Goal: Task Accomplishment & Management: Manage account settings

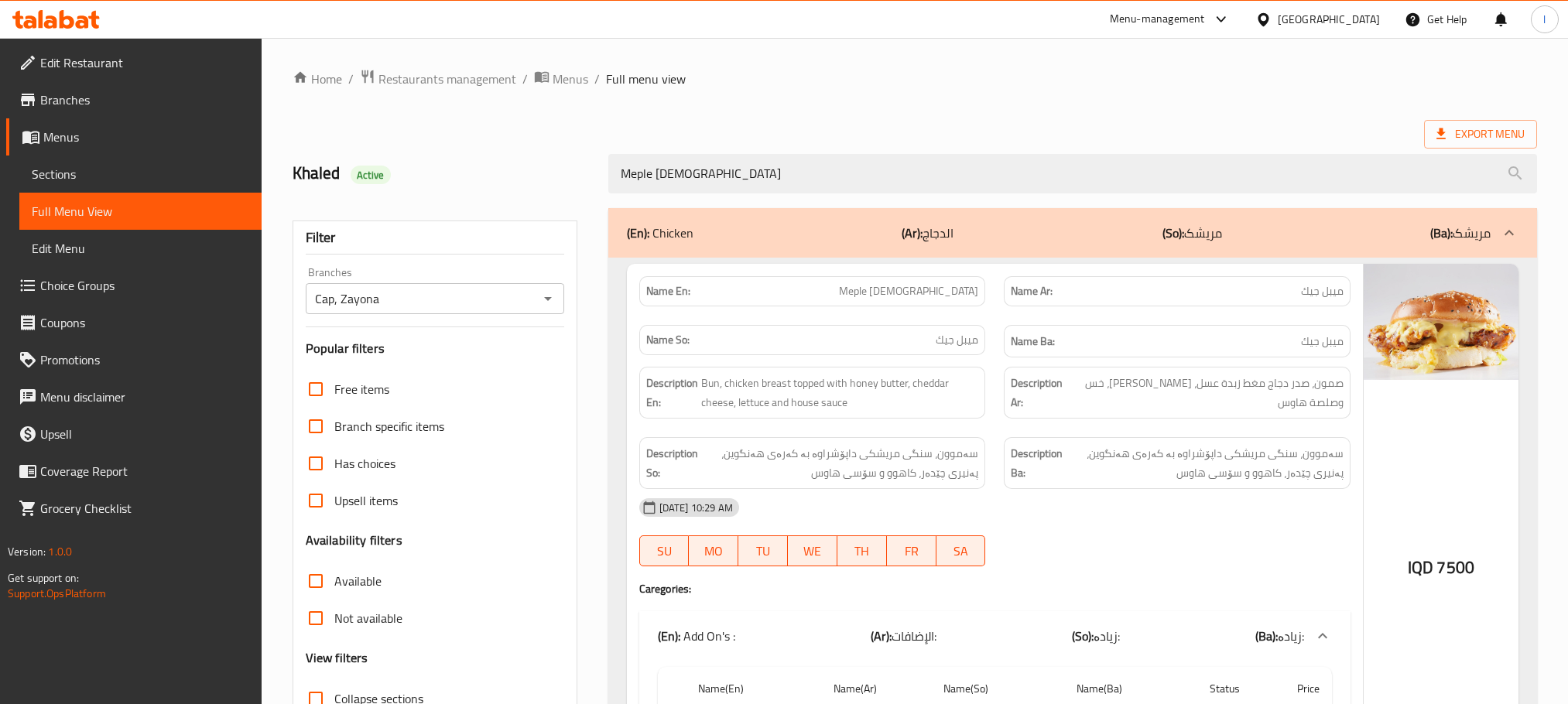
scroll to position [156, 0]
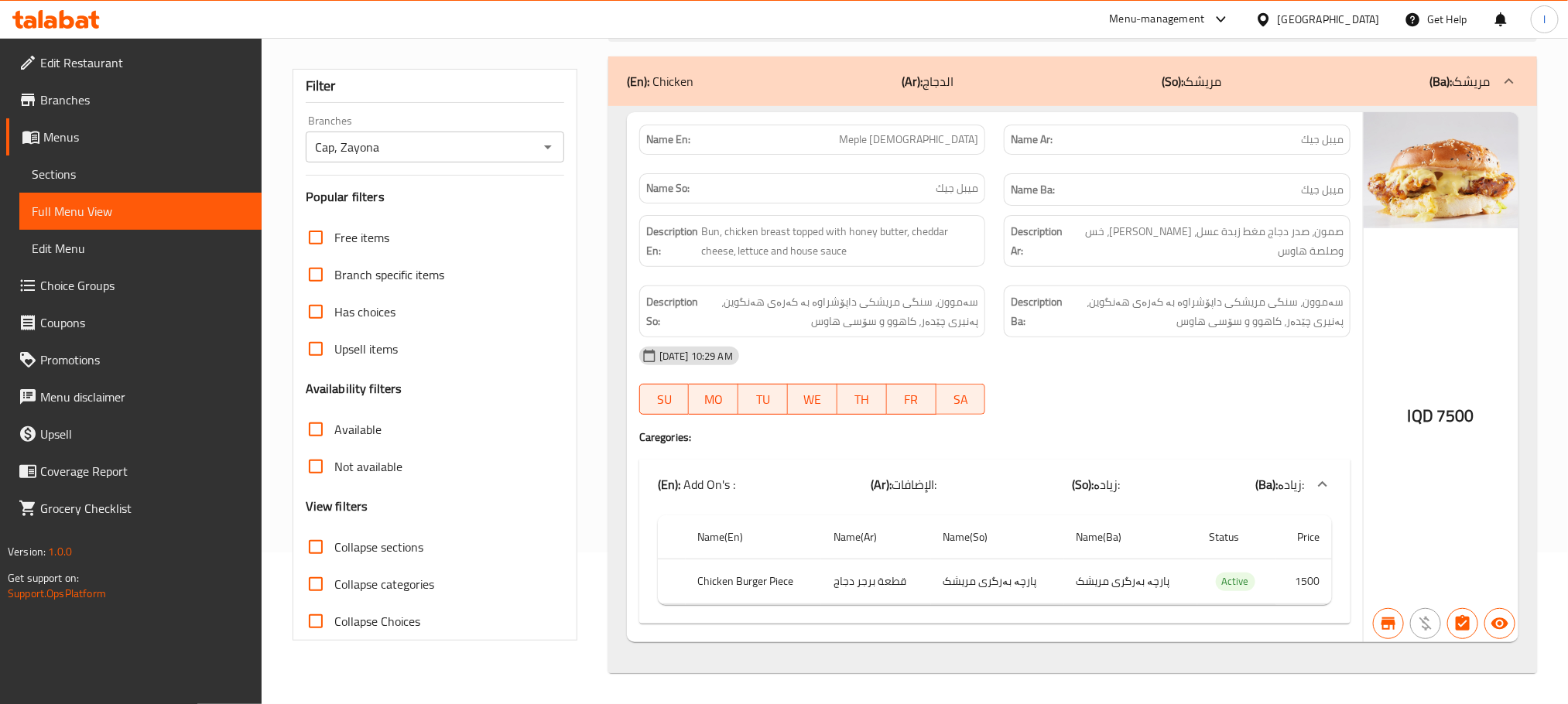
click at [51, 7] on div at bounding box center [56, 19] width 112 height 31
click at [81, 17] on icon at bounding box center [82, 21] width 13 height 13
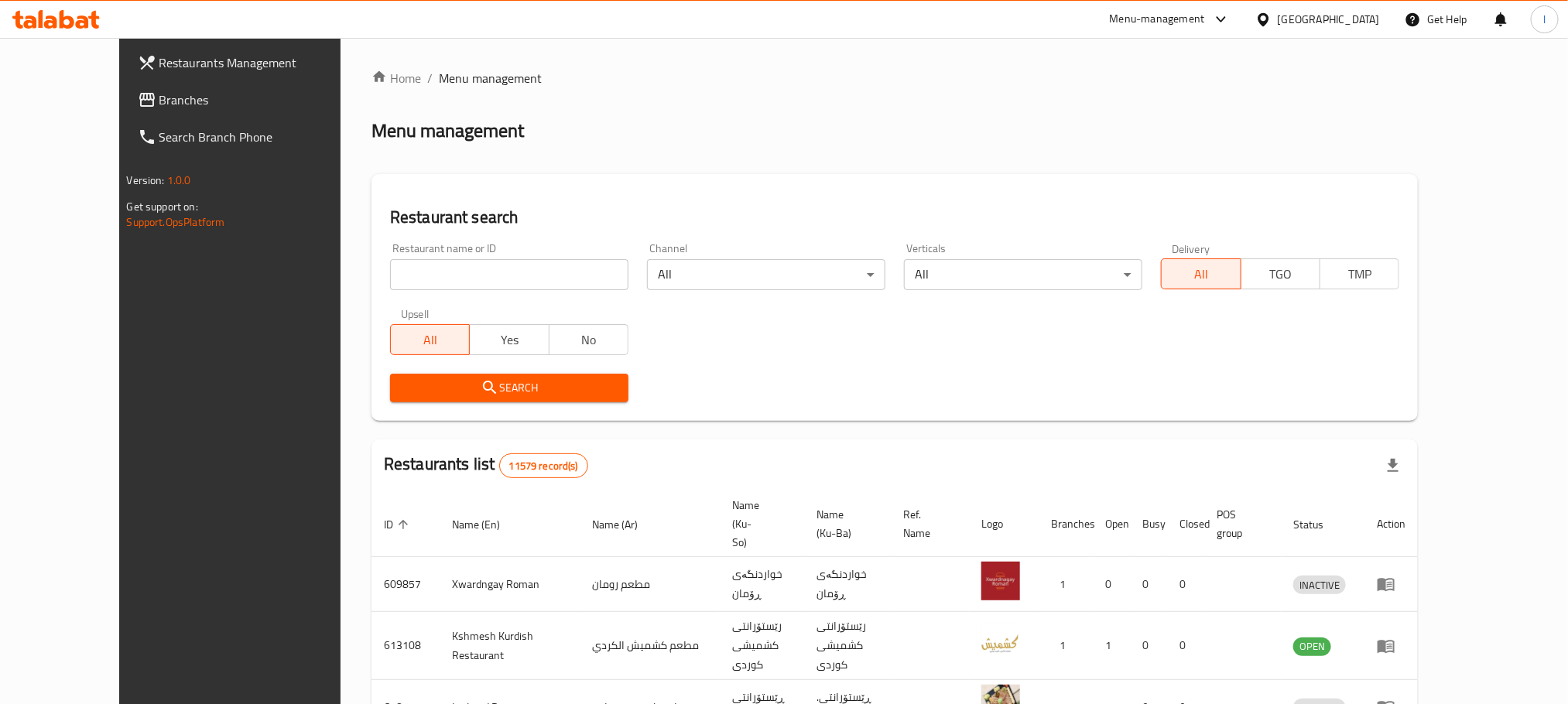
click at [390, 248] on div "Restaurant name or ID Restaurant name or ID" at bounding box center [509, 266] width 238 height 47
click at [390, 283] on input "search" at bounding box center [509, 274] width 238 height 31
paste input "El Amoo"
type input "El Amoo"
click button "Search" at bounding box center [509, 388] width 238 height 28
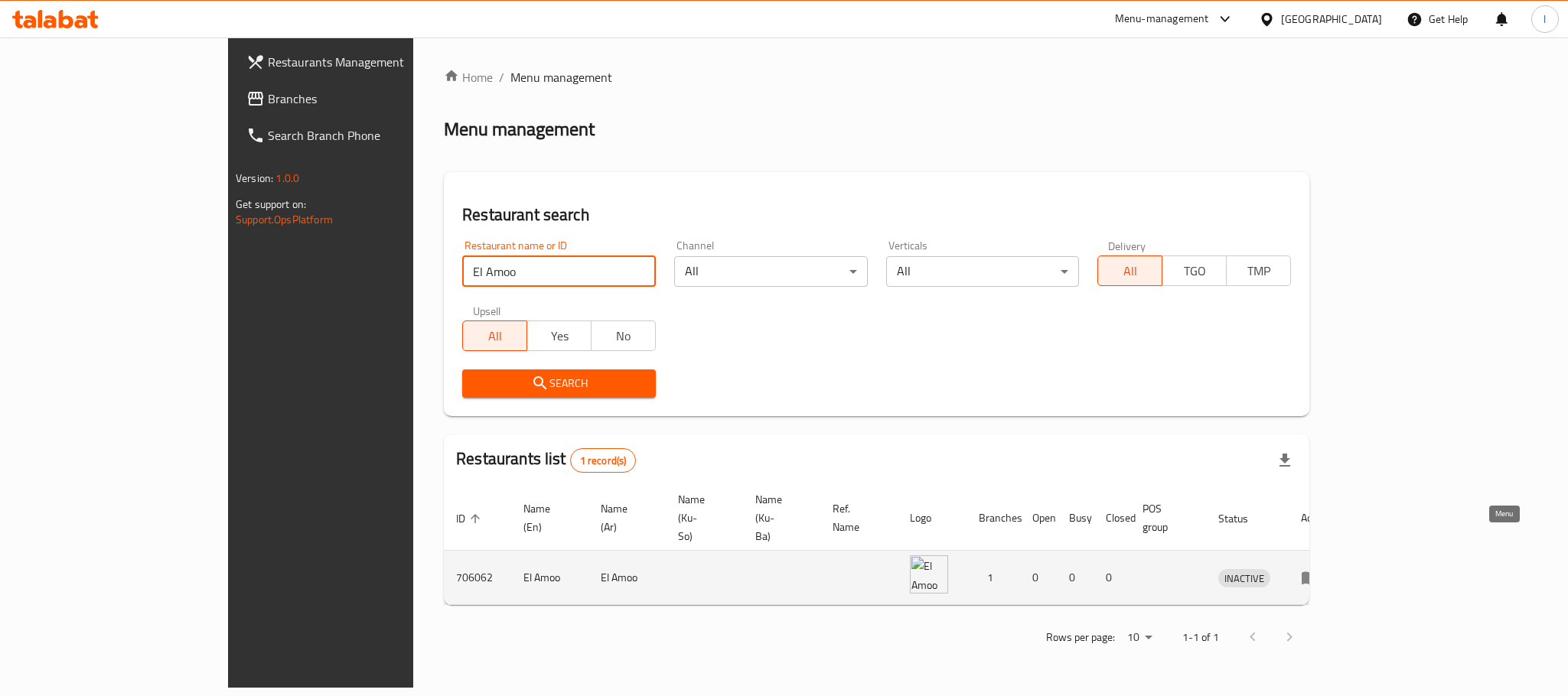
click at [1320, 569] on icon "enhanced table" at bounding box center [1310, 578] width 19 height 19
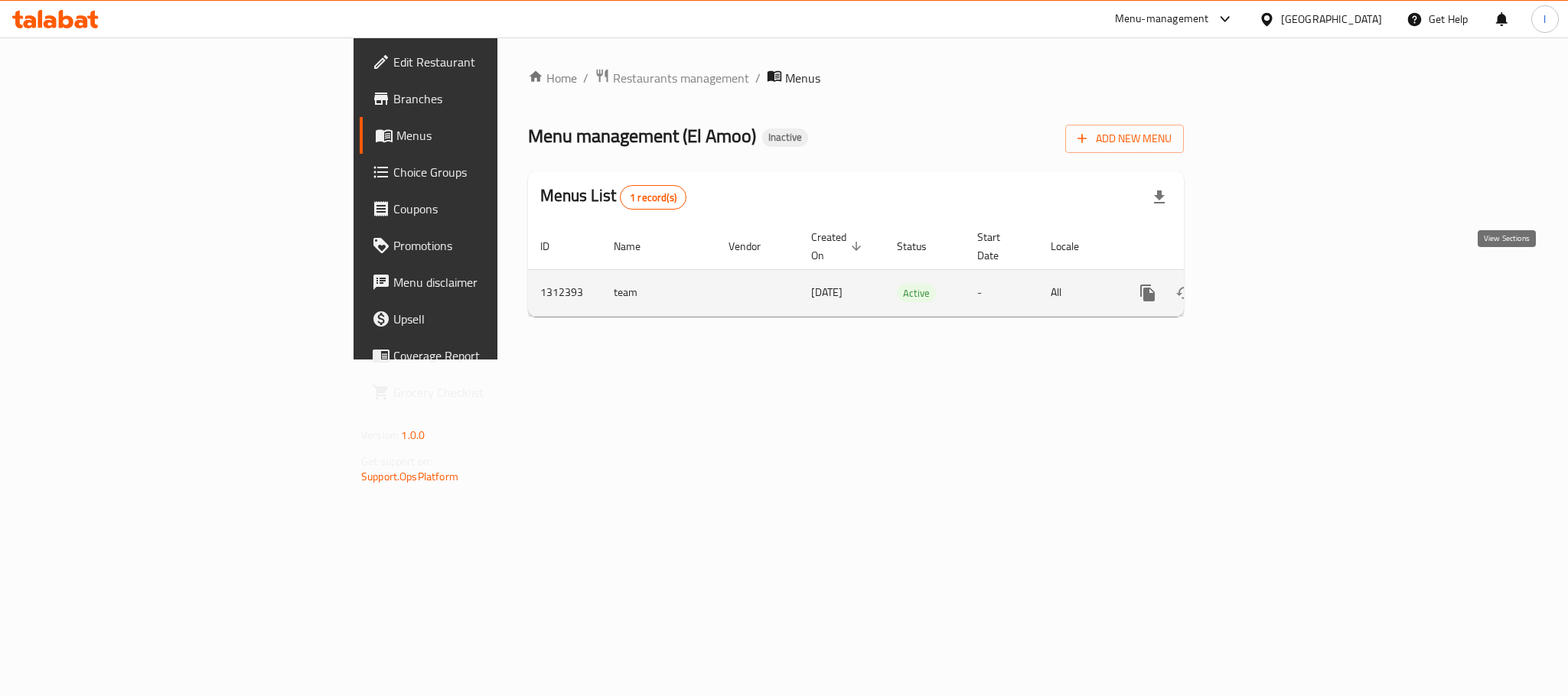
click at [1267, 284] on icon "enhanced table" at bounding box center [1258, 293] width 19 height 19
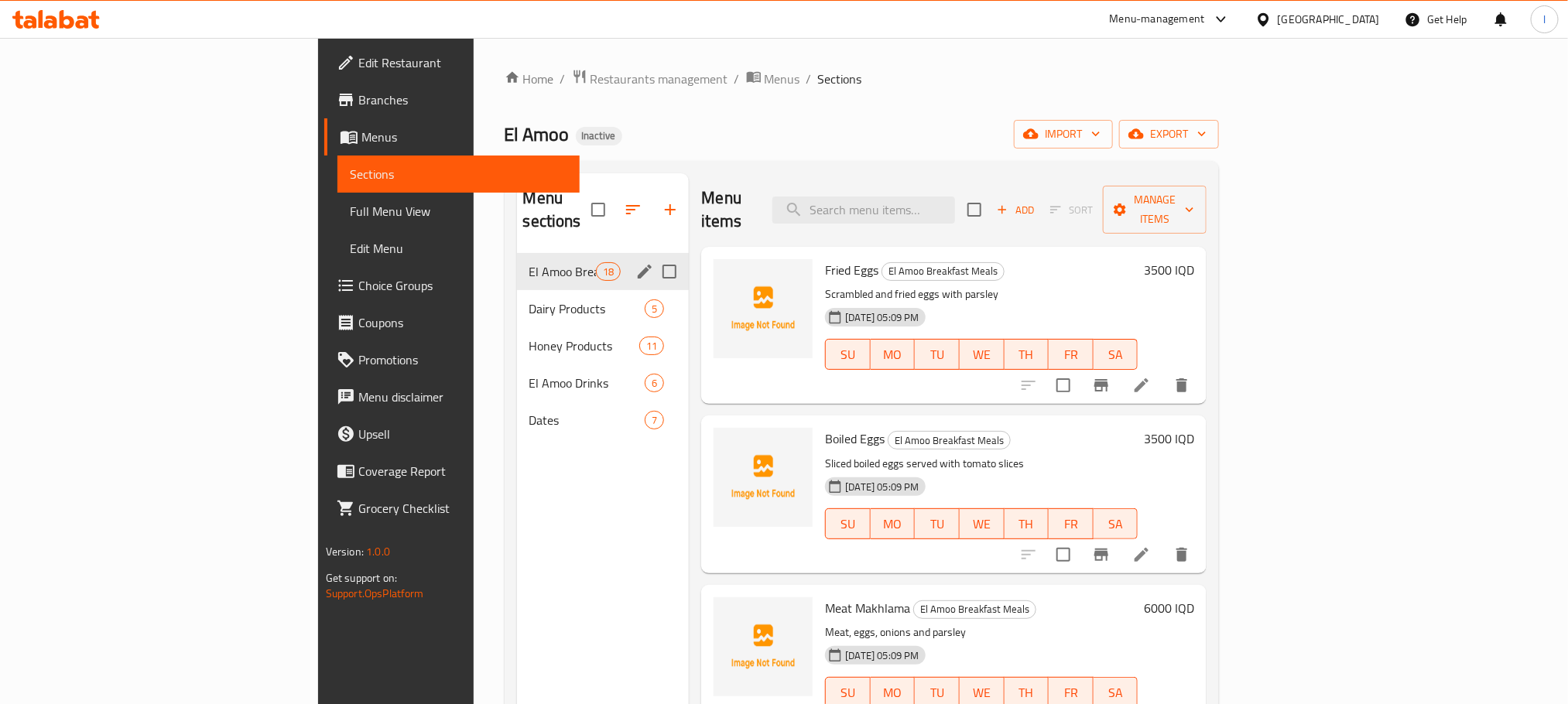
click at [517, 290] on div "Dairy Products 5" at bounding box center [603, 308] width 173 height 37
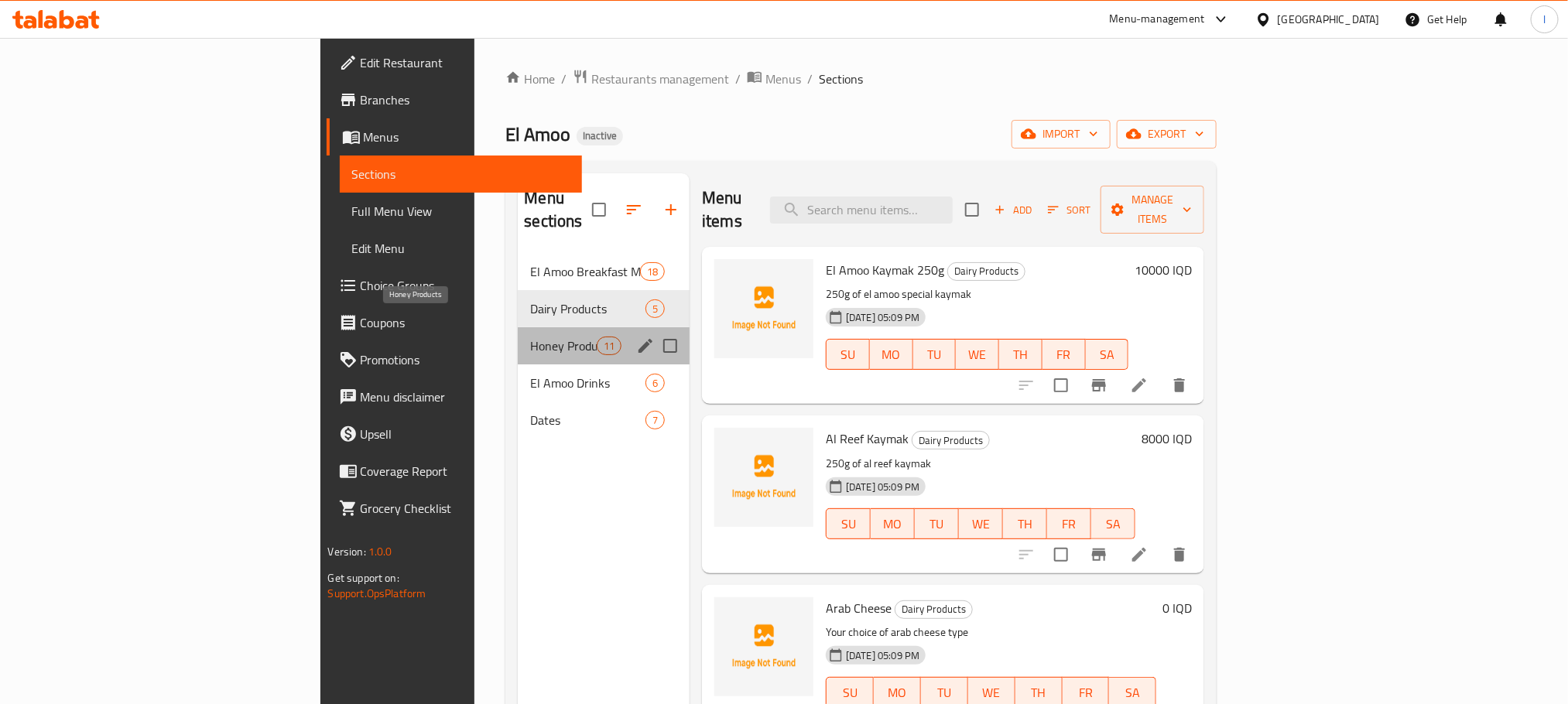
click at [530, 336] on span "Honey Products" at bounding box center [563, 346] width 65 height 19
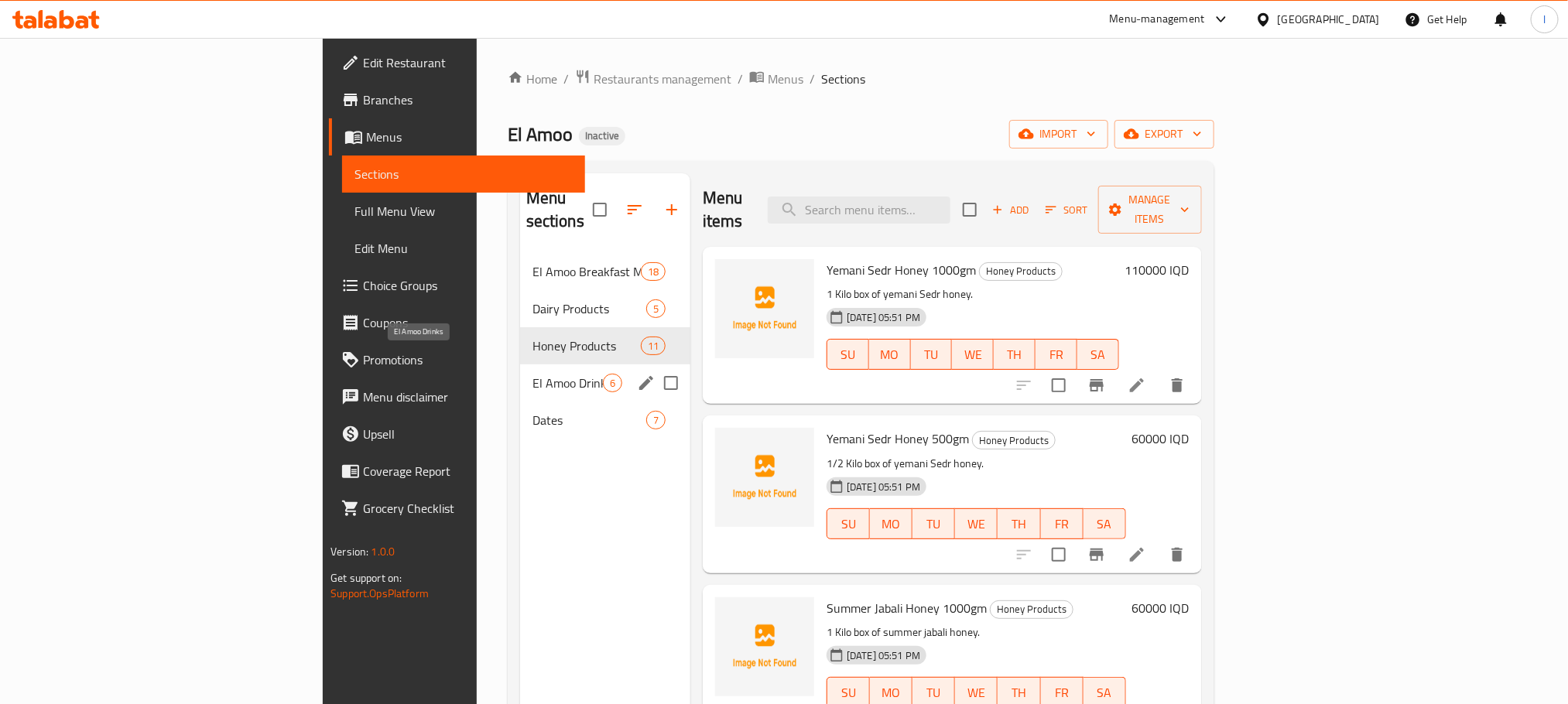
click at [532, 374] on span "El Amoo Drinks" at bounding box center [568, 383] width 71 height 19
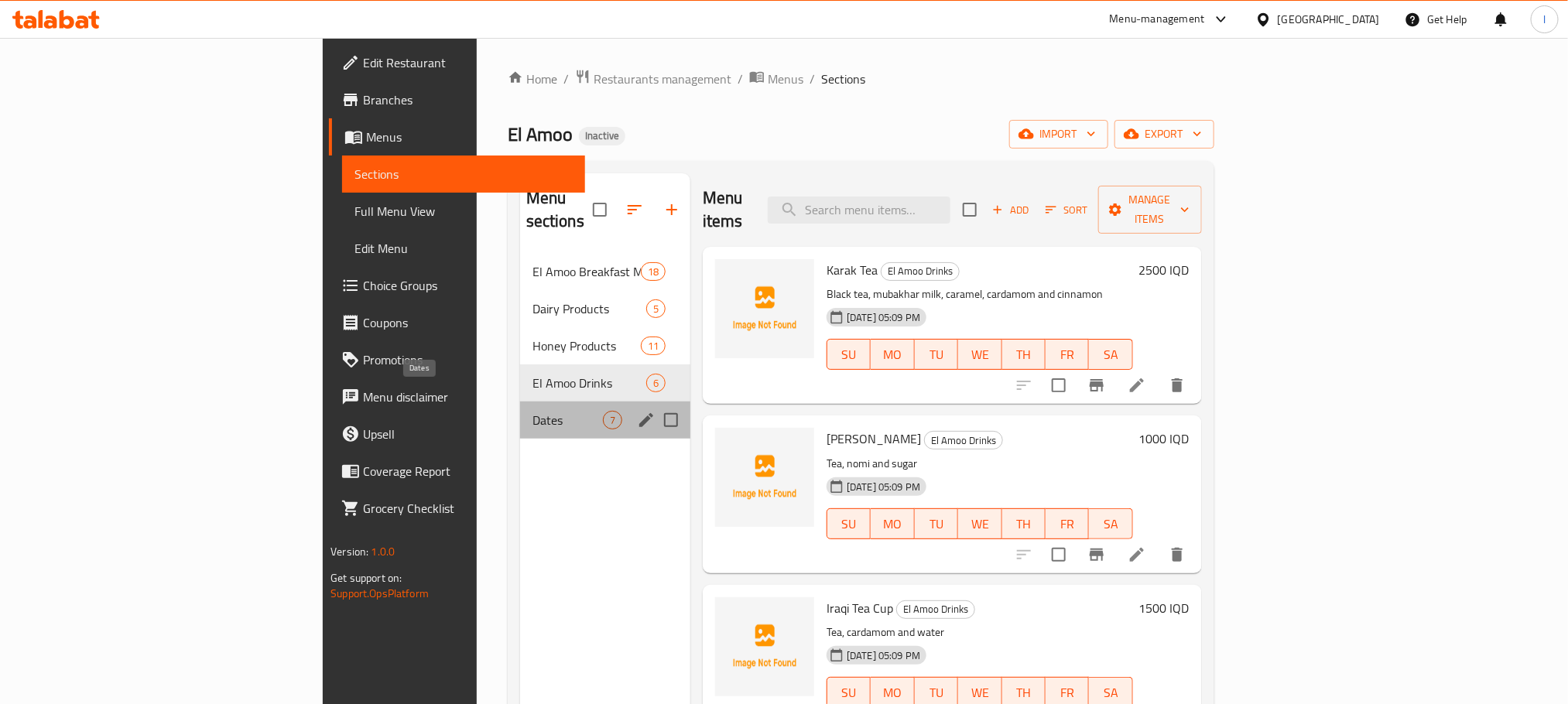
click at [532, 411] on span "Dates" at bounding box center [568, 420] width 71 height 19
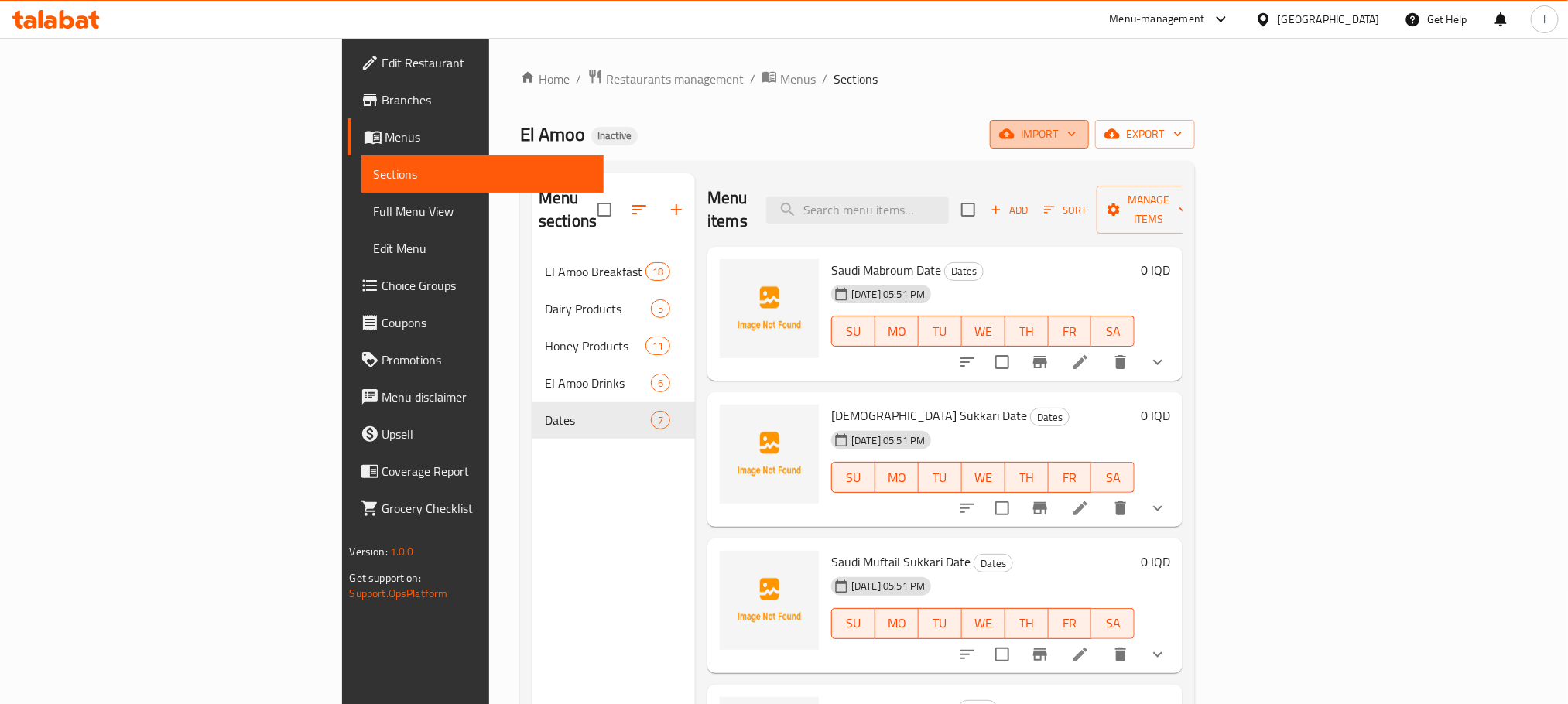
click at [1077, 128] on span "import" at bounding box center [1039, 134] width 74 height 19
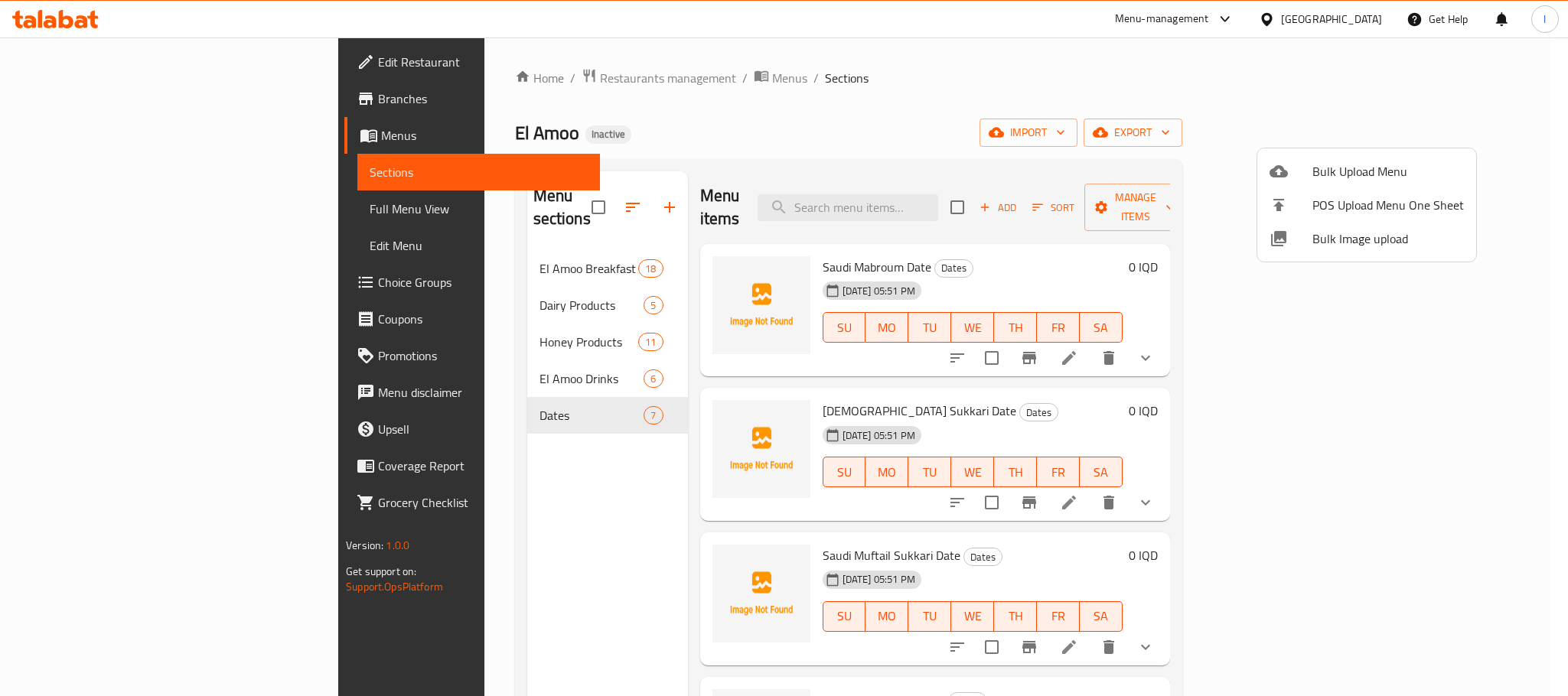
click at [1359, 163] on span "Bulk Upload Menu" at bounding box center [1388, 172] width 151 height 19
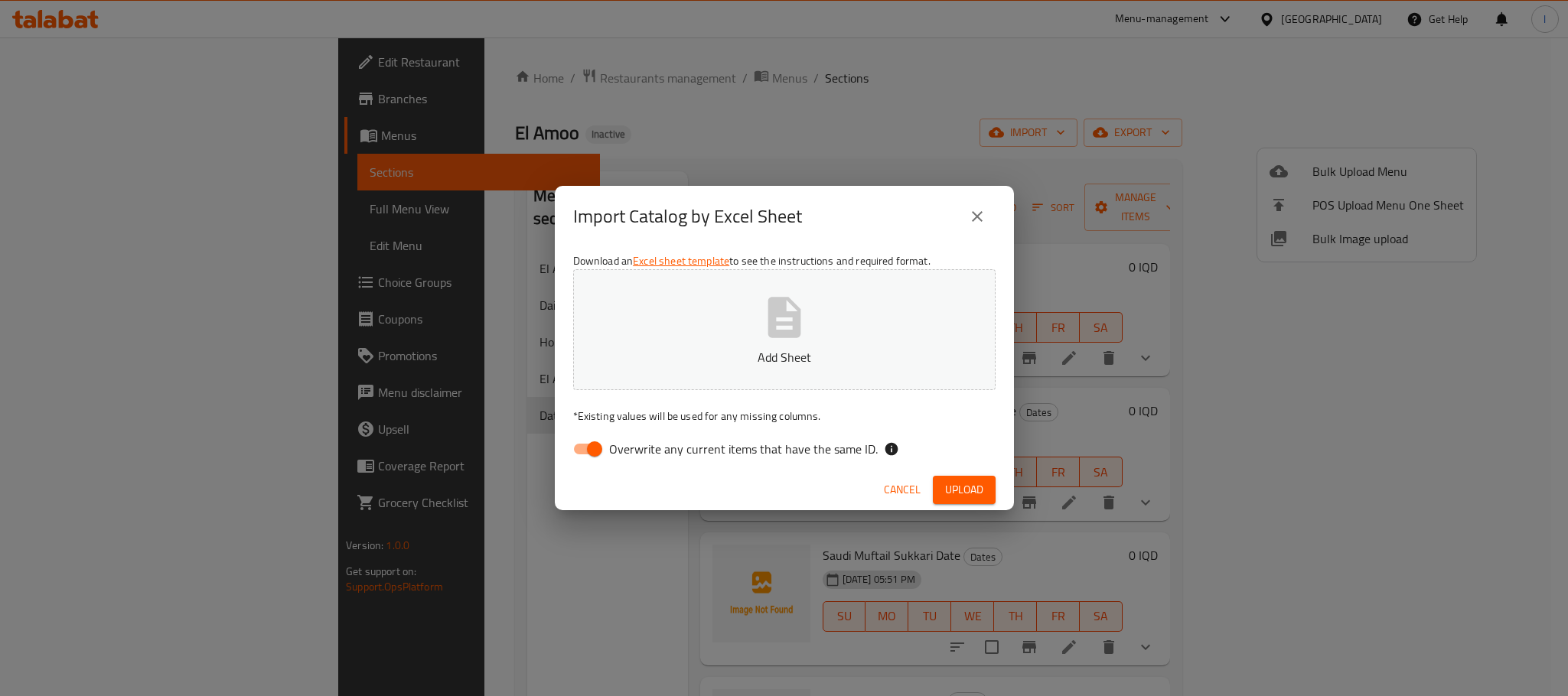
drag, startPoint x: 588, startPoint y: 441, endPoint x: 714, endPoint y: 365, distance: 147.1
click at [585, 443] on input "Overwrite any current items that have the same ID." at bounding box center [594, 449] width 88 height 29
checkbox input "false"
click at [769, 349] on p "Add Sheet" at bounding box center [784, 357] width 375 height 19
click at [960, 482] on span "Upload" at bounding box center [963, 489] width 38 height 19
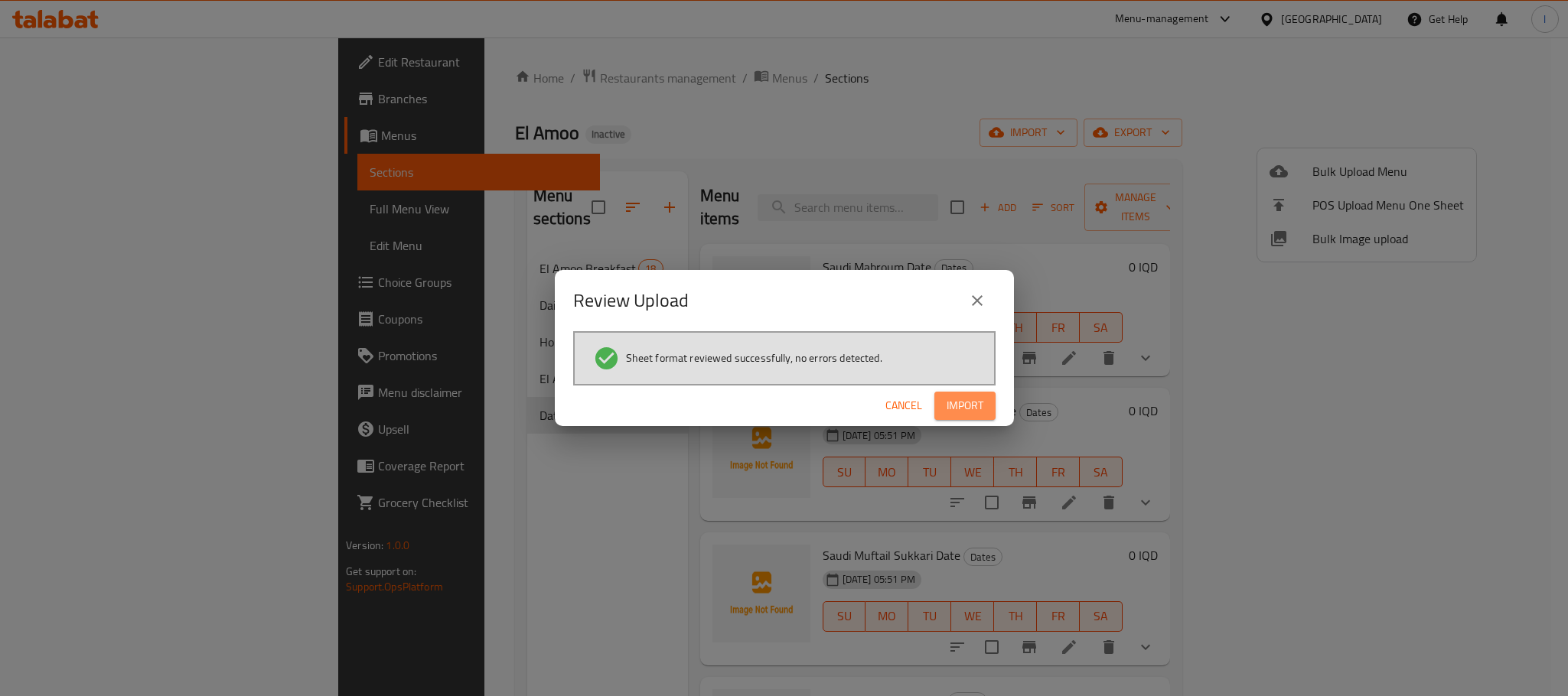
click at [981, 399] on span "Import" at bounding box center [964, 405] width 37 height 19
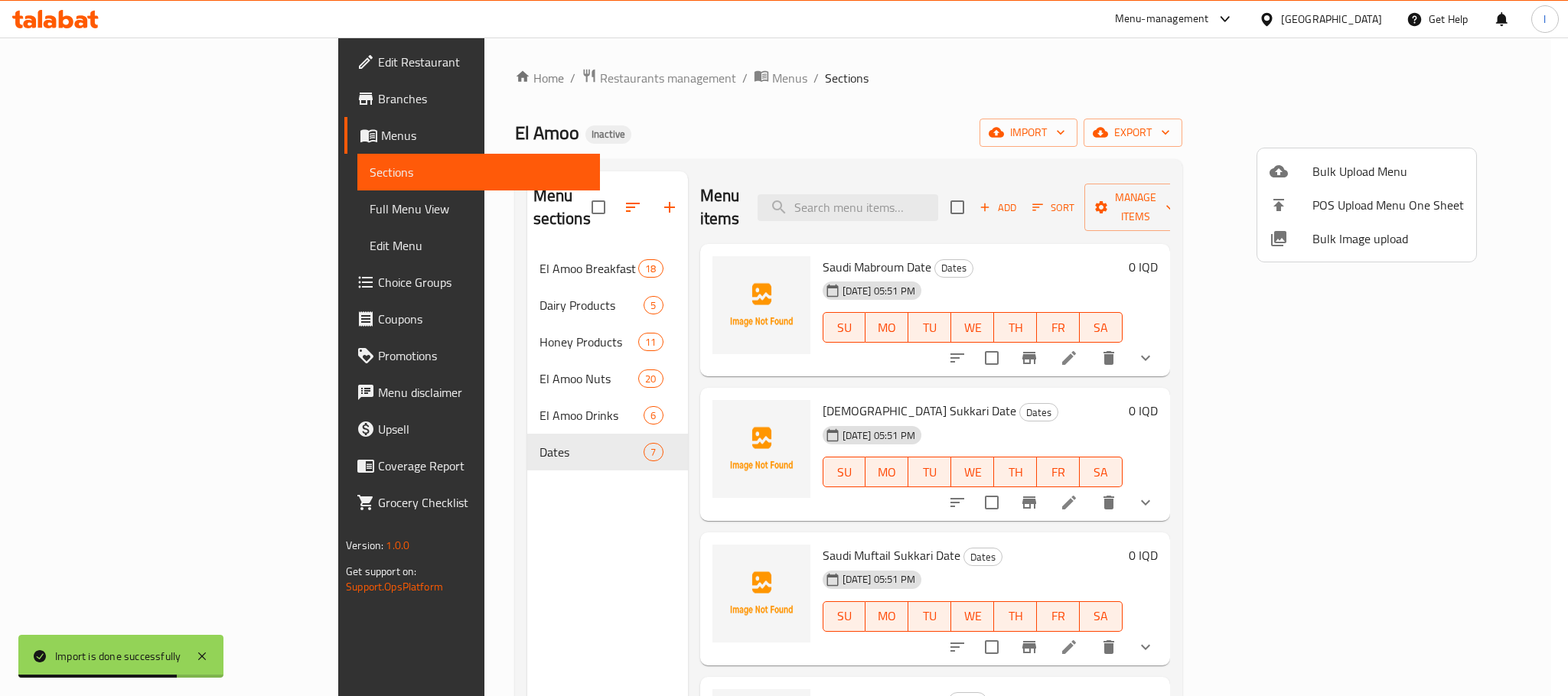
click at [356, 248] on div at bounding box center [784, 348] width 1568 height 696
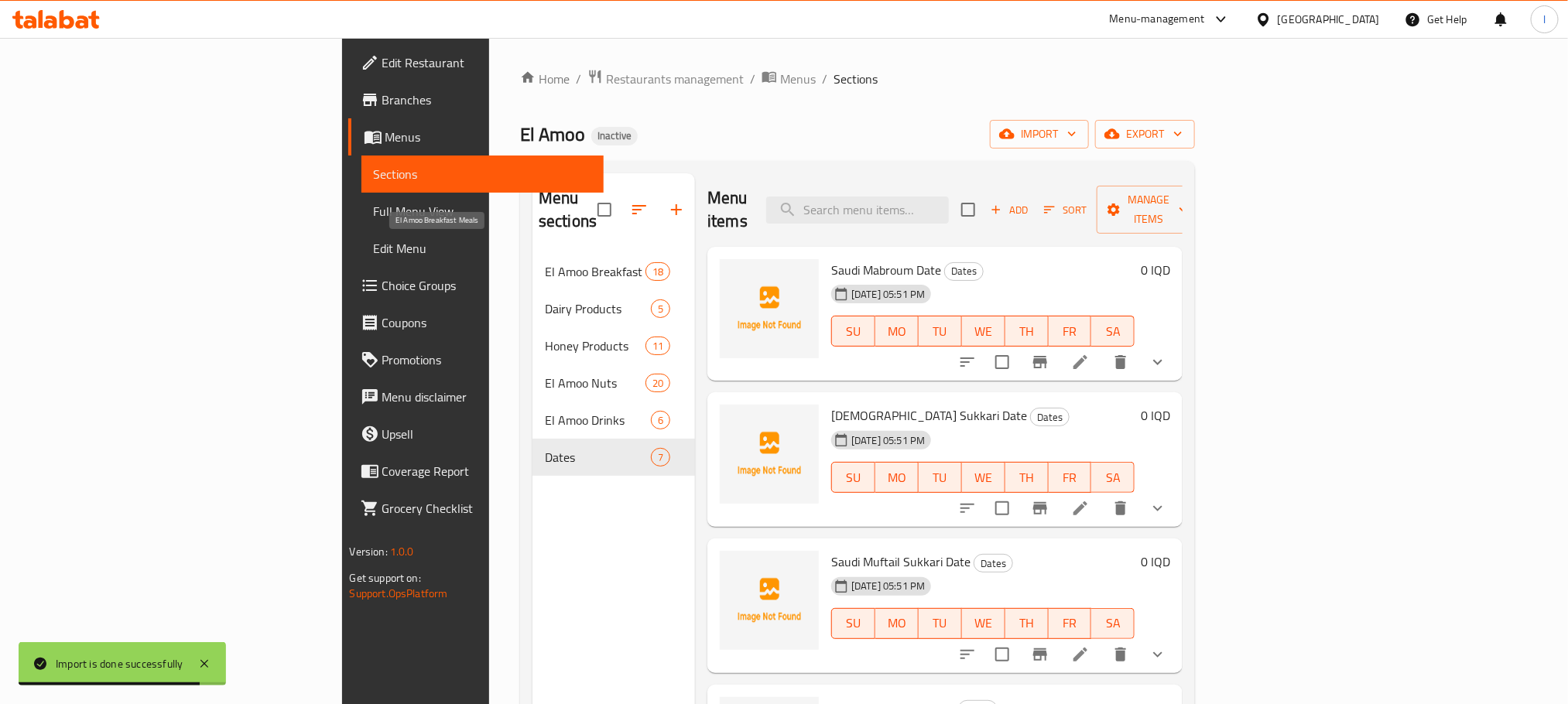
click at [545, 262] on span "El Amoo Breakfast Meals" at bounding box center [595, 272] width 101 height 19
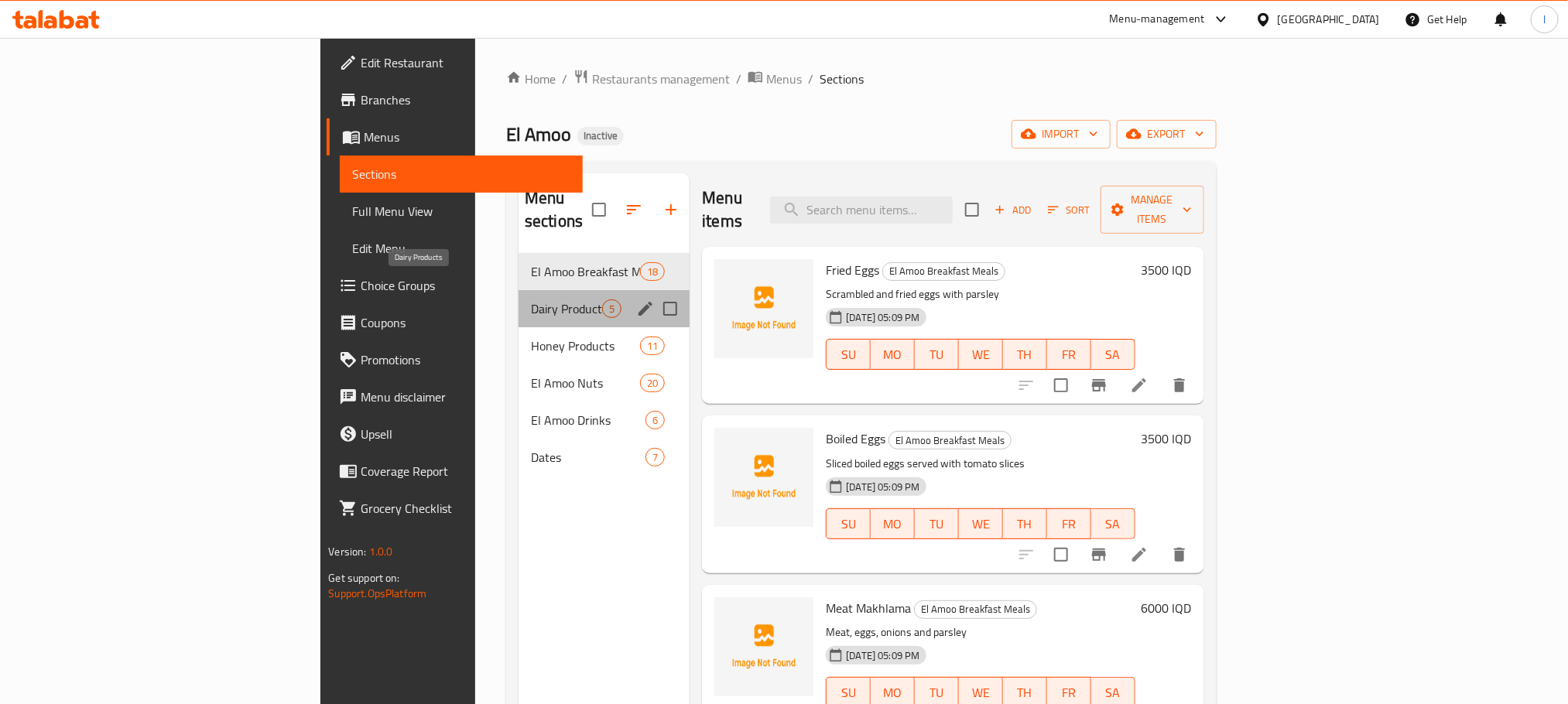
click at [531, 299] on span "Dairy Products" at bounding box center [566, 309] width 71 height 19
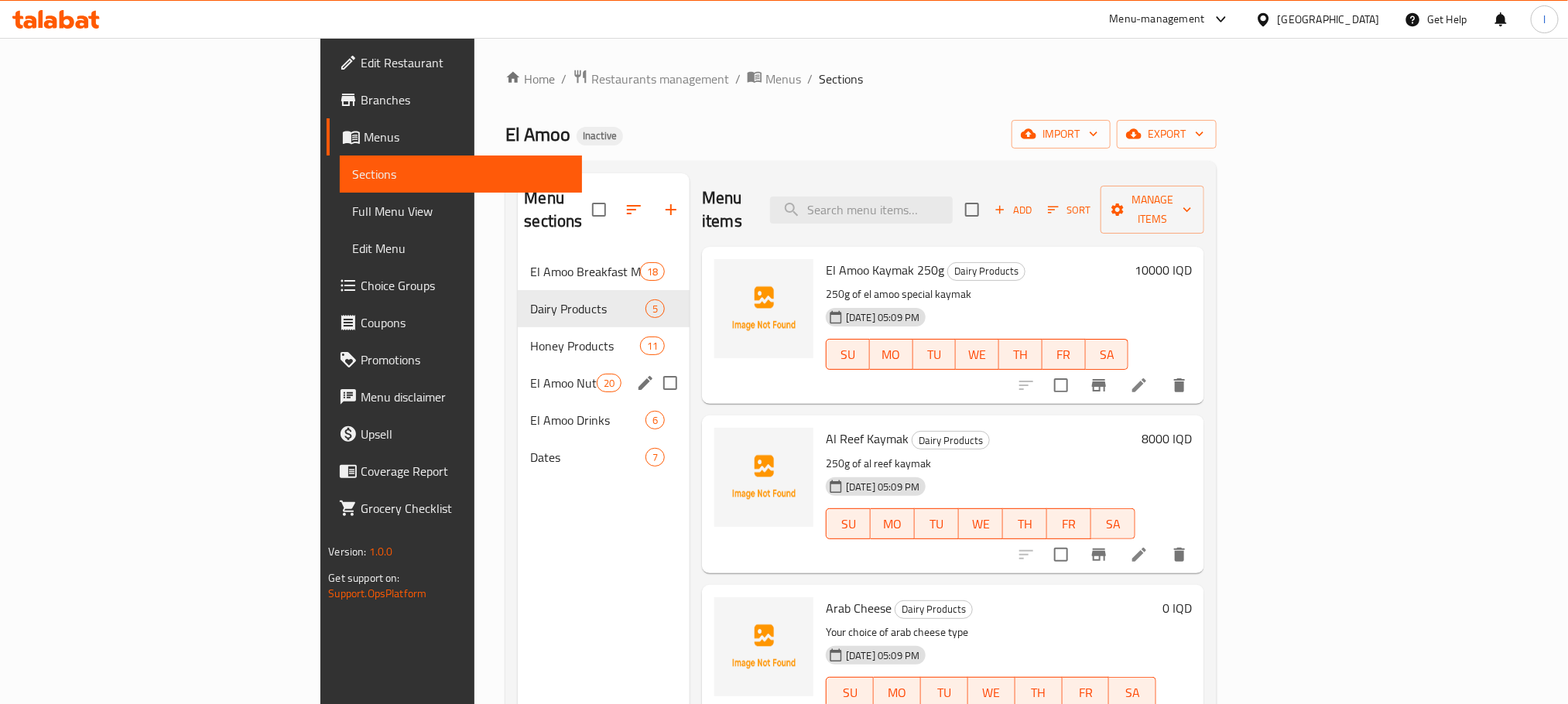
click at [518, 364] on div "El Amoo Nuts 20" at bounding box center [604, 383] width 172 height 37
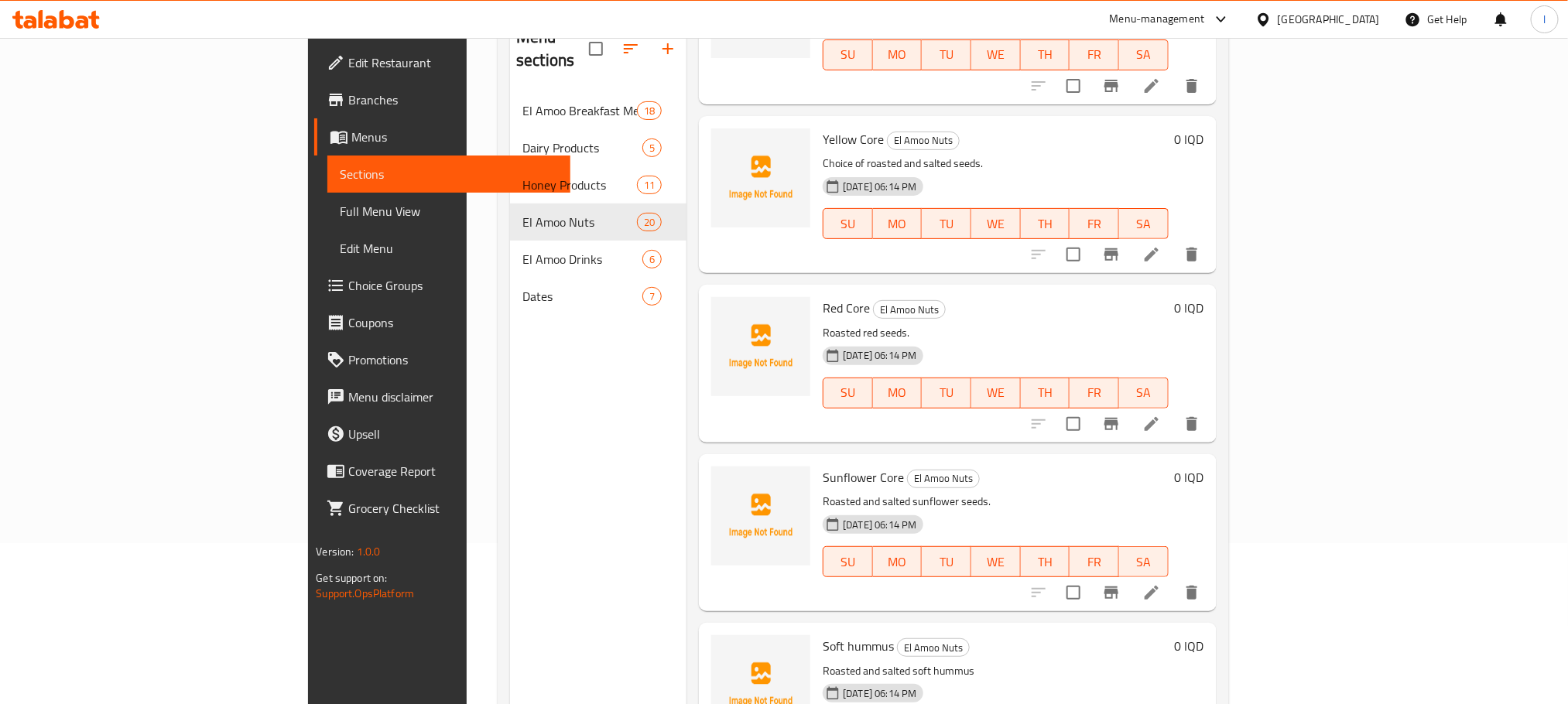
scroll to position [217, 0]
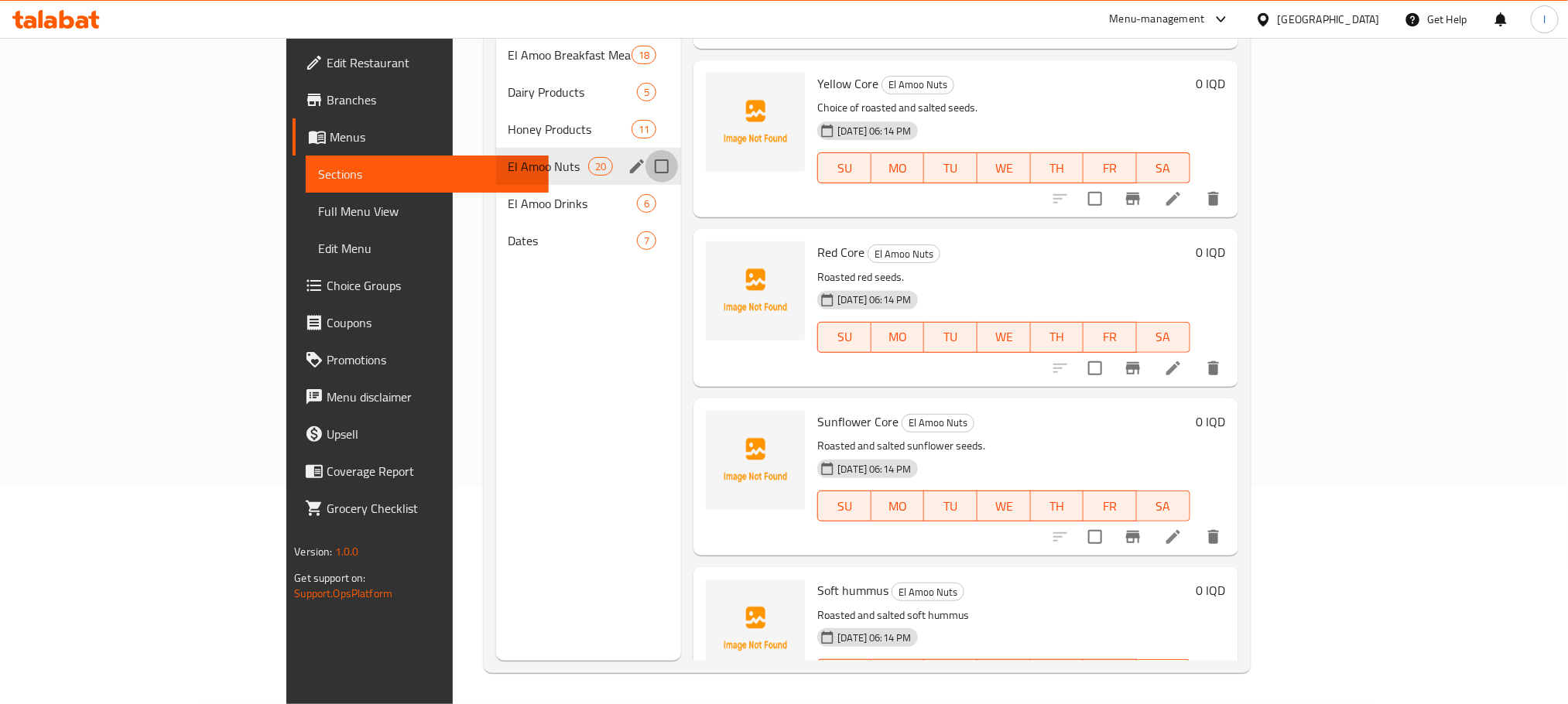
click at [646, 150] on input "Menu sections" at bounding box center [662, 167] width 33 height 33
checkbox input "true"
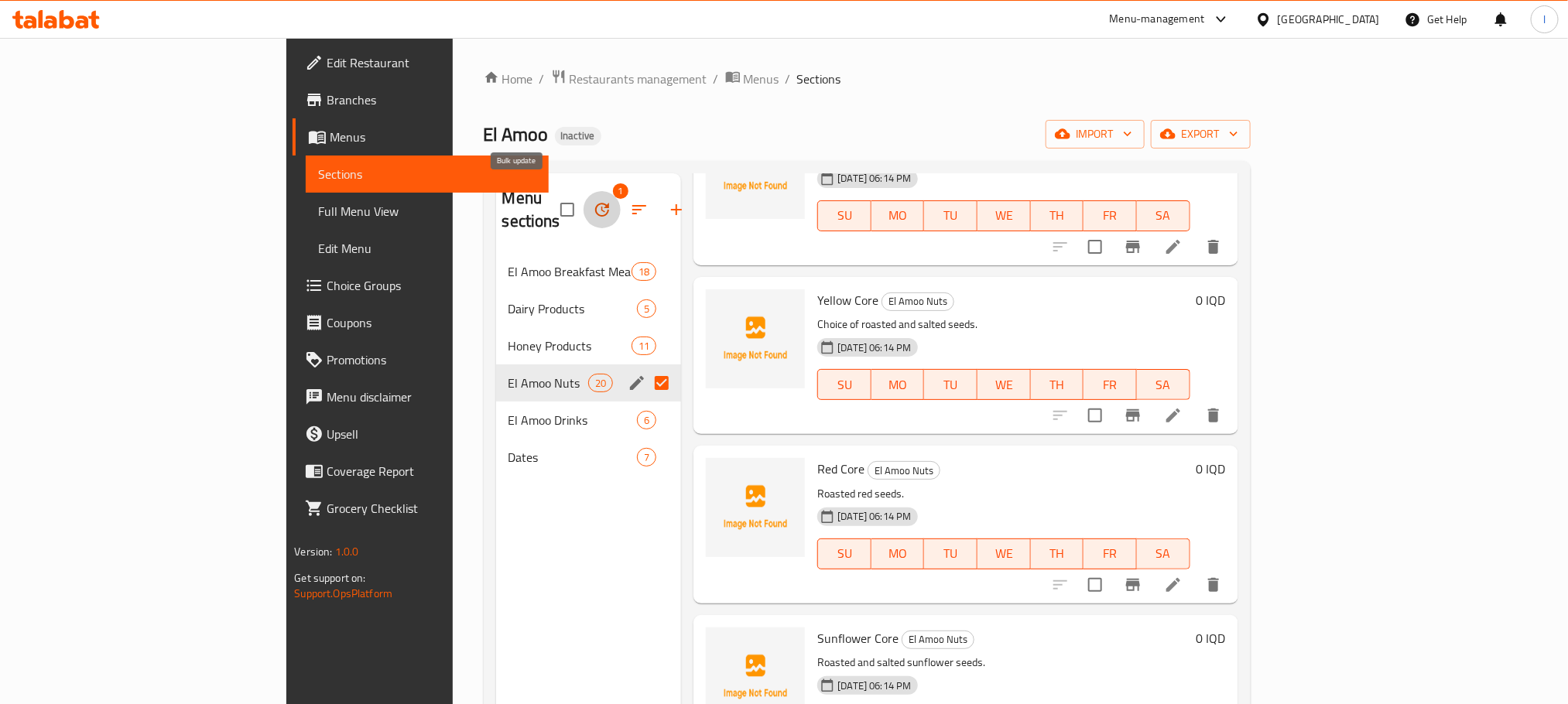
click at [593, 200] on icon "button" at bounding box center [602, 210] width 19 height 19
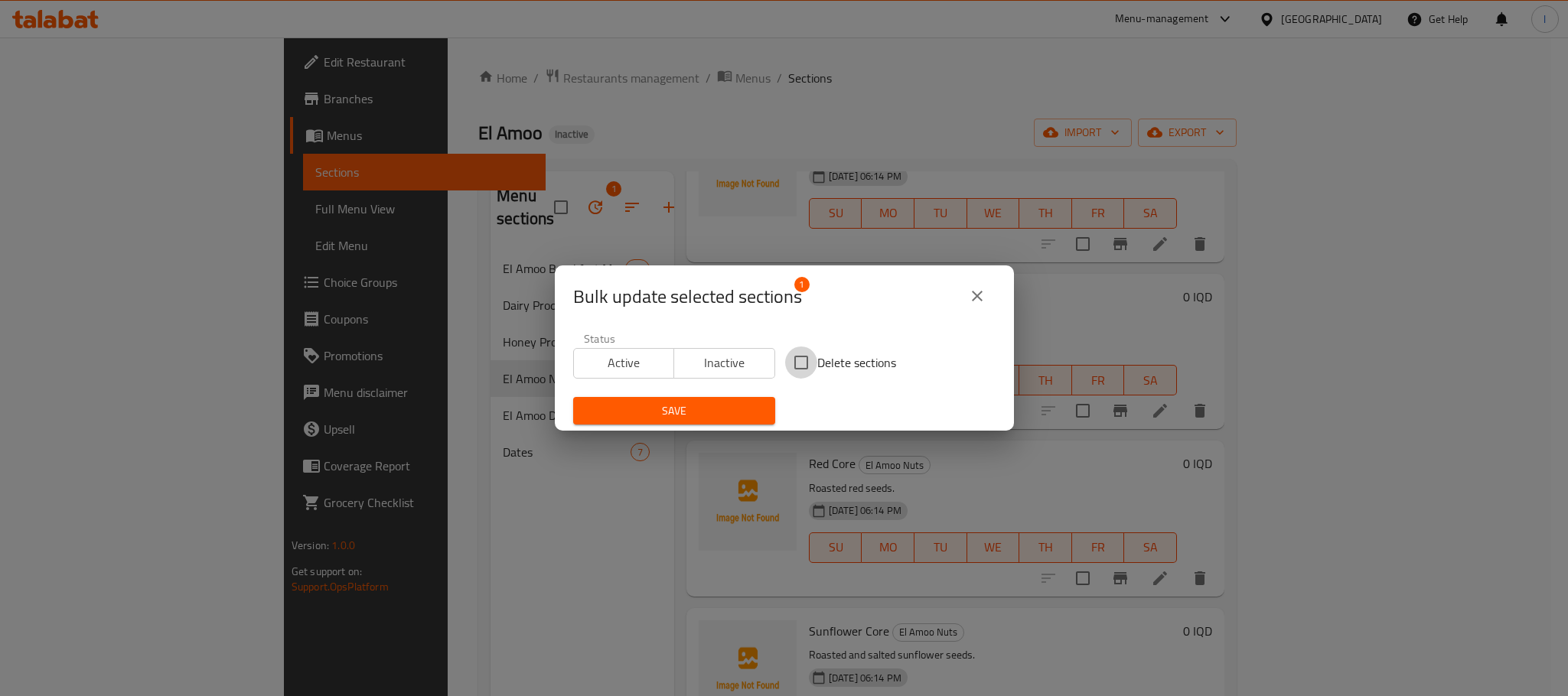
click at [807, 361] on input "Delete sections" at bounding box center [801, 363] width 32 height 32
checkbox input "true"
click at [707, 411] on span "Save" at bounding box center [673, 410] width 178 height 19
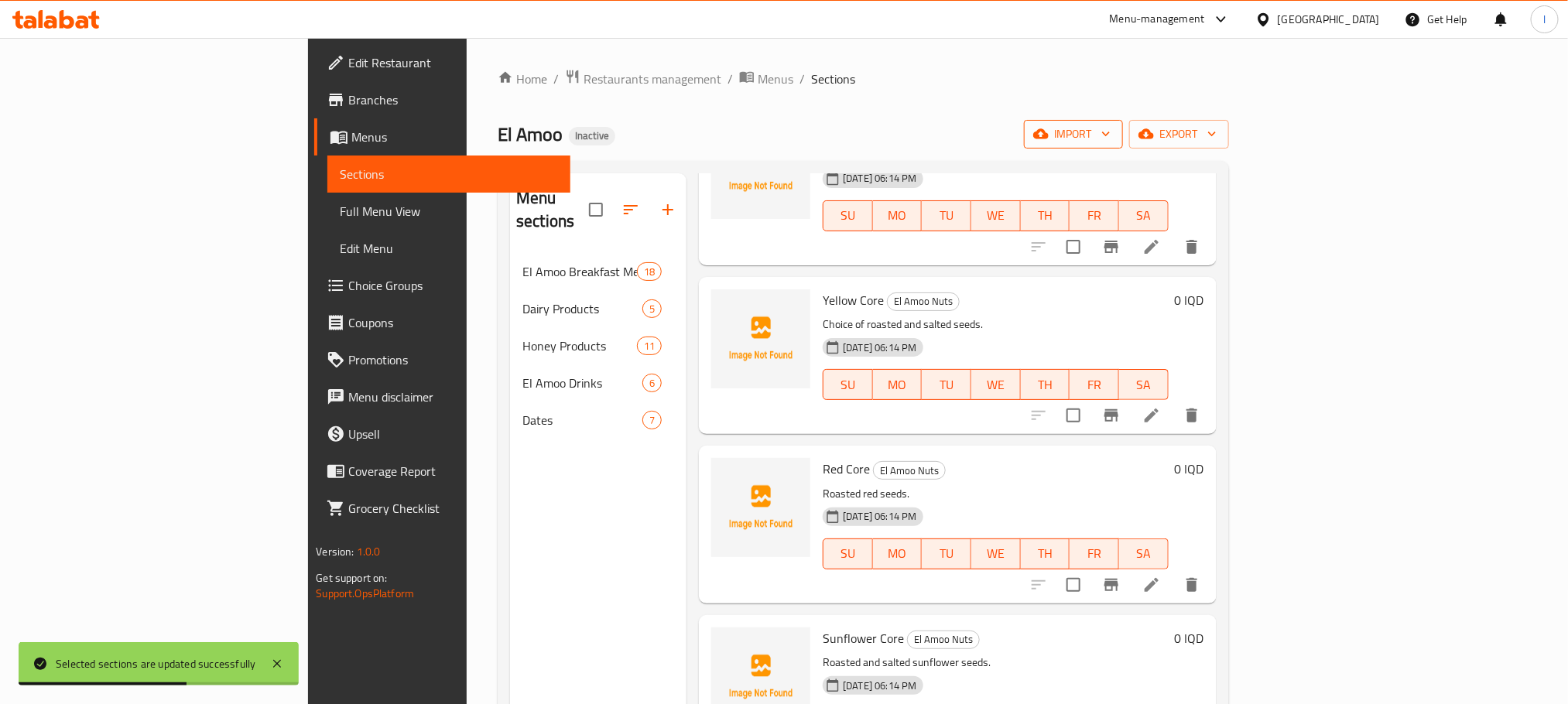
click at [1110, 132] on span "import" at bounding box center [1073, 134] width 74 height 19
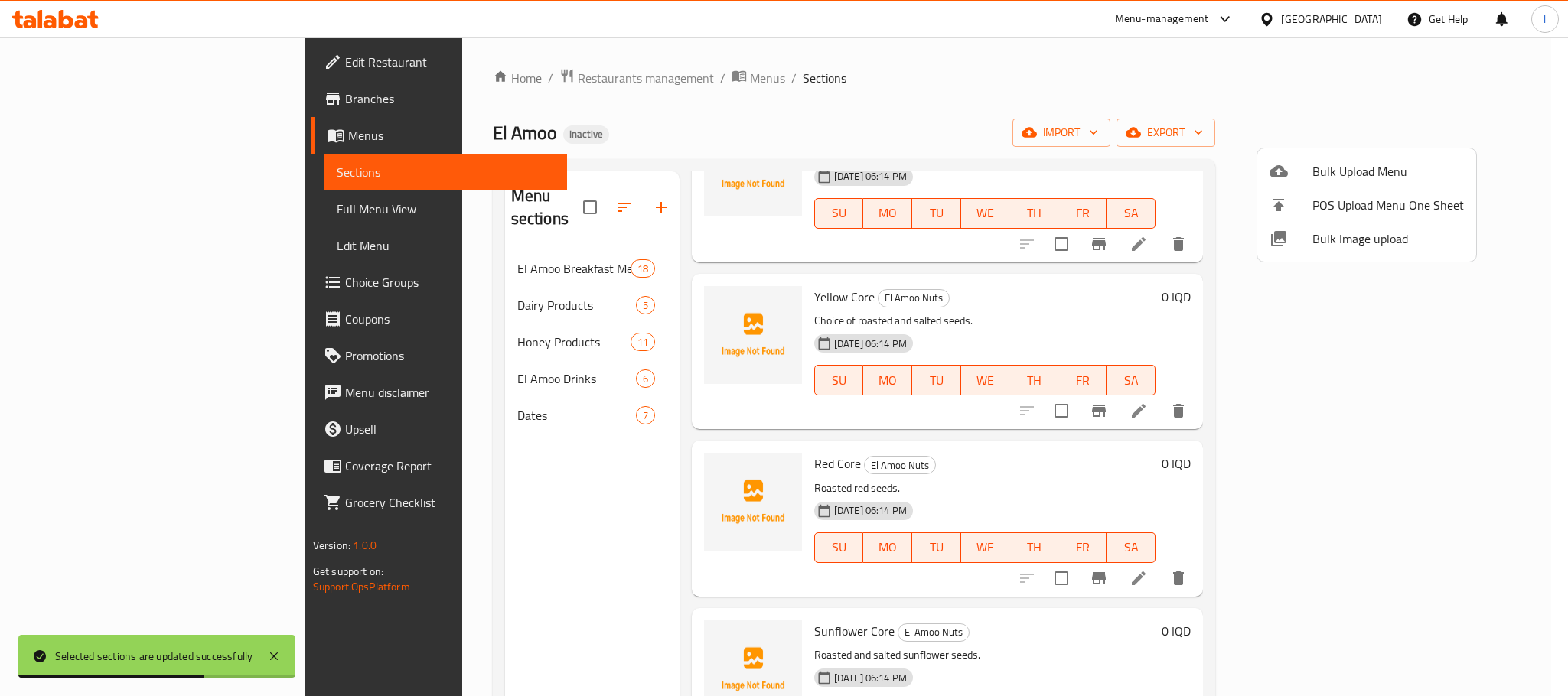
click at [1359, 156] on li "Bulk Upload Menu" at bounding box center [1366, 172] width 219 height 34
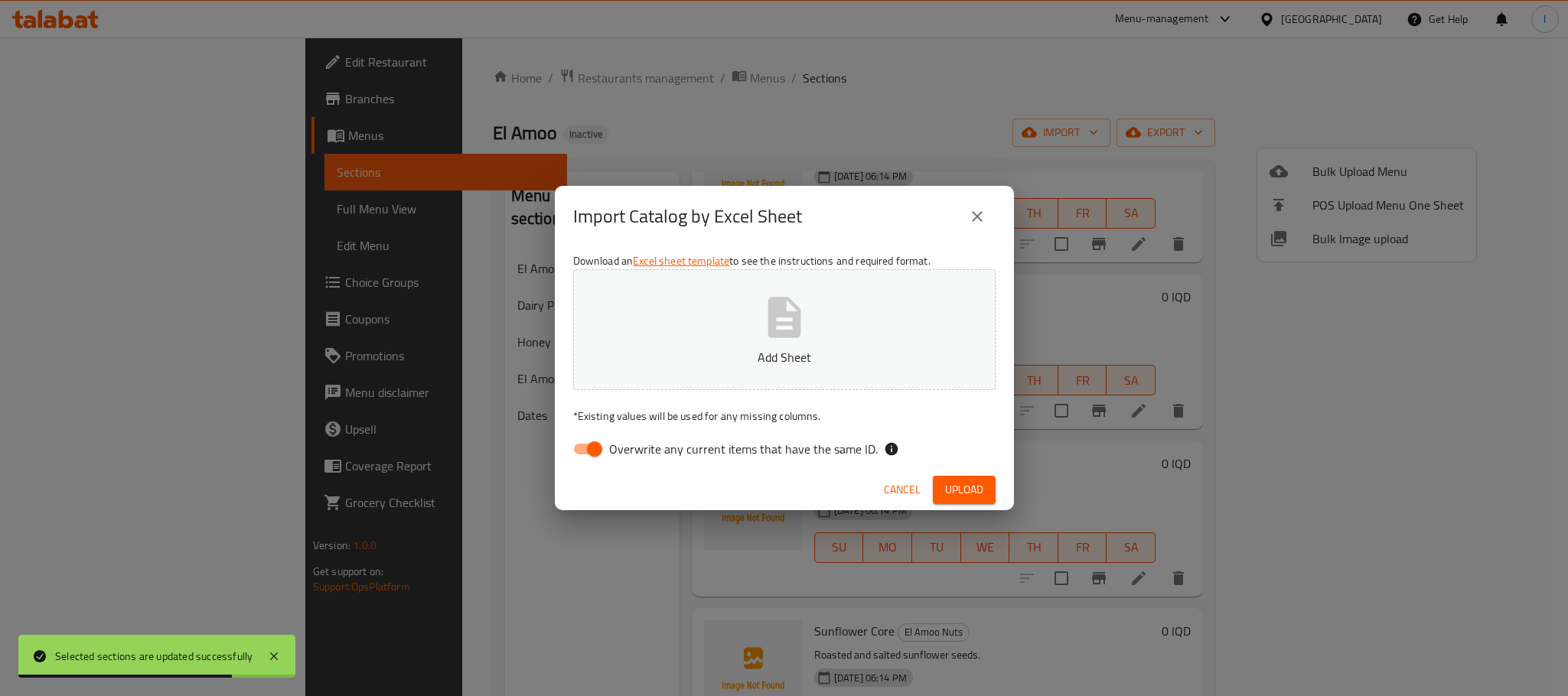
click at [606, 459] on input "Overwrite any current items that have the same ID." at bounding box center [594, 449] width 88 height 29
checkbox input "false"
click at [864, 337] on button "Add Sheet" at bounding box center [784, 330] width 423 height 121
click at [975, 489] on span "Upload" at bounding box center [963, 489] width 38 height 19
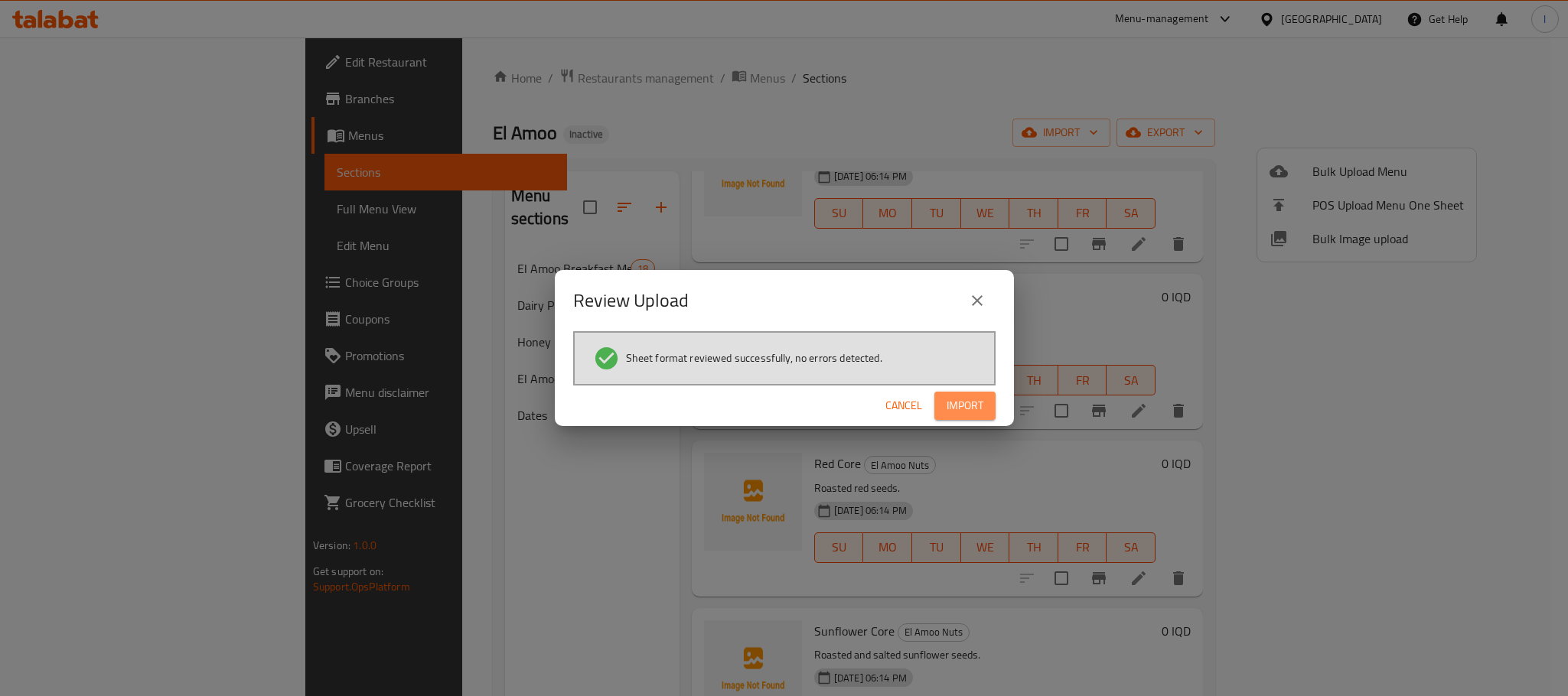
click at [969, 409] on span "Import" at bounding box center [964, 405] width 37 height 19
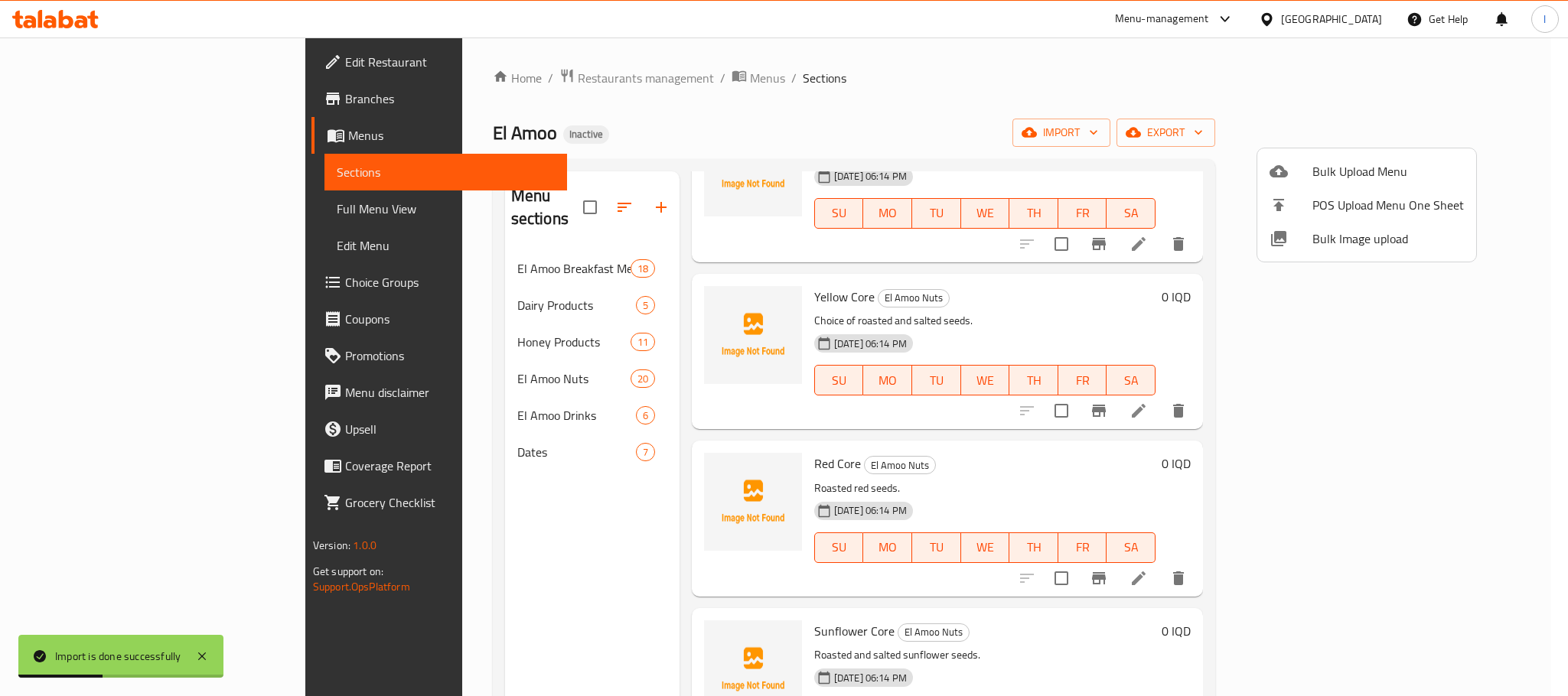
click at [855, 63] on div at bounding box center [784, 348] width 1568 height 696
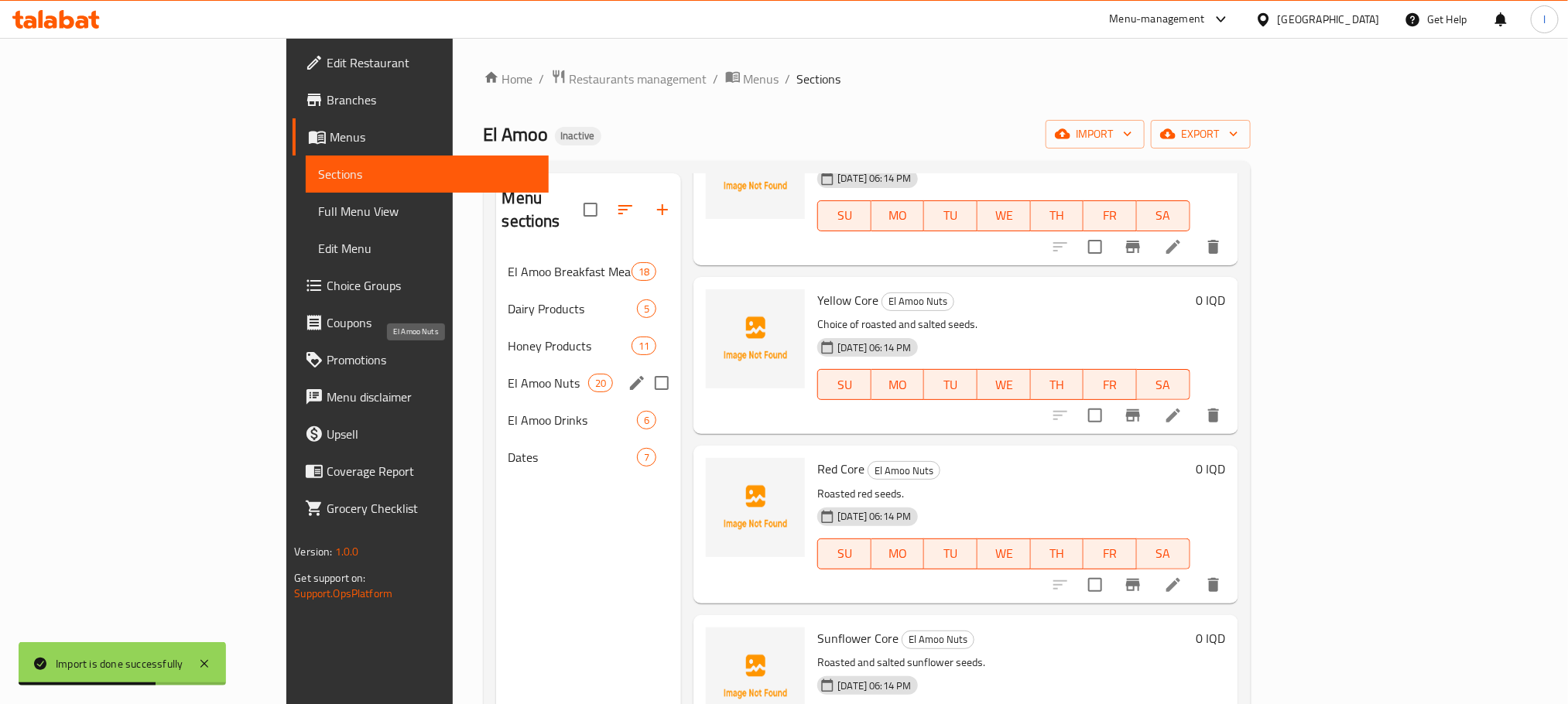
click at [508, 374] on span "El Amoo Nuts" at bounding box center [548, 383] width 80 height 19
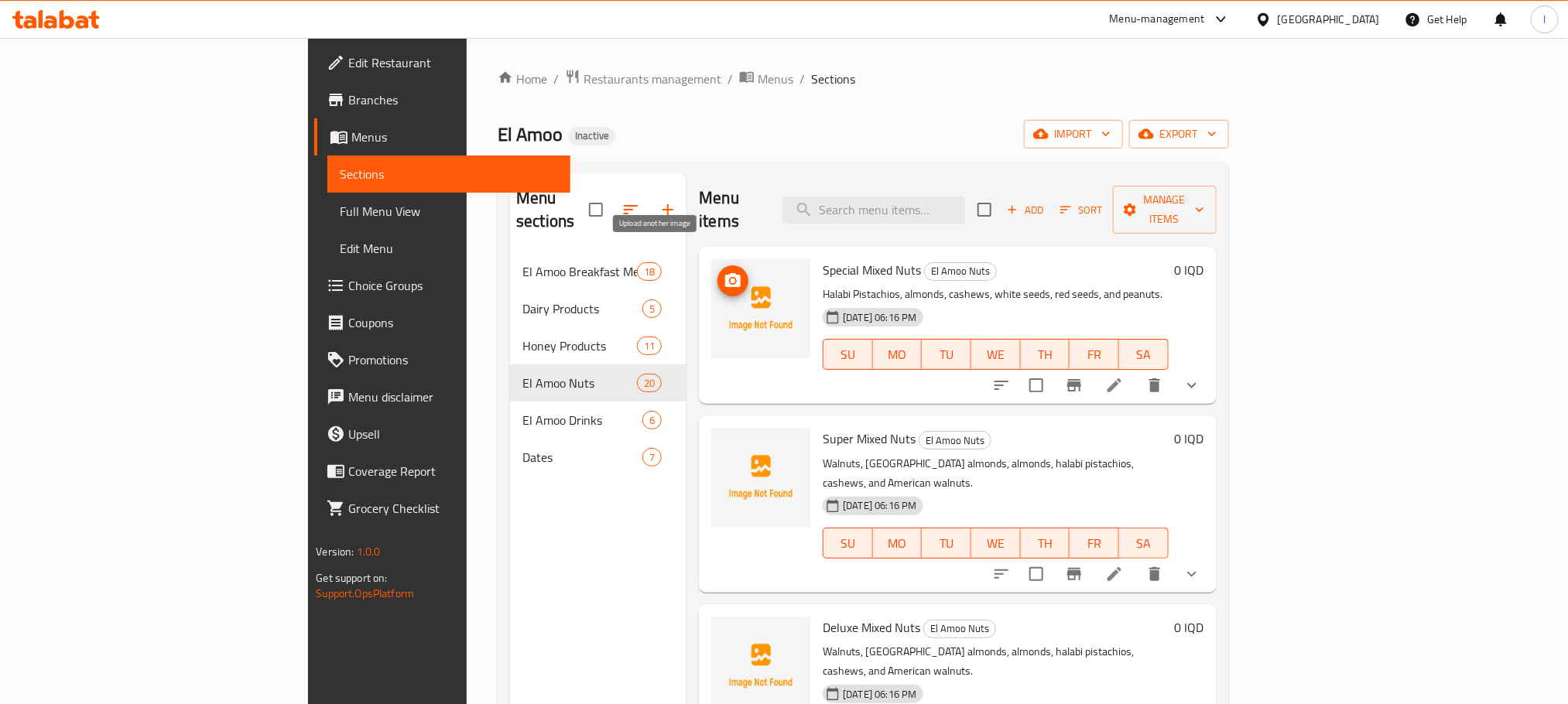
click at [725, 273] on icon "upload picture" at bounding box center [733, 280] width 15 height 14
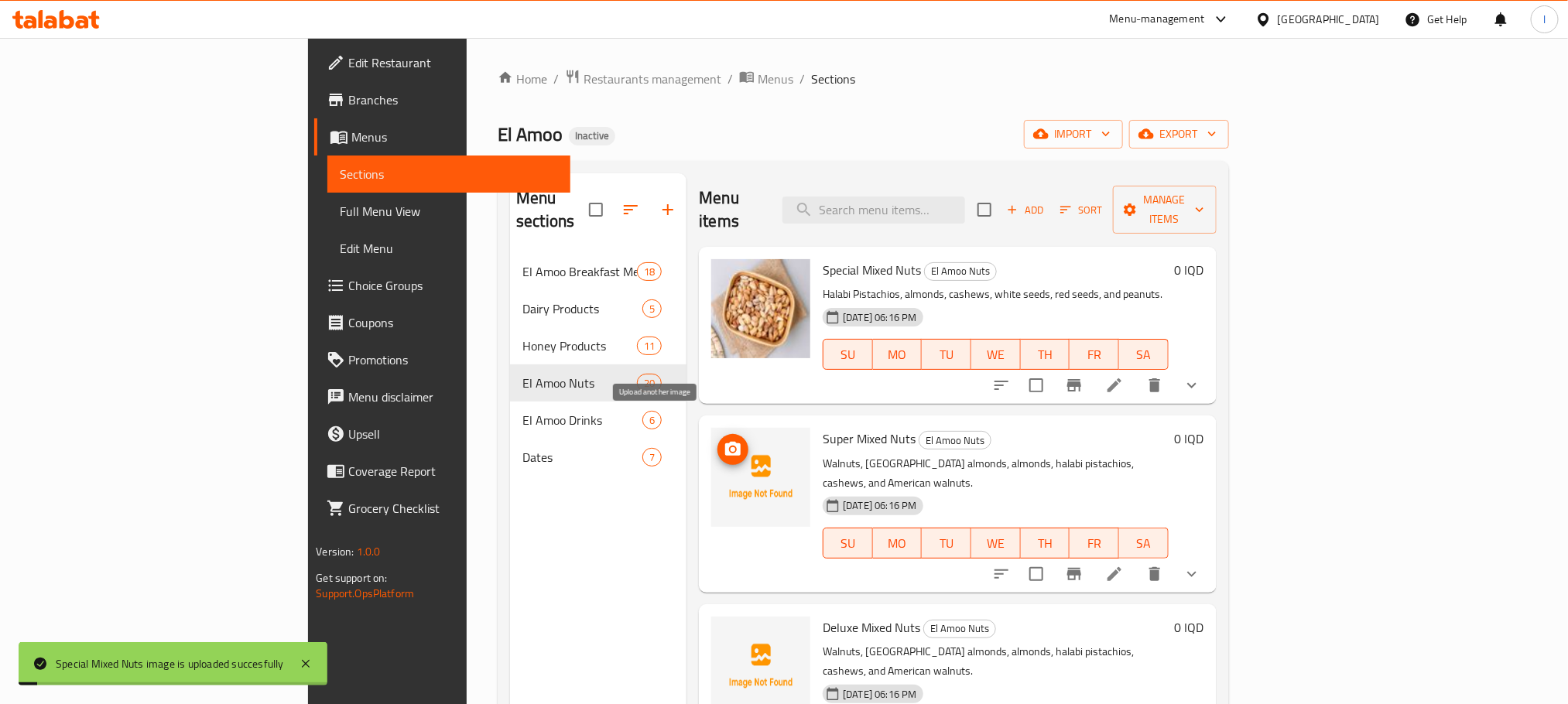
click at [731, 447] on circle "upload picture" at bounding box center [733, 449] width 4 height 4
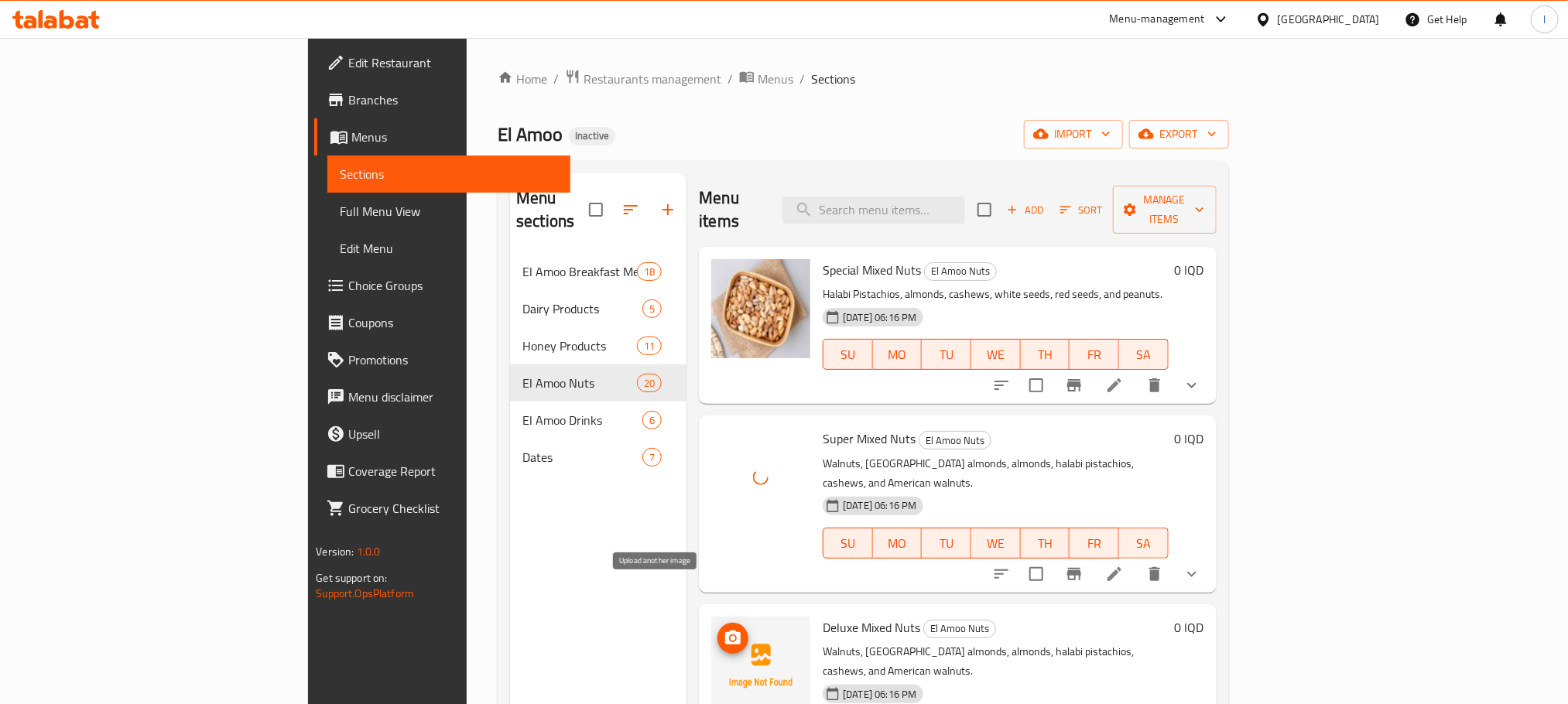
click at [723, 629] on icon "upload picture" at bounding box center [733, 639] width 19 height 19
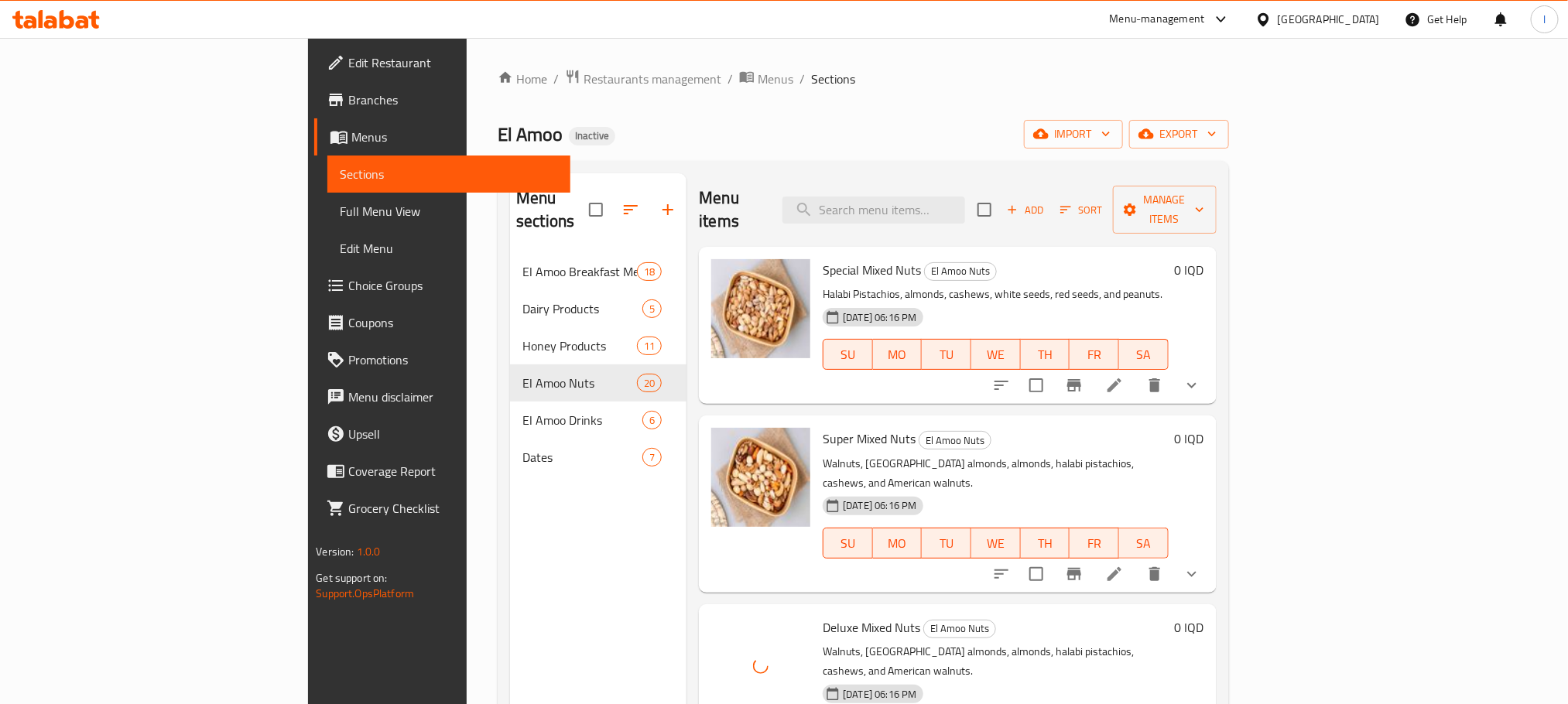
click at [348, 292] on span "Choice Groups" at bounding box center [452, 285] width 209 height 19
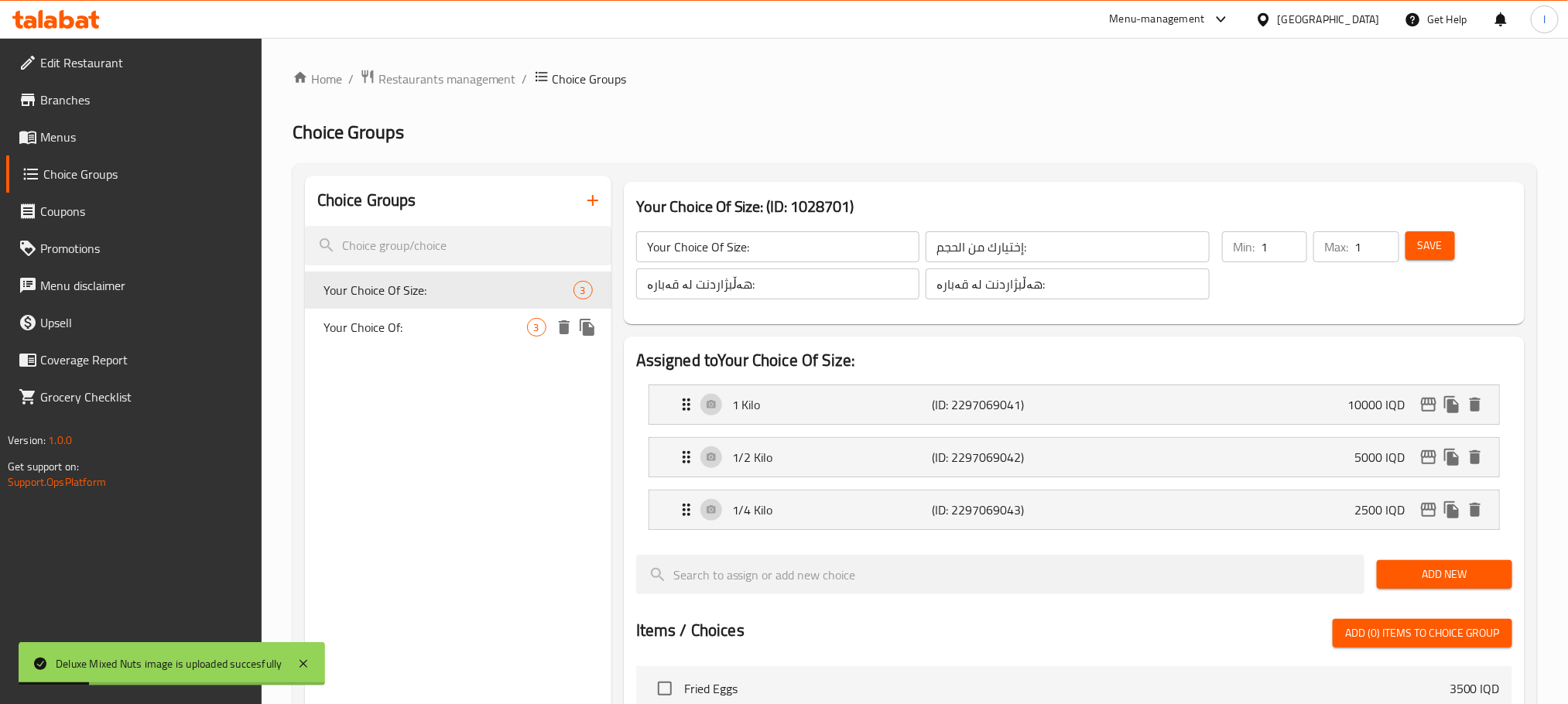
click at [472, 332] on span "Your Choice Of:" at bounding box center [425, 328] width 204 height 19
type input "Your Choice Of:"
type input "إختيارك من:"
type input "هەڵبژاردنت لە:"
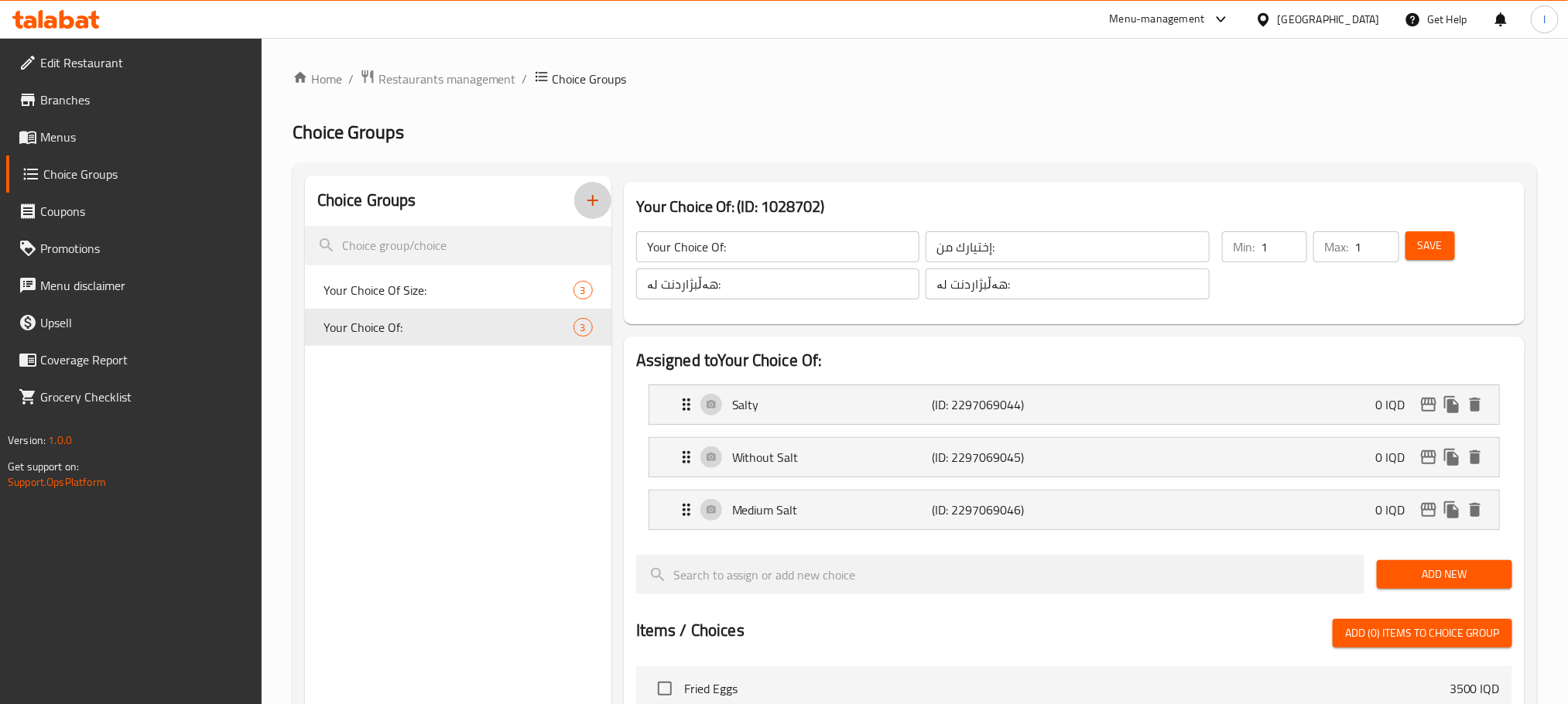
click at [592, 193] on icon "button" at bounding box center [593, 200] width 19 height 19
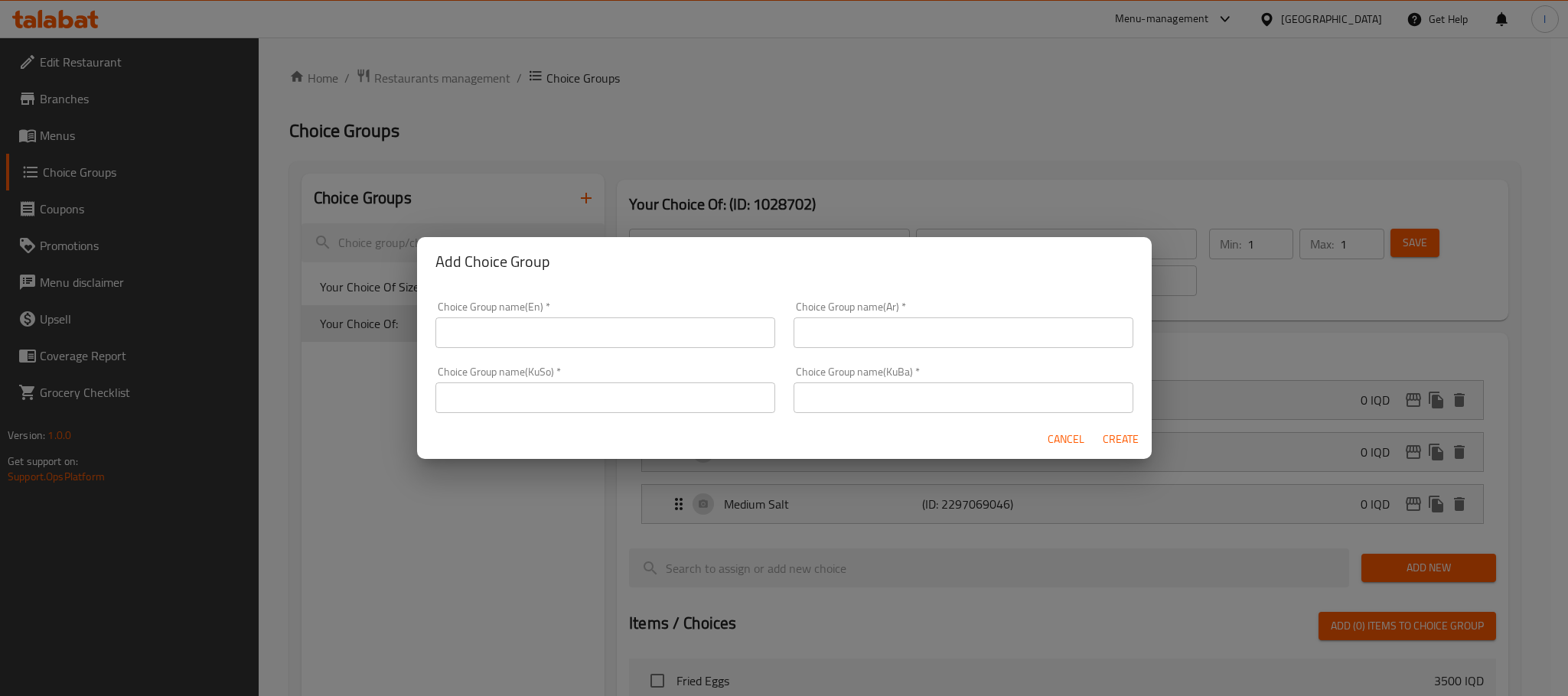
click at [483, 315] on div "Choice Group name(En)   * Choice Group name(En) *" at bounding box center [605, 325] width 340 height 47
click at [489, 340] on input "text" at bounding box center [605, 332] width 340 height 31
click at [447, 331] on input "Your Choice Of:" at bounding box center [605, 332] width 340 height 31
type input "Your Choice Of:"
click at [856, 336] on input "text" at bounding box center [963, 332] width 340 height 31
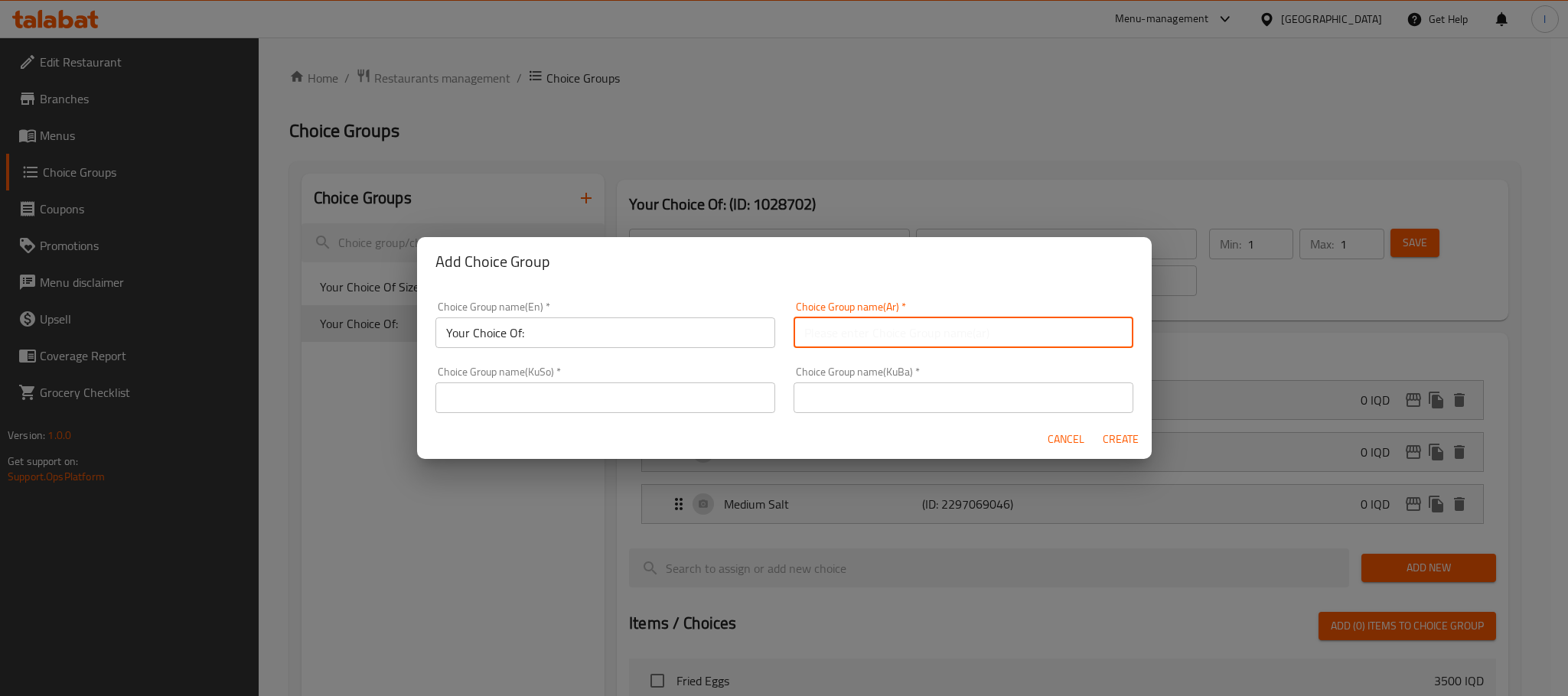
type input "إختيارك من:"
click at [633, 413] on div "Choice Group name(KuSo)   * Choice Group name(KuSo) *" at bounding box center [605, 389] width 358 height 65
click at [643, 398] on input "text" at bounding box center [605, 398] width 340 height 31
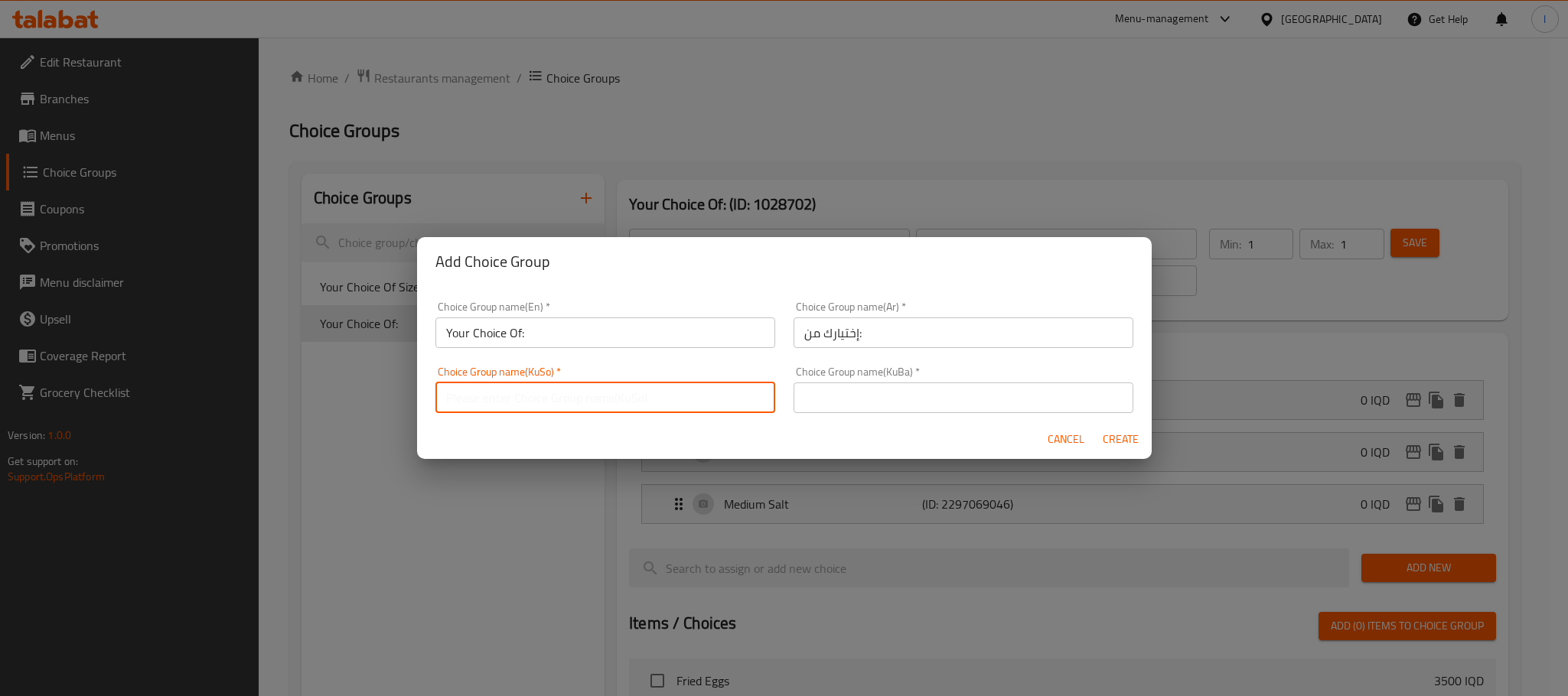
type input "هەڵبژاردنت لە:"
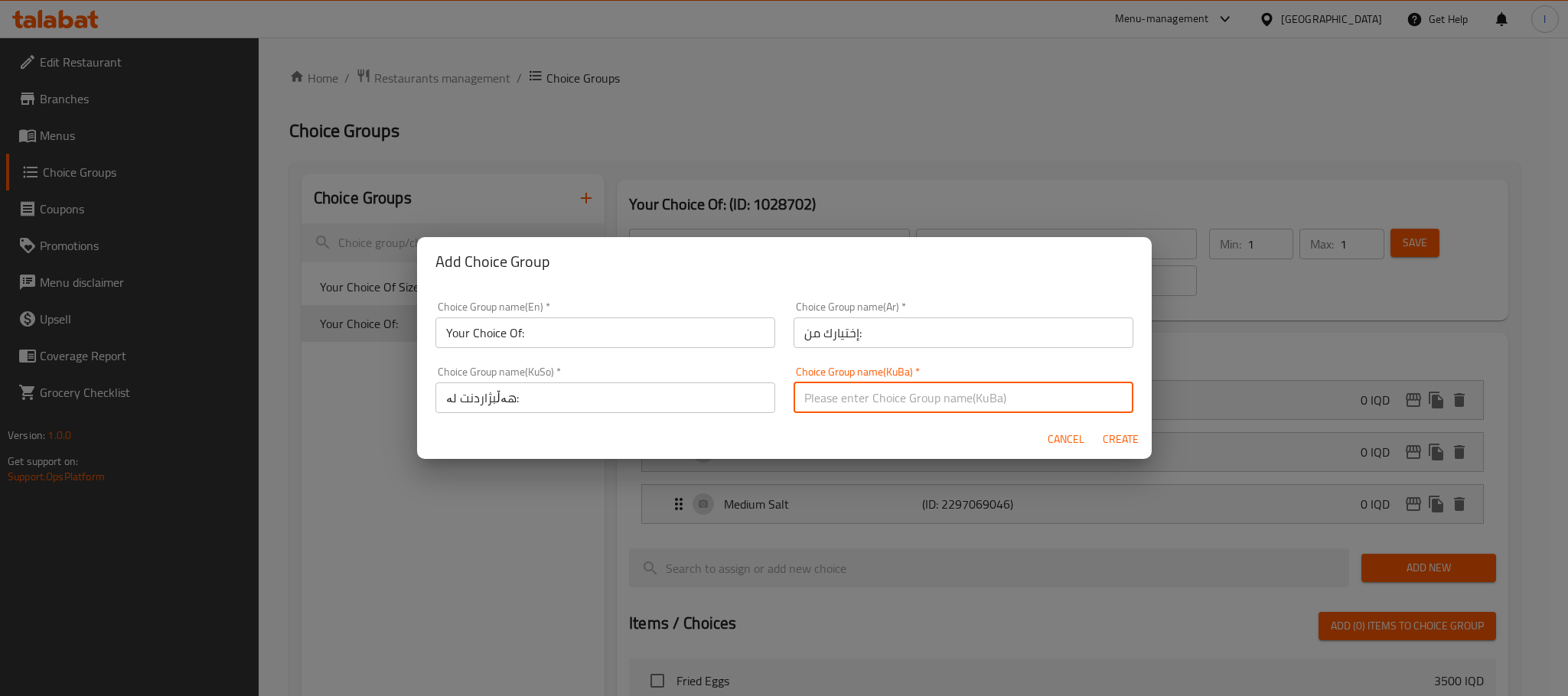
click at [843, 397] on input "text" at bounding box center [963, 398] width 340 height 31
type input "هەڵبژاردنت لە:"
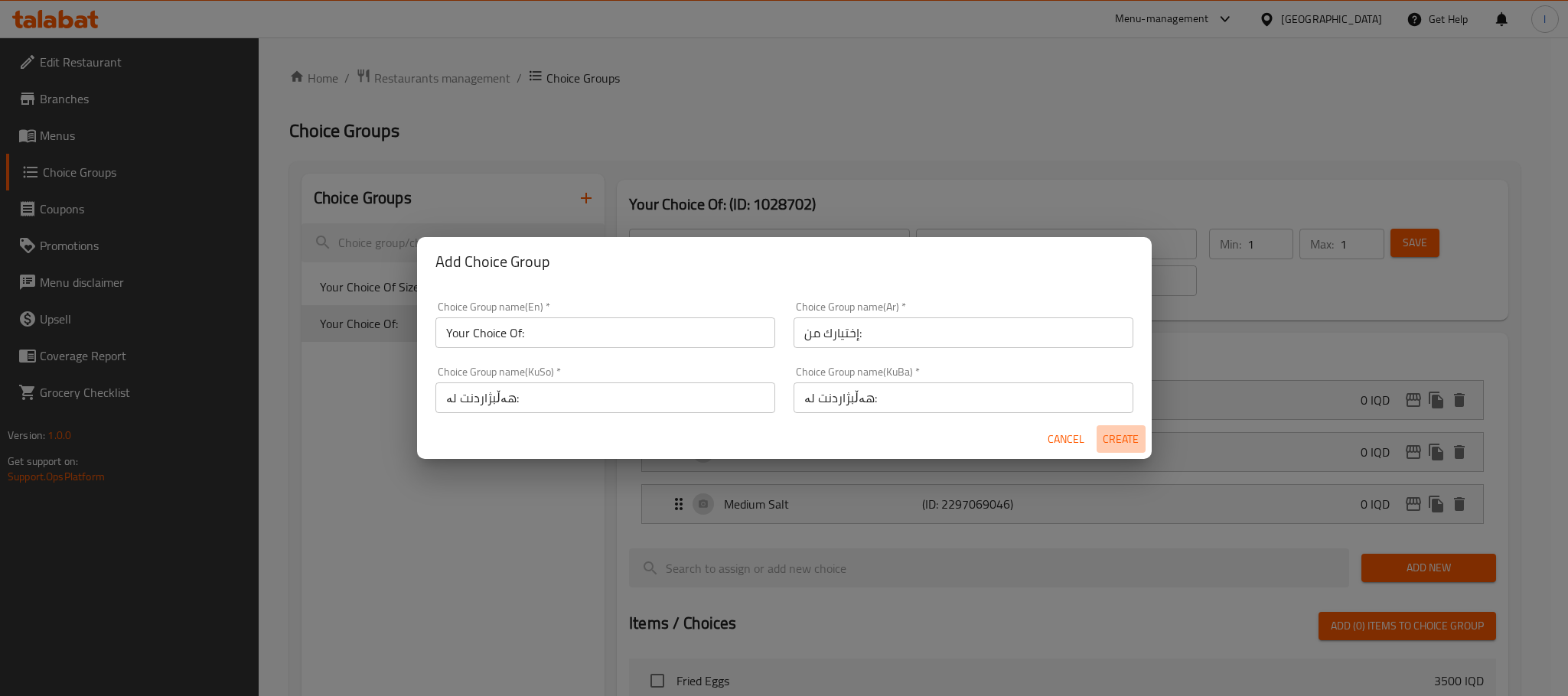
click at [1110, 439] on span "Create" at bounding box center [1121, 439] width 37 height 19
type input "Your Choice Of:"
type input "0"
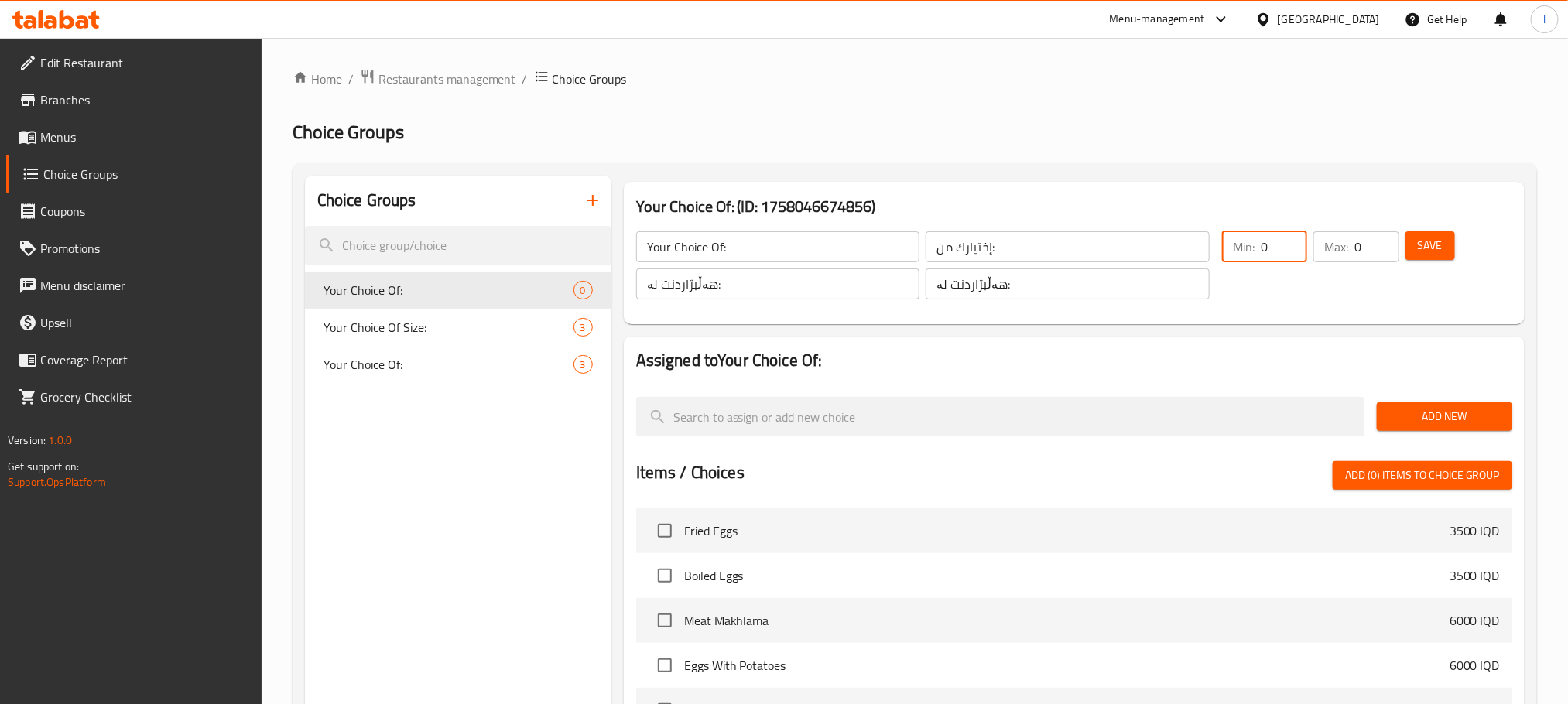
drag, startPoint x: 1284, startPoint y: 254, endPoint x: 1085, endPoint y: 254, distance: 199.0
click at [1085, 254] on div "Your Choice Of: ​ إختيارك من: ​ هەڵبژاردنت لە: ​ هەڵبژاردنت لە: ​ Min: 0 ​ Max:…" at bounding box center [1074, 265] width 889 height 105
type input "1"
click at [1380, 251] on input "0" at bounding box center [1376, 247] width 44 height 31
type input "1"
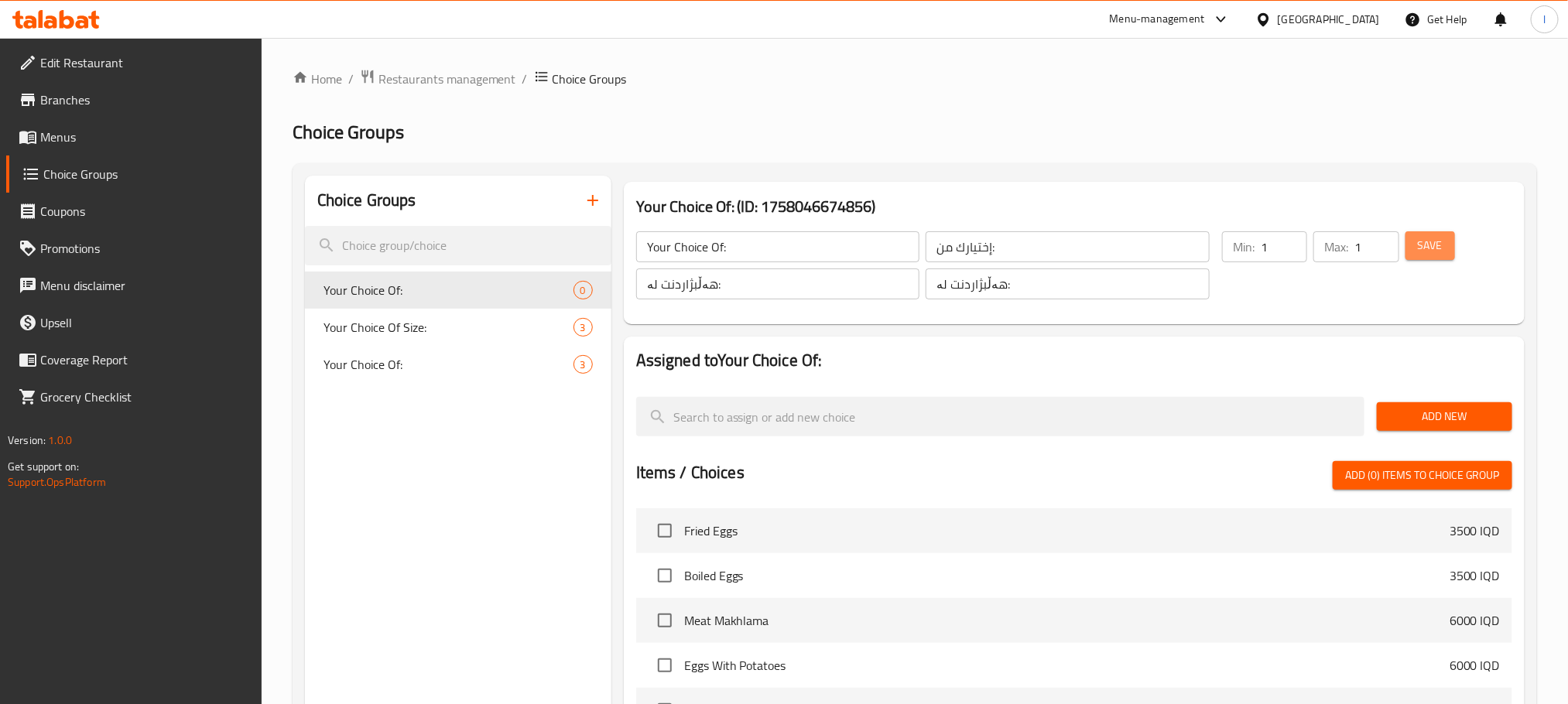
click at [1415, 233] on button "Save" at bounding box center [1430, 245] width 50 height 28
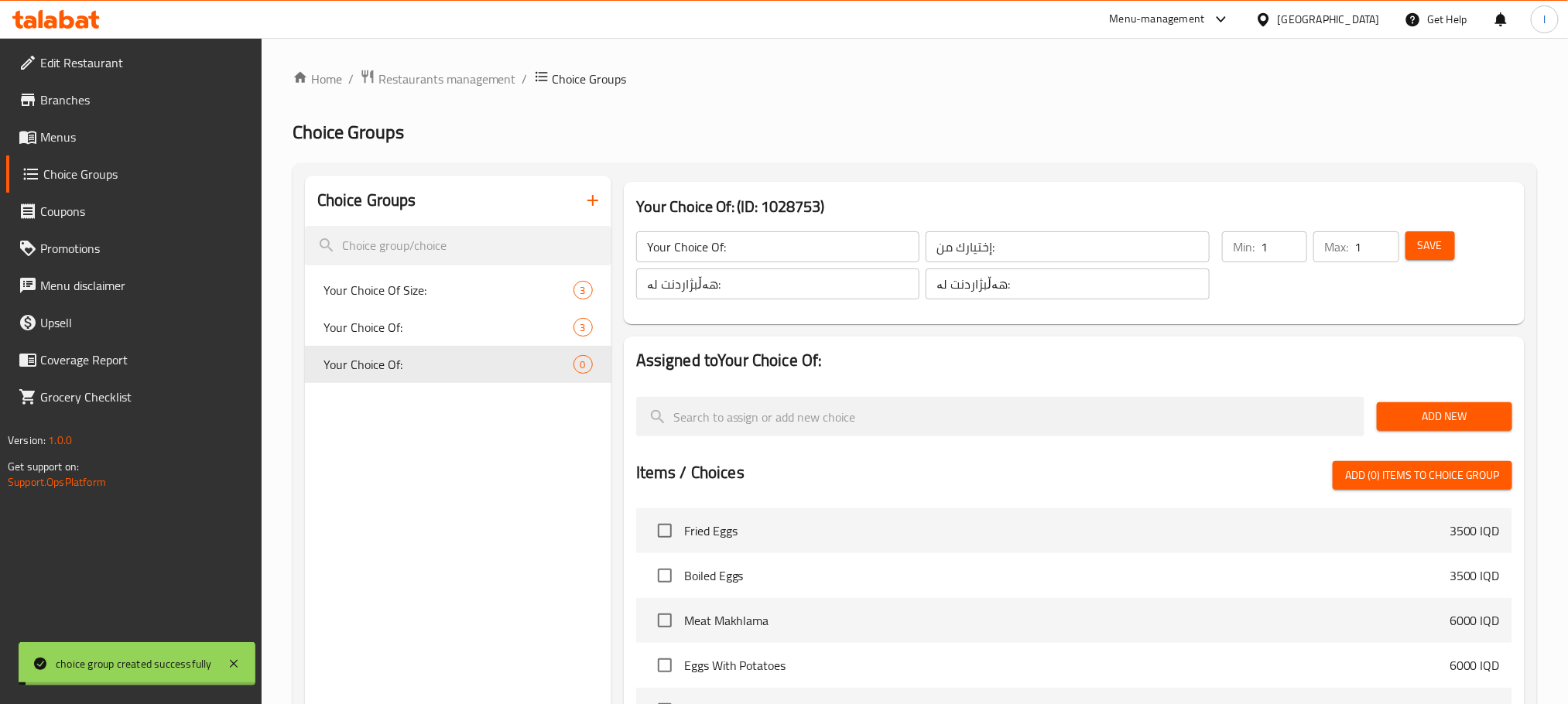
click at [1423, 408] on span "Add New" at bounding box center [1444, 416] width 111 height 19
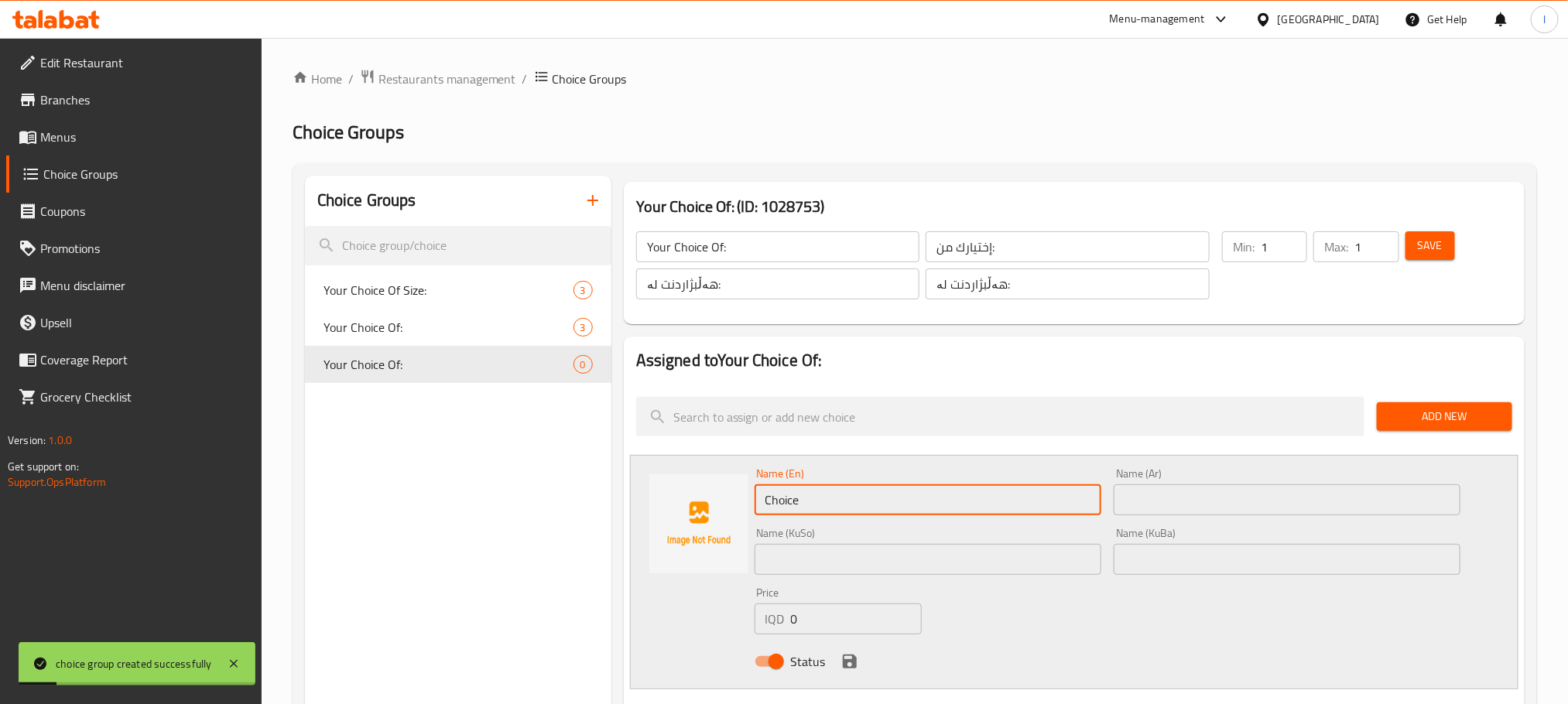
drag, startPoint x: 864, startPoint y: 502, endPoint x: 474, endPoint y: 485, distance: 390.4
paste input "شمسي"
type input "شمسي"
drag, startPoint x: 827, startPoint y: 506, endPoint x: 462, endPoint y: 451, distance: 369.1
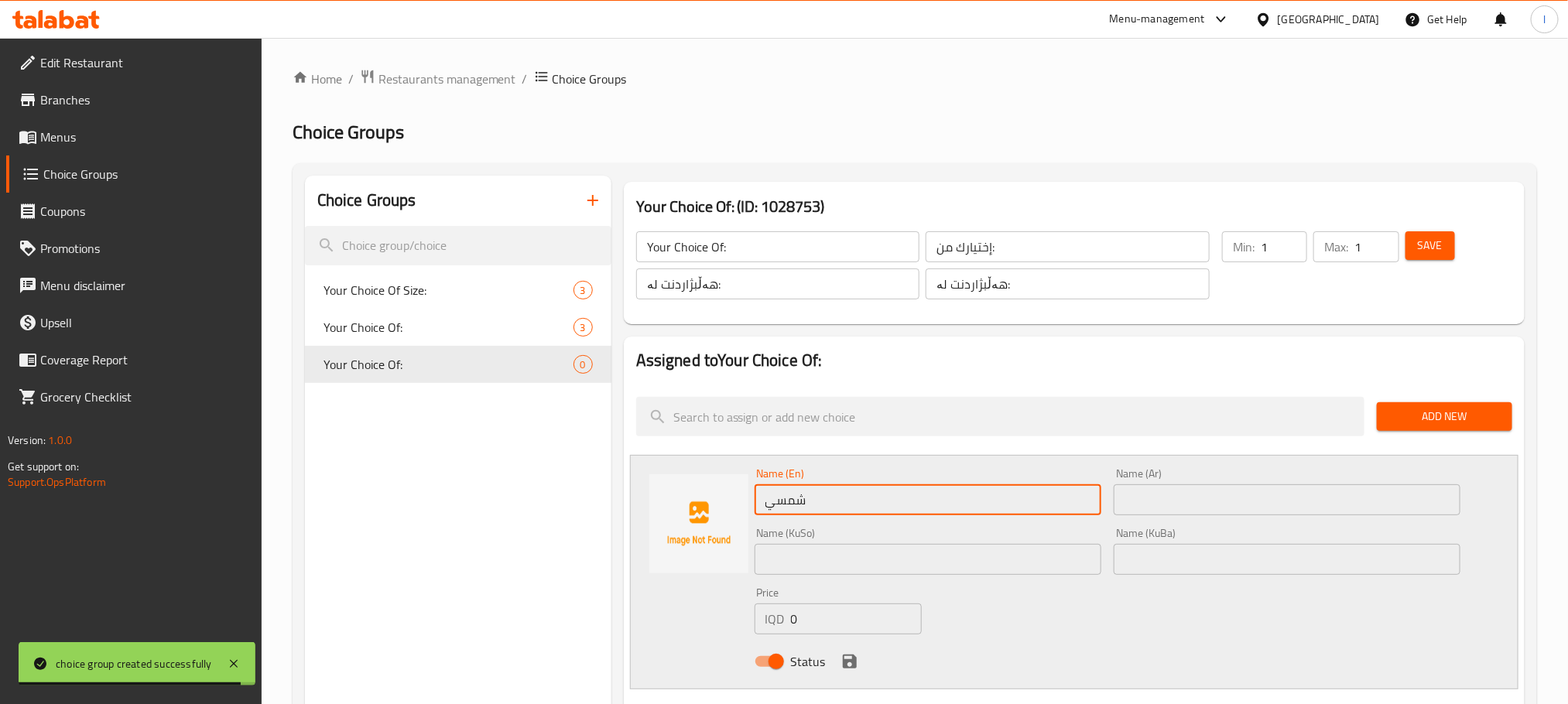
paste input "sunny"
type input "sunny"
click at [1180, 508] on input "text" at bounding box center [1287, 499] width 347 height 31
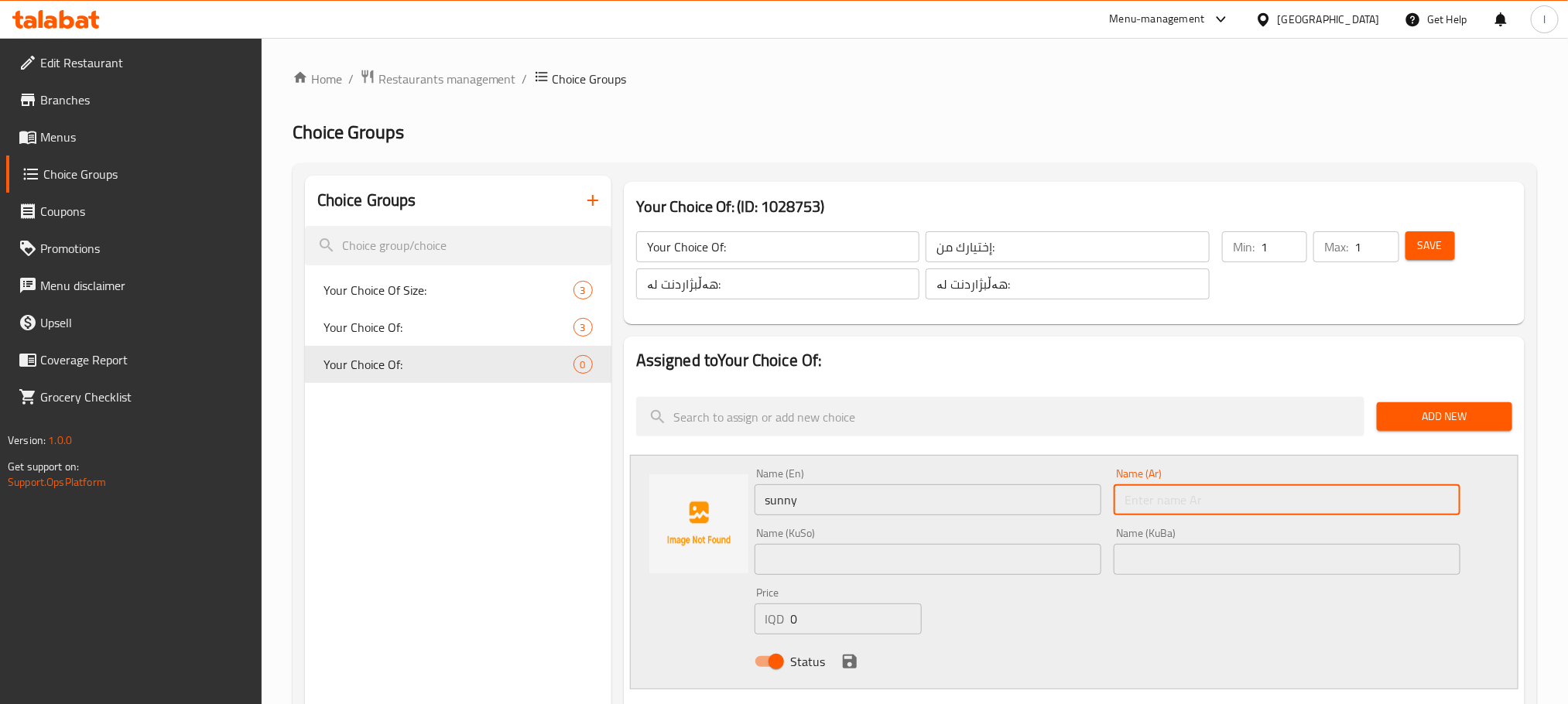
paste input "شمسي"
type input "شمسي"
click at [859, 553] on input "text" at bounding box center [927, 560] width 347 height 31
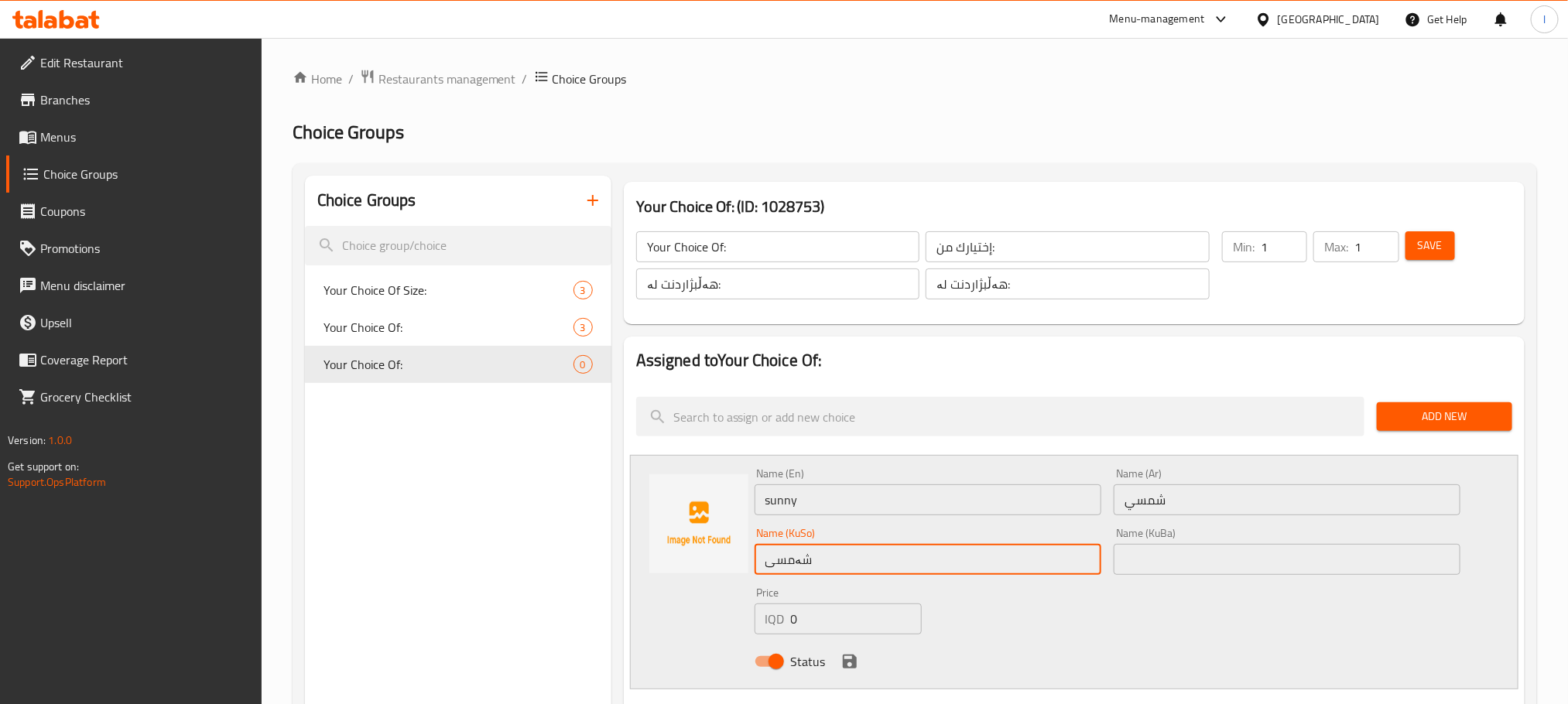
click at [832, 573] on input "شەمسی" at bounding box center [927, 560] width 347 height 31
type input "شەمسی"
click at [1192, 562] on input "text" at bounding box center [1287, 560] width 347 height 31
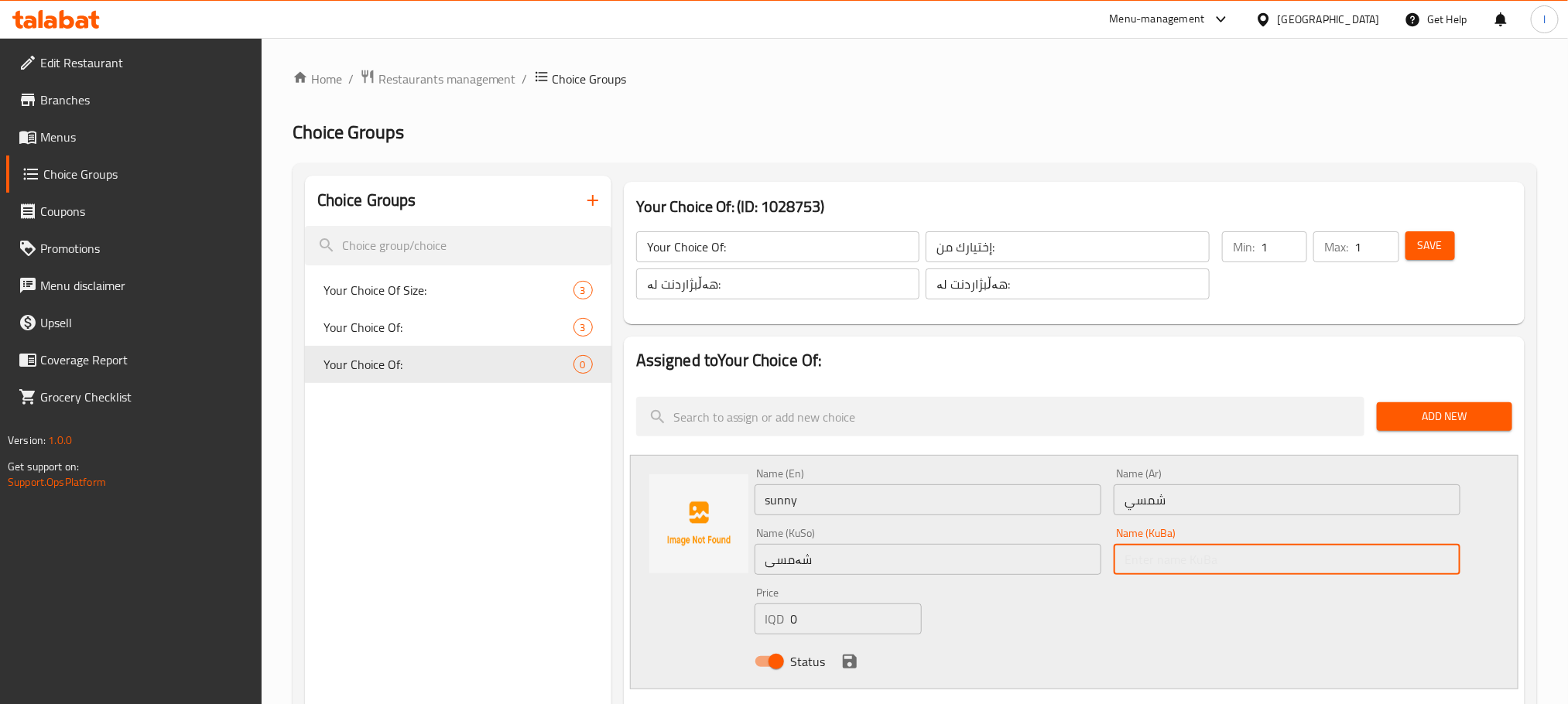
paste input "شەمسی"
type input "شەمسی"
click at [839, 651] on div "Status" at bounding box center [1108, 661] width 719 height 42
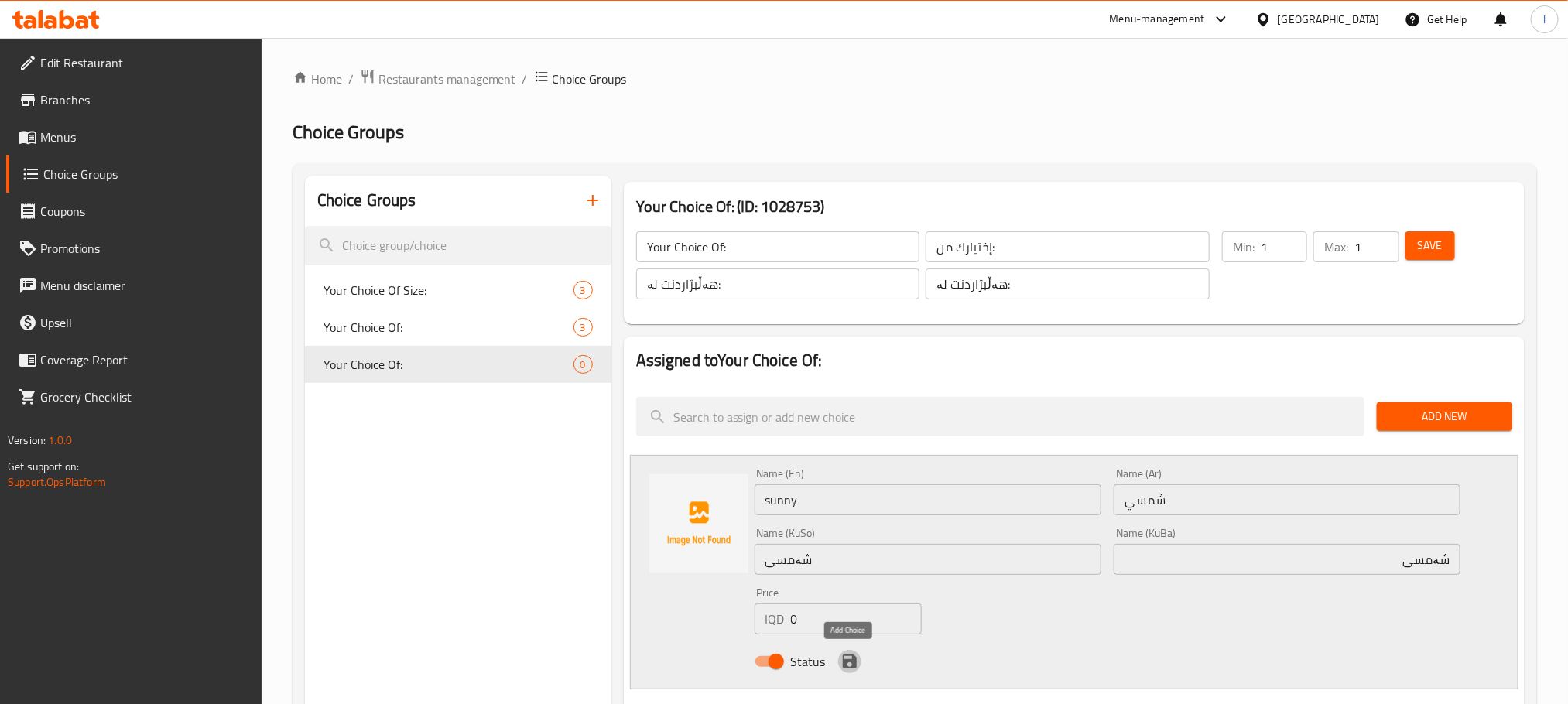
click at [848, 655] on icon "save" at bounding box center [850, 661] width 14 height 14
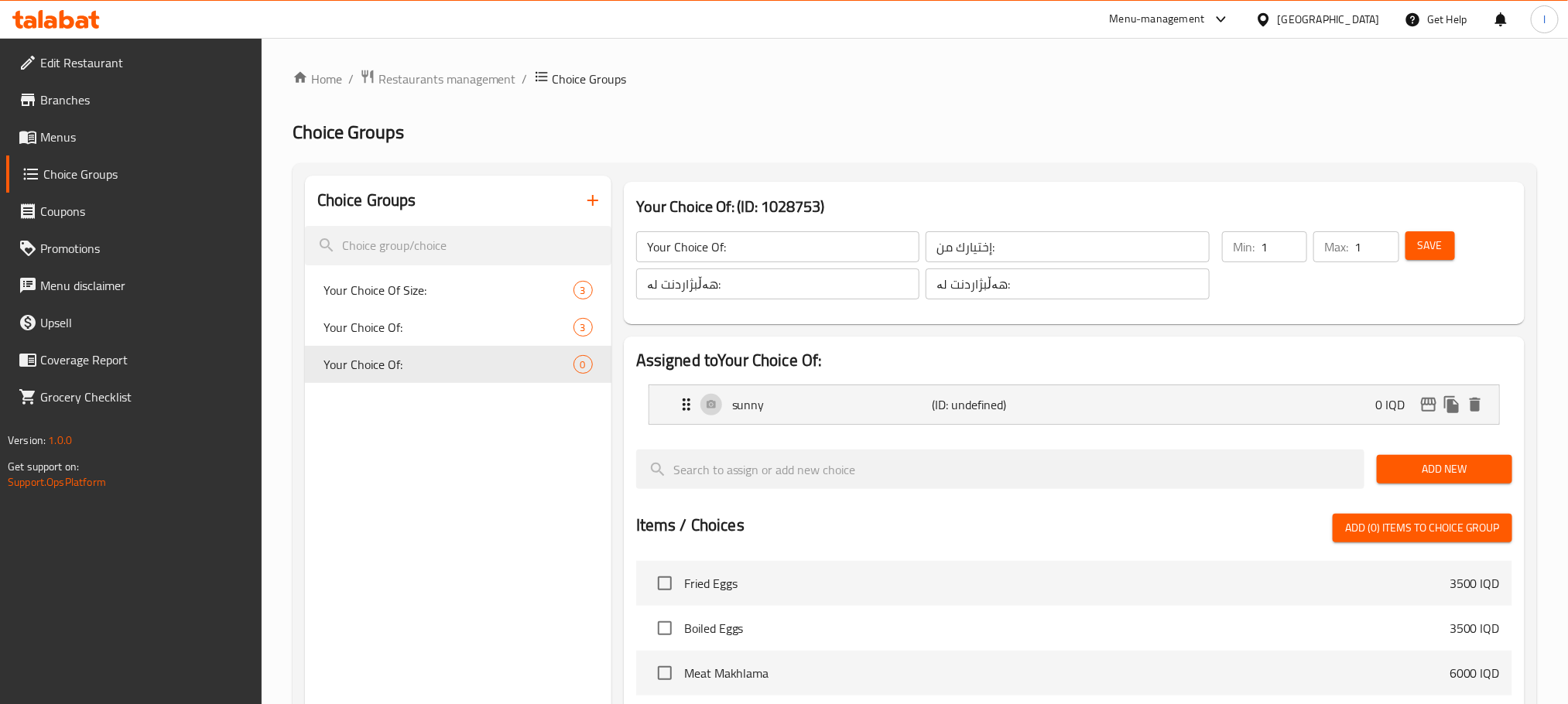
click at [1403, 472] on span "Add New" at bounding box center [1444, 469] width 111 height 19
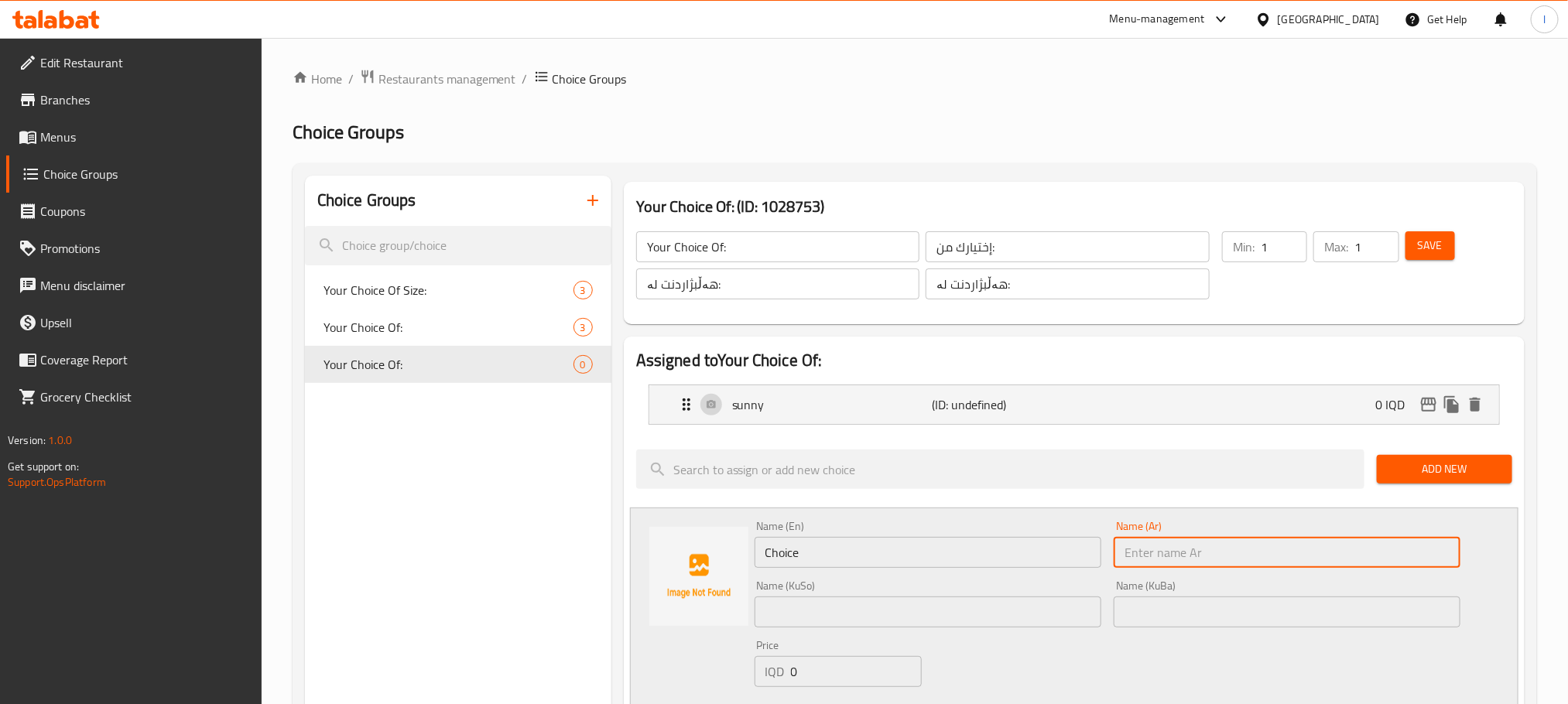
click at [1180, 551] on input "text" at bounding box center [1287, 553] width 347 height 31
paste input "مدخن"
type input "مدخن"
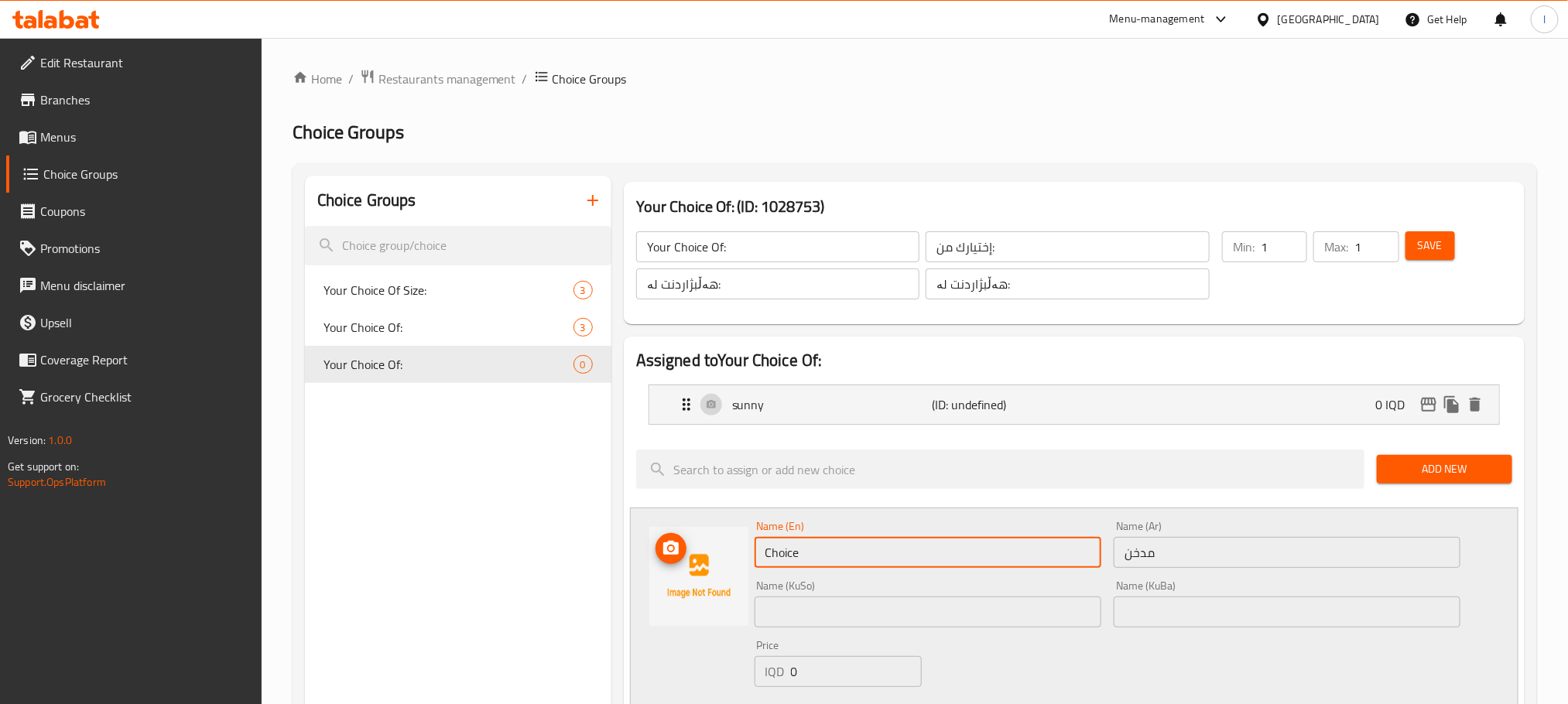
drag, startPoint x: 818, startPoint y: 561, endPoint x: 676, endPoint y: 530, distance: 145.3
click at [676, 530] on div "Name (En) Choice Name (En) Name (Ar) مدخن Name (Ar) Name (KuSo) Name (KuSo) Nam…" at bounding box center [1074, 624] width 889 height 235
drag, startPoint x: 809, startPoint y: 560, endPoint x: 863, endPoint y: 558, distance: 54.0
click at [863, 558] on input "Smoked Rizo" at bounding box center [927, 553] width 347 height 31
type input "Smoked"
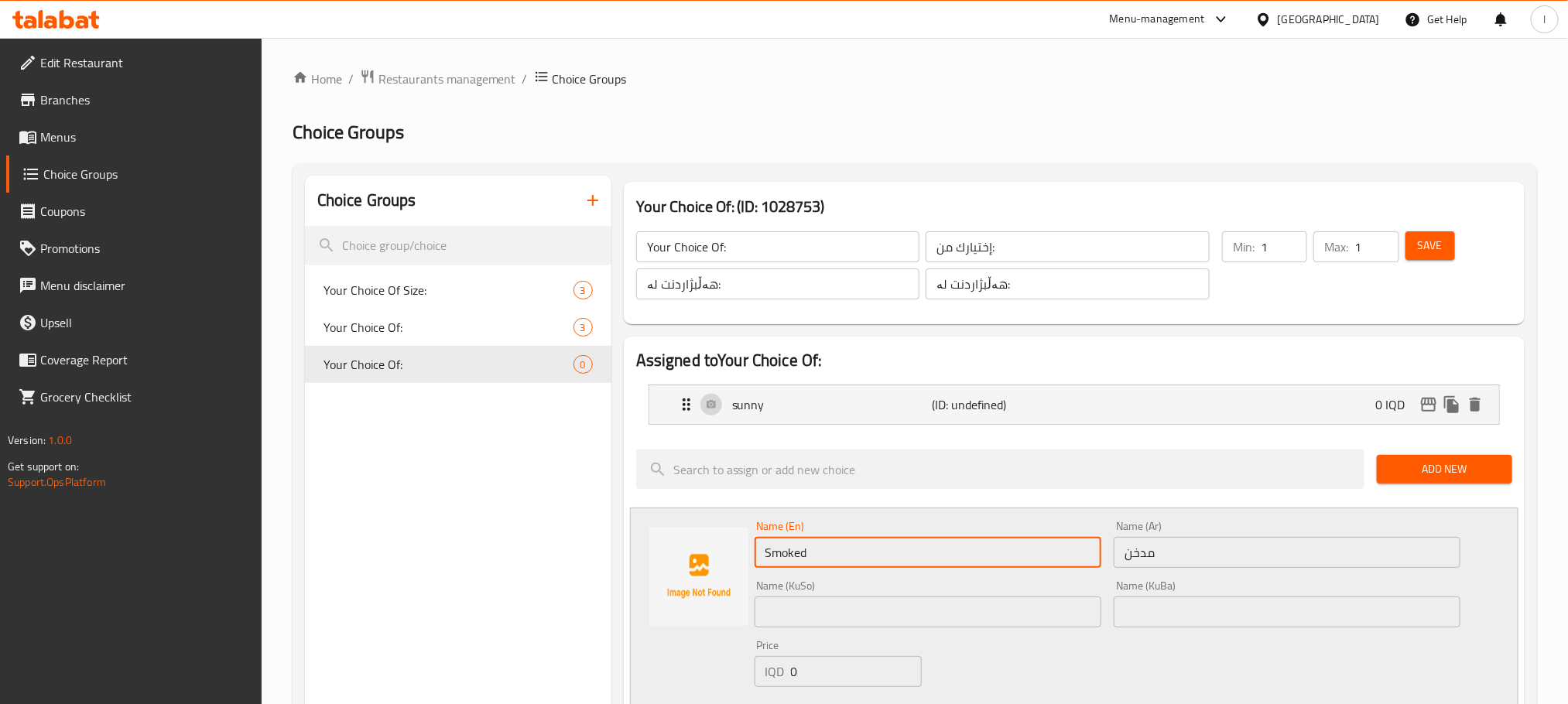
click at [827, 611] on input "text" at bounding box center [927, 612] width 347 height 31
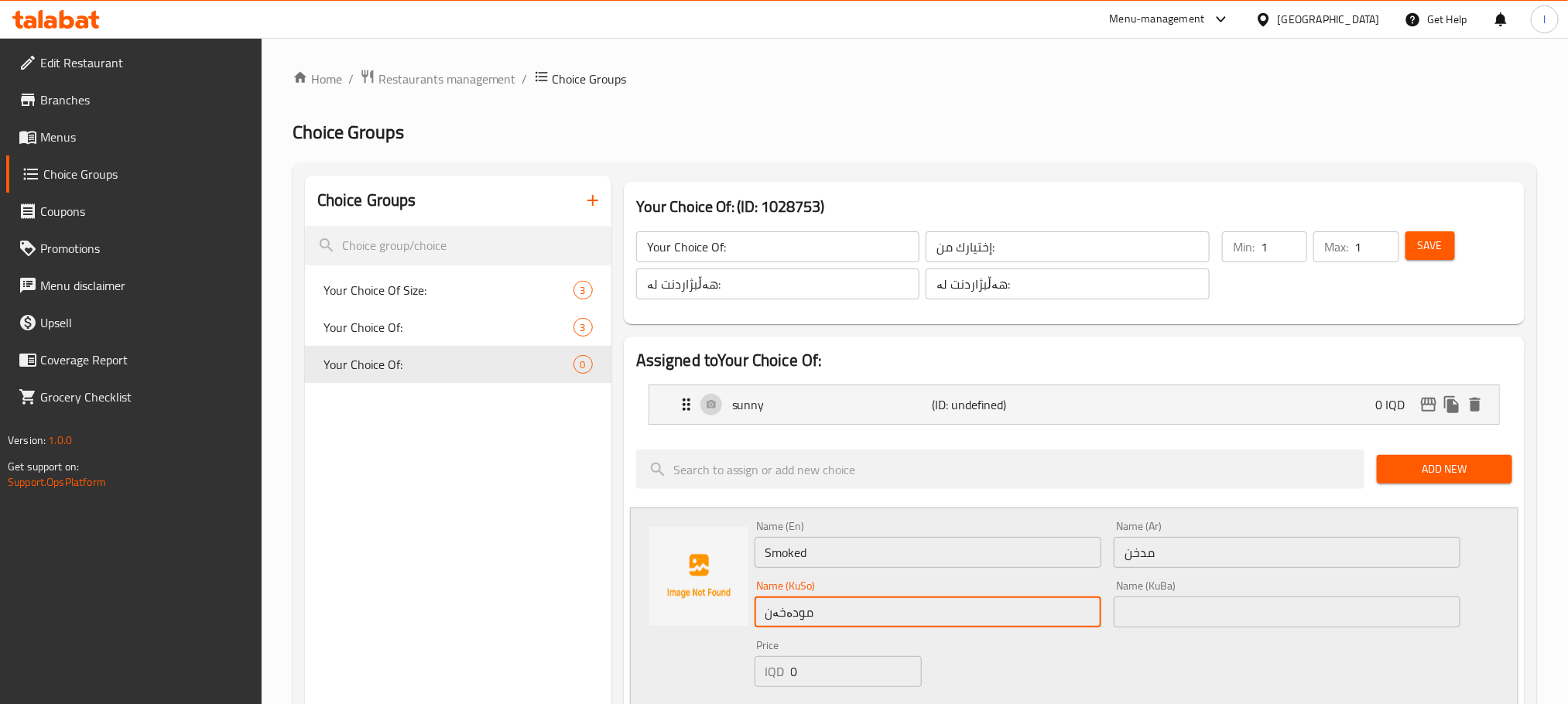
click at [827, 611] on input "مودەخەن" at bounding box center [927, 612] width 347 height 31
type input "مودەخەن"
click at [1150, 601] on input "text" at bounding box center [1287, 612] width 347 height 31
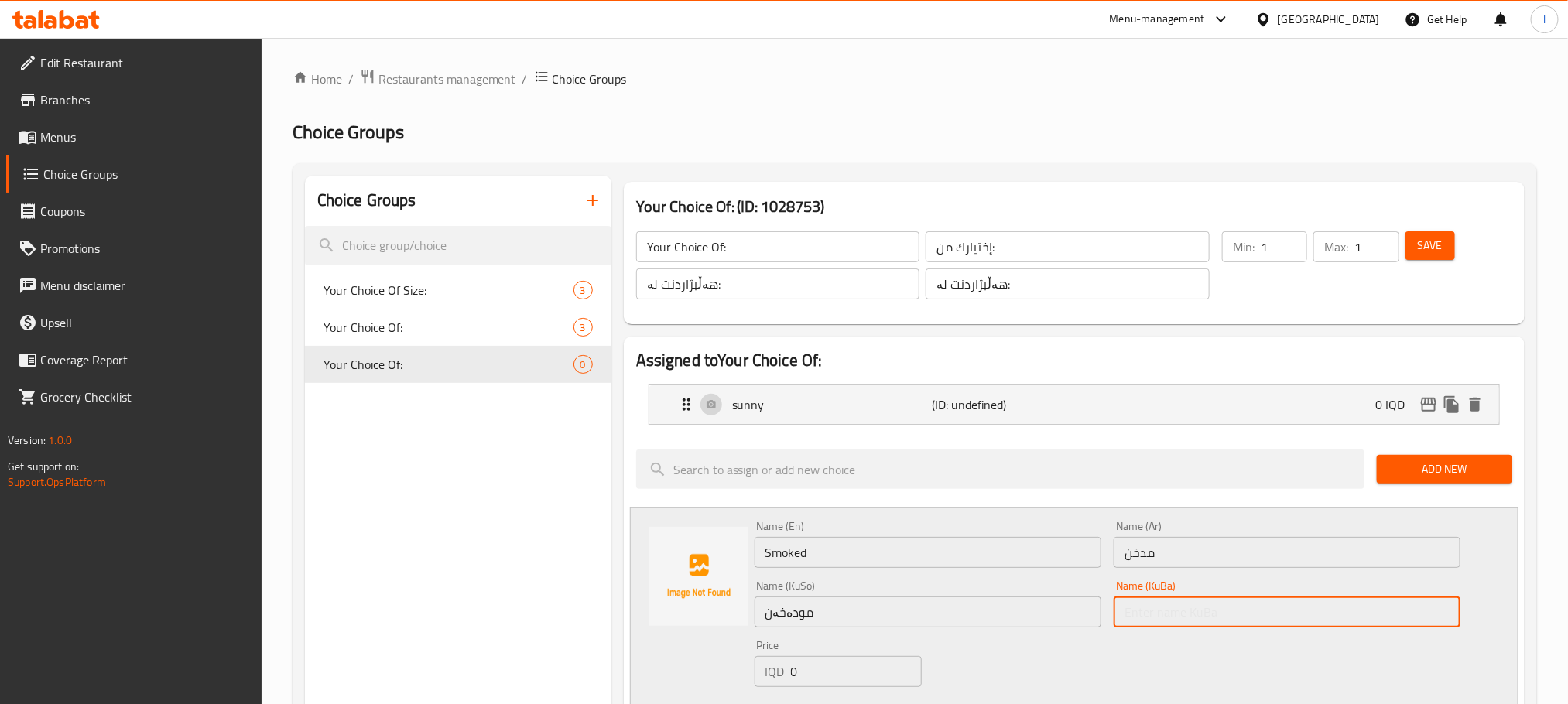
paste input "مودەخەن"
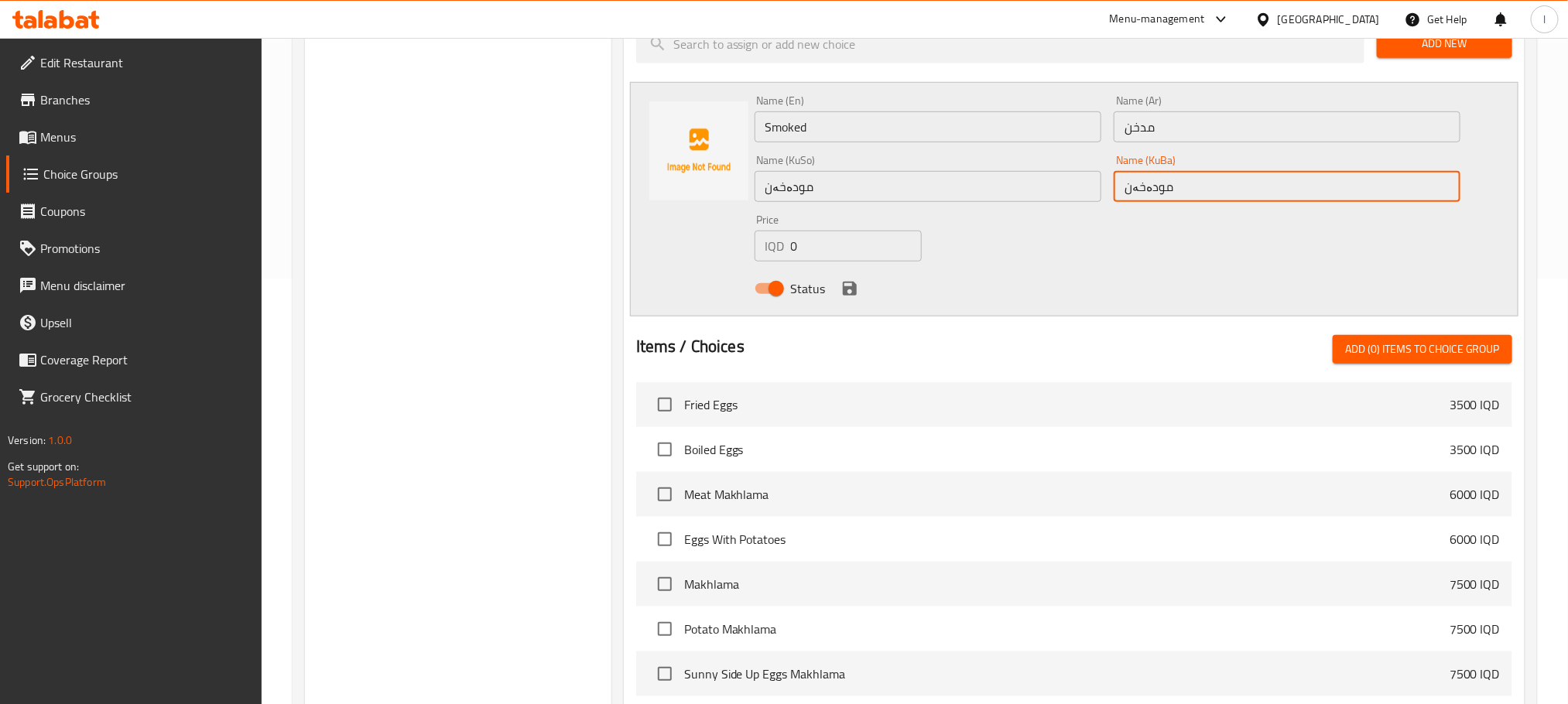
type input "مودەخەن"
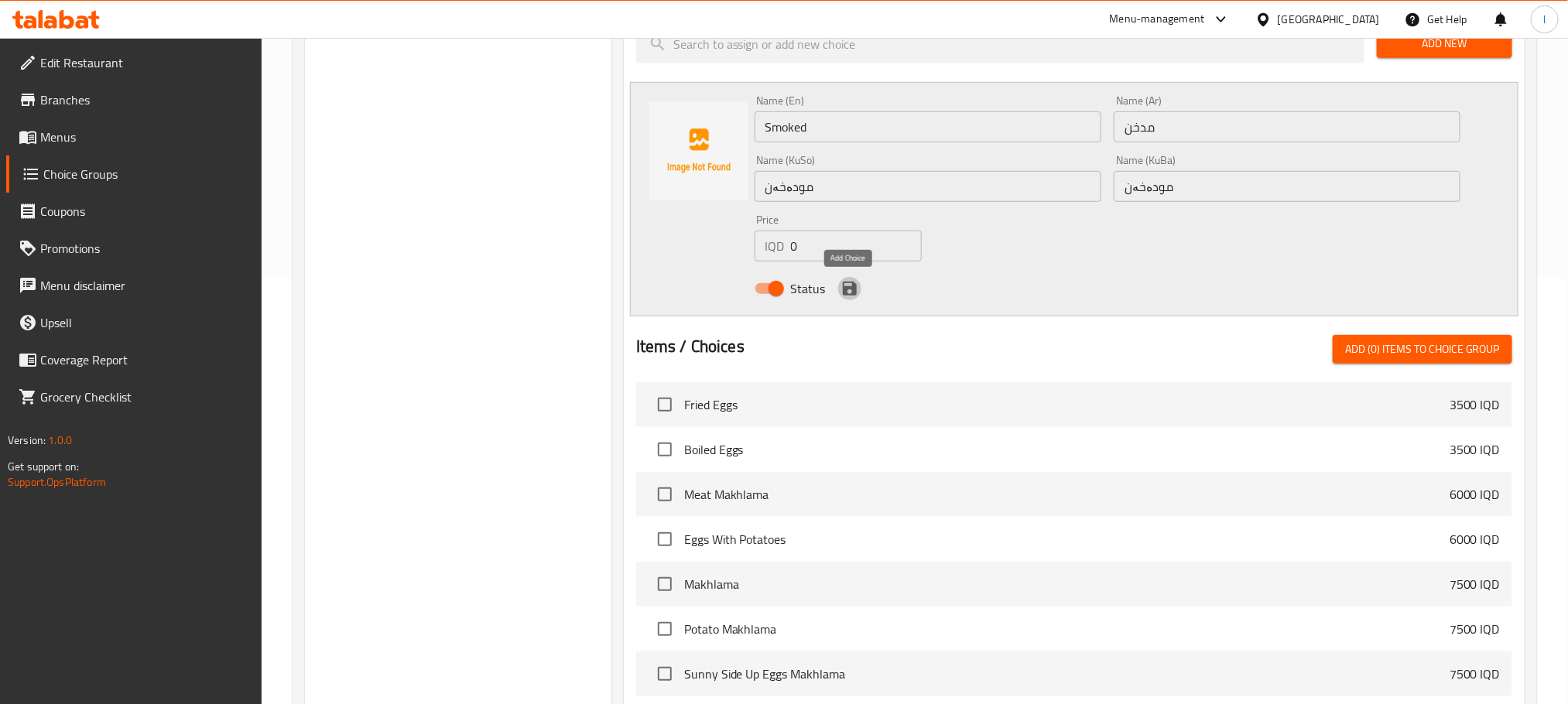
click at [859, 290] on button "save" at bounding box center [850, 288] width 23 height 23
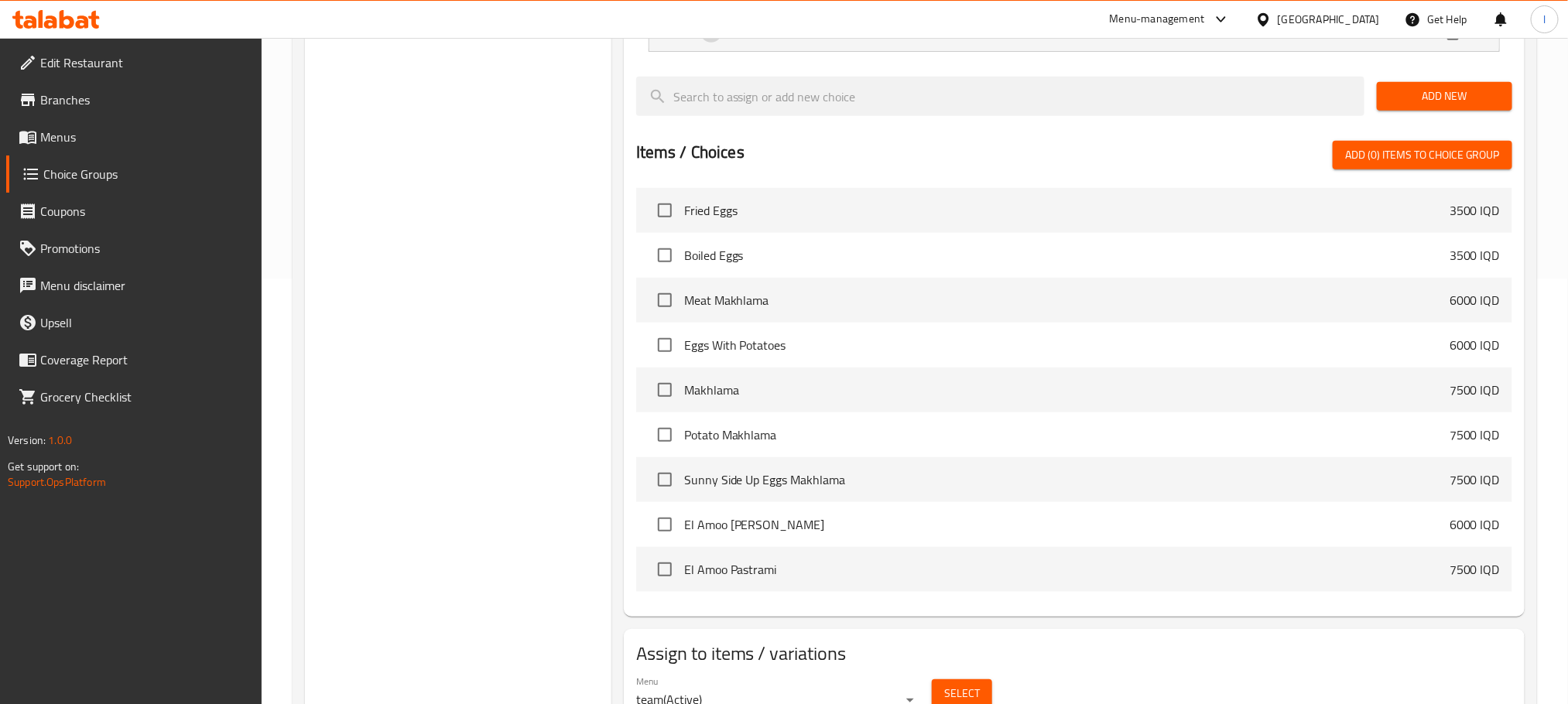
scroll to position [0, 0]
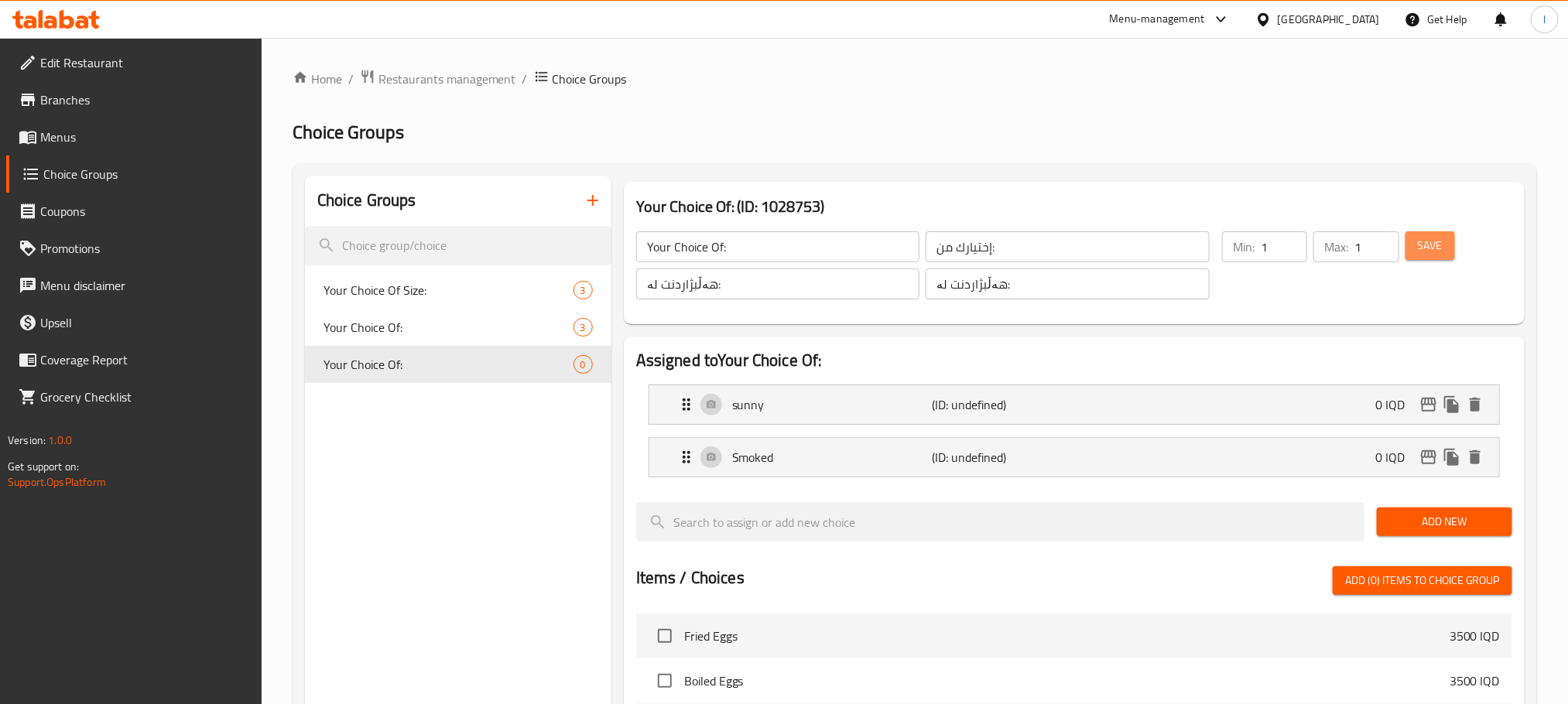
click at [1420, 247] on span "Save" at bounding box center [1430, 245] width 25 height 19
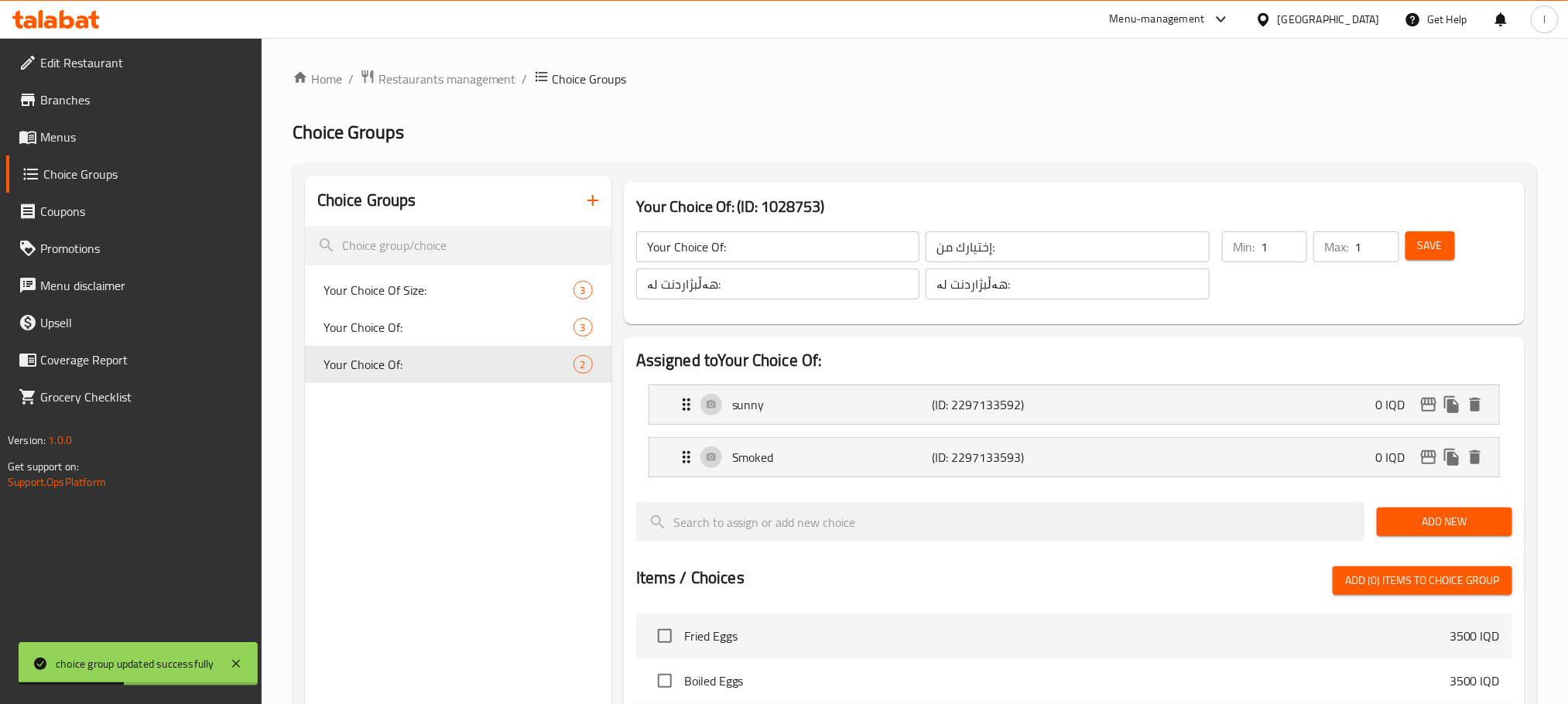
click at [1415, 522] on span "Add New" at bounding box center [1444, 522] width 111 height 19
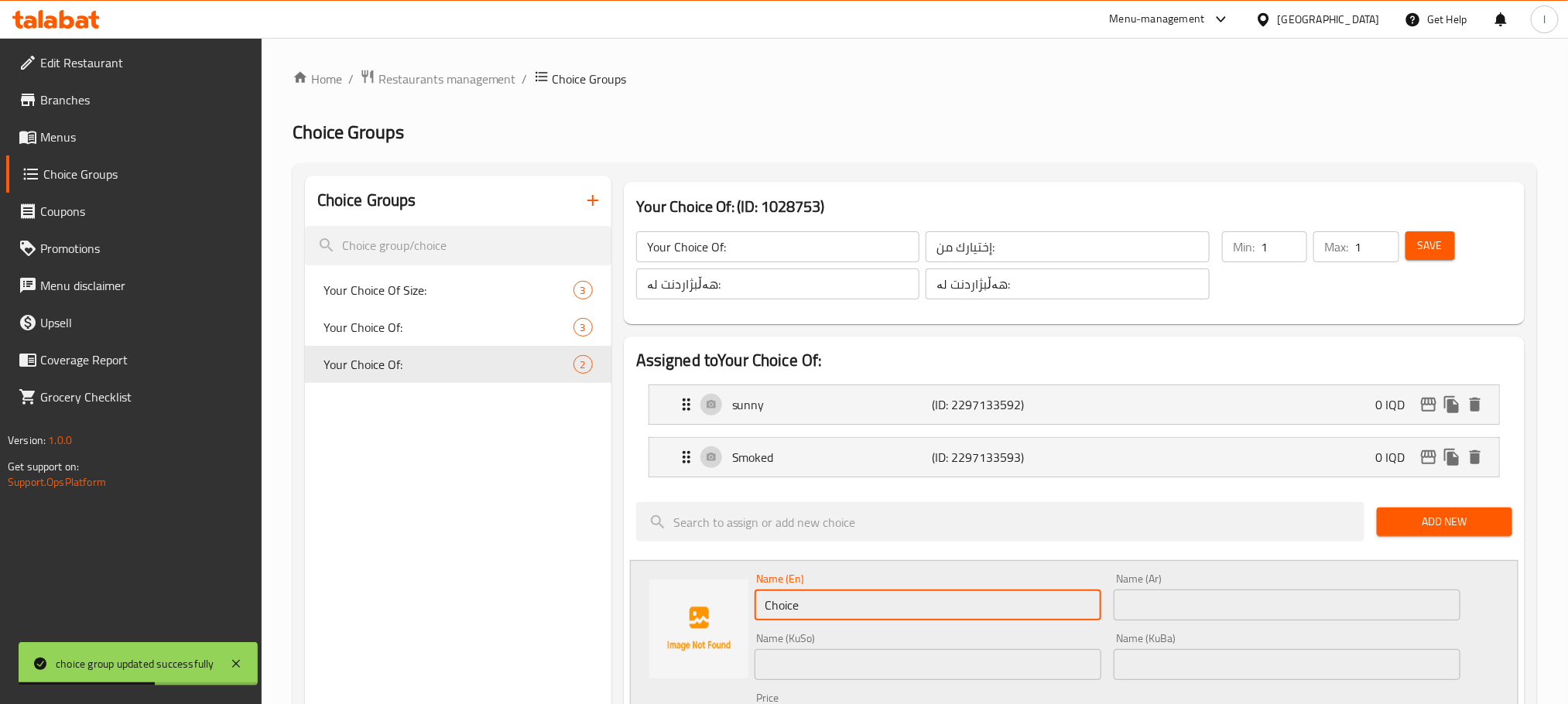
drag, startPoint x: 845, startPoint y: 599, endPoint x: 437, endPoint y: 594, distance: 408.0
paste input "chees"
type input "Cheese"
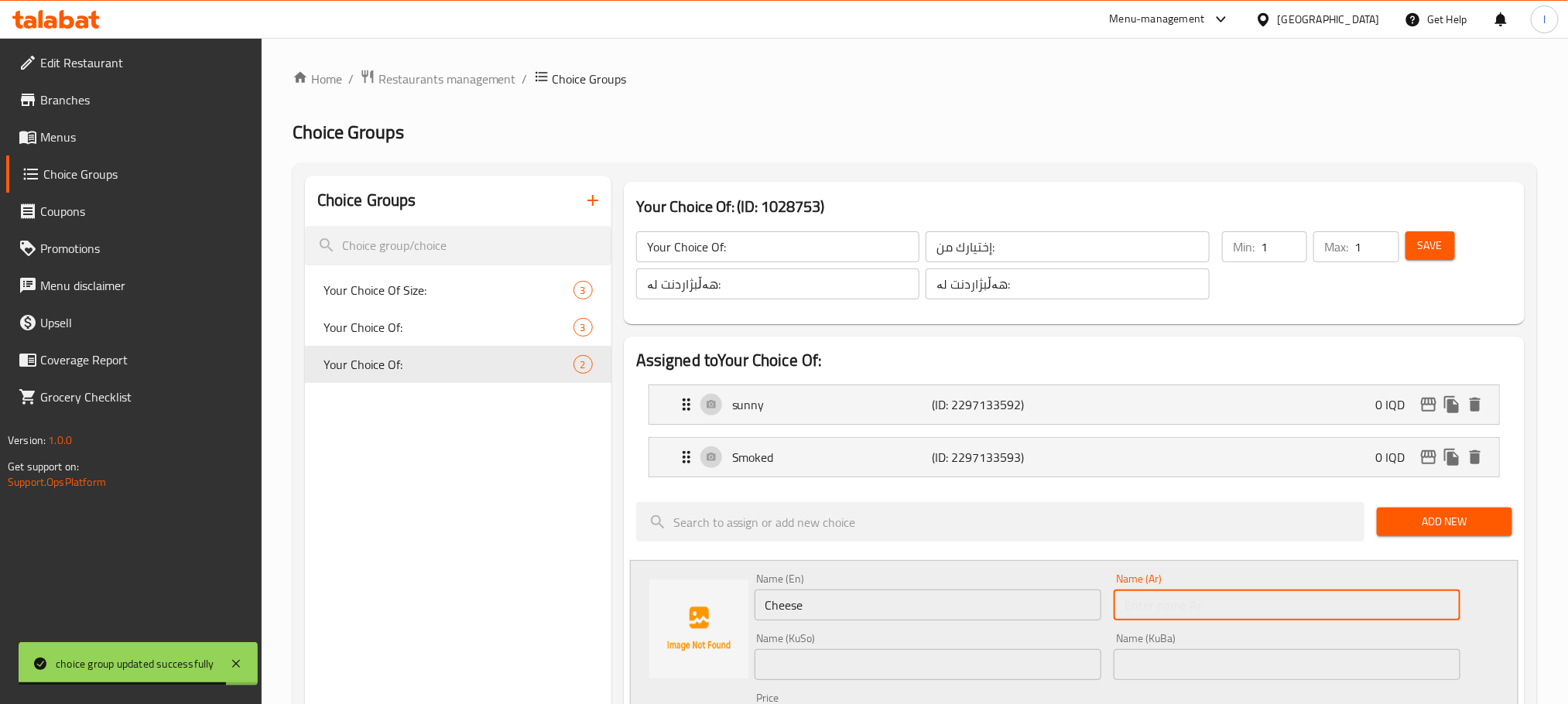
click at [1187, 610] on input "text" at bounding box center [1287, 605] width 347 height 31
drag, startPoint x: 1178, startPoint y: 608, endPoint x: 1034, endPoint y: 607, distance: 144.0
click at [1034, 607] on div "Name (En) Cheese Name (En) Name (Ar) ج Name (Ar) Name (KuSo) Name (KuSo) Name (…" at bounding box center [1108, 677] width 719 height 220
paste input "بن"
type input "جبن"
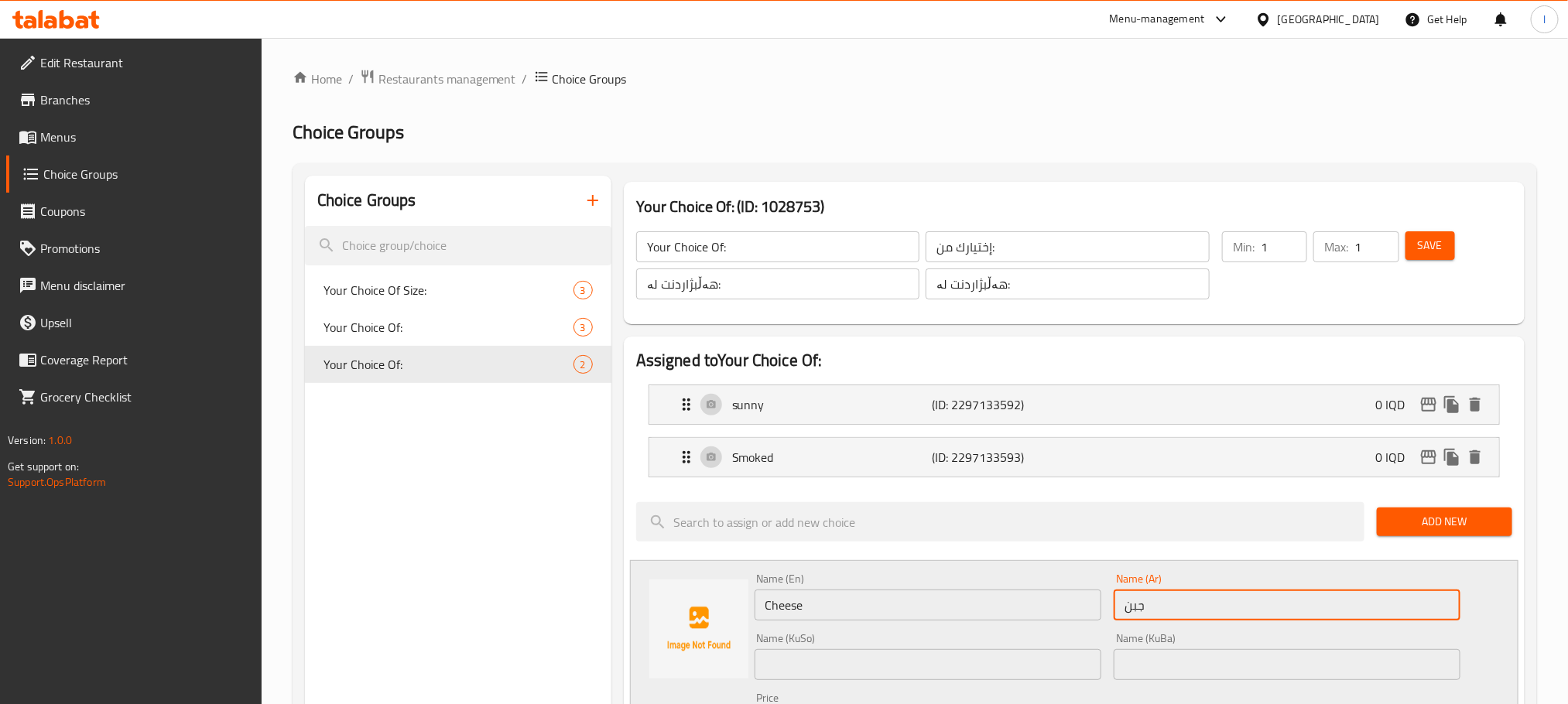
click at [901, 670] on input "text" at bounding box center [927, 664] width 347 height 31
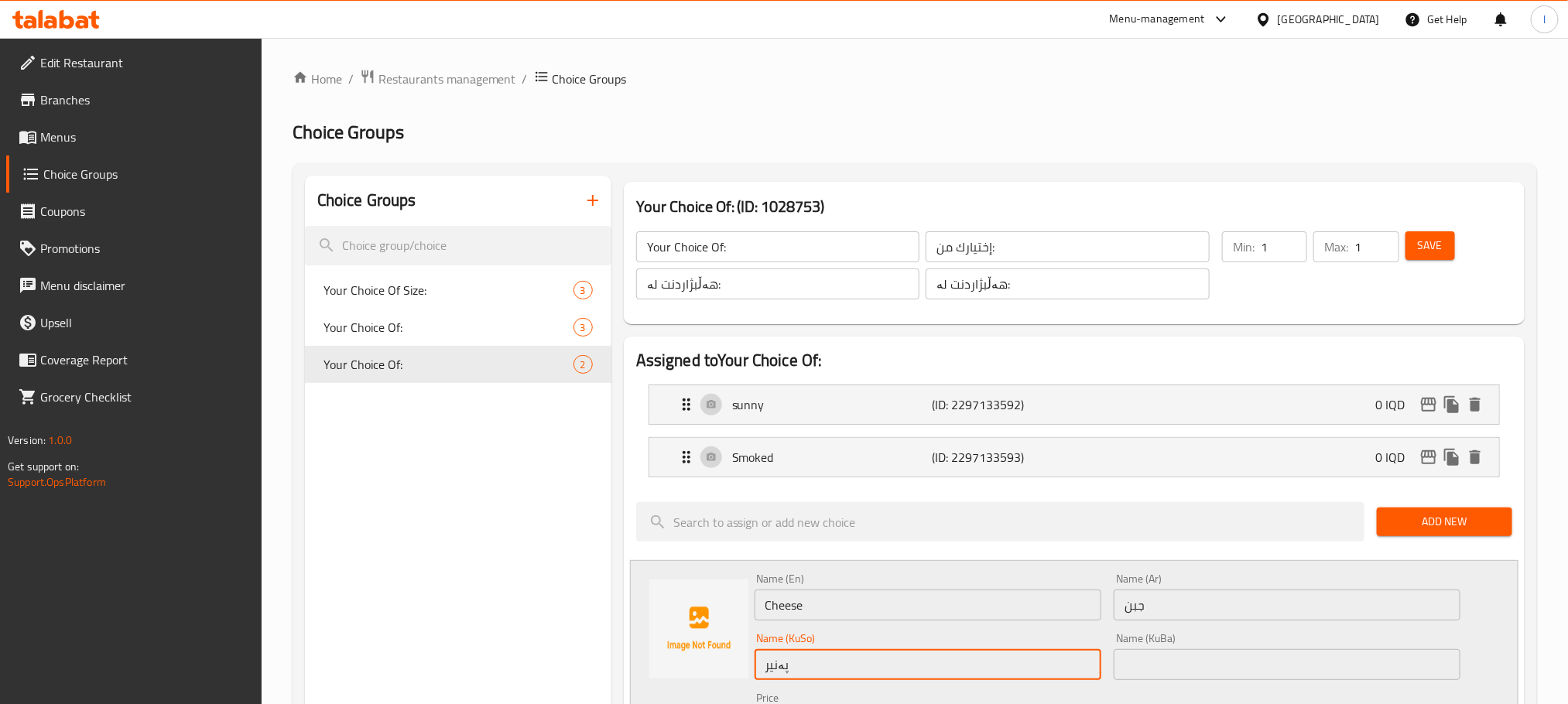
click at [896, 669] on input "پەنیر" at bounding box center [927, 664] width 347 height 31
type input "پەنیر"
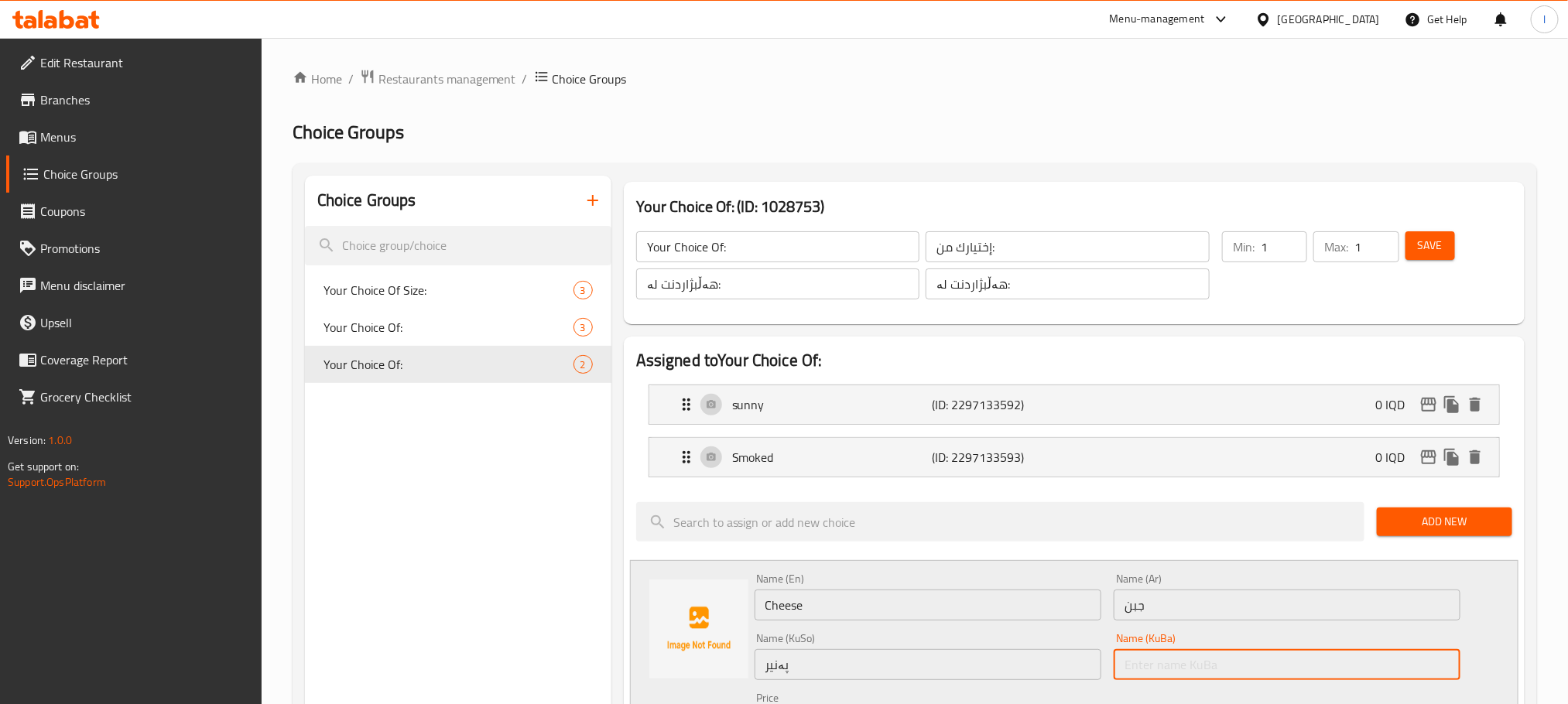
click at [1184, 664] on input "text" at bounding box center [1287, 664] width 347 height 31
paste input "پەنیر"
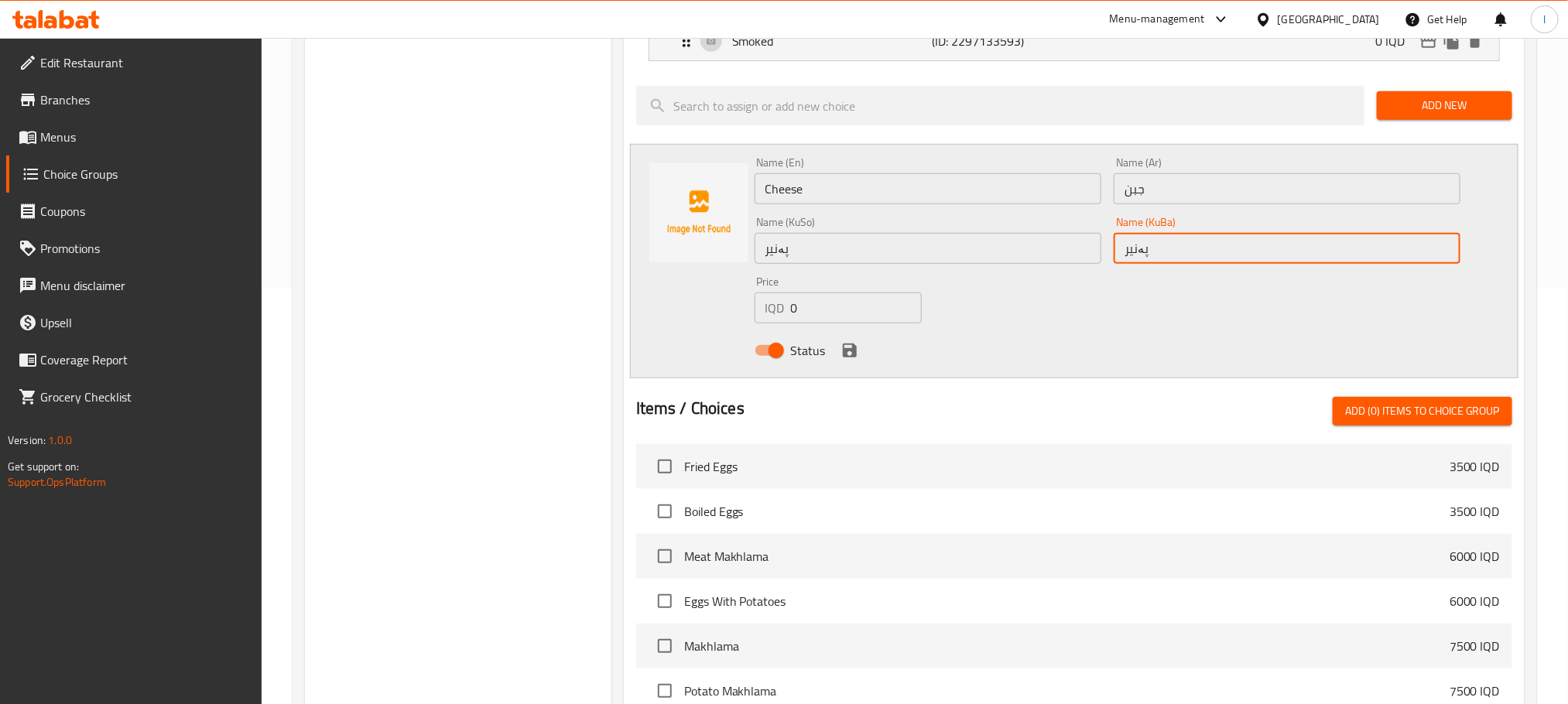
scroll to position [425, 0]
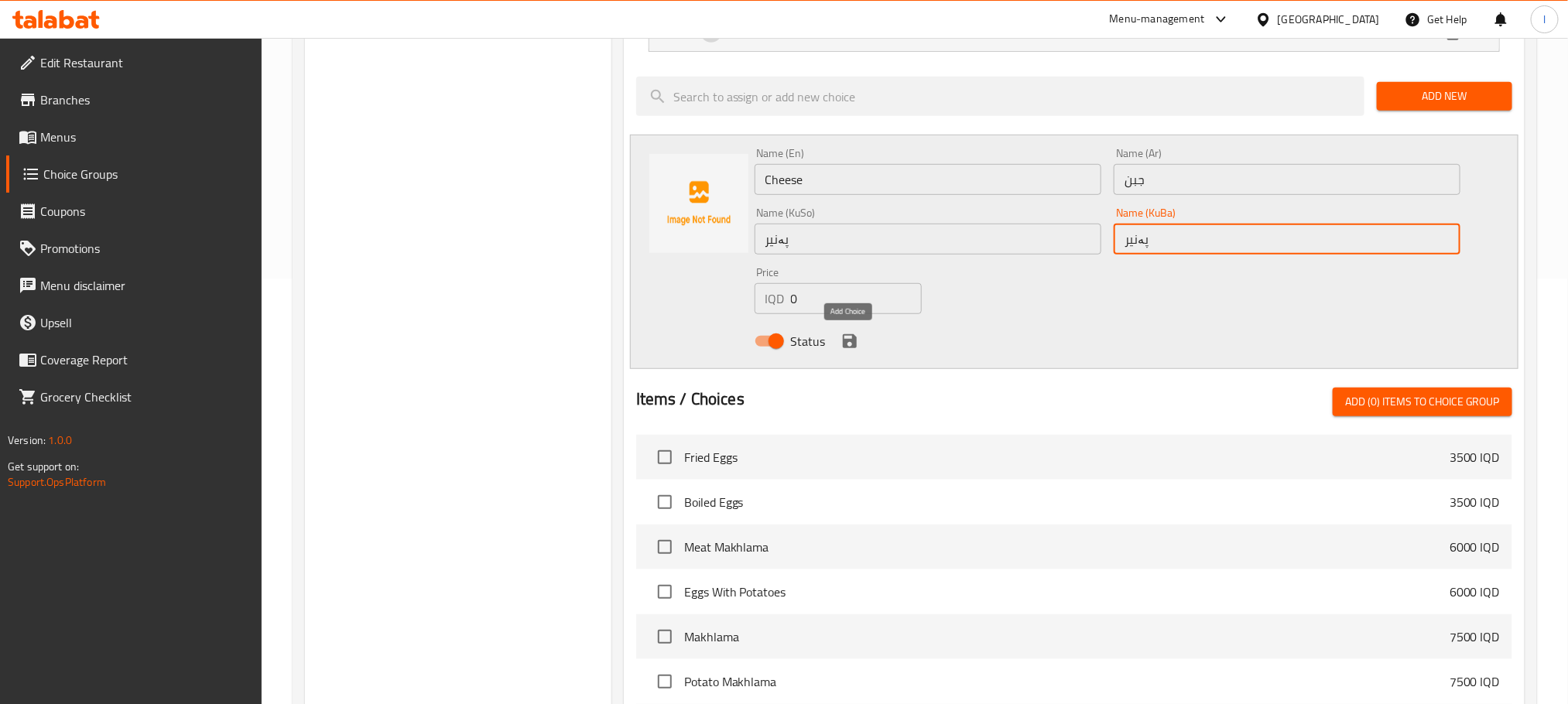
type input "پەنیر"
click at [852, 340] on icon "save" at bounding box center [850, 341] width 14 height 14
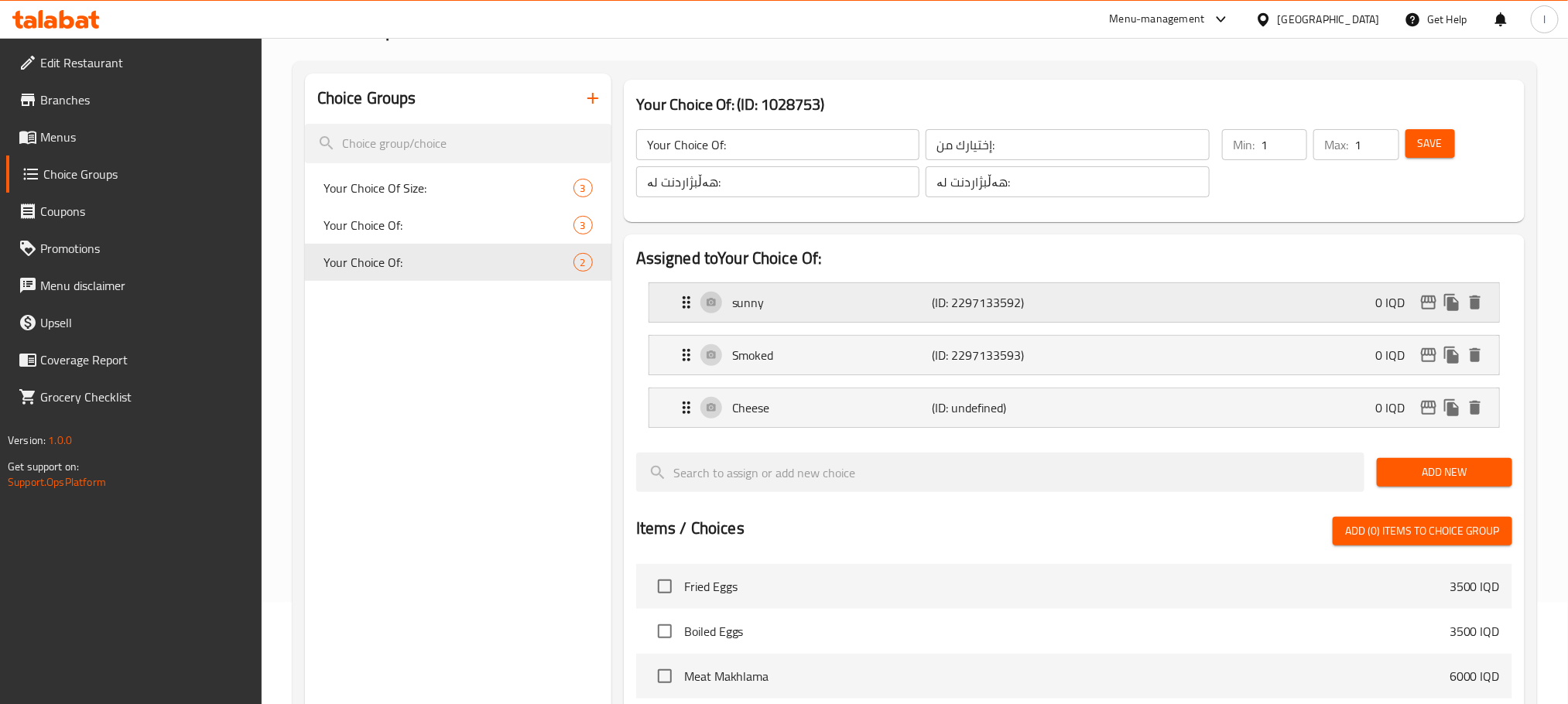
scroll to position [0, 0]
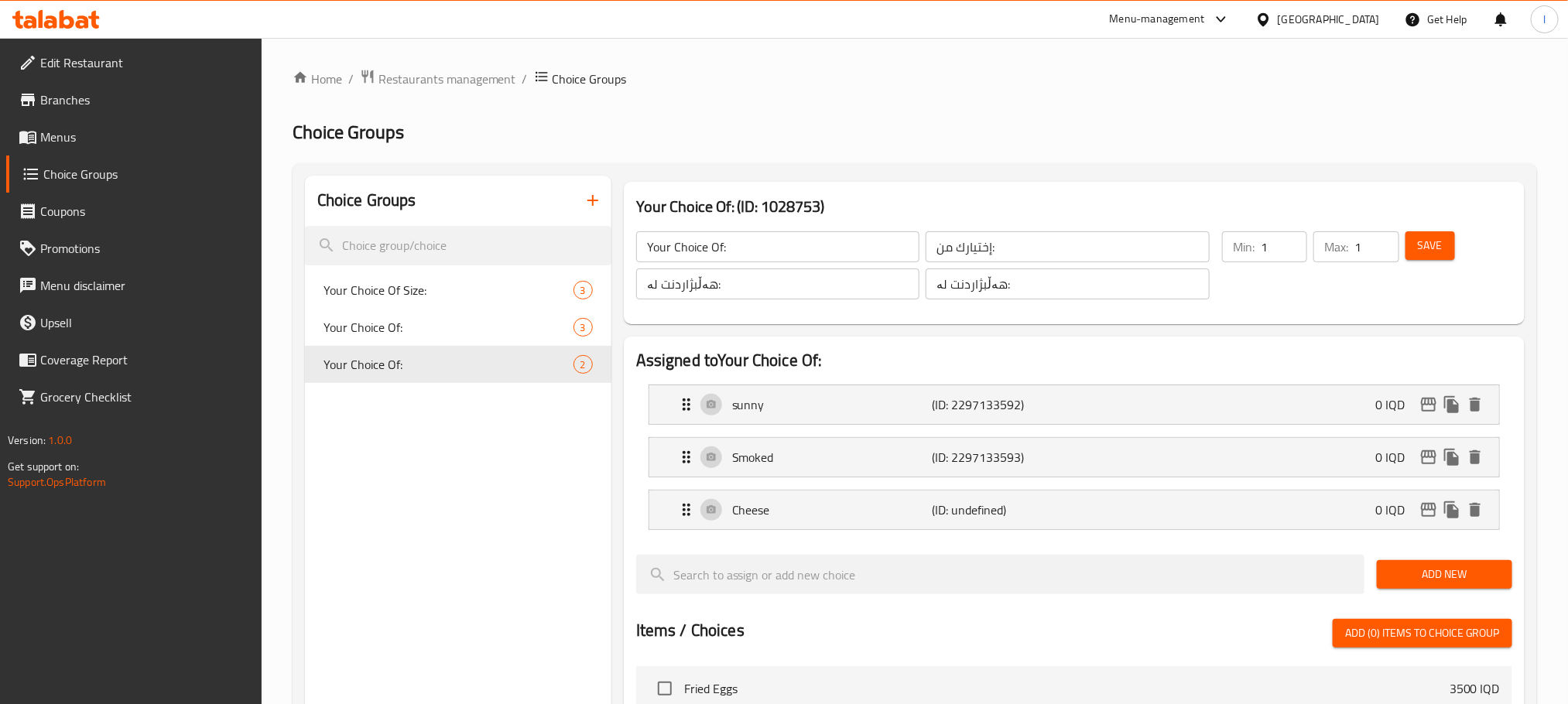
click at [1430, 242] on span "Save" at bounding box center [1430, 245] width 25 height 19
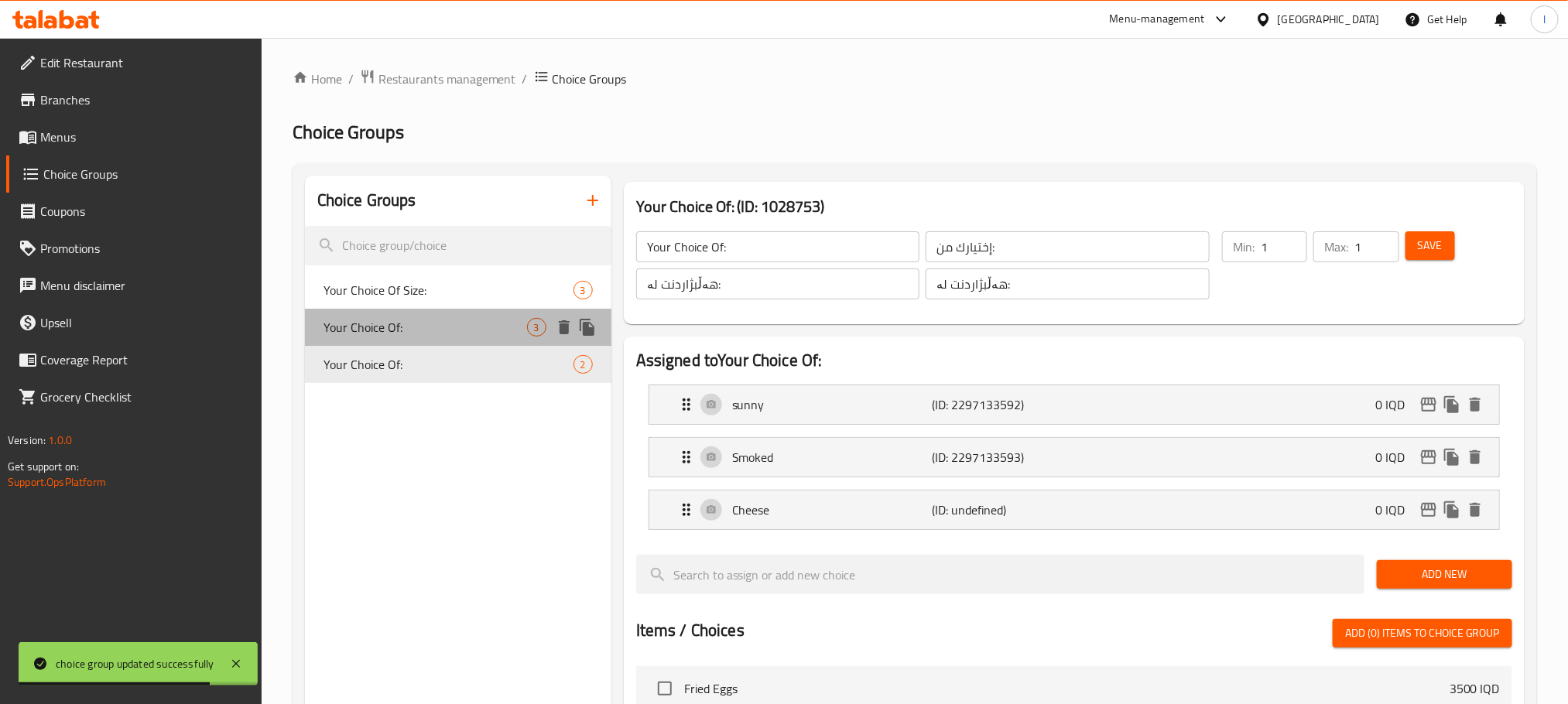
click at [464, 329] on span "Your Choice Of:" at bounding box center [425, 328] width 204 height 19
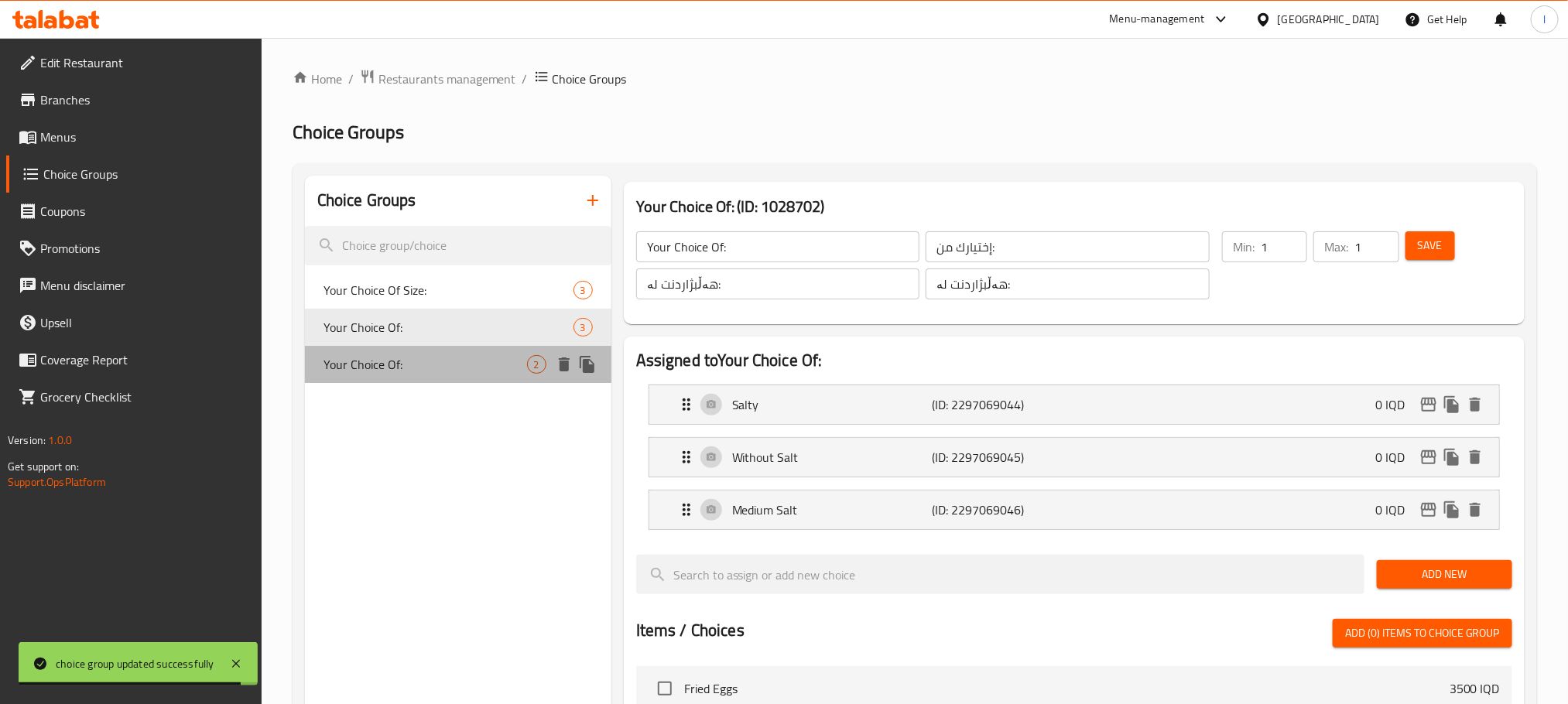
click at [460, 363] on span "Your Choice Of:" at bounding box center [425, 364] width 204 height 19
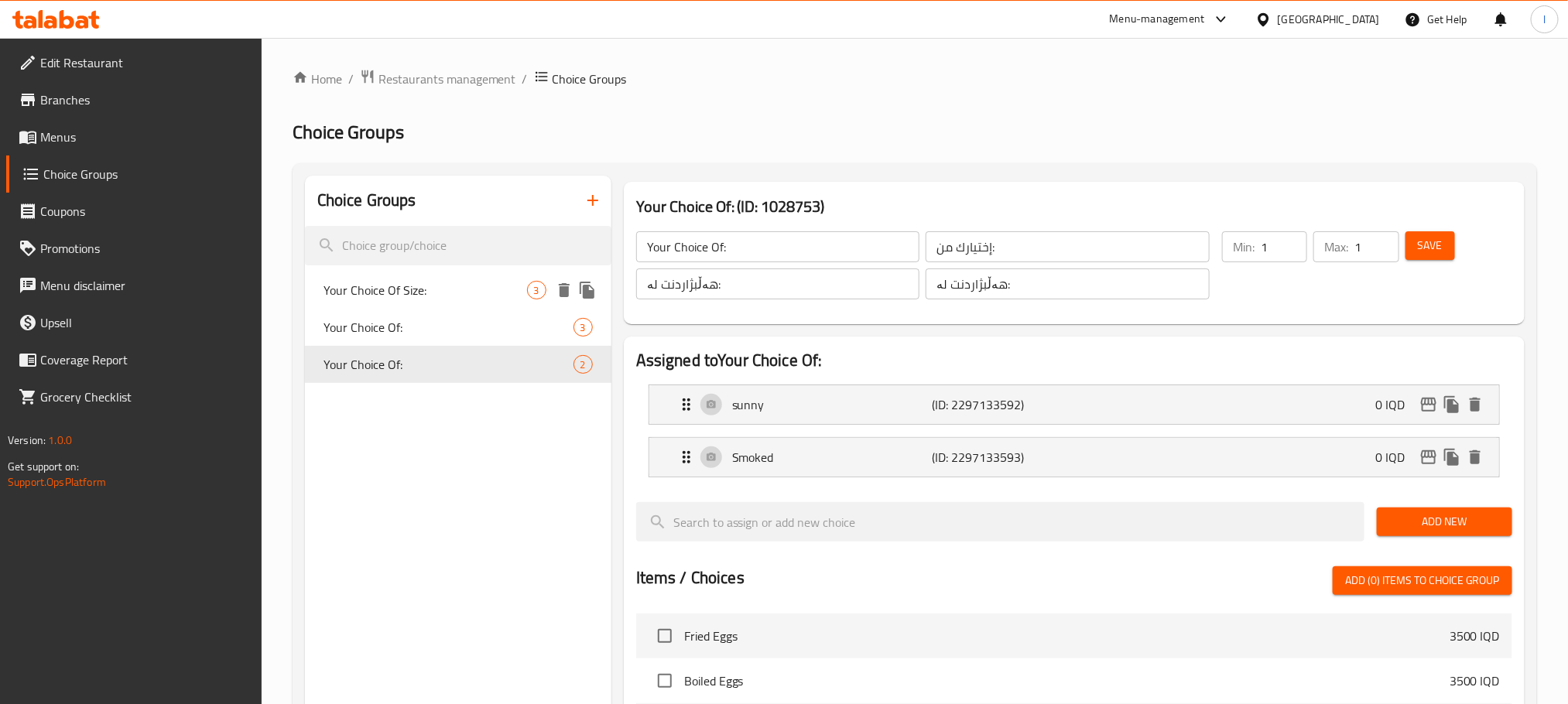
click at [468, 296] on span "Your Choice Of Size:" at bounding box center [425, 291] width 204 height 19
type input "Your Choice Of Size:"
type input "إختيارك من الحجم:"
type input "هەڵبژاردنت لە قەبارە:"
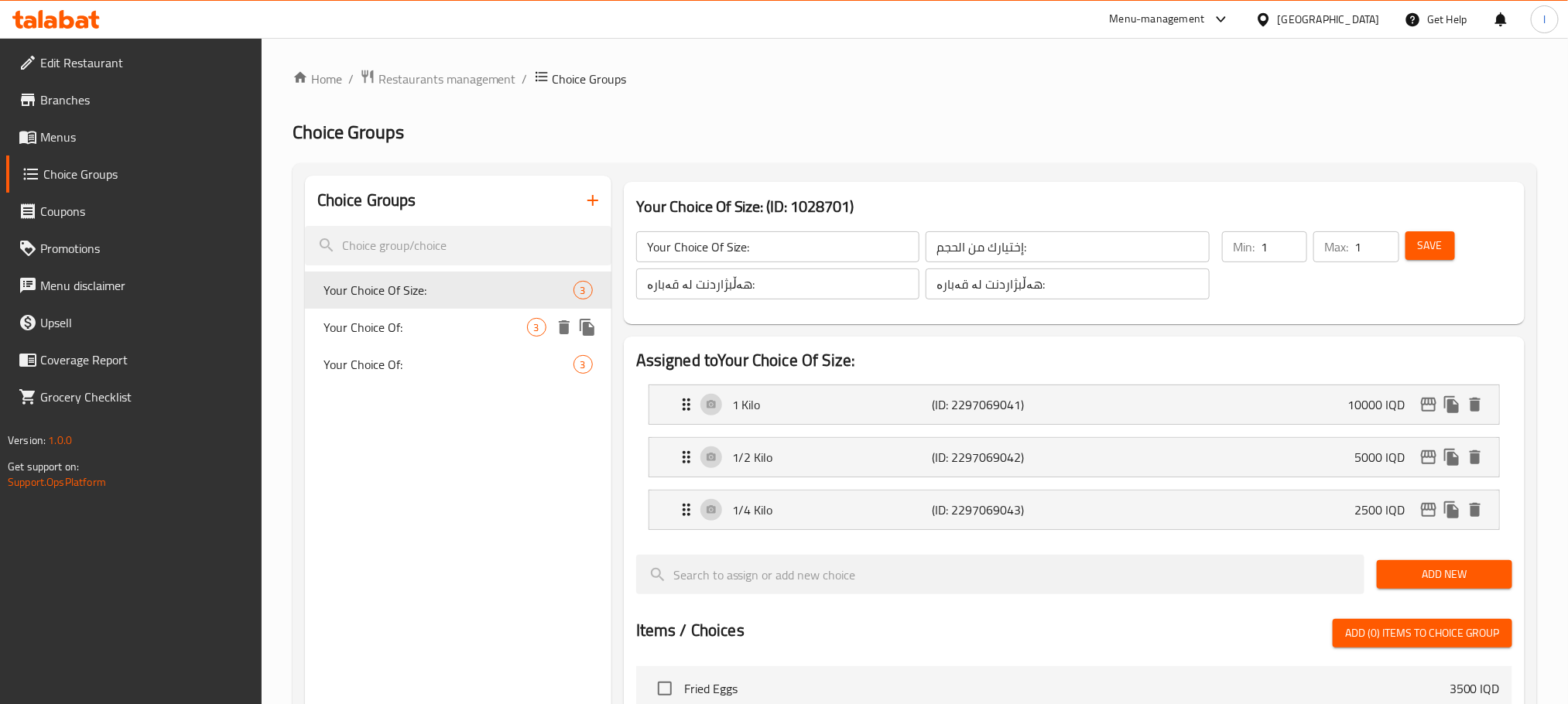
click at [474, 344] on div "Your Choice Of Size: 3 Your Choice Of: 3 Your Choice Of: 3" at bounding box center [458, 328] width 306 height 112
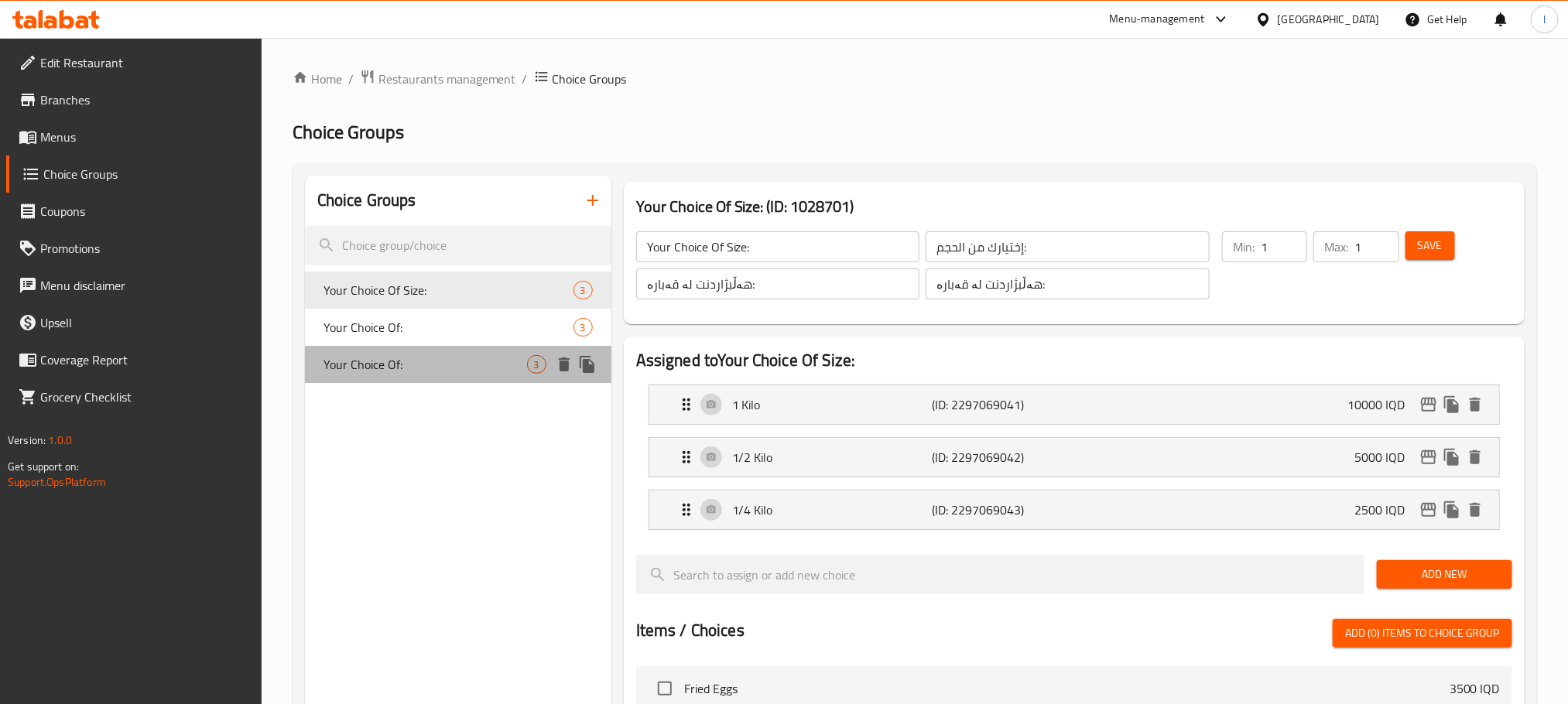
click at [465, 365] on span "Your Choice Of:" at bounding box center [425, 364] width 204 height 19
type input "Your Choice Of:"
type input "إختيارك من:"
type input "هەڵبژاردنت لە:"
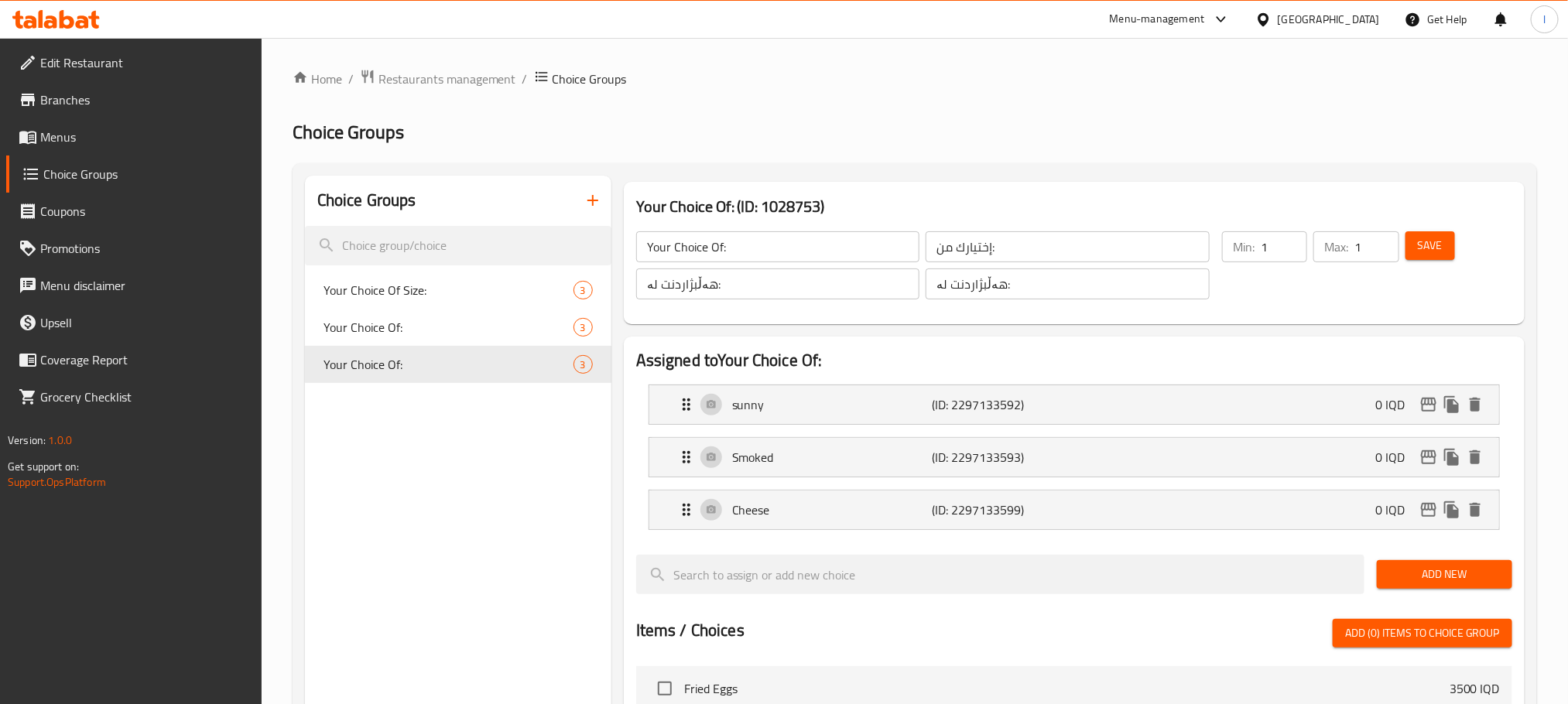
drag, startPoint x: 1420, startPoint y: 228, endPoint x: 1417, endPoint y: 237, distance: 9.5
click at [1421, 228] on div "Save" at bounding box center [1450, 265] width 95 height 74
click at [1421, 247] on span "Save" at bounding box center [1430, 245] width 25 height 19
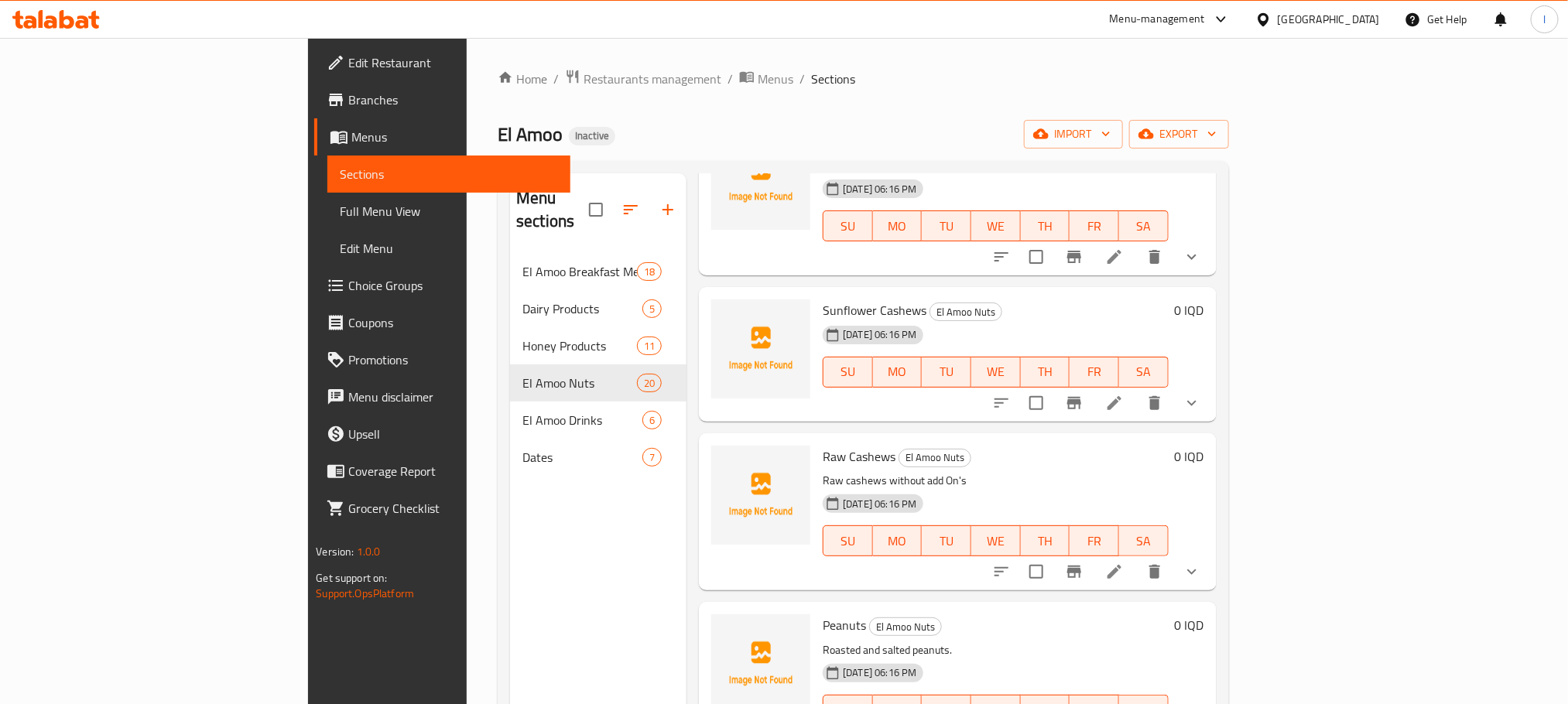
scroll to position [2127, 0]
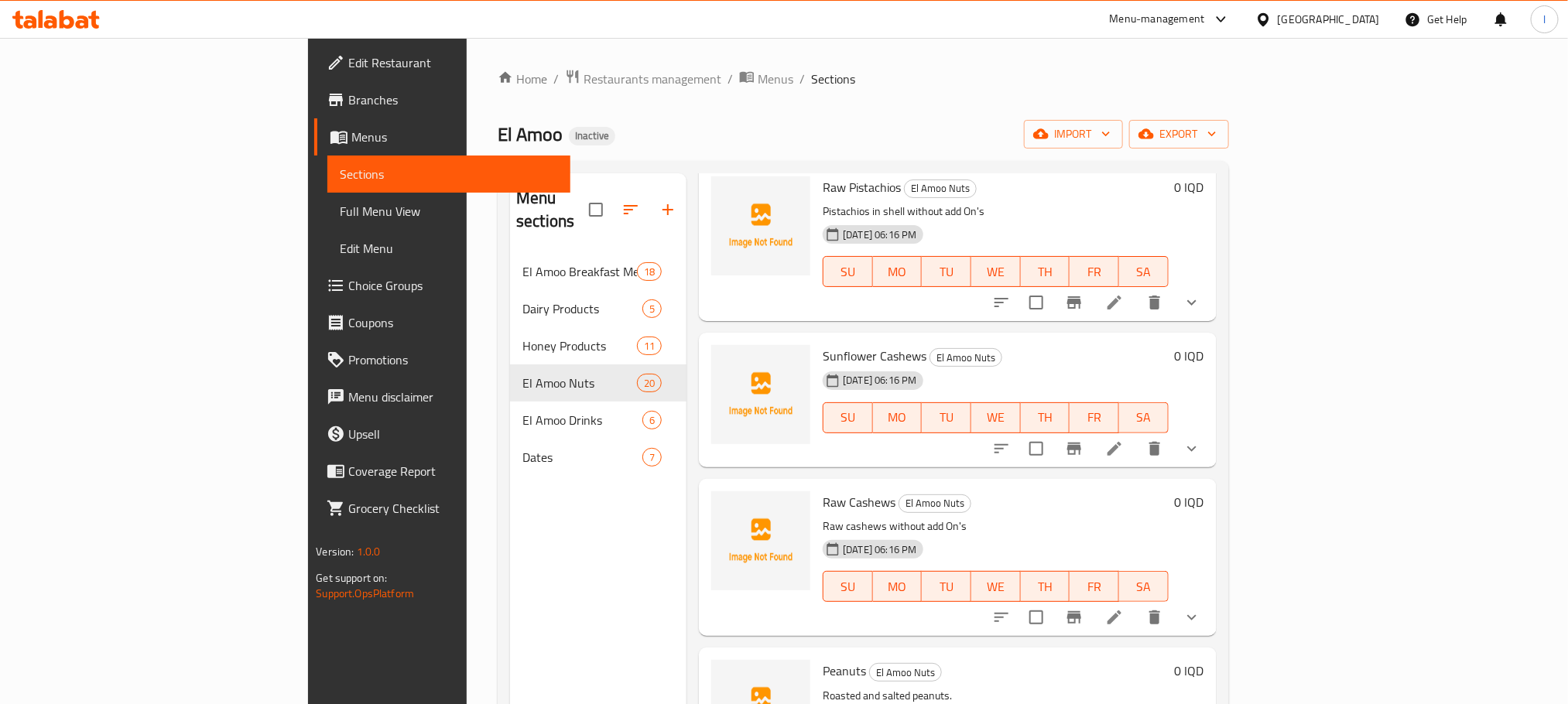
click at [1136, 435] on li at bounding box center [1115, 449] width 43 height 28
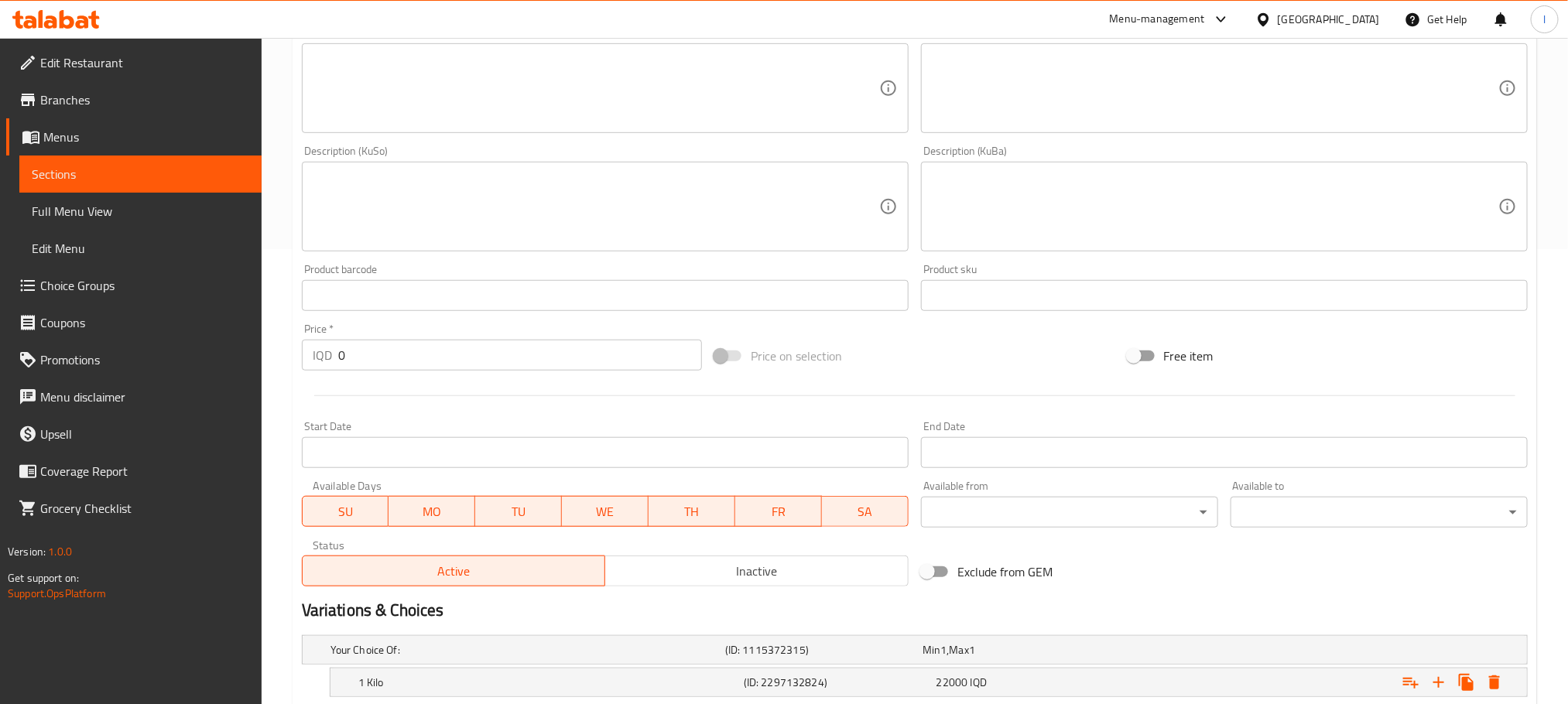
scroll to position [648, 0]
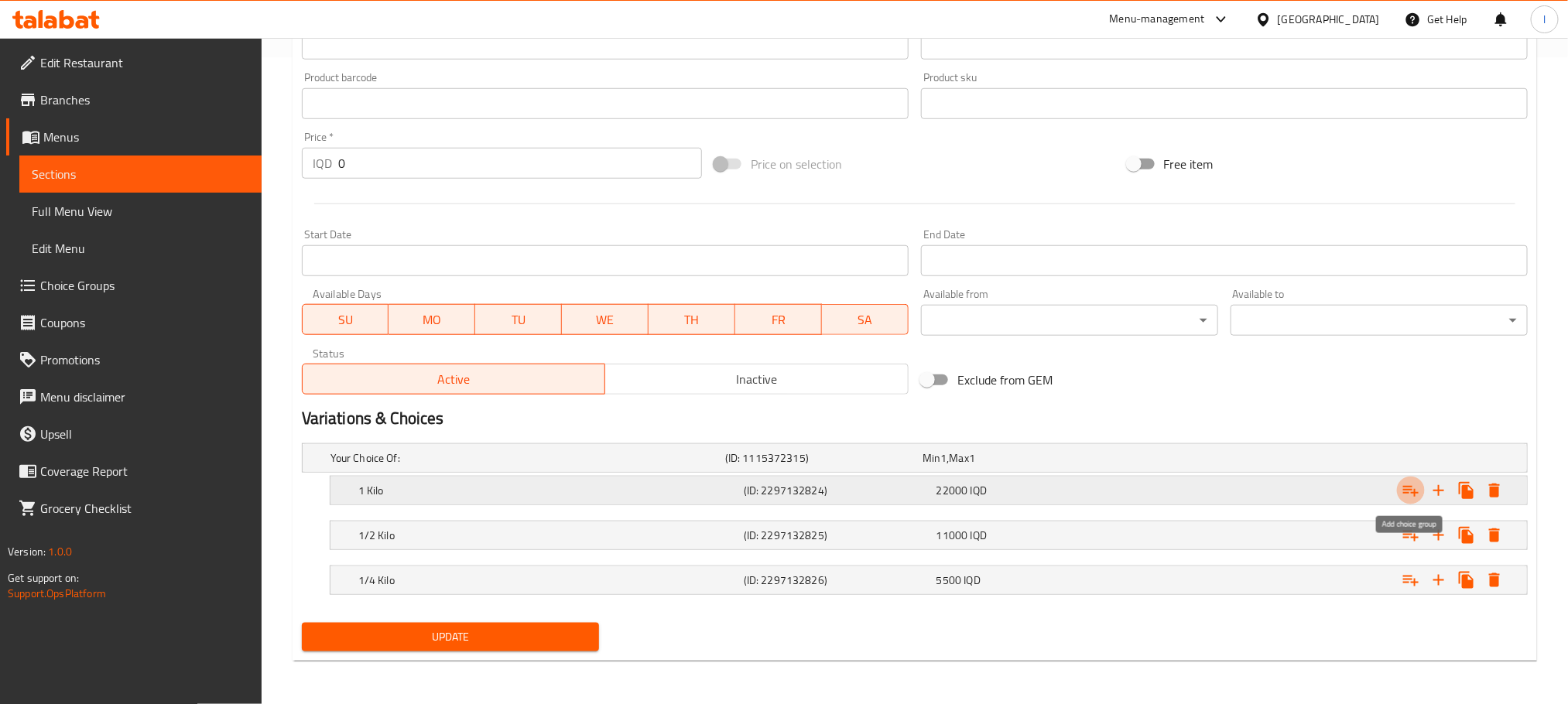
click at [1405, 481] on icon "Expand" at bounding box center [1411, 491] width 19 height 19
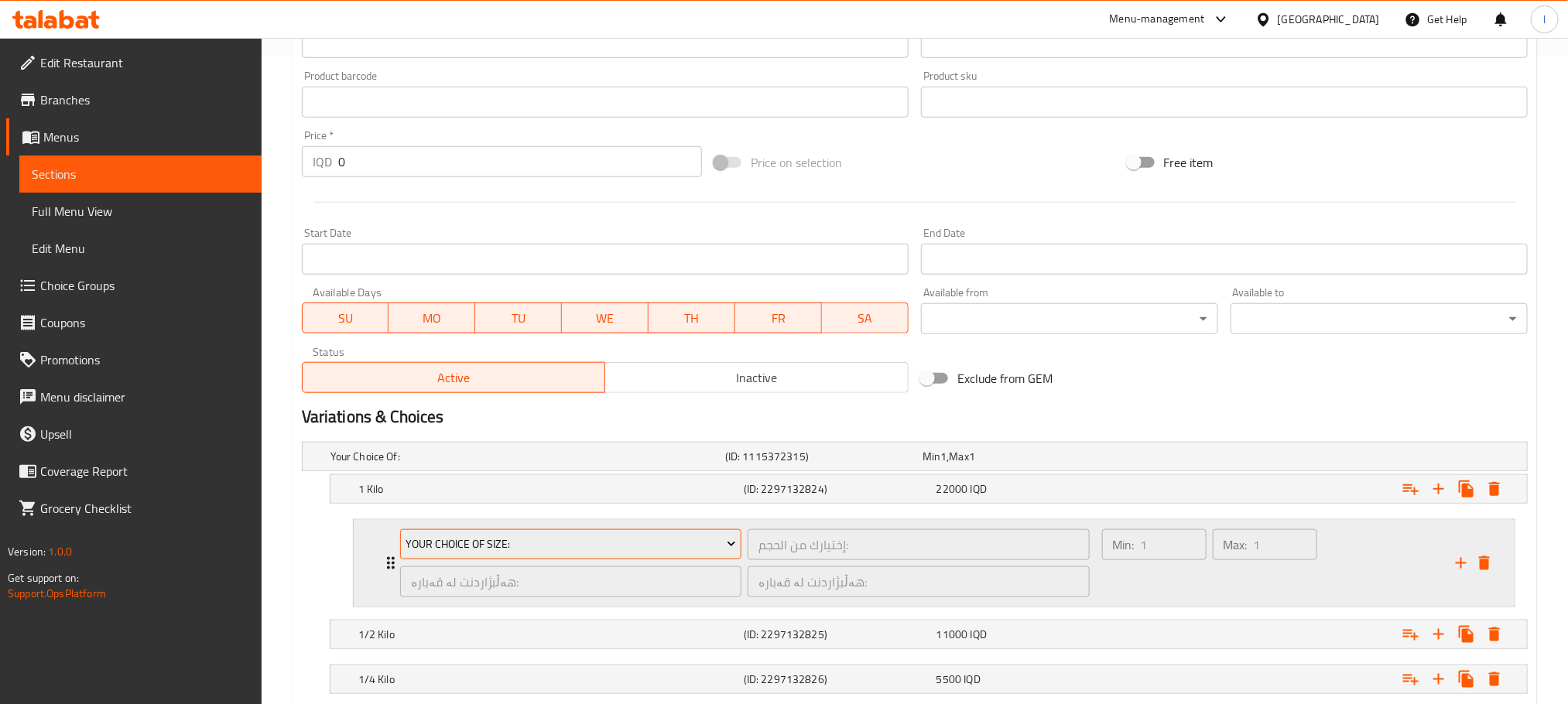
click at [551, 544] on span "Your Choice Of Size:" at bounding box center [571, 544] width 330 height 19
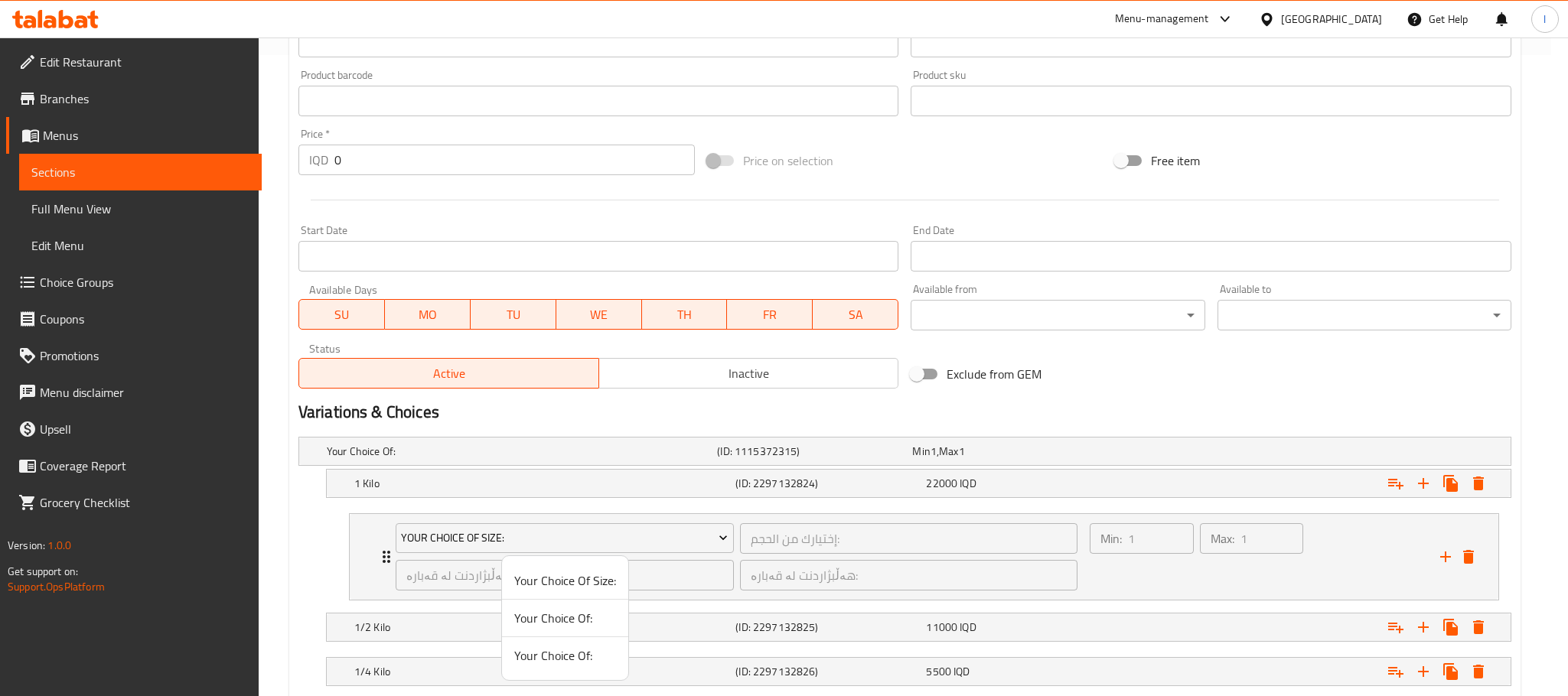
click at [572, 657] on span "Your Choice Of:" at bounding box center [565, 655] width 102 height 19
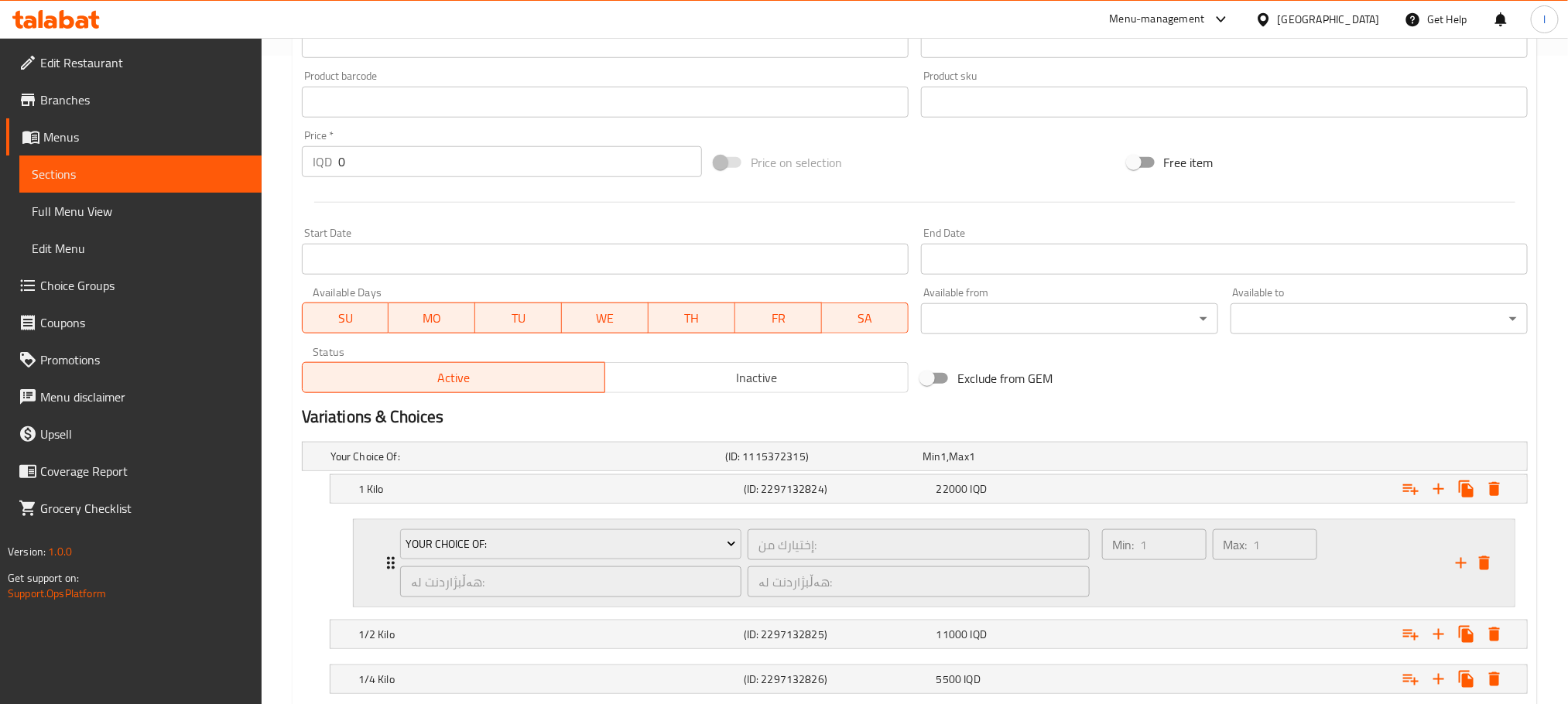
click at [1245, 568] on div "Max: 1 ​" at bounding box center [1265, 563] width 111 height 74
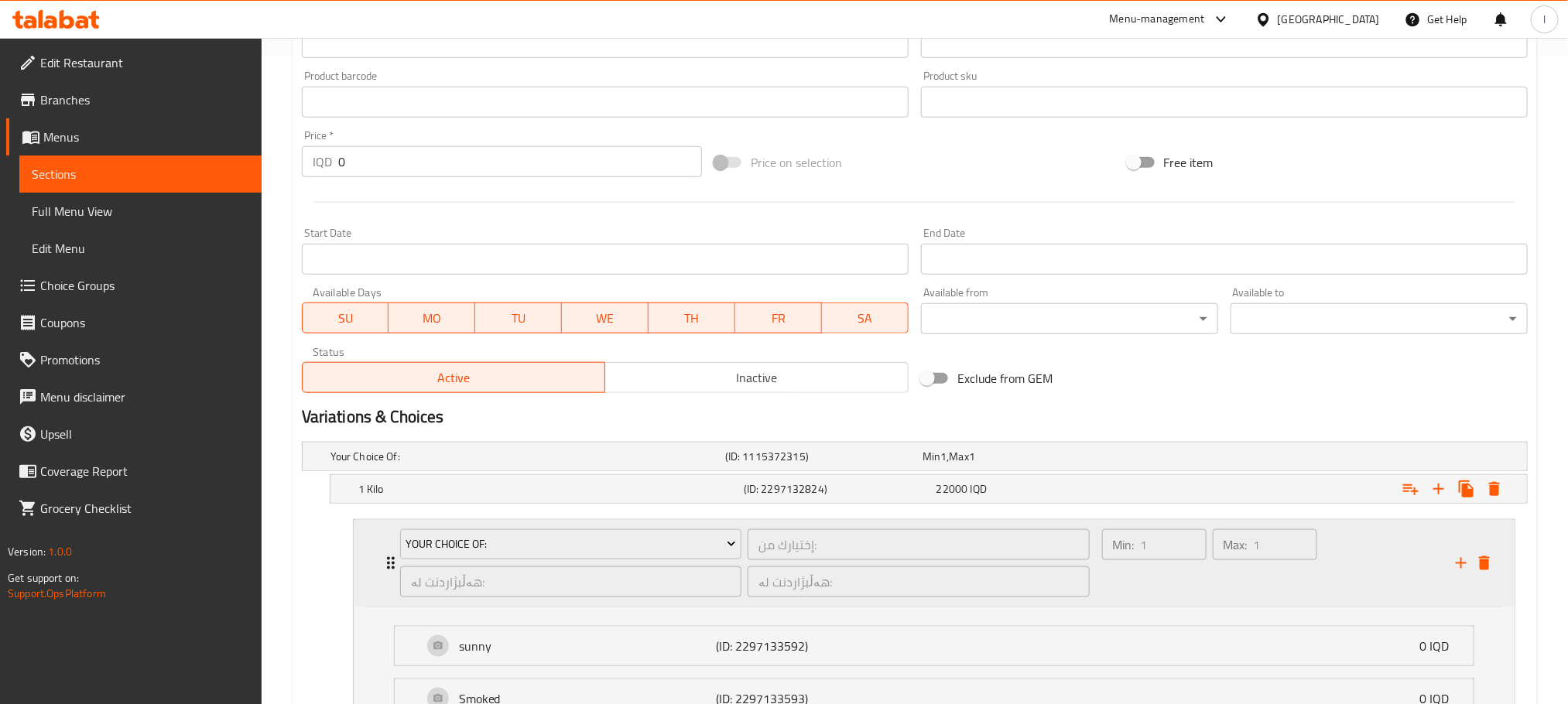
scroll to position [942, 0]
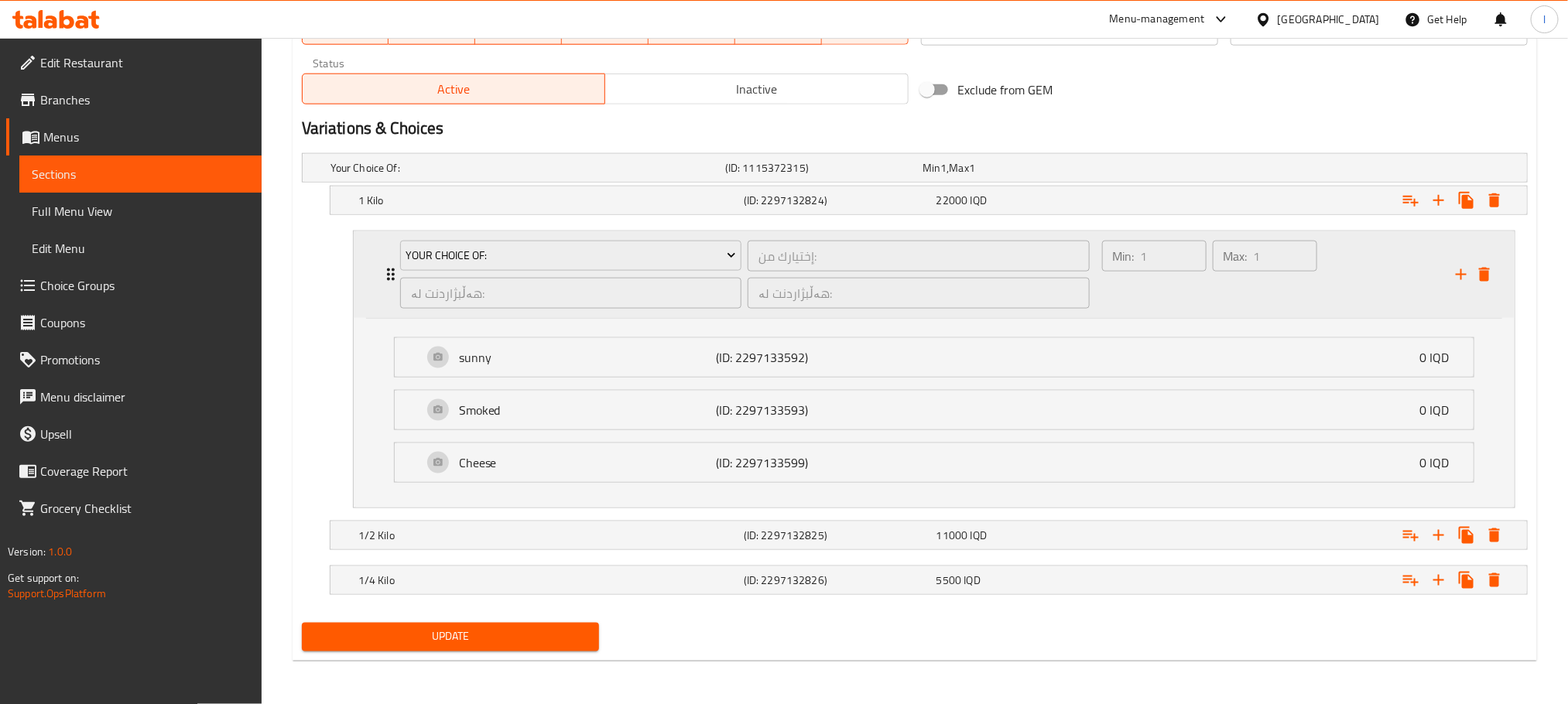
click at [1141, 290] on div "Min: 1 ​" at bounding box center [1154, 274] width 111 height 74
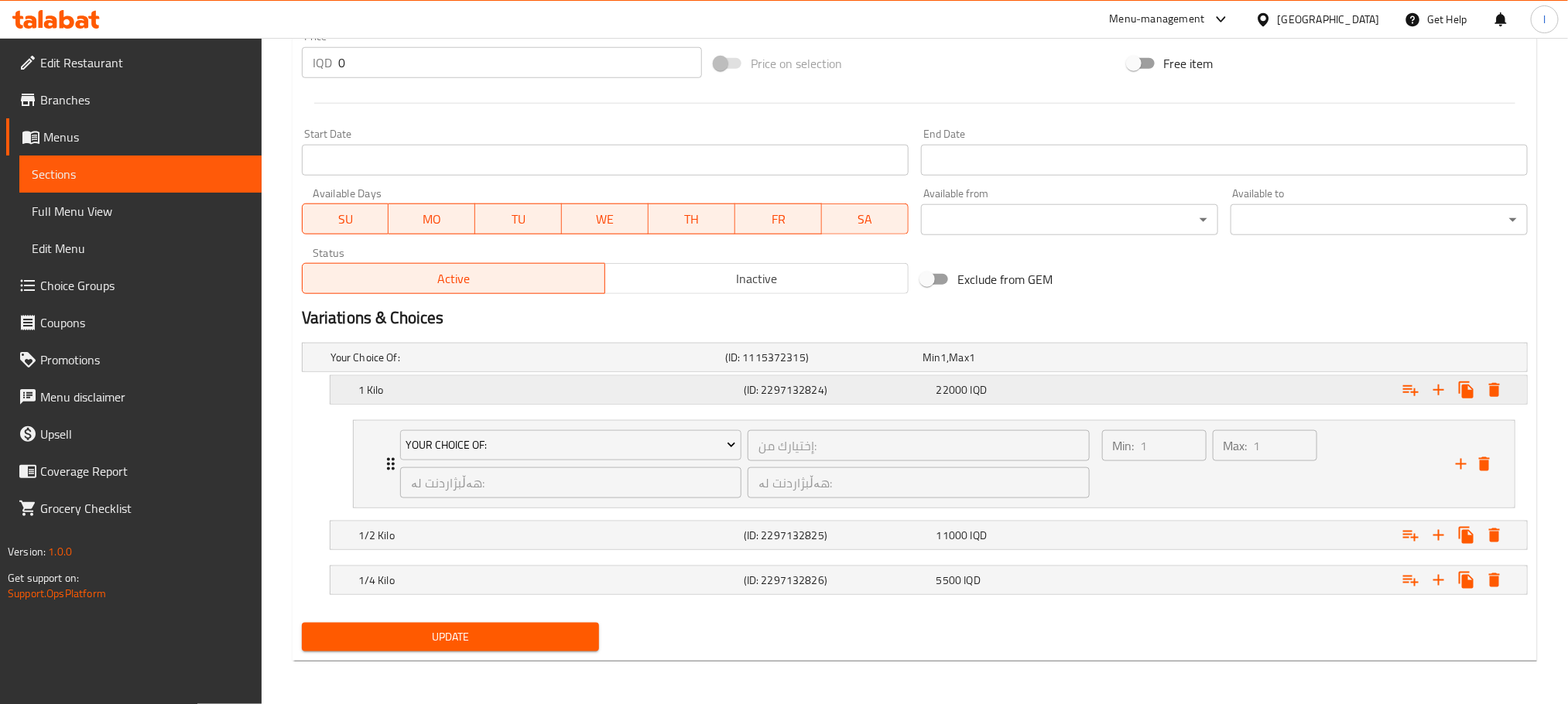
scroll to position [750, 0]
click at [1422, 524] on div "Expand" at bounding box center [1453, 536] width 112 height 28
click at [1411, 522] on button "Expand" at bounding box center [1411, 536] width 28 height 28
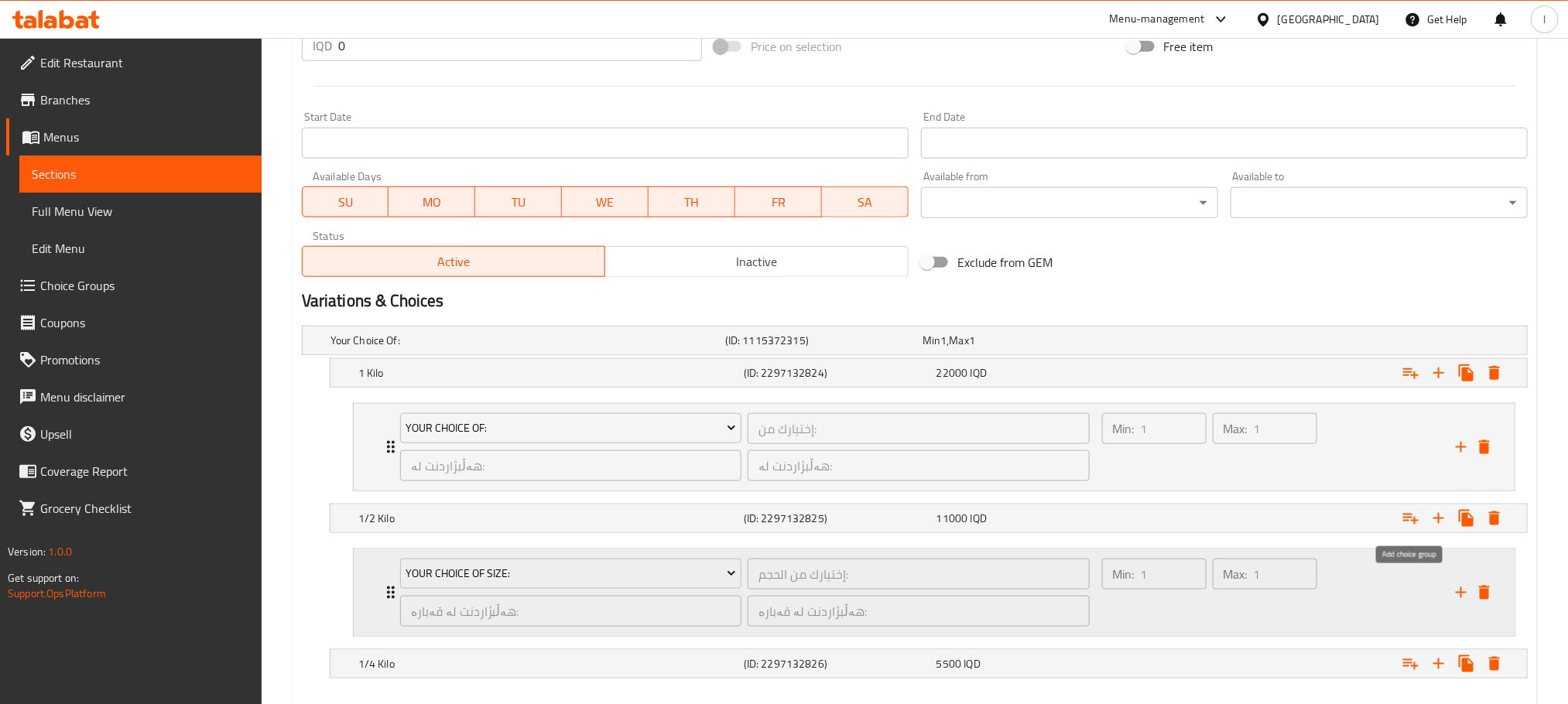
scroll to position [853, 0]
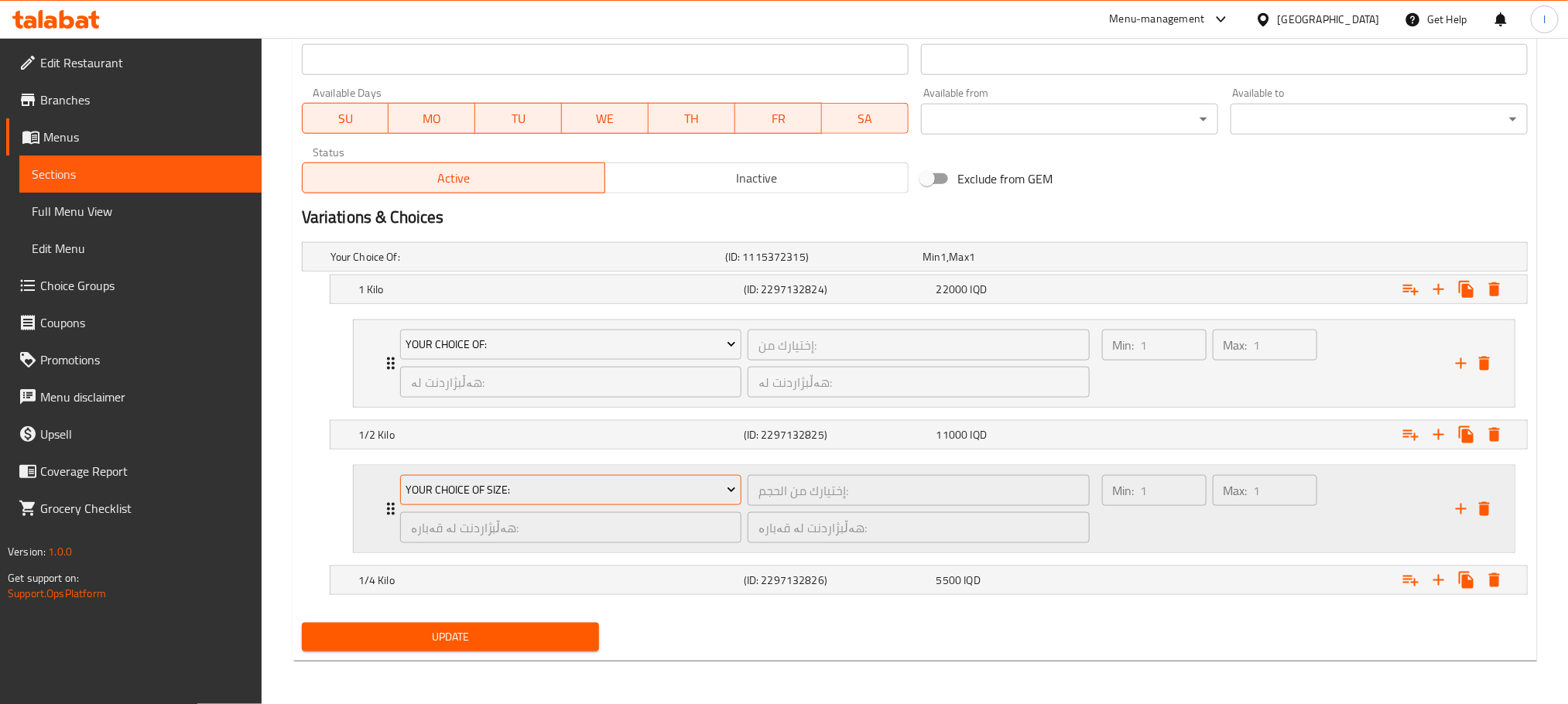
click at [683, 491] on span "Your Choice Of Size:" at bounding box center [571, 490] width 330 height 19
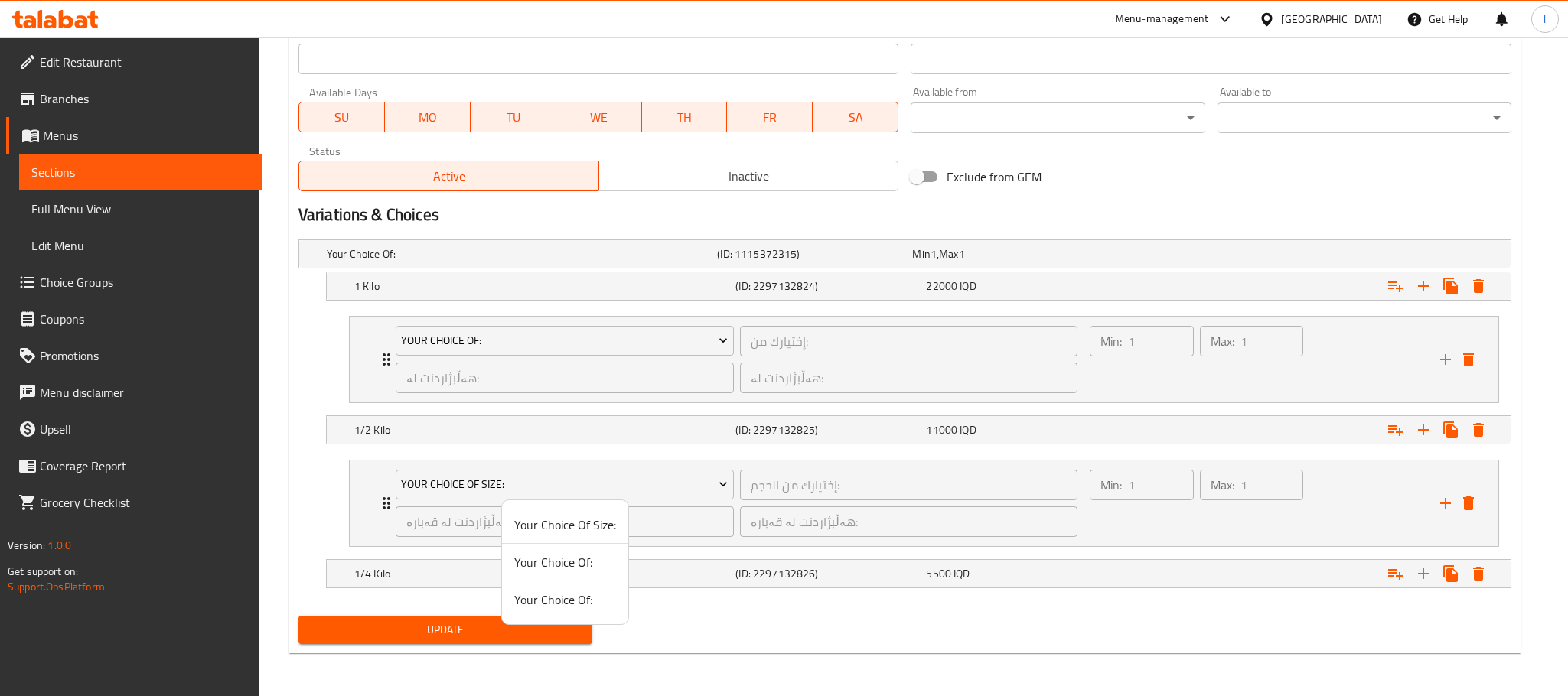
click at [585, 602] on span "Your Choice Of:" at bounding box center [565, 600] width 102 height 19
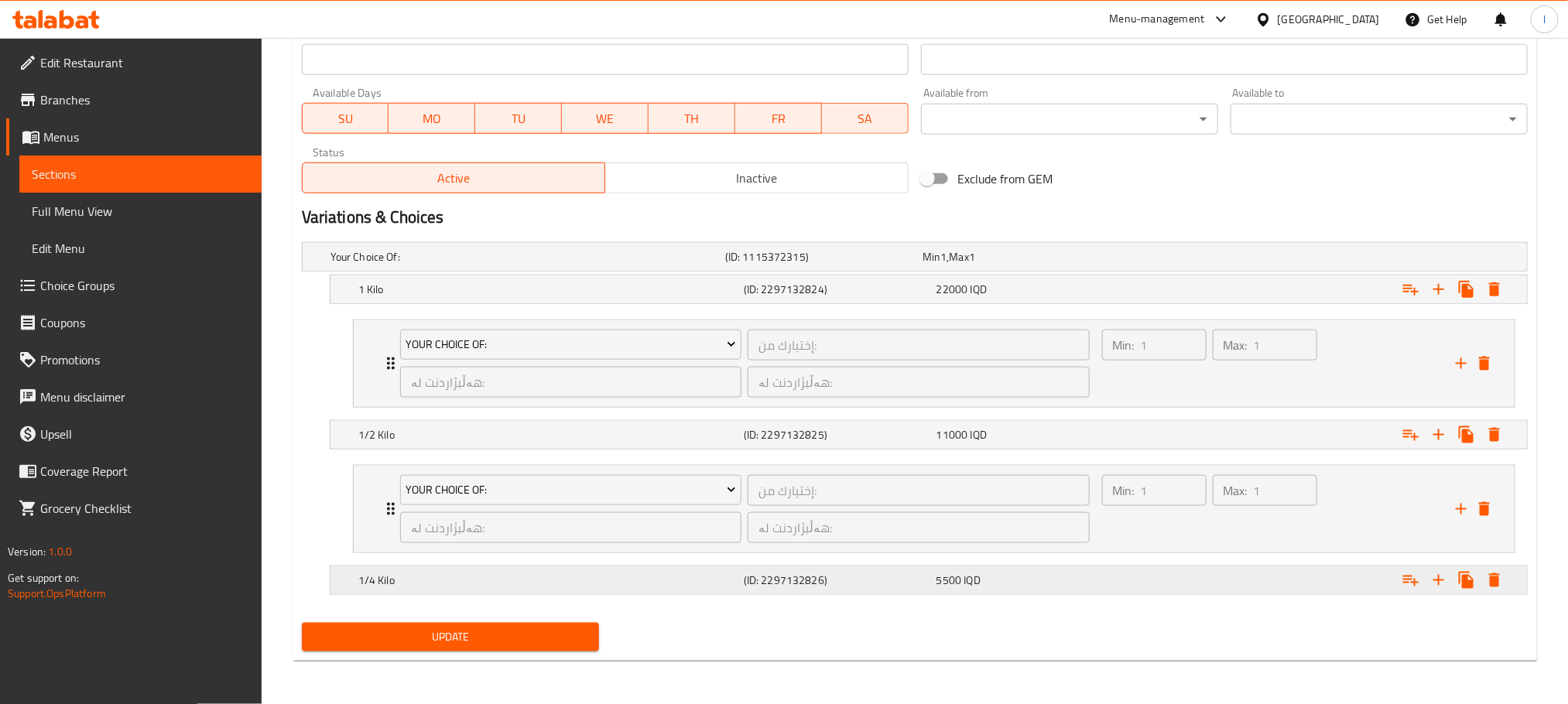
click at [1410, 569] on button "Expand" at bounding box center [1411, 580] width 28 height 28
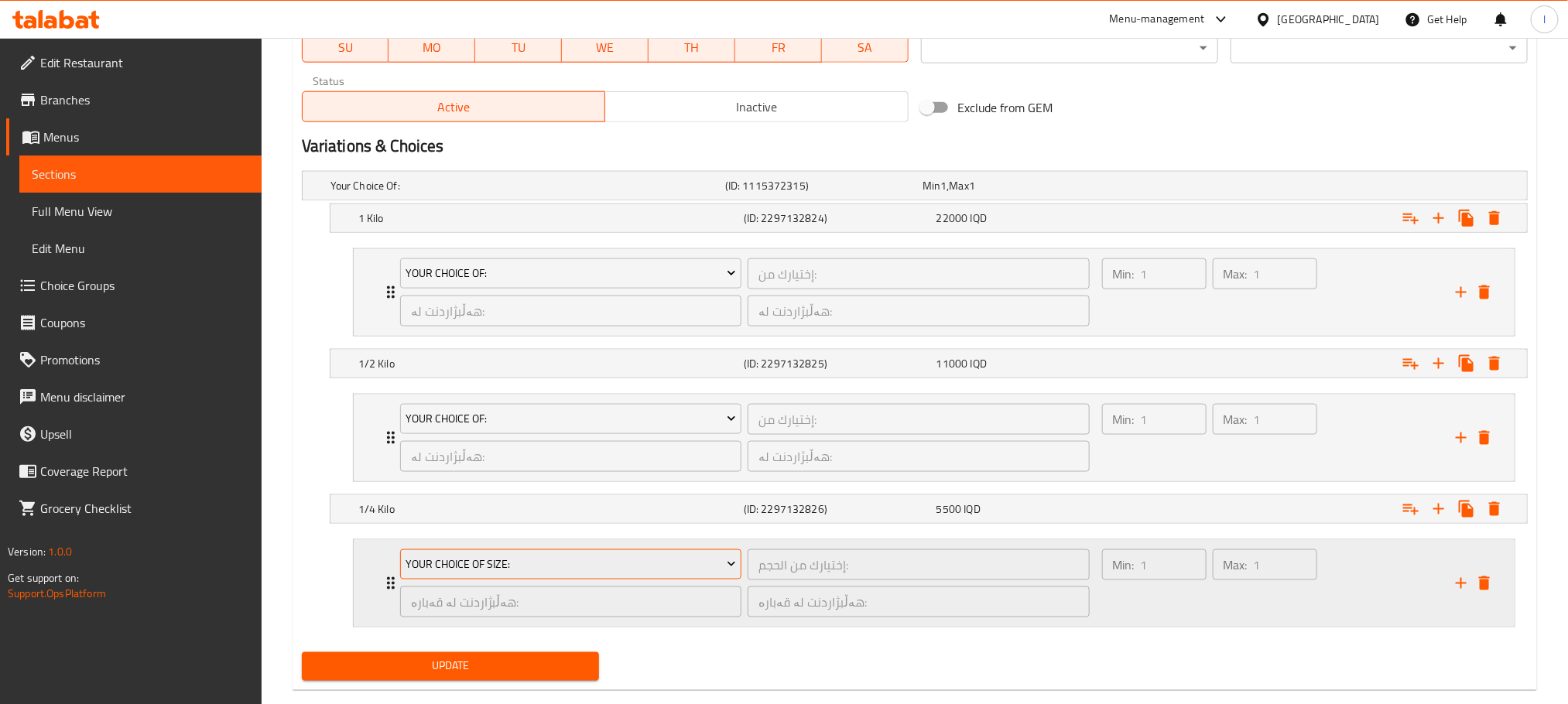
scroll to position [955, 0]
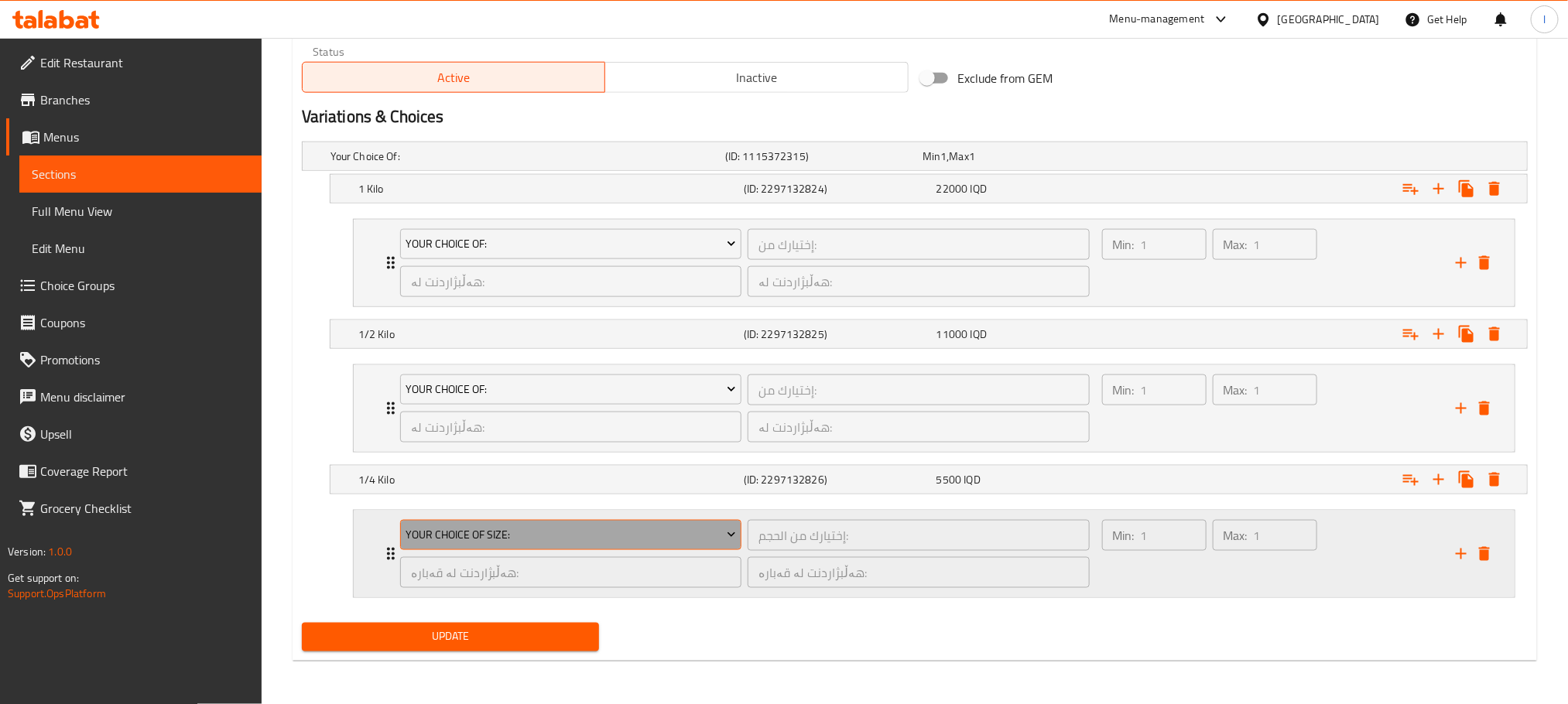
click at [627, 530] on span "Your Choice Of Size:" at bounding box center [571, 535] width 330 height 19
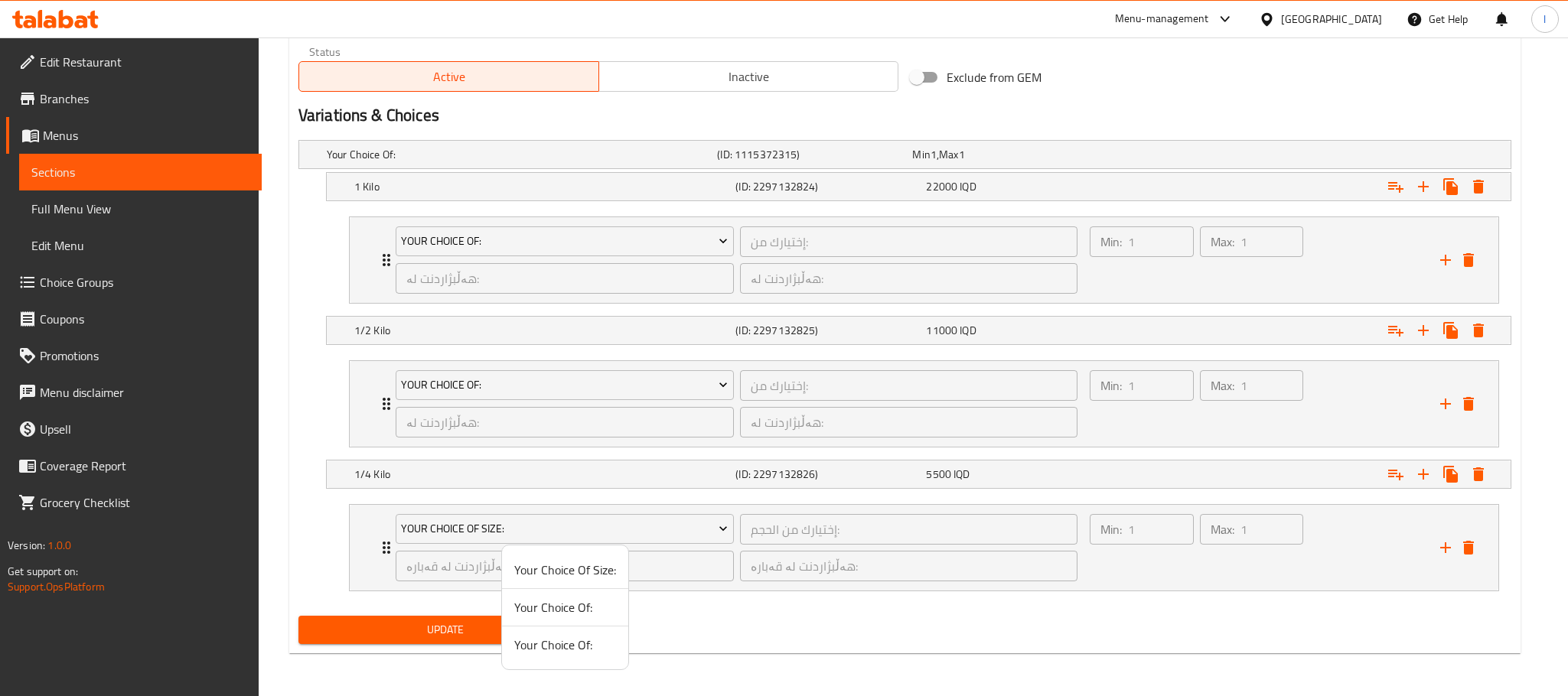
click at [577, 645] on span "Your Choice Of:" at bounding box center [565, 645] width 102 height 19
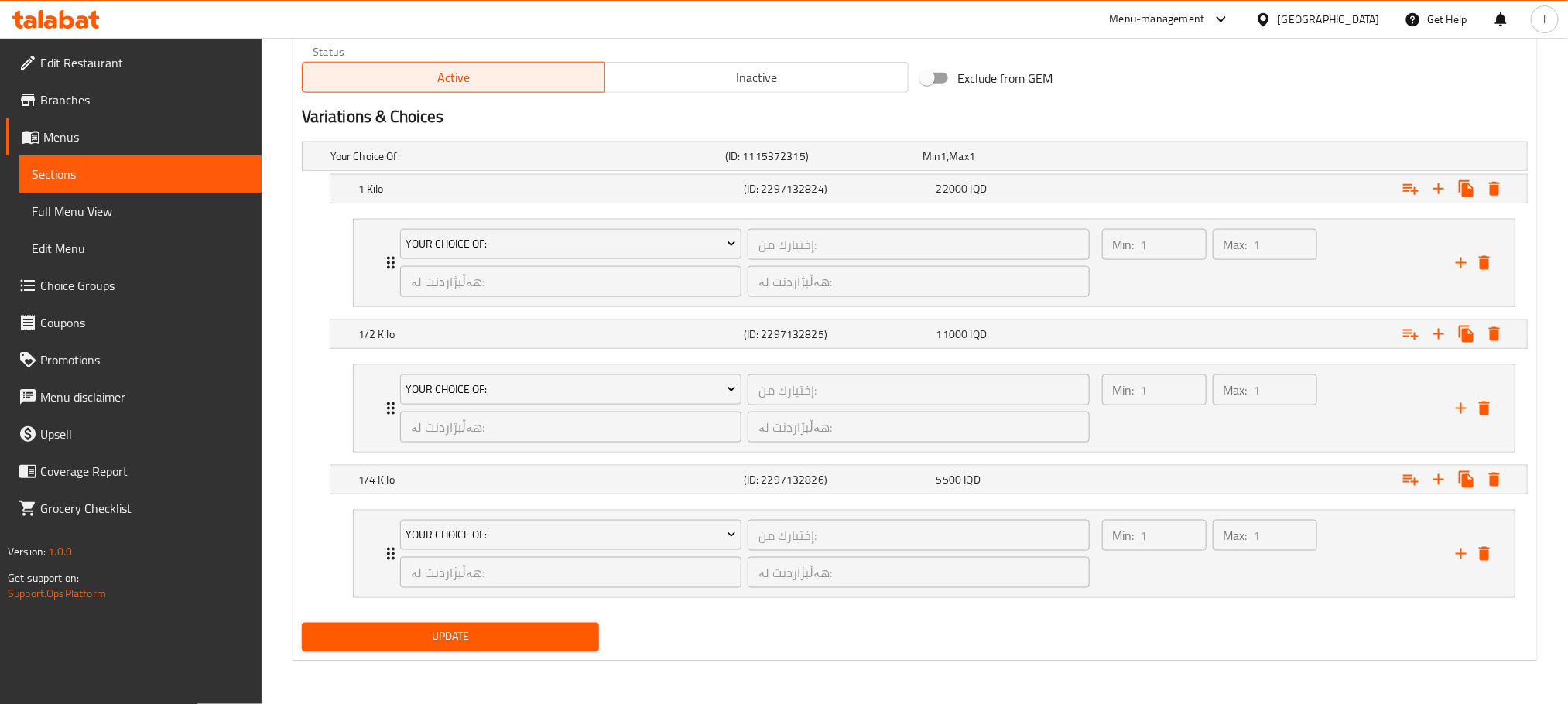
click at [549, 627] on span "Update" at bounding box center [450, 637] width 273 height 19
click at [1202, 561] on div "Min: 1 ​" at bounding box center [1154, 554] width 111 height 74
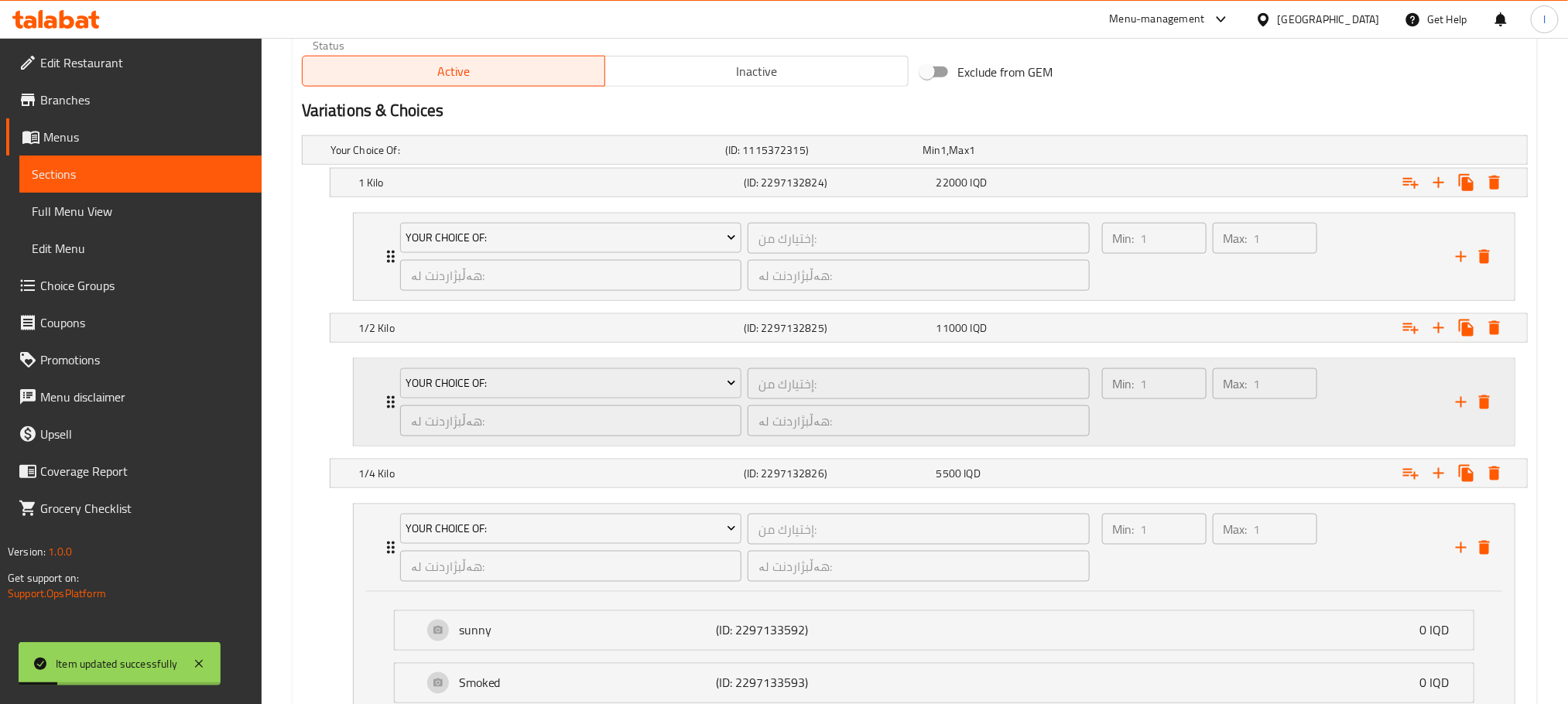
click at [1234, 432] on div "Max: 1 ​" at bounding box center [1265, 402] width 111 height 74
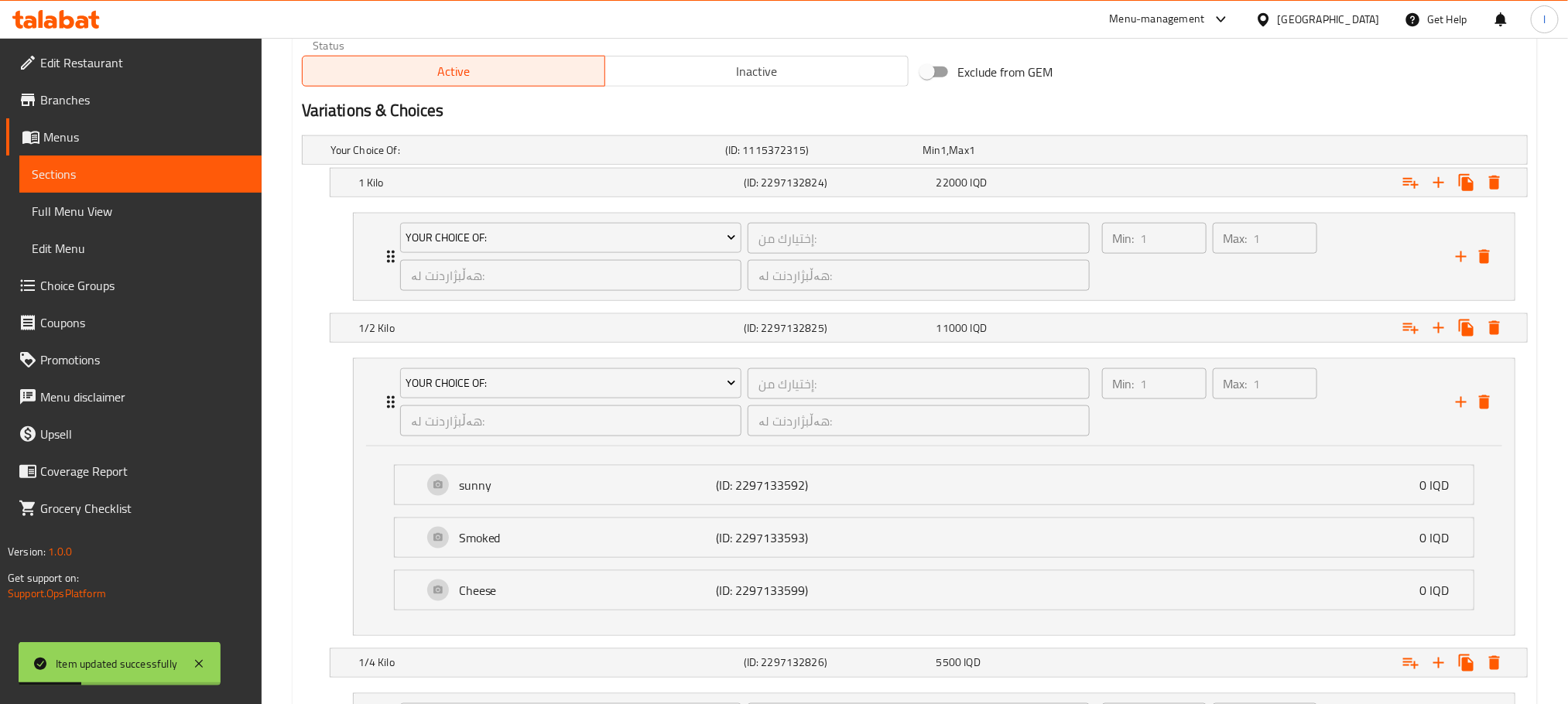
scroll to position [0, 0]
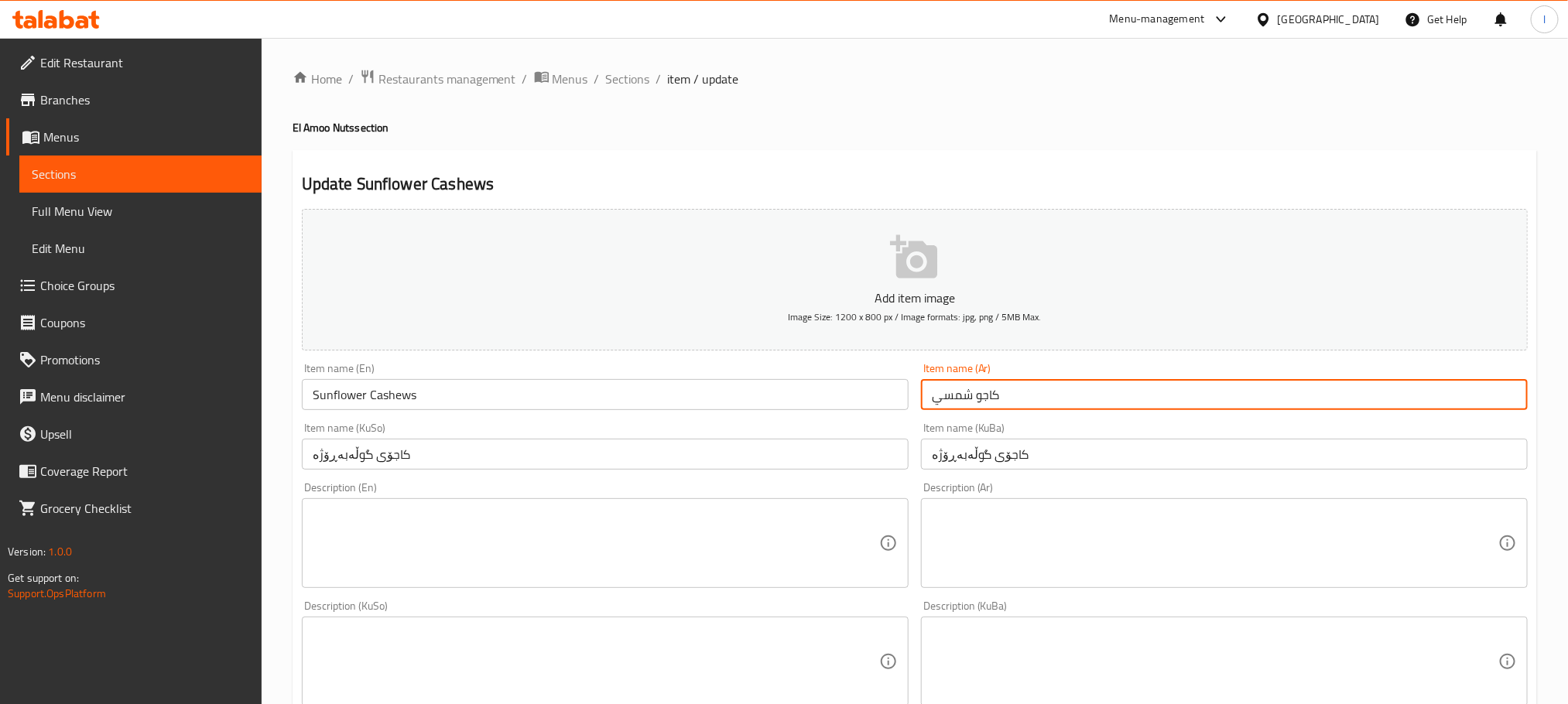
drag, startPoint x: 999, startPoint y: 390, endPoint x: 846, endPoint y: 390, distance: 153.0
click at [846, 390] on div "Add item image Image Size: 1200 x 800 px / Image formats: jpg, png / 5MB Max. I…" at bounding box center [915, 625] width 1239 height 845
click at [362, 399] on input "Sunflower Cashews" at bounding box center [606, 395] width 607 height 31
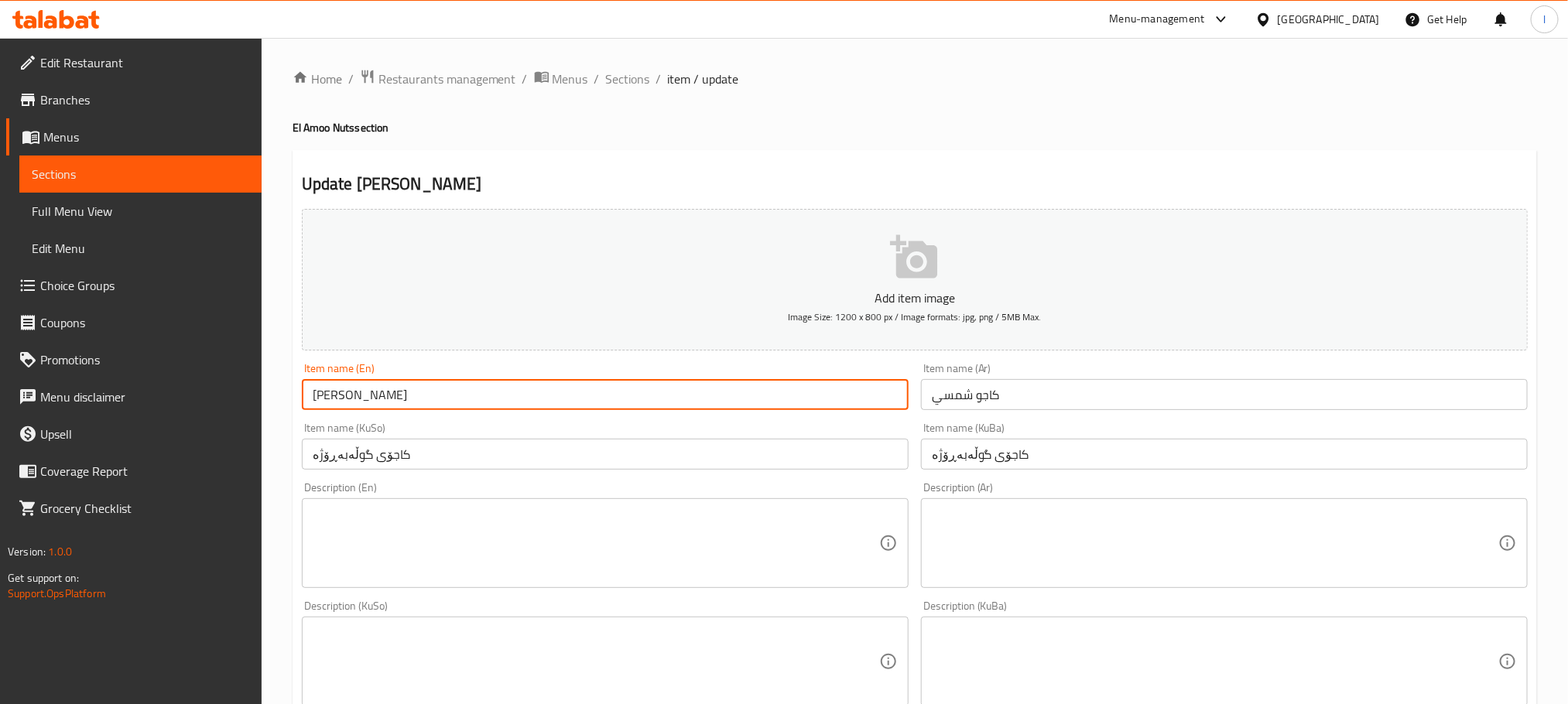
type input "[PERSON_NAME]"
click at [421, 472] on div "Item name (KuSo) کاجۆی گوڵەبەڕۆژە Item name (KuSo)" at bounding box center [606, 445] width 619 height 59
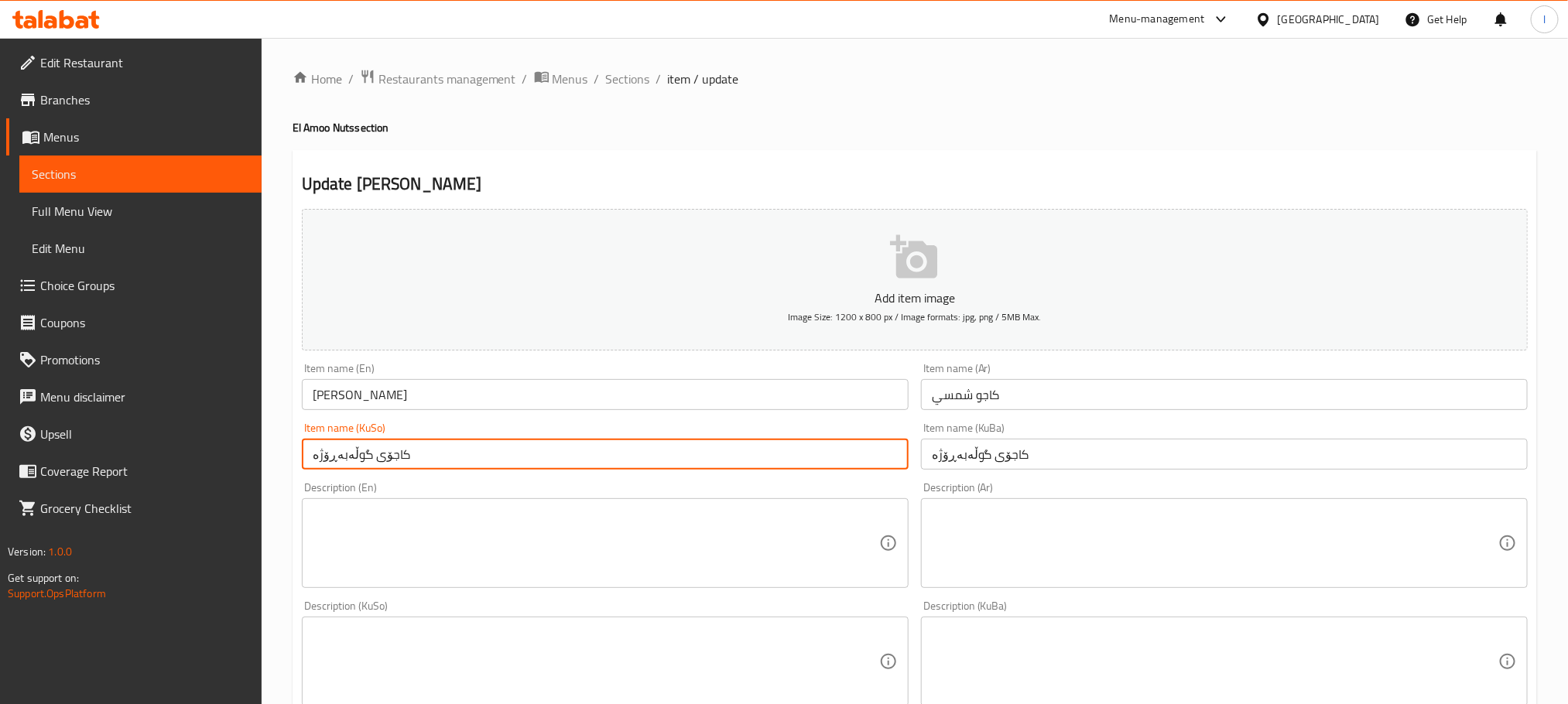
click at [428, 460] on input "کاجۆی گوڵەبەڕۆژە" at bounding box center [606, 454] width 607 height 31
click at [841, 465] on input "کاجۆی گوڵەبەڕۆژە" at bounding box center [606, 454] width 607 height 31
click at [841, 455] on input "کاجۆی بەڕۆژە" at bounding box center [606, 454] width 607 height 31
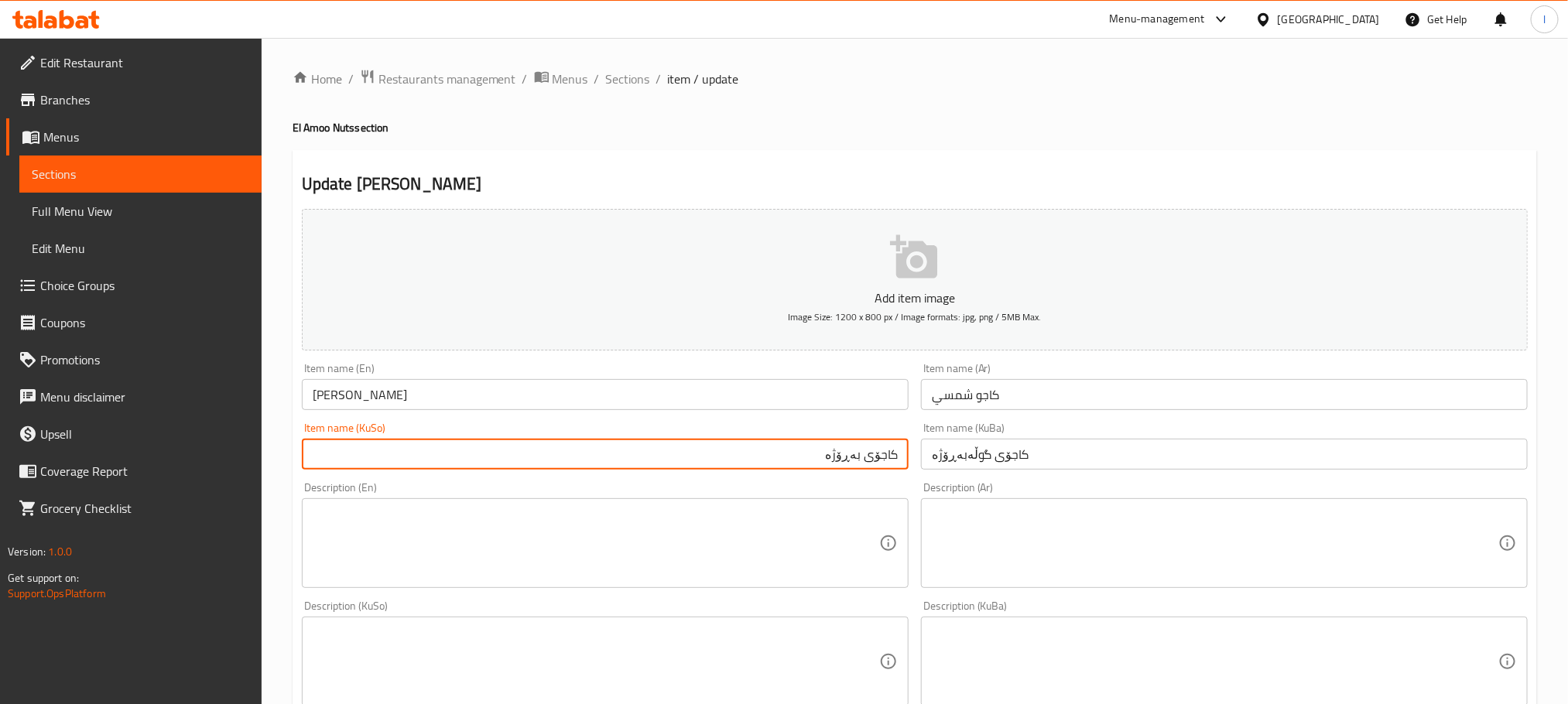
click at [825, 452] on input "کاجۆی بەڕۆژە" at bounding box center [606, 454] width 607 height 31
click at [832, 456] on input "کاجۆی بەڕۆژ" at bounding box center [606, 454] width 607 height 31
type input "کاجۆی بەڕۆژ"
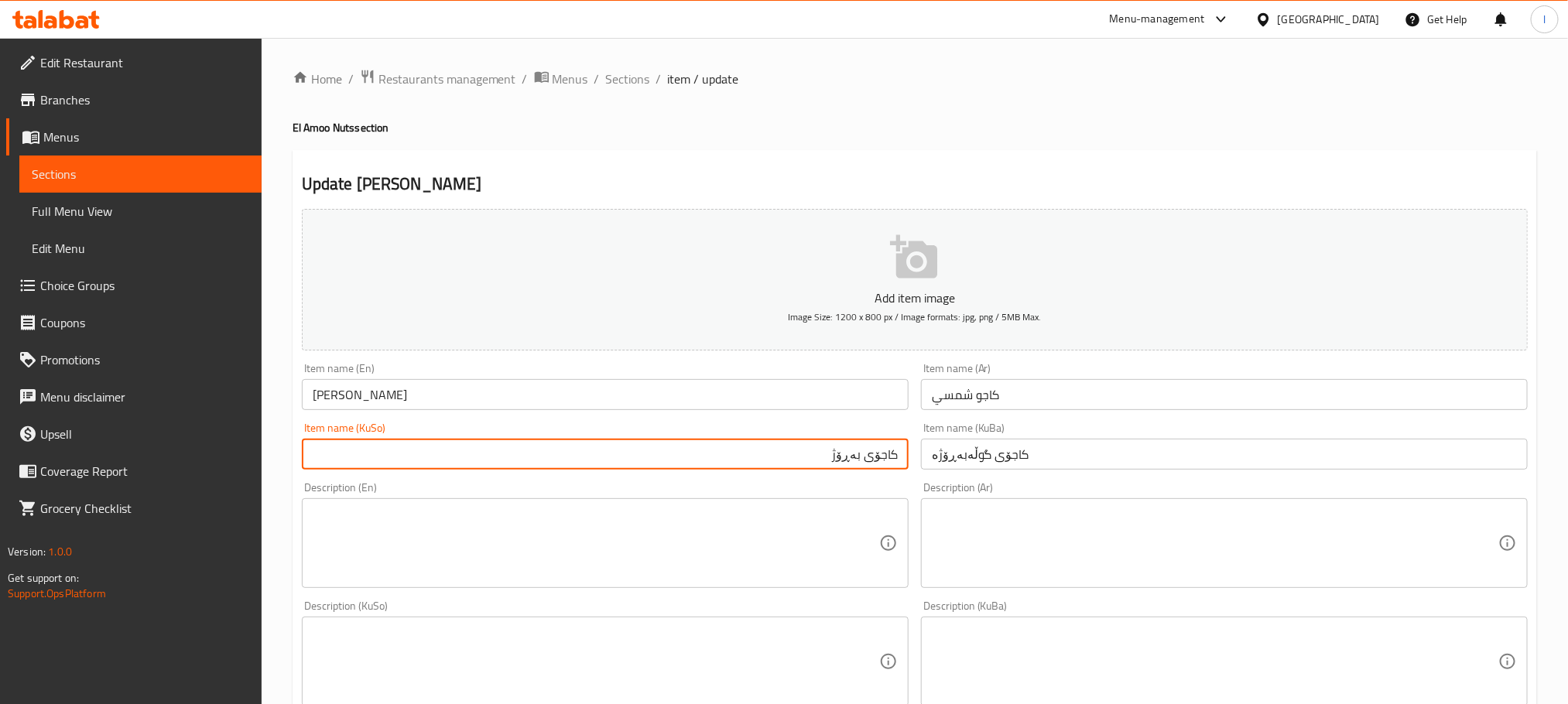
click at [929, 460] on input "کاجۆی گوڵەبەڕۆژە" at bounding box center [1225, 454] width 607 height 31
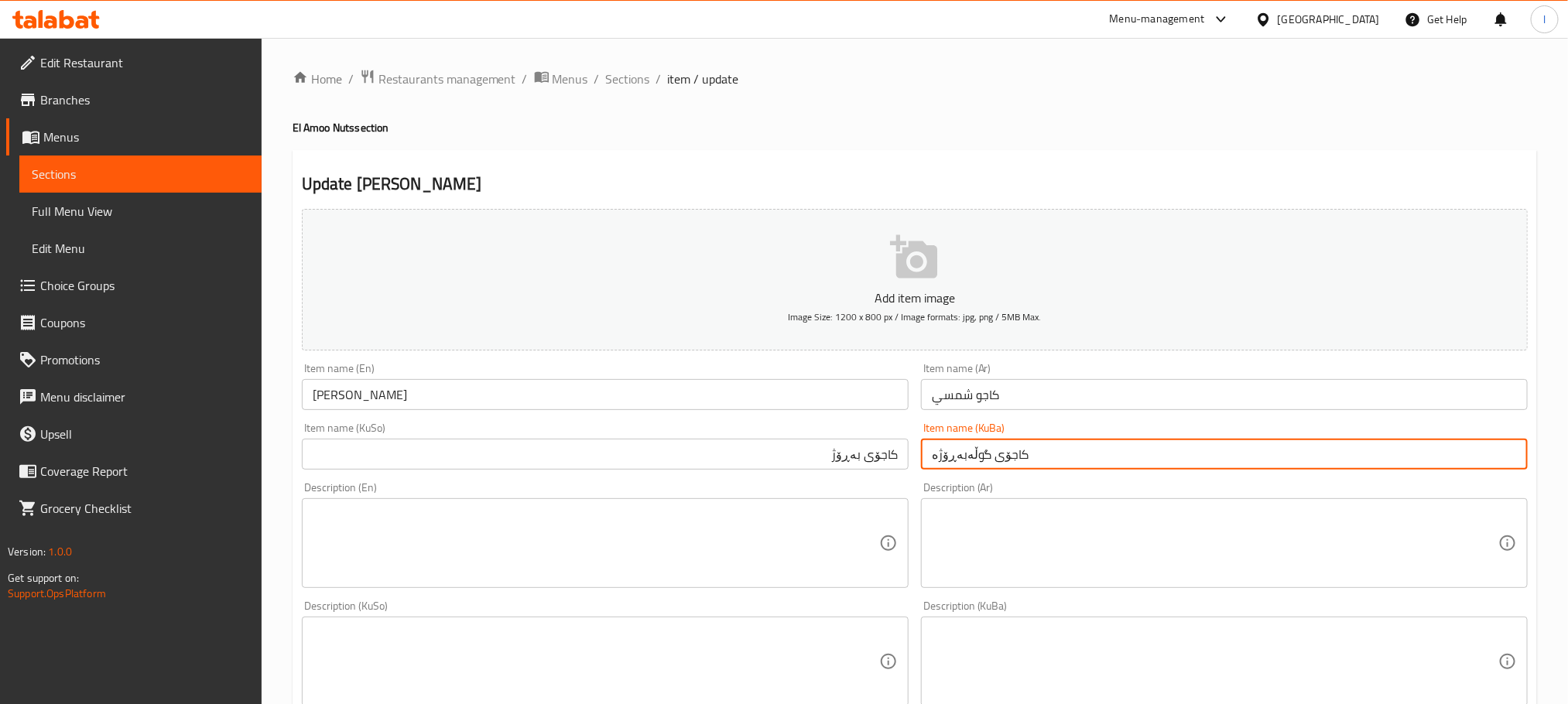
click at [929, 460] on input "کاجۆی گوڵەبەڕۆژە" at bounding box center [1225, 454] width 607 height 31
paste input "بەڕۆژ"
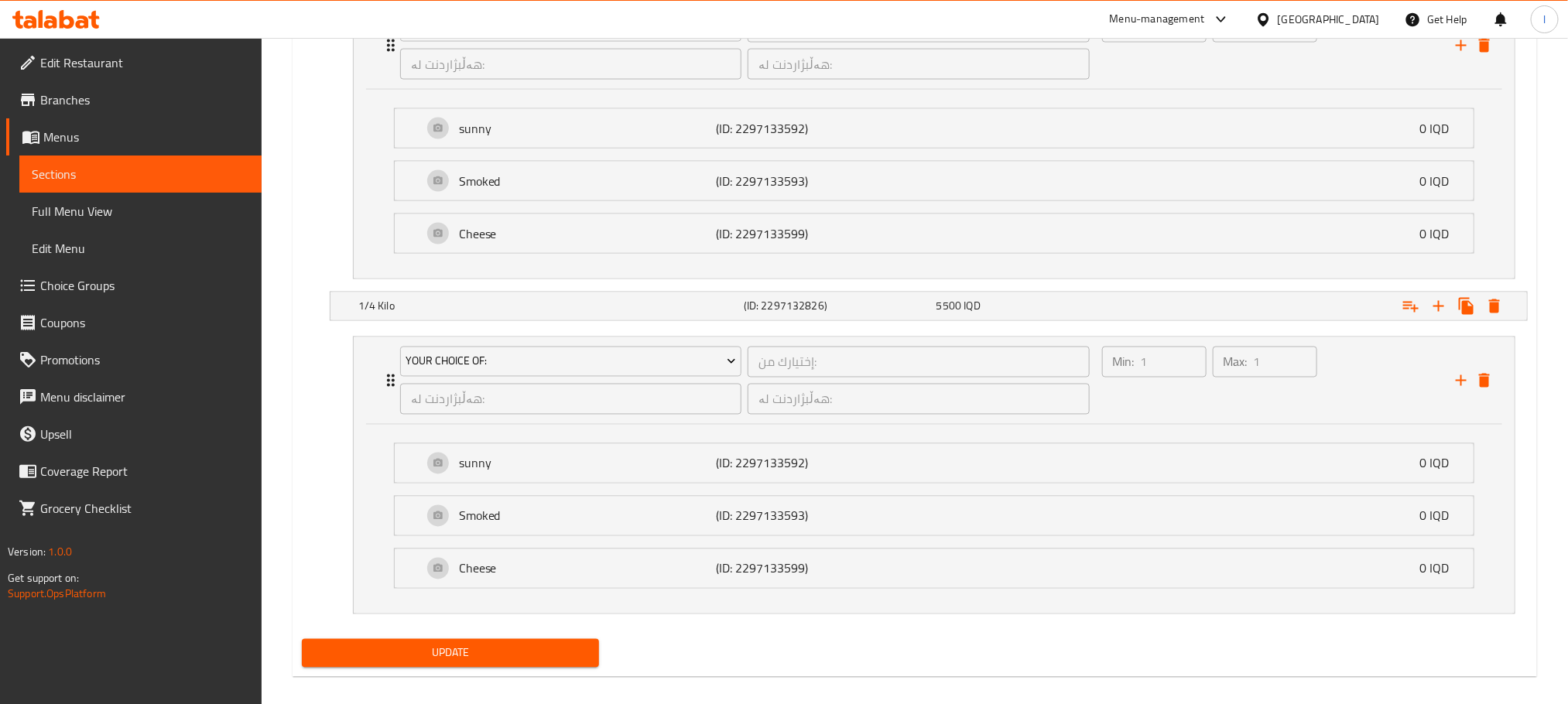
scroll to position [1338, 0]
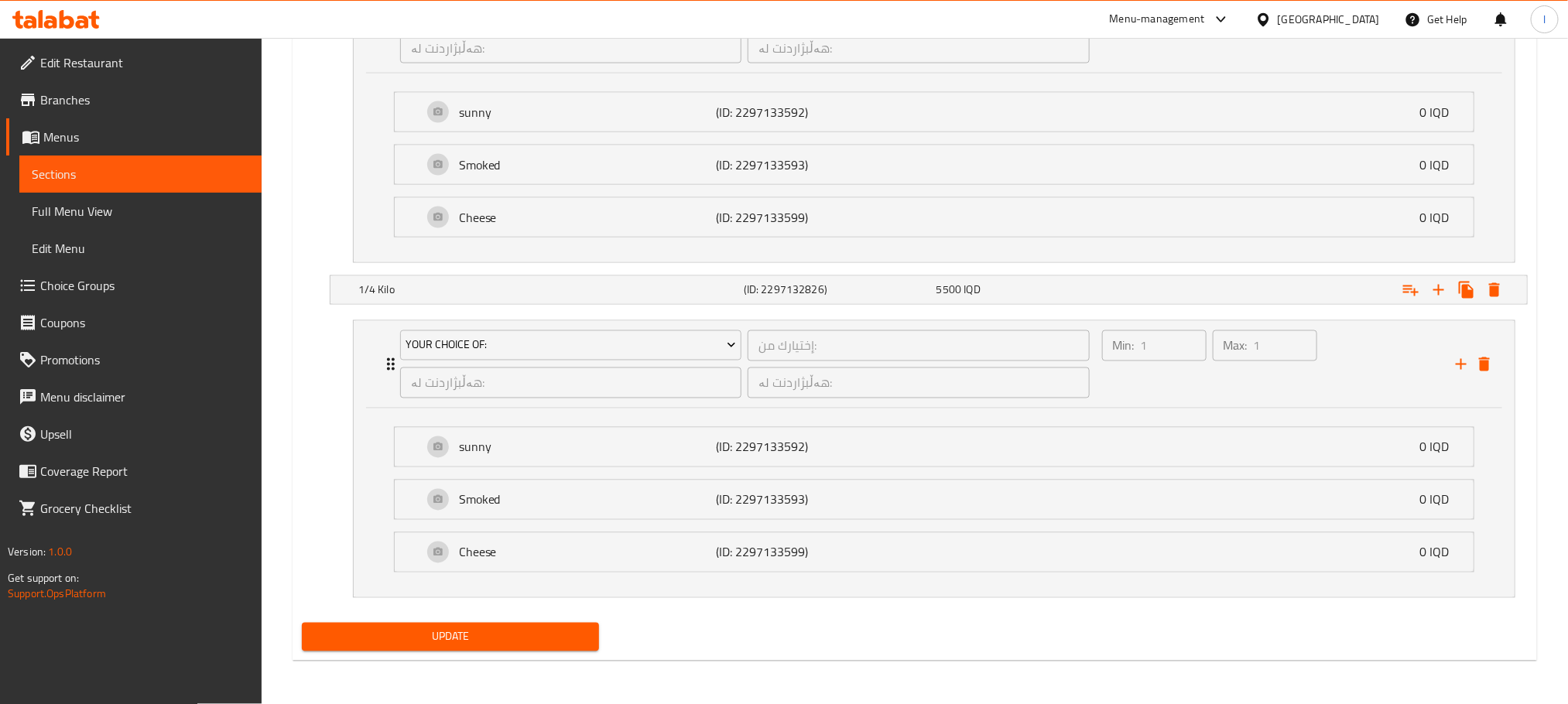
type input "کاجۆی بەڕۆژ"
click at [511, 632] on span "Update" at bounding box center [450, 637] width 273 height 19
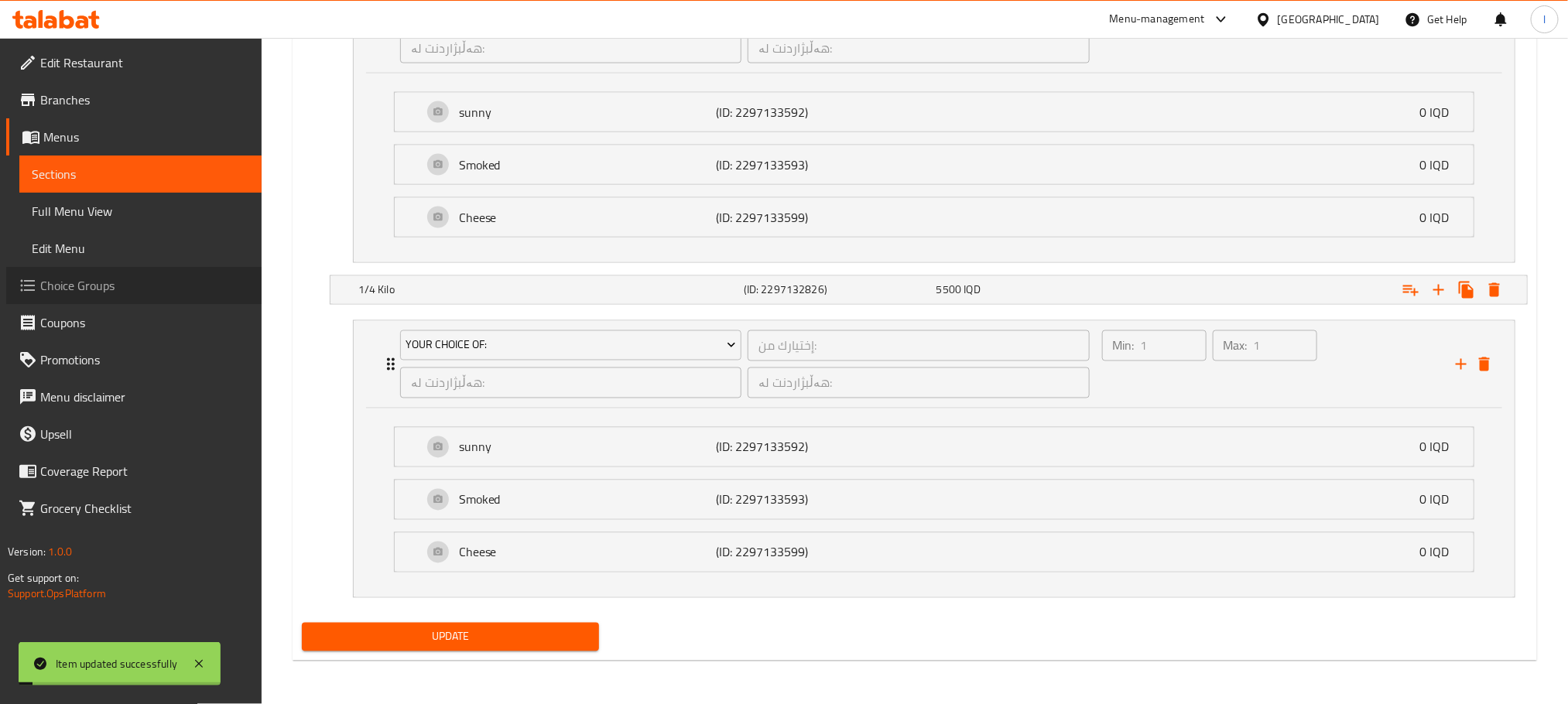
click at [138, 288] on span "Choice Groups" at bounding box center [145, 285] width 209 height 19
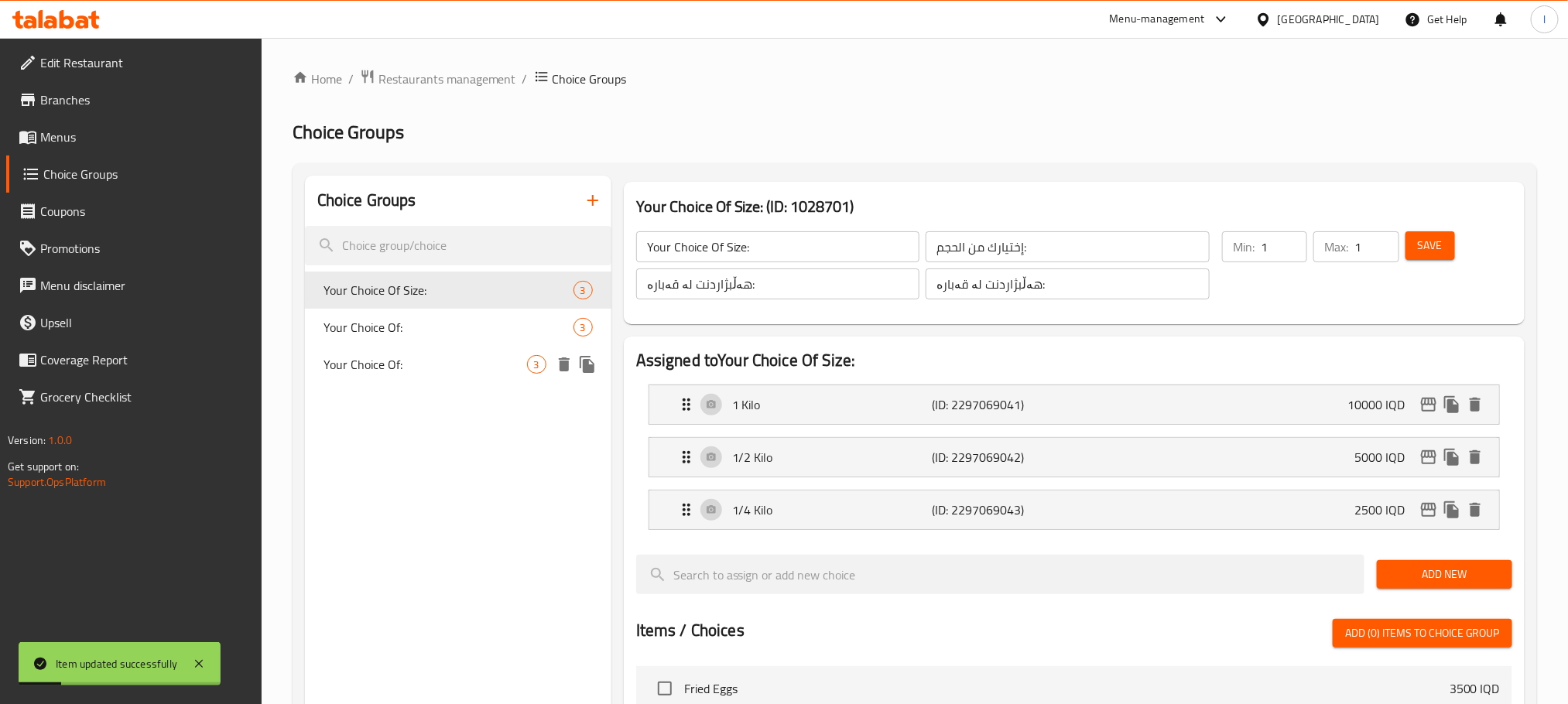
click at [455, 360] on span "Your Choice Of:" at bounding box center [425, 364] width 204 height 19
type input "Your Choice Of:"
type input "إختيارك من:"
type input "هەڵبژاردنت لە:"
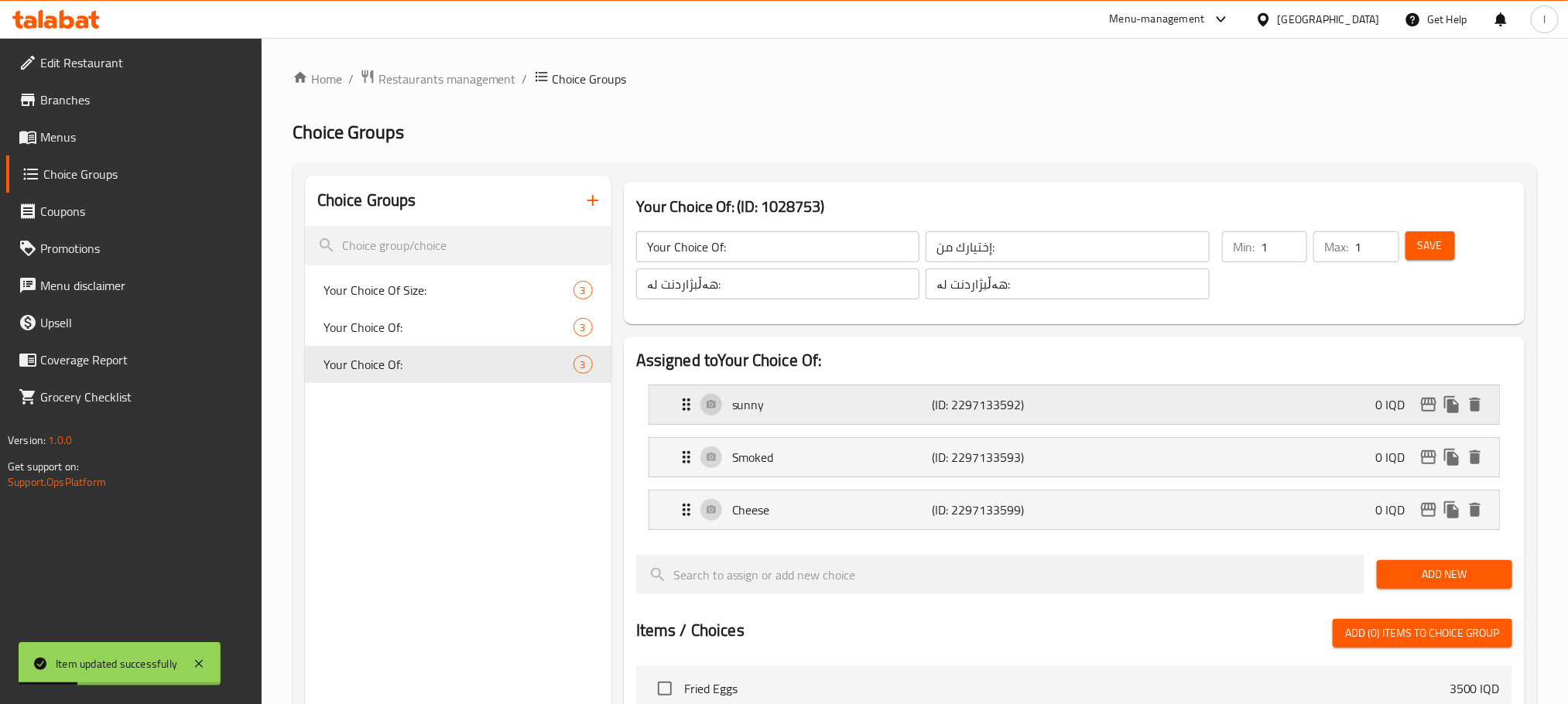
click at [855, 412] on p "sunny" at bounding box center [832, 405] width 200 height 19
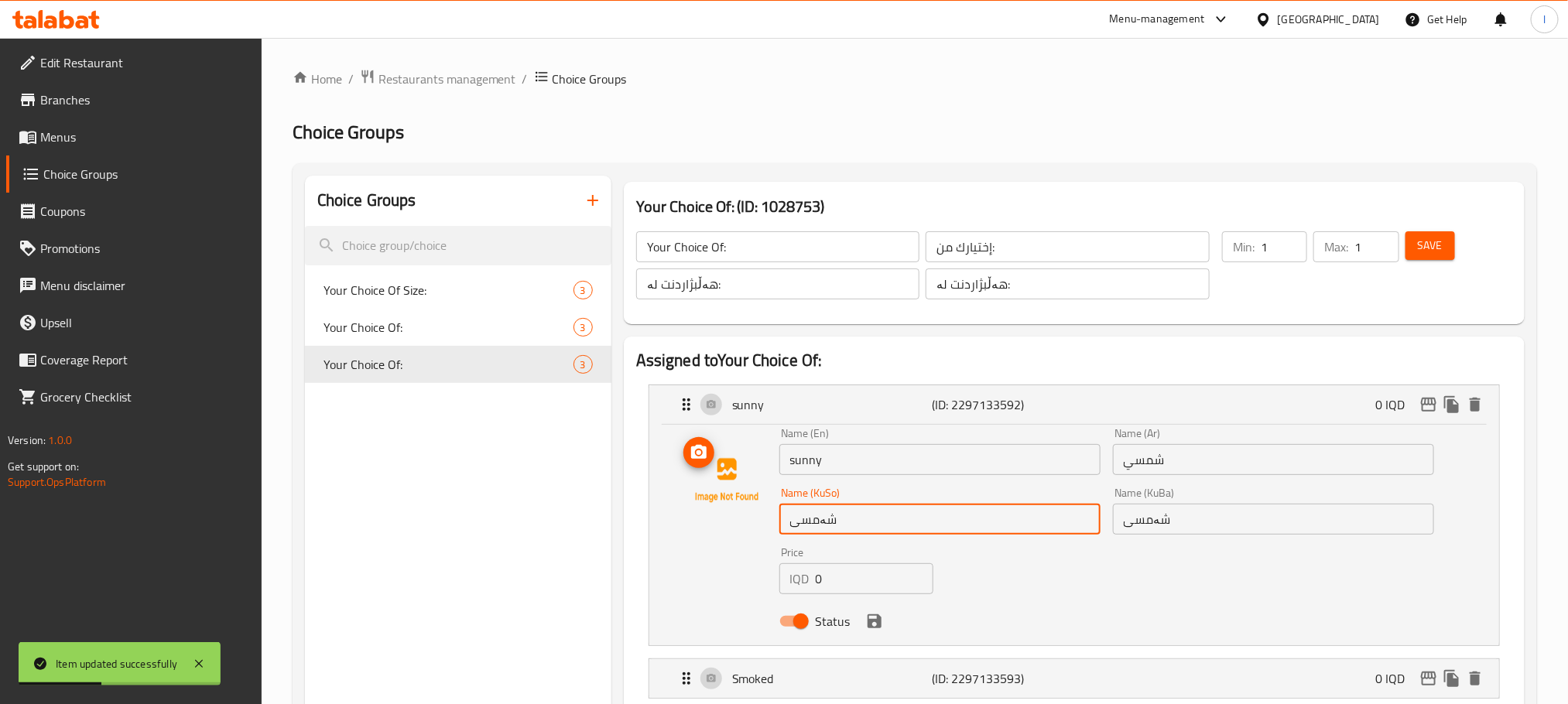
drag, startPoint x: 855, startPoint y: 530, endPoint x: 691, endPoint y: 525, distance: 164.1
click at [691, 527] on div "Name (En) sunny Name (En) Name (Ar) شمسي Name (Ar) Name (KuSo) شەمسی Name (KuSo…" at bounding box center [1074, 532] width 801 height 208
click at [832, 543] on div "Price IQD 0 Price" at bounding box center [856, 570] width 166 height 59
click at [864, 502] on div "Name (KuSo) بەڕۆژ Name (KuSo)" at bounding box center [939, 511] width 321 height 47
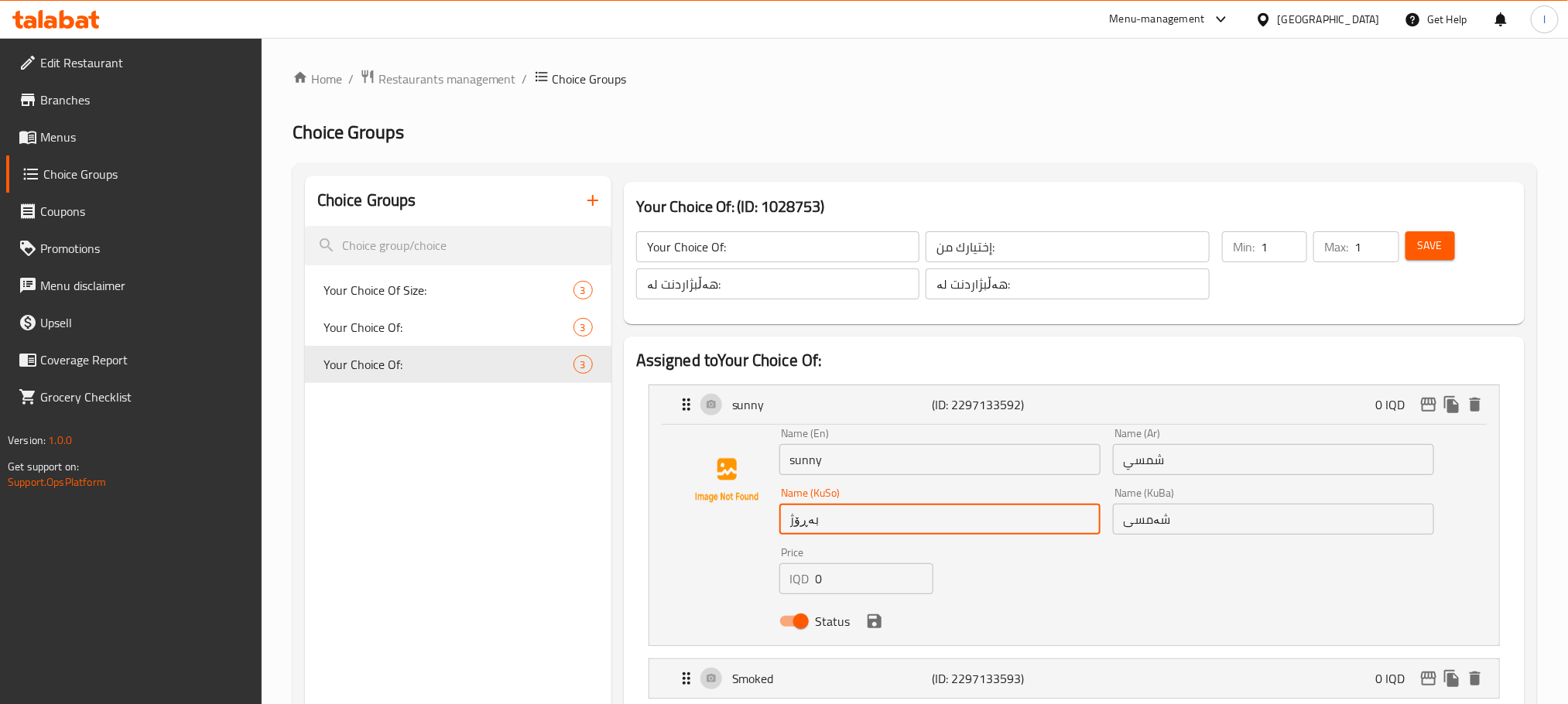
click at [839, 515] on input "بەڕۆژ" at bounding box center [939, 519] width 321 height 31
click at [919, 528] on input "بەڕۆژ" at bounding box center [939, 519] width 321 height 31
click at [1079, 517] on input "بەڕۆژ" at bounding box center [939, 519] width 321 height 31
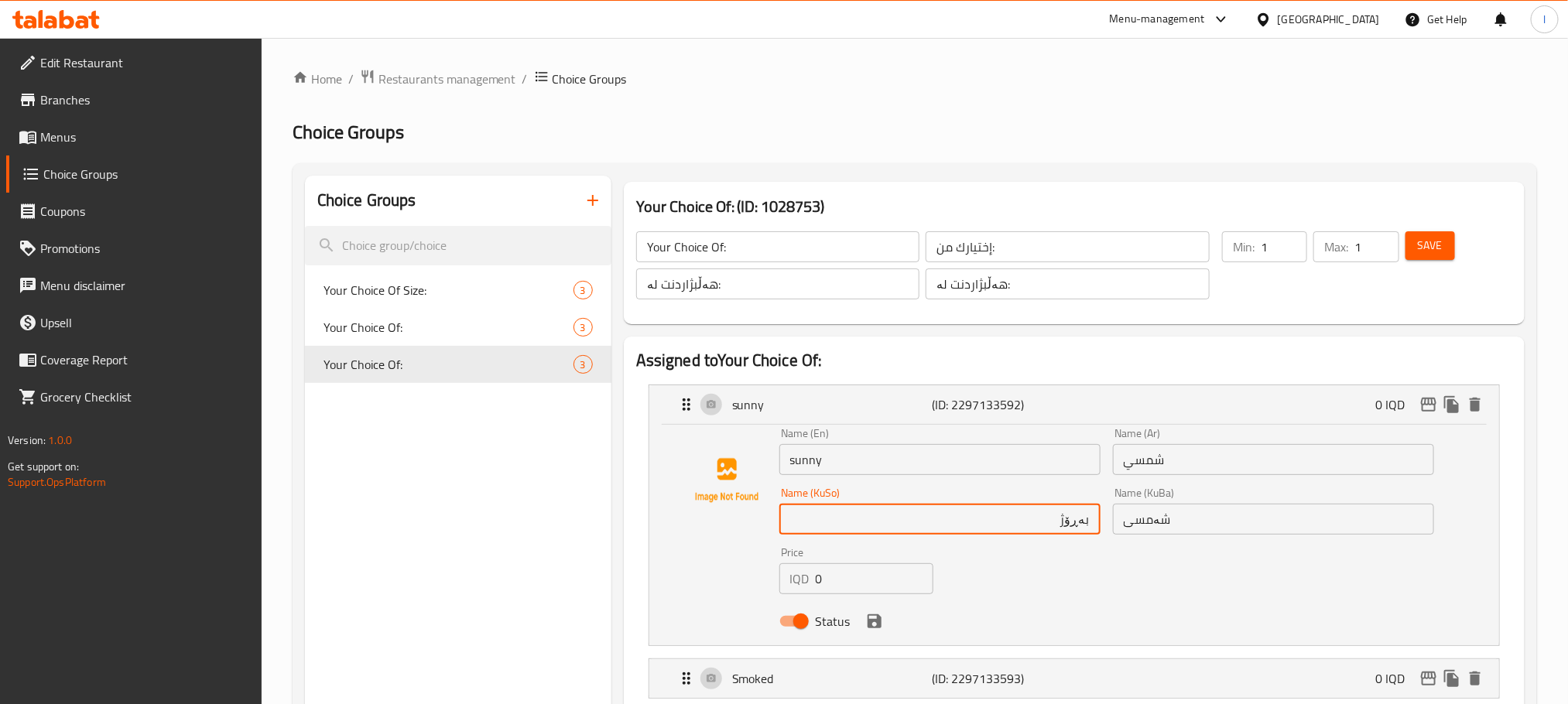
drag, startPoint x: 1049, startPoint y: 518, endPoint x: 1157, endPoint y: 511, distance: 108.2
click at [1157, 511] on div "Name (En) sunny Name (En) Name (Ar) شمسي Name (Ar) Name (KuSo) بەڕۆژ Name (KuSo…" at bounding box center [1107, 531] width 667 height 220
type input "بەڕۆژ"
click at [442, 321] on span "Your Choice Of:" at bounding box center [425, 328] width 204 height 19
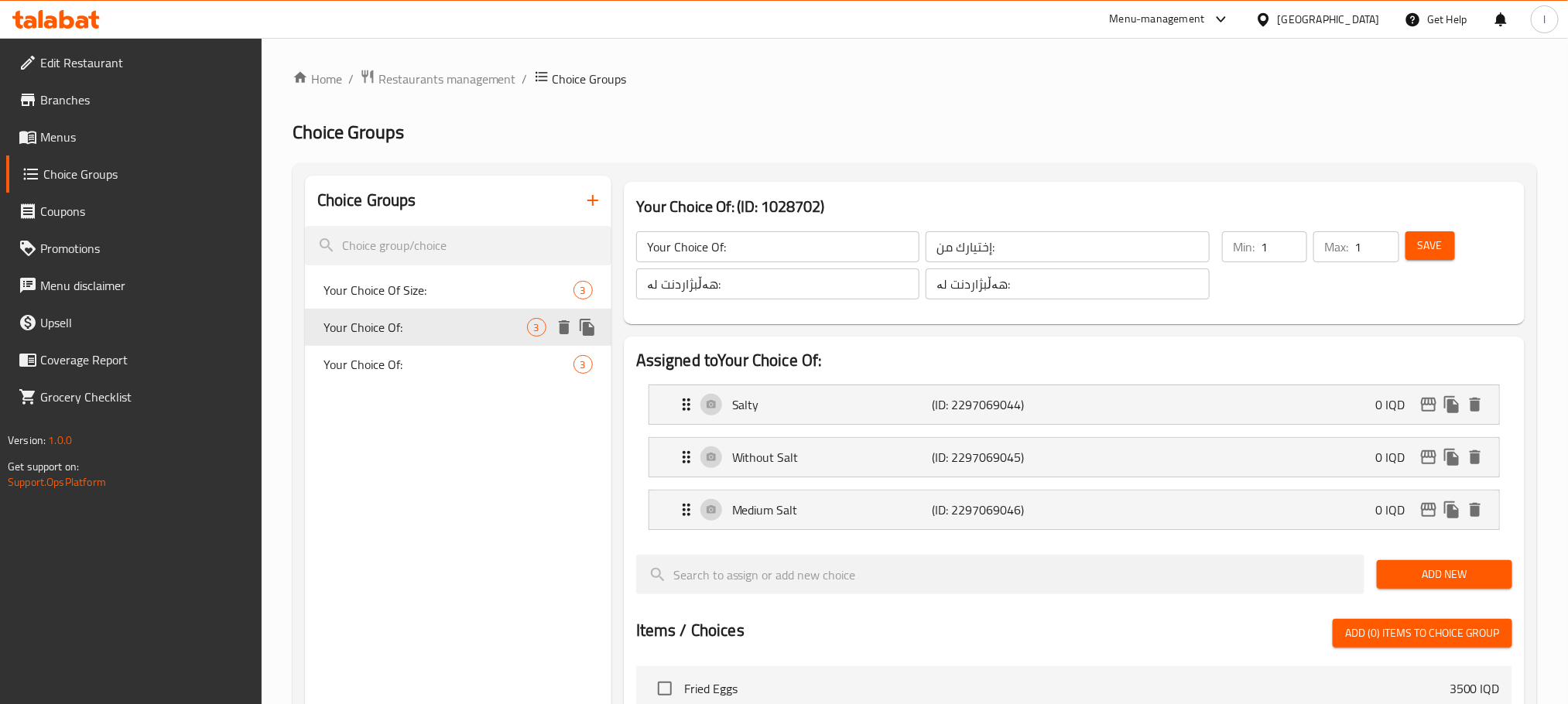
click at [439, 341] on div "Your Choice Of: 3" at bounding box center [458, 327] width 306 height 37
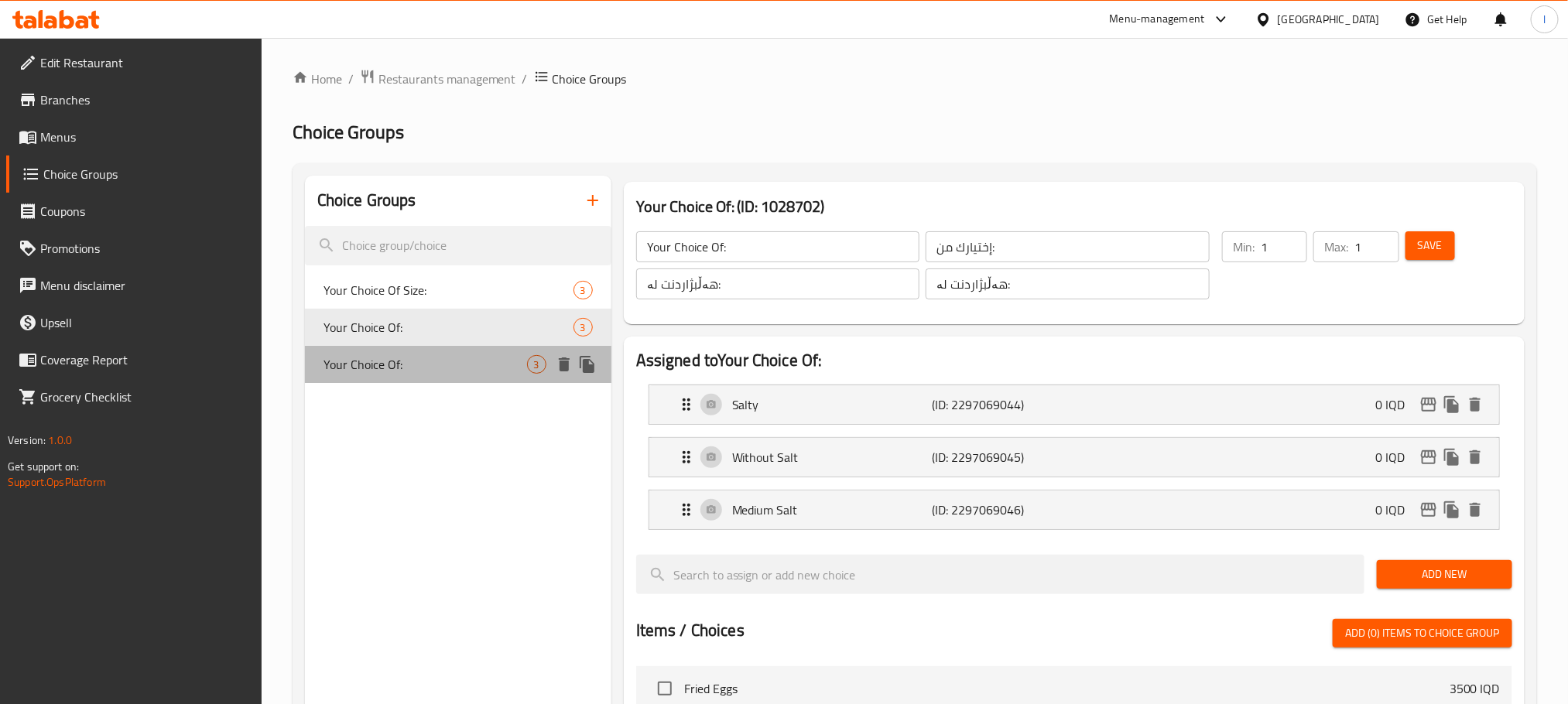
click at [359, 355] on span "Your Choice Of:" at bounding box center [425, 364] width 204 height 19
type input "Your Choice Of:"
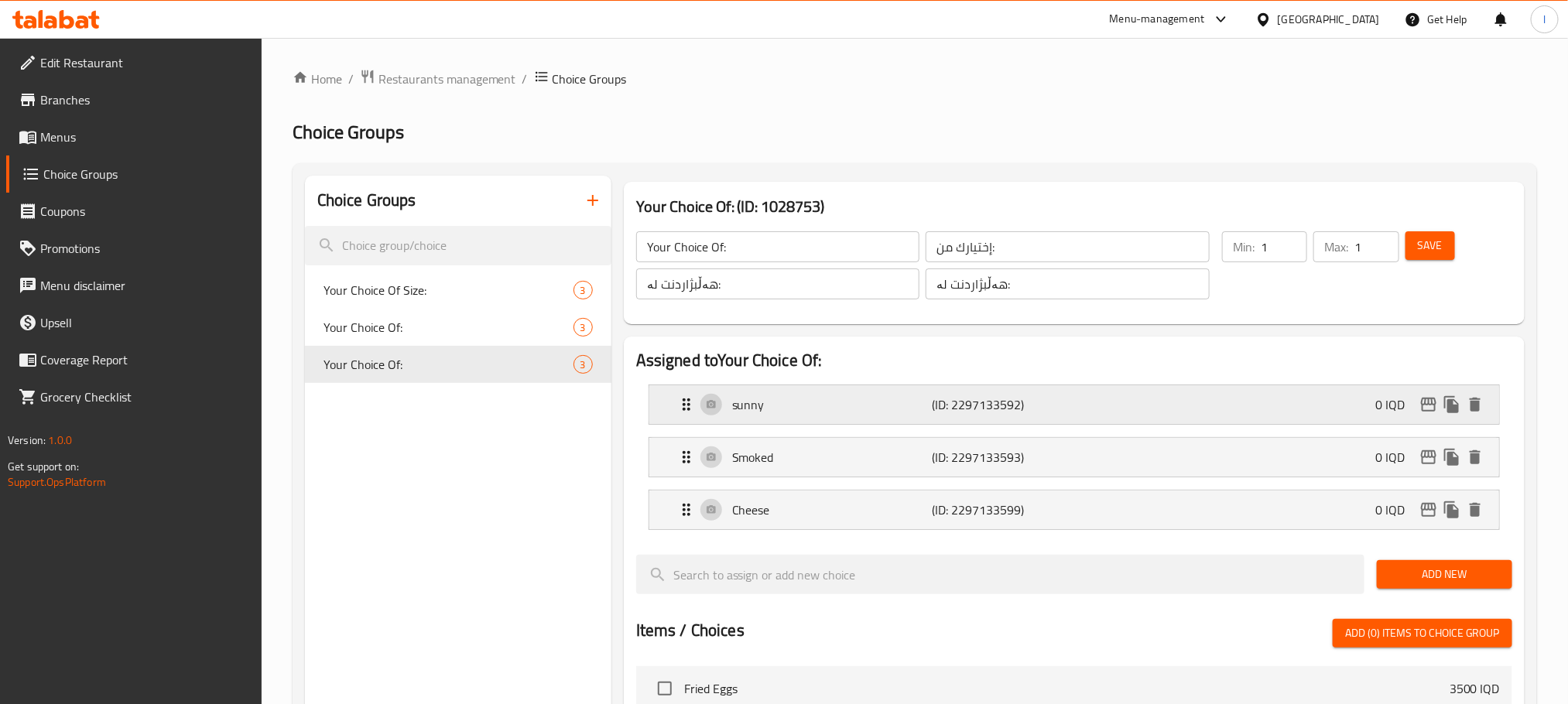
click at [832, 412] on p "sunny" at bounding box center [832, 405] width 200 height 19
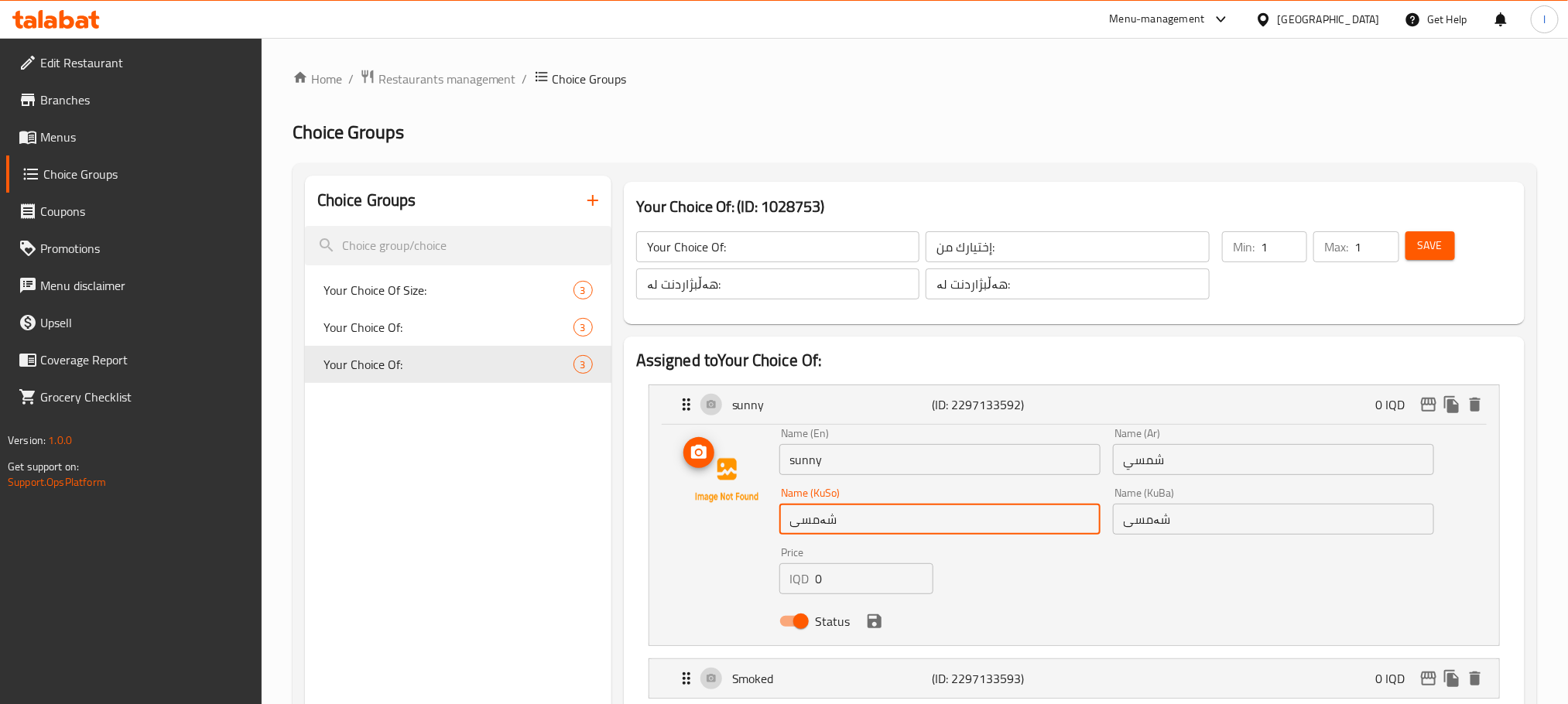
drag, startPoint x: 878, startPoint y: 514, endPoint x: 595, endPoint y: 495, distance: 283.6
drag, startPoint x: 850, startPoint y: 521, endPoint x: 632, endPoint y: 530, distance: 218.2
type input "بەر رۆژ"
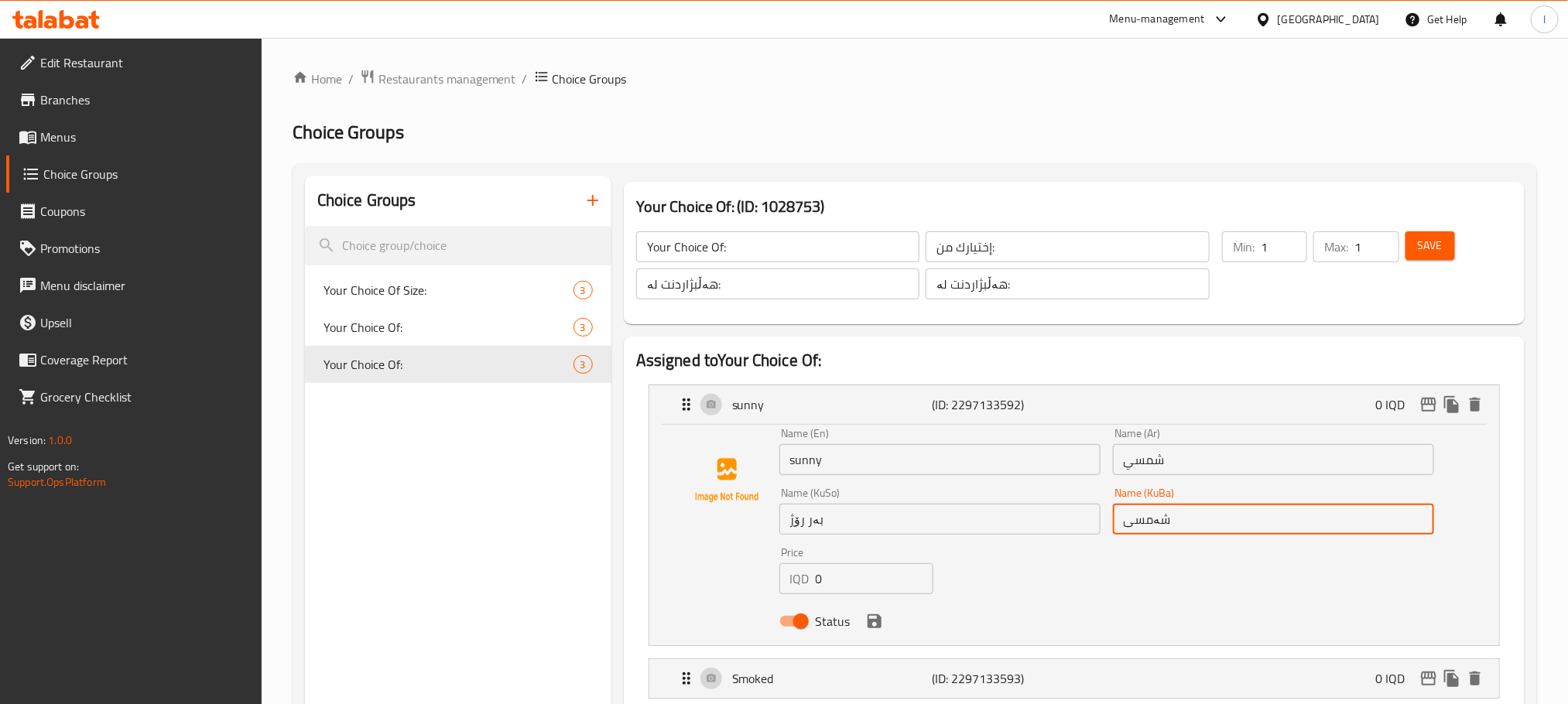
drag, startPoint x: 1214, startPoint y: 530, endPoint x: 974, endPoint y: 508, distance: 241.0
click at [974, 508] on div "Name (En) sunny Name (En) Name (Ar) شمسي Name (Ar) Name (KuSo) بەر رۆژ Name (Ku…" at bounding box center [1107, 531] width 667 height 220
paste input "ەر رۆژ"
click at [881, 618] on icon "save" at bounding box center [875, 621] width 19 height 19
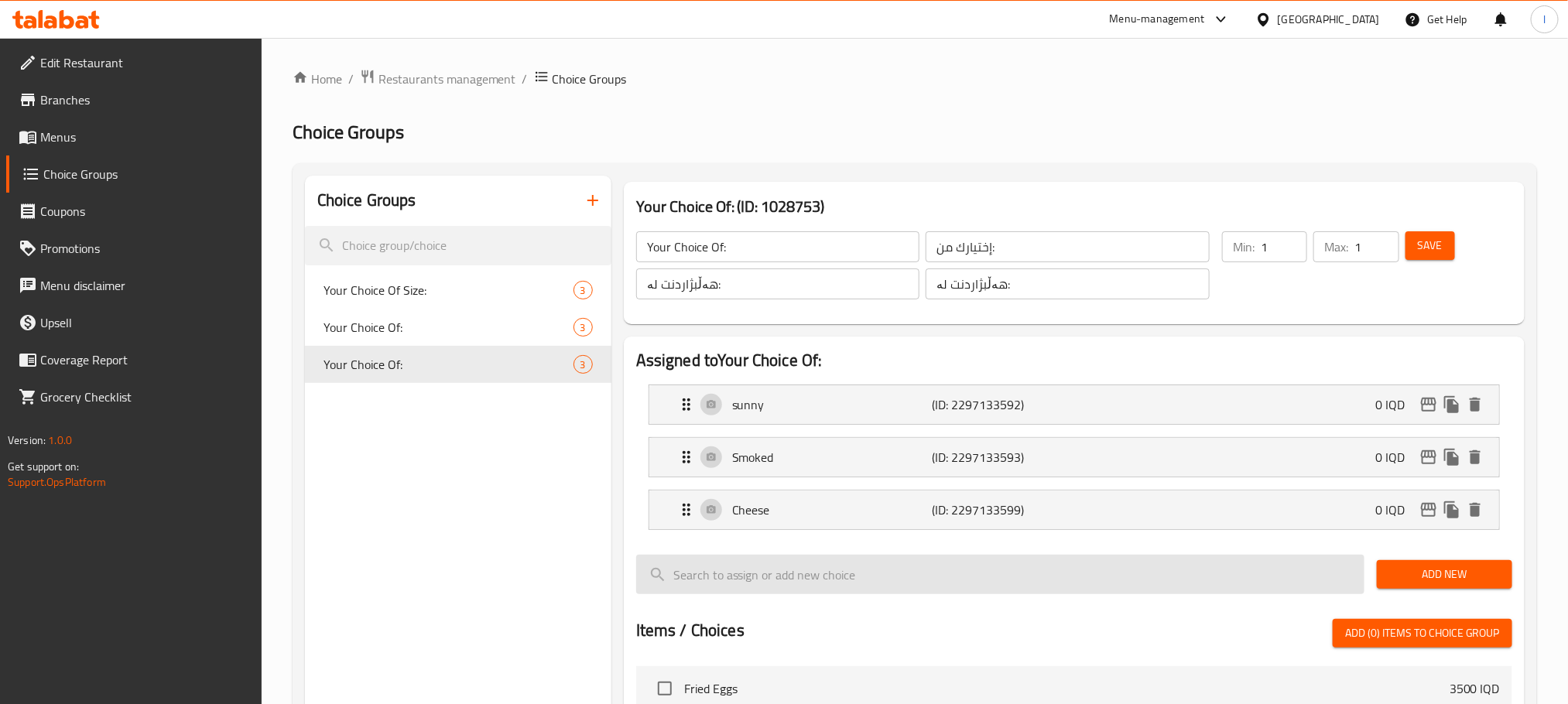
type input "بەر رۆژ"
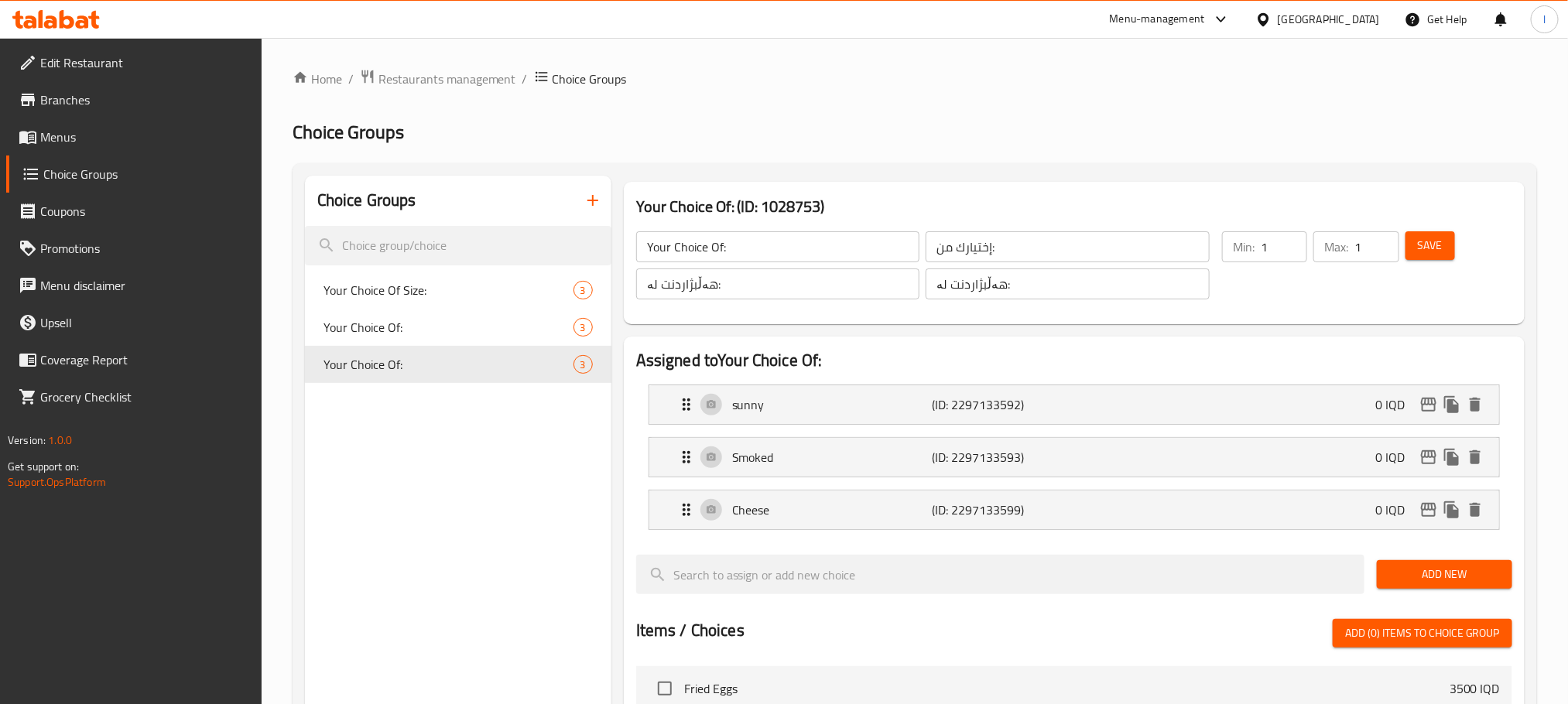
click at [1445, 239] on button "Save" at bounding box center [1430, 245] width 50 height 28
click at [591, 205] on icon "button" at bounding box center [593, 200] width 19 height 19
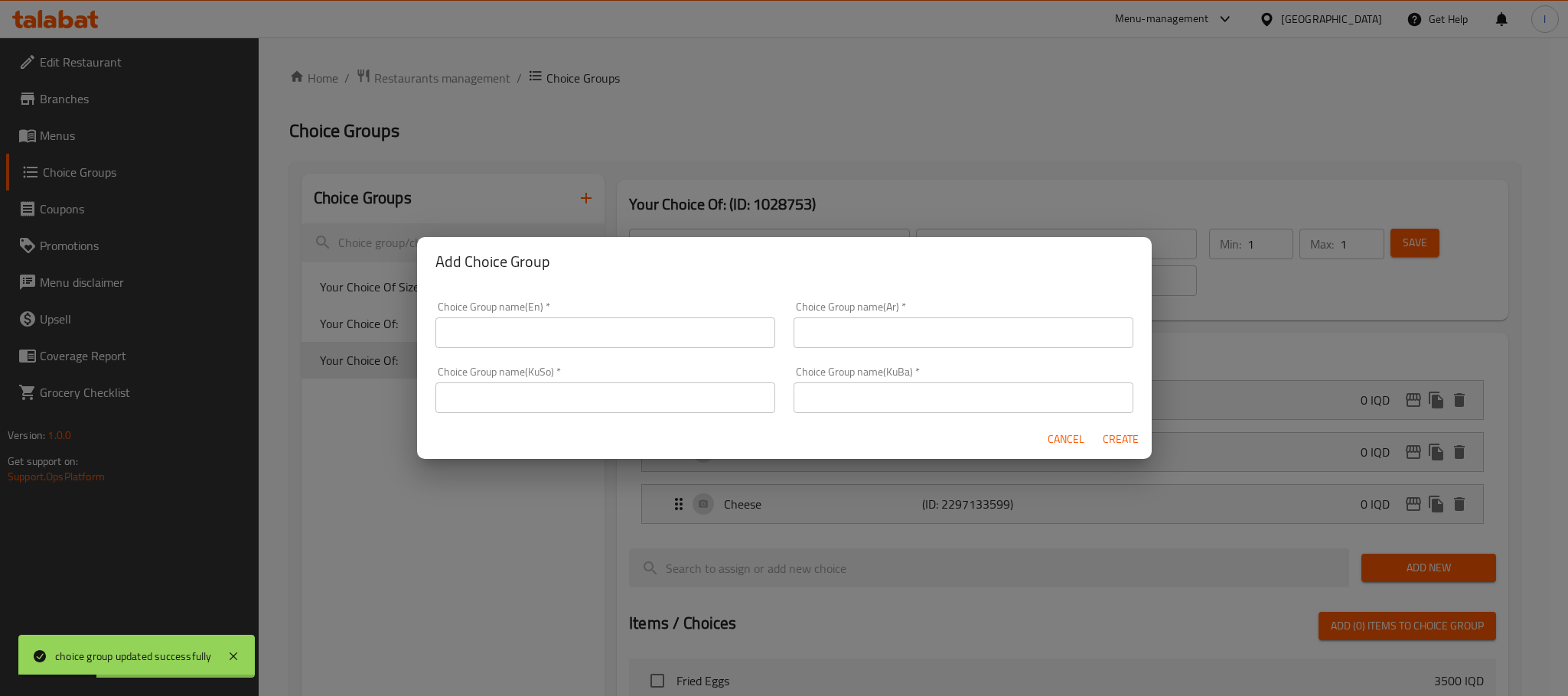
click at [532, 329] on input "text" at bounding box center [605, 332] width 340 height 31
type input "Your Choice Of:"
click at [804, 324] on input "text" at bounding box center [963, 332] width 340 height 31
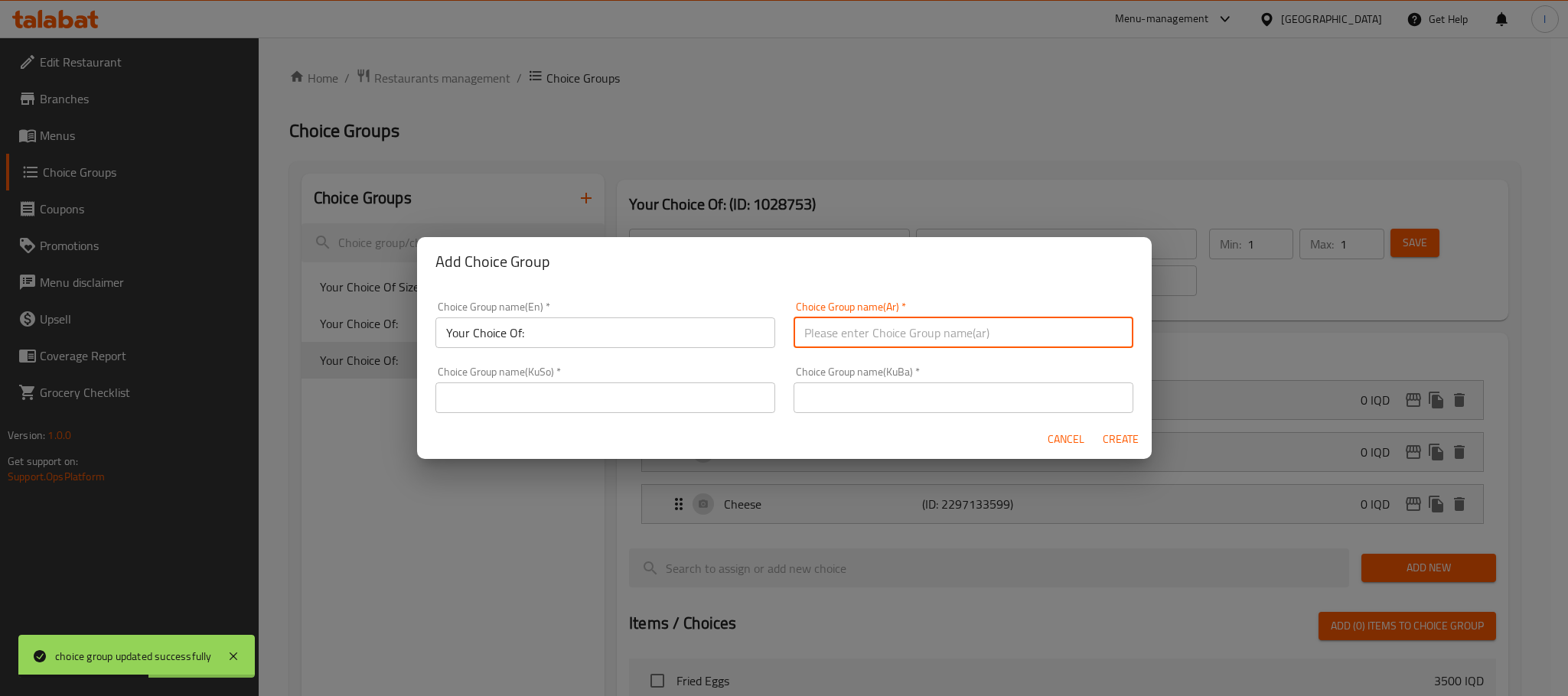
type input "إختيارك من:"
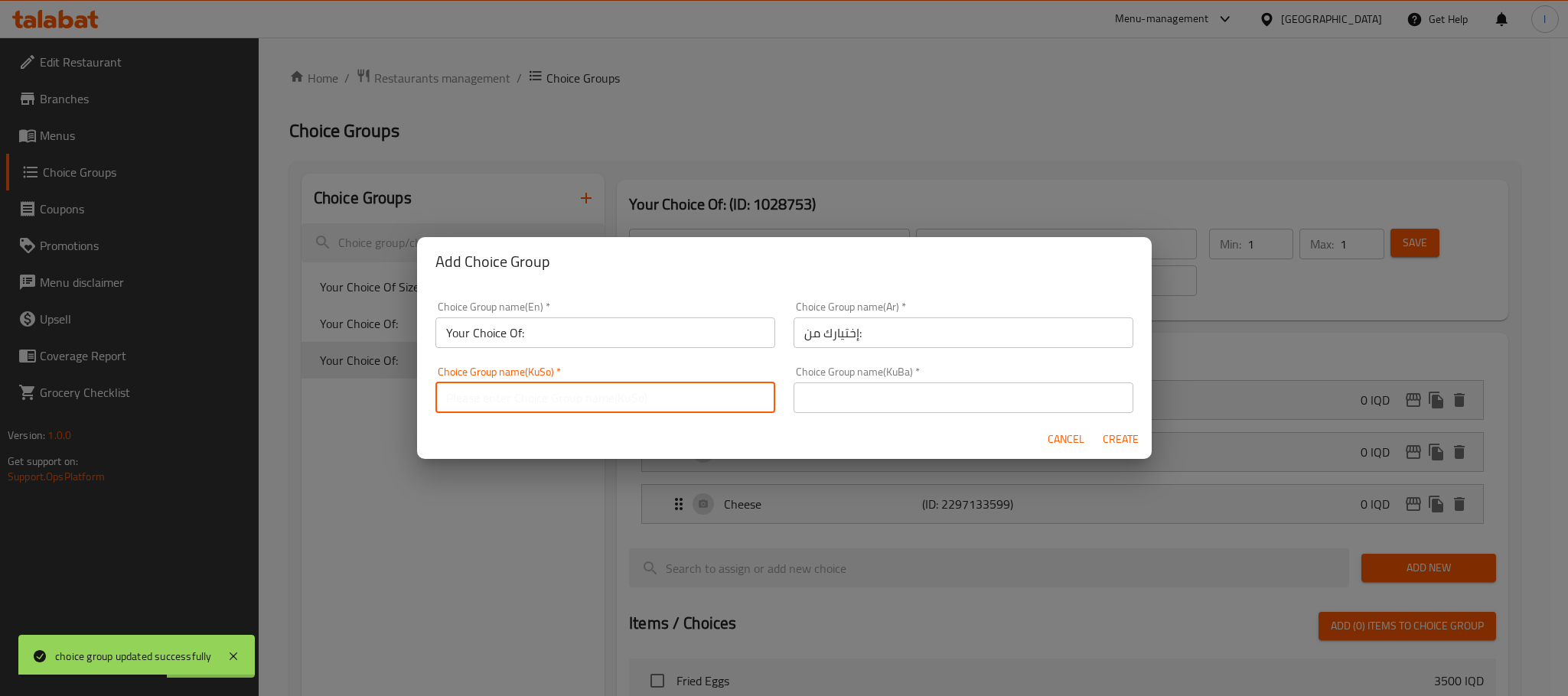
click at [577, 391] on input "text" at bounding box center [605, 398] width 340 height 31
type input "هەڵبژاردنت لە:"
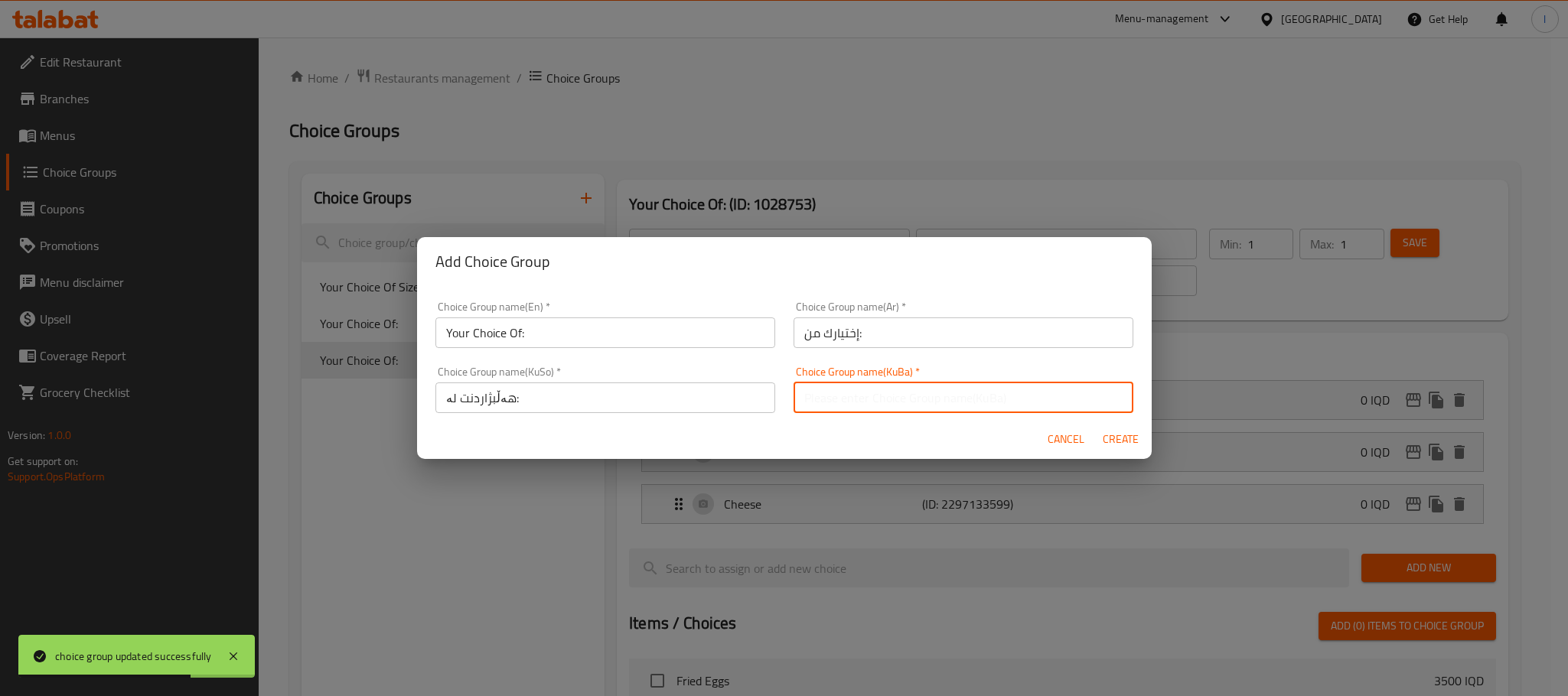
click at [825, 400] on input "text" at bounding box center [963, 398] width 340 height 31
type input "هەڵبژاردنت لە:"
click at [455, 325] on input "Your Choice Of:" at bounding box center [605, 332] width 340 height 31
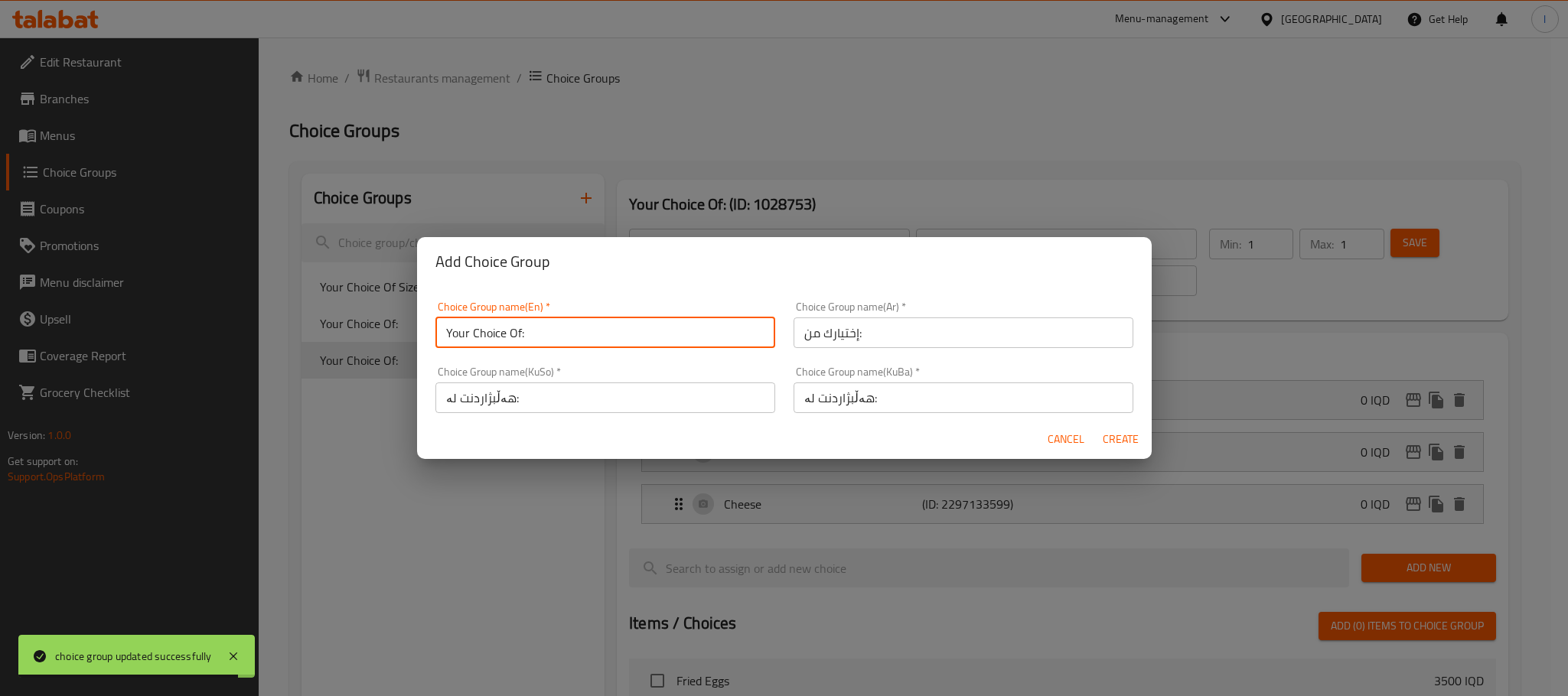
click at [452, 325] on input "Your Choice Of:" at bounding box center [605, 332] width 340 height 31
type input "Your Choice Of:"
click at [1119, 432] on span "Create" at bounding box center [1121, 439] width 37 height 19
type input "Your Choice Of:"
type input "0"
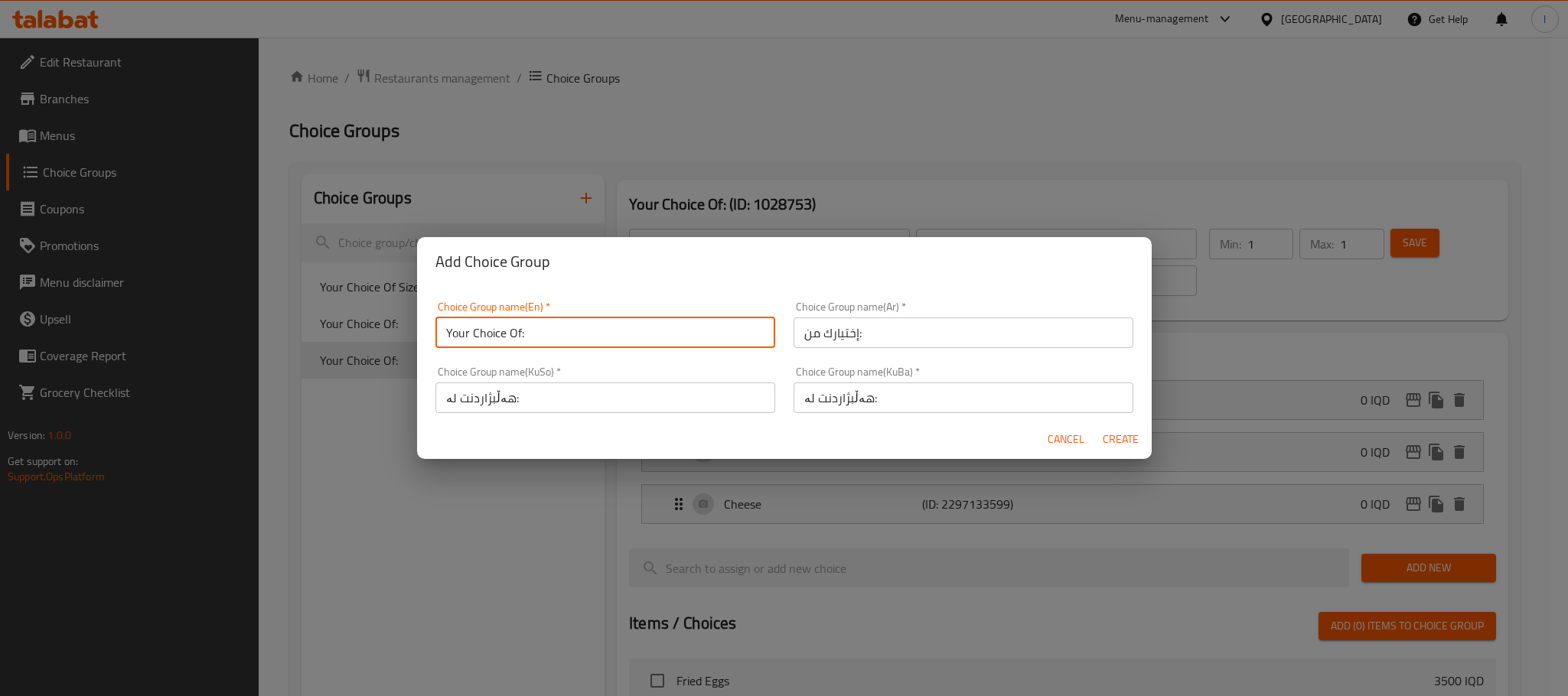
type input "0"
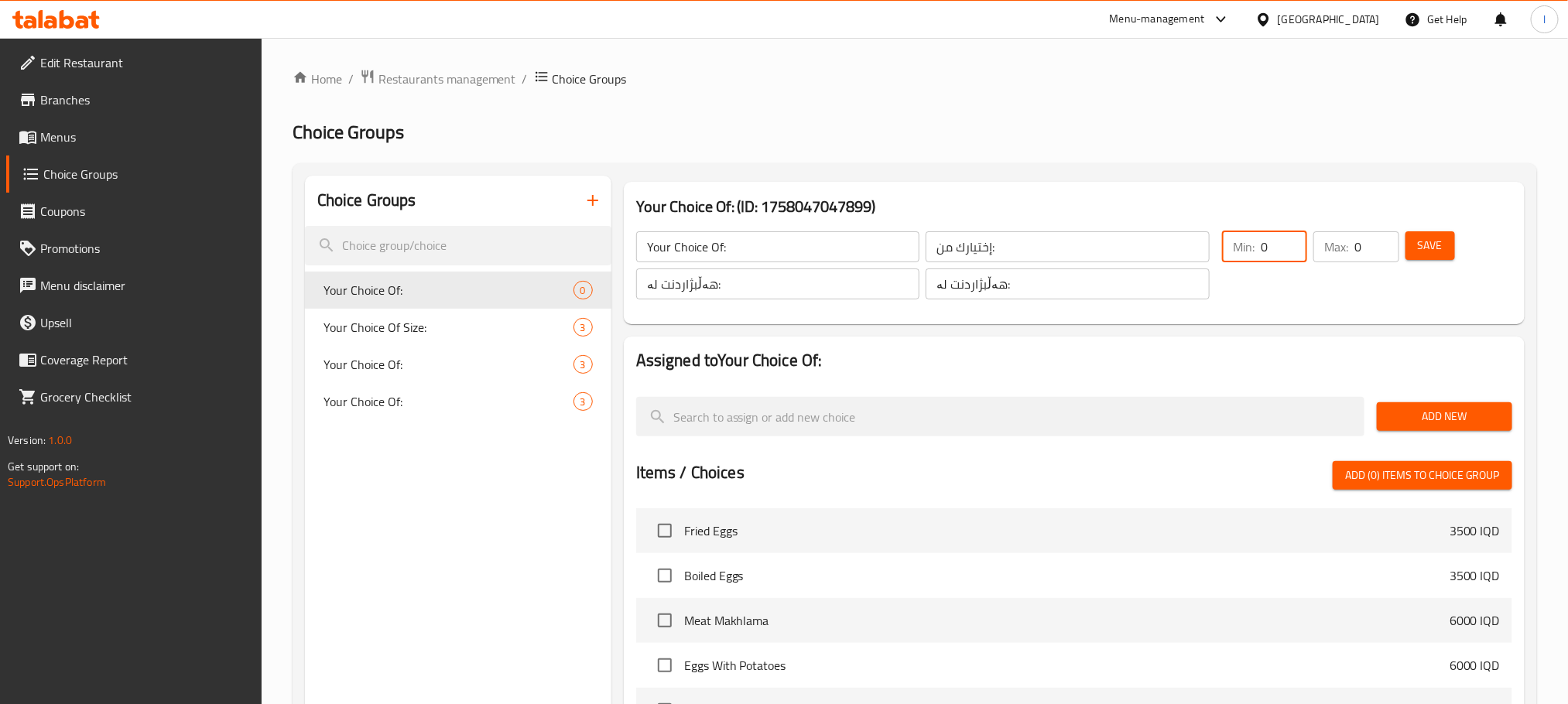
drag, startPoint x: 1276, startPoint y: 235, endPoint x: 1171, endPoint y: 249, distance: 105.9
click at [1171, 249] on div "Your Choice Of: ​ إختيارك من: ​ هەڵبژاردنت لە: ​ هەڵبژاردنت لە: ​ Min: 0 ​ Max:…" at bounding box center [1074, 265] width 889 height 105
type input "1"
drag, startPoint x: 1362, startPoint y: 242, endPoint x: 1291, endPoint y: 243, distance: 71.0
click at [1291, 243] on div "Min: 1 ​ Max: 1 ​" at bounding box center [1311, 266] width 189 height 81
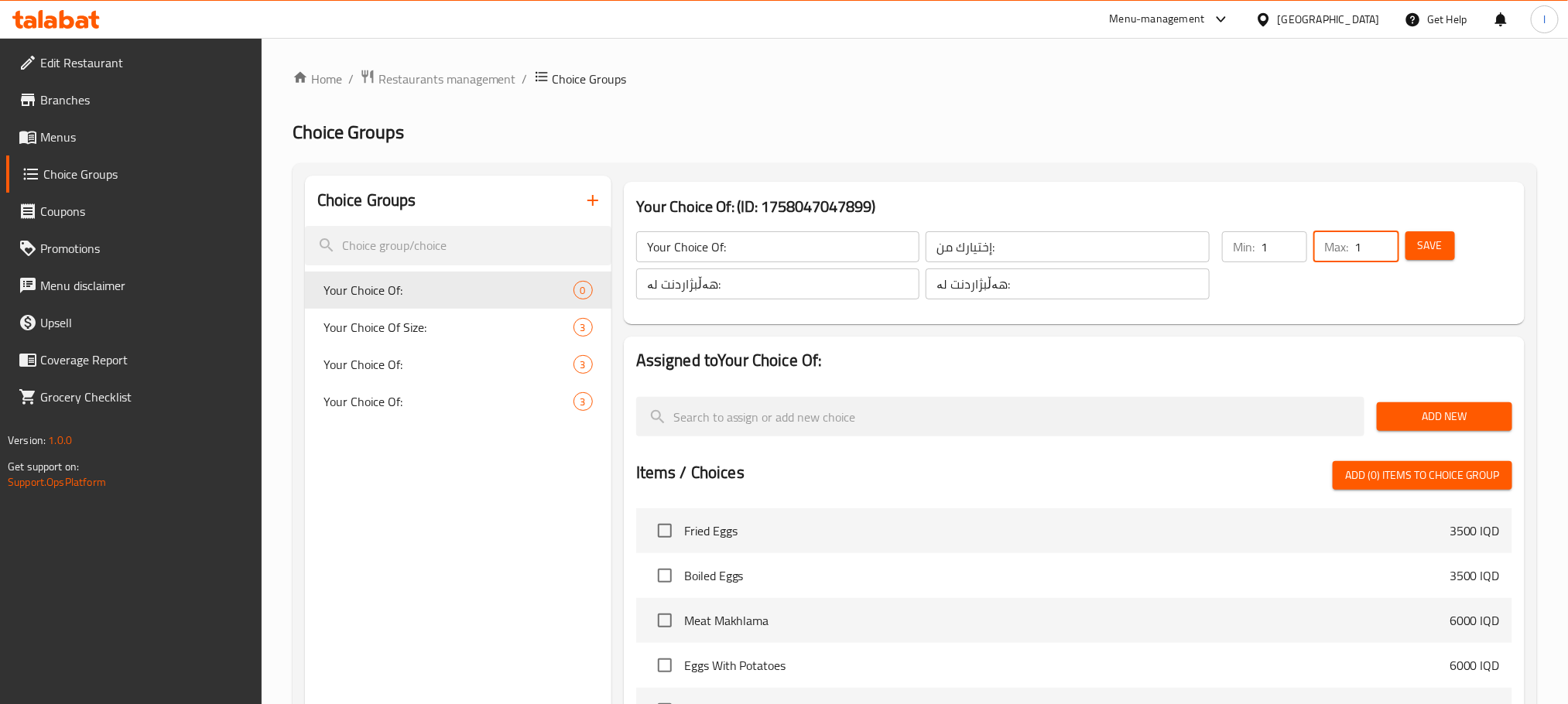
type input "1"
click at [1478, 420] on span "Add New" at bounding box center [1444, 416] width 111 height 19
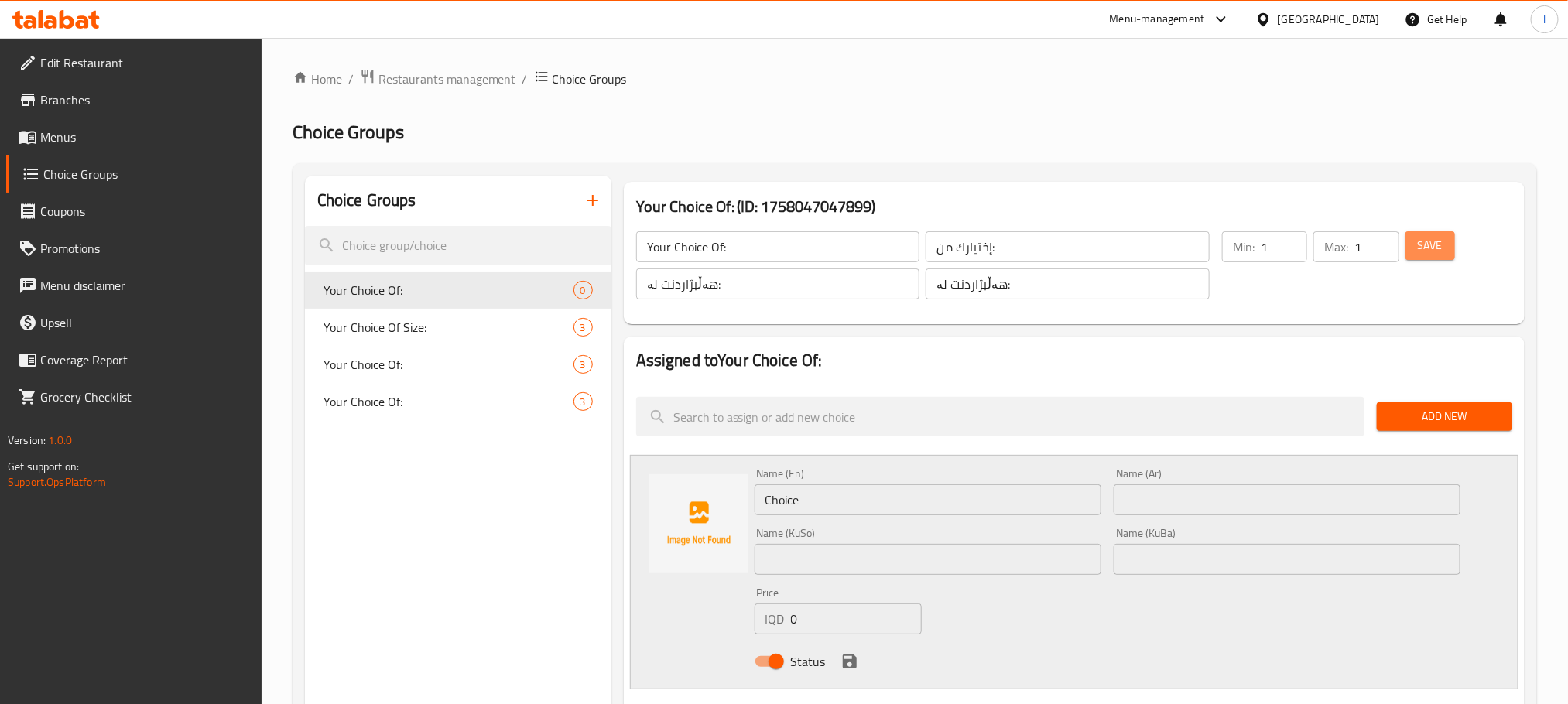
click at [1426, 255] on button "Save" at bounding box center [1430, 245] width 50 height 28
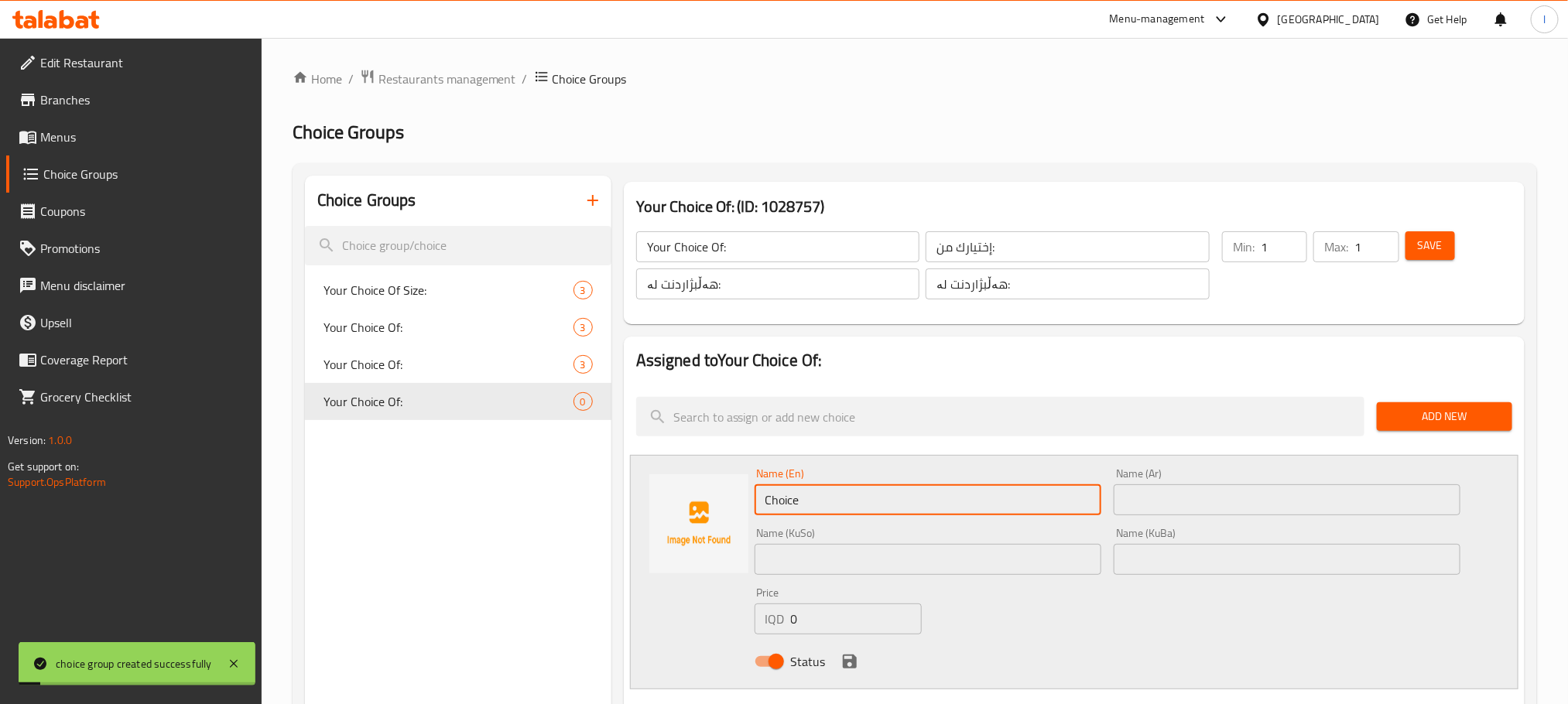
drag, startPoint x: 878, startPoint y: 506, endPoint x: 477, endPoint y: 486, distance: 401.5
type input "White"
click at [1150, 499] on input "text" at bounding box center [1287, 499] width 347 height 31
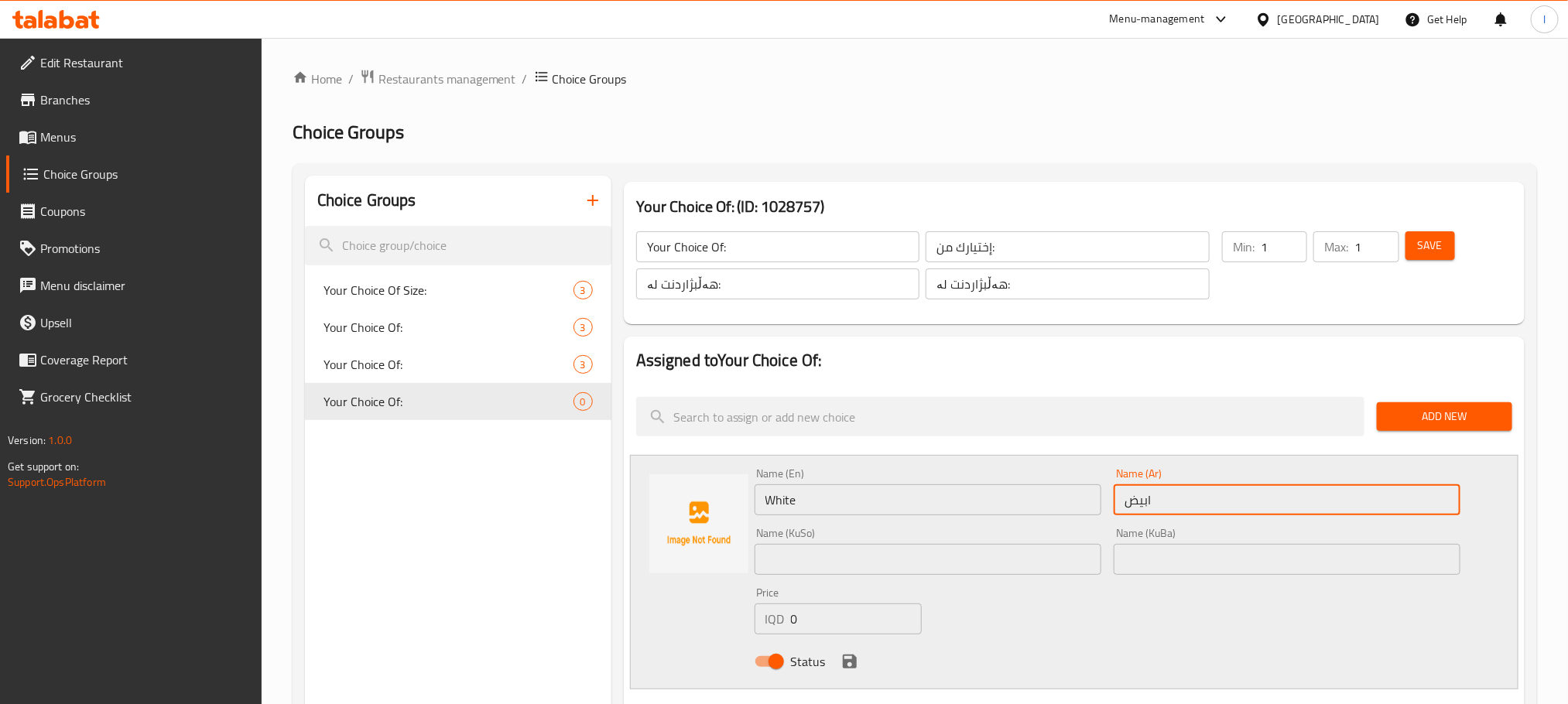
type input "ابيض"
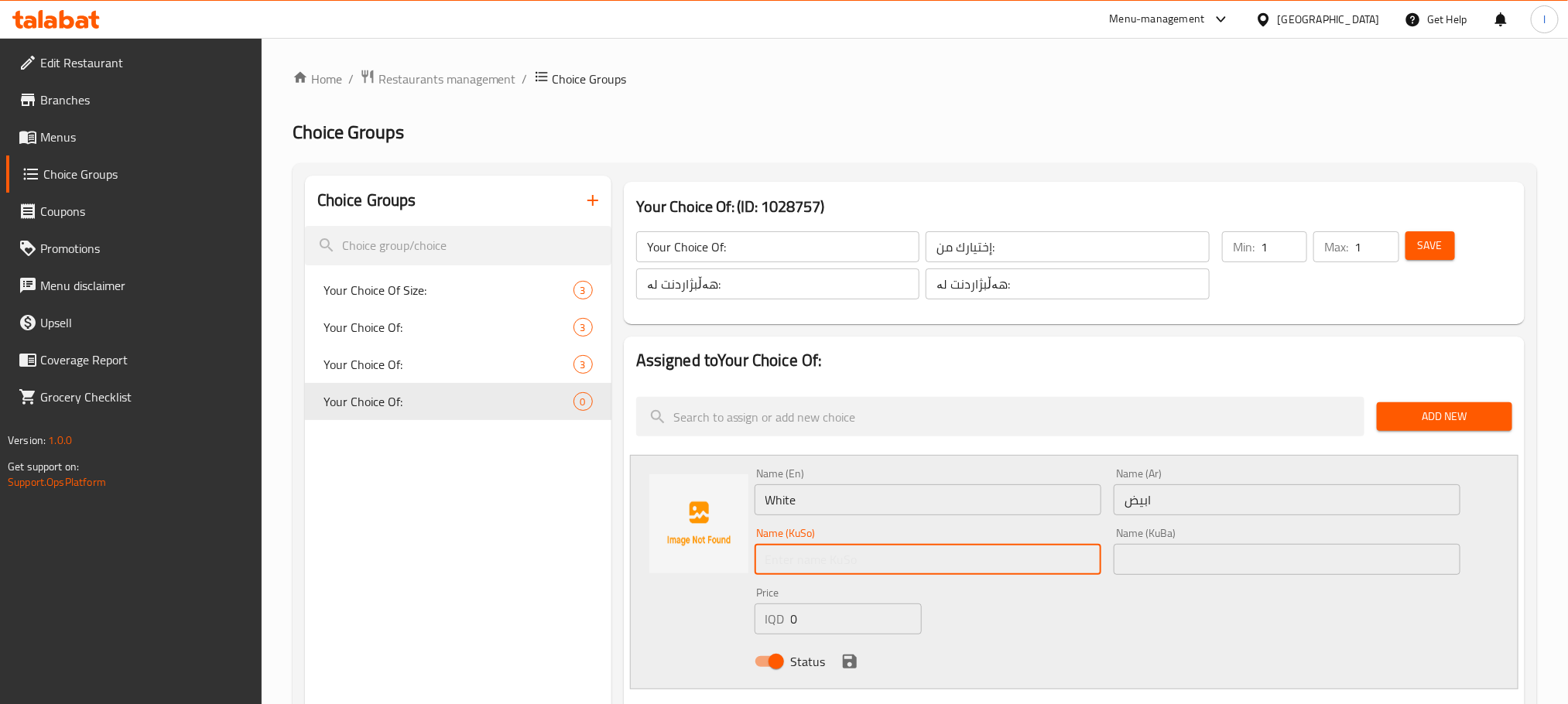
click at [796, 566] on input "text" at bounding box center [927, 560] width 347 height 31
click at [796, 566] on input "سپی" at bounding box center [927, 560] width 347 height 31
type input "سپی"
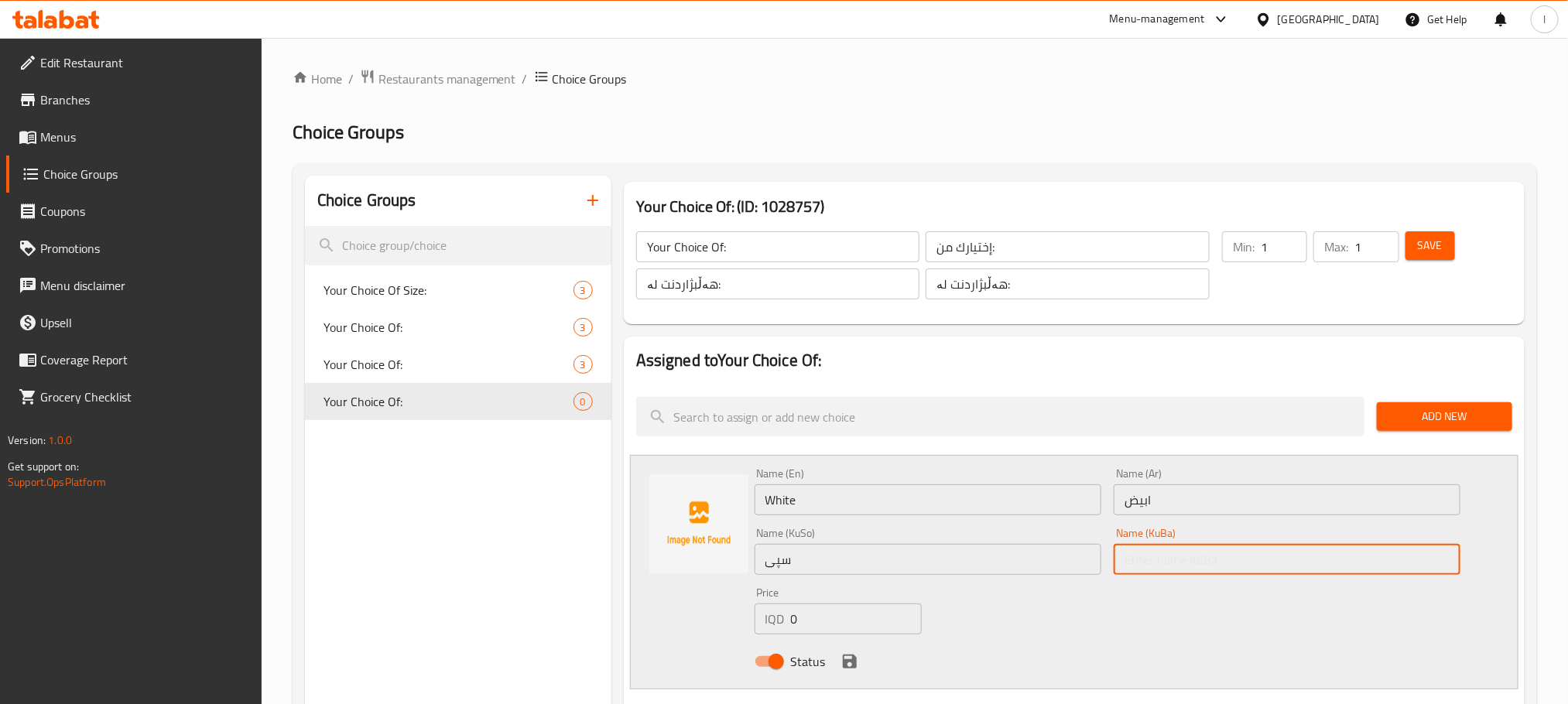
click at [1164, 554] on input "text" at bounding box center [1287, 560] width 347 height 31
paste input "سپی"
type input "سپی"
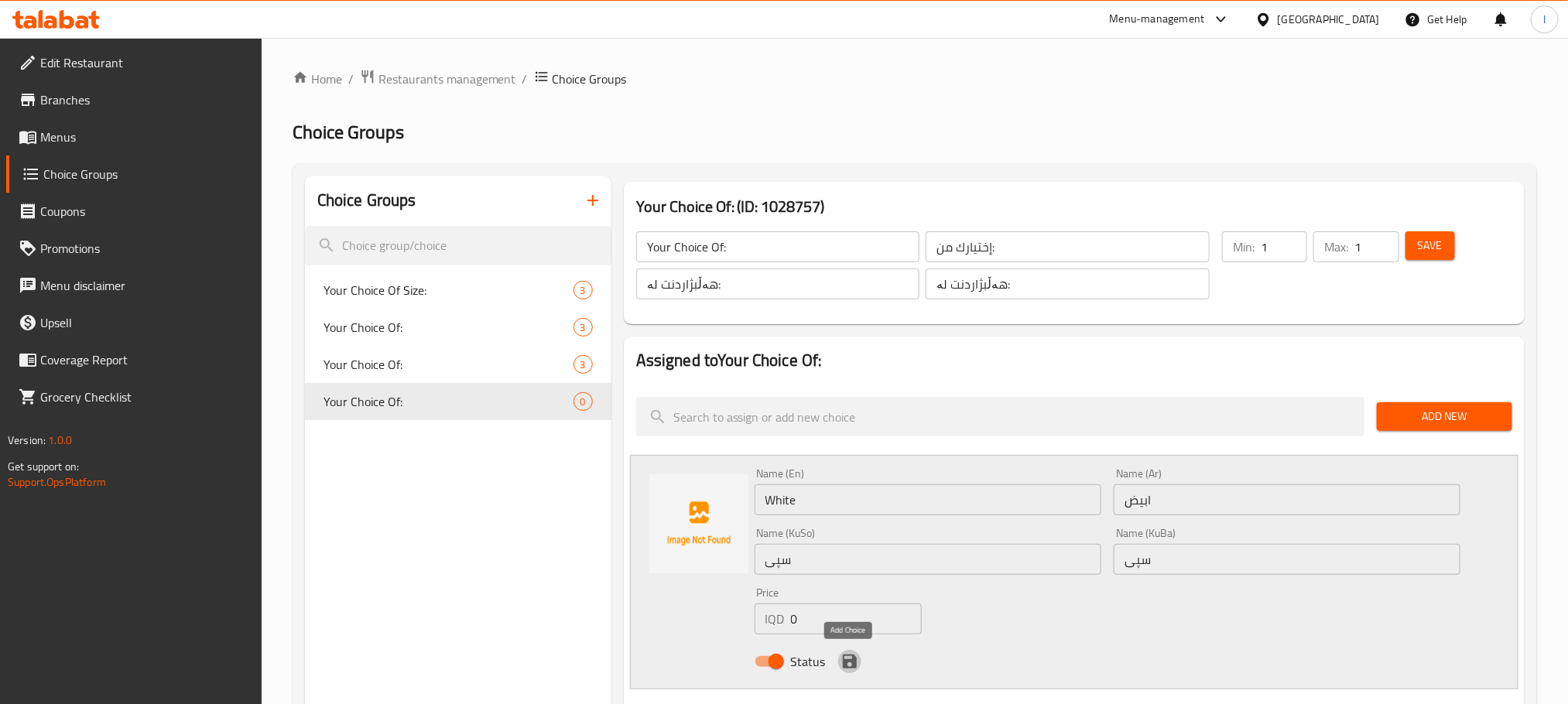
click at [851, 664] on icon "save" at bounding box center [850, 662] width 19 height 19
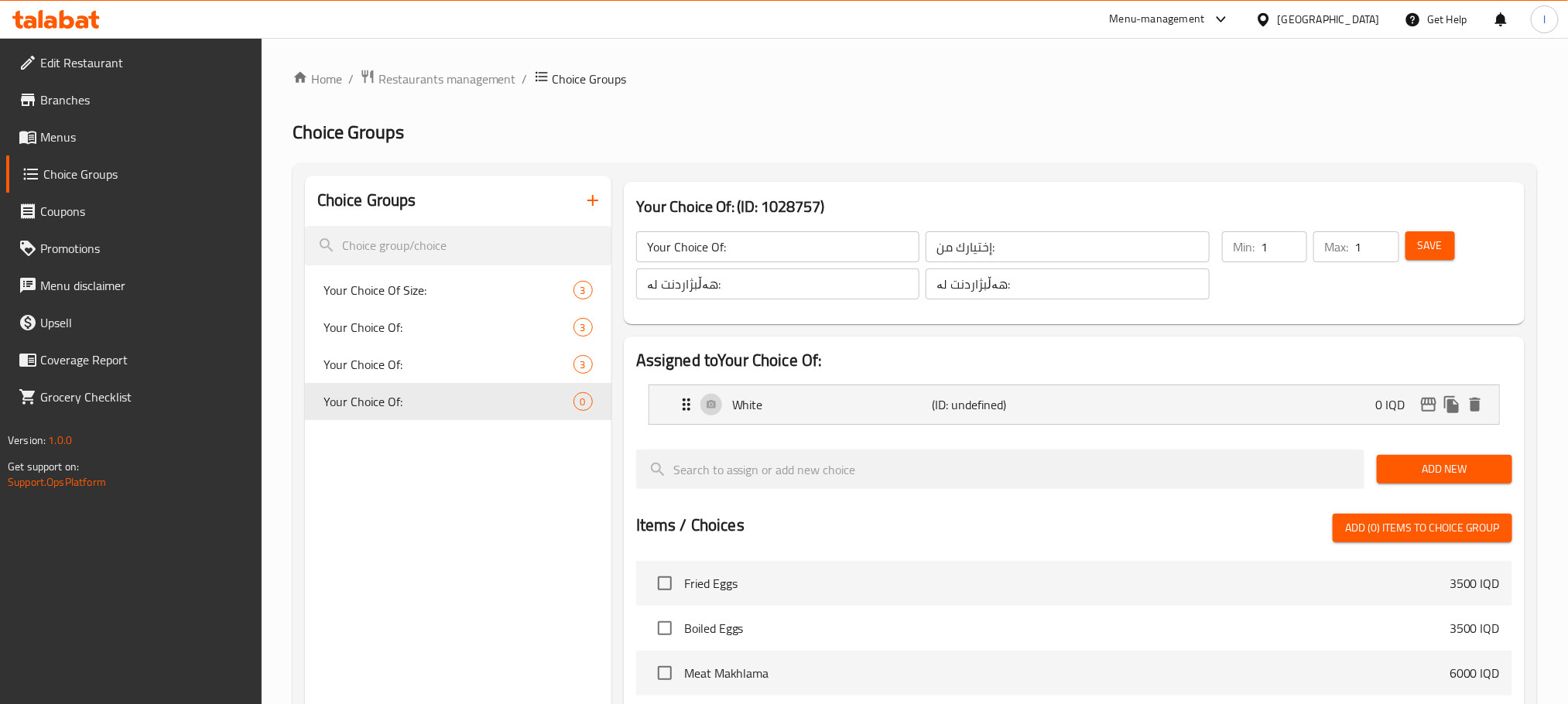
click at [1420, 464] on span "Add New" at bounding box center [1444, 469] width 111 height 19
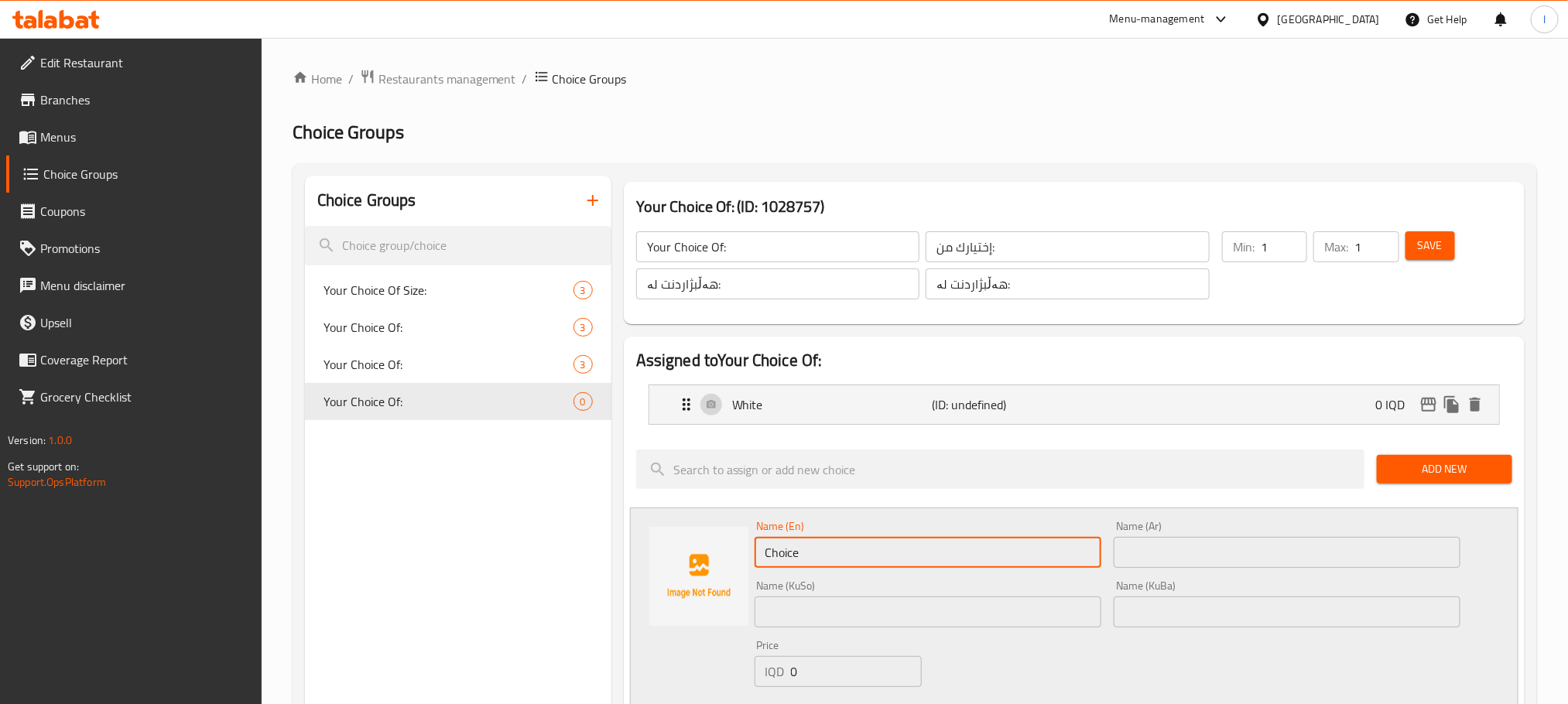
drag, startPoint x: 897, startPoint y: 553, endPoint x: 602, endPoint y: 543, distance: 295.2
type input "Yellow"
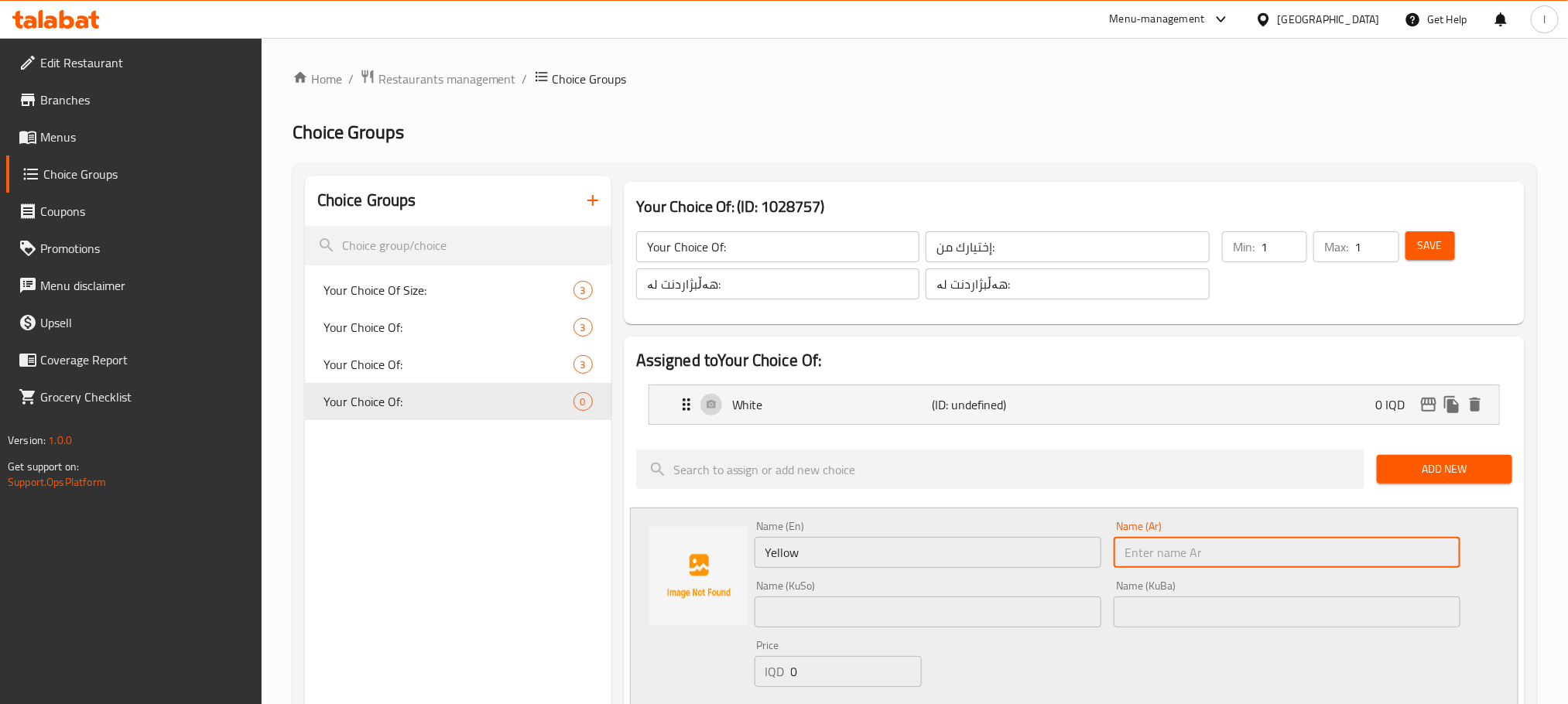
click at [1180, 537] on input "text" at bounding box center [1287, 553] width 347 height 31
type input "اصفر"
click at [930, 615] on input "text" at bounding box center [927, 612] width 347 height 31
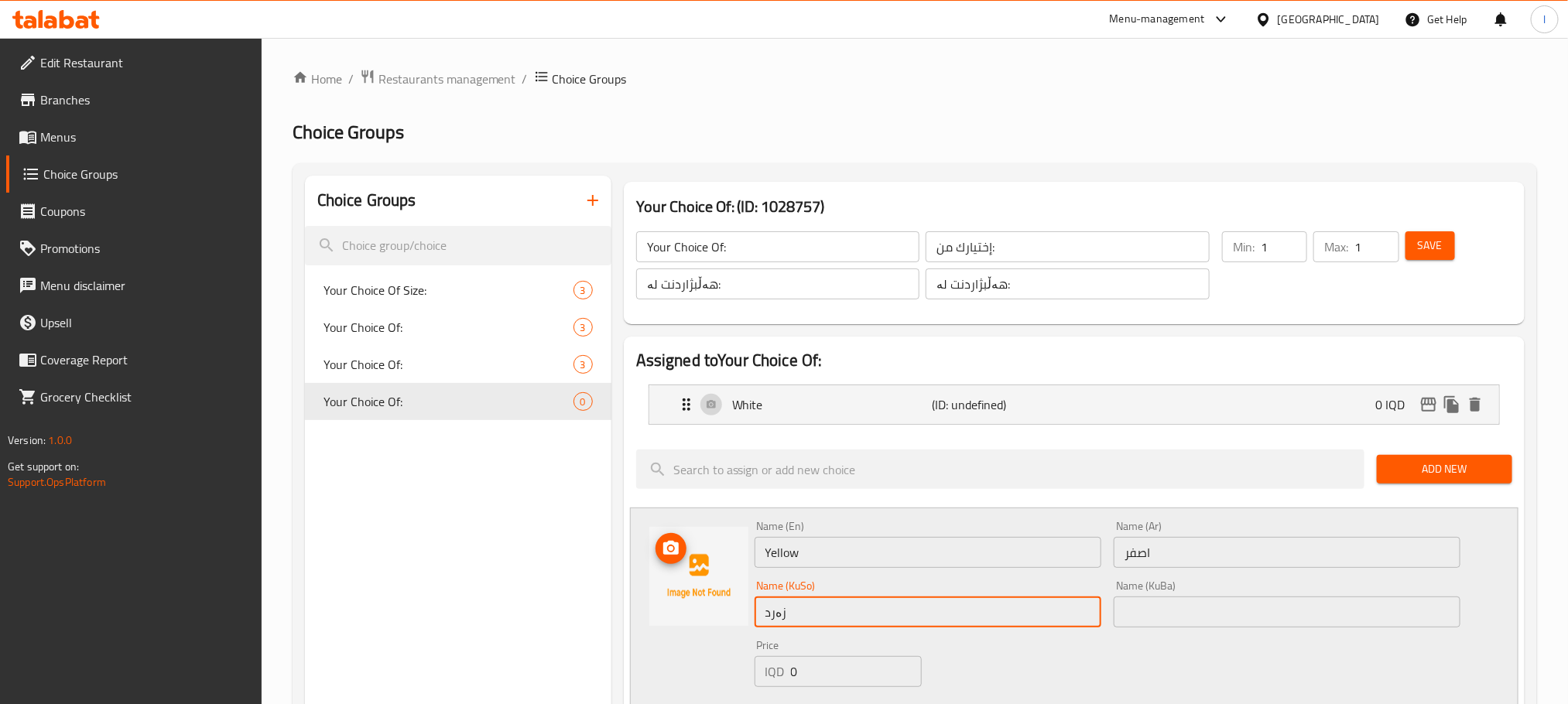
drag, startPoint x: 930, startPoint y: 615, endPoint x: 695, endPoint y: 610, distance: 235.1
click at [695, 610] on div "Name (En) Yellow Name (En) Name (Ar) اصفر Name (Ar) Name (KuSo) زەرد Name (KuSo…" at bounding box center [1074, 624] width 889 height 235
type input "زەرد"
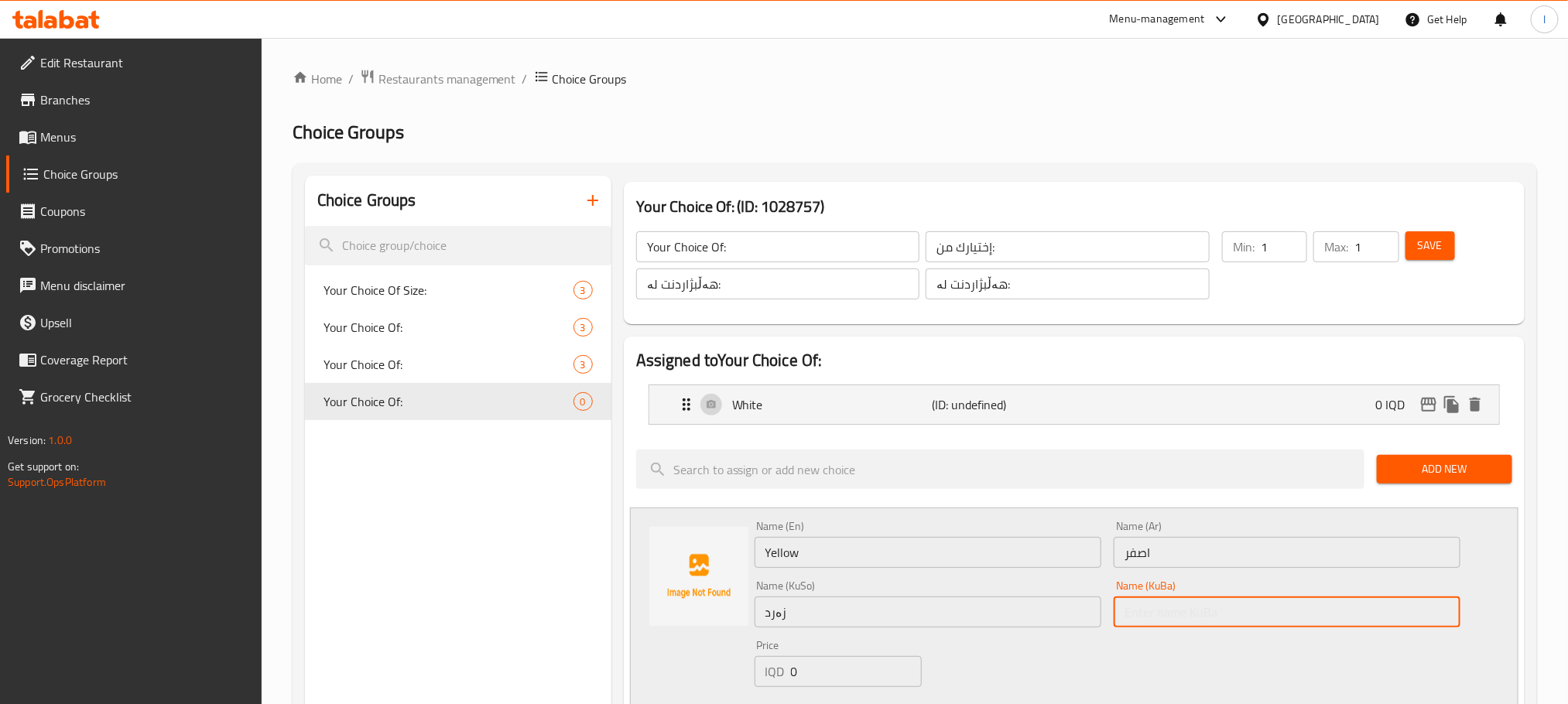
click at [1191, 603] on input "text" at bounding box center [1287, 612] width 347 height 31
paste input "زەرد"
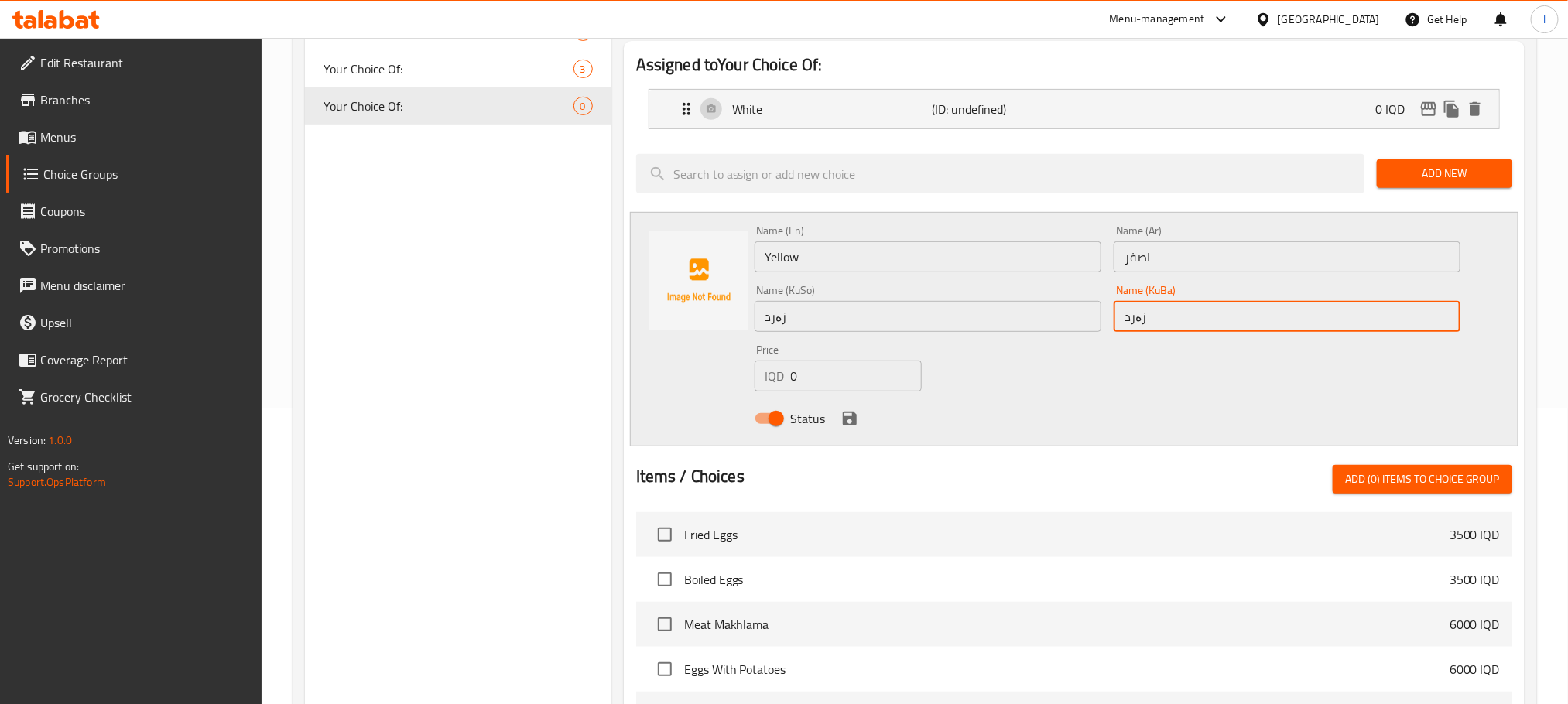
scroll to position [265, 0]
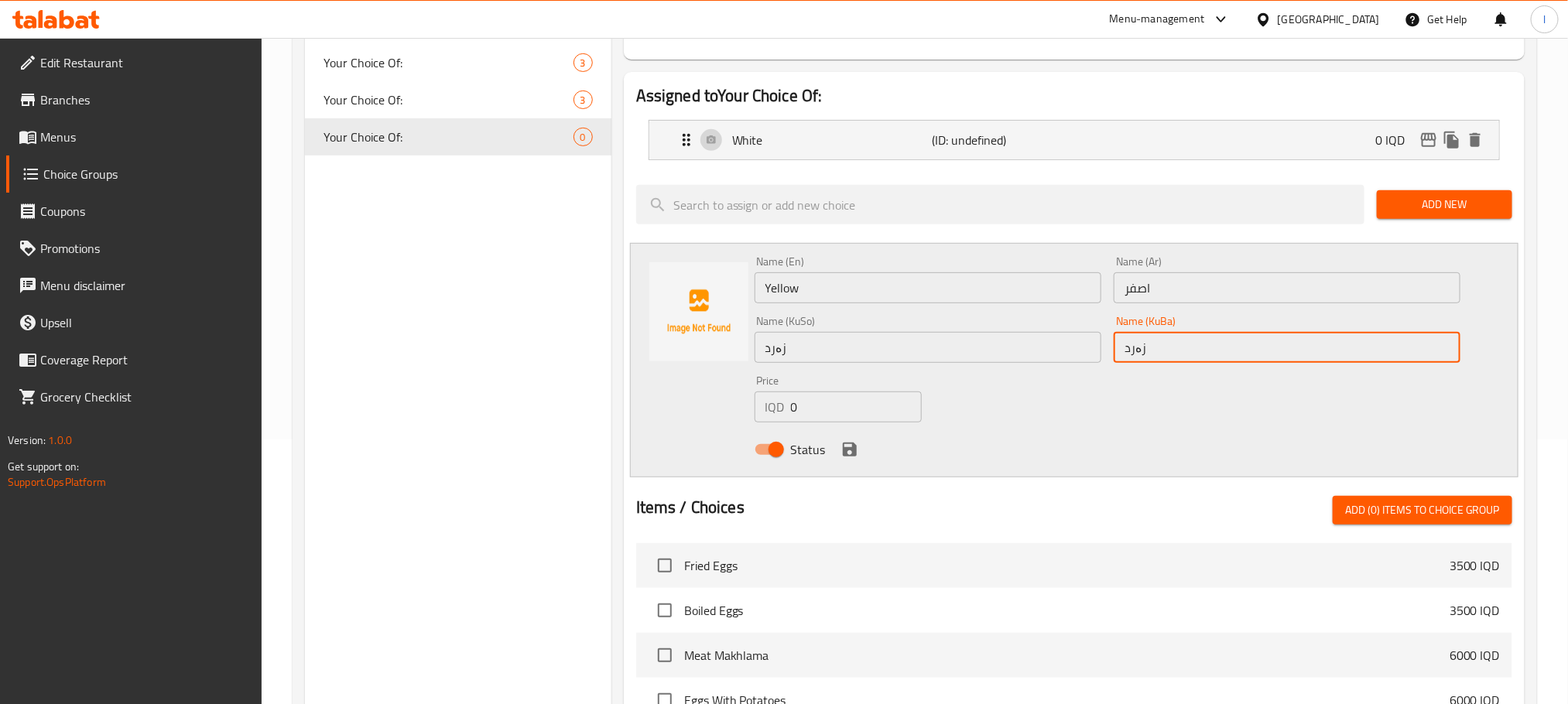
type input "زەرد"
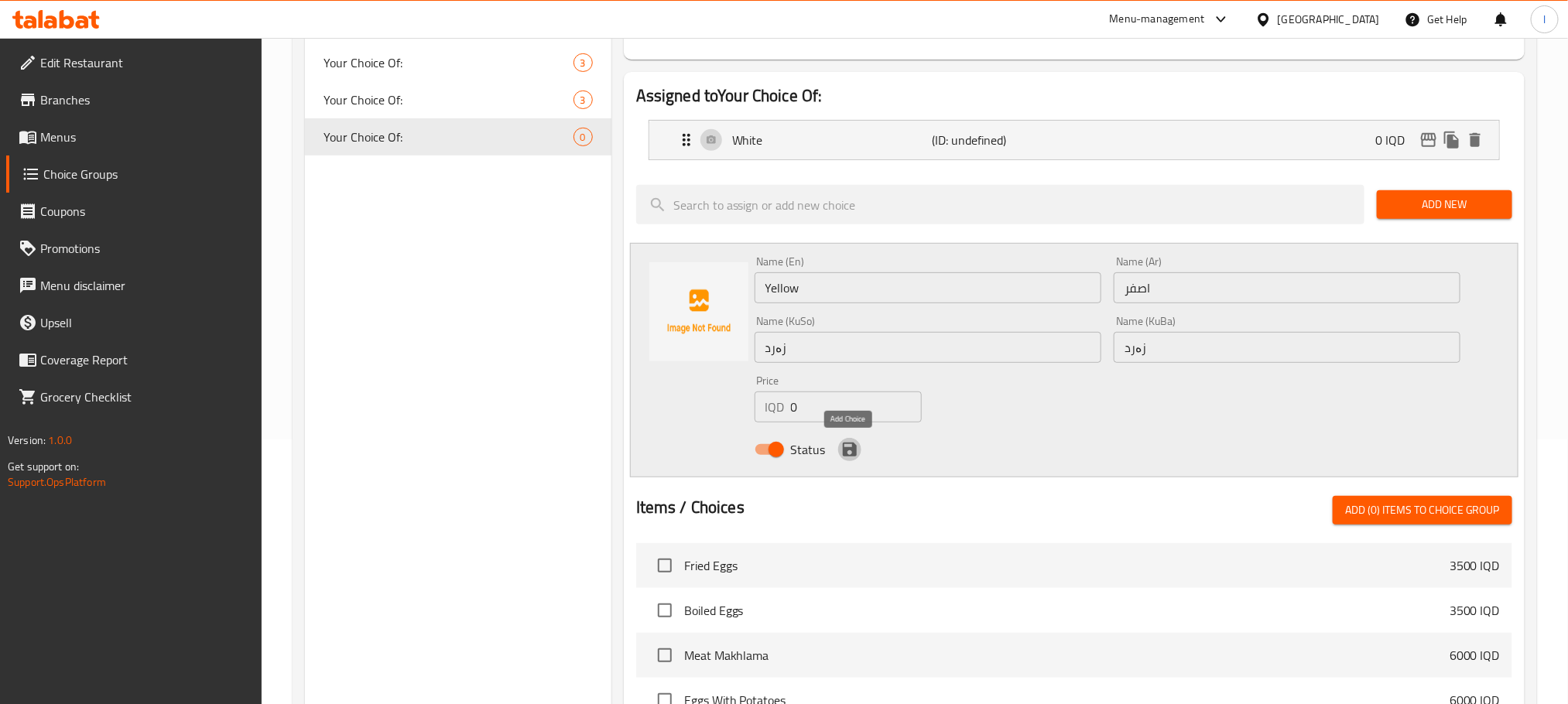
click at [855, 444] on icon "save" at bounding box center [850, 450] width 19 height 19
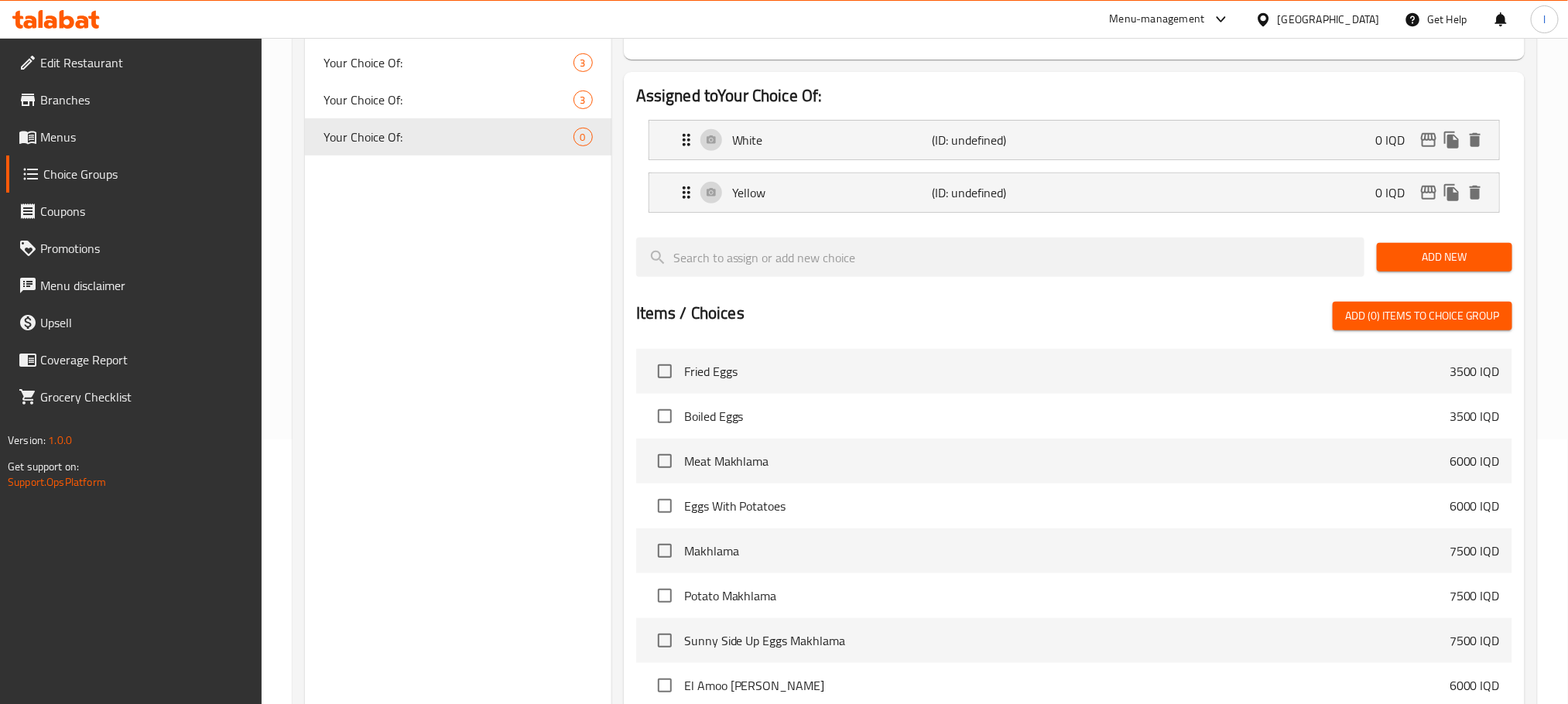
scroll to position [0, 0]
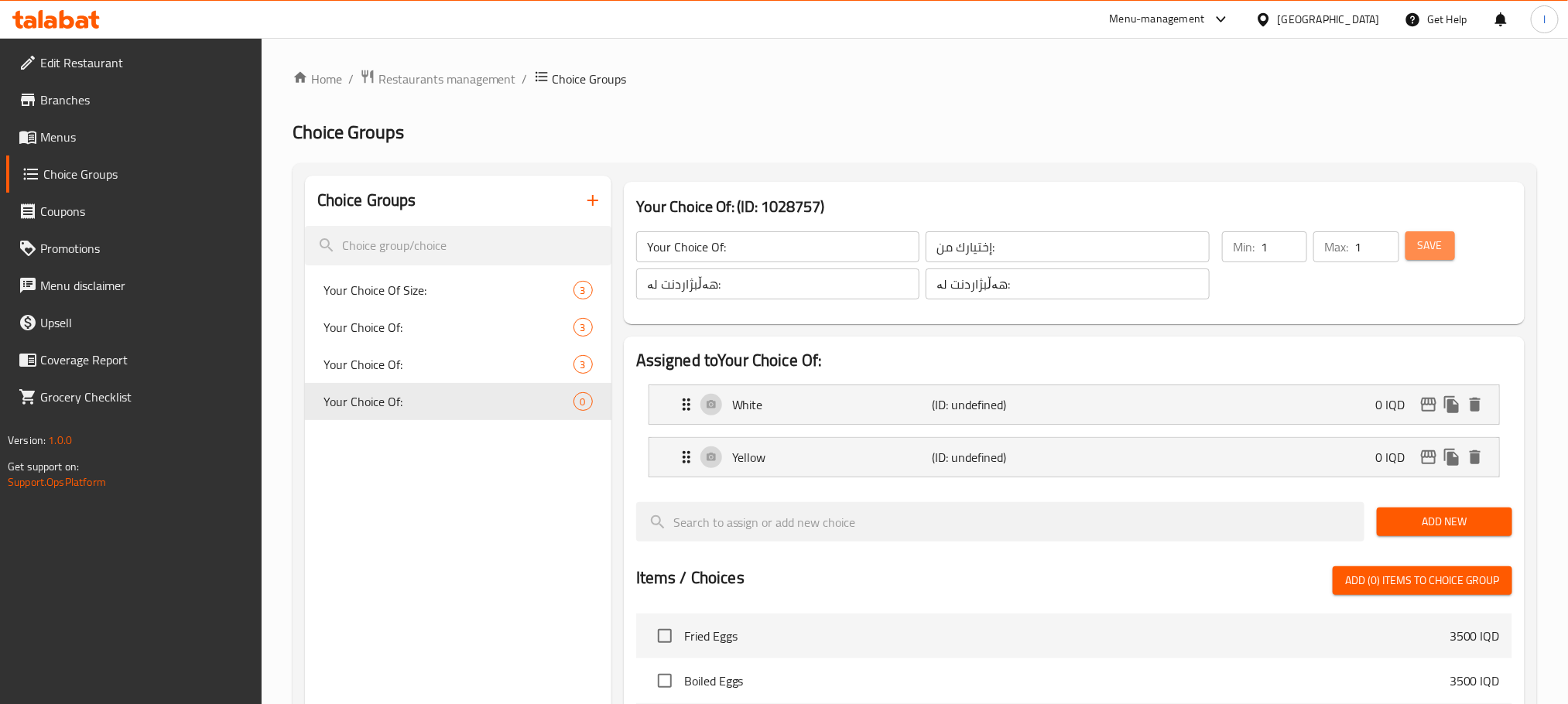
click at [1420, 242] on span "Save" at bounding box center [1430, 245] width 25 height 19
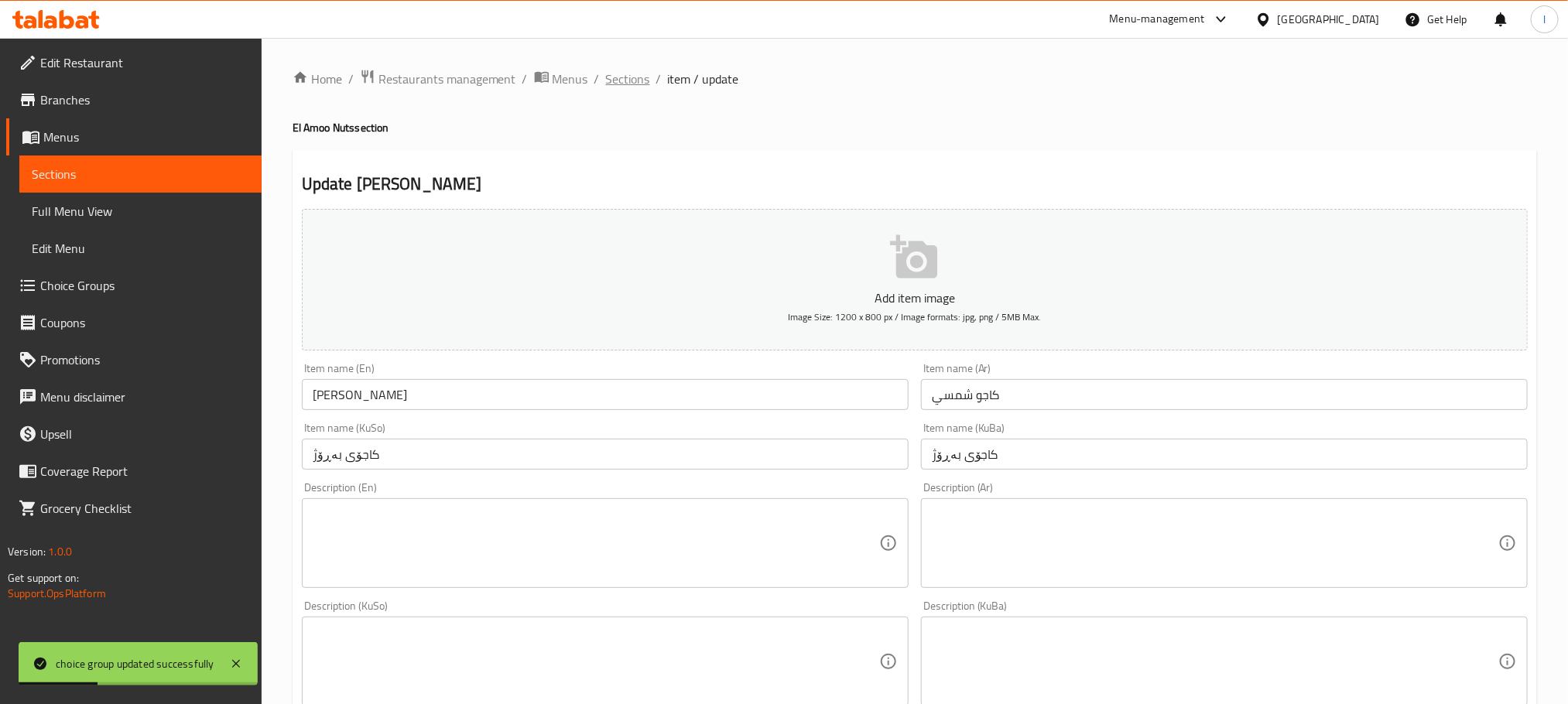
click at [621, 84] on span "Sections" at bounding box center [628, 79] width 44 height 19
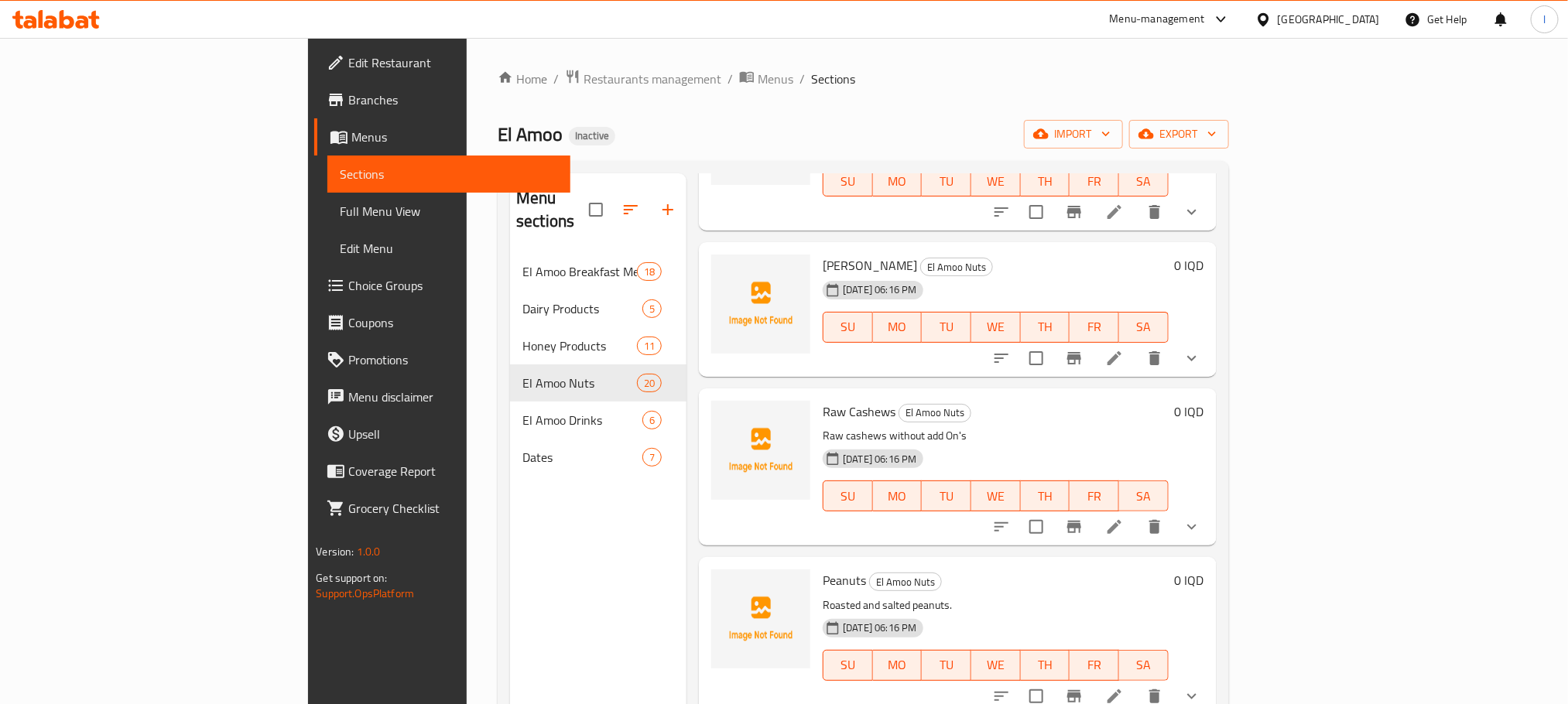
scroll to position [2553, 0]
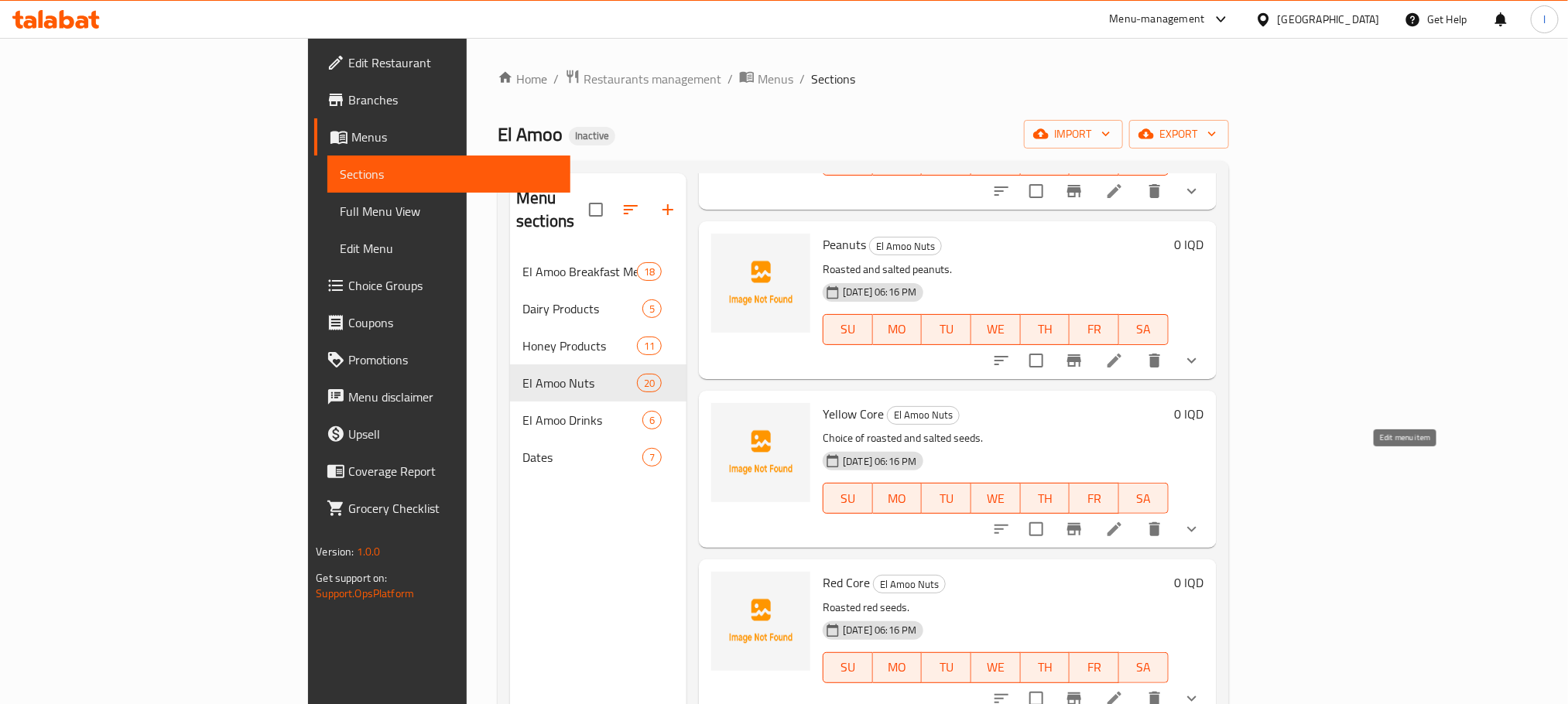
click at [1124, 520] on icon at bounding box center [1115, 530] width 19 height 19
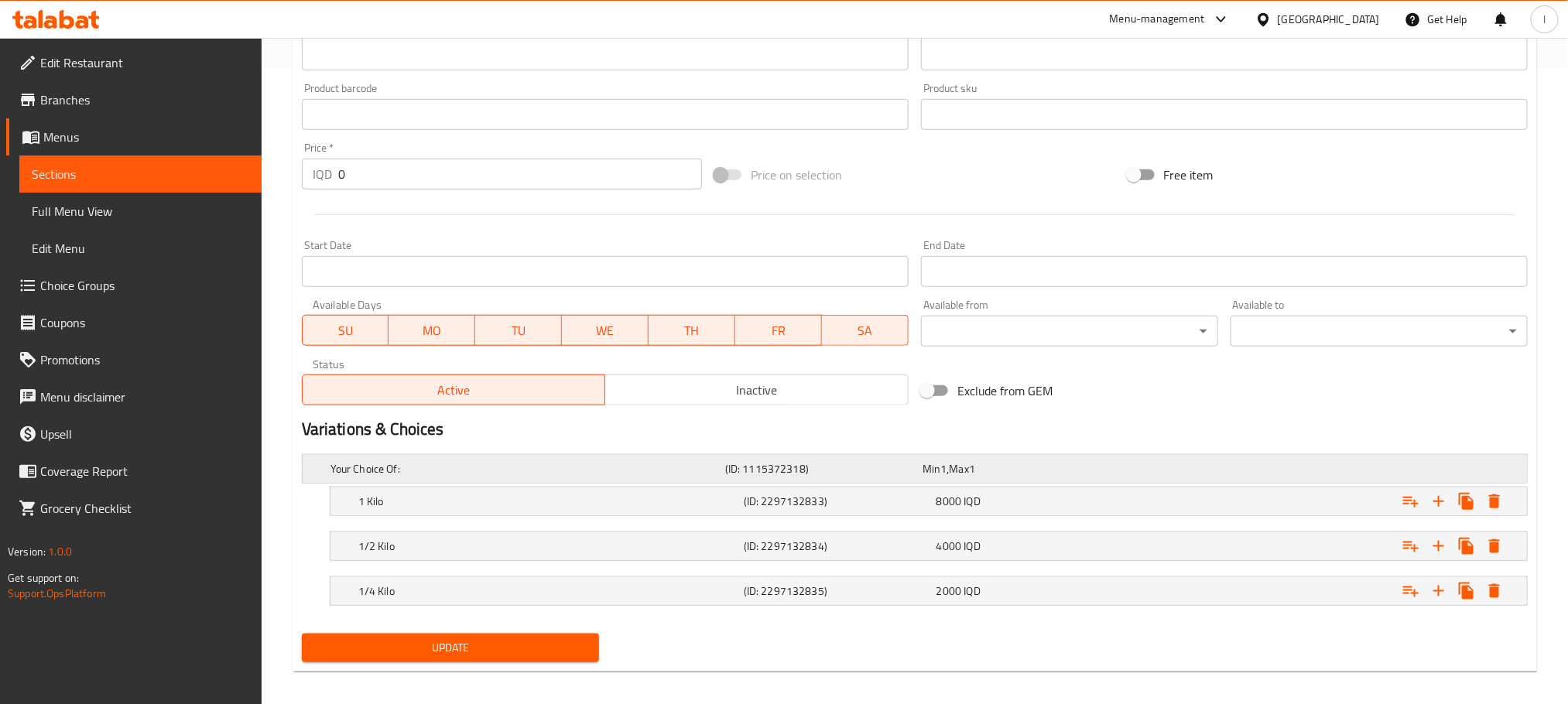
scroll to position [648, 0]
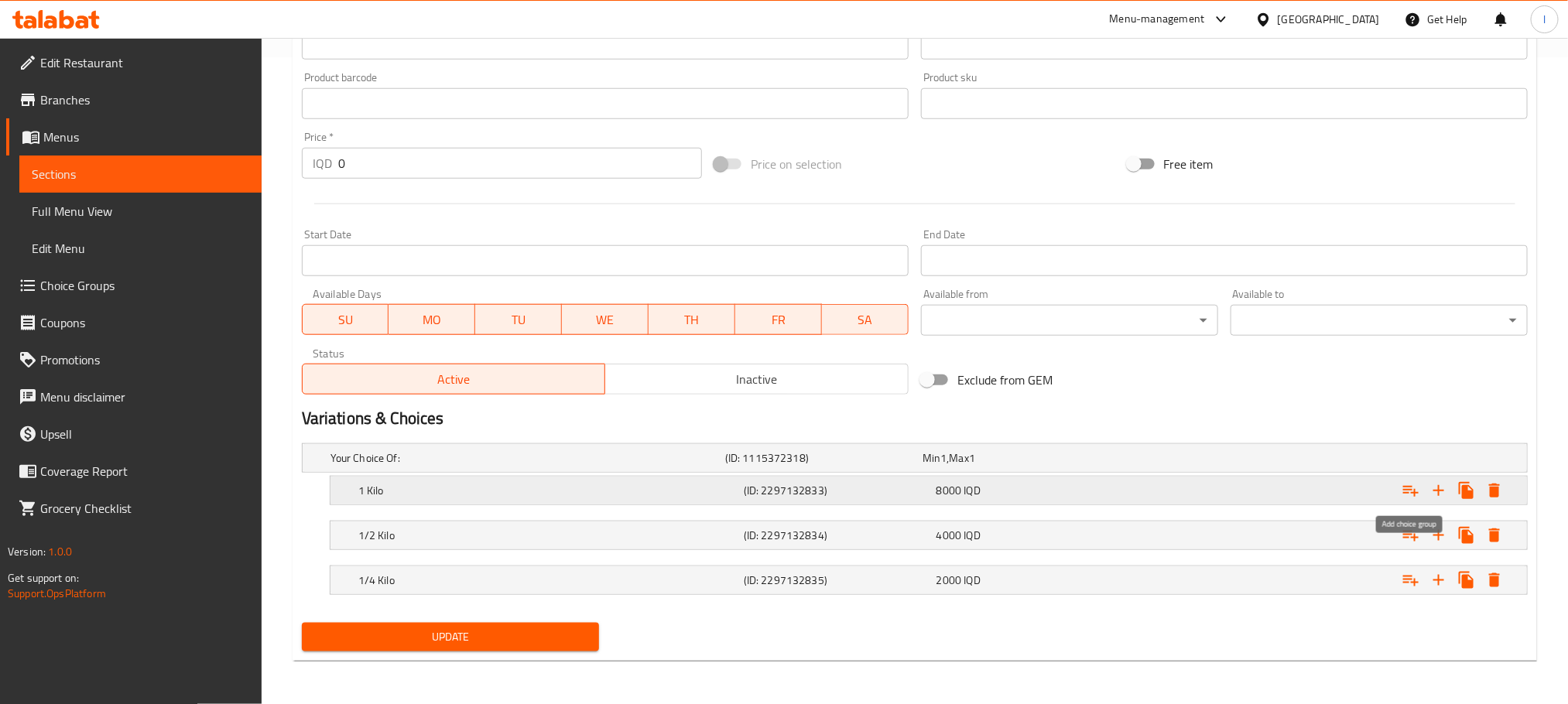
click at [1408, 486] on icon "Expand" at bounding box center [1411, 491] width 15 height 11
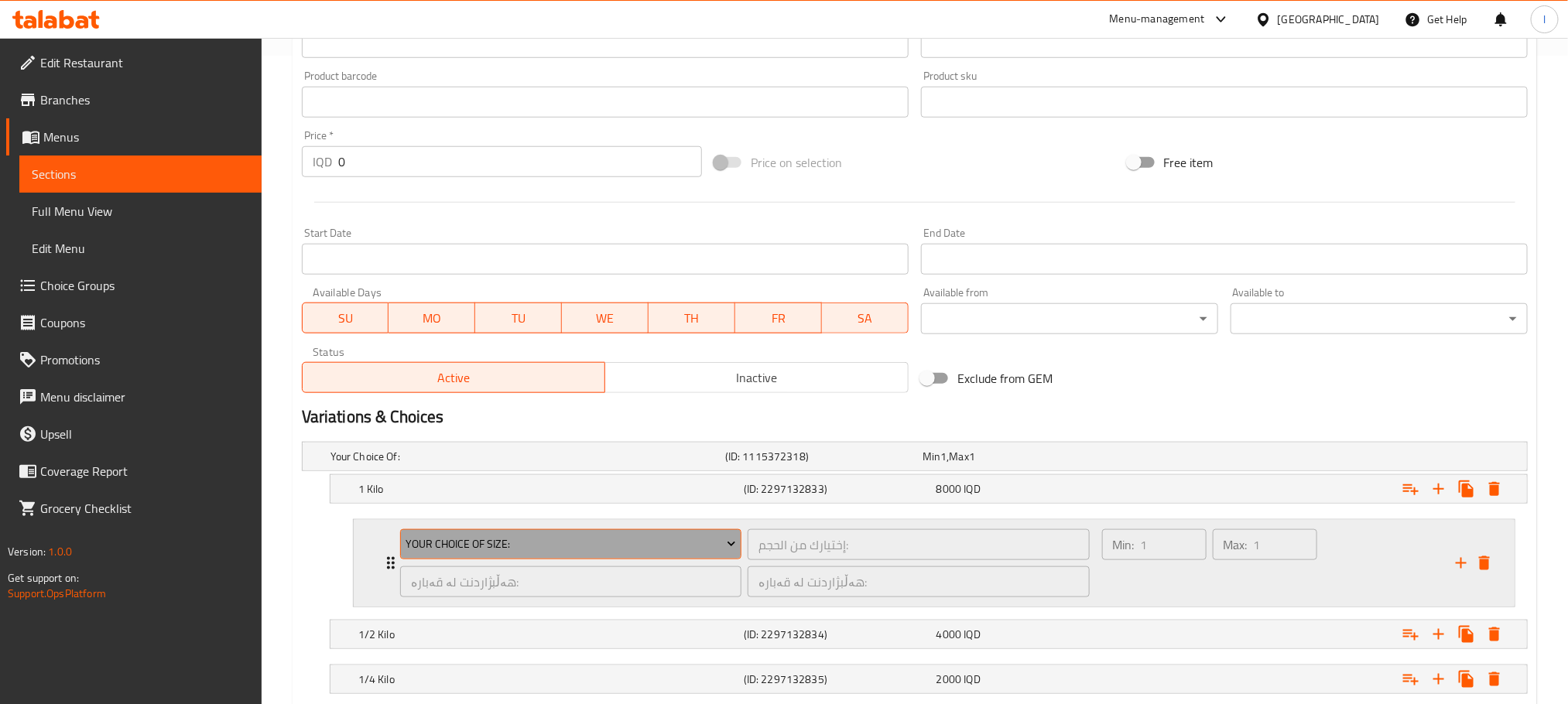
click at [653, 544] on span "Your Choice Of Size:" at bounding box center [571, 544] width 330 height 19
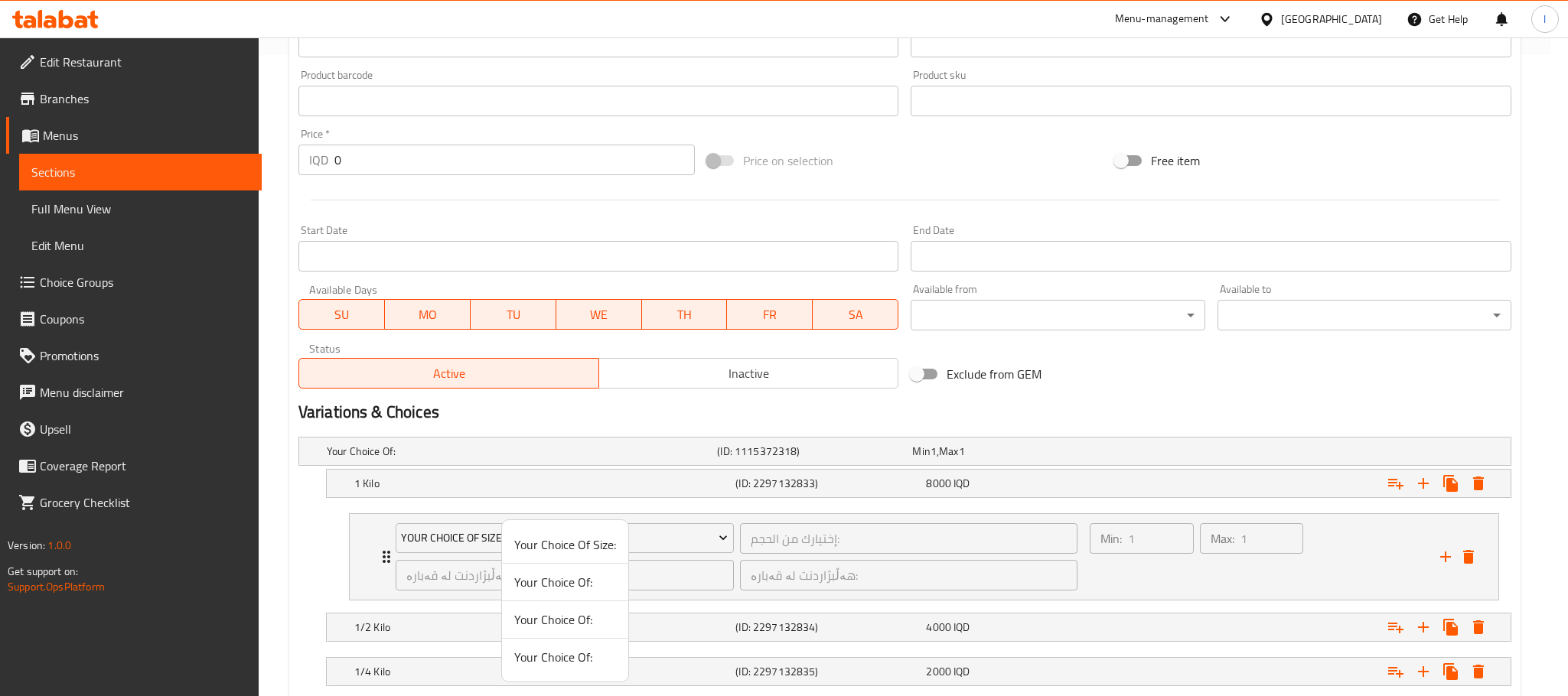
click at [601, 665] on span "Your Choice Of:" at bounding box center [565, 657] width 102 height 19
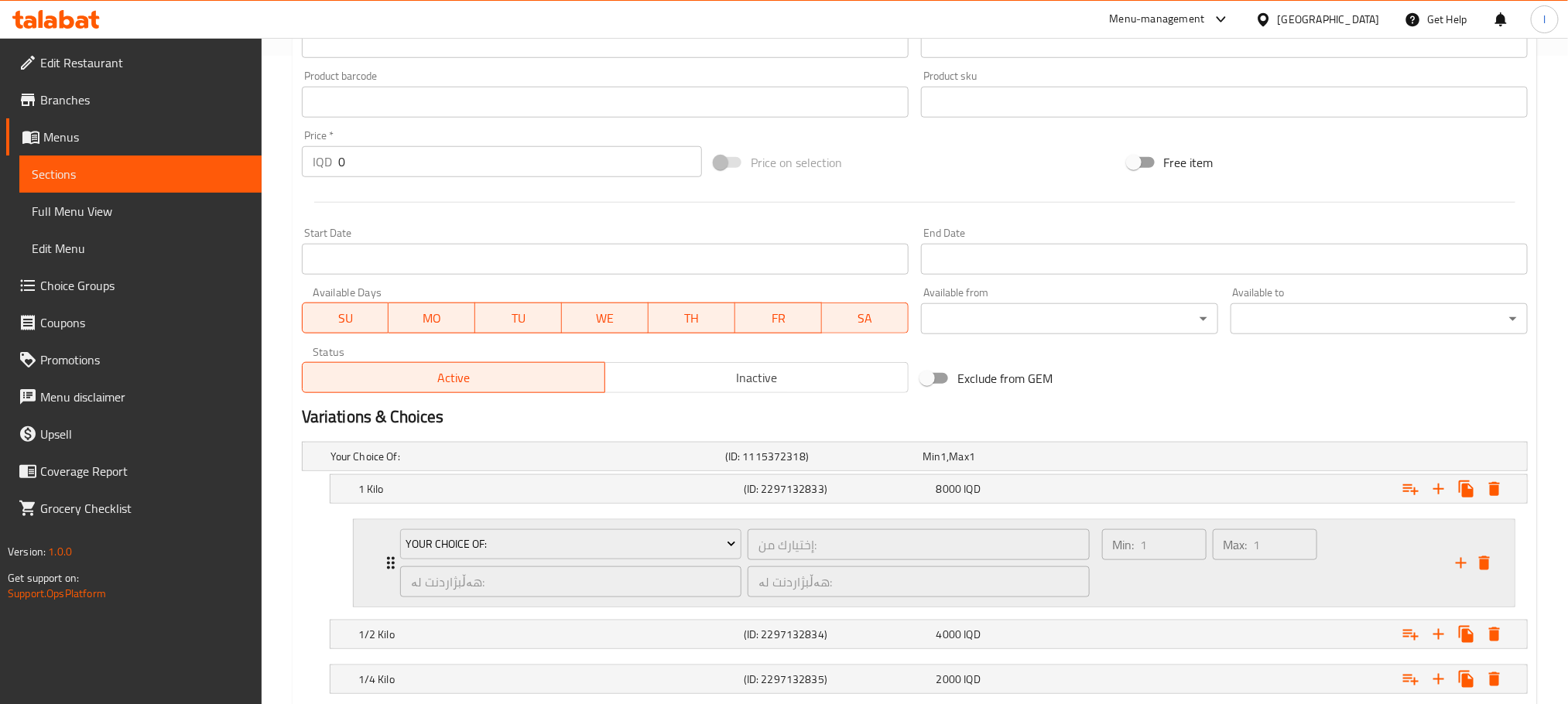
click at [1335, 597] on div "Min: 1 ​ Max: 1 ​" at bounding box center [1270, 563] width 354 height 87
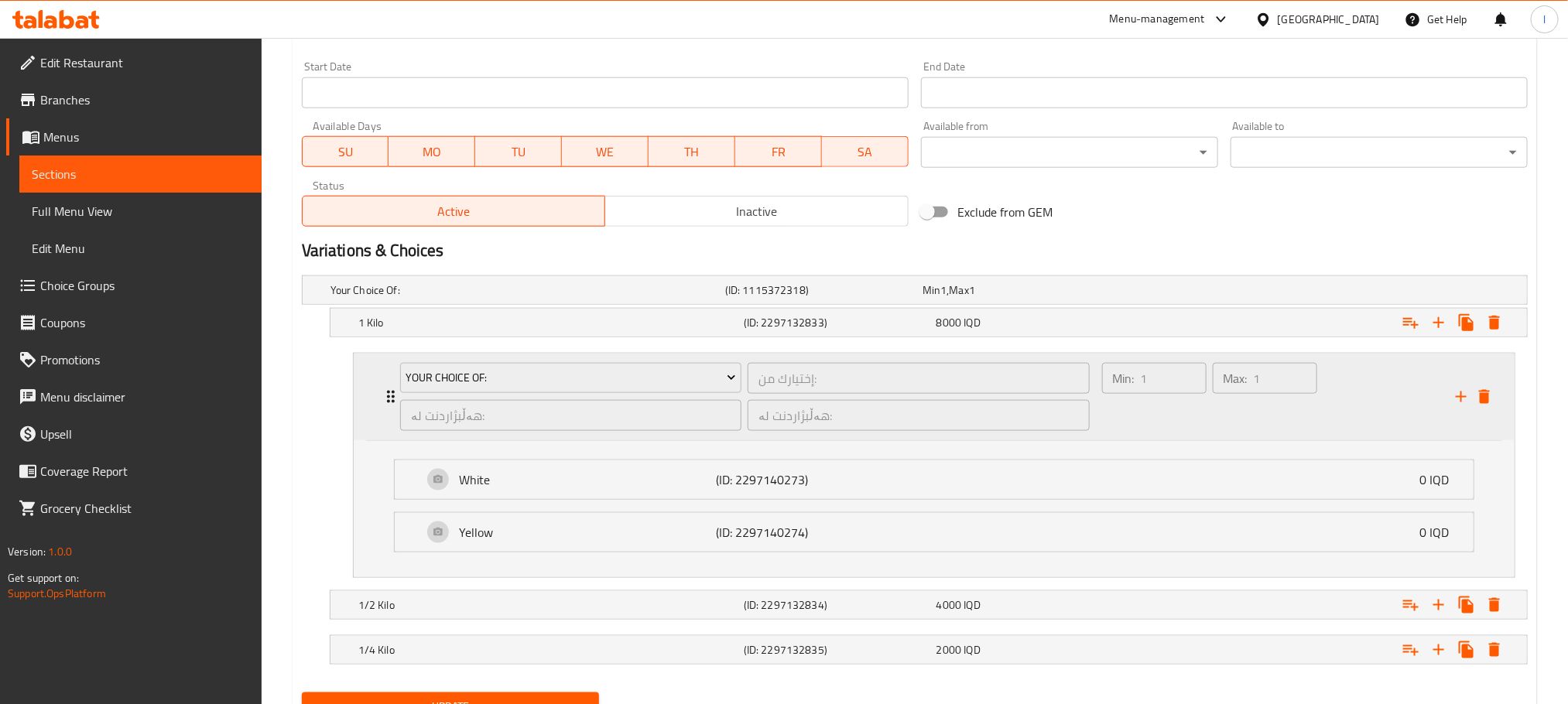
scroll to position [889, 0]
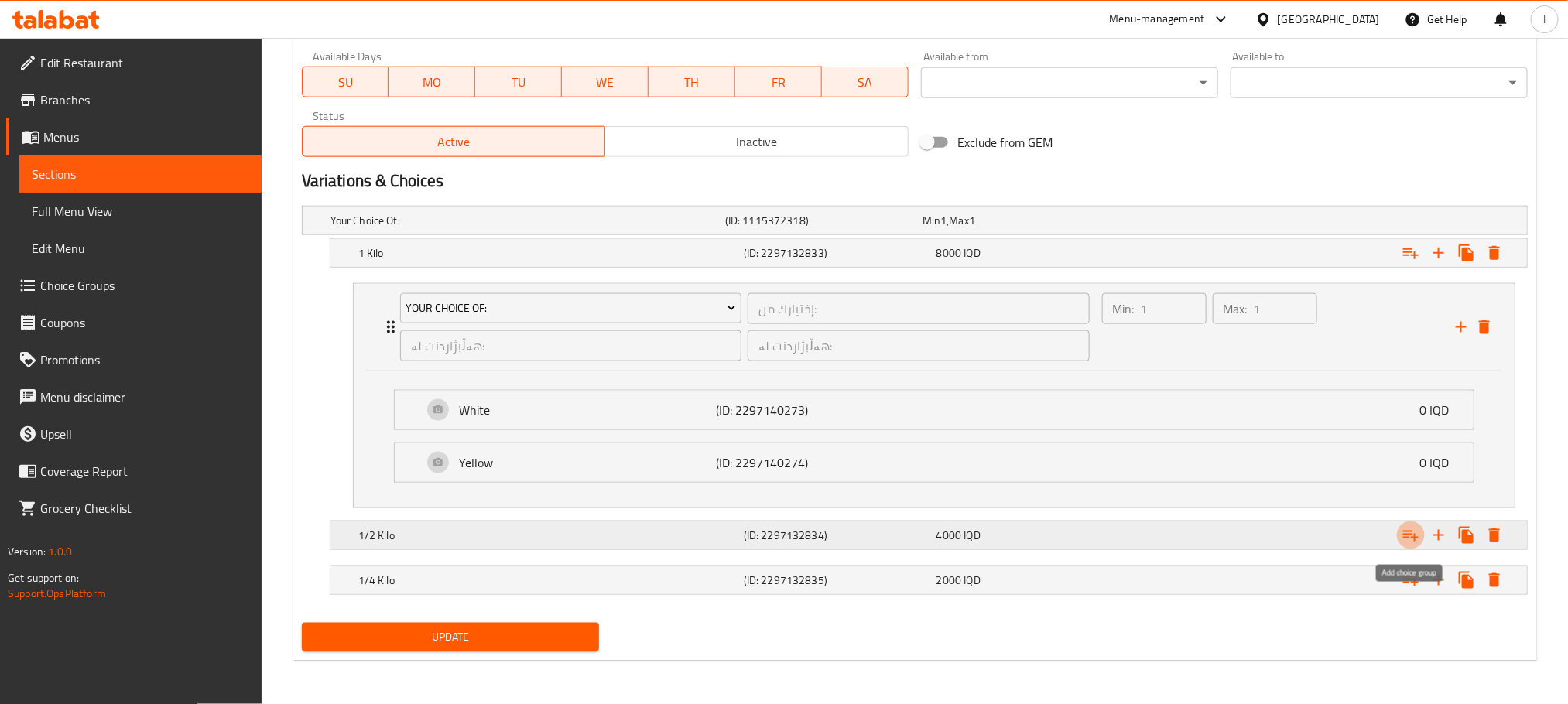
click at [1402, 531] on icon "Expand" at bounding box center [1411, 536] width 19 height 19
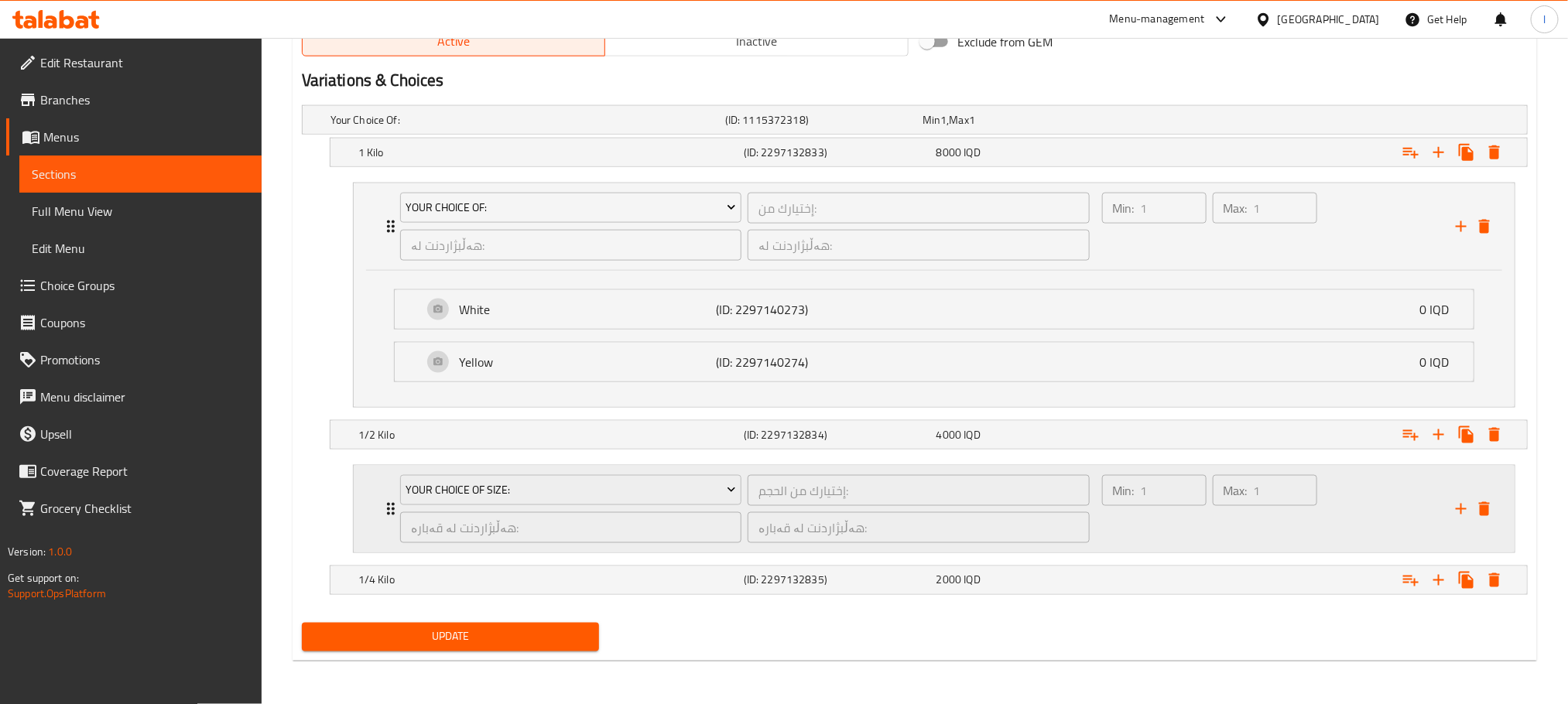
scroll to position [991, 0]
click at [685, 490] on span "Your Choice Of Size:" at bounding box center [571, 490] width 330 height 19
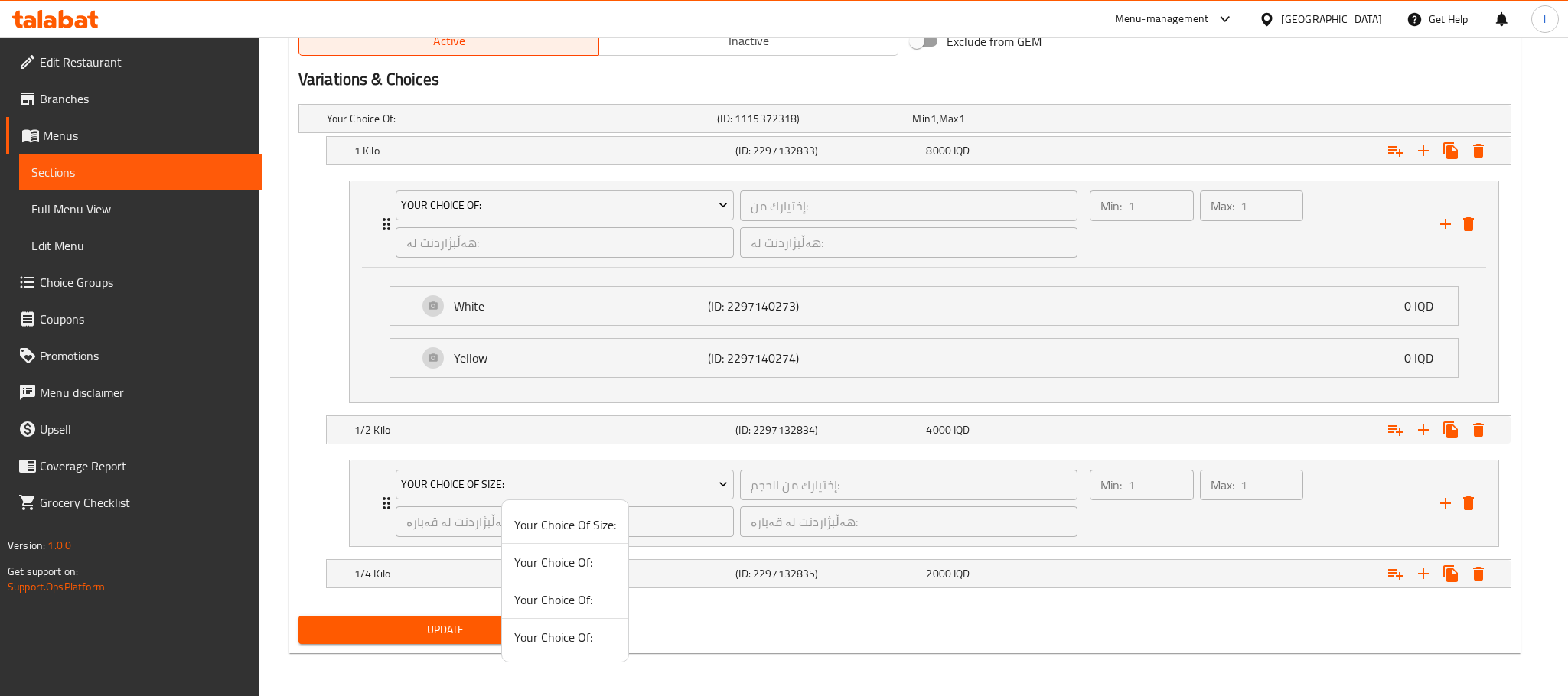
click at [597, 640] on span "Your Choice Of:" at bounding box center [565, 637] width 102 height 19
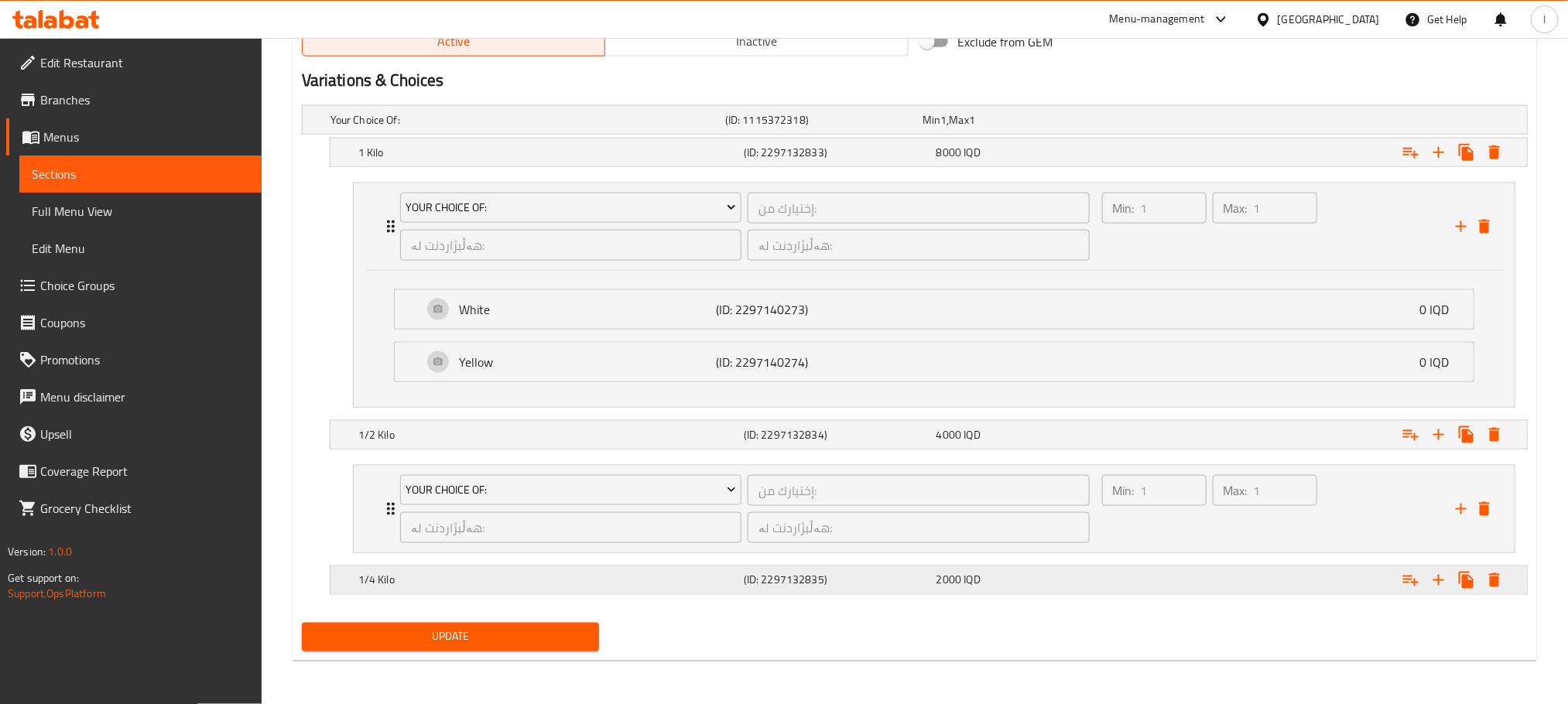
click at [1408, 574] on icon "Expand" at bounding box center [1411, 580] width 19 height 19
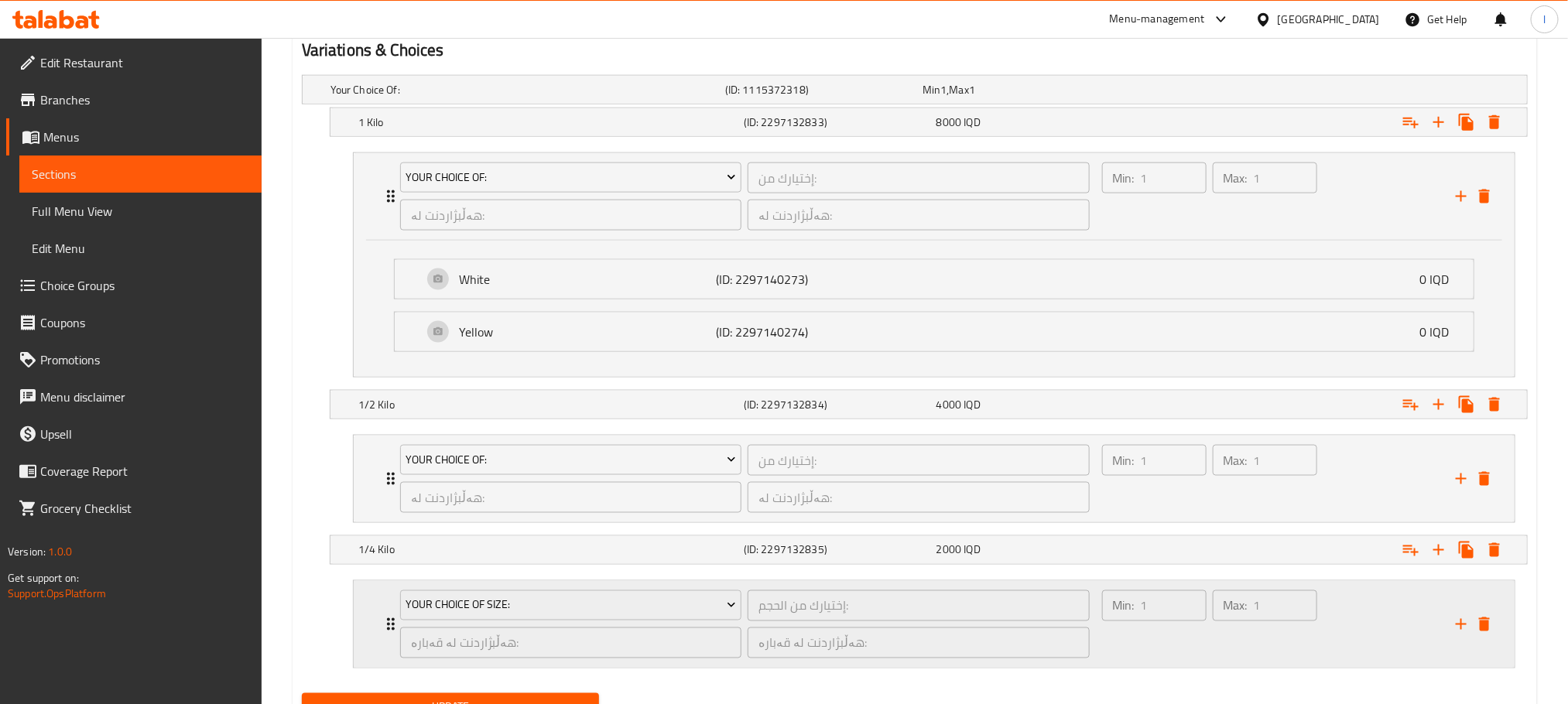
scroll to position [1093, 0]
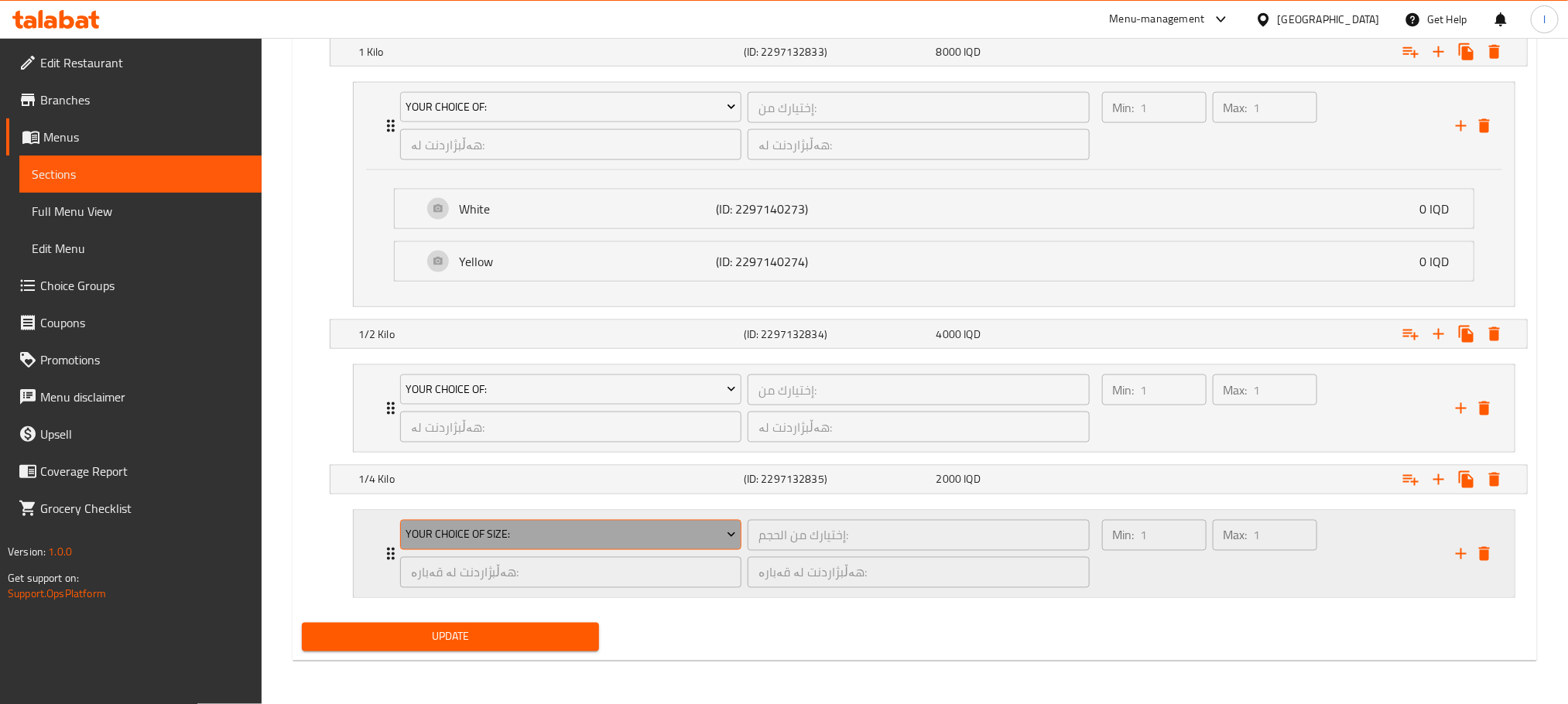
click at [618, 543] on span "Your Choice Of Size:" at bounding box center [571, 535] width 330 height 19
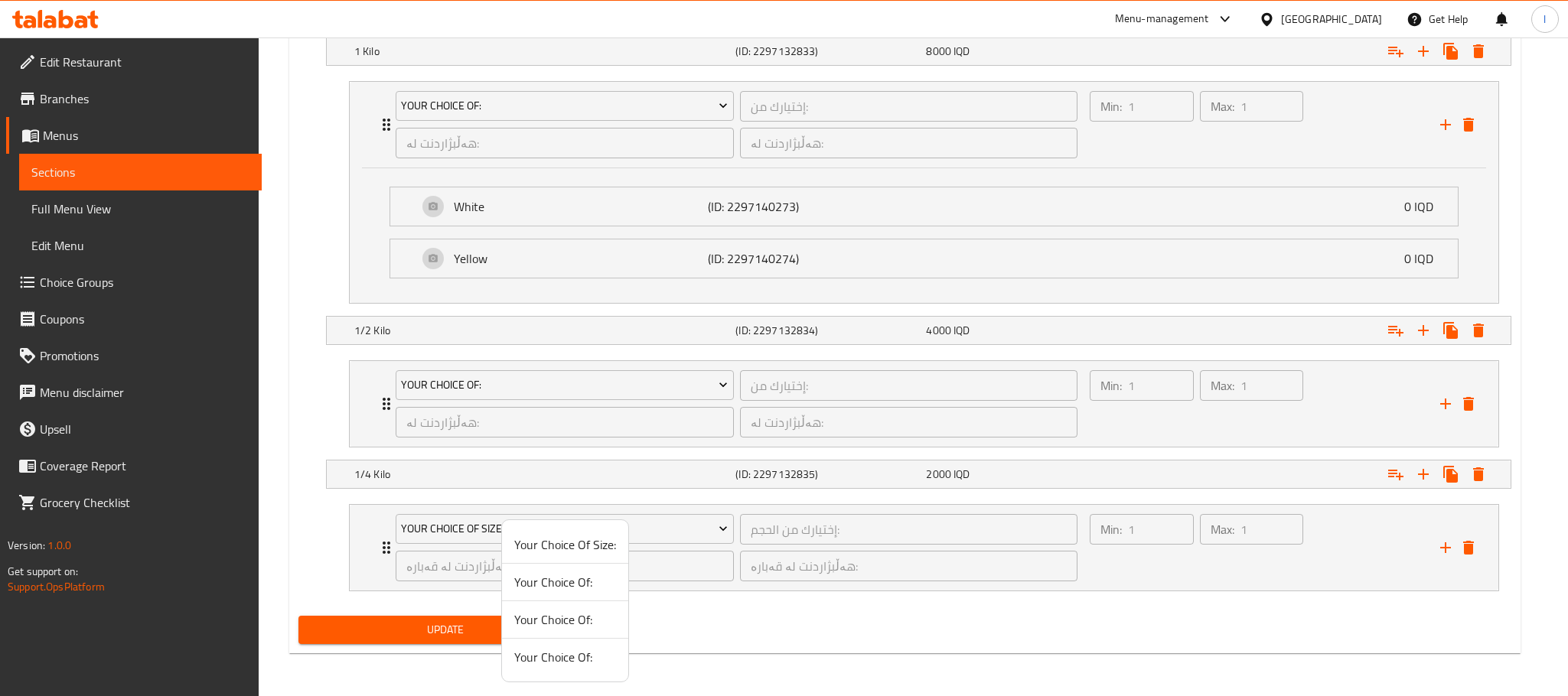
click at [593, 661] on span "Your Choice Of:" at bounding box center [565, 657] width 102 height 19
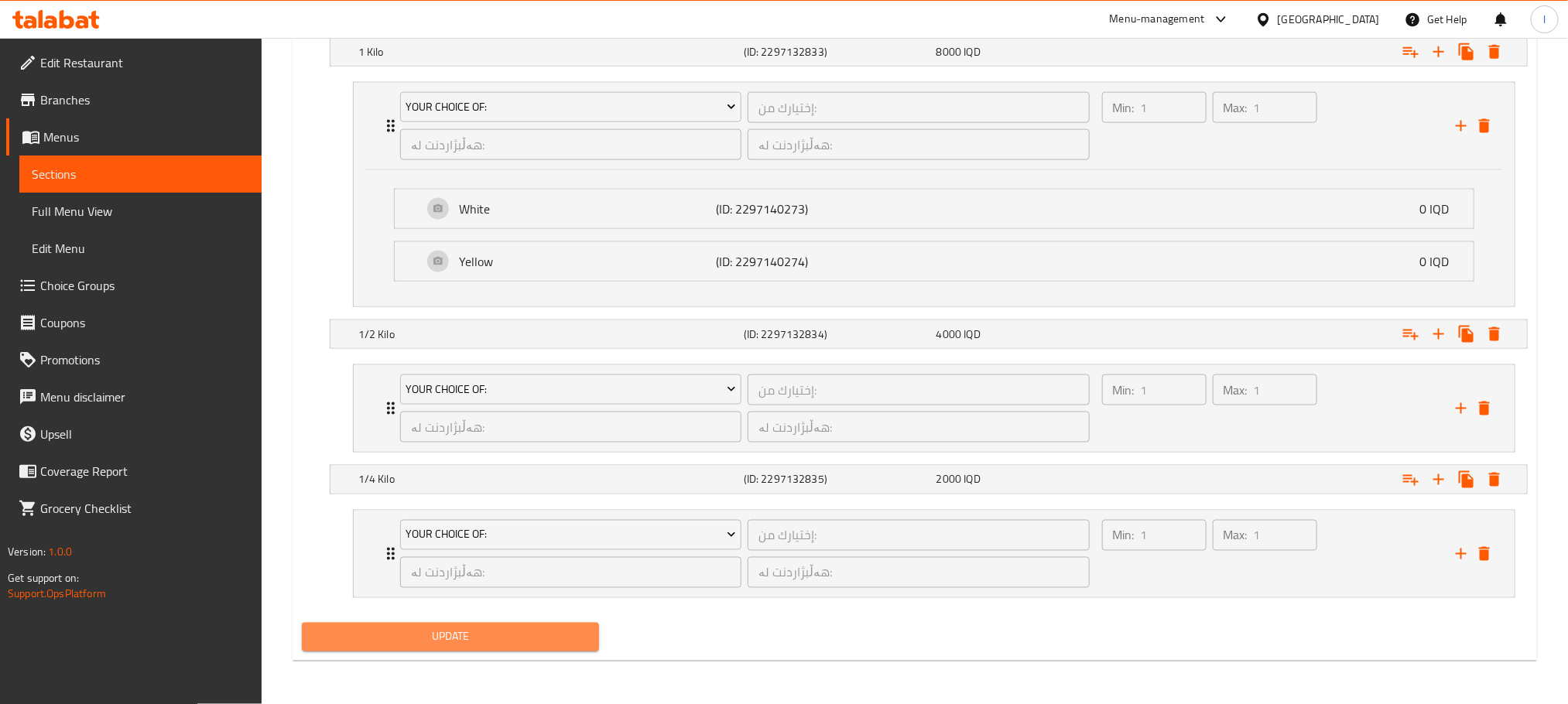
click at [555, 641] on span "Update" at bounding box center [450, 637] width 273 height 19
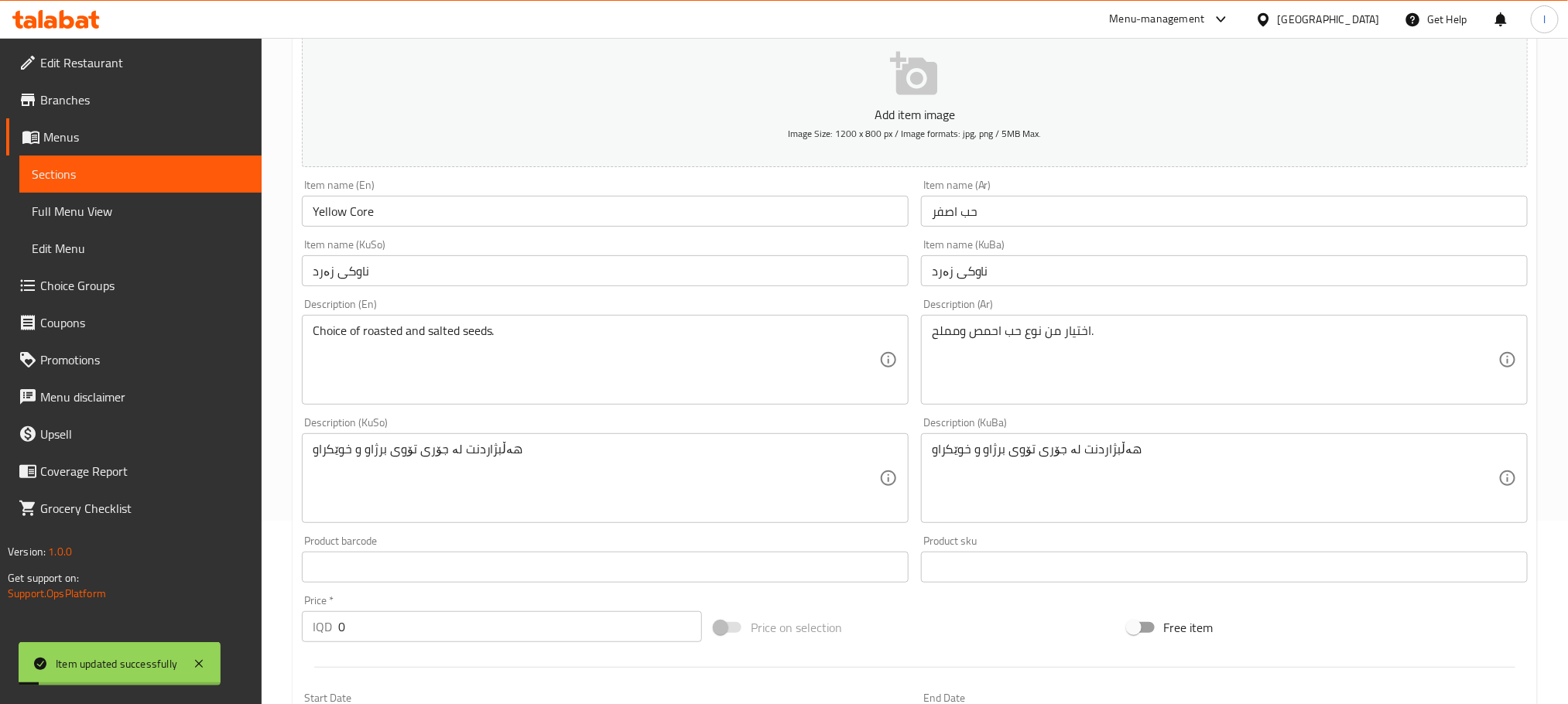
scroll to position [0, 0]
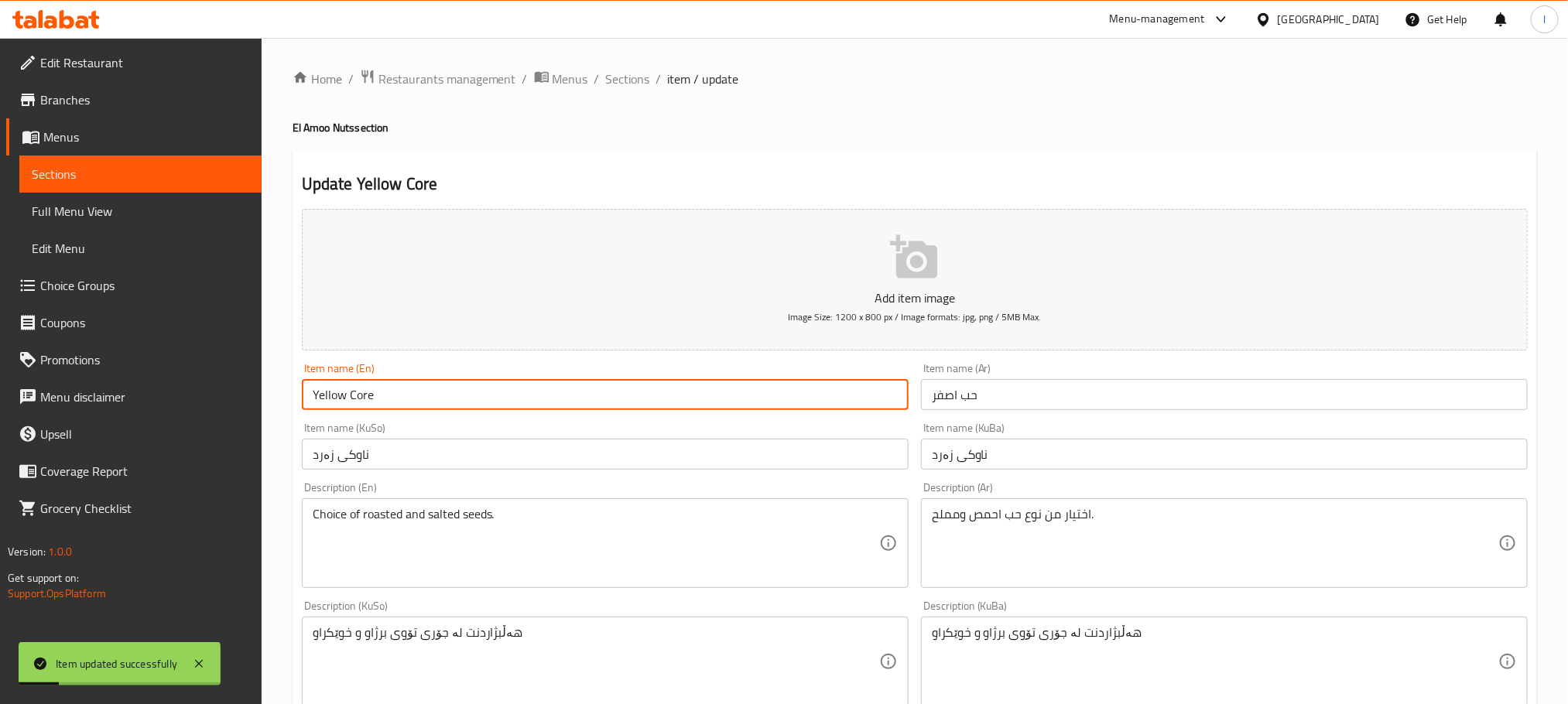
drag, startPoint x: 422, startPoint y: 400, endPoint x: 168, endPoint y: 395, distance: 254.0
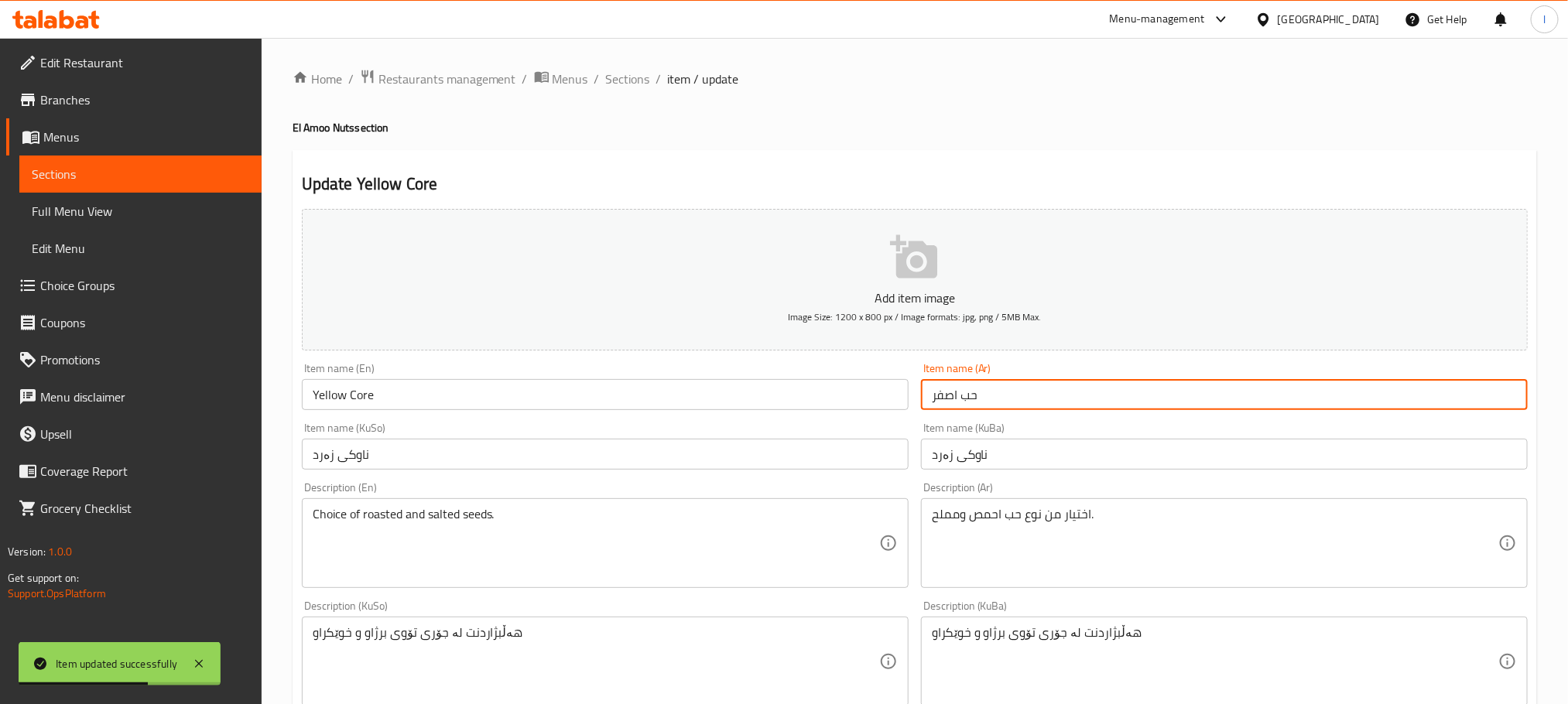
drag, startPoint x: 994, startPoint y: 392, endPoint x: 737, endPoint y: 392, distance: 257.0
click at [737, 392] on div "Add item image Image Size: 1200 x 800 px / Image formats: jpg, png / 5MB Max. I…" at bounding box center [915, 625] width 1239 height 845
click at [630, 72] on span "Sections" at bounding box center [628, 79] width 44 height 19
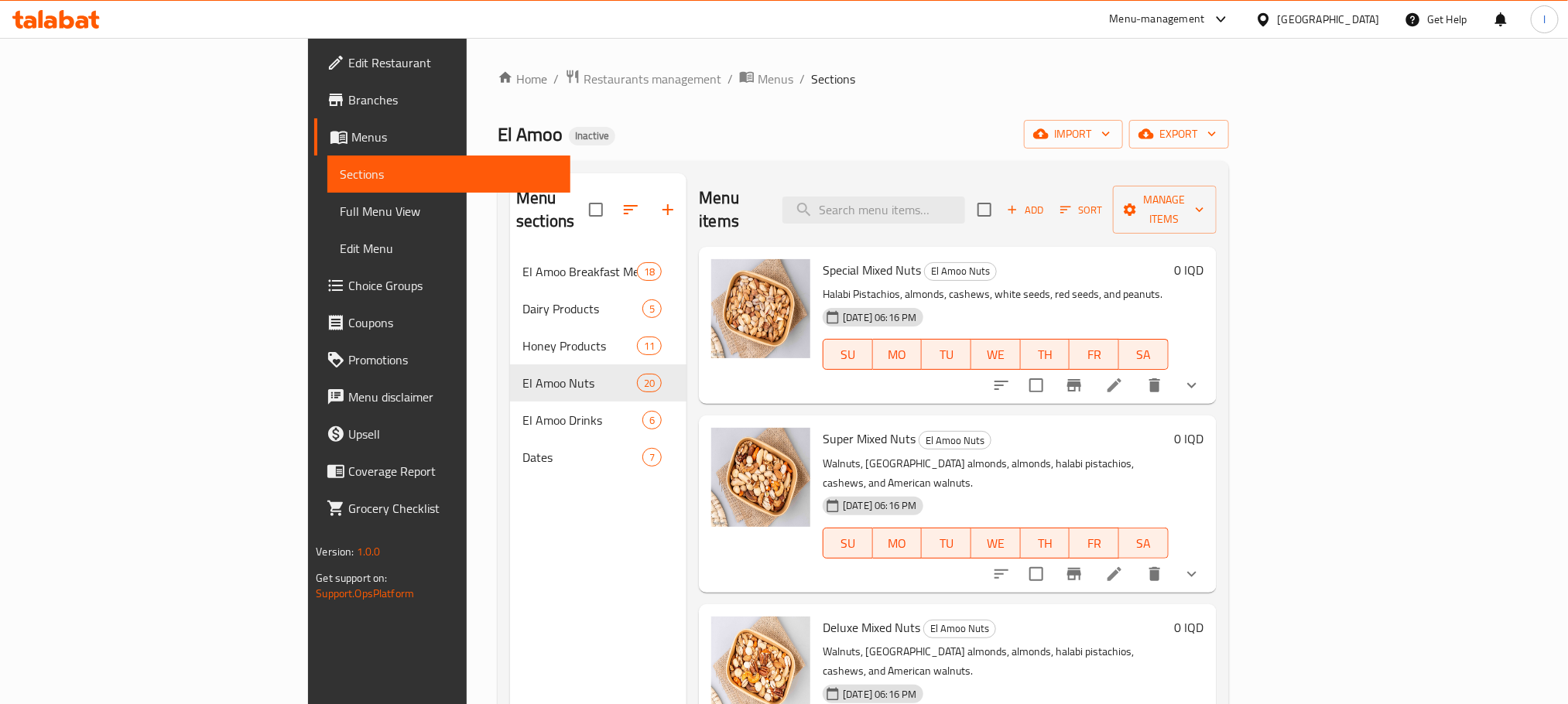
scroll to position [425, 0]
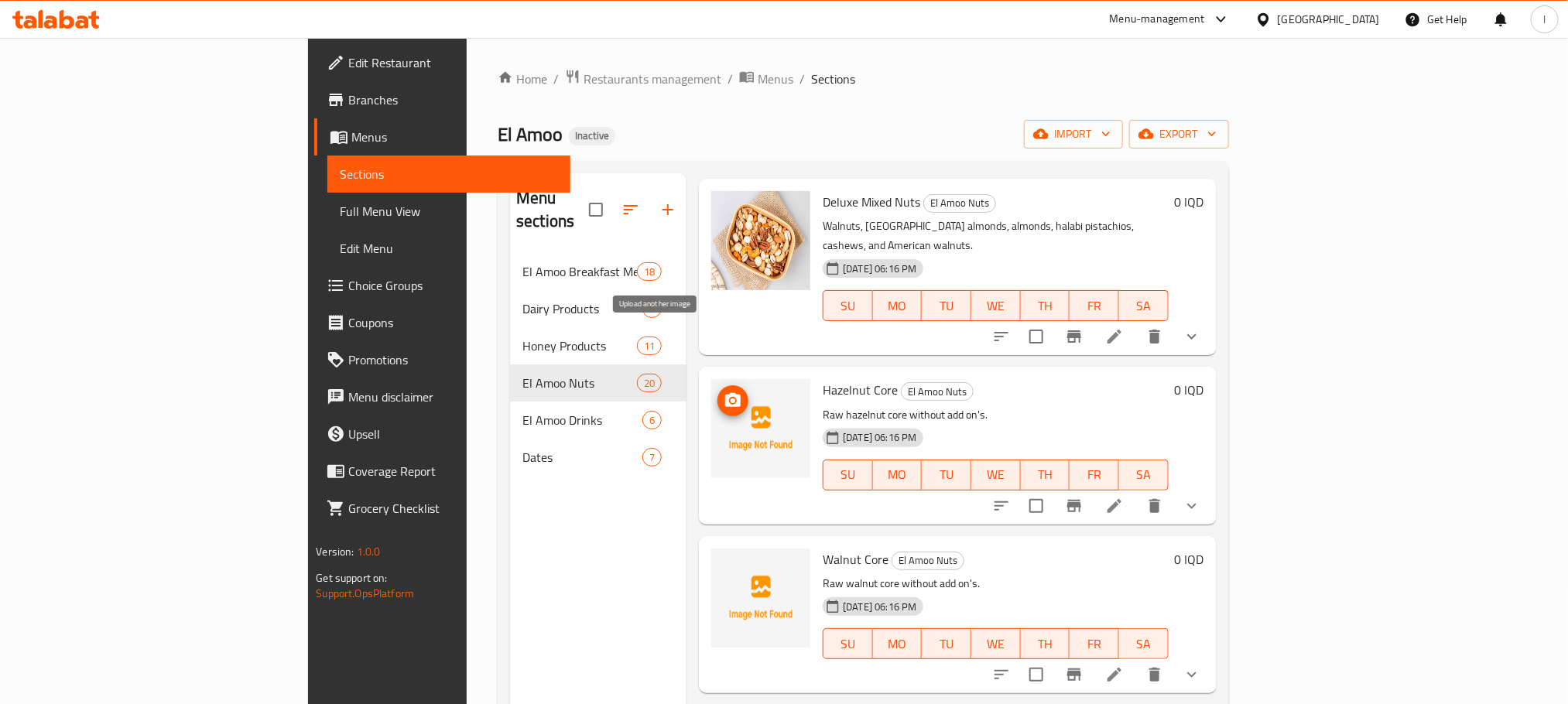
click at [725, 393] on icon "upload picture" at bounding box center [733, 400] width 15 height 14
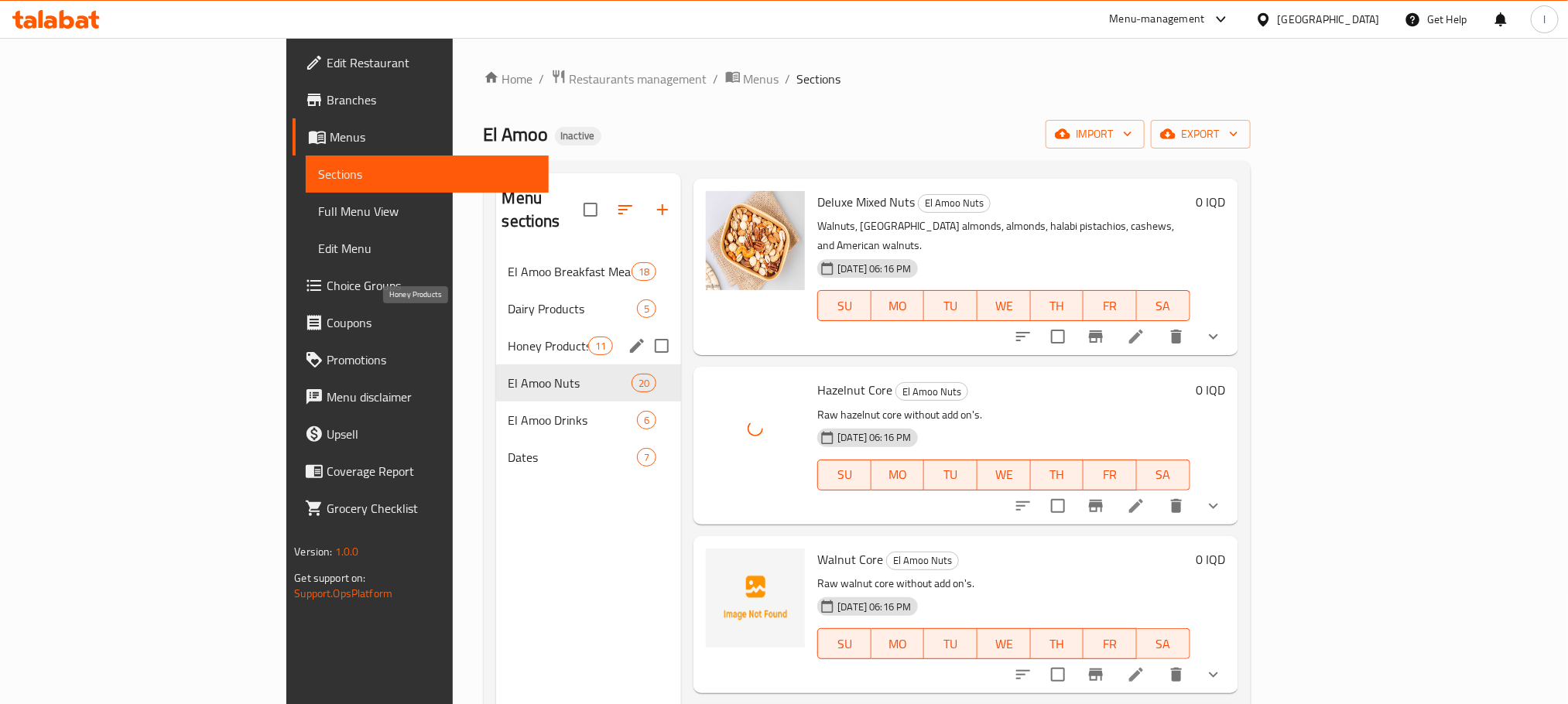
click at [508, 336] on span "Honey Products" at bounding box center [548, 346] width 80 height 19
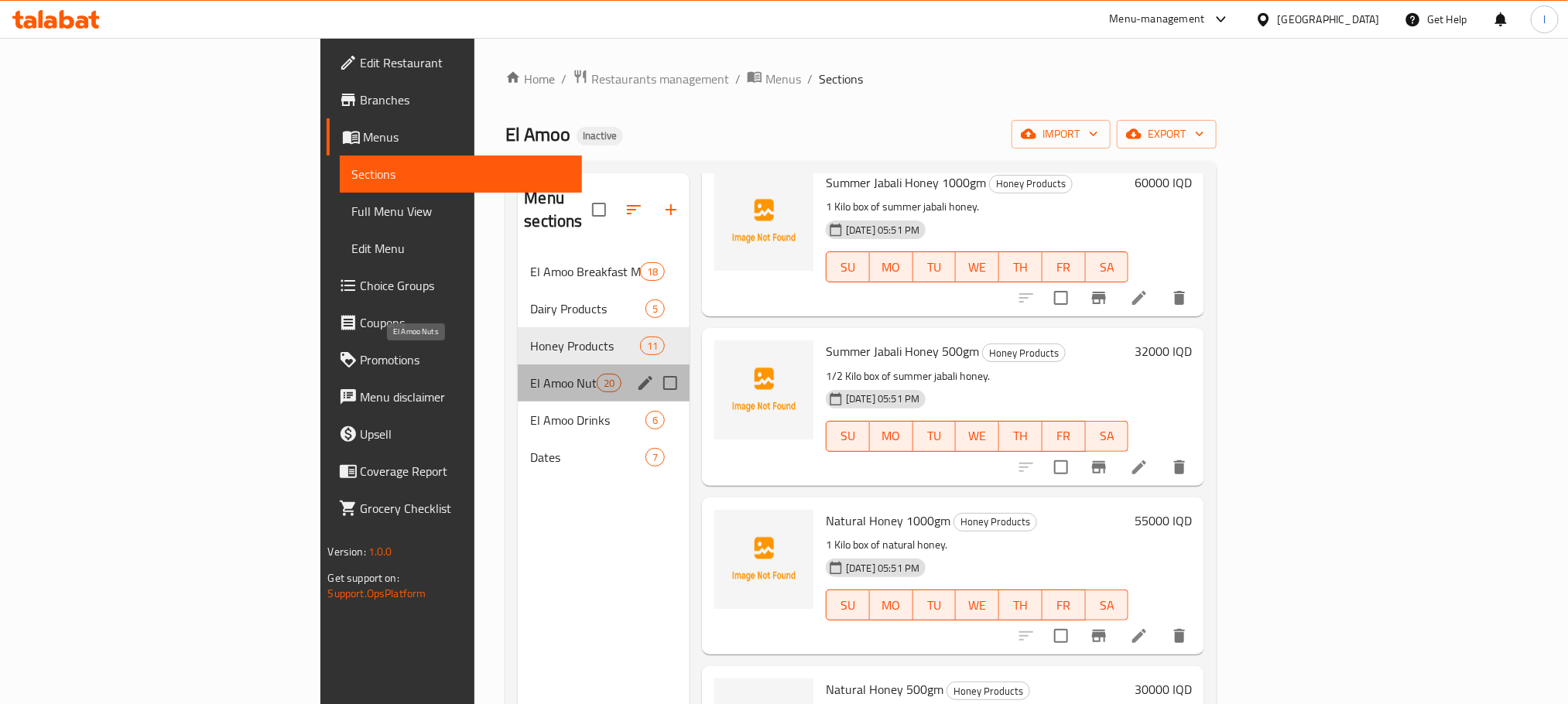
click at [530, 374] on span "El Amoo Nuts" at bounding box center [563, 383] width 65 height 19
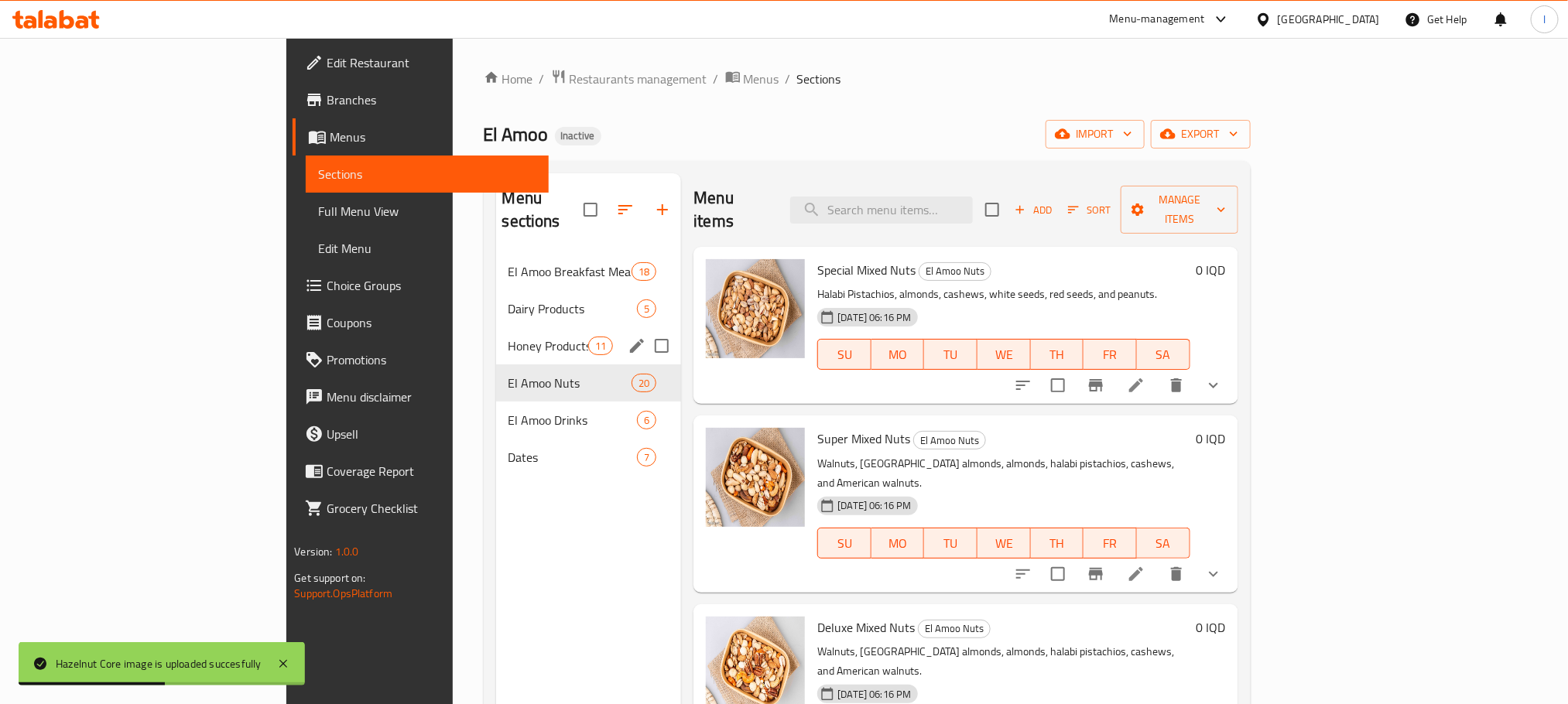
click at [508, 336] on span "Honey Products" at bounding box center [548, 346] width 80 height 19
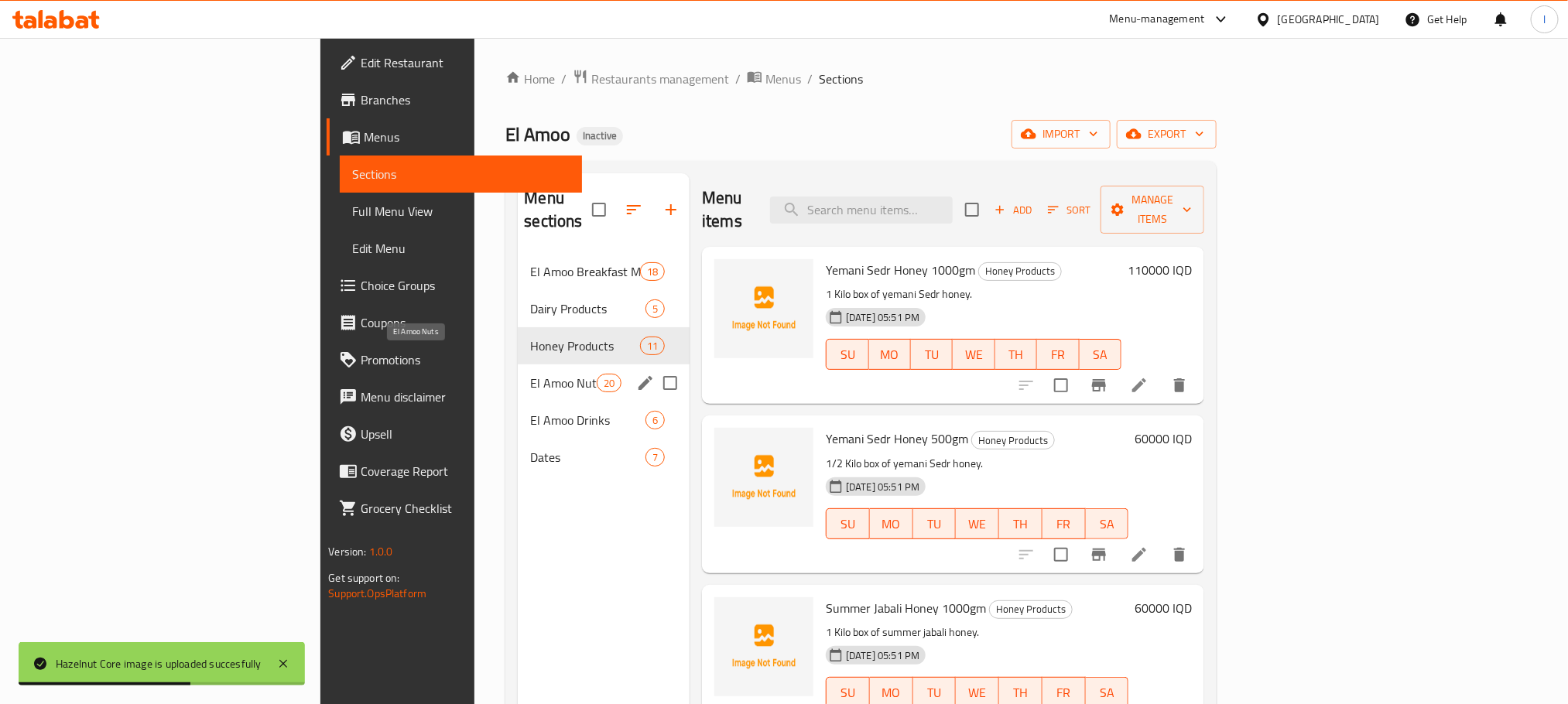
click at [530, 374] on span "El Amoo Nuts" at bounding box center [563, 383] width 65 height 19
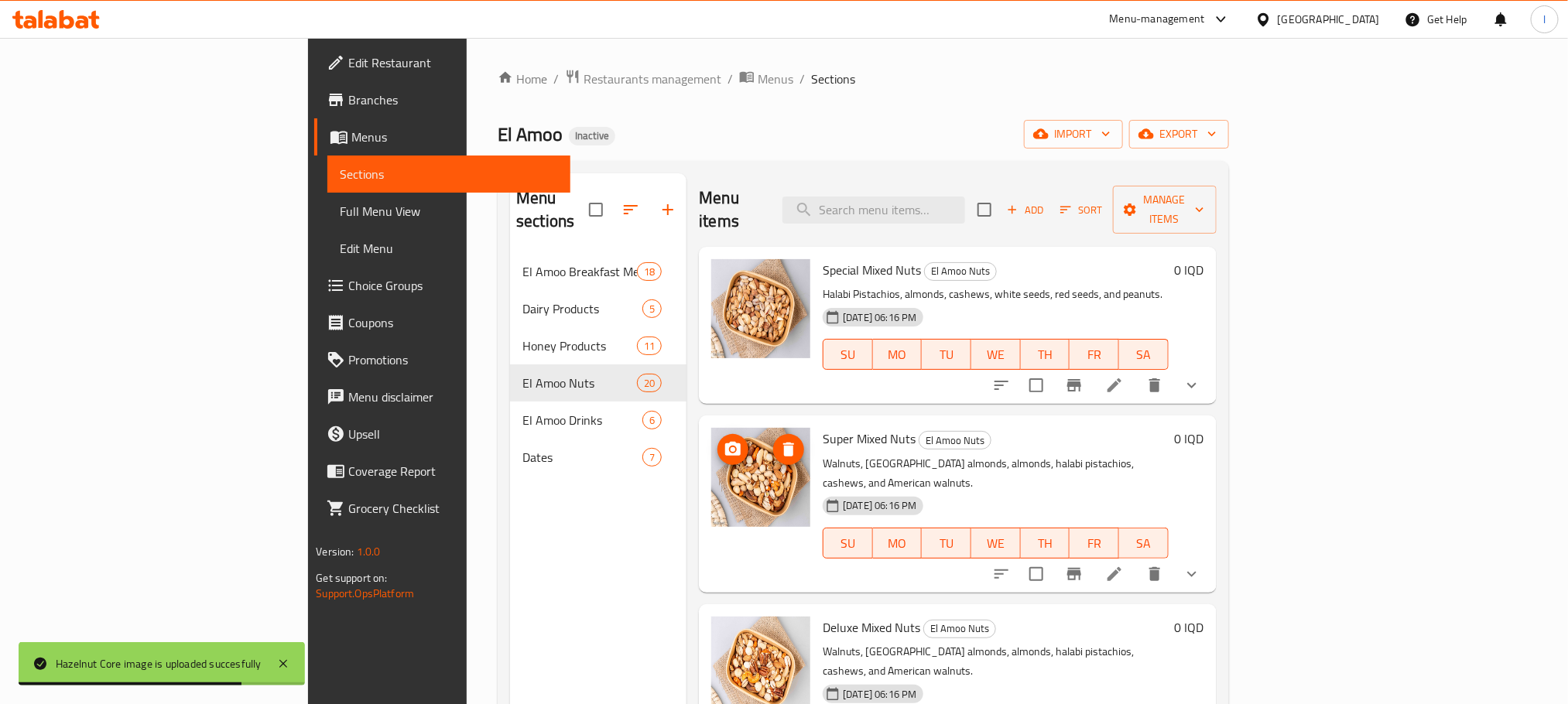
scroll to position [425, 0]
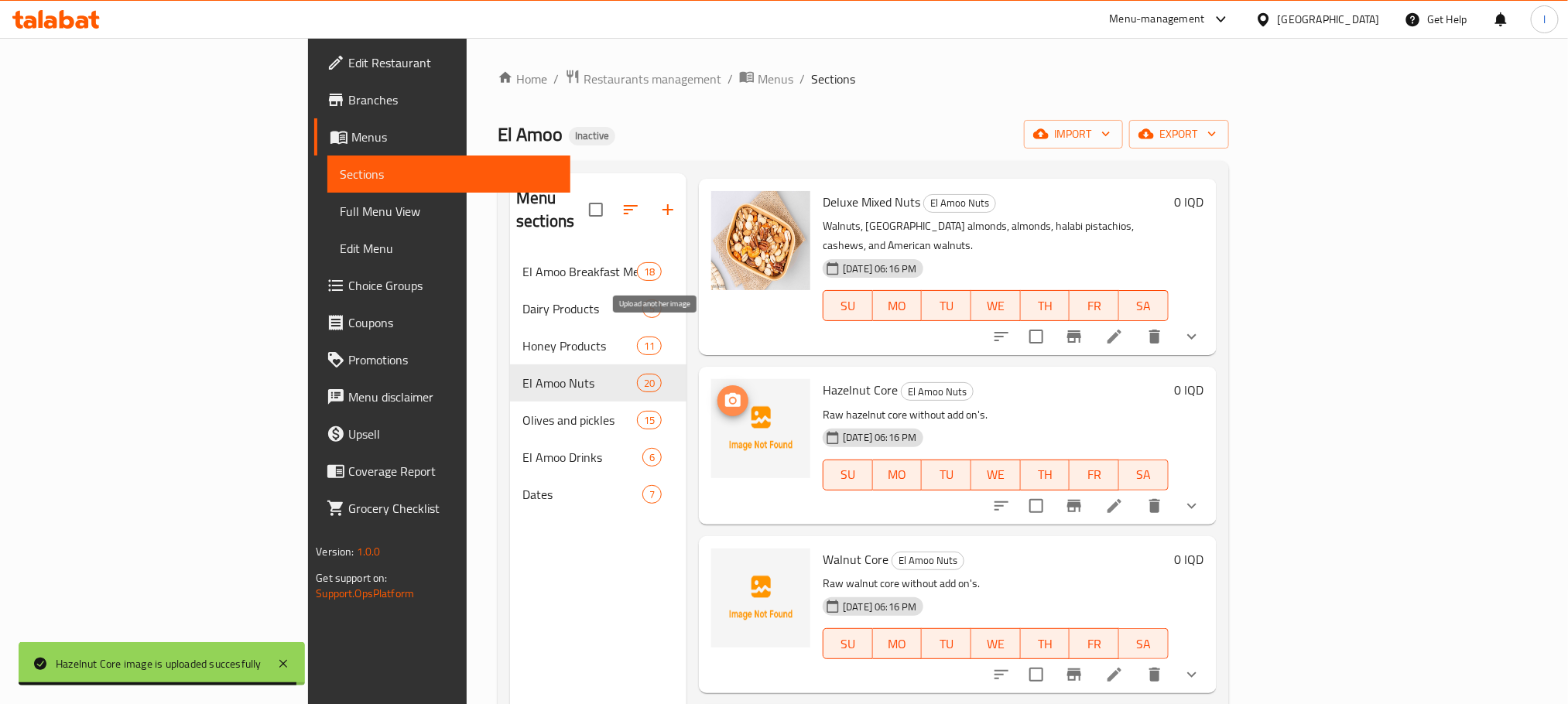
click at [717, 385] on button "upload picture" at bounding box center [733, 401] width 31 height 31
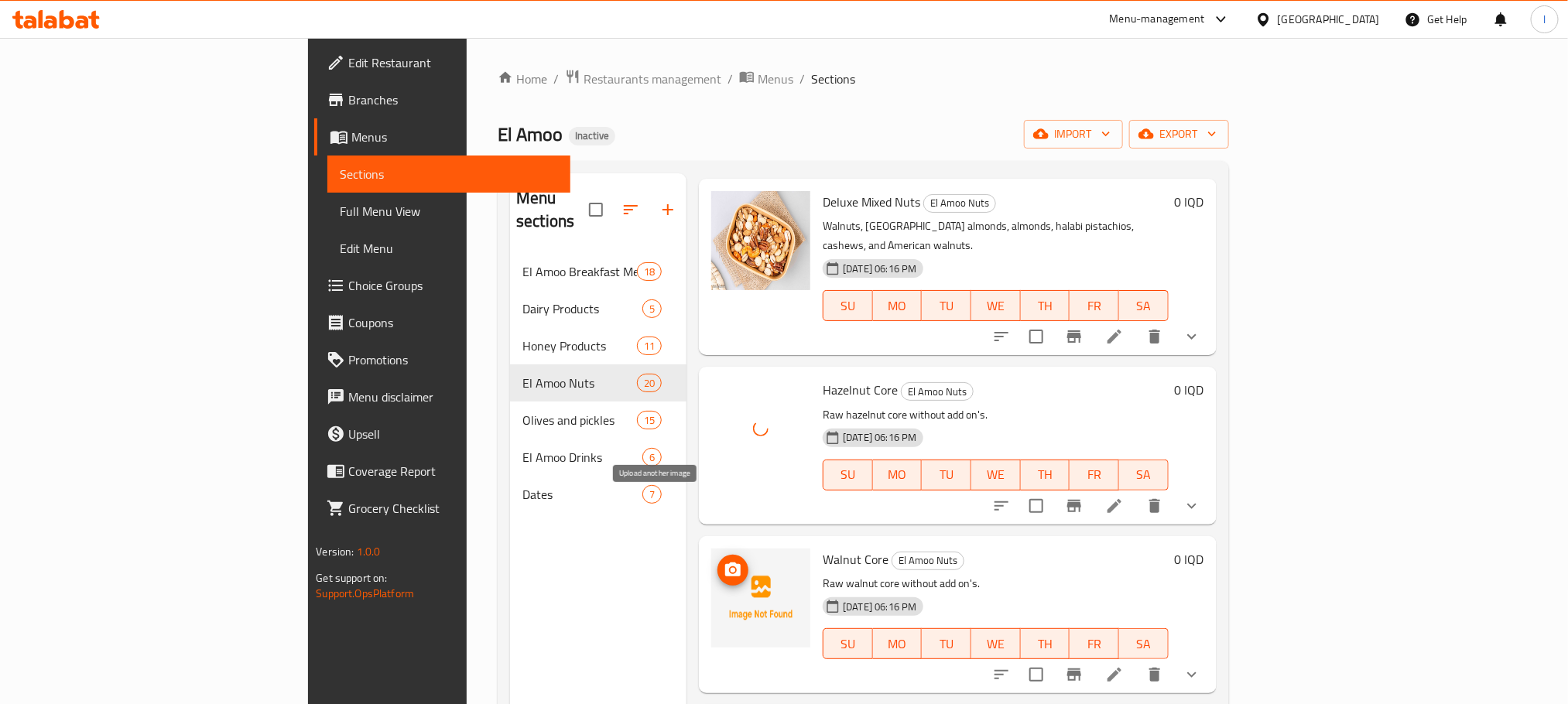
click at [725, 562] on icon "upload picture" at bounding box center [733, 569] width 15 height 14
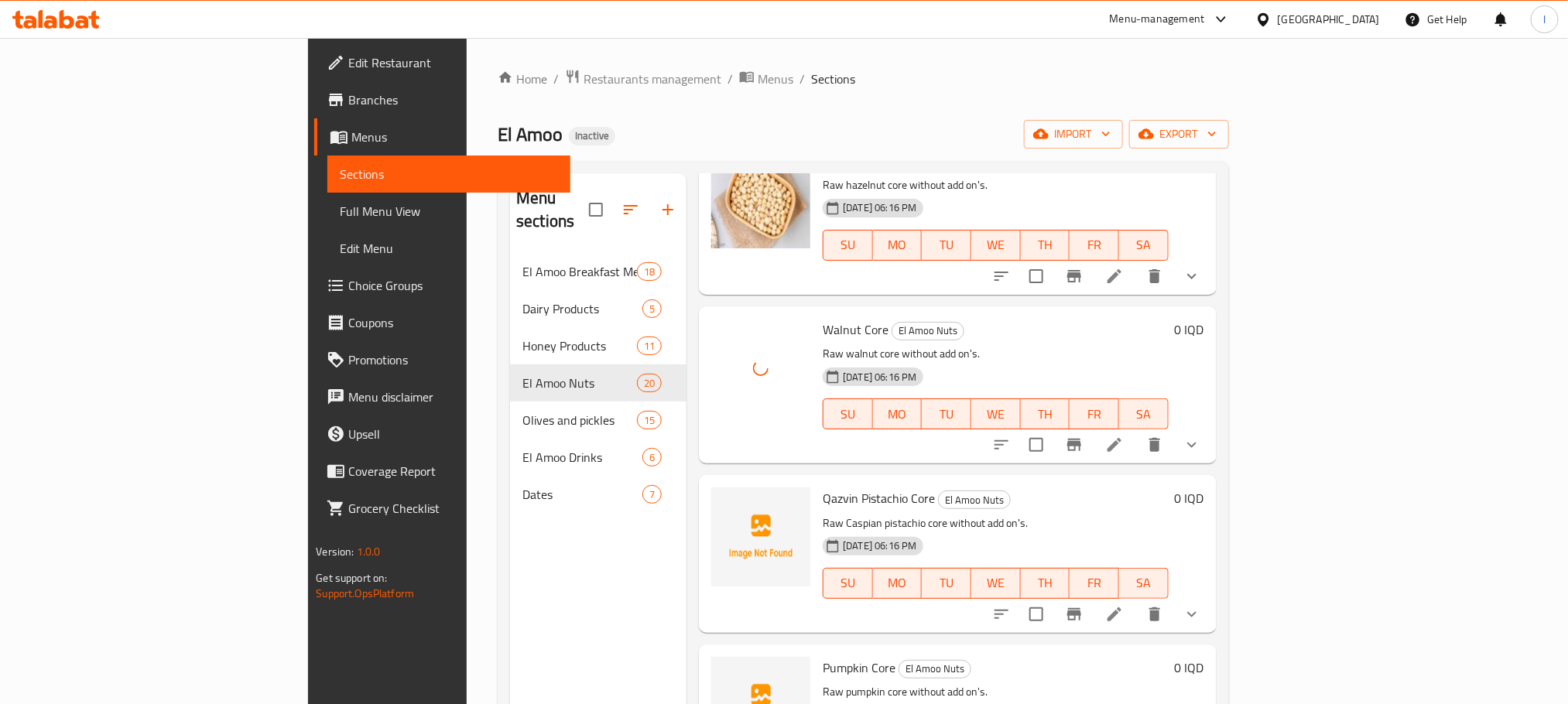
scroll to position [738, 0]
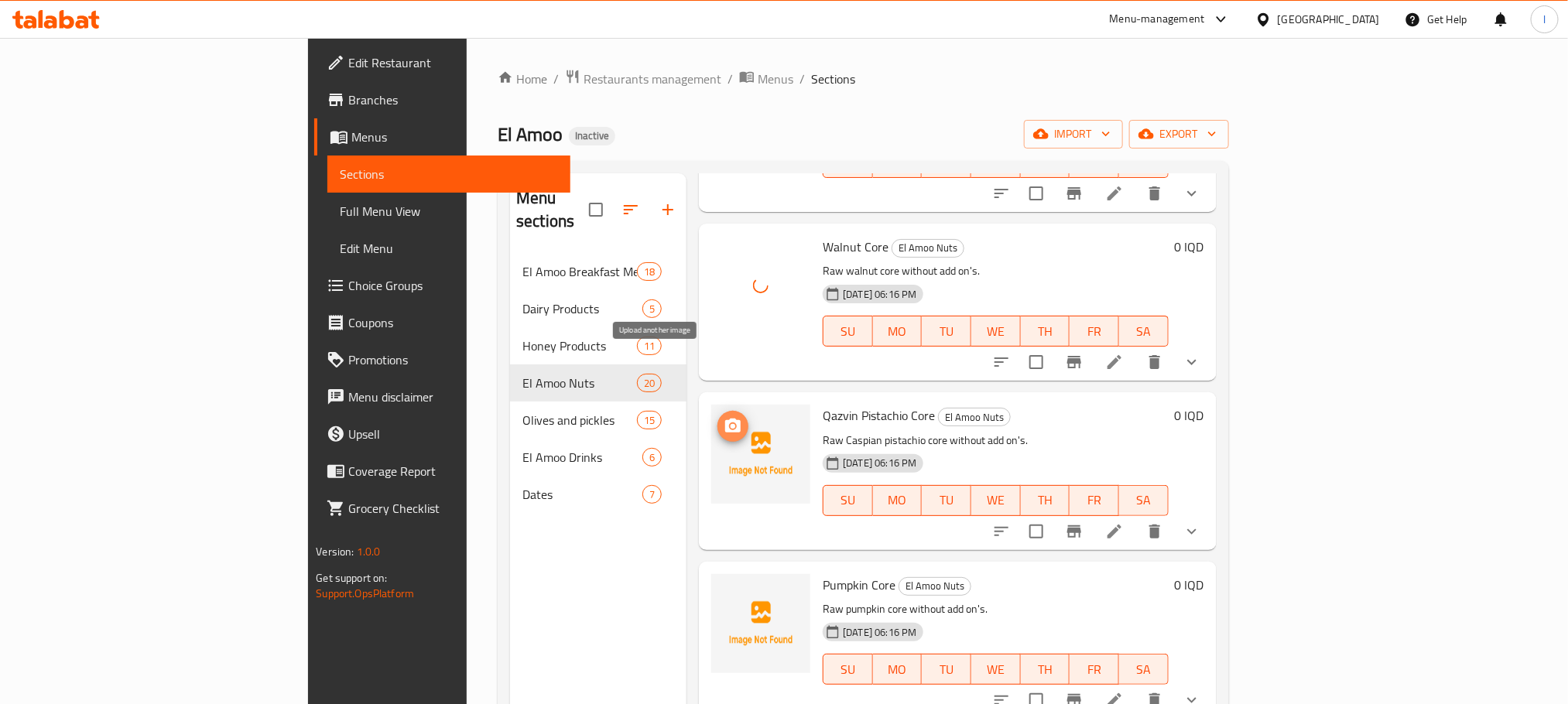
click at [731, 424] on circle "upload picture" at bounding box center [733, 425] width 4 height 4
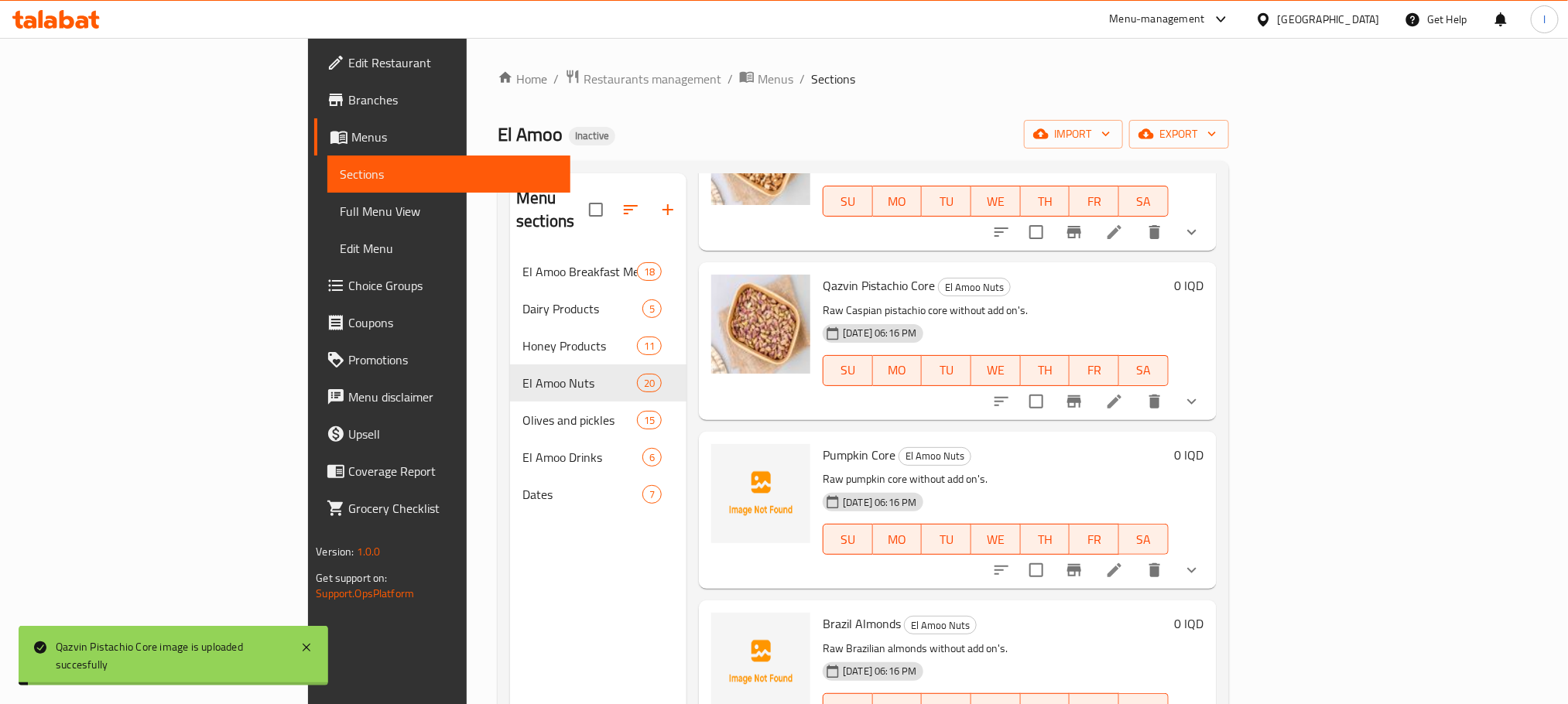
scroll to position [891, 0]
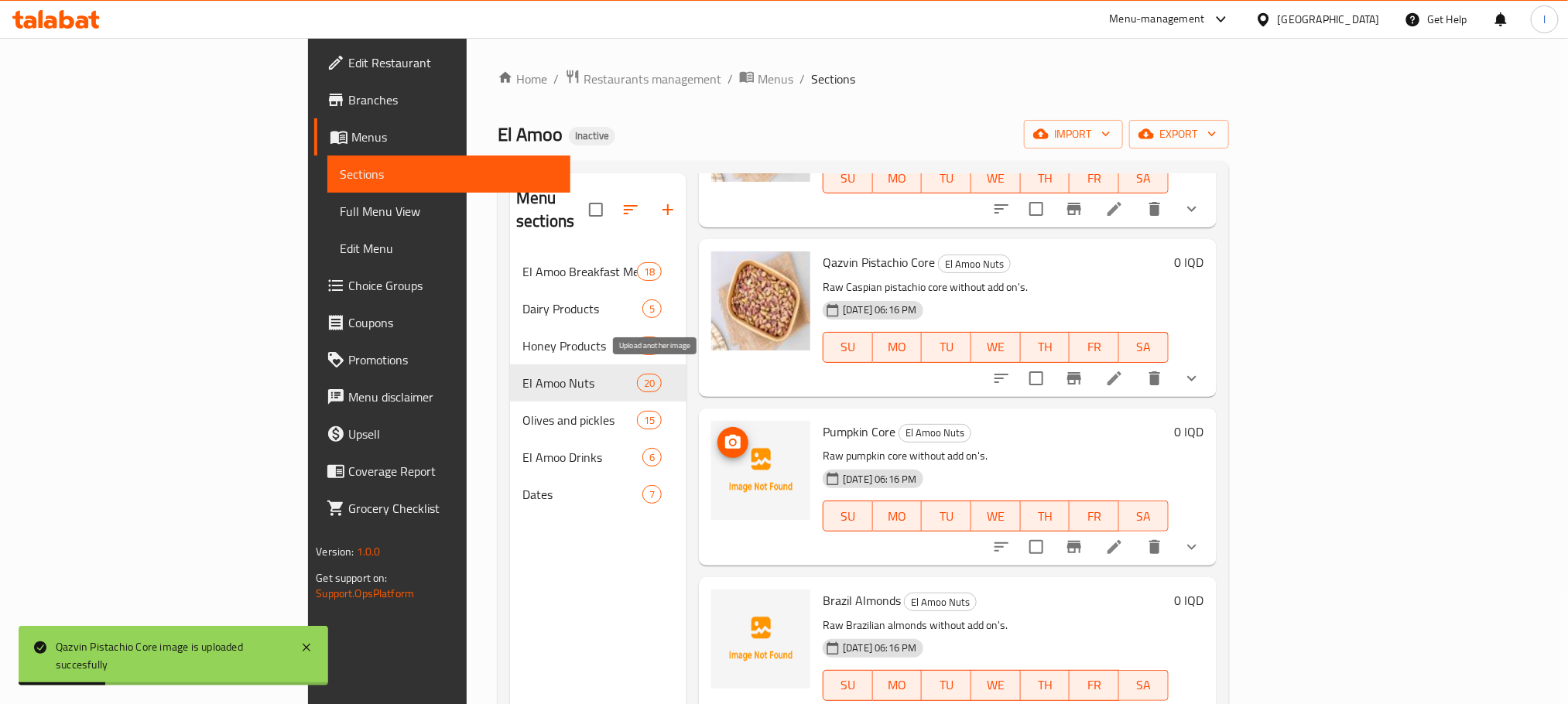
click at [731, 439] on circle "upload picture" at bounding box center [733, 441] width 4 height 4
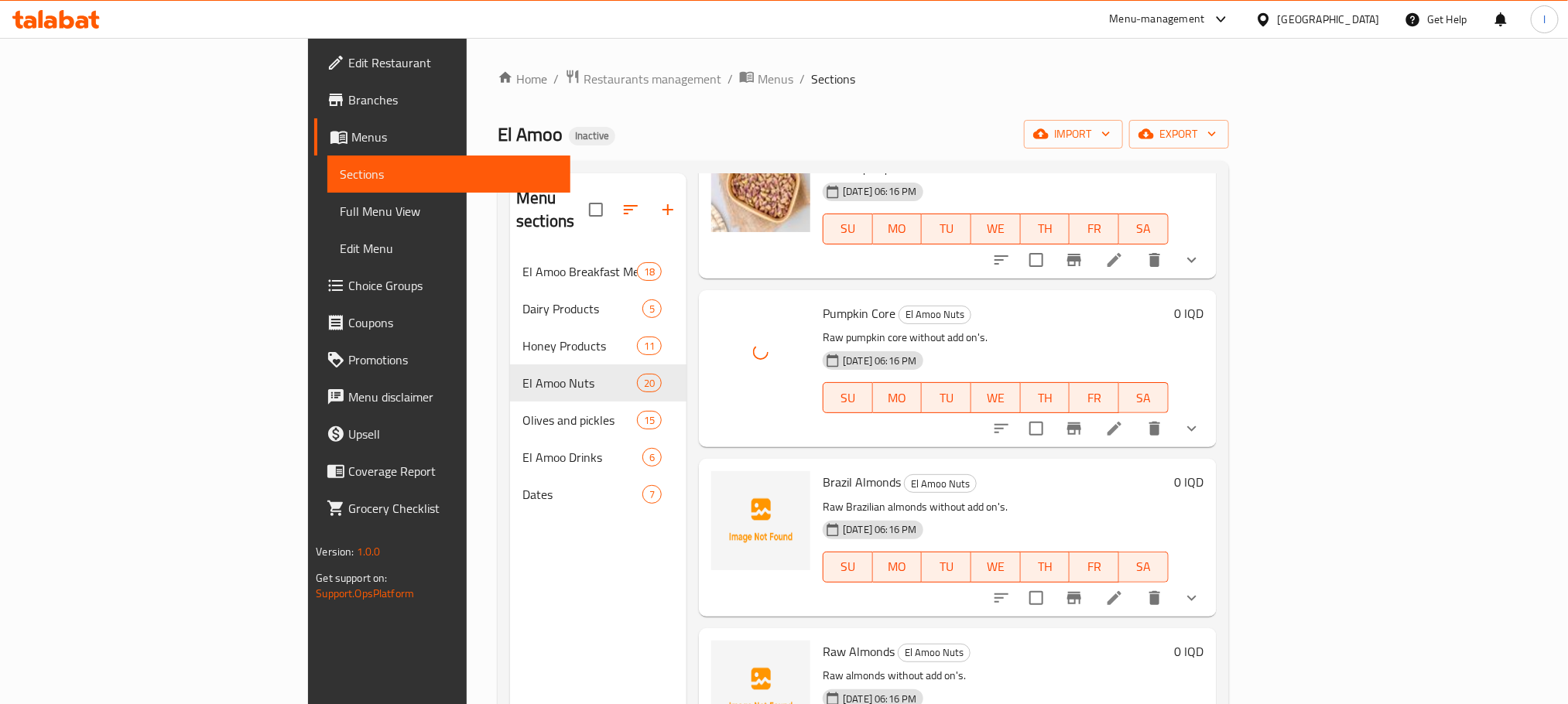
scroll to position [1080, 0]
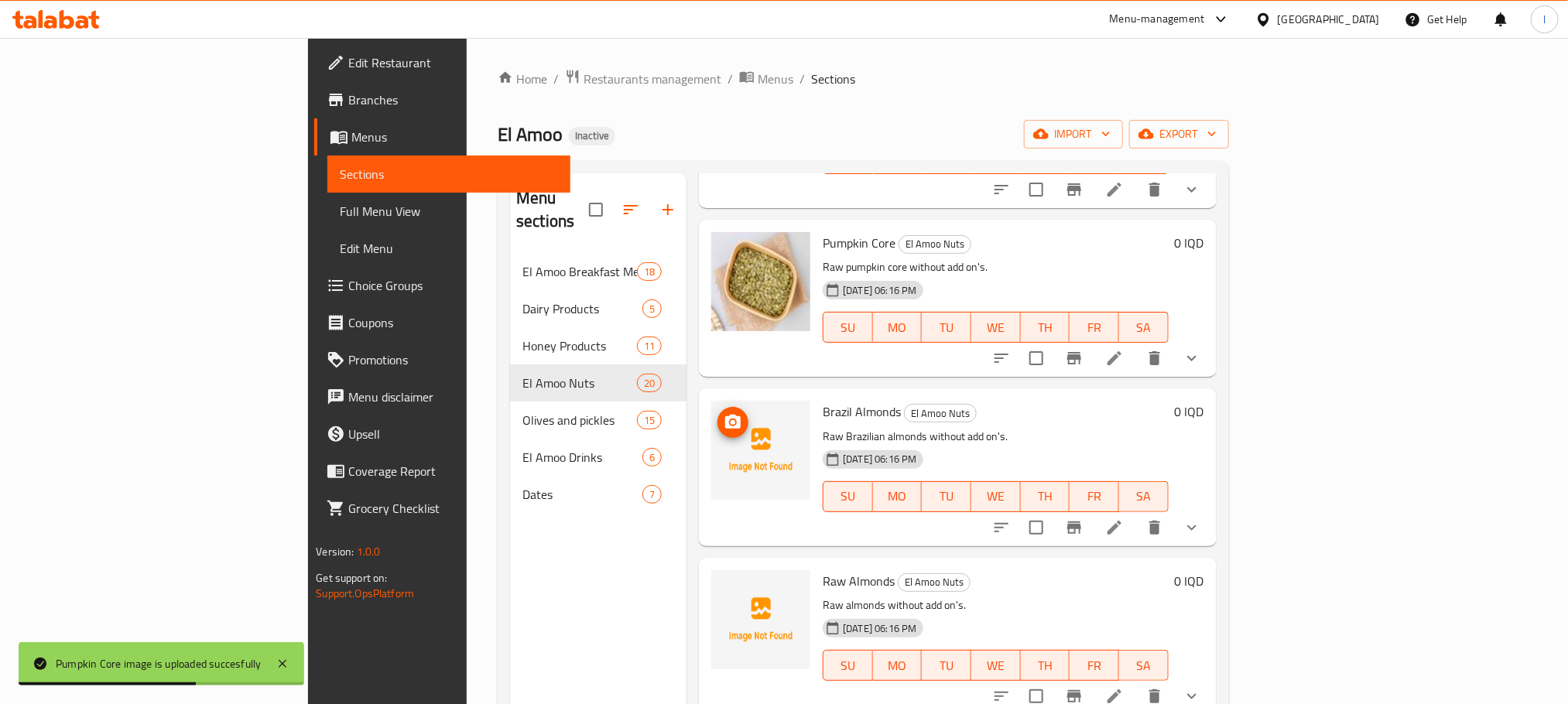
click at [723, 413] on icon "upload picture" at bounding box center [733, 423] width 19 height 19
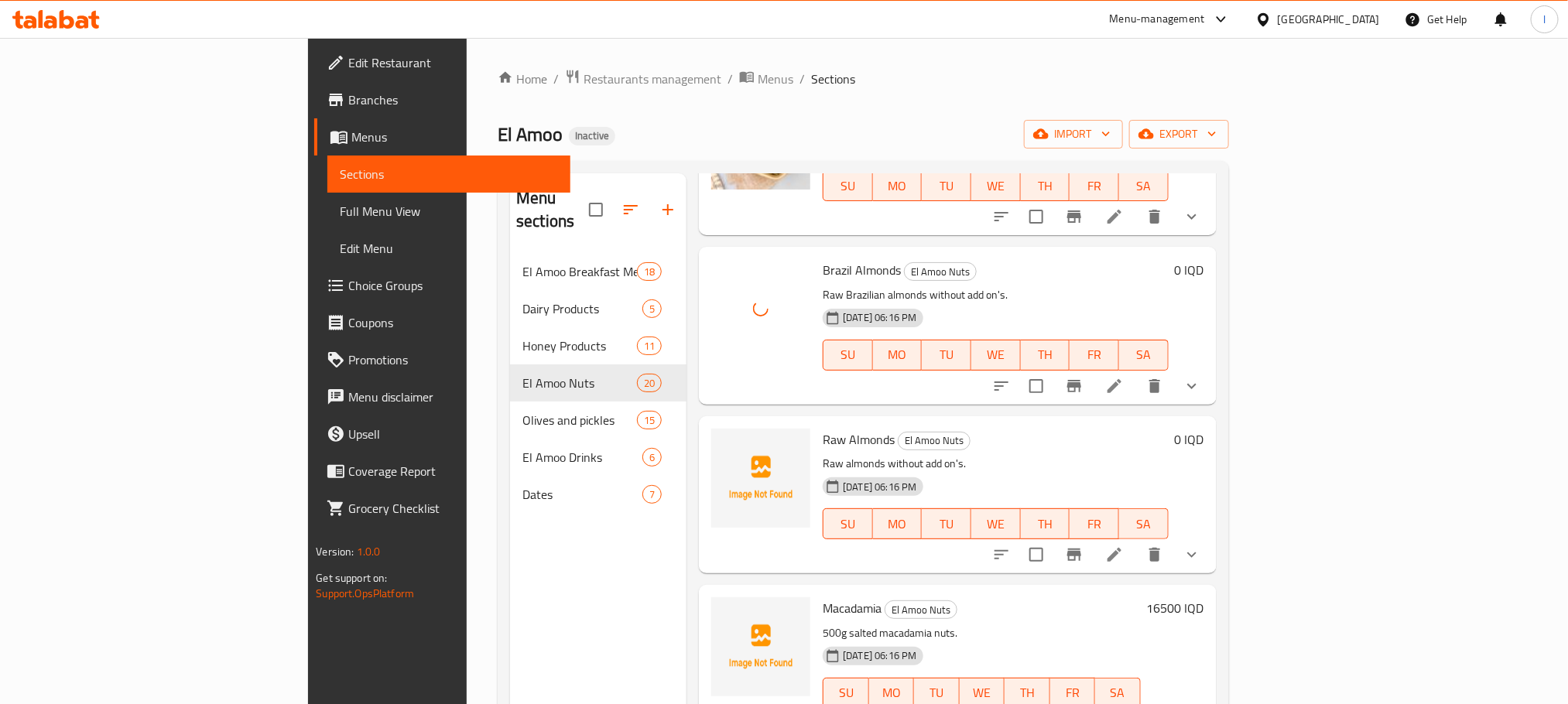
scroll to position [1298, 0]
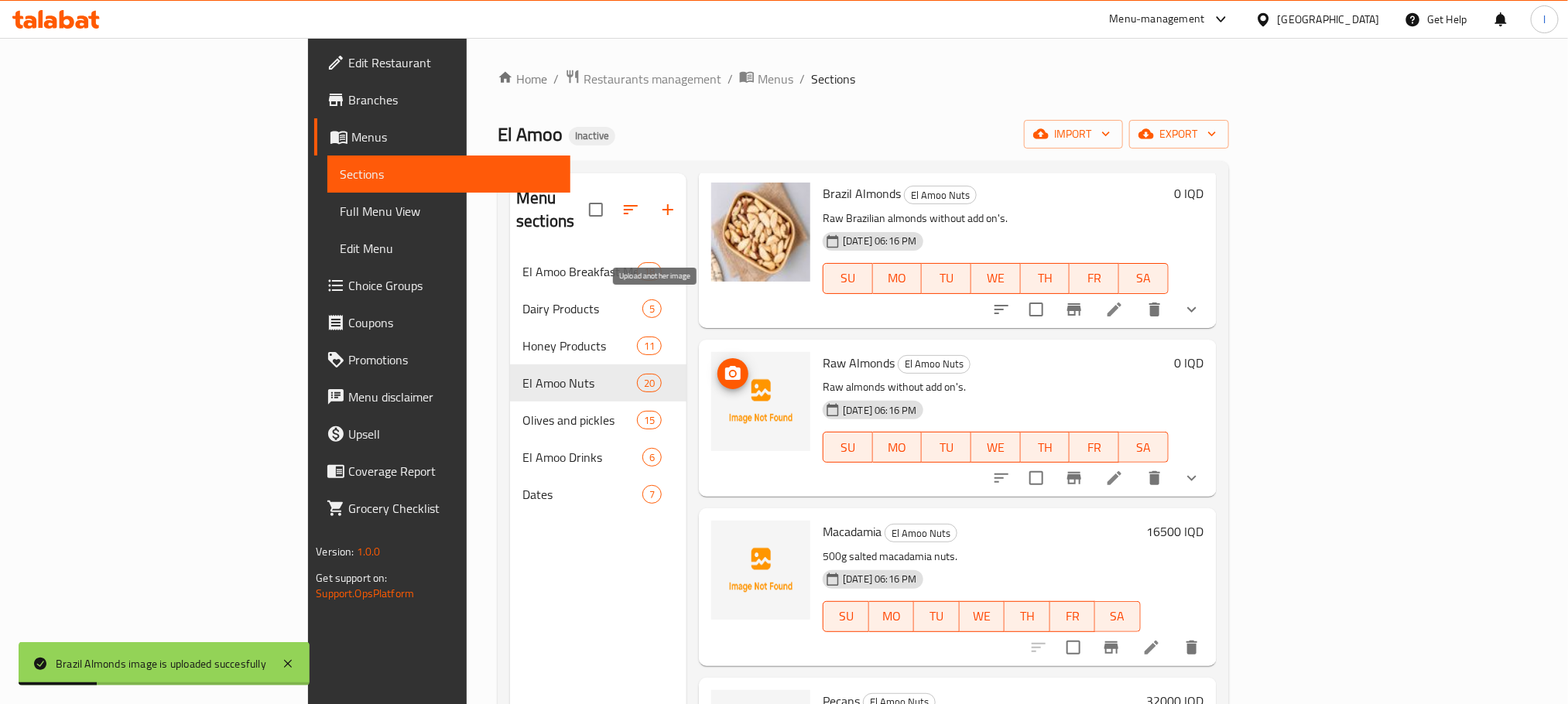
click at [717, 364] on span "upload picture" at bounding box center [733, 374] width 31 height 19
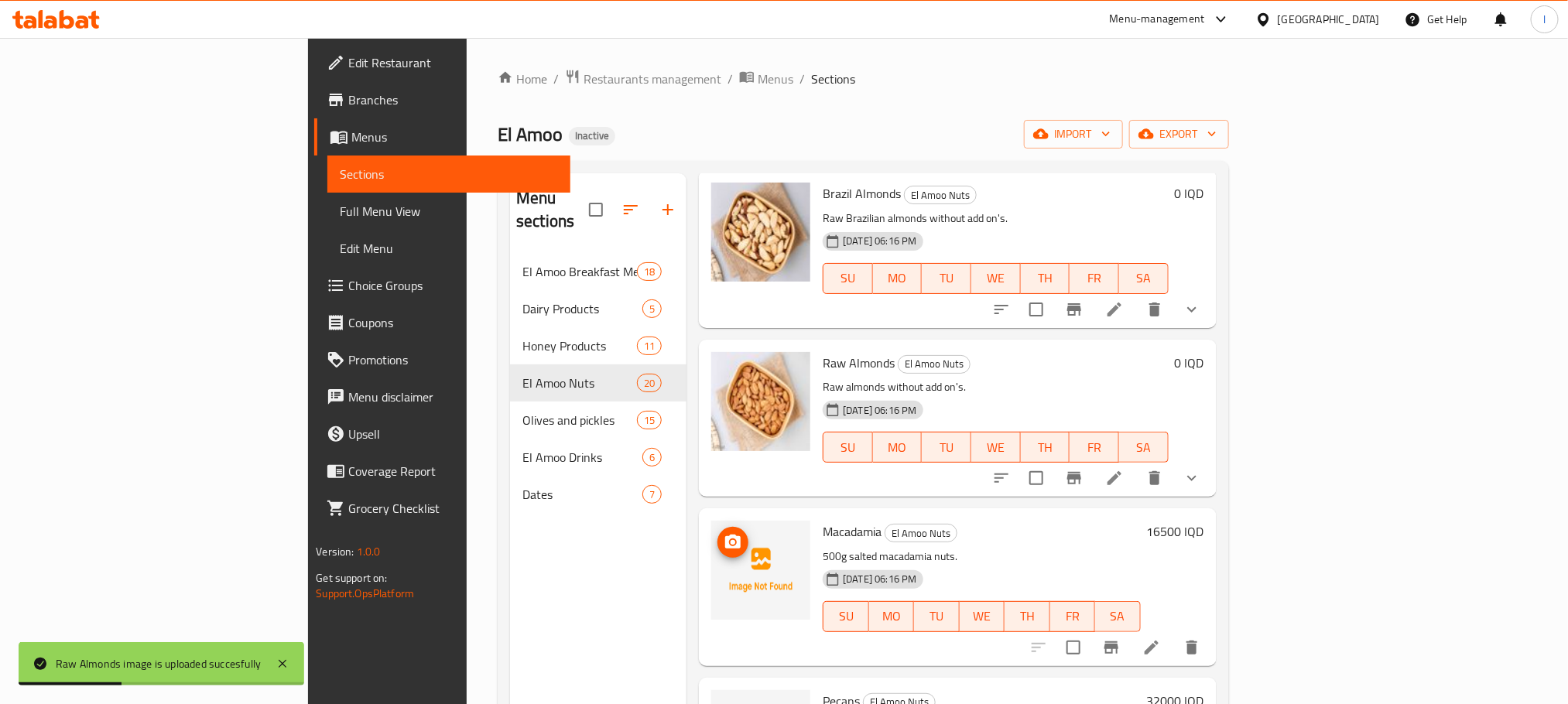
click at [723, 533] on icon "upload picture" at bounding box center [733, 542] width 19 height 19
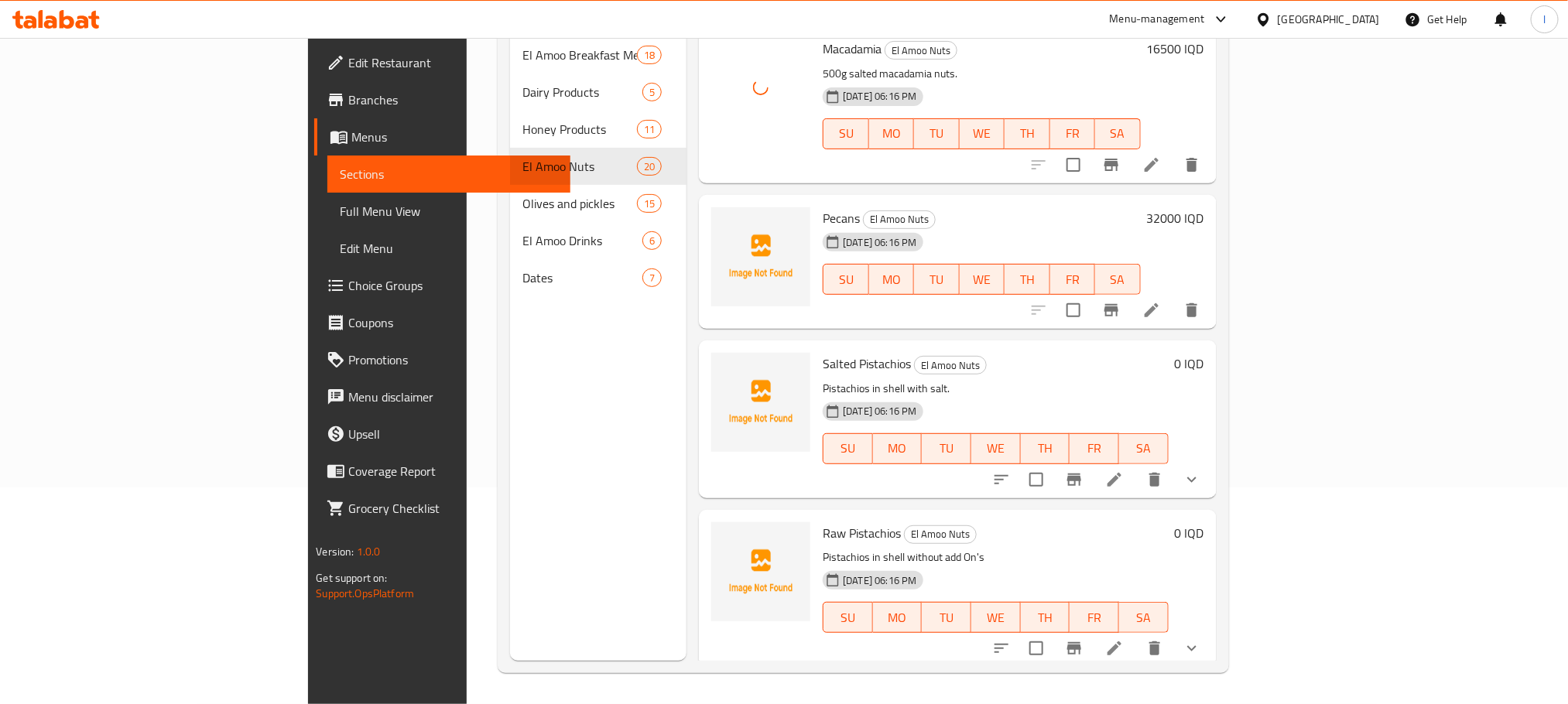
scroll to position [1612, 0]
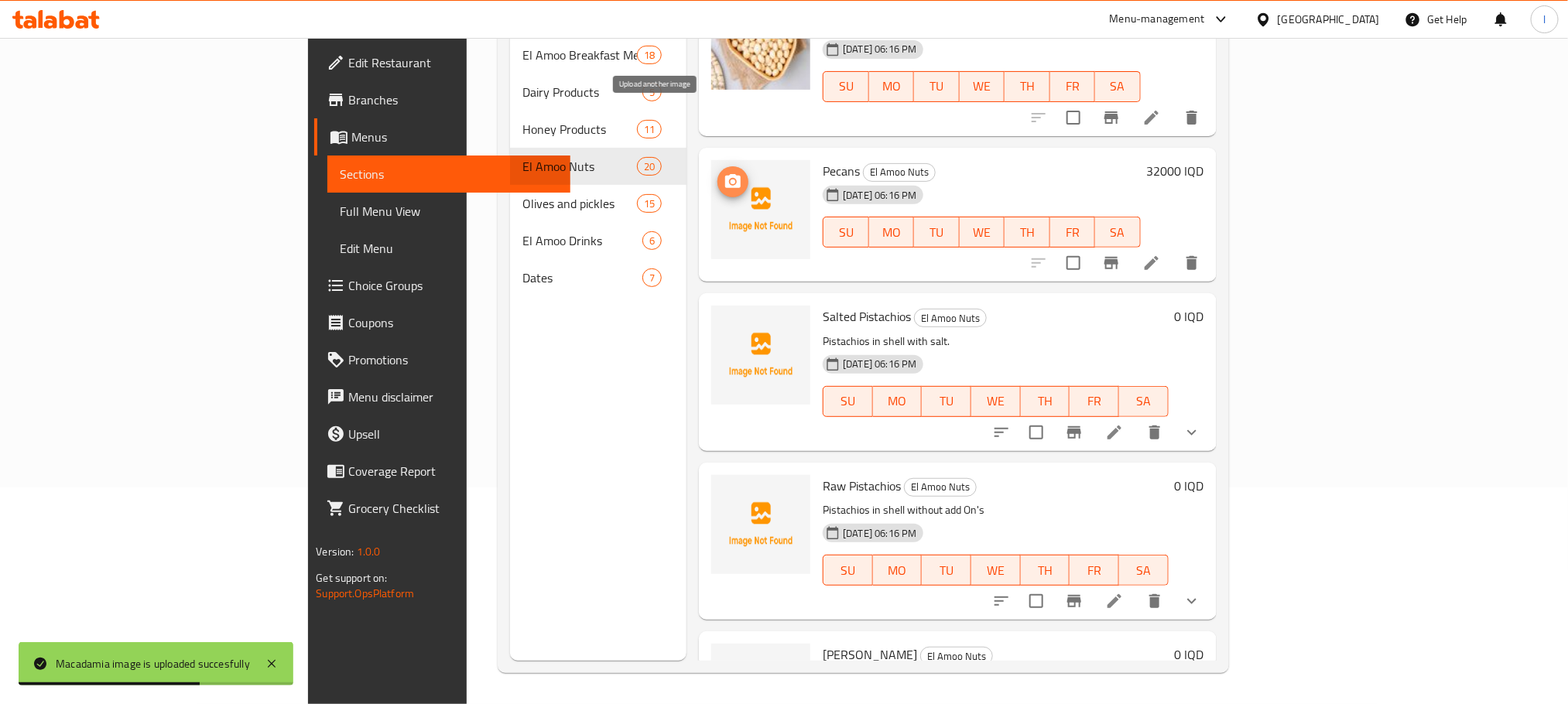
click at [723, 173] on icon "upload picture" at bounding box center [733, 182] width 19 height 19
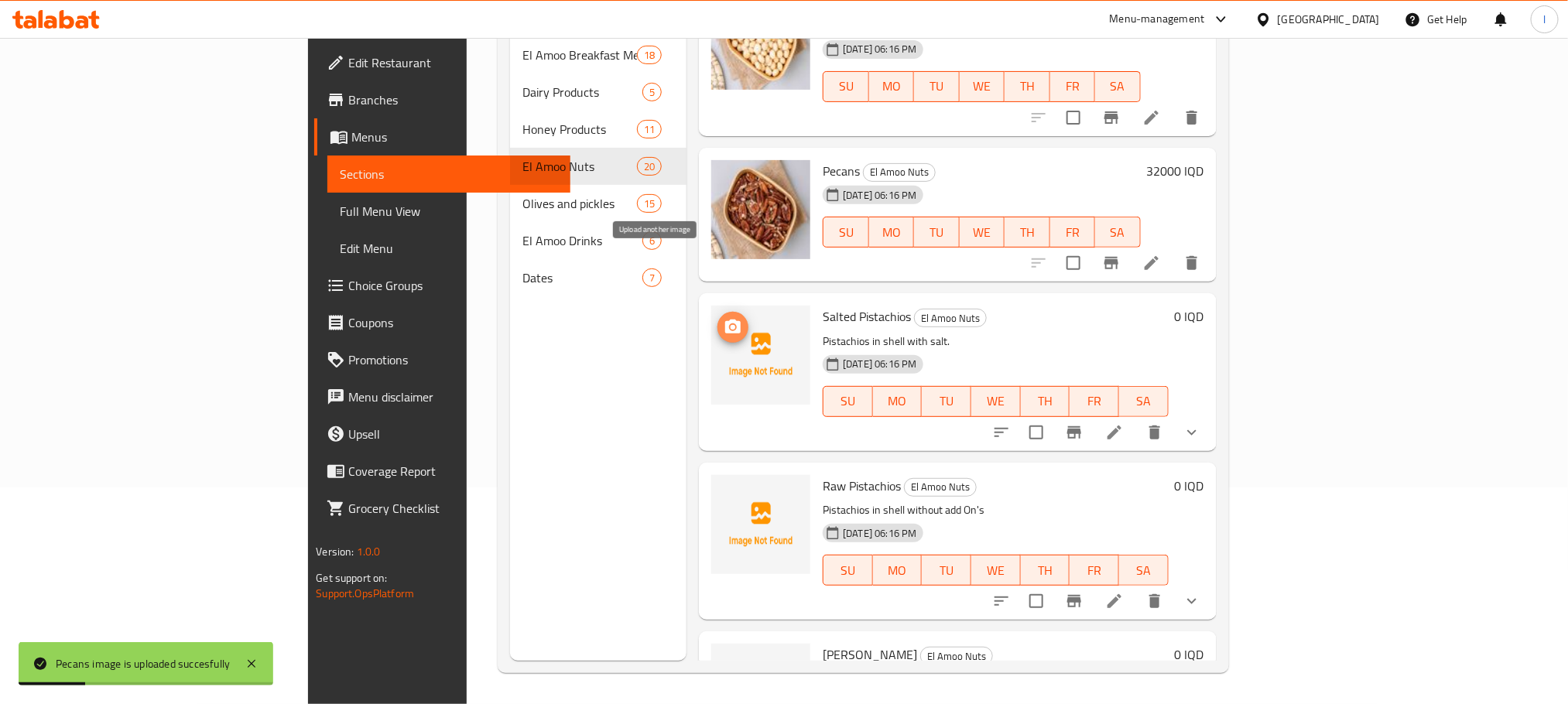
click at [725, 320] on icon "upload picture" at bounding box center [733, 327] width 15 height 14
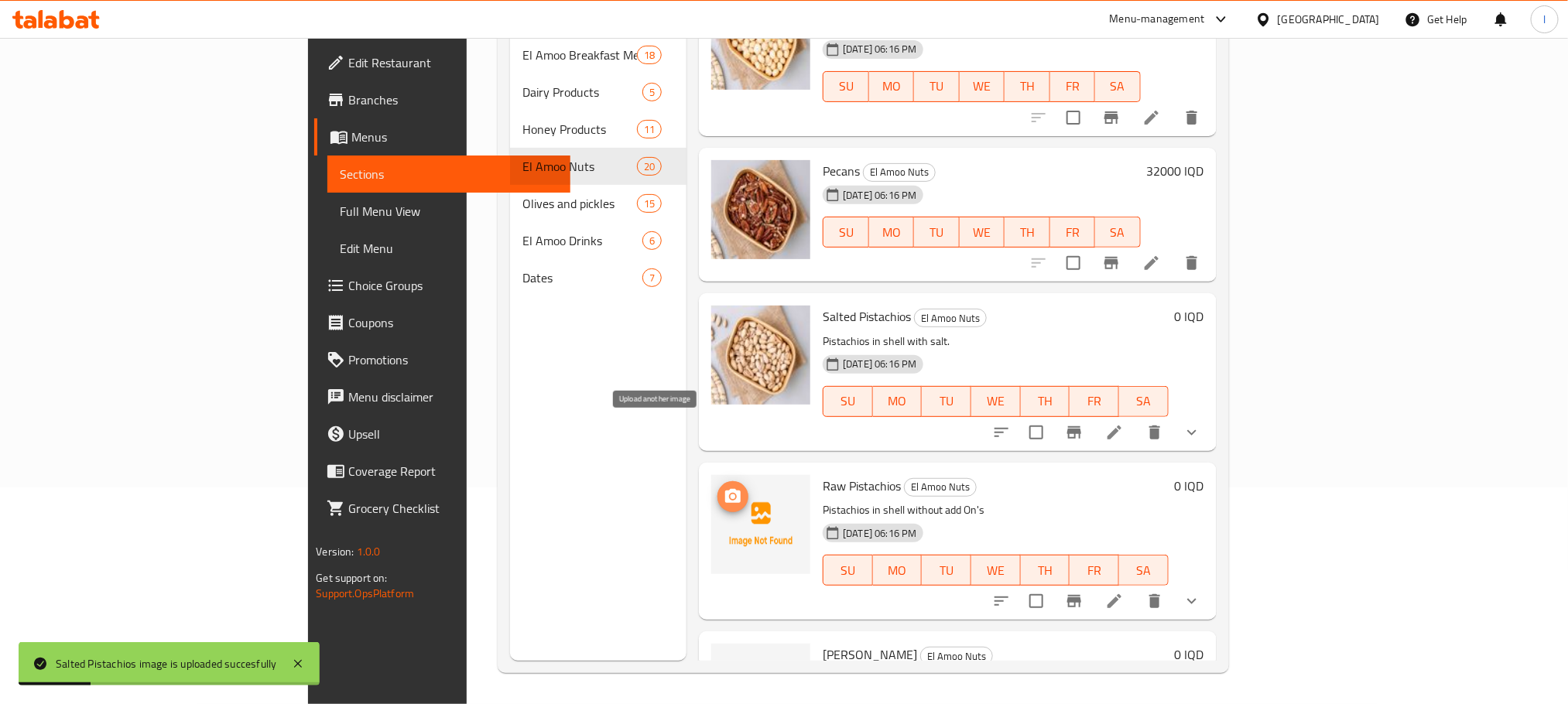
click at [723, 487] on icon "upload picture" at bounding box center [733, 497] width 19 height 19
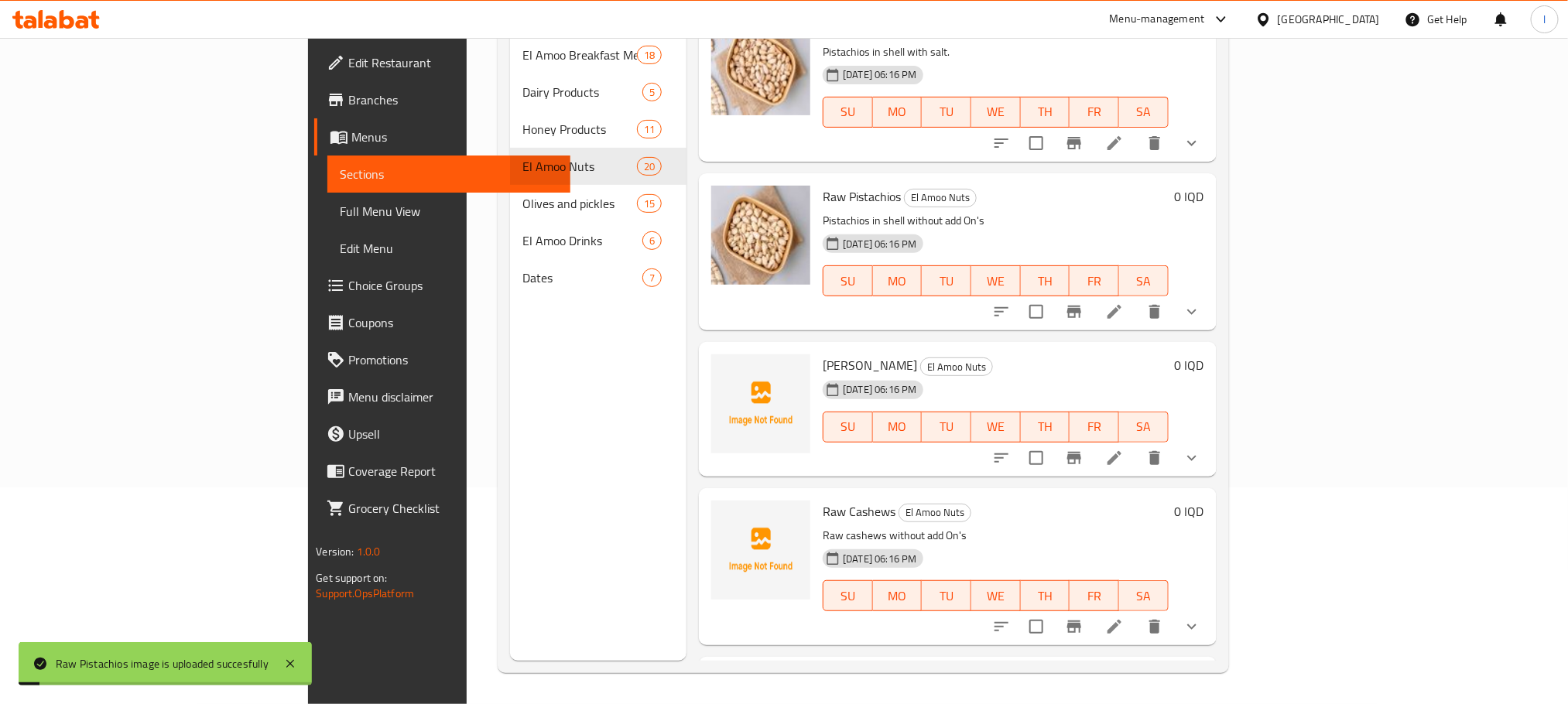
scroll to position [1889, 0]
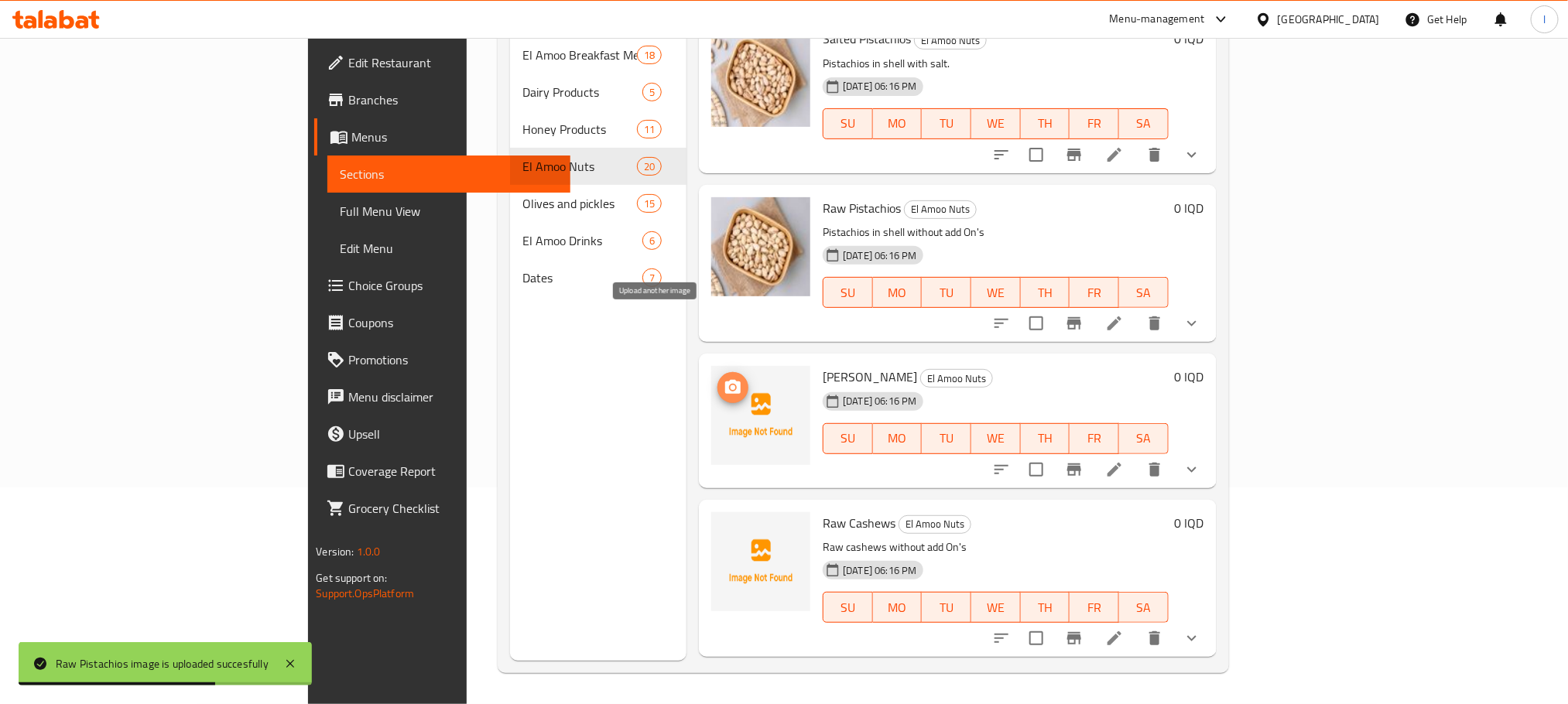
click at [723, 378] on icon "upload picture" at bounding box center [733, 388] width 19 height 19
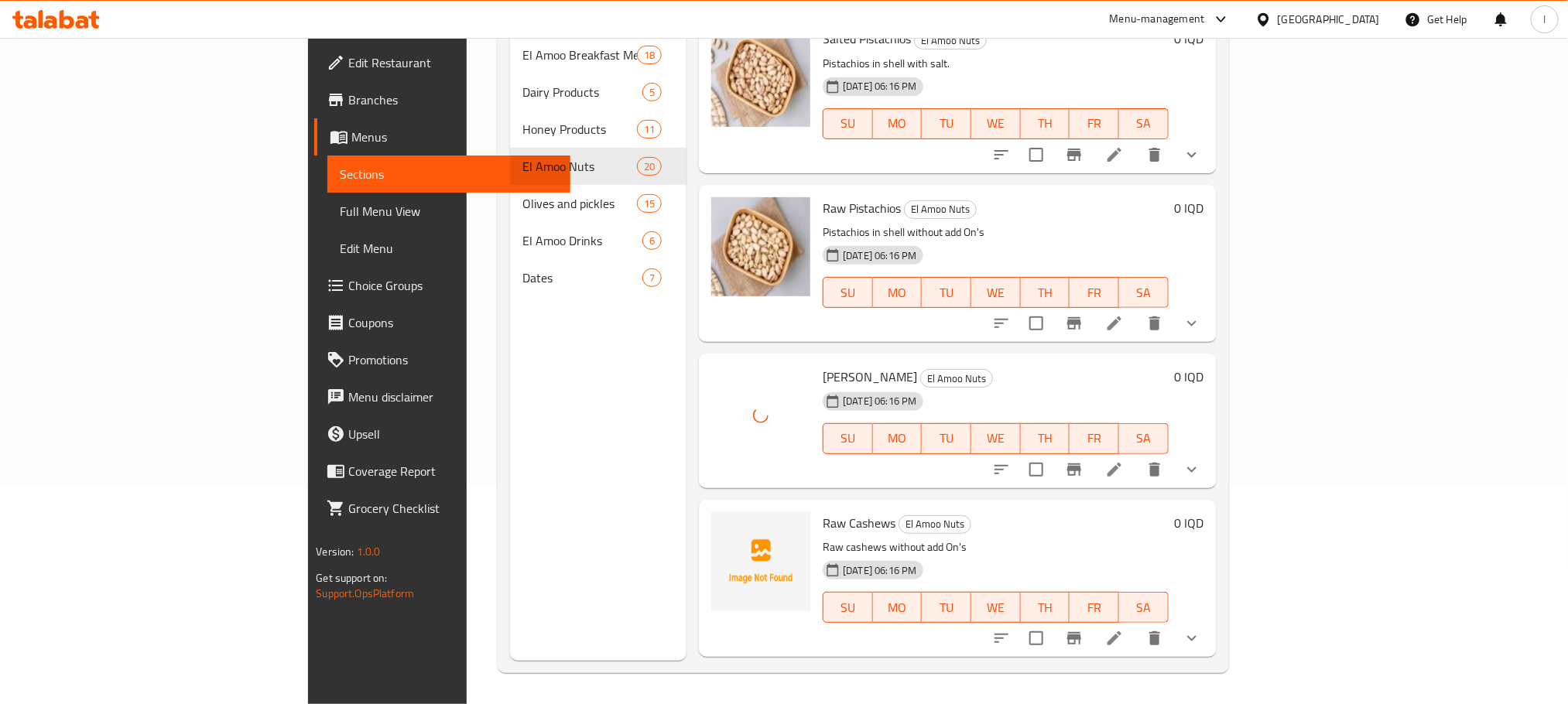
scroll to position [2089, 0]
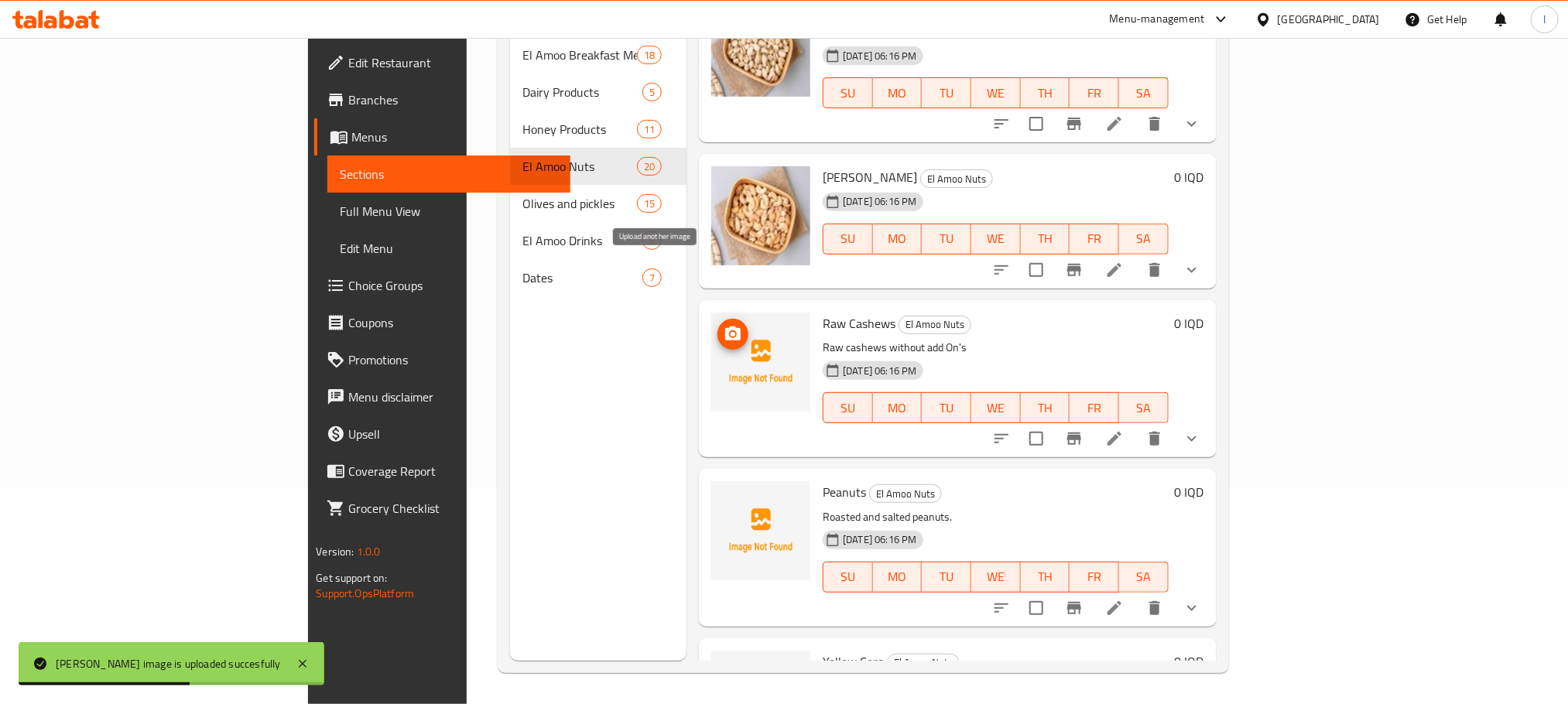
click at [717, 325] on span "upload picture" at bounding box center [733, 334] width 31 height 19
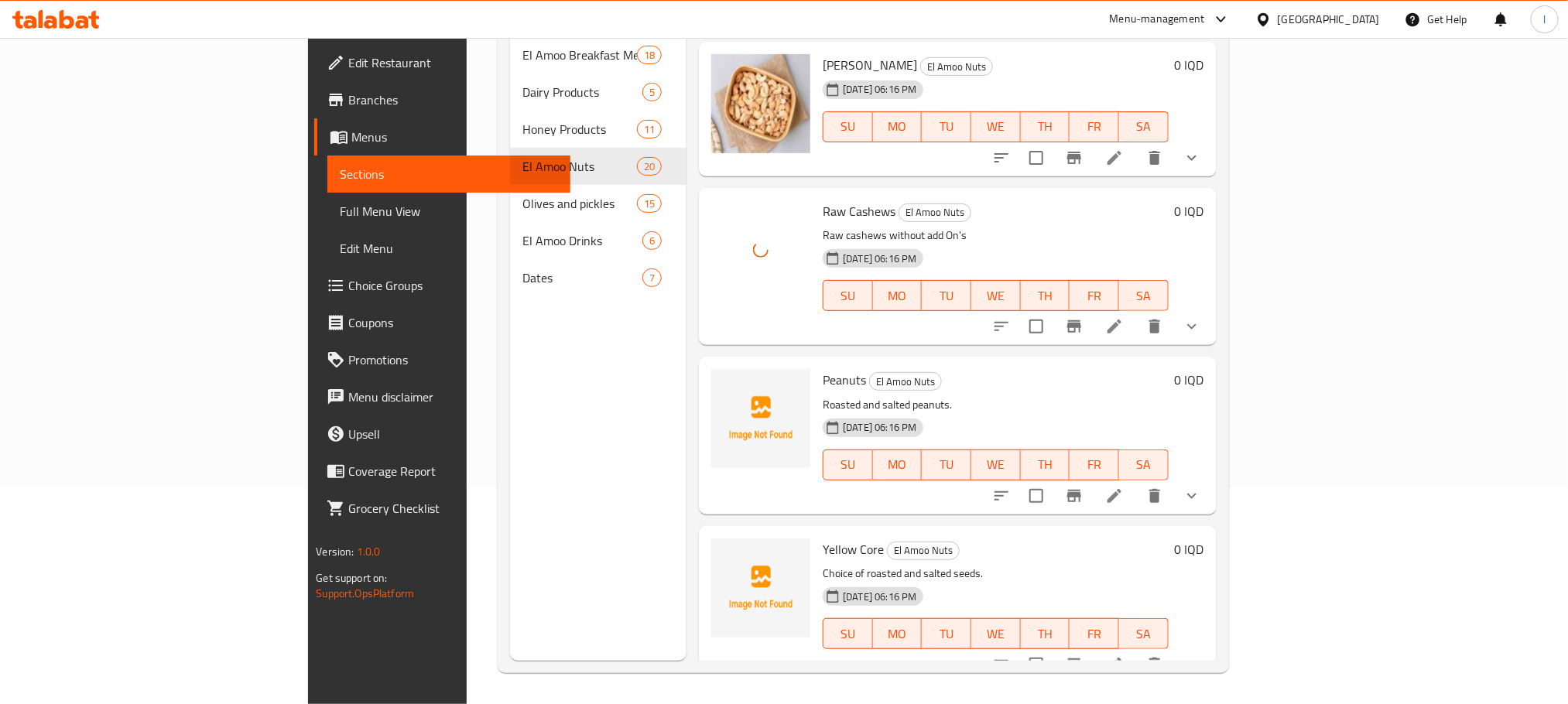
scroll to position [2207, 0]
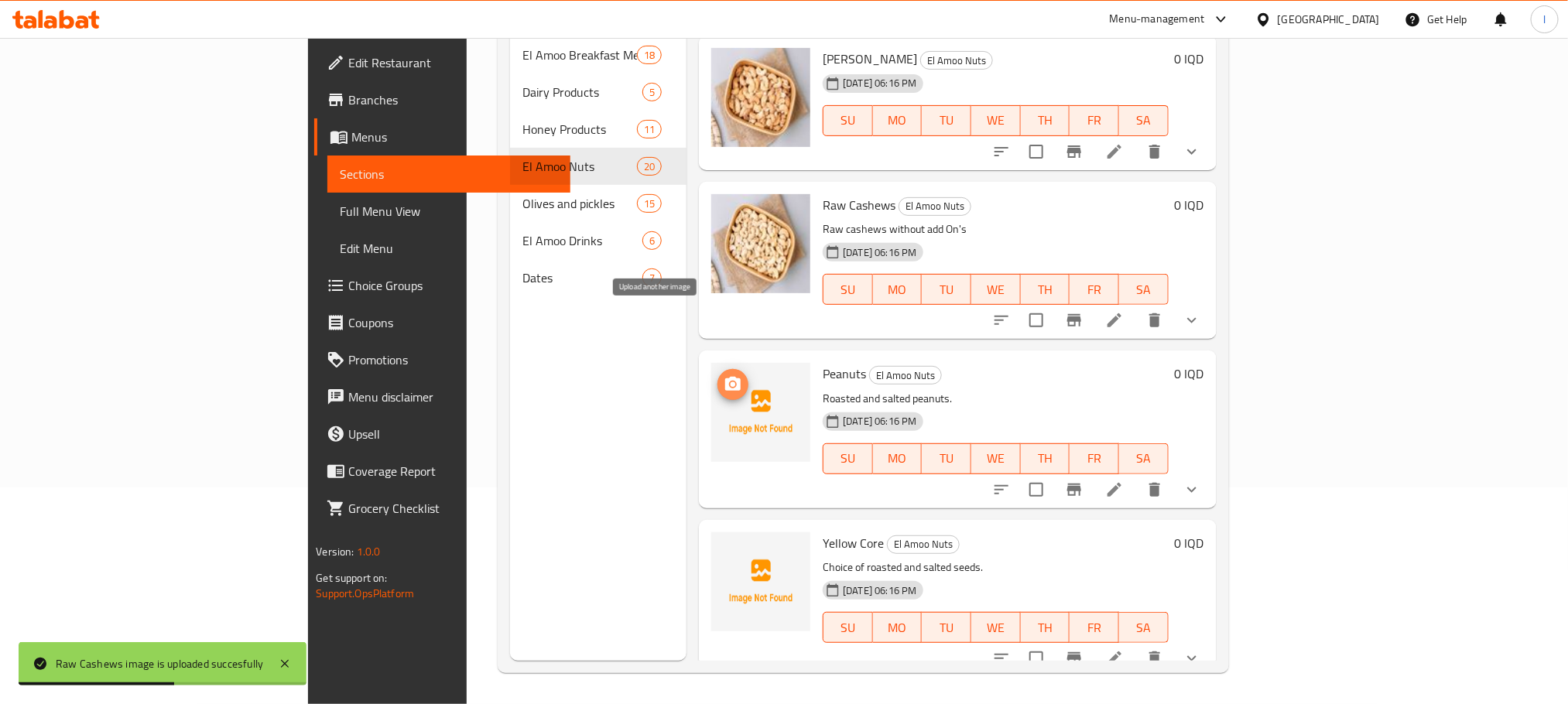
click at [725, 376] on icon "upload picture" at bounding box center [733, 383] width 15 height 14
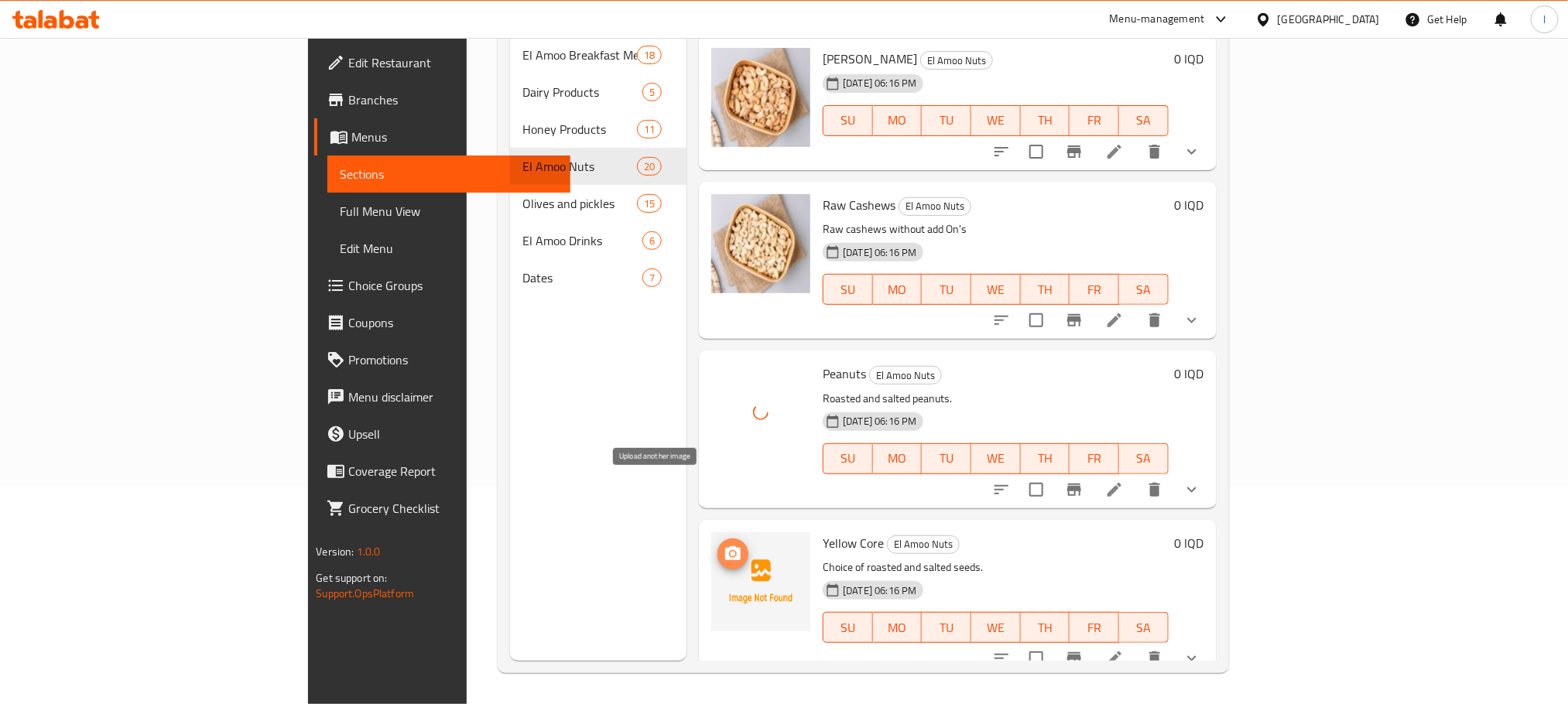
click at [731, 551] on circle "upload picture" at bounding box center [733, 553] width 4 height 4
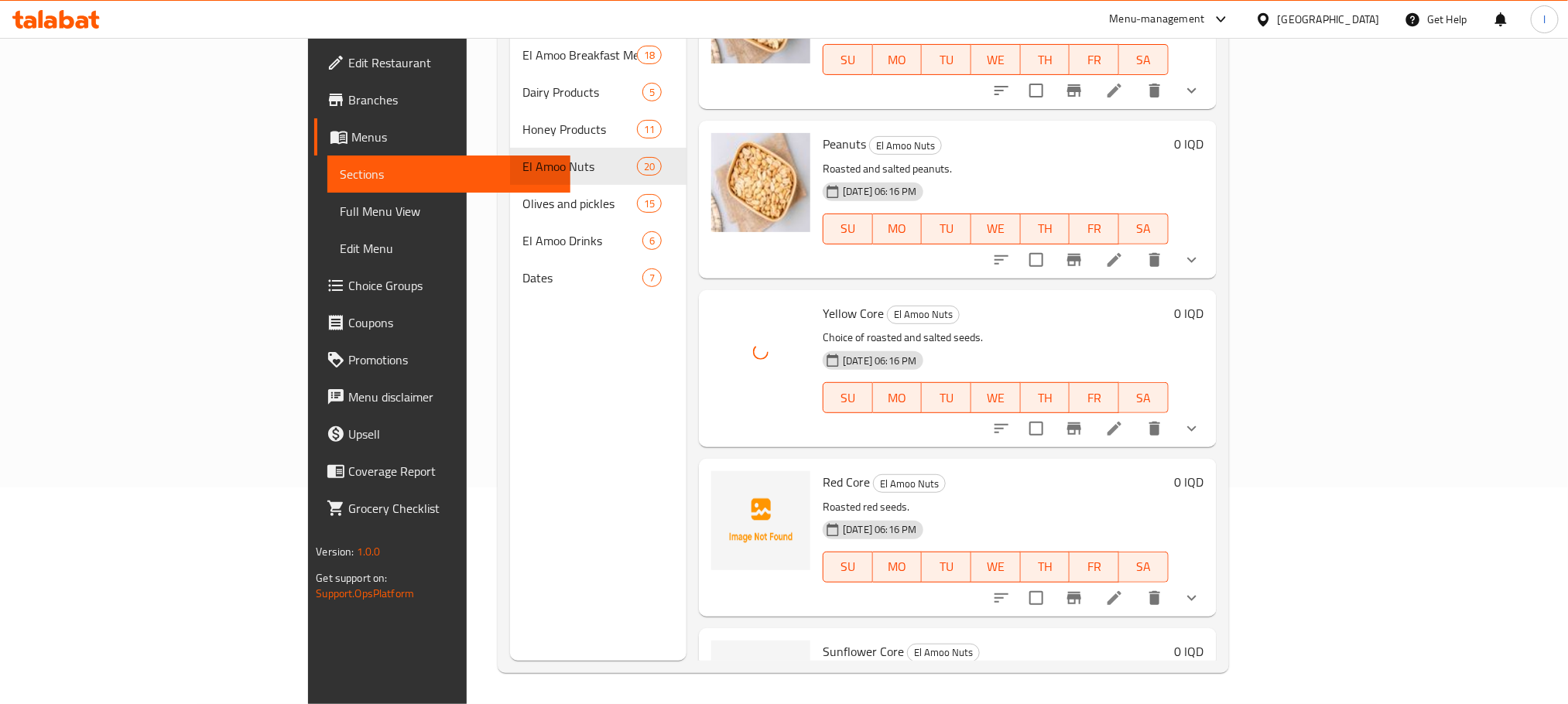
scroll to position [2490, 0]
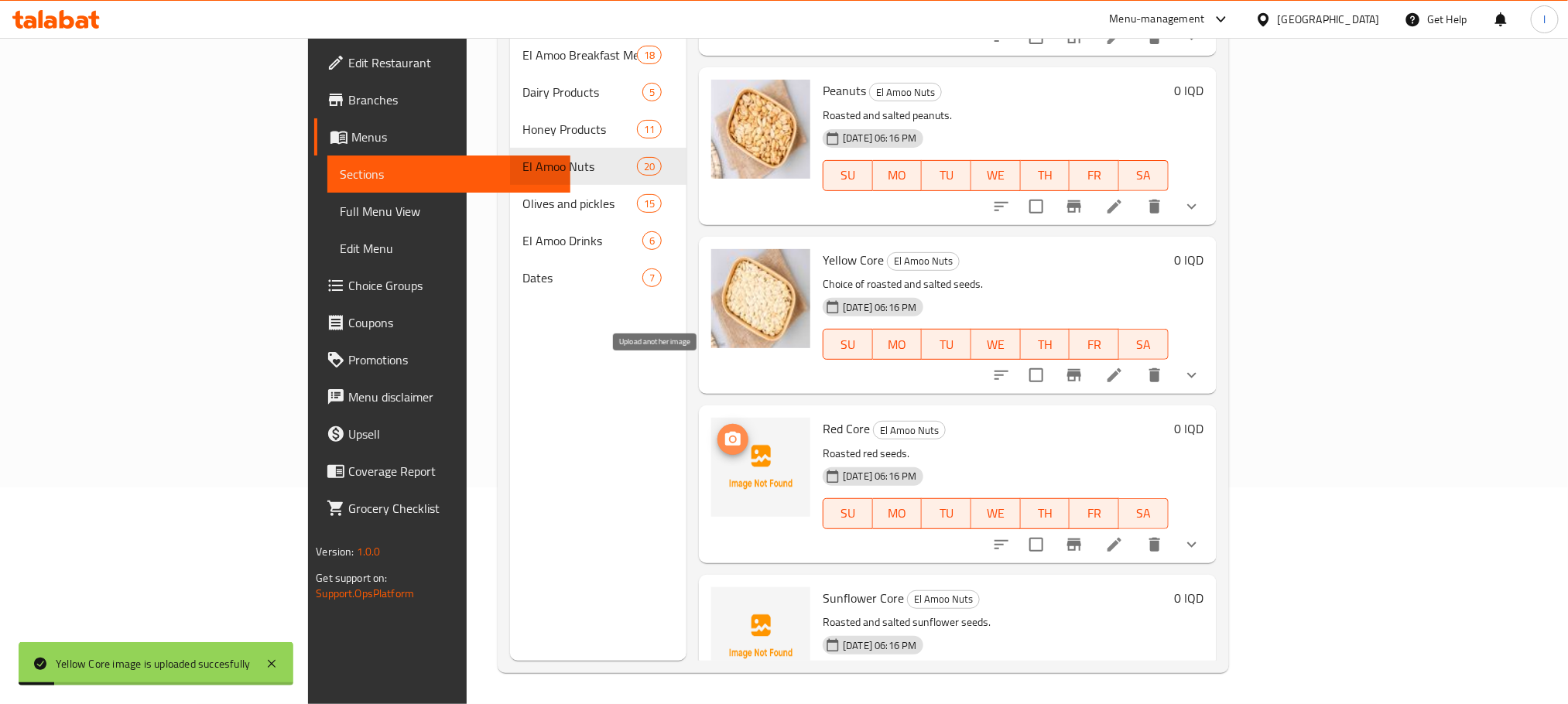
click at [725, 432] on icon "upload picture" at bounding box center [733, 438] width 15 height 14
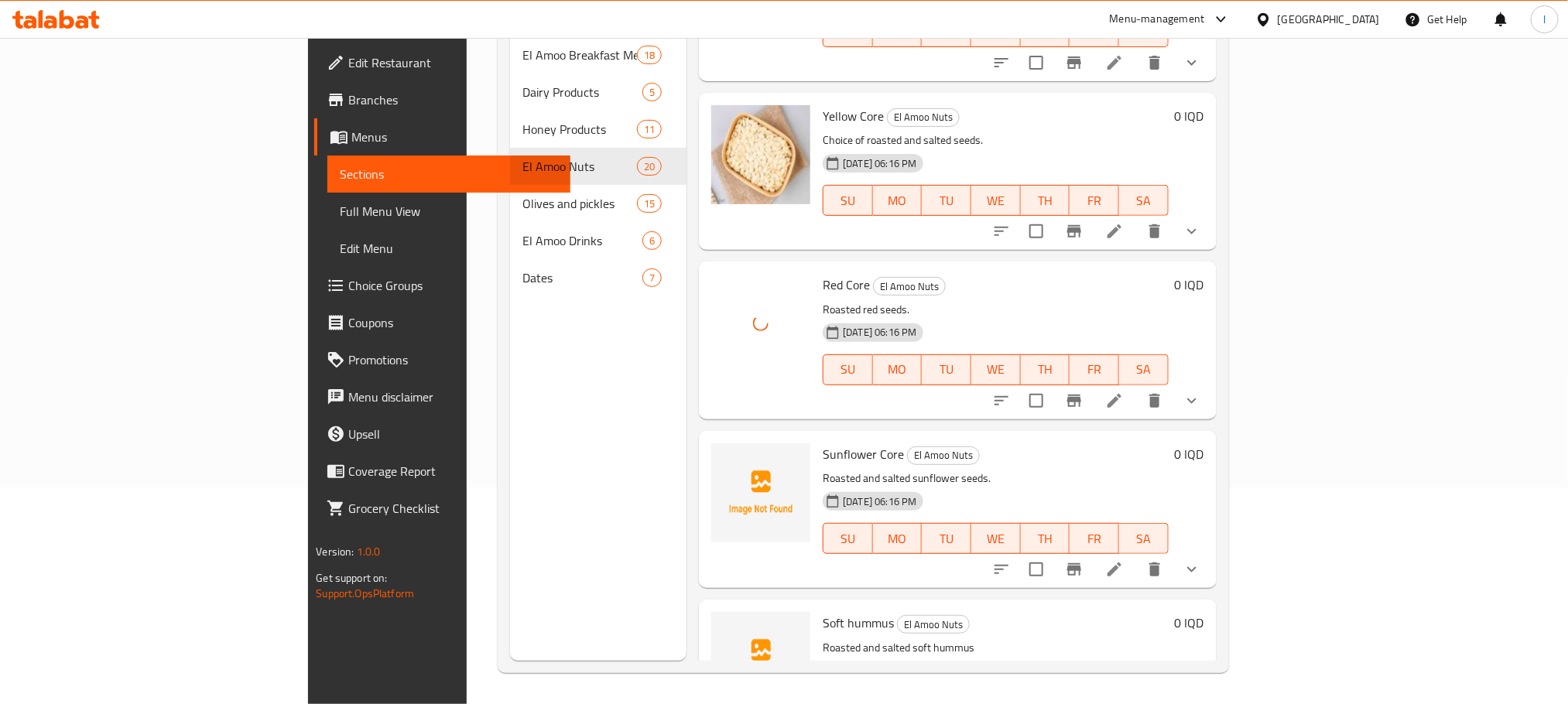
scroll to position [2666, 0]
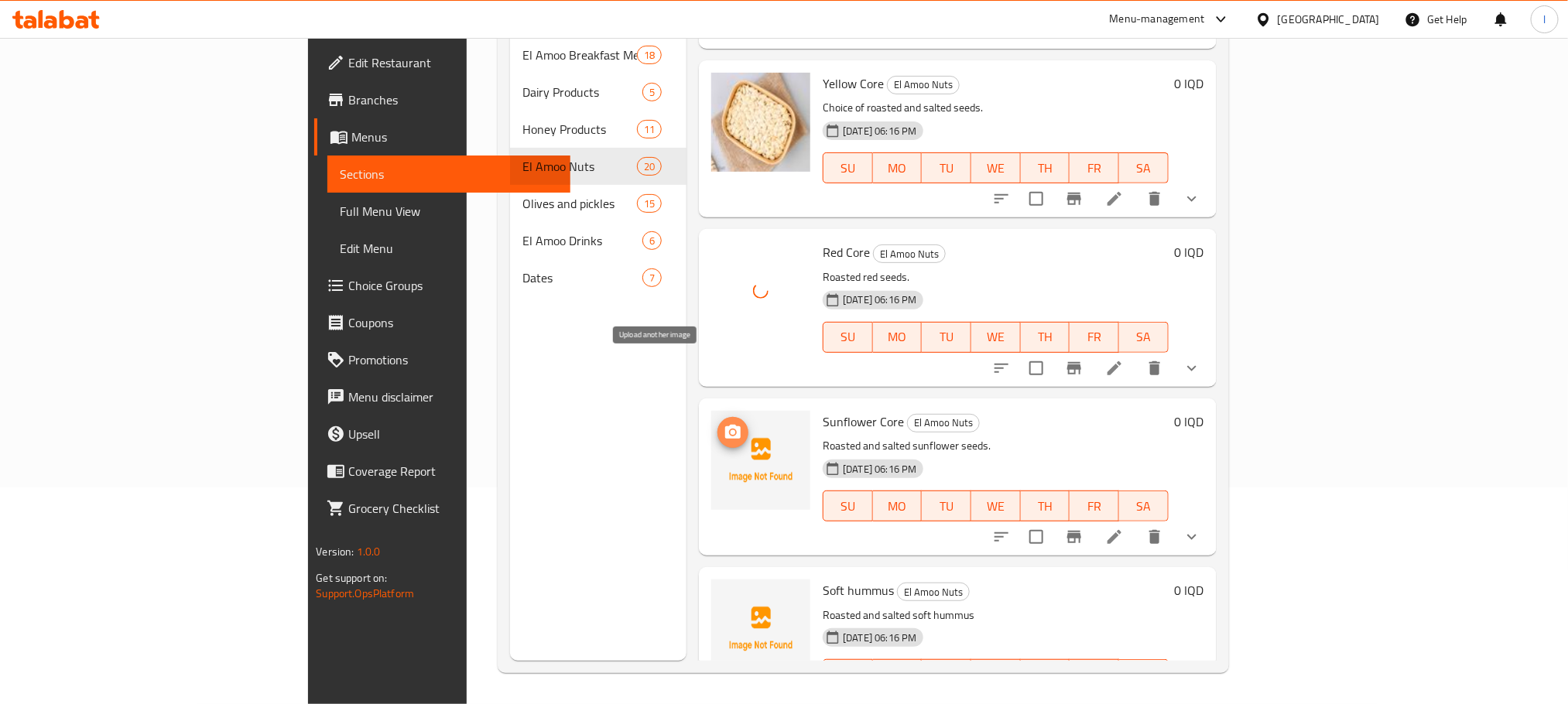
click at [717, 423] on span "upload picture" at bounding box center [733, 432] width 31 height 19
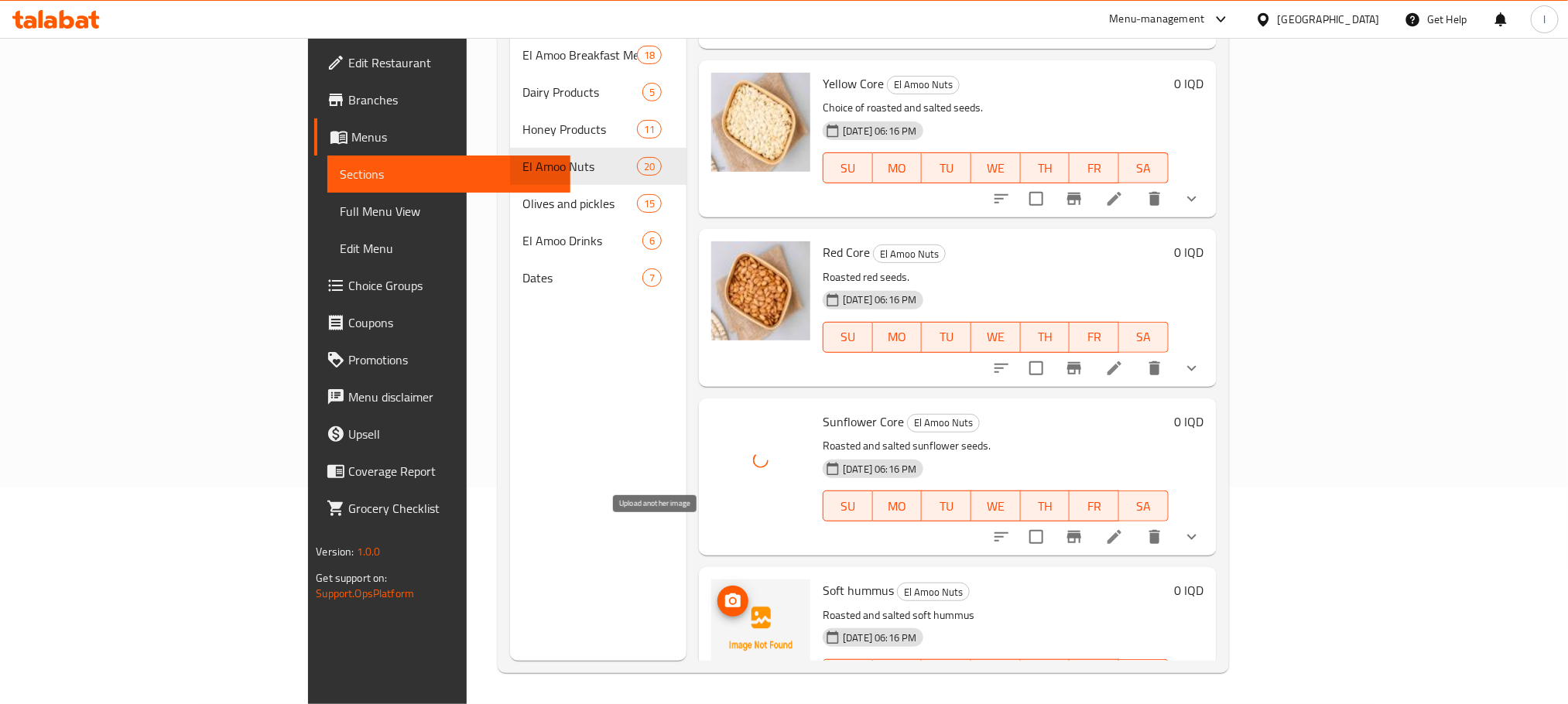
click at [725, 593] on icon "upload picture" at bounding box center [733, 600] width 15 height 14
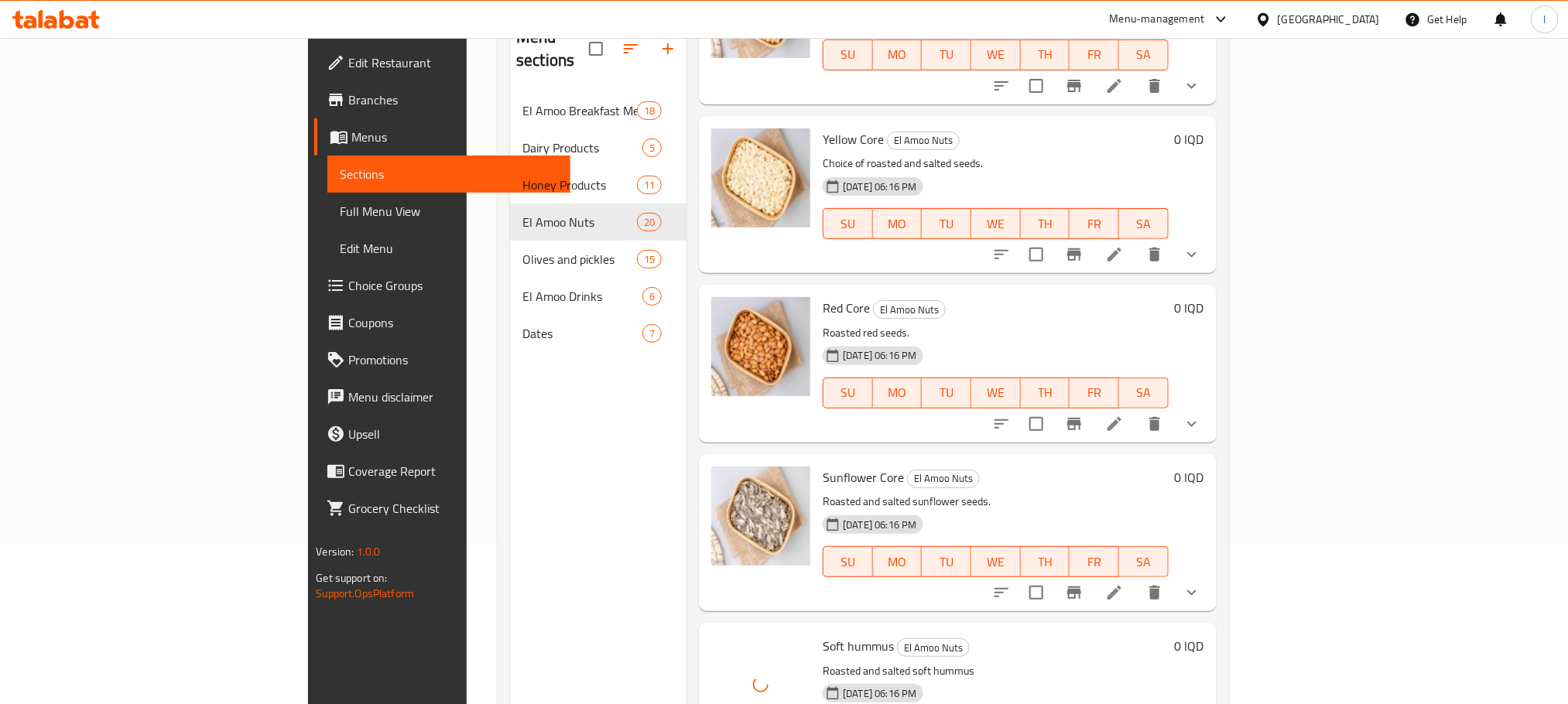
scroll to position [217, 0]
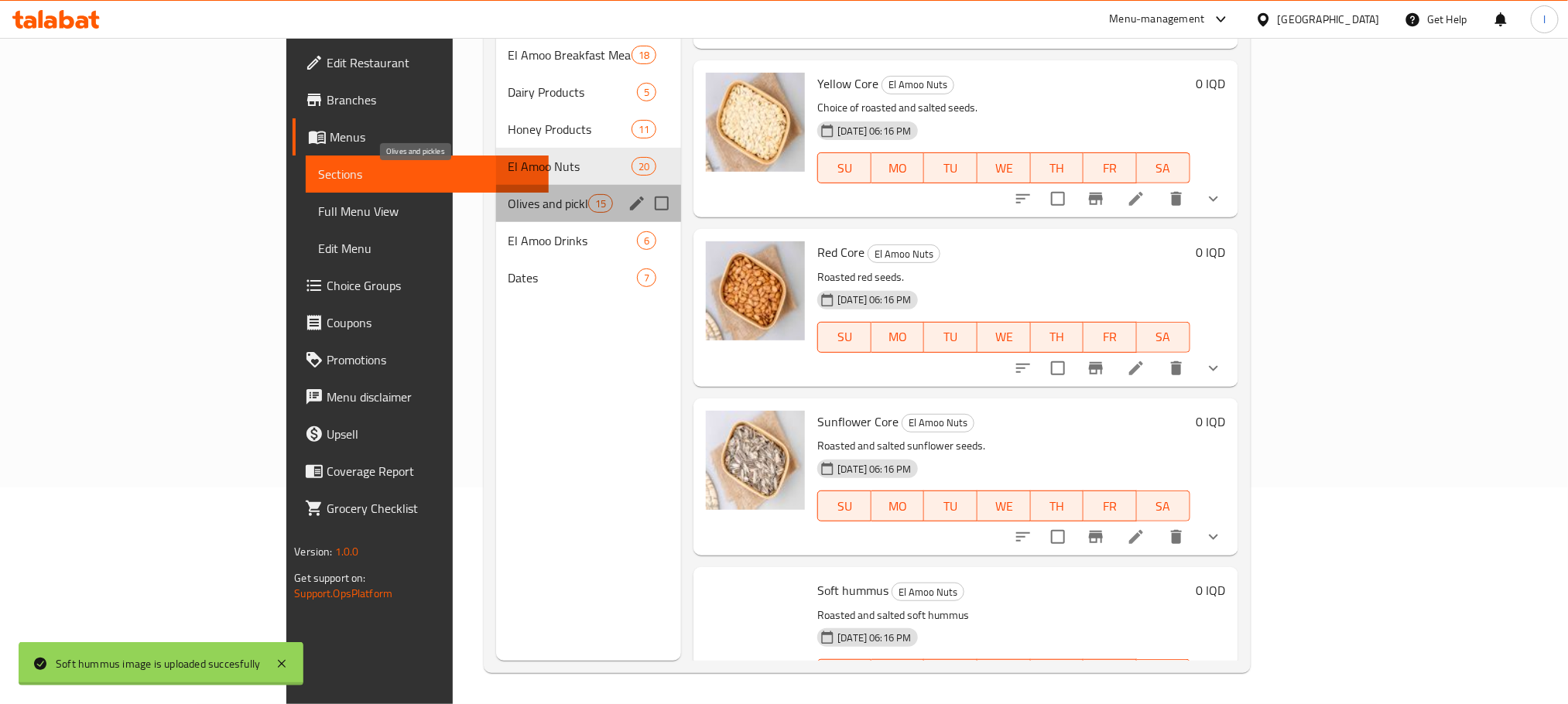
click at [508, 194] on span "Olives and pickles" at bounding box center [548, 204] width 80 height 19
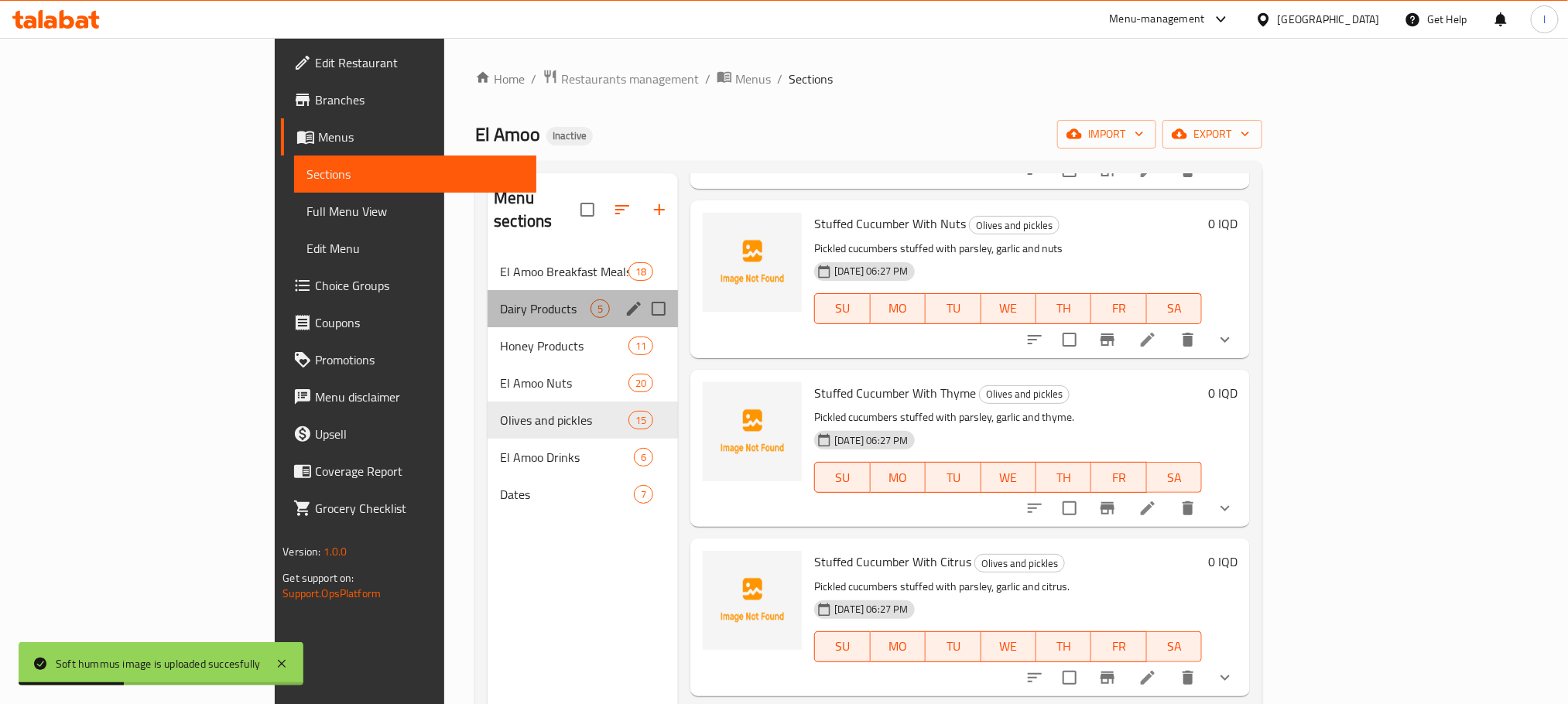
click at [488, 290] on div "Dairy Products 5" at bounding box center [582, 308] width 190 height 37
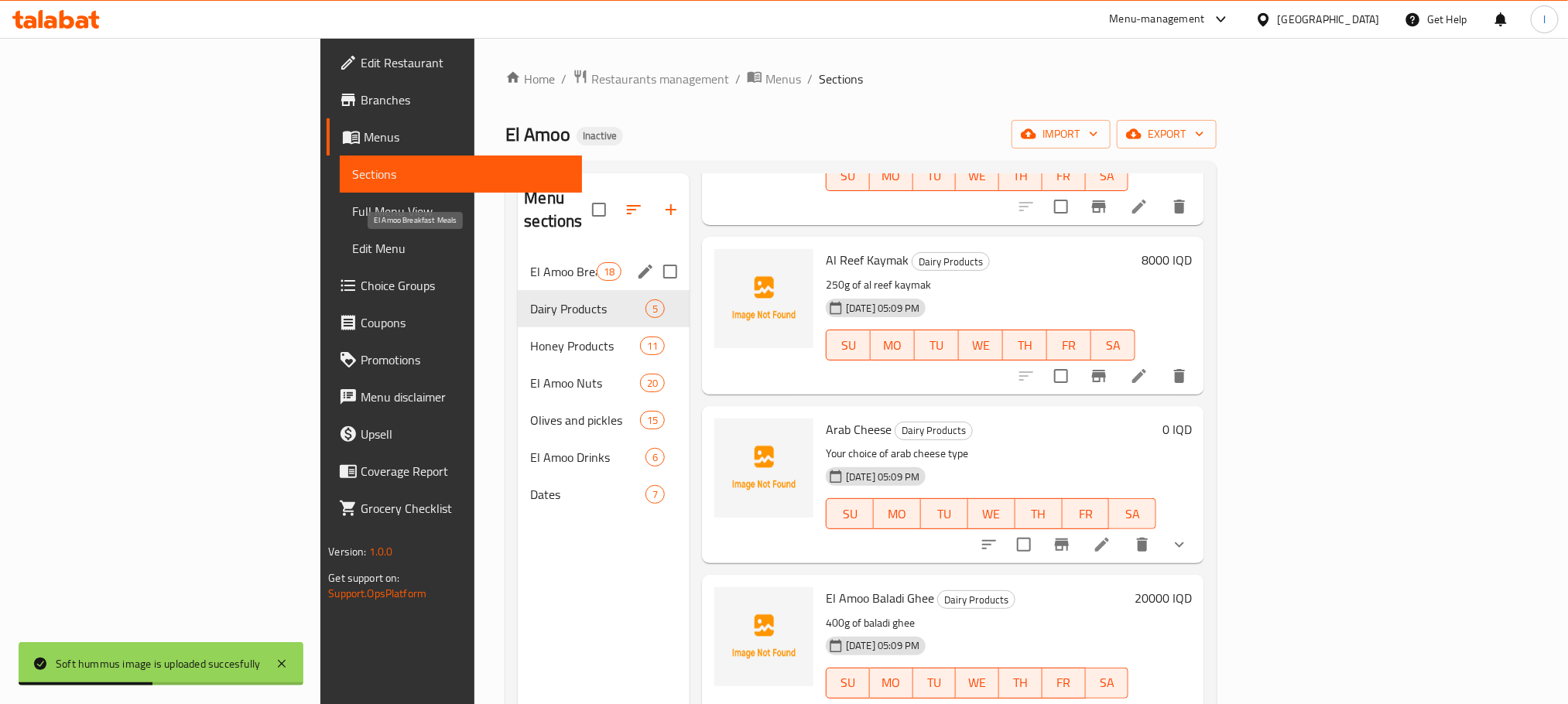
click at [530, 262] on span "El Amoo Breakfast Meals" at bounding box center [563, 272] width 65 height 19
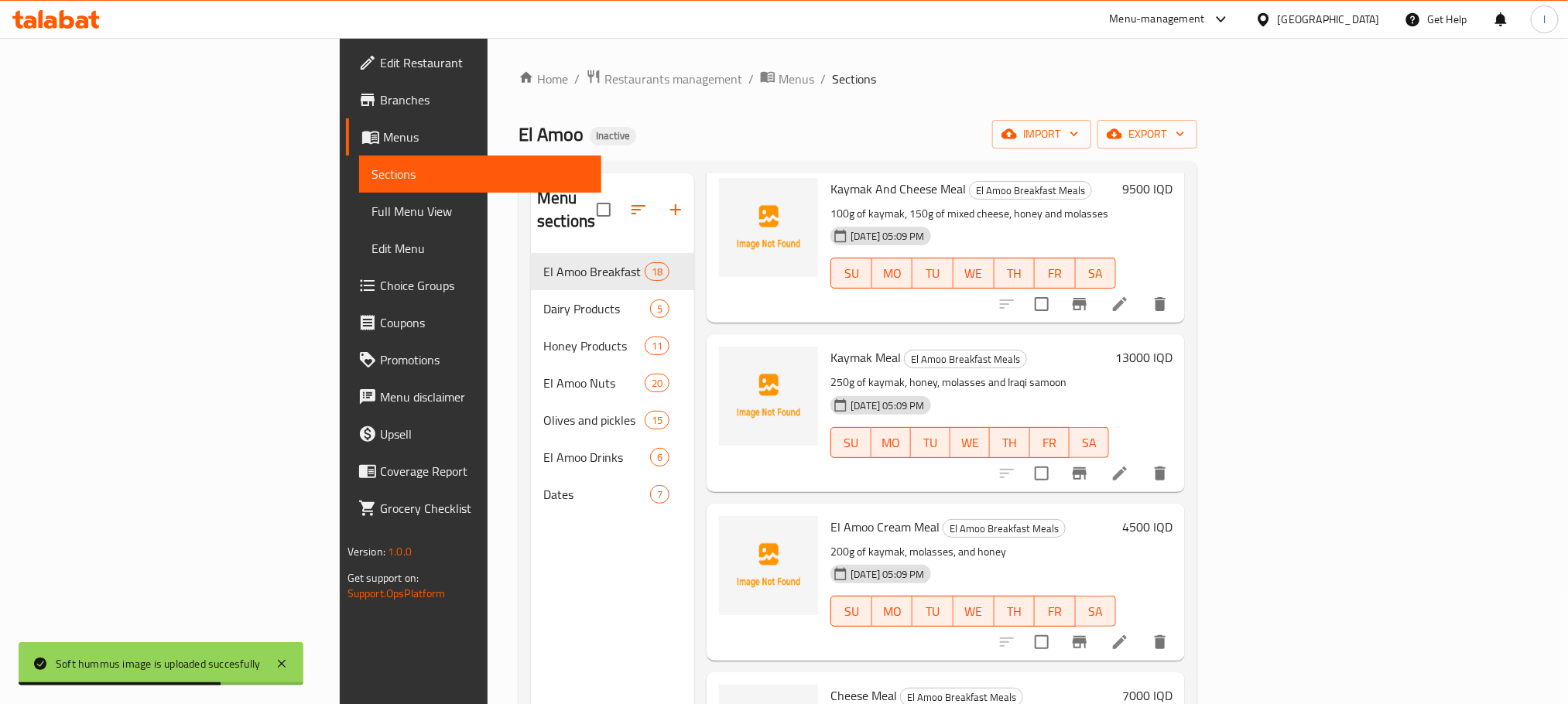
scroll to position [2375, 0]
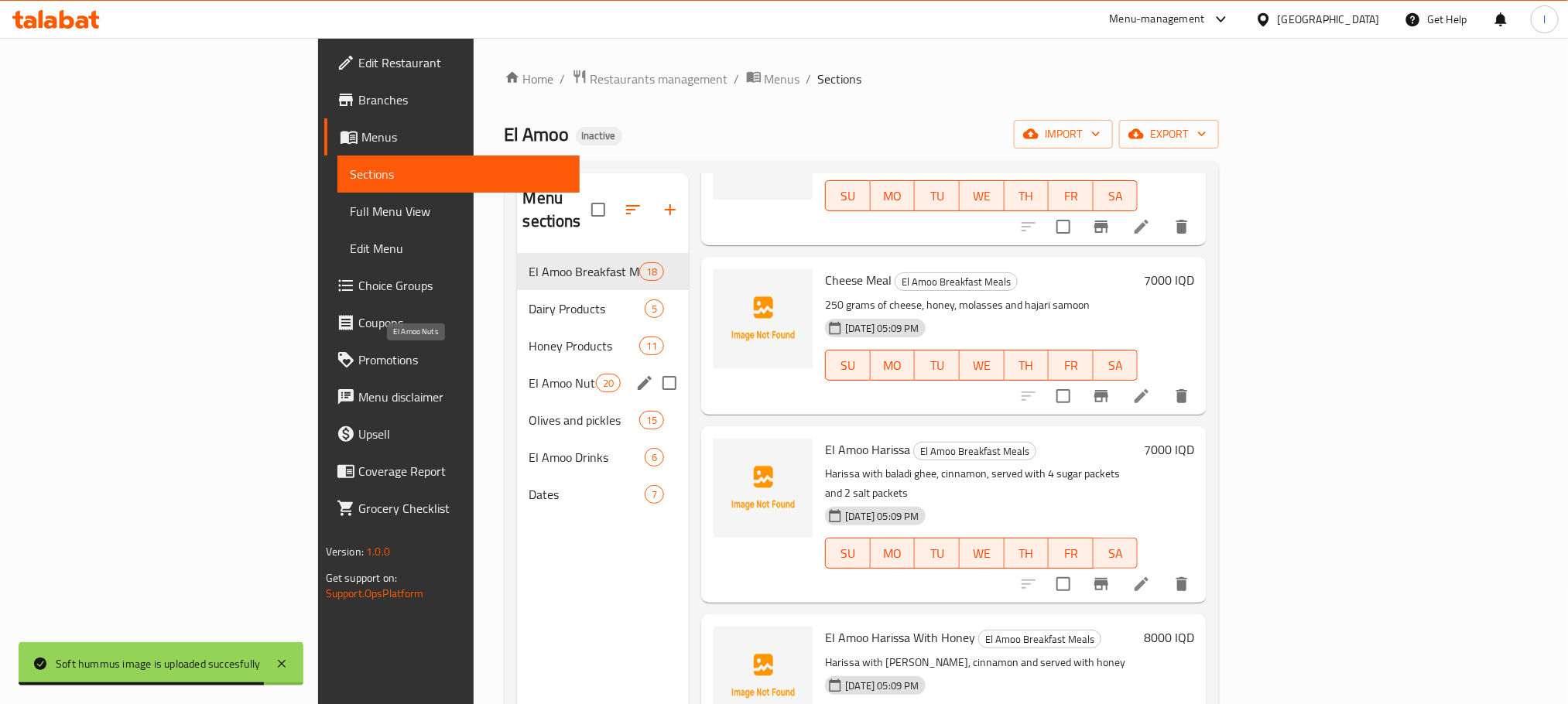
click at [530, 374] on span "El Amoo Nuts" at bounding box center [563, 383] width 67 height 19
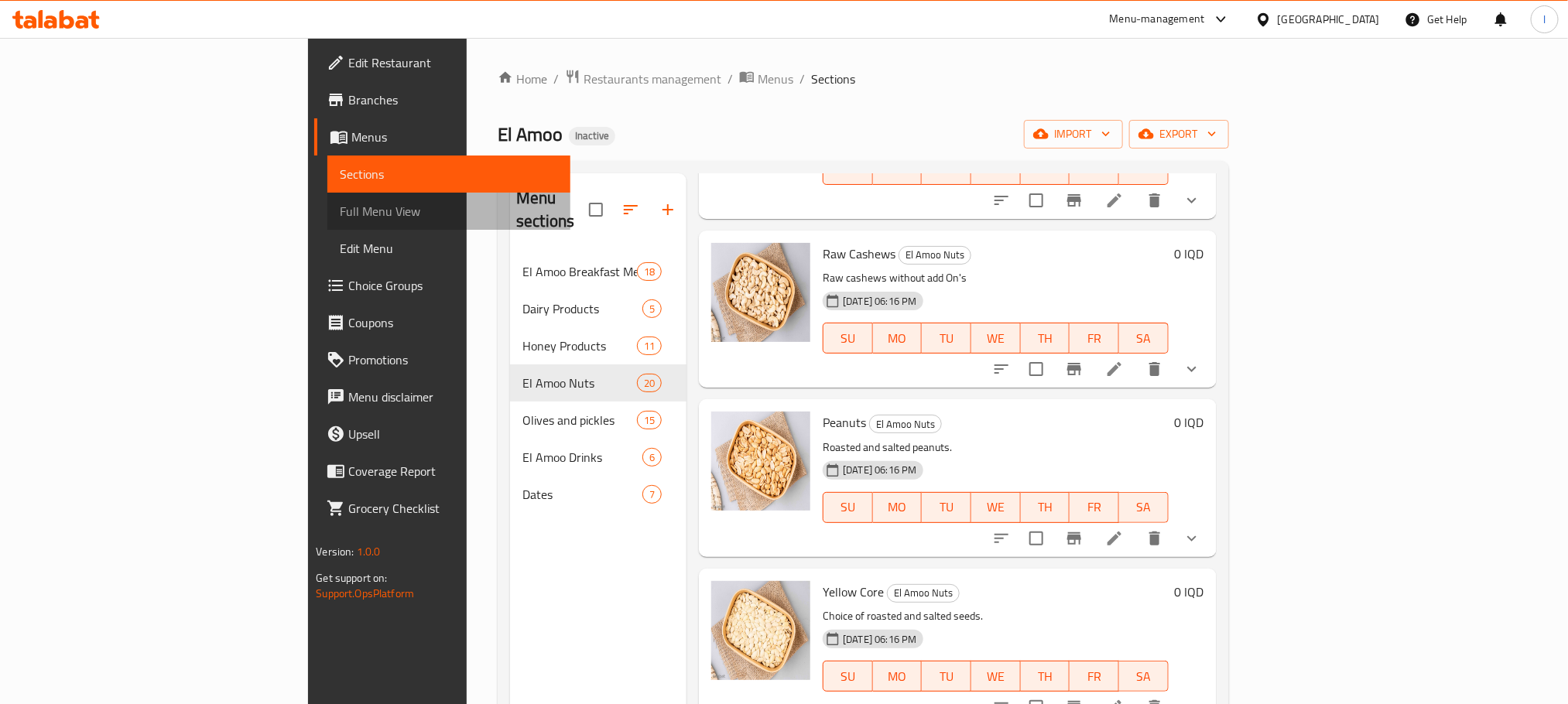
click at [340, 210] on span "Full Menu View" at bounding box center [448, 211] width 218 height 19
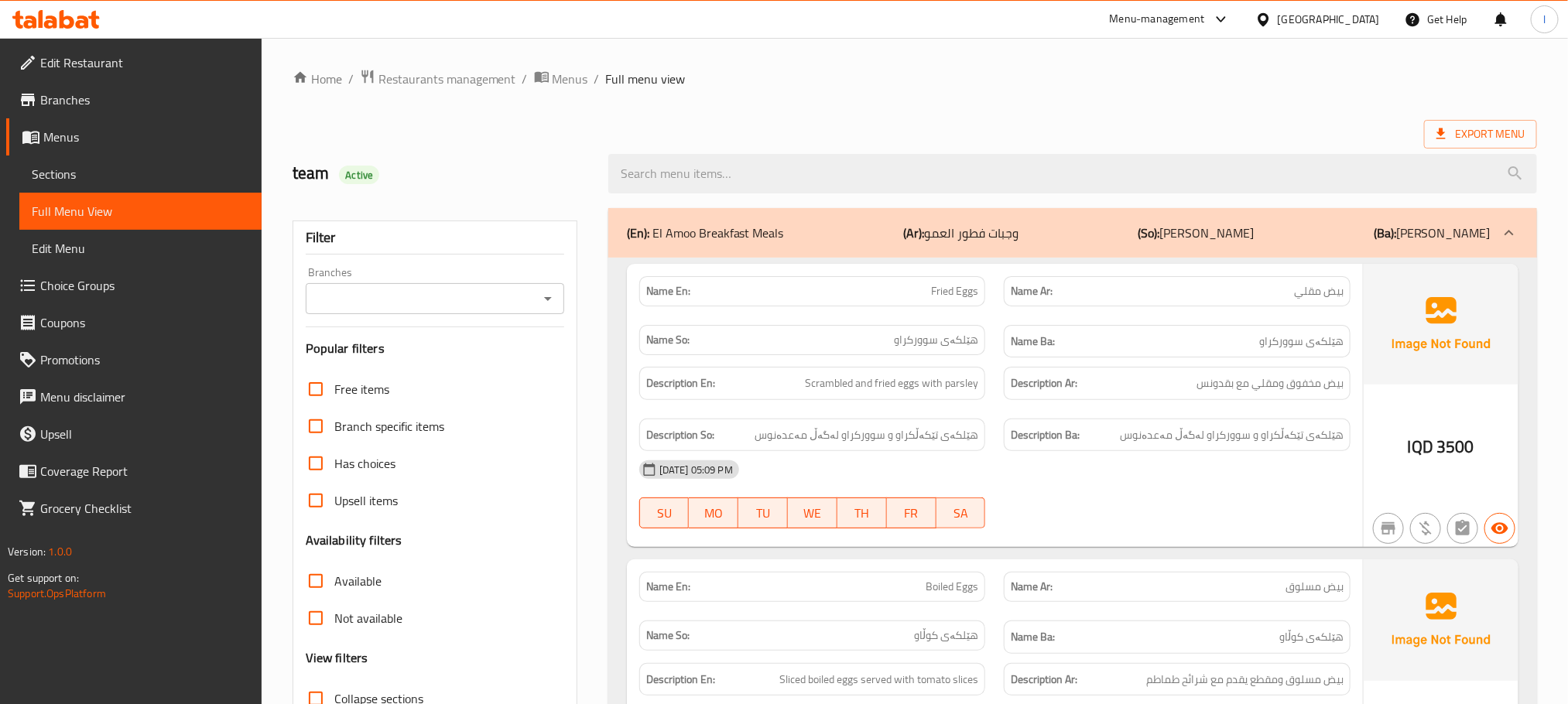
click at [532, 297] on input "Branches" at bounding box center [422, 298] width 224 height 21
click at [546, 291] on icon "Close" at bounding box center [548, 299] width 19 height 19
click at [548, 286] on div "Branches" at bounding box center [434, 298] width 259 height 31
click at [548, 290] on icon "Open" at bounding box center [548, 299] width 19 height 19
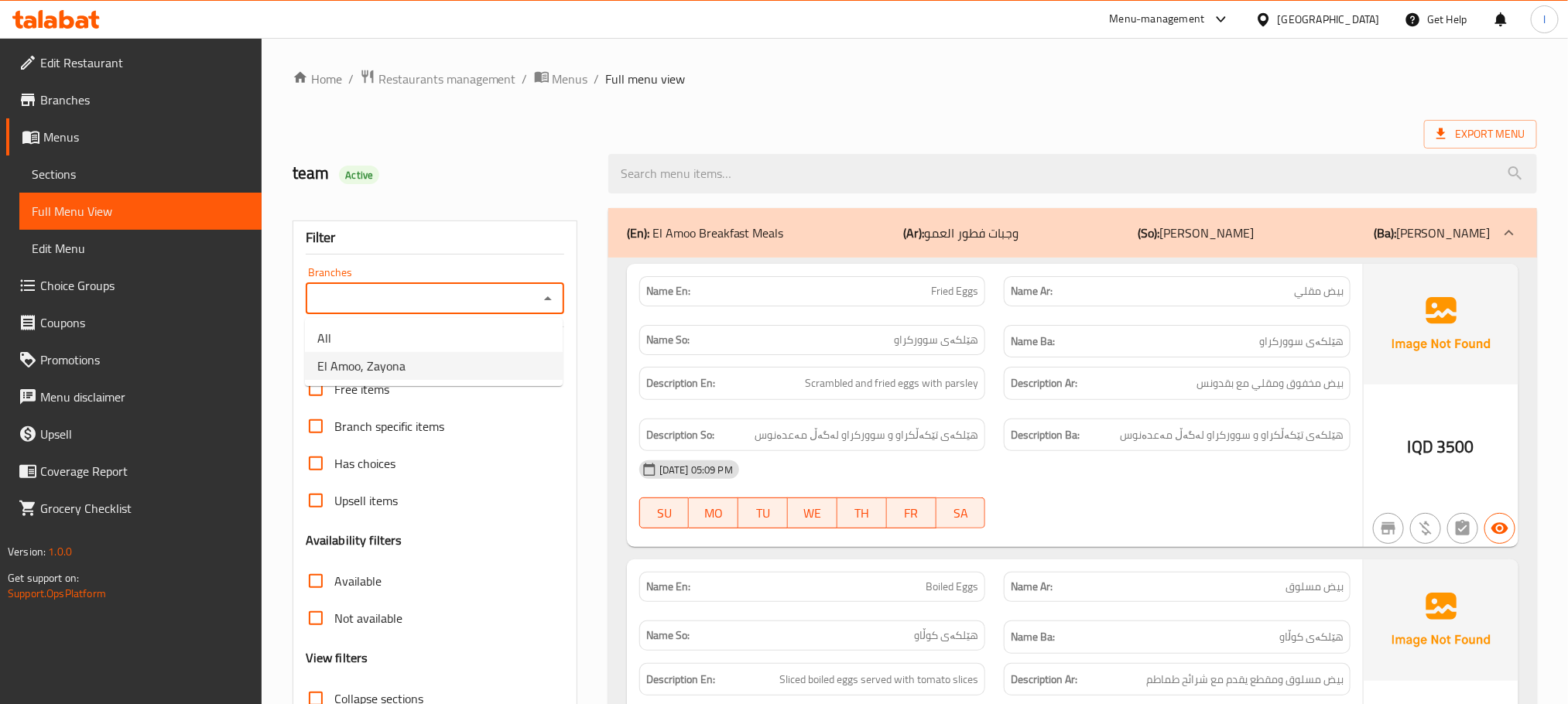
click at [474, 367] on li "El Amoo, Zayona" at bounding box center [434, 365] width 258 height 28
type input "El Amoo, Zayona"
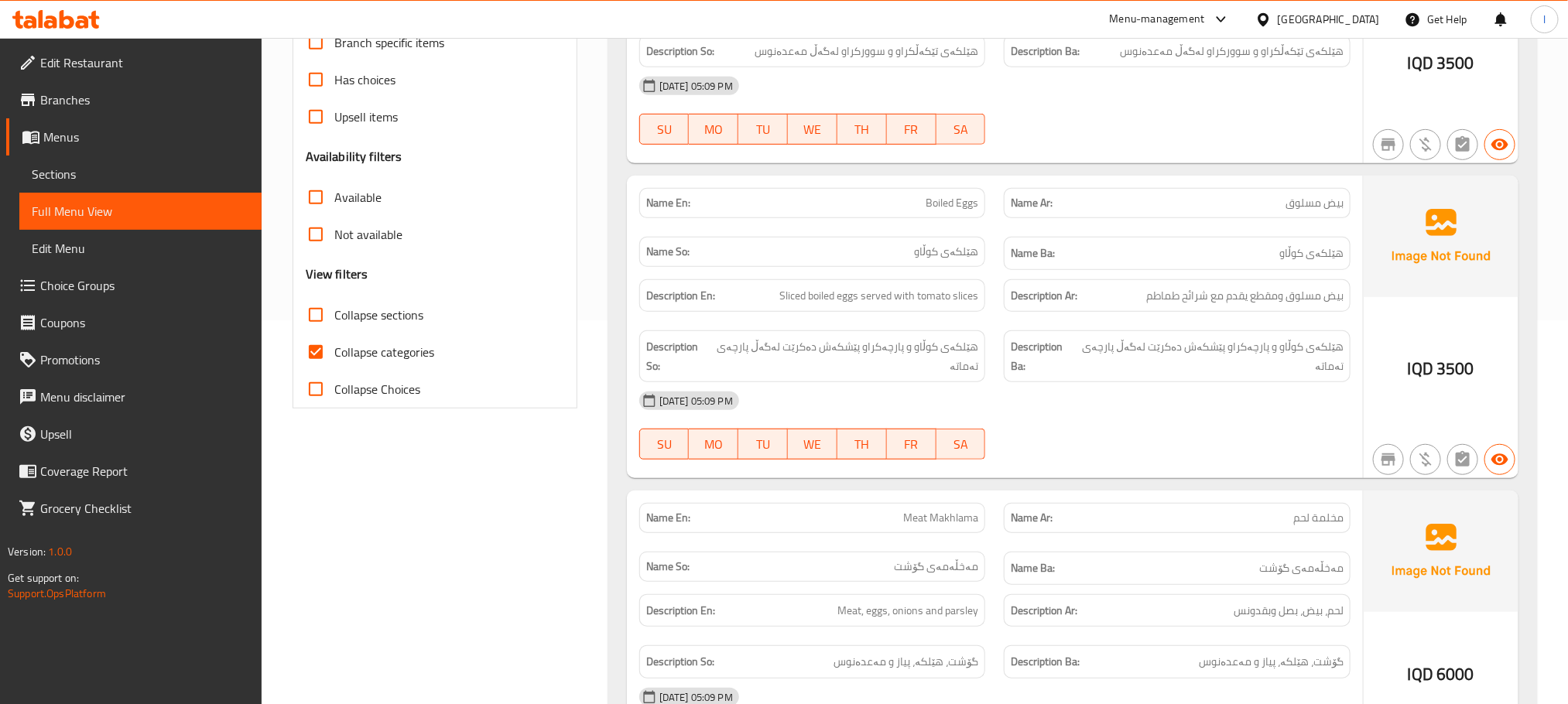
scroll to position [425, 0]
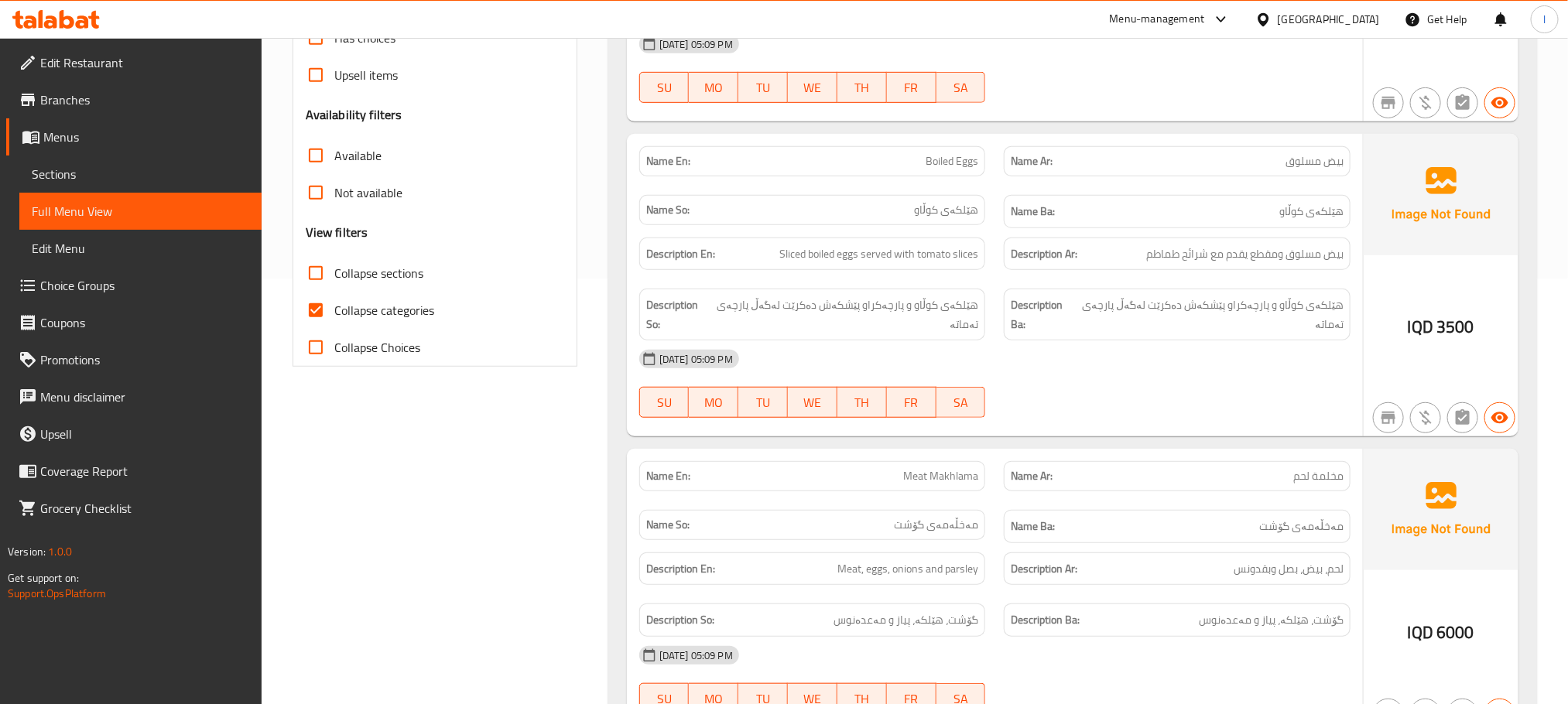
click at [321, 279] on input "Collapse sections" at bounding box center [316, 272] width 37 height 37
checkbox input "true"
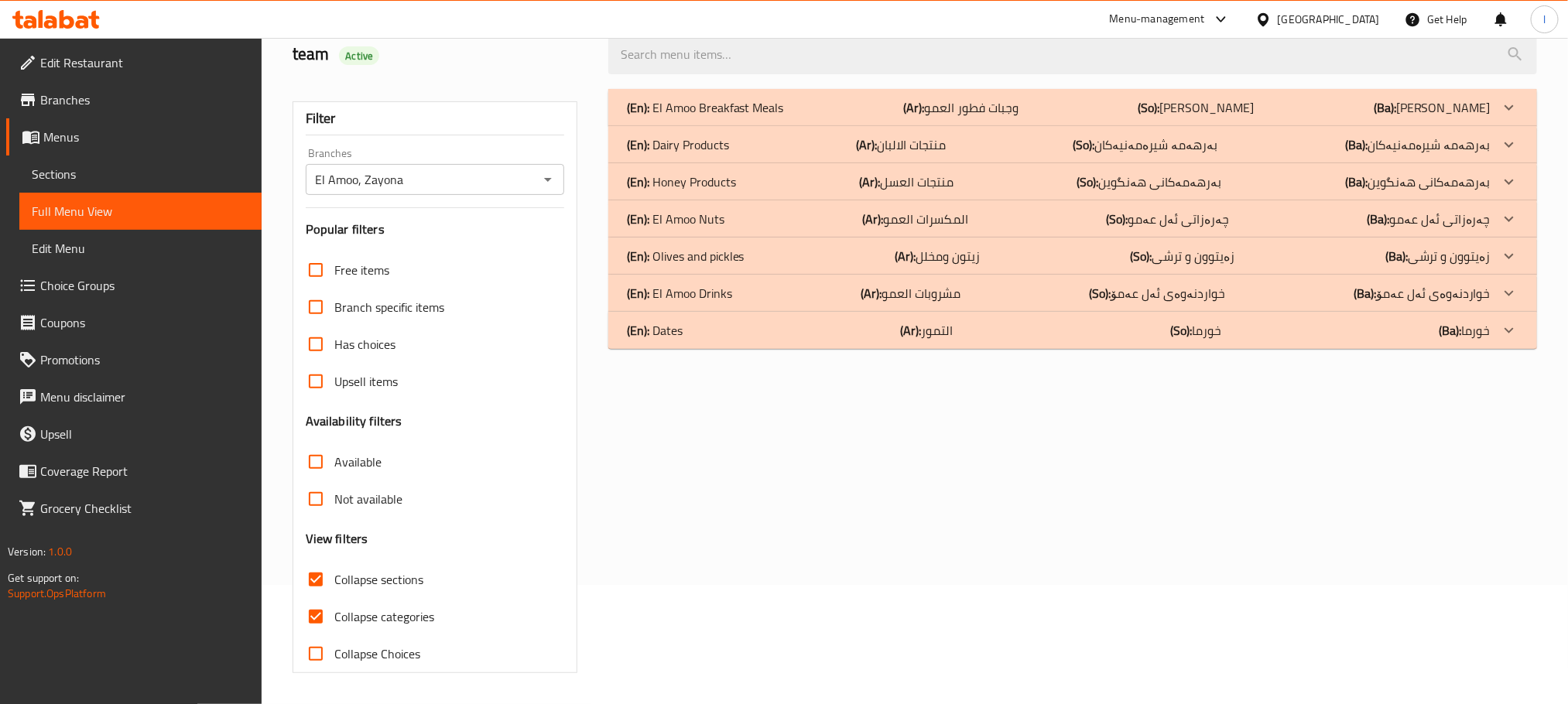
scroll to position [120, 0]
click at [321, 615] on input "Collapse categories" at bounding box center [316, 616] width 37 height 37
checkbox input "false"
click at [762, 212] on div "(En): El Amoo Nuts (Ar): المكسرات العمو (So): چەرەزاتی ئەل عەمو (Ba): چەرەزاتی …" at bounding box center [1059, 219] width 864 height 19
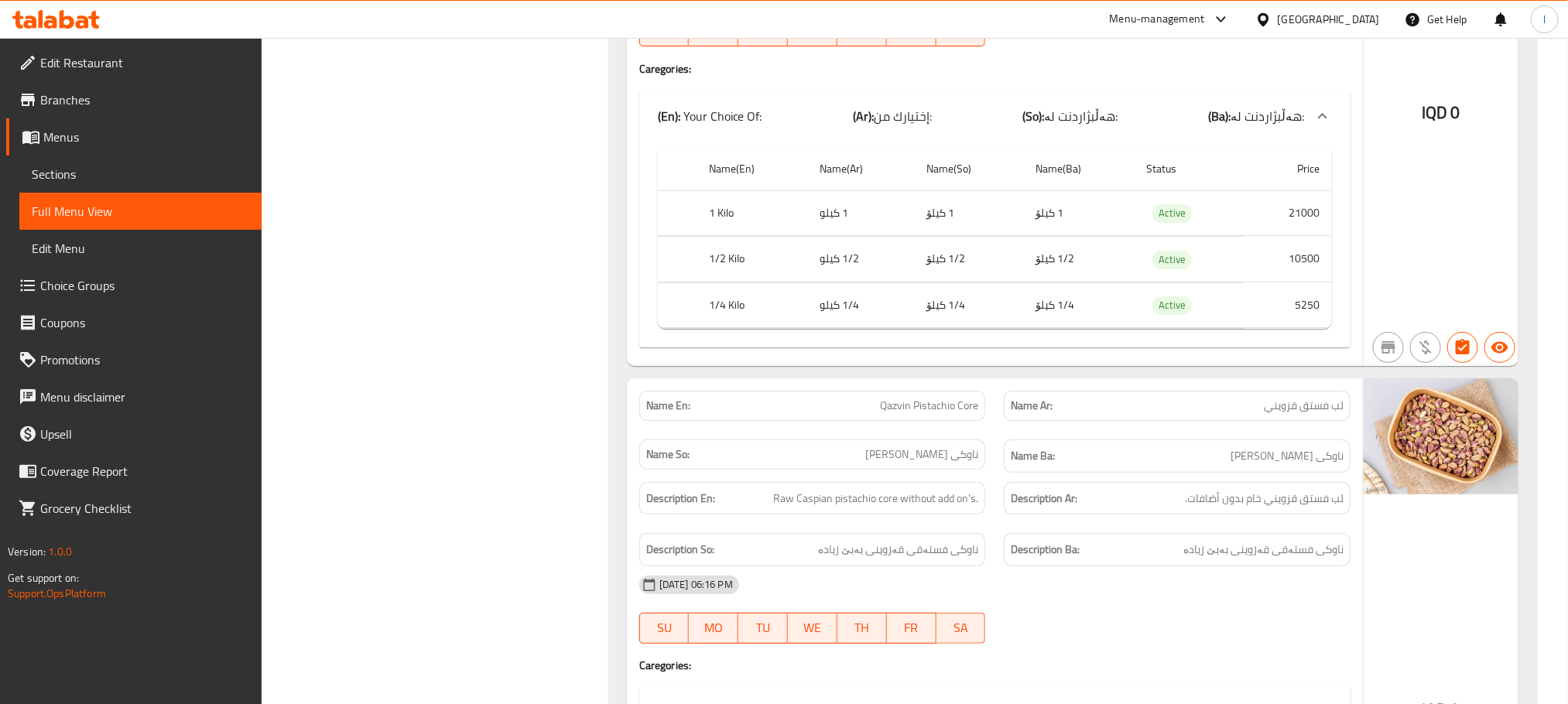
scroll to position [3098, 0]
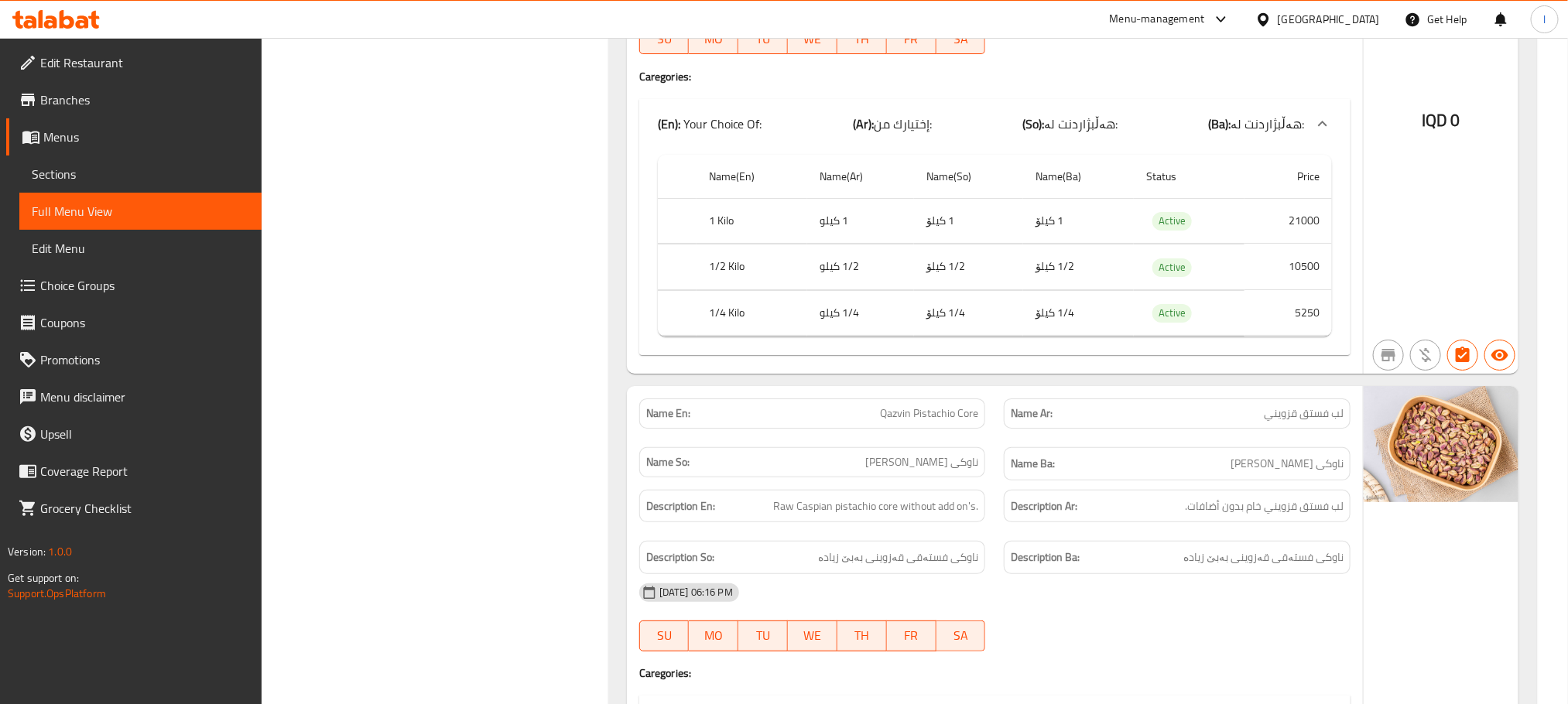
click at [832, 421] on p "Name En: Qazvin Pistachio Core" at bounding box center [812, 413] width 333 height 16
copy span "Qazvin Pistachio Core"
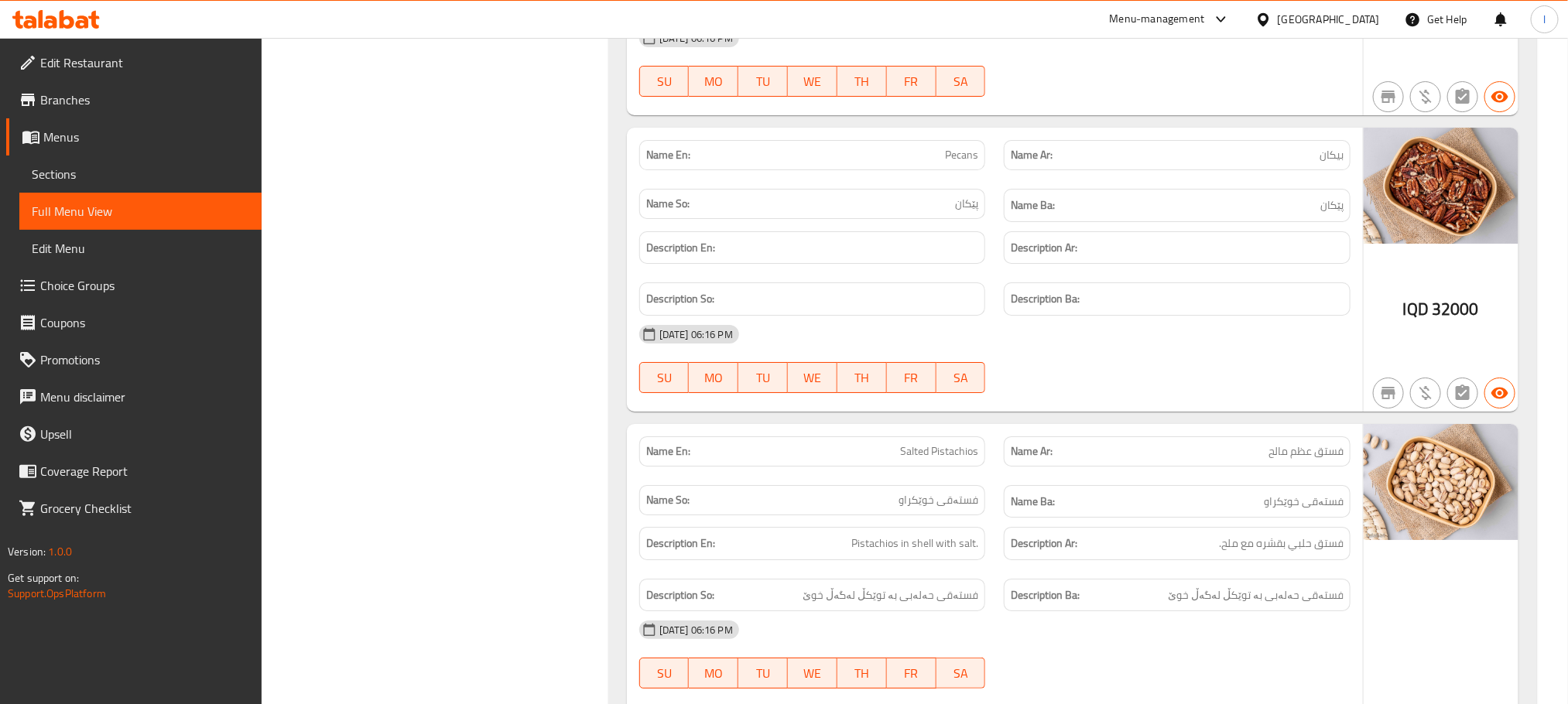
scroll to position [6076, 0]
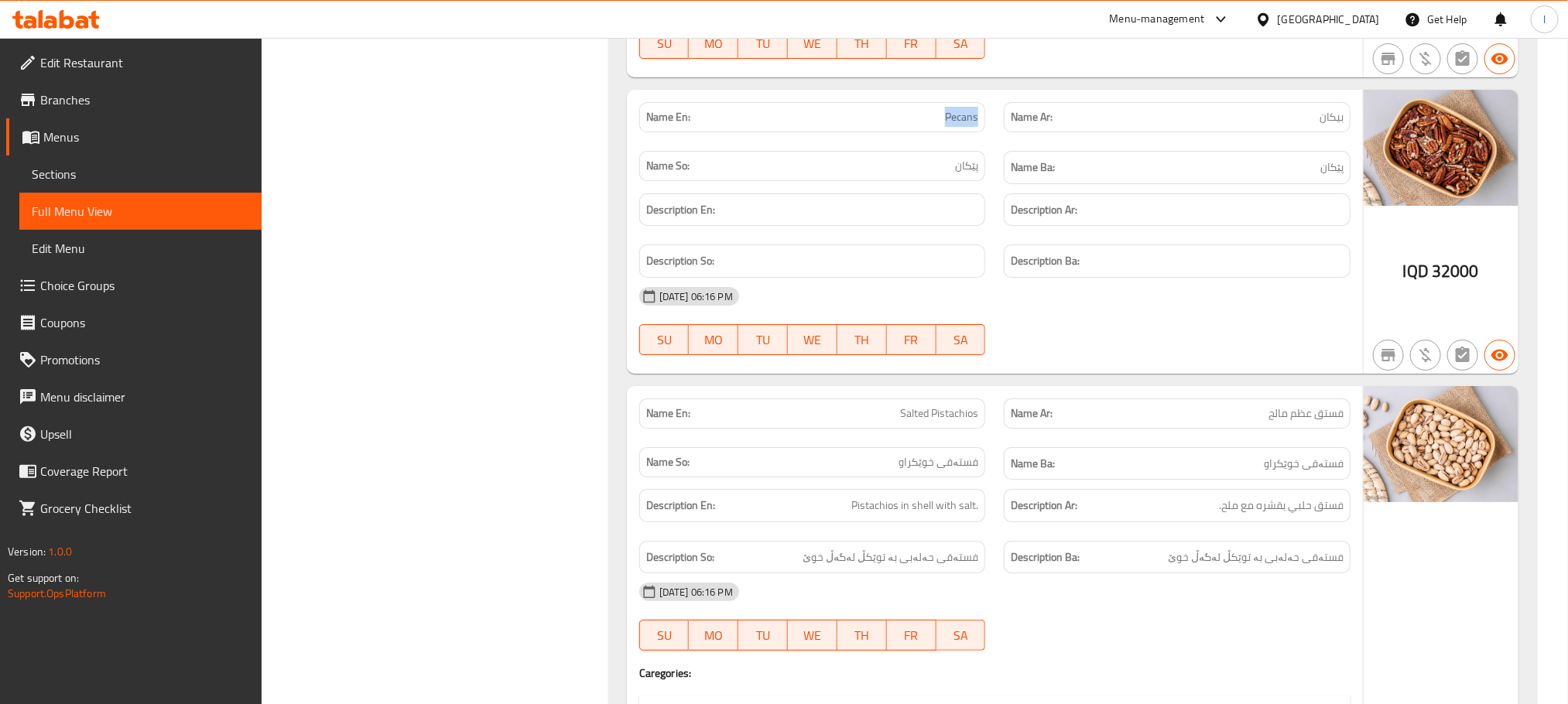
drag, startPoint x: 944, startPoint y: 156, endPoint x: 990, endPoint y: 147, distance: 46.9
click at [990, 142] on div "Name En: Pecans" at bounding box center [813, 117] width 366 height 49
copy span "Pecans"
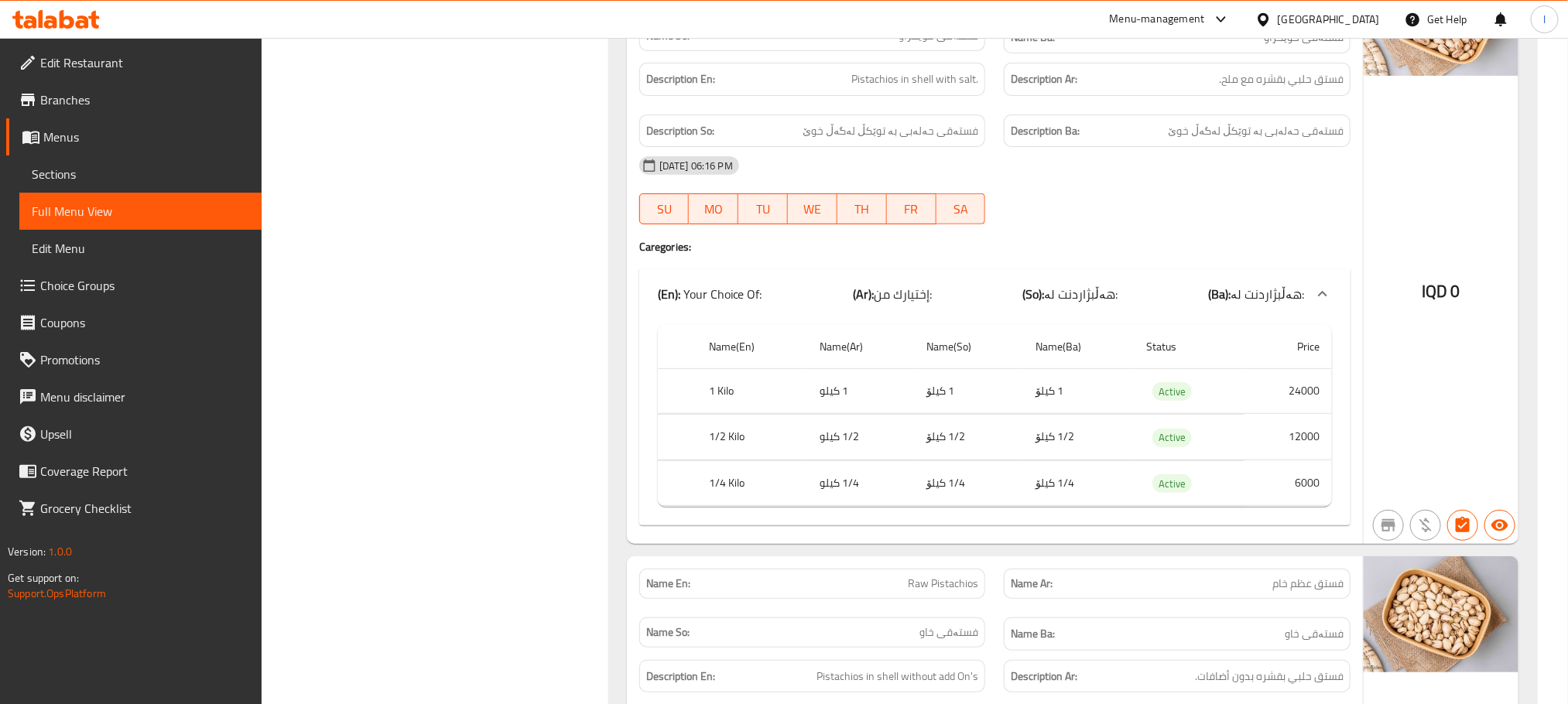
scroll to position [6927, 0]
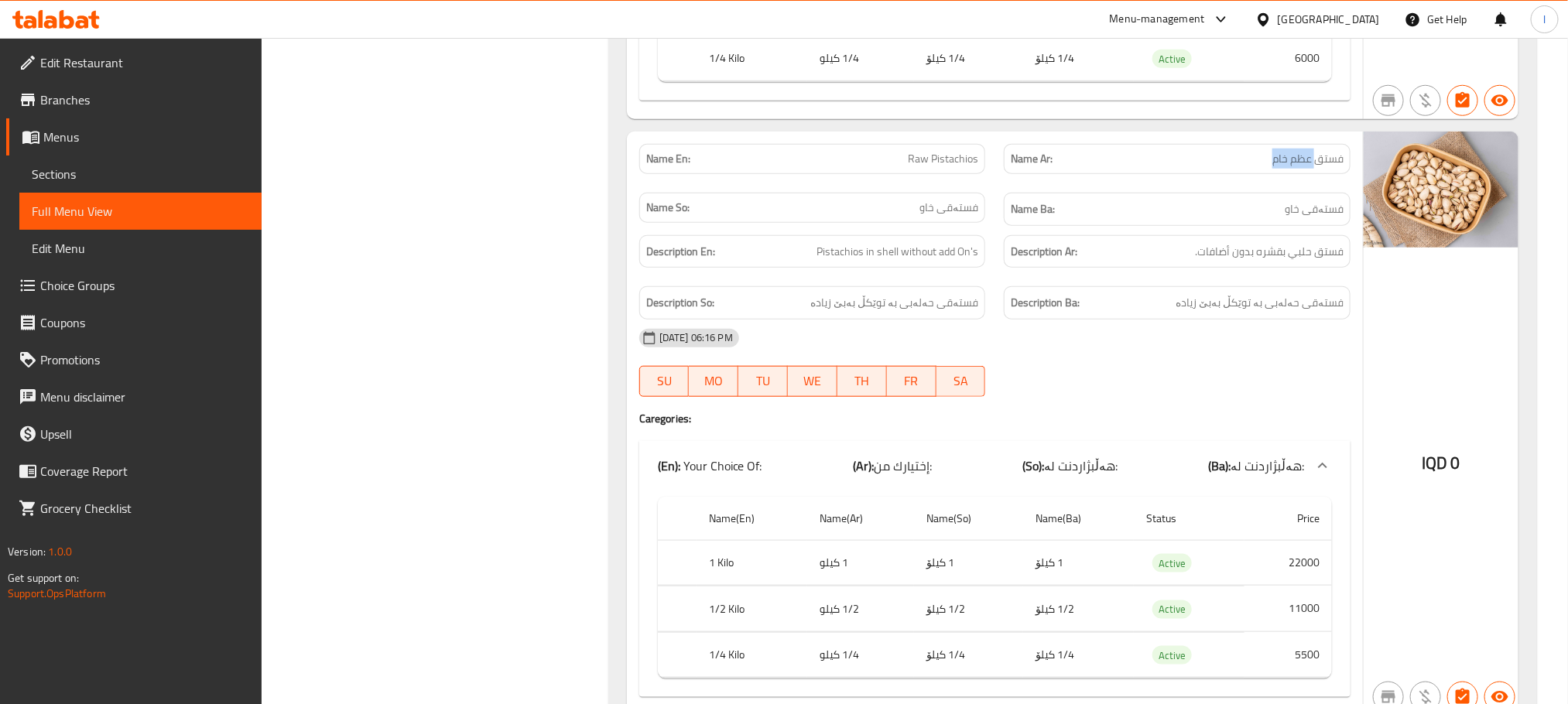
drag, startPoint x: 1314, startPoint y: 205, endPoint x: 1251, endPoint y: 195, distance: 63.8
click at [1251, 174] on div "Name Ar: فستق عظم خام" at bounding box center [1177, 158] width 347 height 30
click at [1266, 167] on p "Name Ar: فستق عظم خام" at bounding box center [1177, 158] width 333 height 16
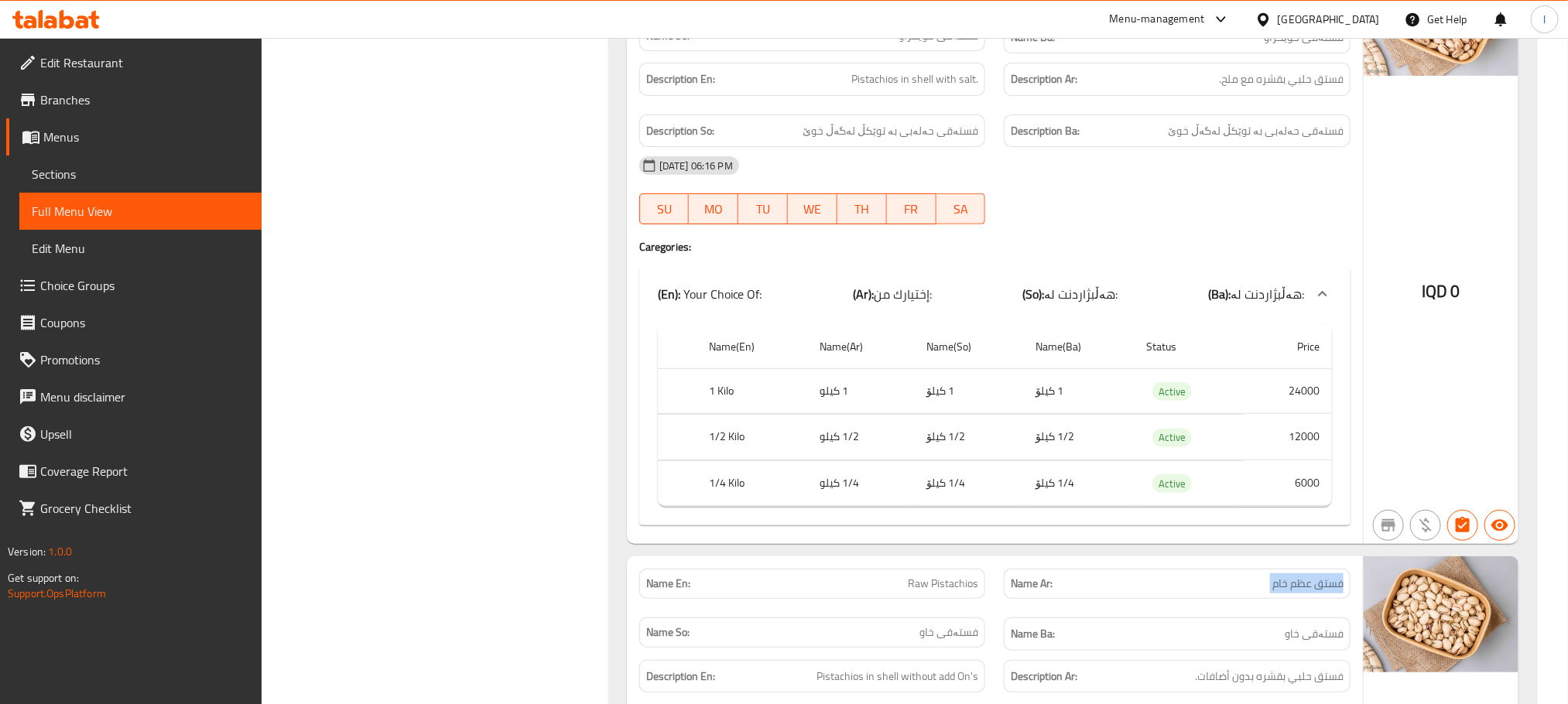
scroll to position [6076, 0]
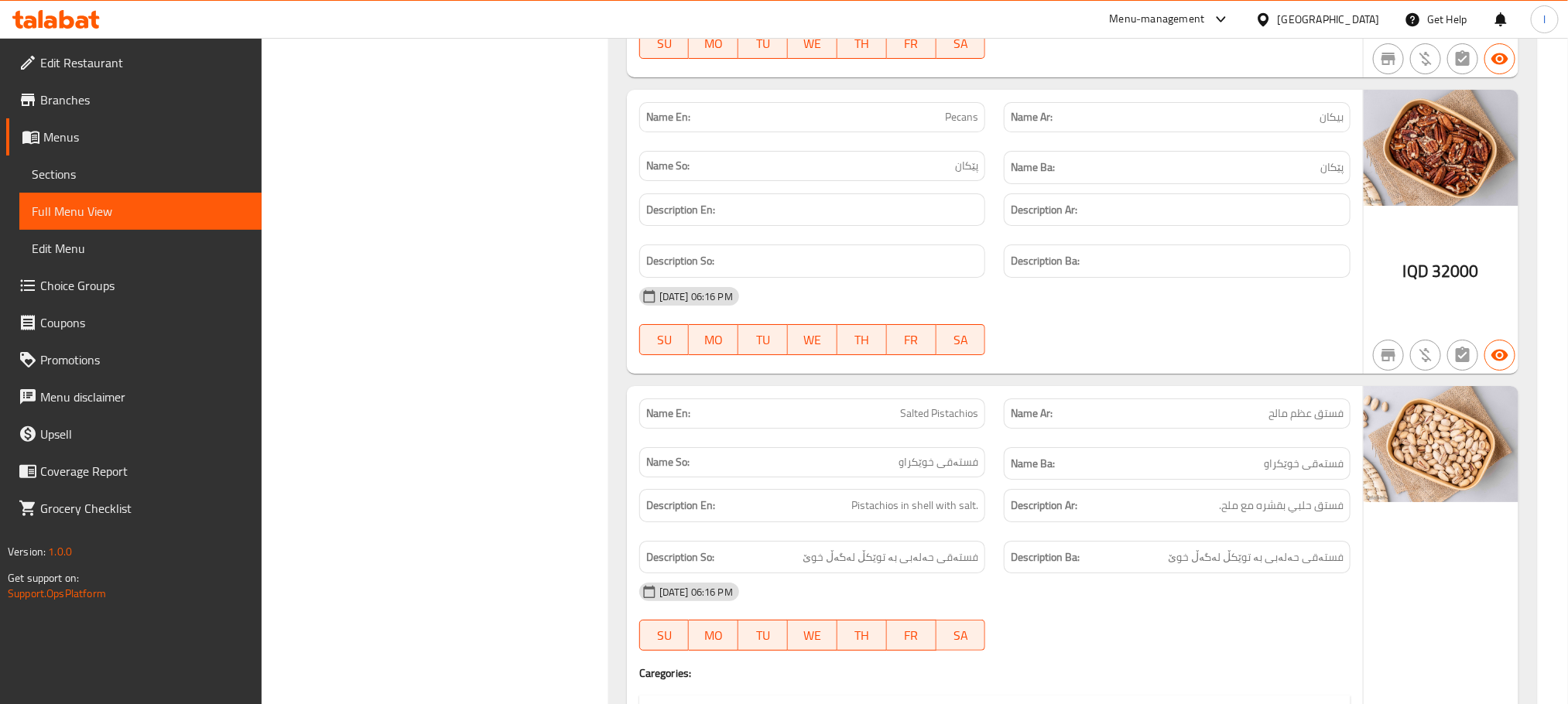
click at [950, 421] on span "Salted Pistachios" at bounding box center [939, 413] width 78 height 16
copy span "Salted Pistachios"
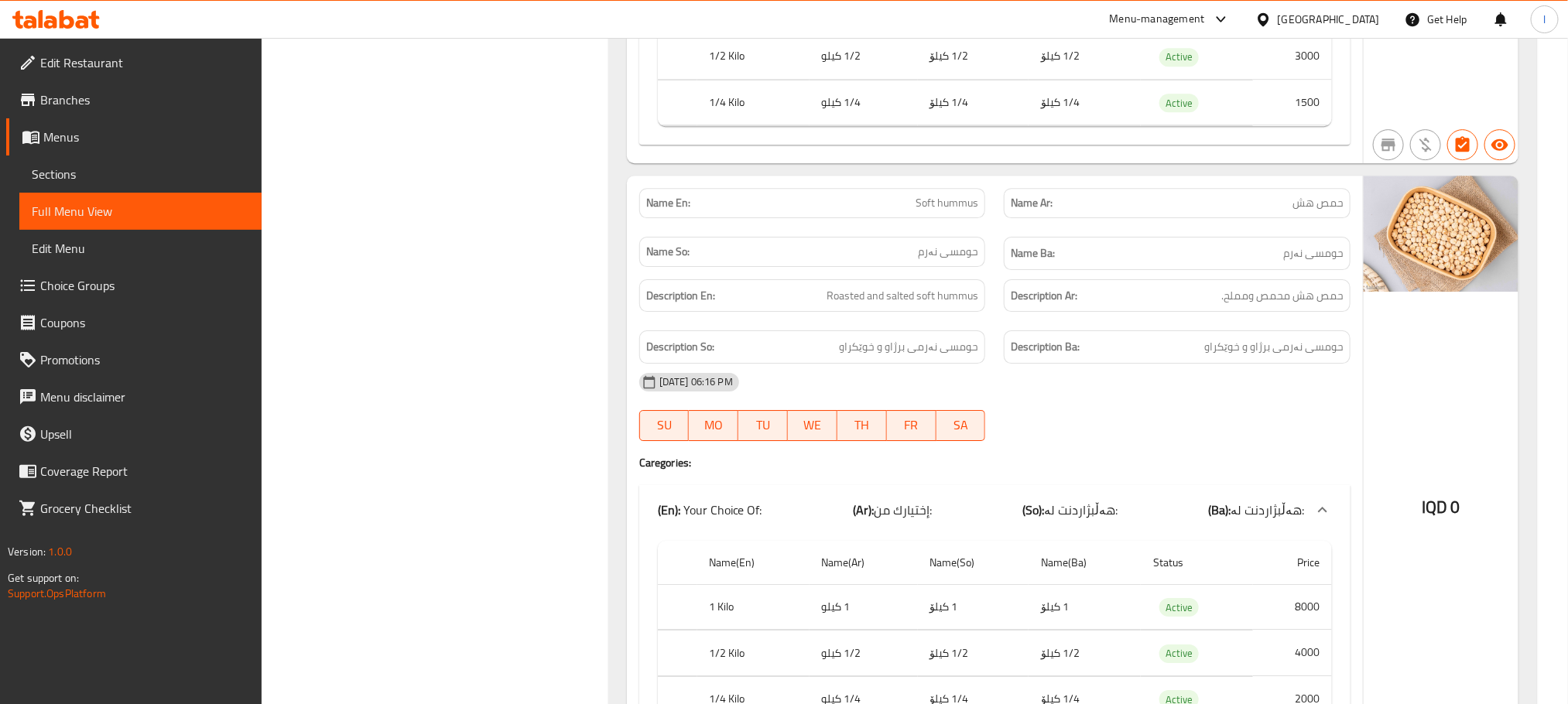
scroll to position [12294, 0]
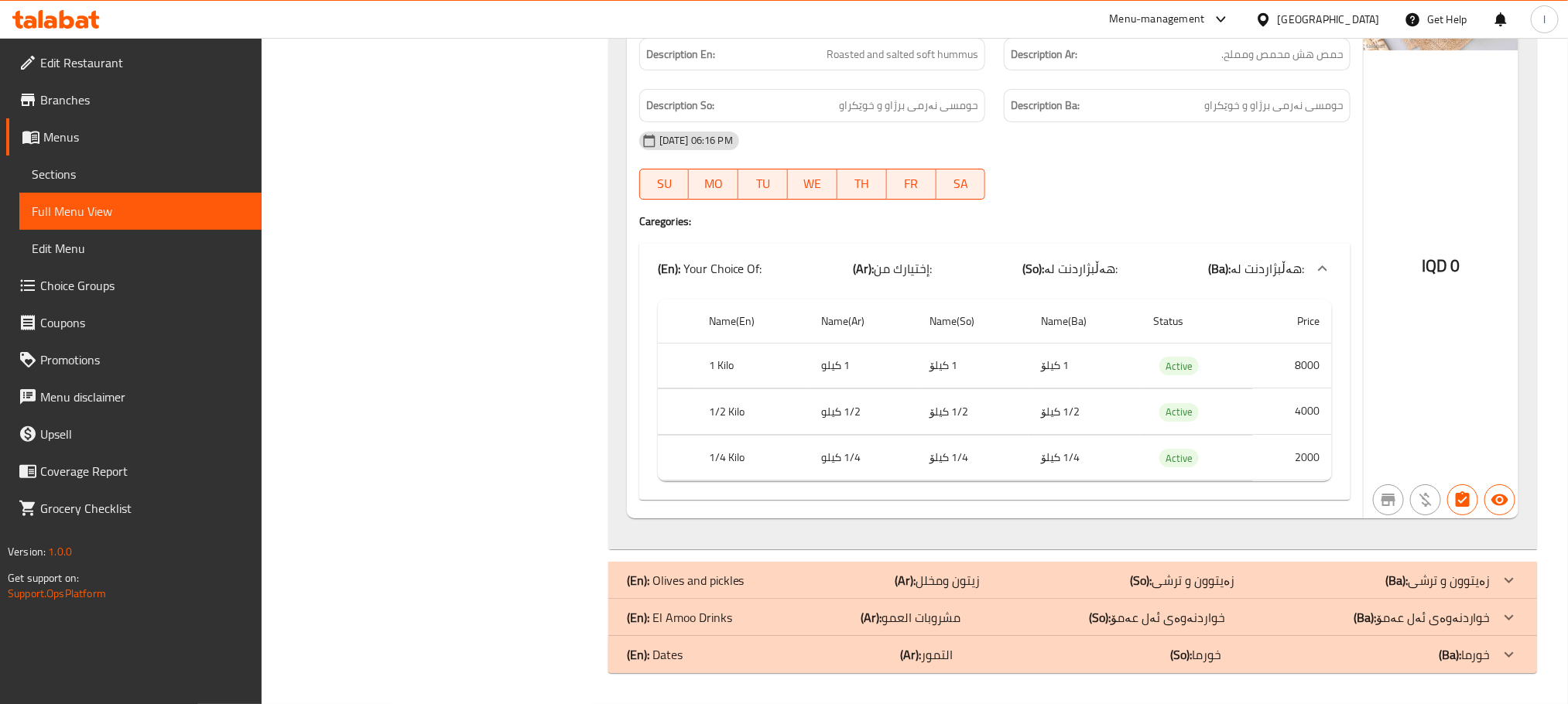
click at [84, 180] on span "Sections" at bounding box center [140, 174] width 218 height 19
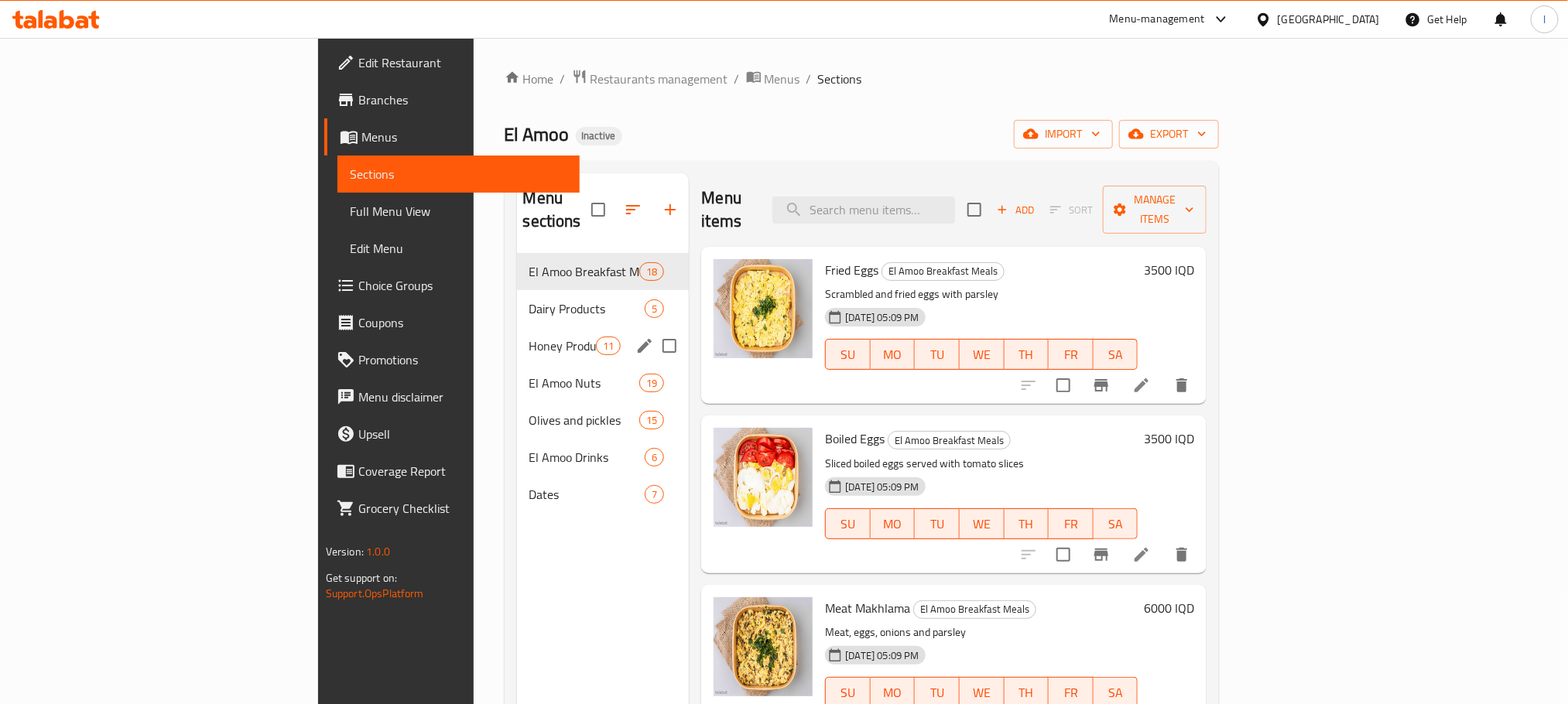
click at [517, 328] on div "Honey Products 11" at bounding box center [603, 346] width 173 height 37
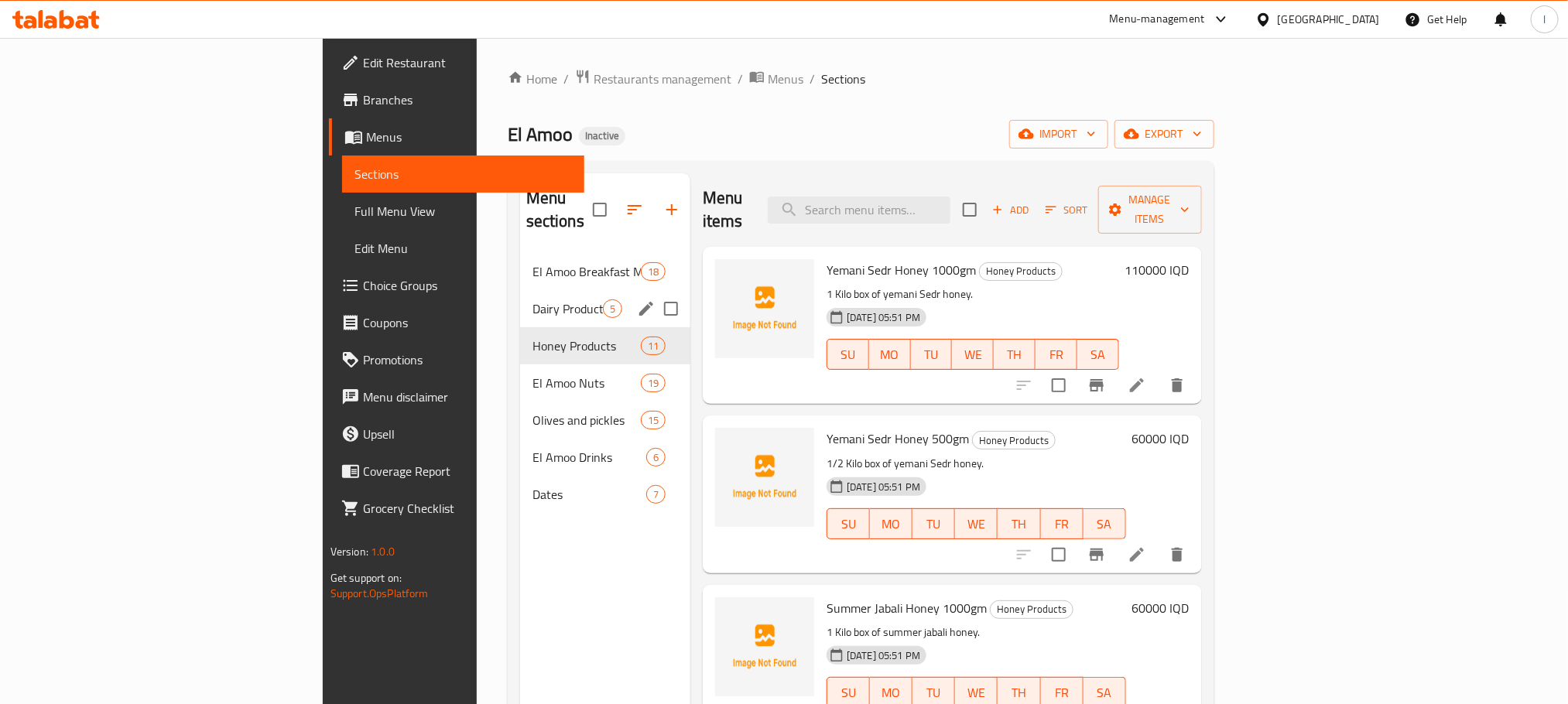
click at [520, 297] on div "Dairy Products 5" at bounding box center [606, 308] width 170 height 37
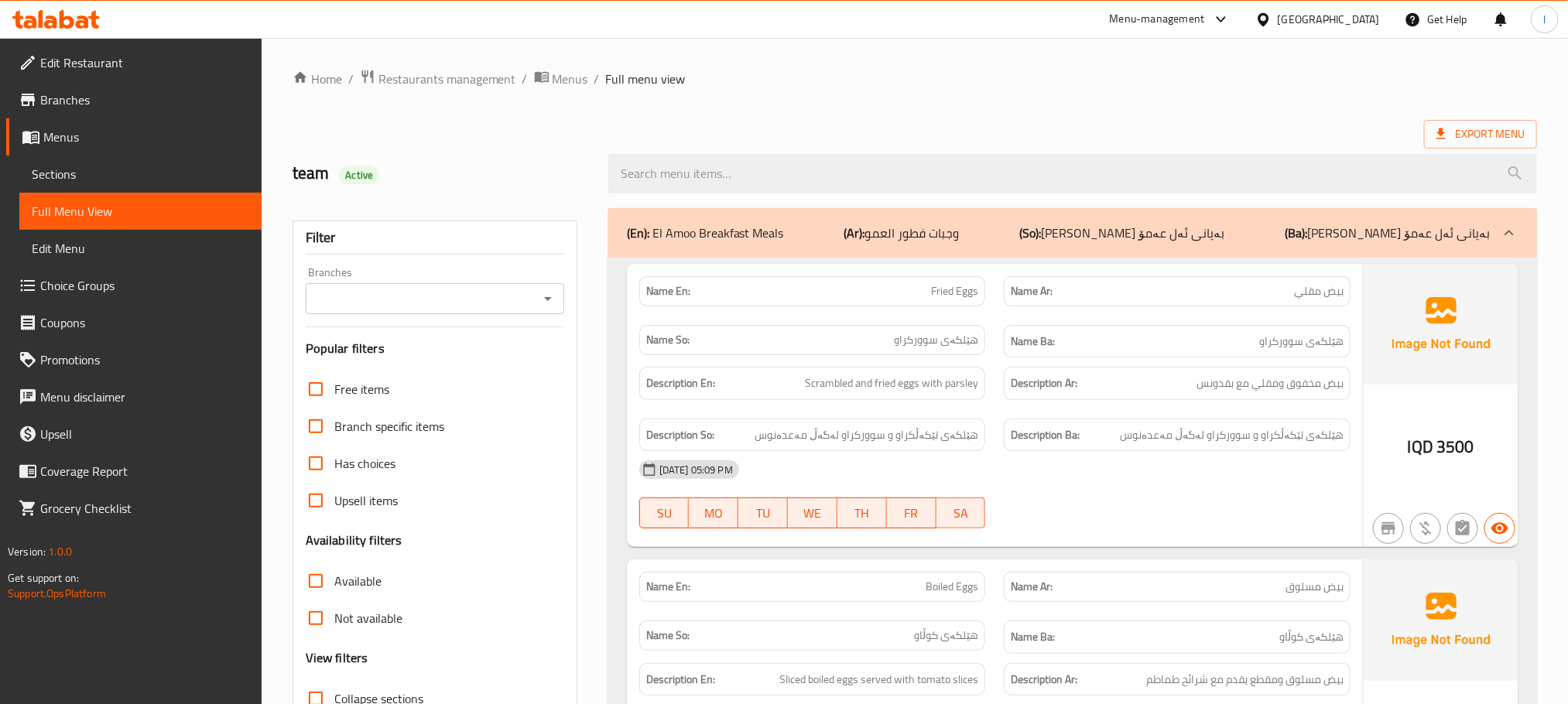
click at [64, 179] on span "Sections" at bounding box center [140, 174] width 218 height 19
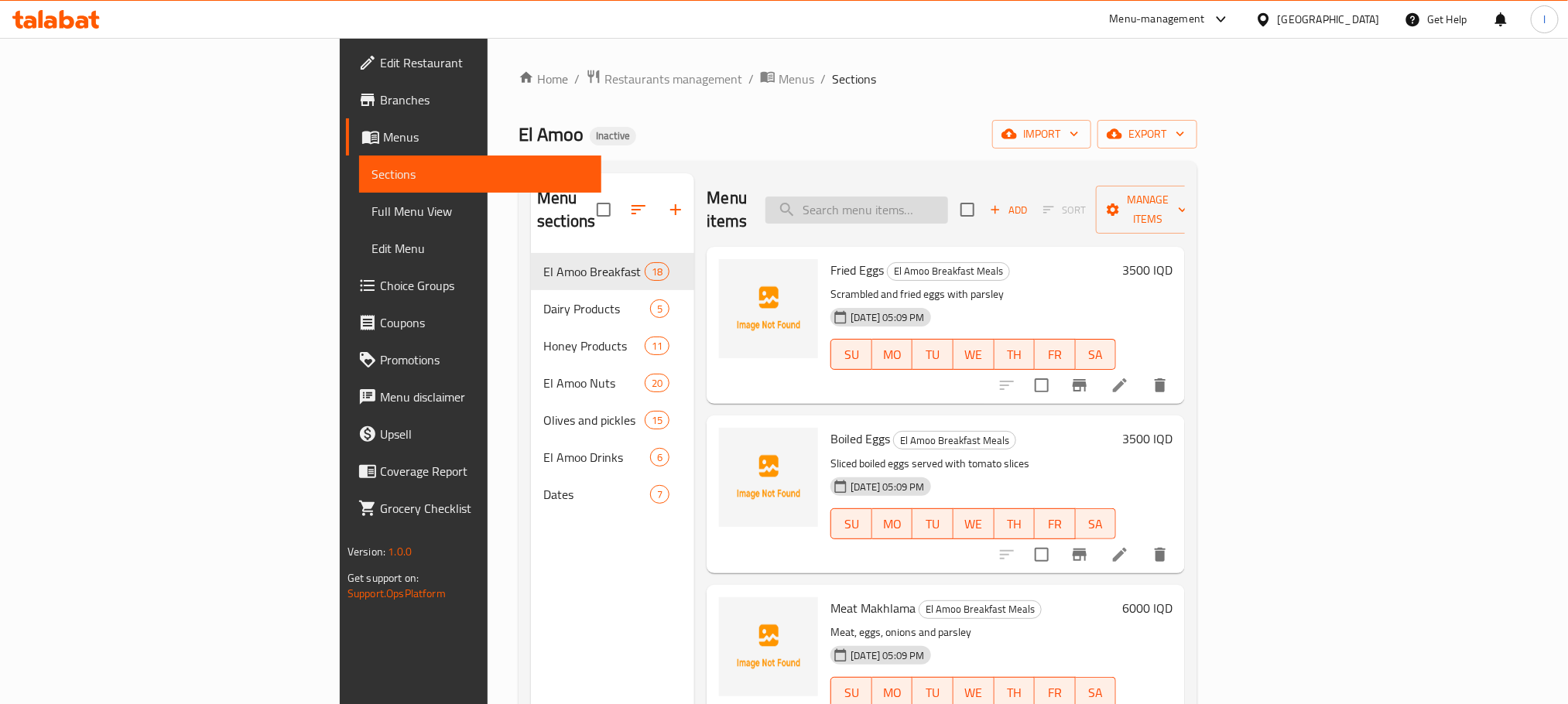
drag, startPoint x: 946, startPoint y: 212, endPoint x: 952, endPoint y: 203, distance: 10.8
click at [948, 206] on input "search" at bounding box center [857, 210] width 182 height 27
paste input "Qazvin Pistachio Core"
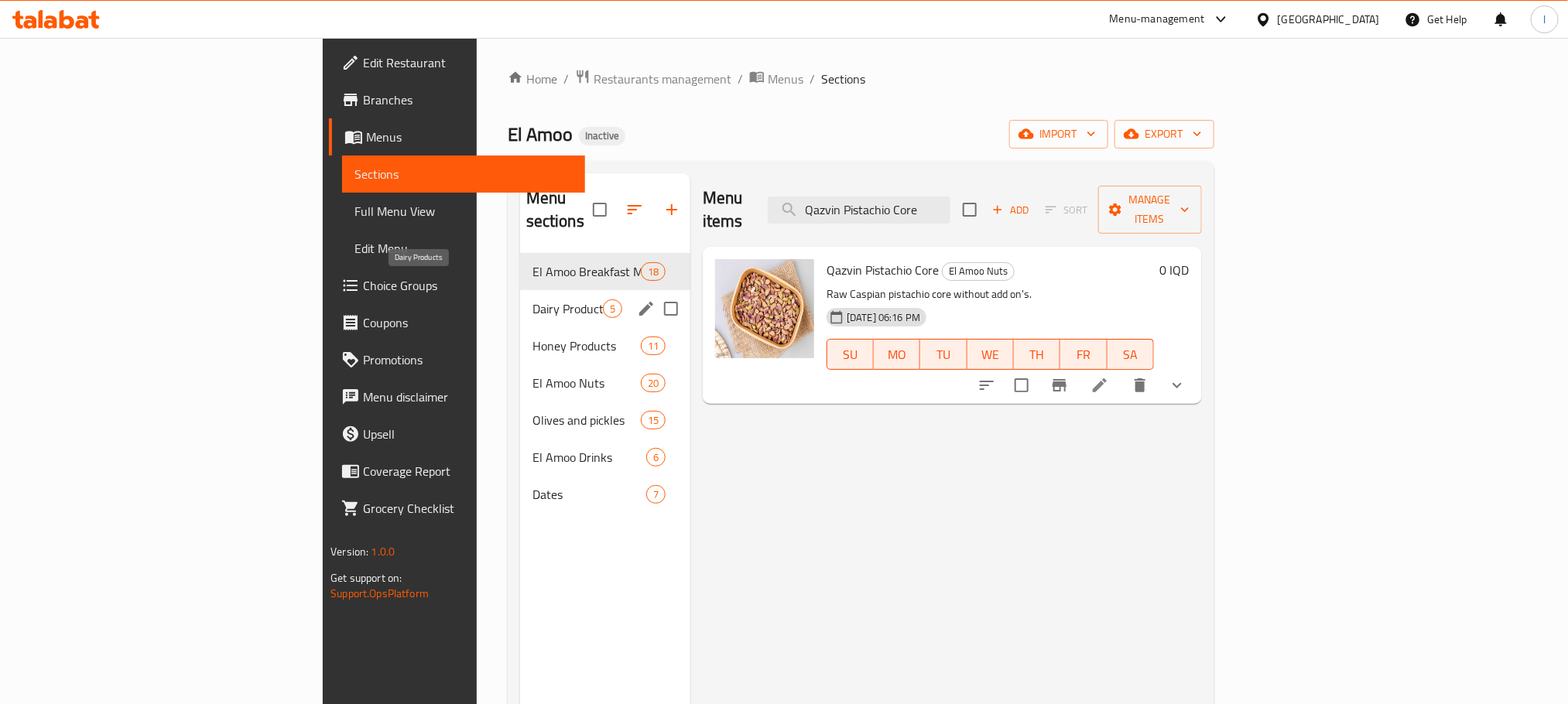
type input "Qazvin Pistachio Core"
click at [520, 297] on div "Dairy Products 5" at bounding box center [606, 308] width 170 height 37
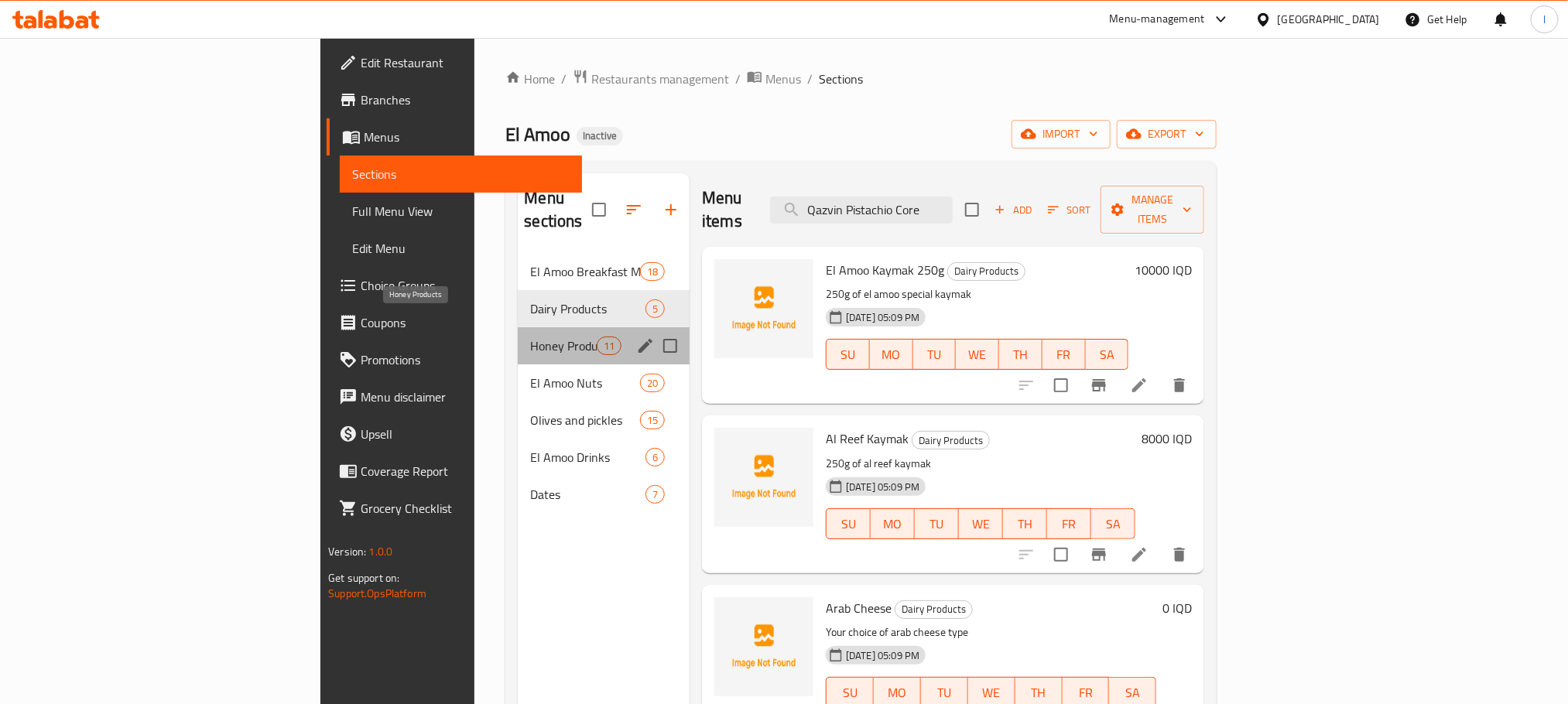
click at [530, 336] on span "Honey Products" at bounding box center [563, 346] width 65 height 19
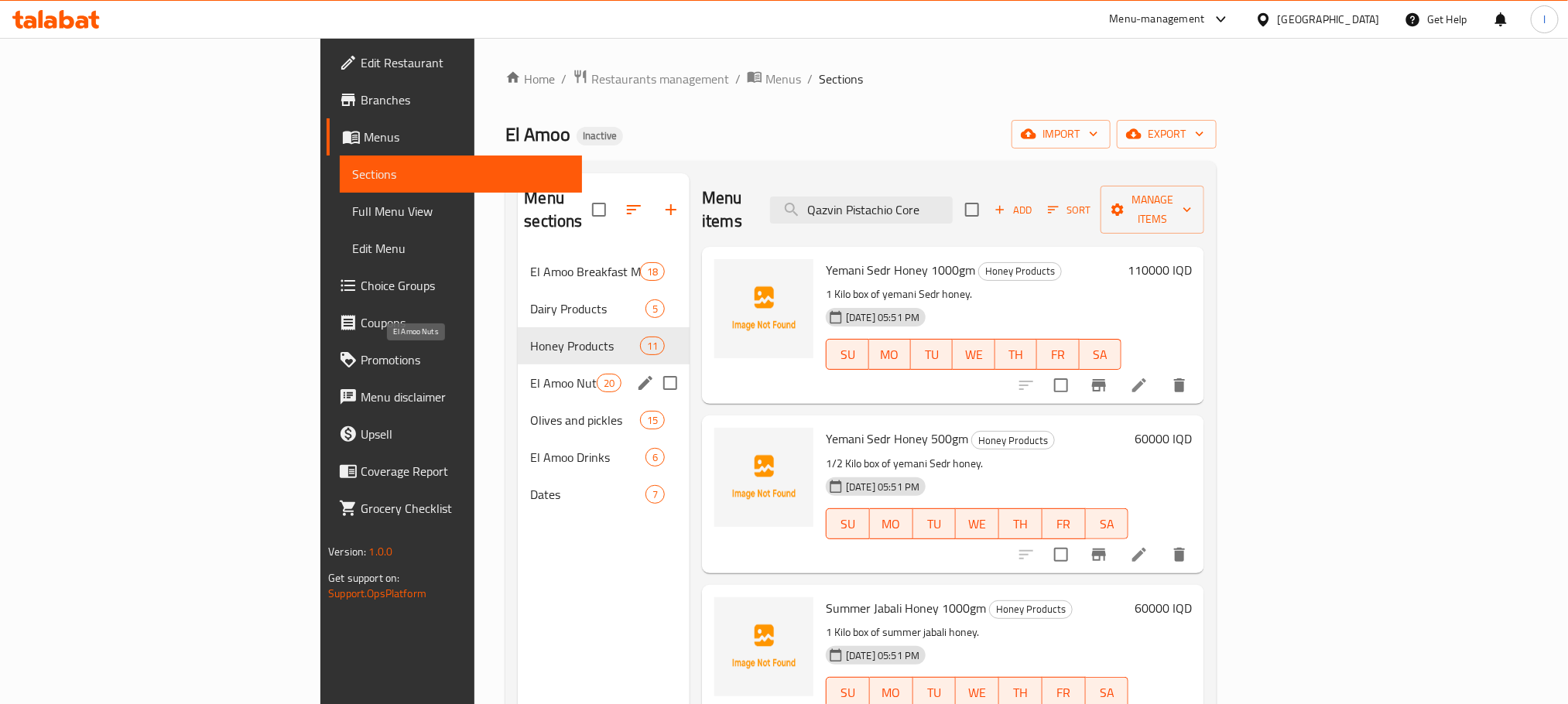
click at [530, 374] on span "El Amoo Nuts" at bounding box center [563, 383] width 65 height 19
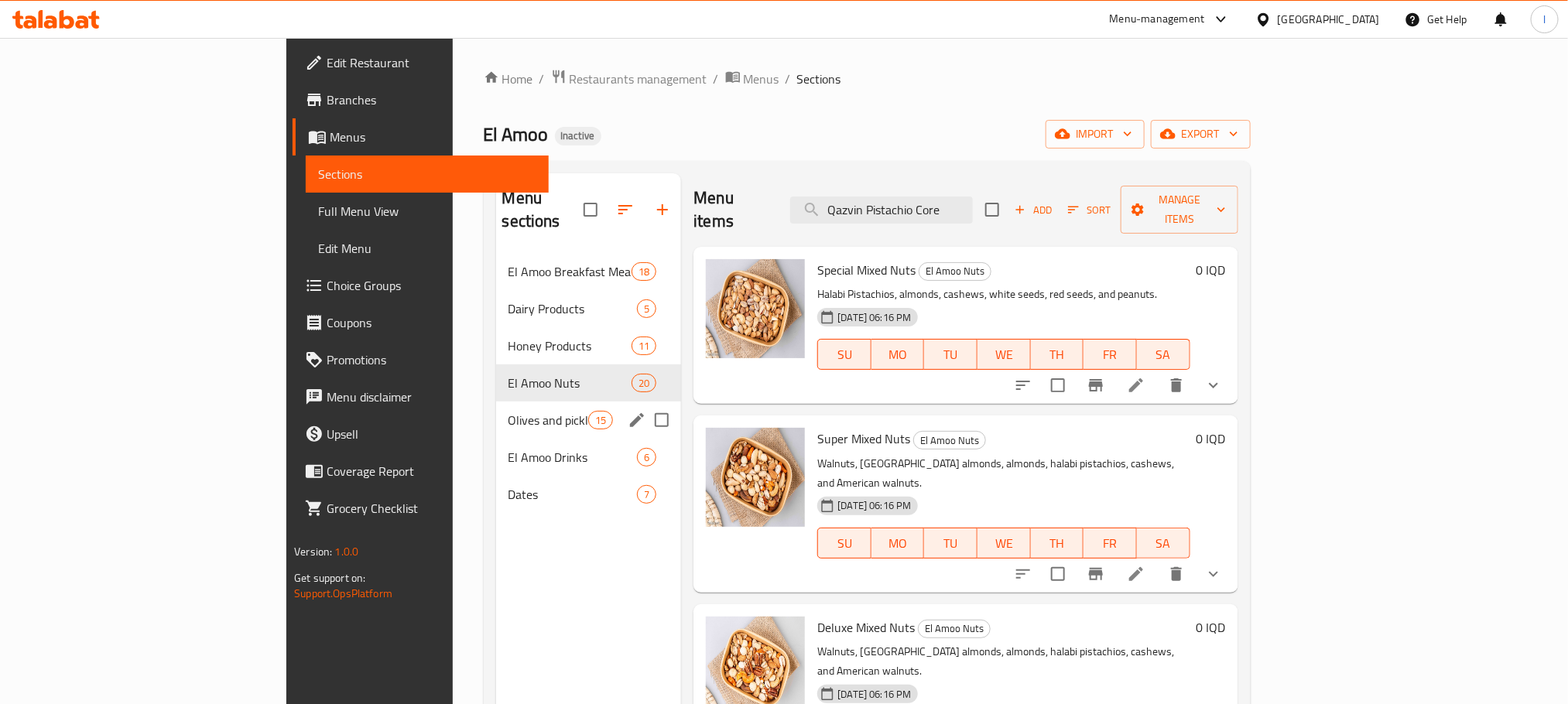
click at [496, 413] on div "Olives and pickles 15" at bounding box center [589, 419] width 186 height 37
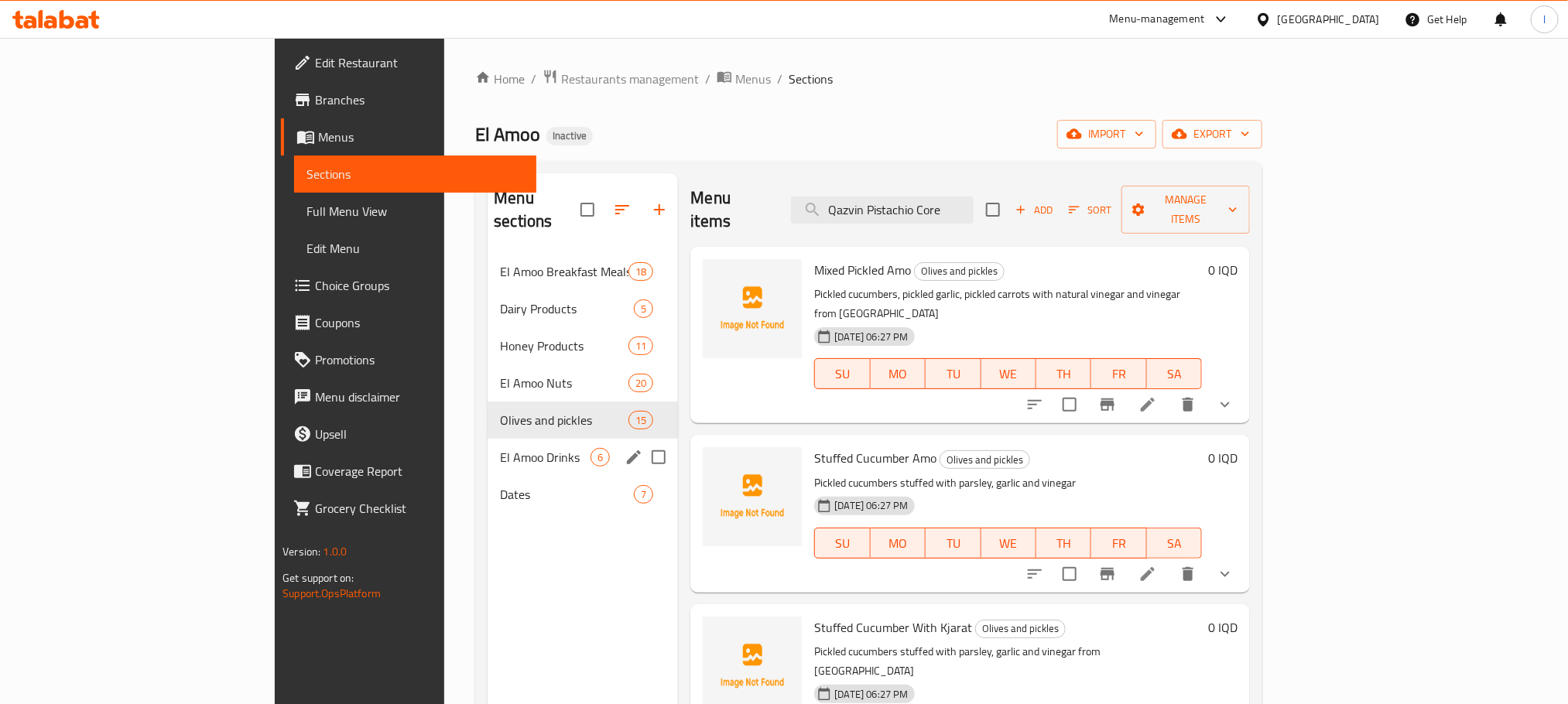
click at [500, 448] on span "El Amoo Drinks" at bounding box center [544, 457] width 90 height 19
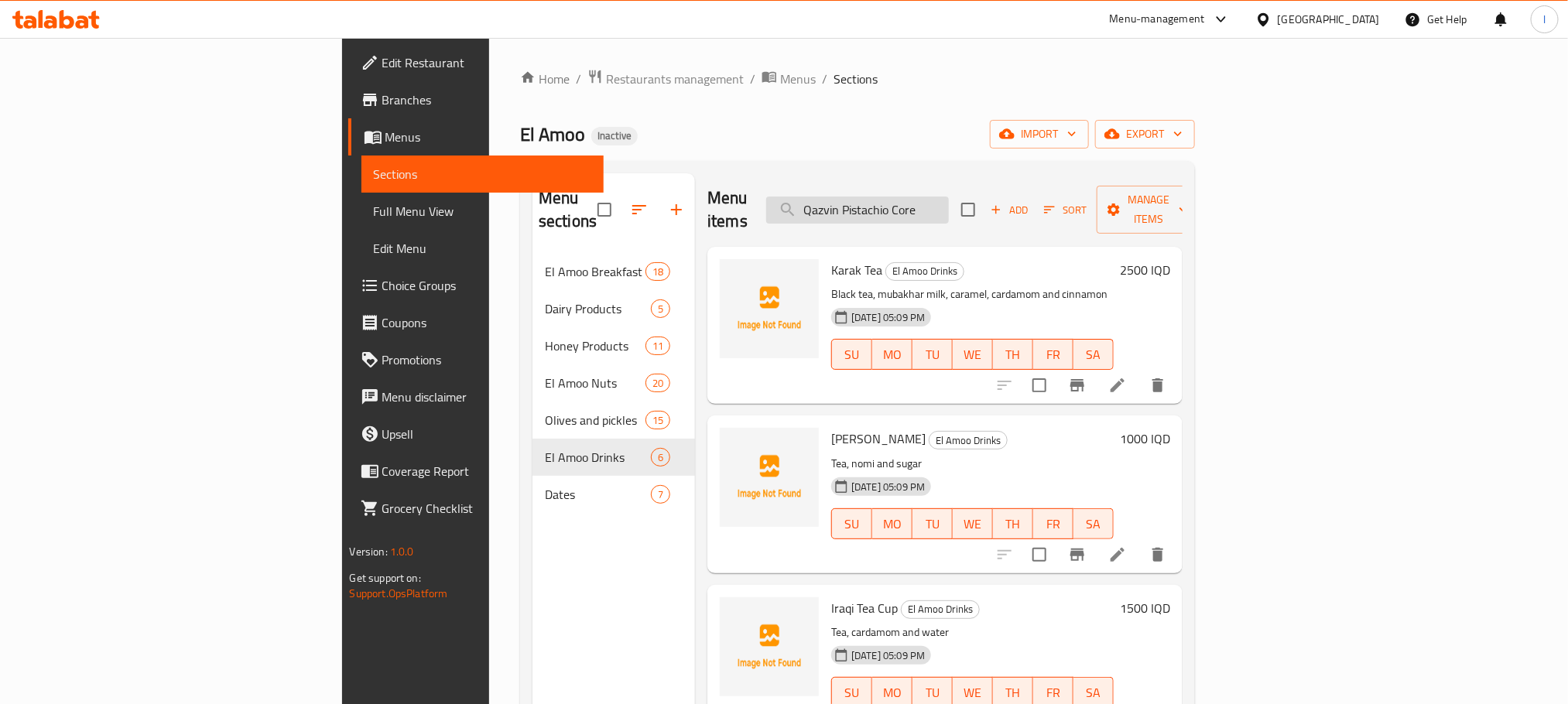
click at [949, 203] on input "Qazvin Pistachio Core" at bounding box center [858, 210] width 182 height 27
drag, startPoint x: 1034, startPoint y: 202, endPoint x: 730, endPoint y: 202, distance: 304.0
click at [730, 202] on div "Menu items Qazvin Pistachio Core Add Sort Manage items" at bounding box center [945, 210] width 476 height 73
paste input "Qazvin Pistachio Core"
type input "Qazvin Pistachio Core"
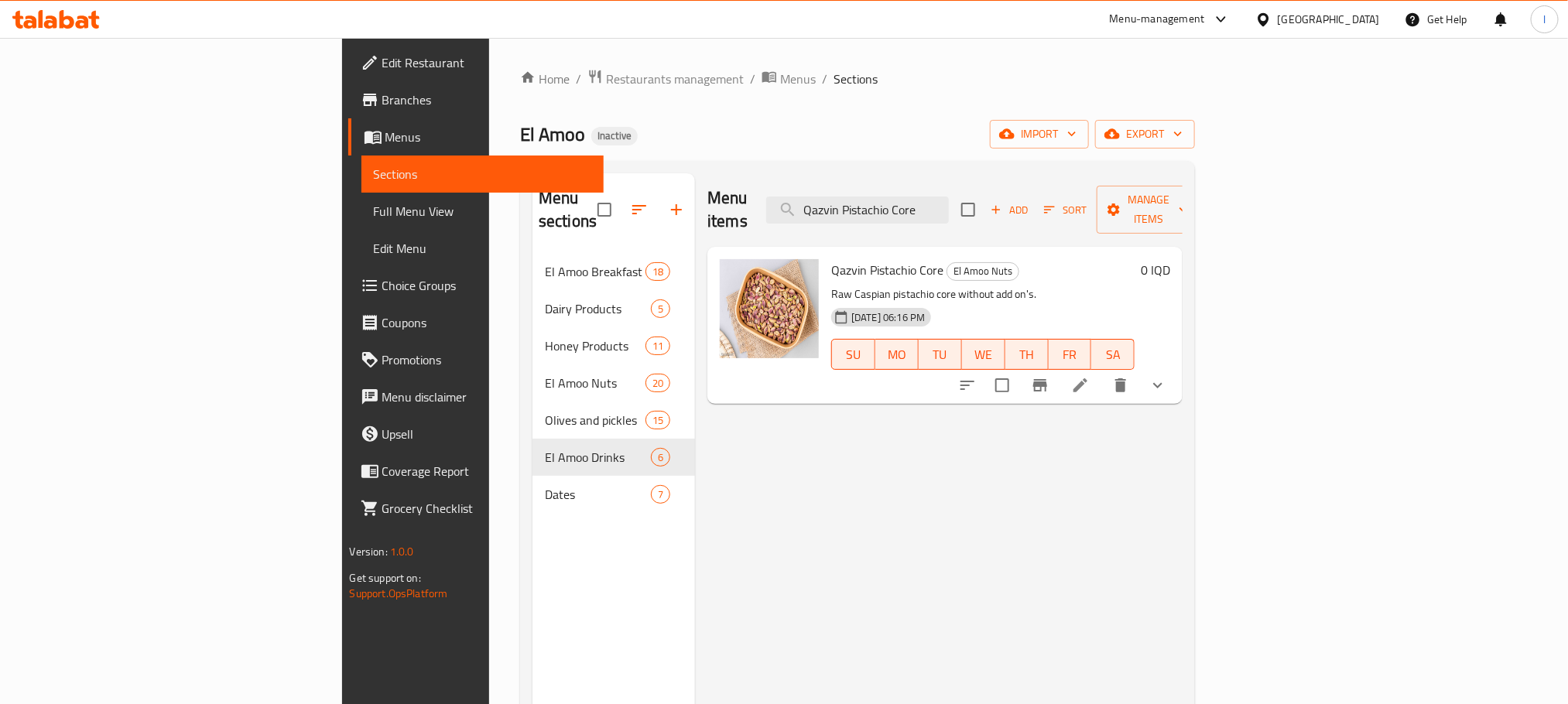
click at [1103, 371] on li at bounding box center [1080, 385] width 43 height 28
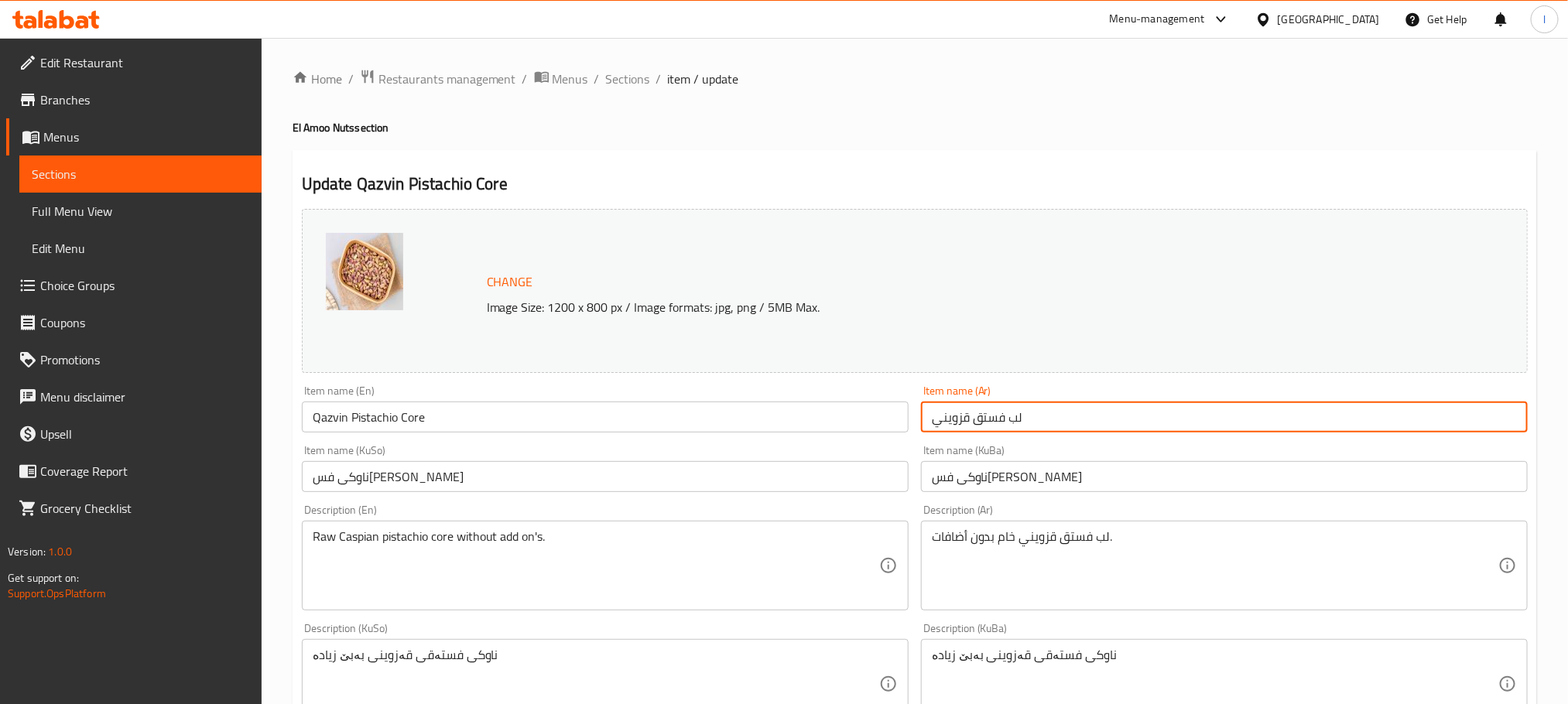
click at [975, 421] on input "لب فستق قزويني" at bounding box center [1225, 417] width 607 height 31
drag, startPoint x: 967, startPoint y: 413, endPoint x: 927, endPoint y: 413, distance: 40.0
click at [927, 413] on input "لب فستق قزويني" at bounding box center [1225, 417] width 607 height 31
click at [340, 416] on input "Qazvin Pistachio Core" at bounding box center [606, 417] width 607 height 31
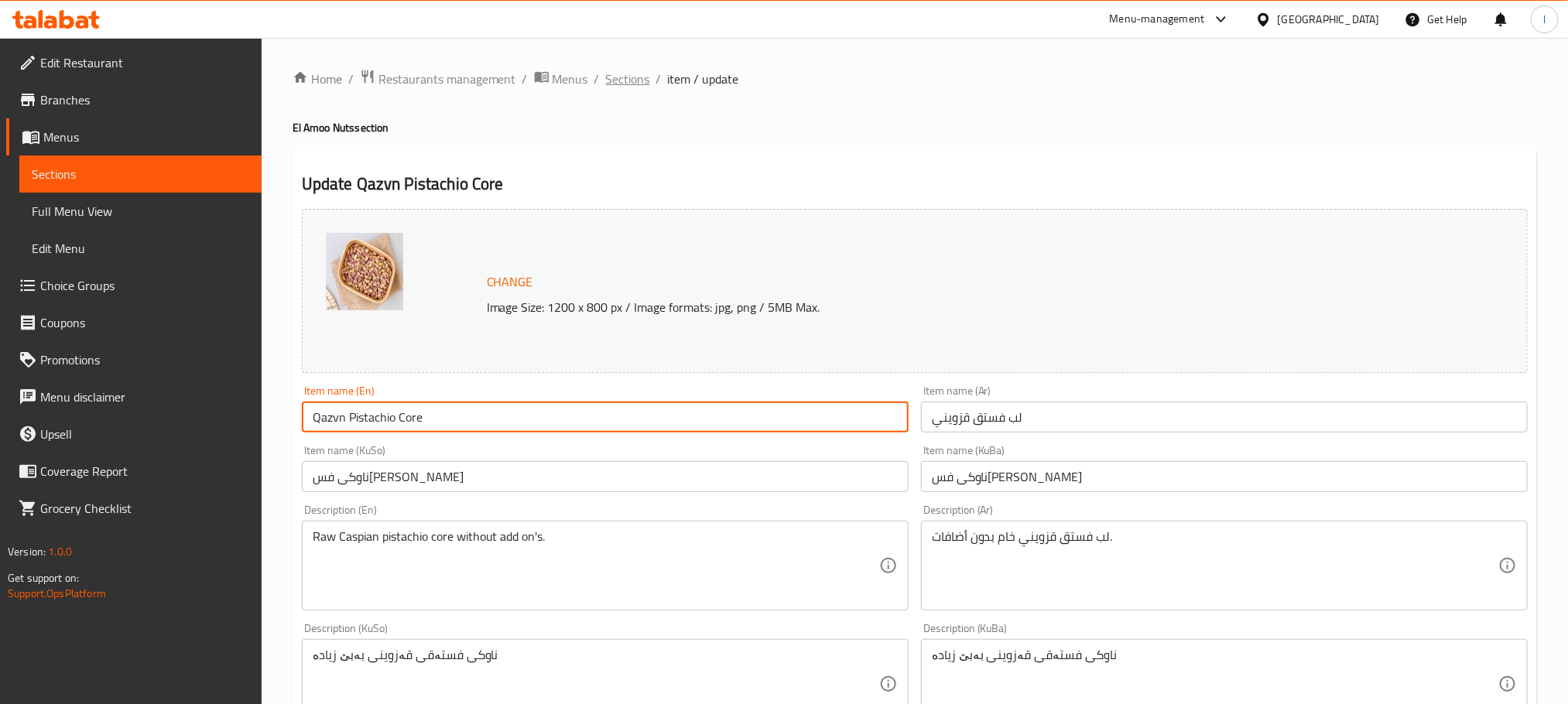
type input "Qazvn Pistachio Core"
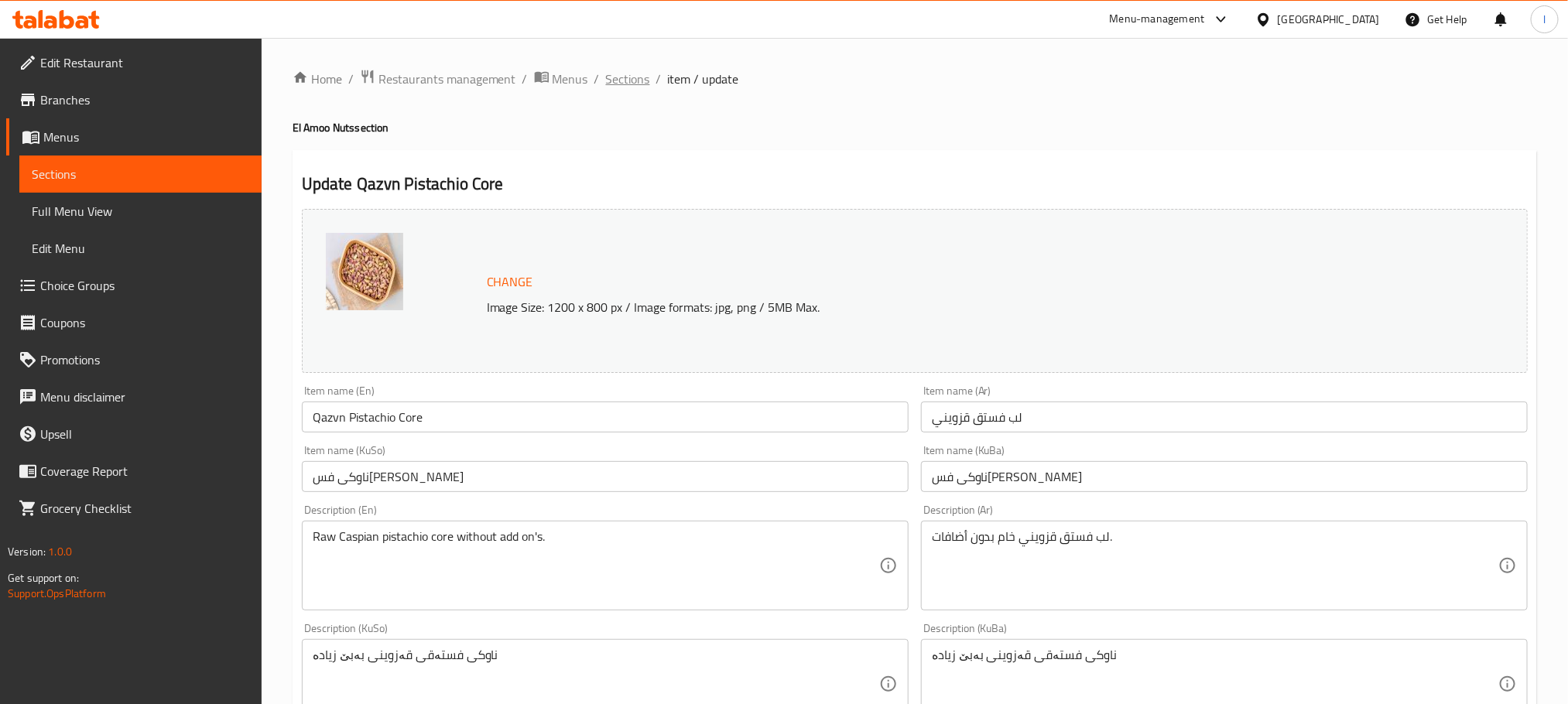
click at [621, 83] on span "Sections" at bounding box center [628, 79] width 44 height 19
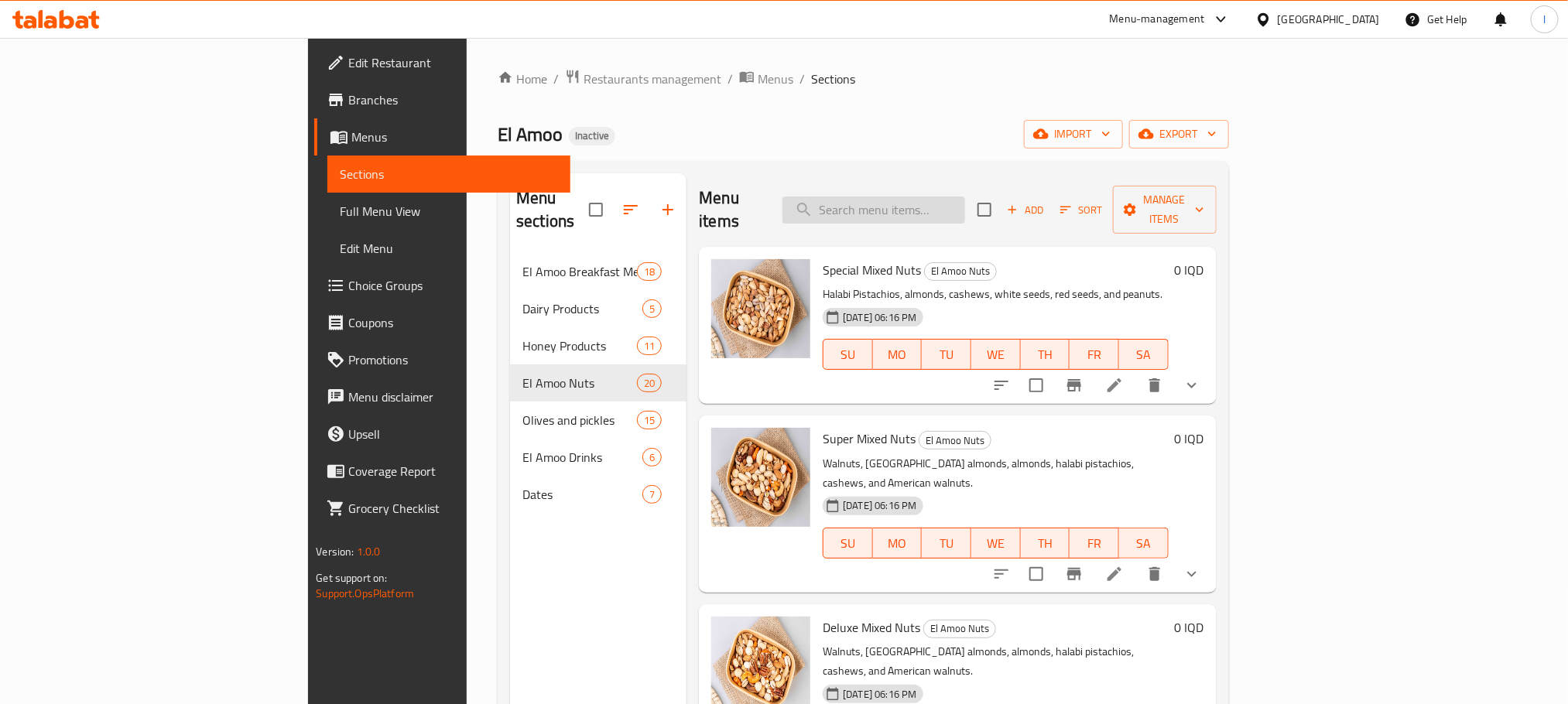
click at [953, 199] on input "search" at bounding box center [874, 210] width 182 height 27
paste input "Qazvin Pistachio Core"
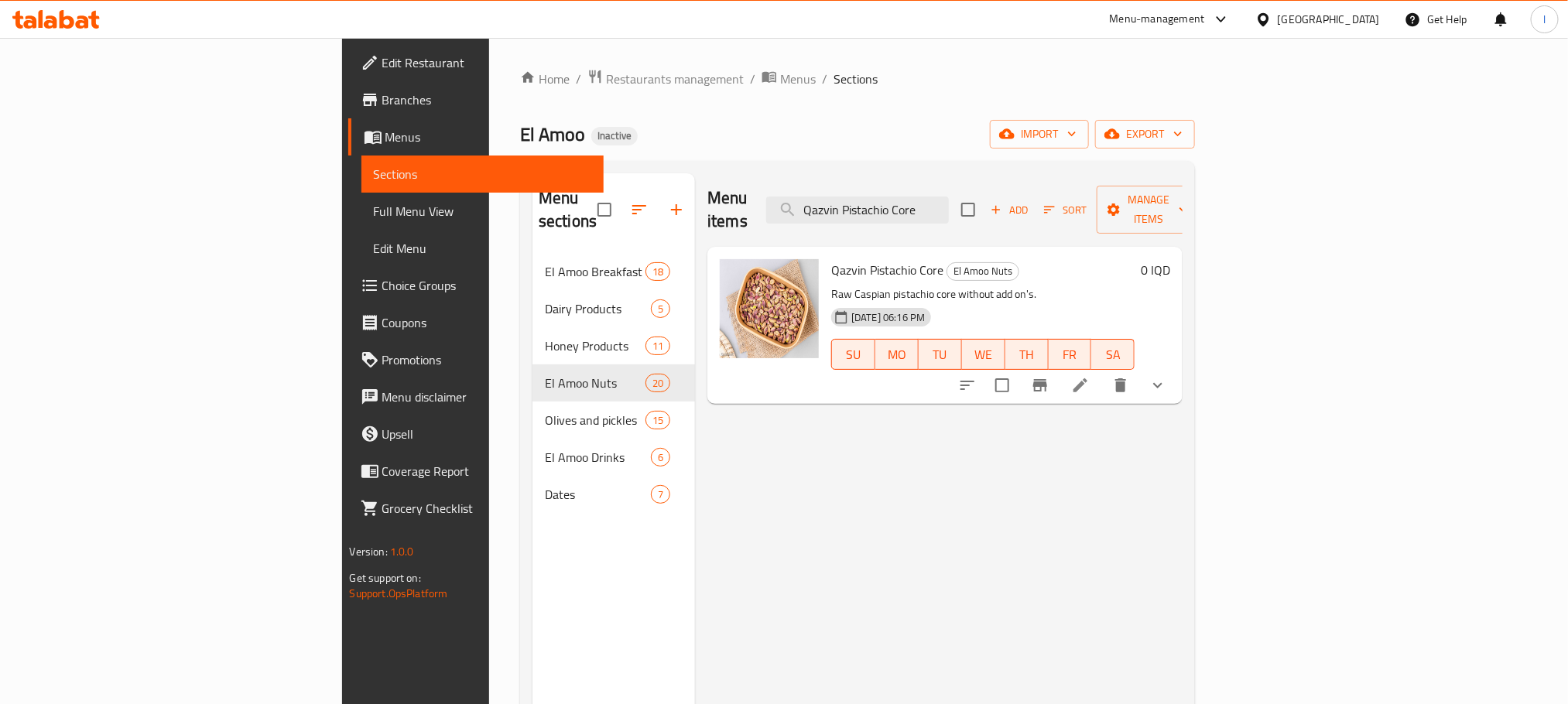
type input "Qazvin Pistachio Core"
click at [1087, 378] on icon at bounding box center [1080, 385] width 14 height 14
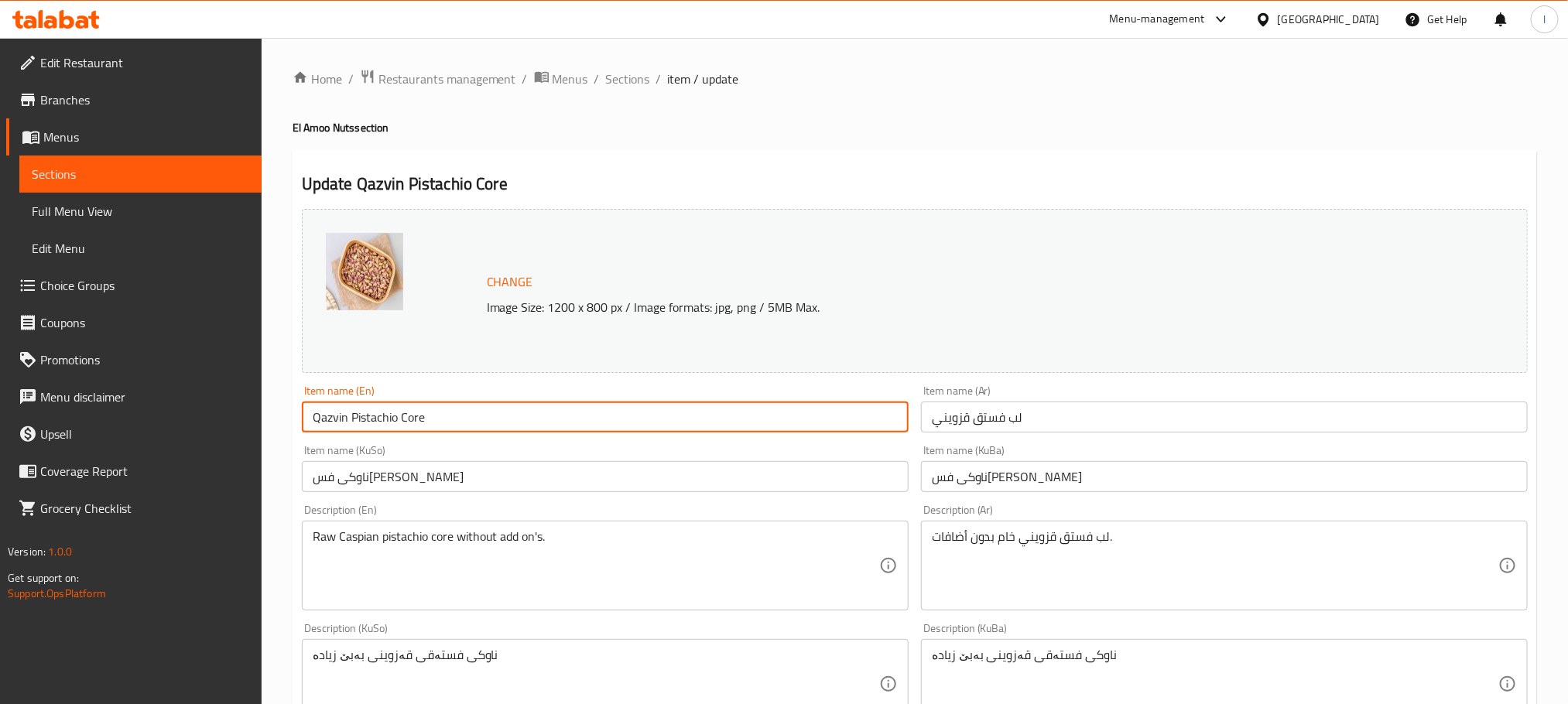
drag, startPoint x: 348, startPoint y: 408, endPoint x: 299, endPoint y: 412, distance: 49.2
click at [299, 412] on div "Item name (En) Qazvin Pistachio Core Item name (En)" at bounding box center [606, 408] width 619 height 59
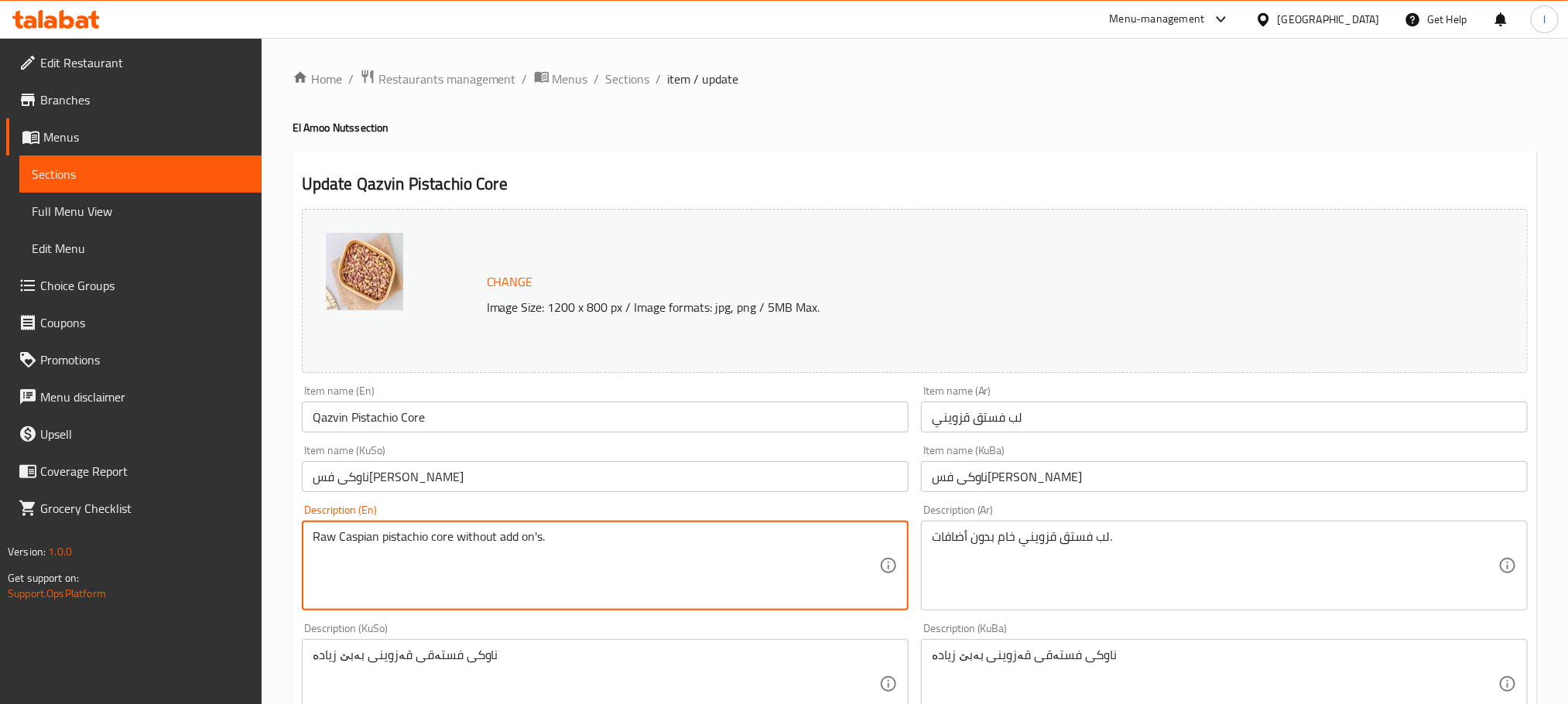
drag, startPoint x: 378, startPoint y: 538, endPoint x: 341, endPoint y: 538, distance: 37.0
paste textarea "Qazvi"
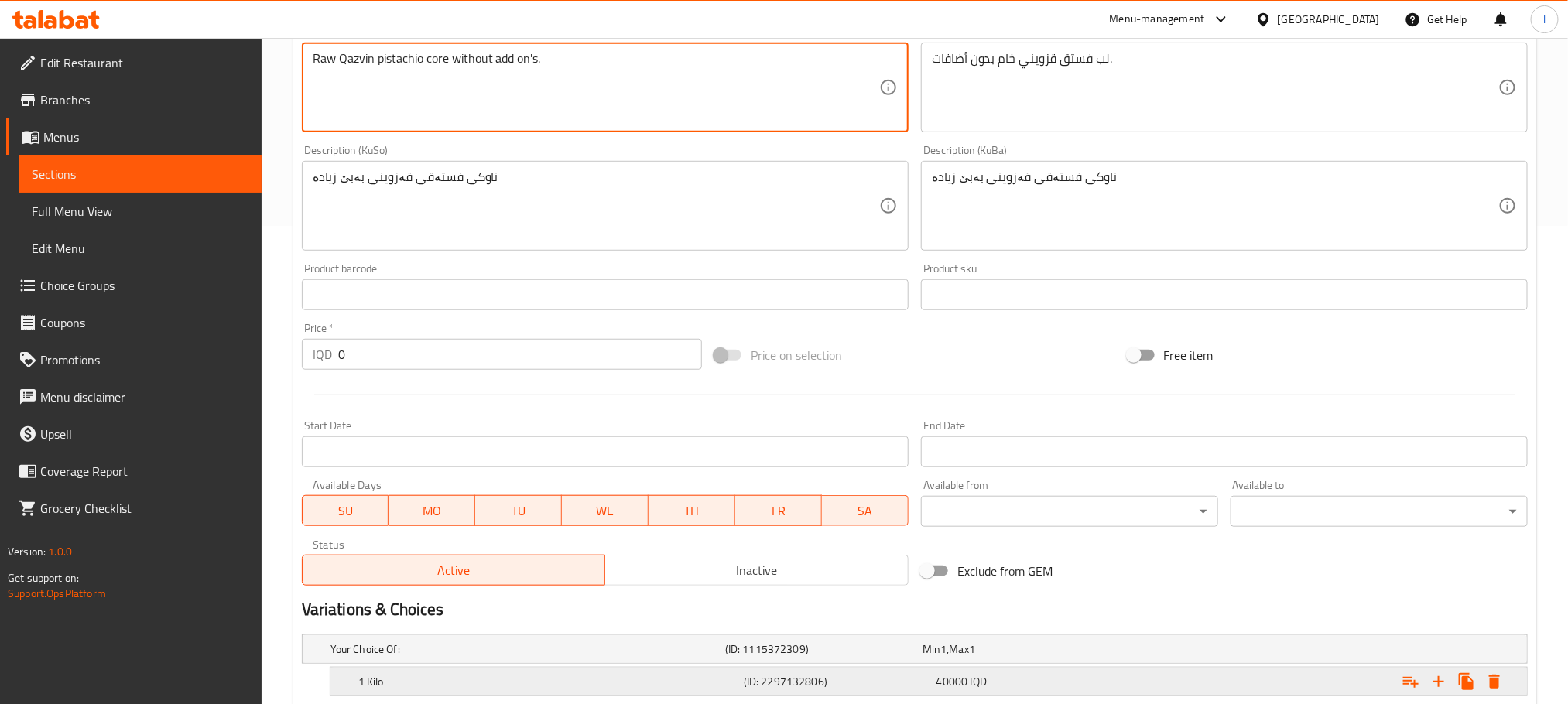
scroll to position [671, 0]
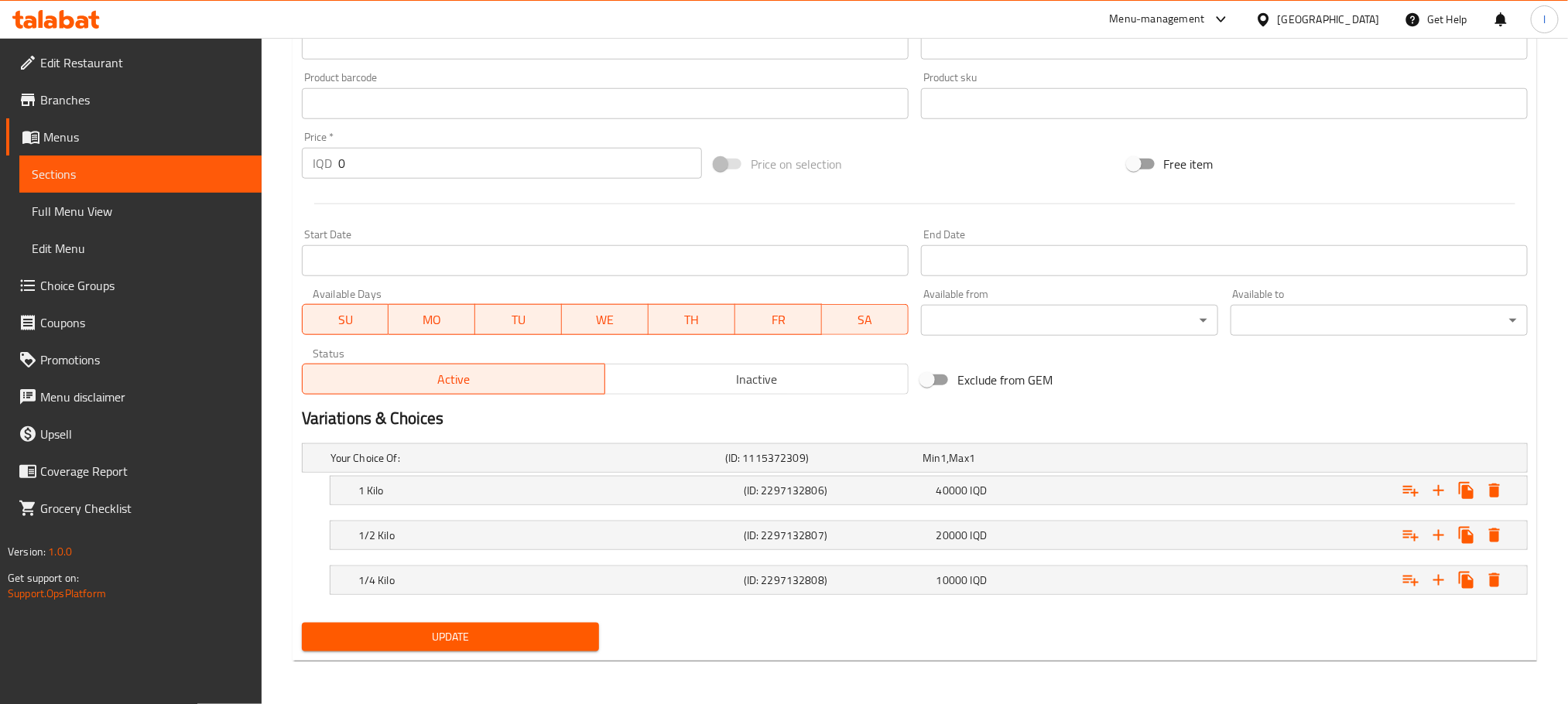
type textarea "Raw Qazvin pistachio core without add on's."
click at [458, 651] on button "Update" at bounding box center [451, 636] width 298 height 28
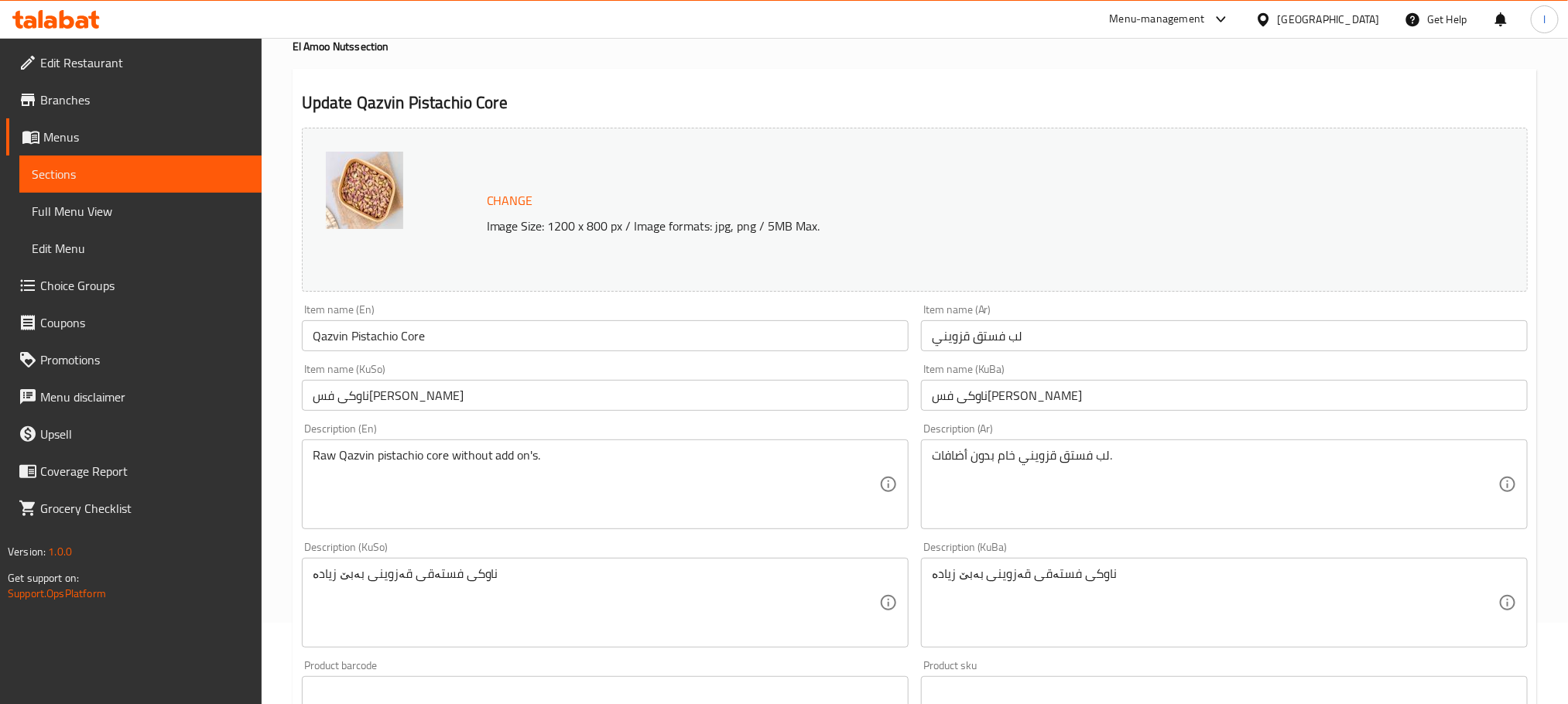
scroll to position [0, 0]
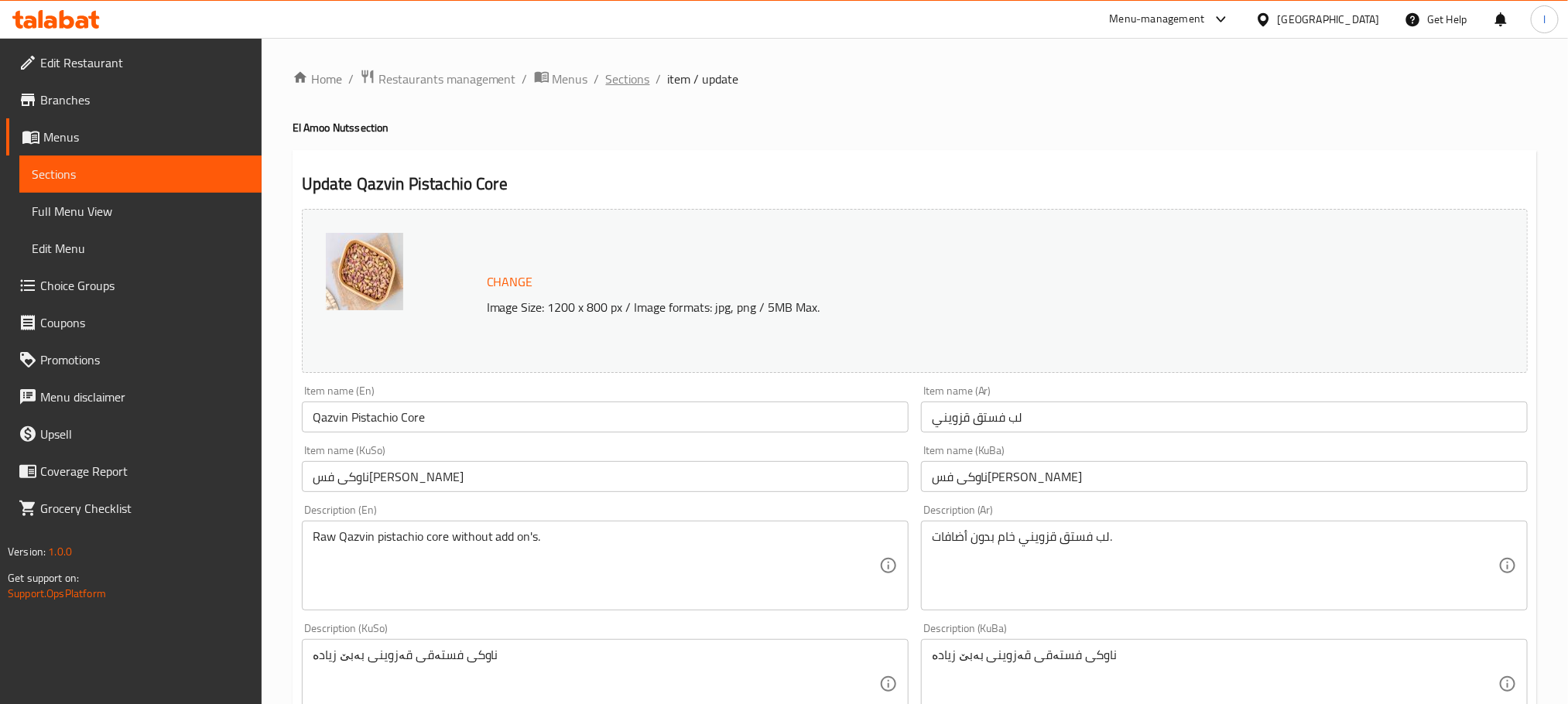
click at [627, 79] on span "Sections" at bounding box center [628, 79] width 44 height 19
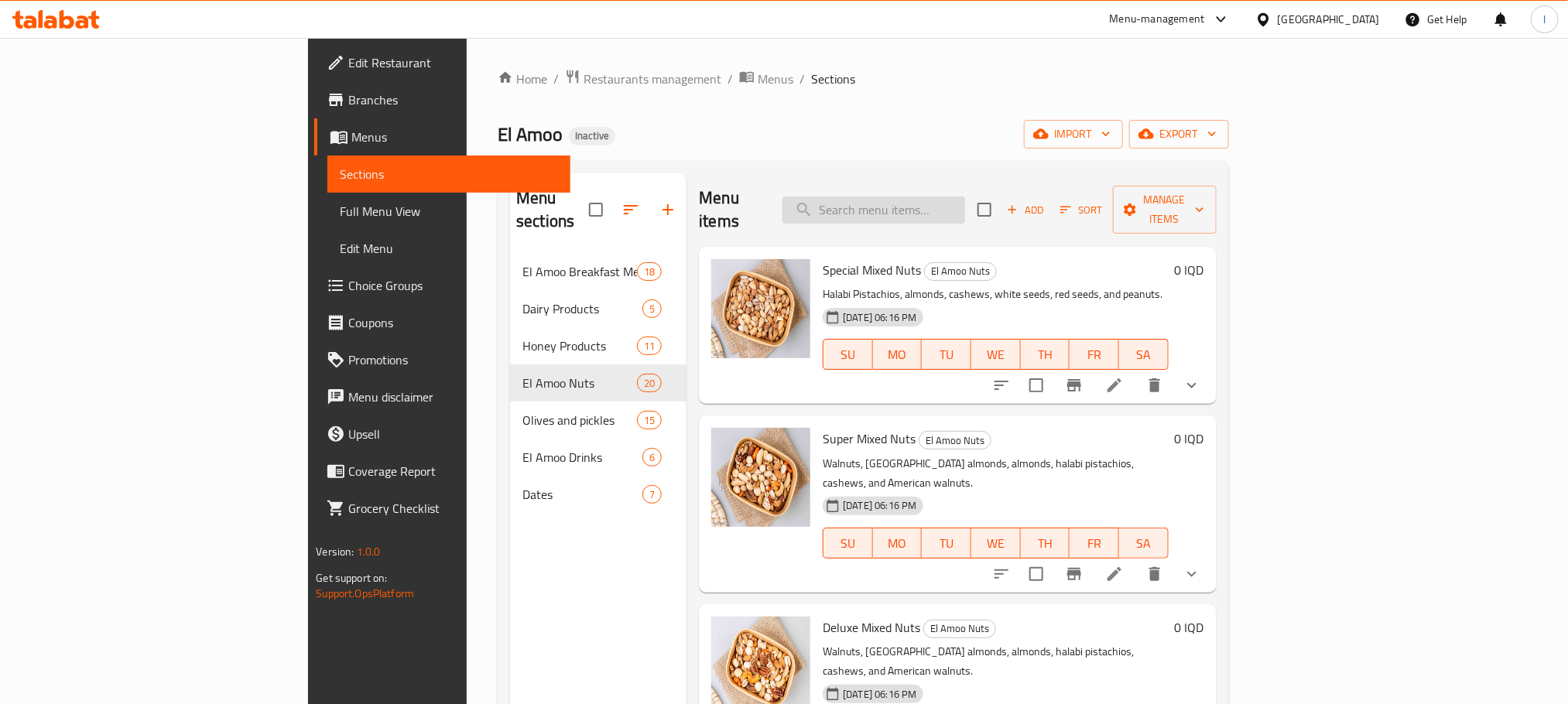
click at [965, 197] on input "search" at bounding box center [874, 210] width 182 height 27
paste input "Pecans"
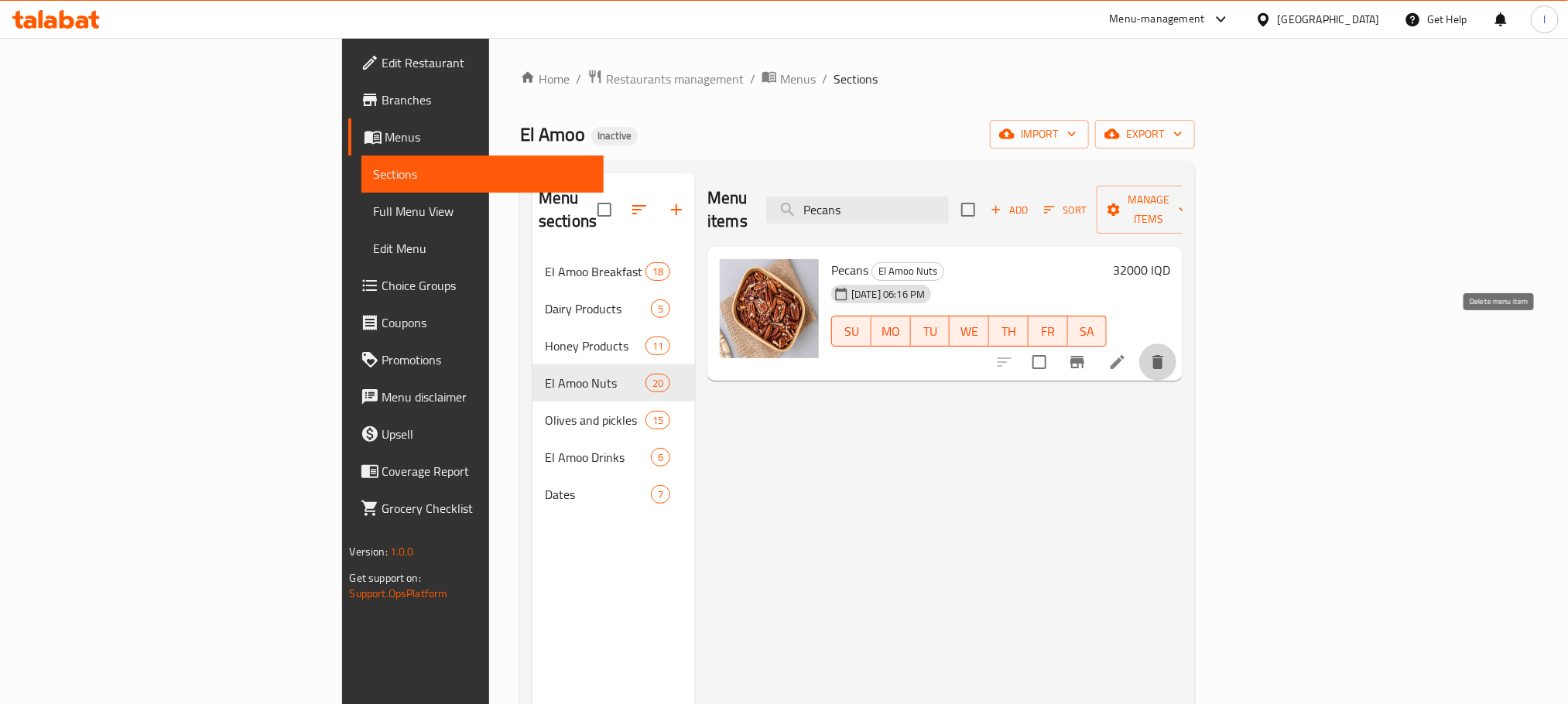
click at [1177, 351] on button "delete" at bounding box center [1158, 362] width 37 height 37
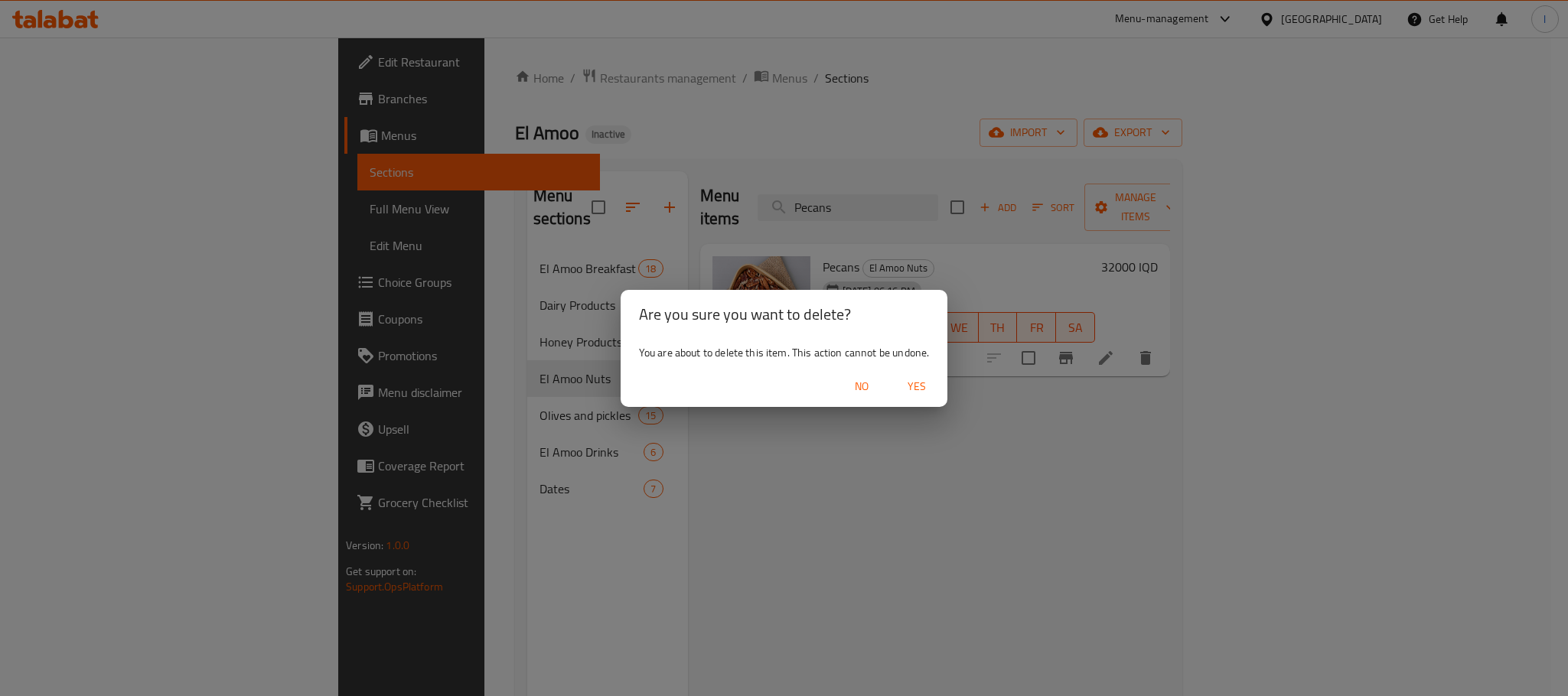
click at [923, 391] on span "Yes" at bounding box center [917, 387] width 37 height 19
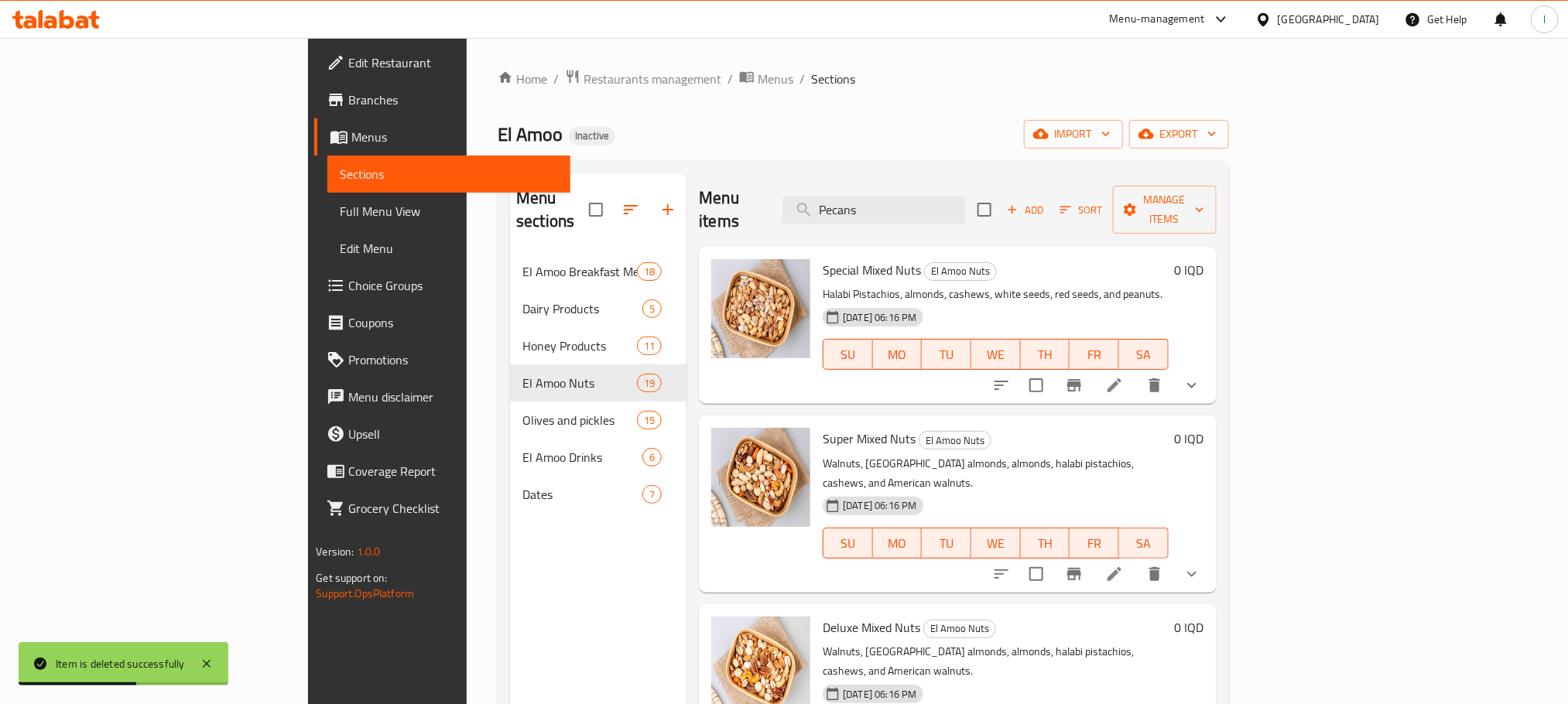
drag, startPoint x: 993, startPoint y: 209, endPoint x: 747, endPoint y: 168, distance: 249.4
click at [747, 168] on div "Menu sections El Amoo Breakfast Meals 18 Dairy Products 5 Honey Products 11 El …" at bounding box center [864, 525] width 731 height 729
paste input "فستق عظم خام"
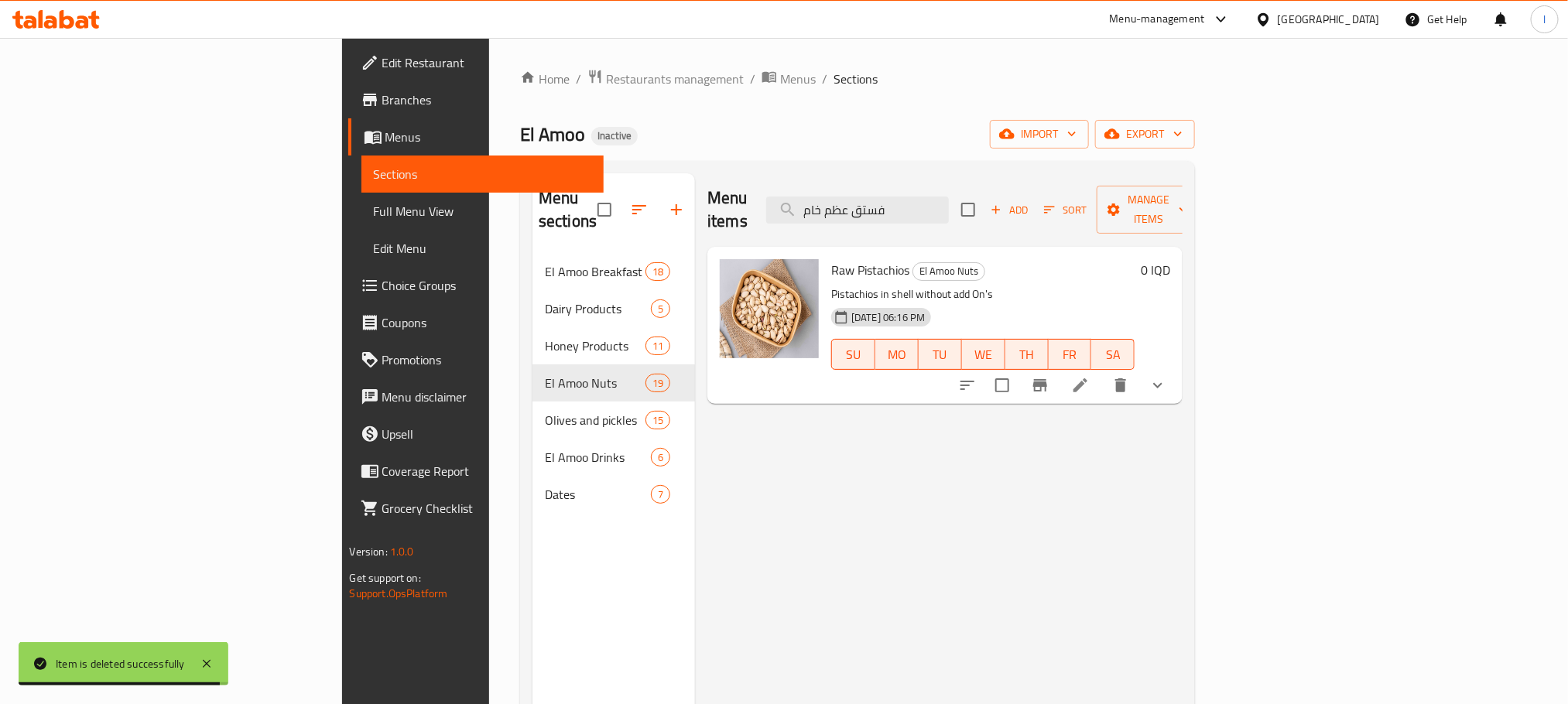
type input "فستق عظم خام"
click at [1090, 376] on icon at bounding box center [1081, 385] width 19 height 19
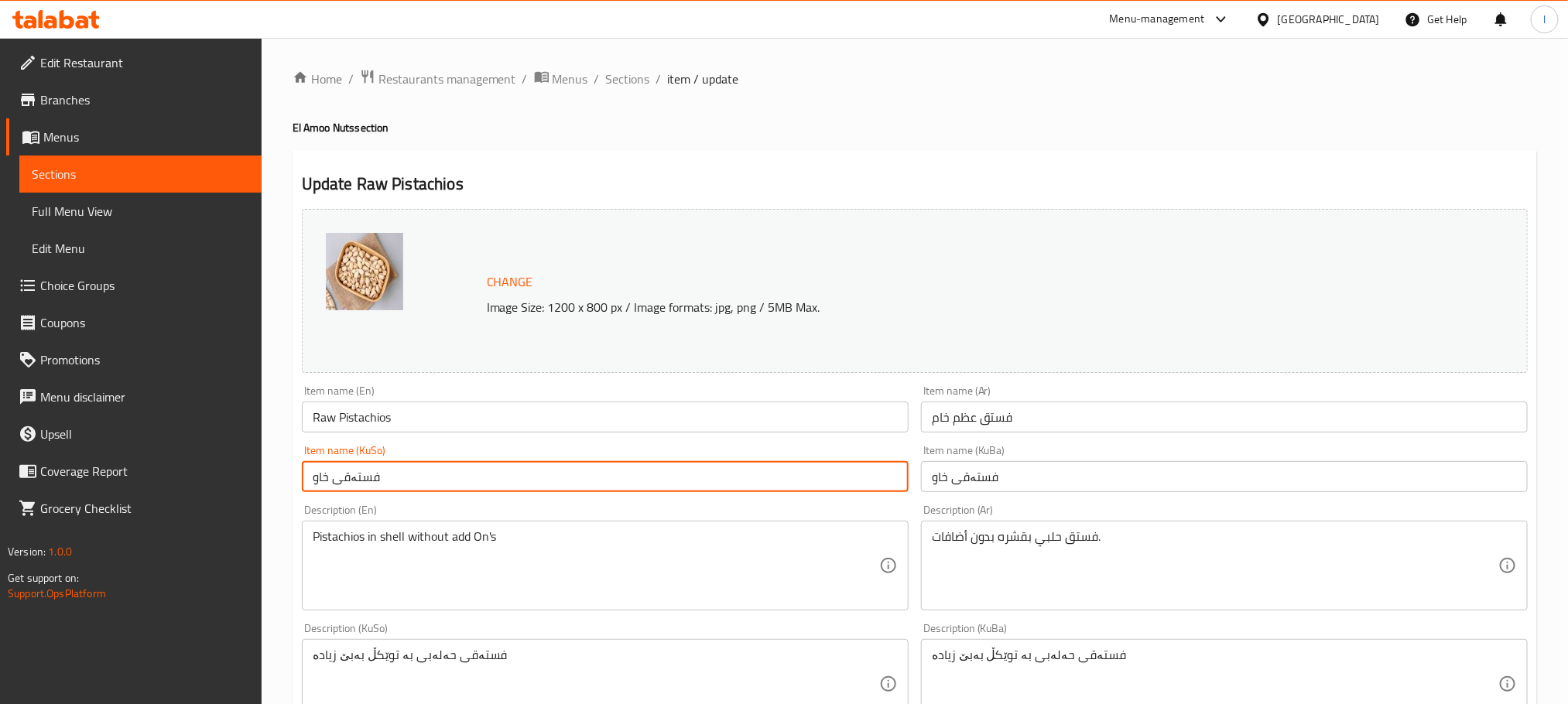
click at [449, 472] on input "فستەقی خاو" at bounding box center [606, 476] width 607 height 31
click at [855, 474] on input "فستەقی خاو" at bounding box center [606, 476] width 607 height 31
click at [850, 476] on input "فستەقی خاو" at bounding box center [606, 476] width 607 height 31
type input "فستەقی ناوکی خاو"
click at [479, 415] on input "Raw Pistachios" at bounding box center [606, 417] width 607 height 31
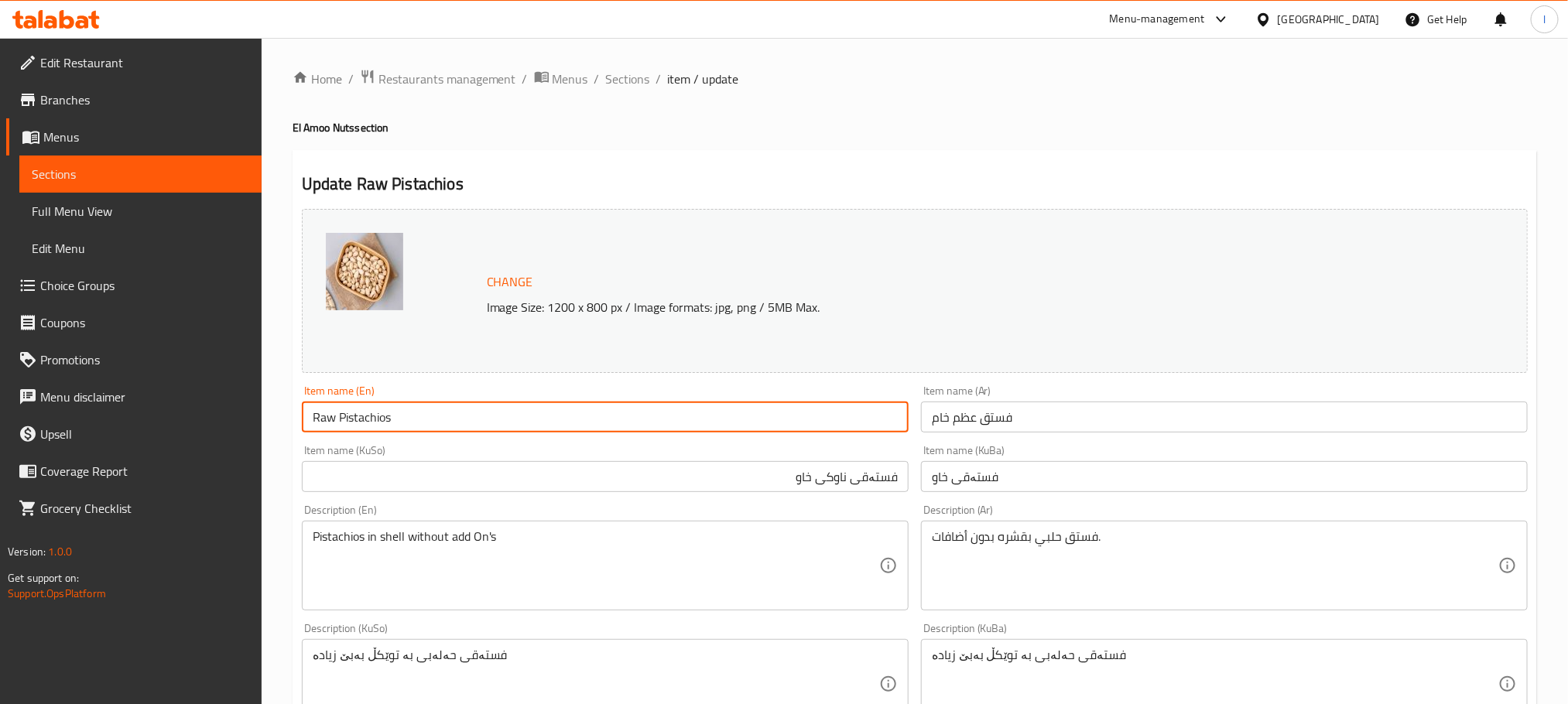
paste input "Kernel"
type input "Raw Pistachios Kernel"
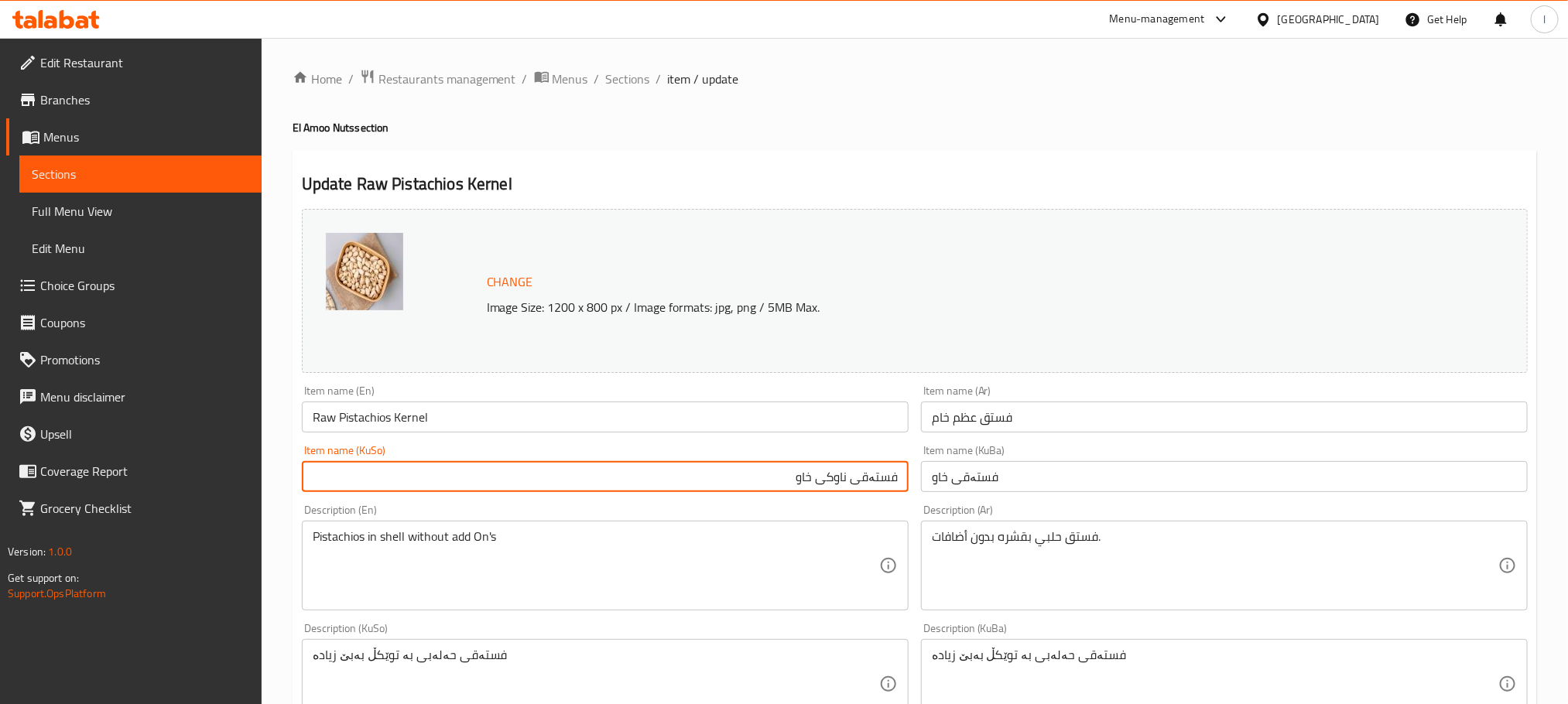
click at [811, 492] on input "فستەقی ناوکی خاو" at bounding box center [606, 476] width 607 height 31
click at [987, 481] on input "فستەقی خاو" at bounding box center [1225, 476] width 607 height 31
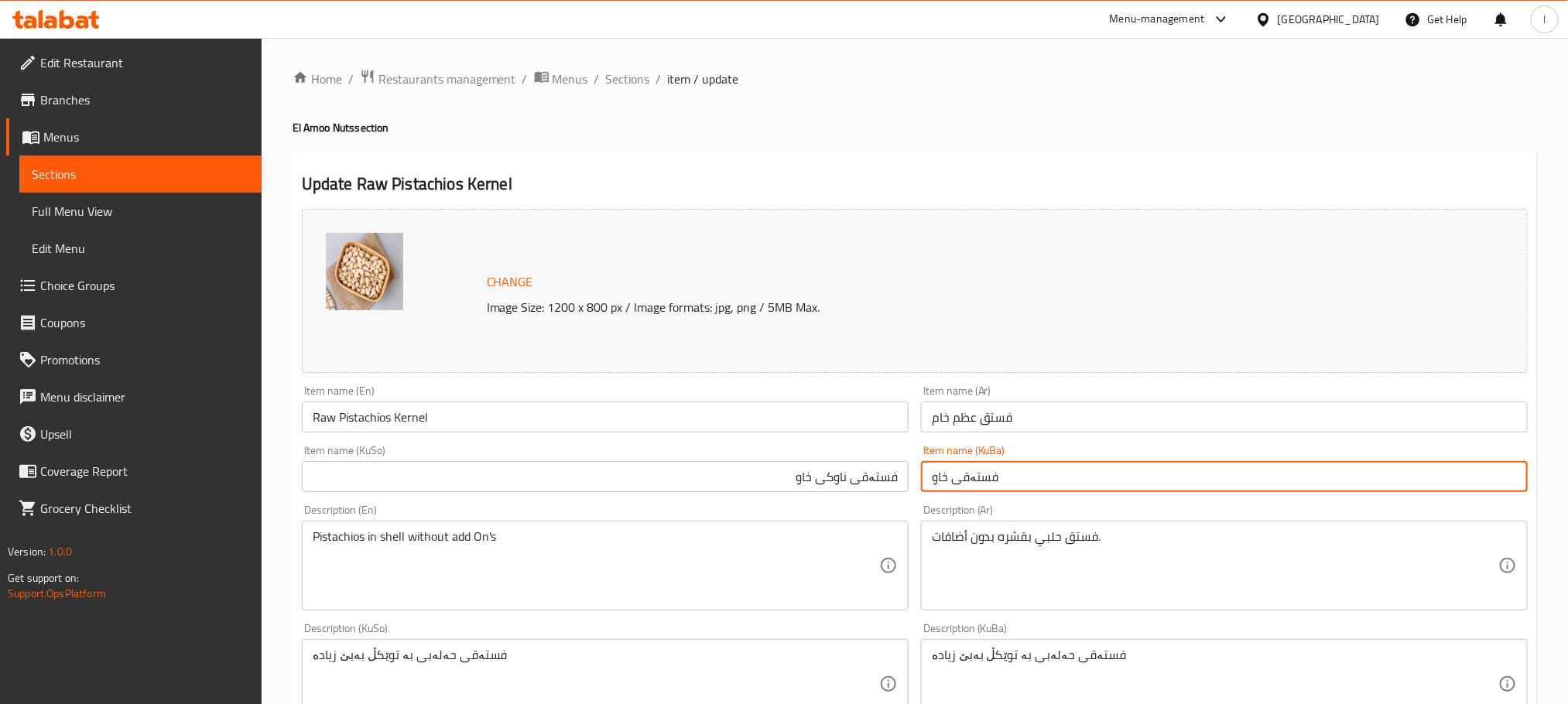
click at [987, 481] on input "فستەقی خاو" at bounding box center [1225, 476] width 607 height 31
paste input "ناوکی"
type input "فستەقی ناوکی خاو"
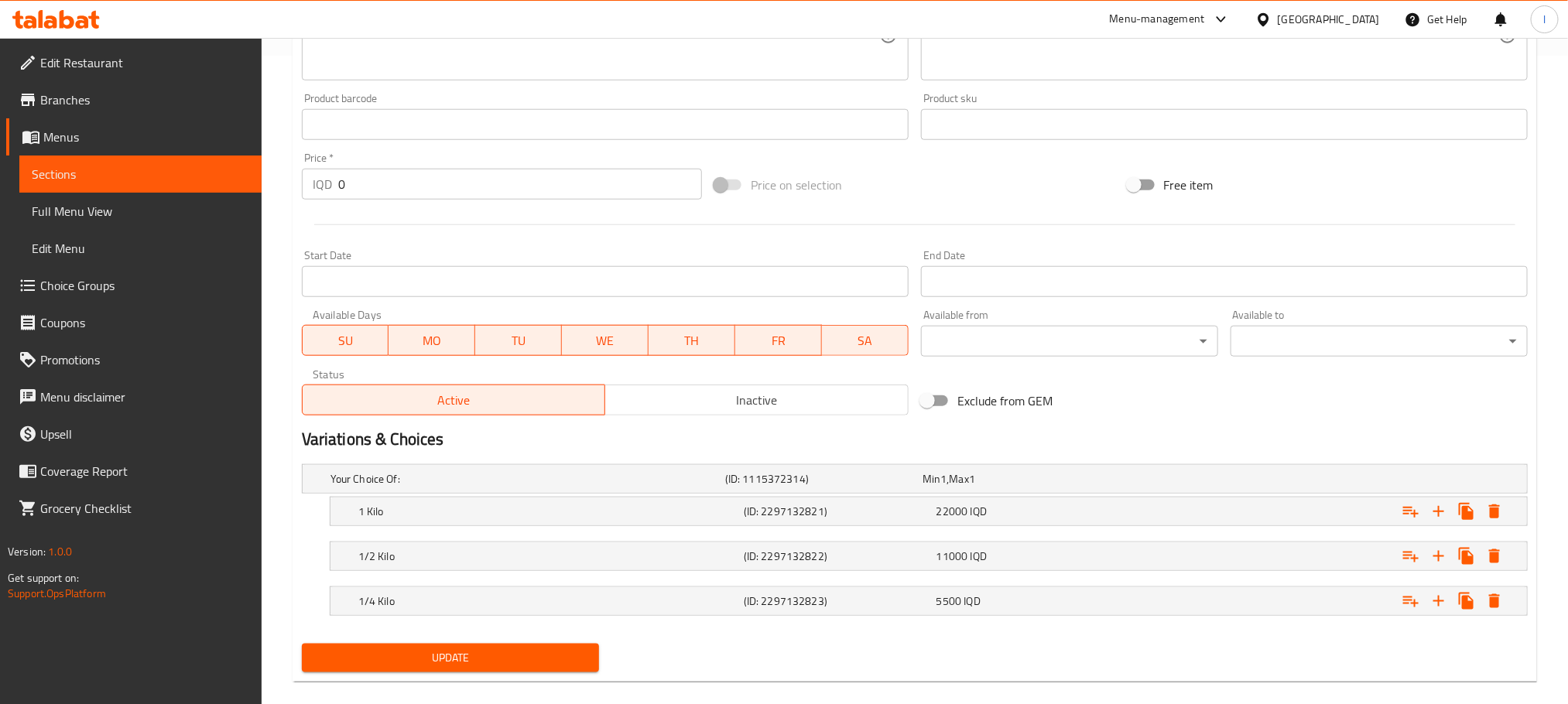
scroll to position [671, 0]
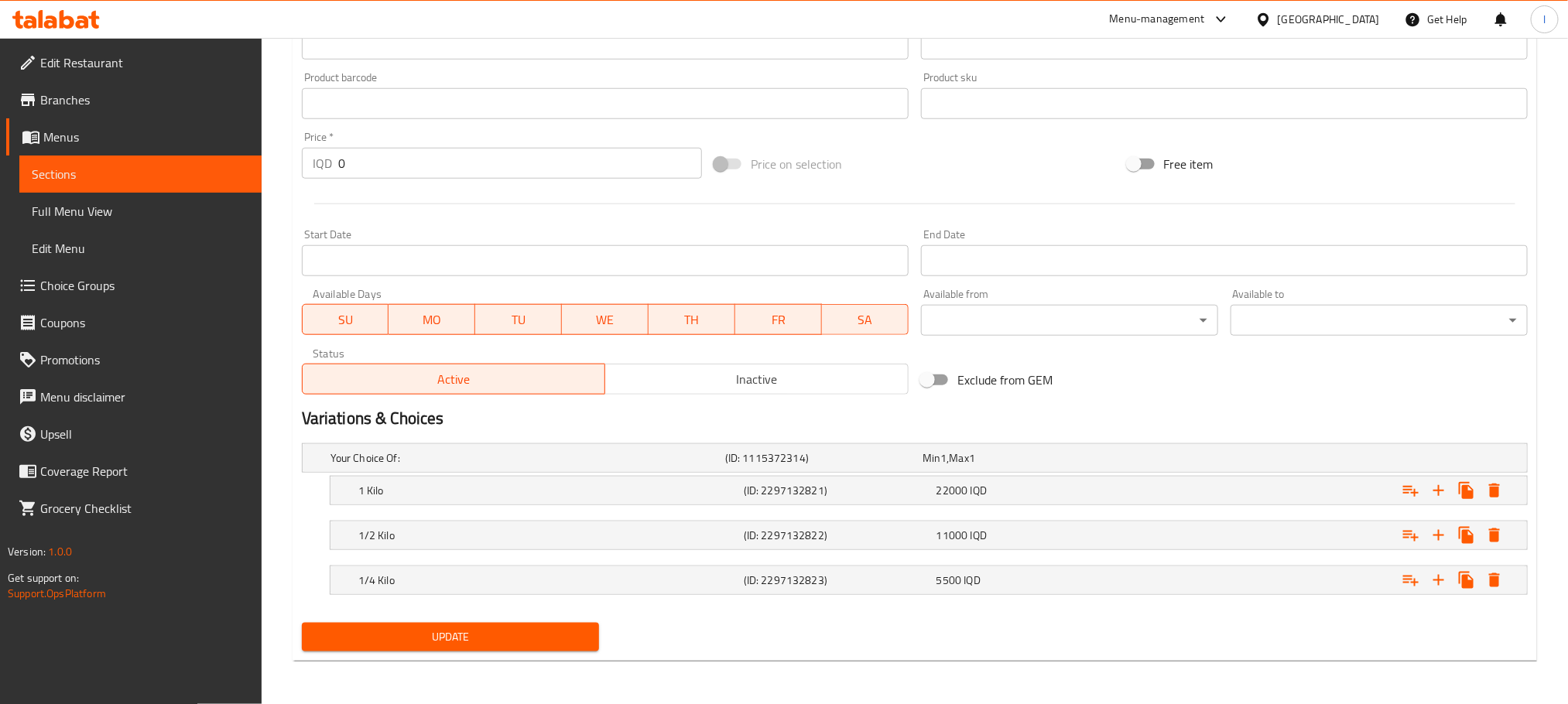
click at [535, 622] on button "Update" at bounding box center [451, 636] width 298 height 28
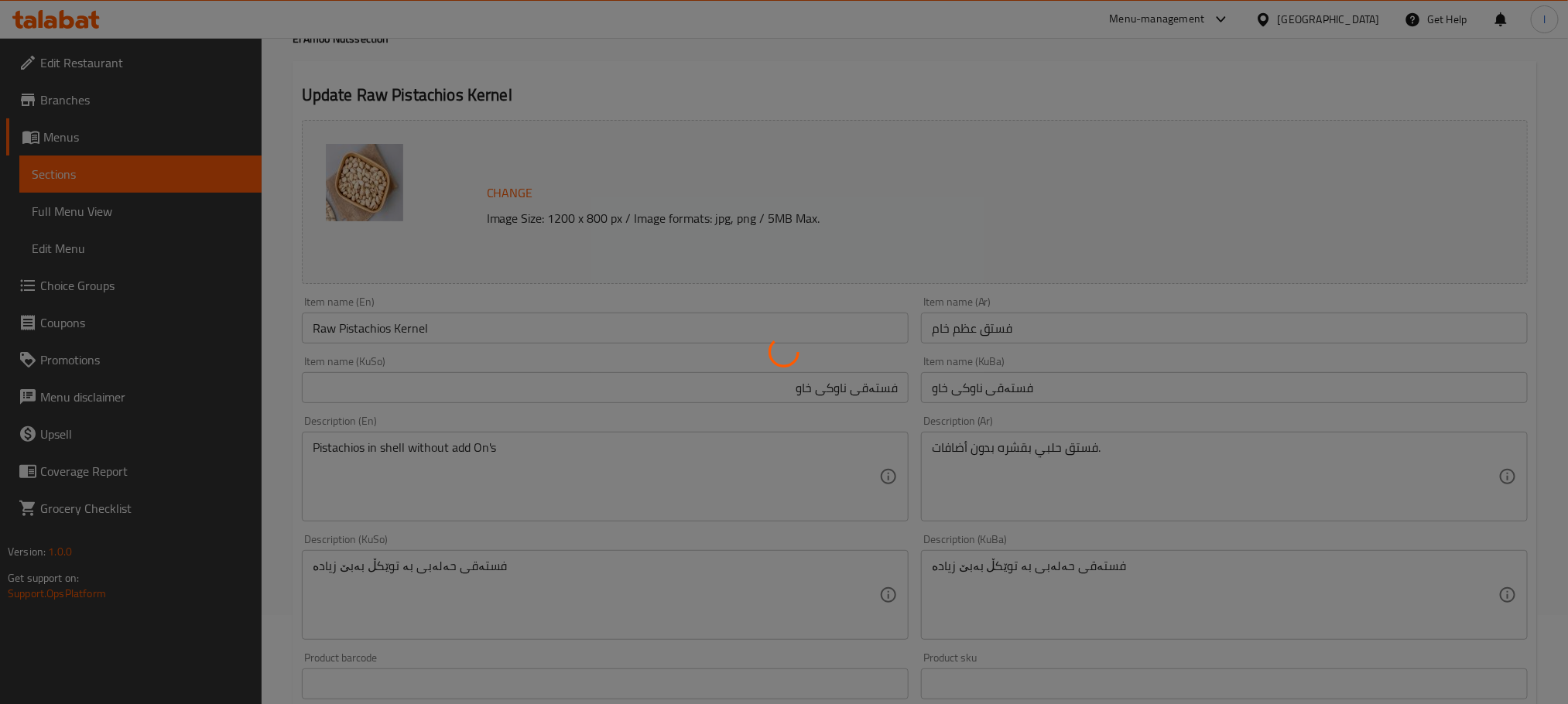
scroll to position [0, 0]
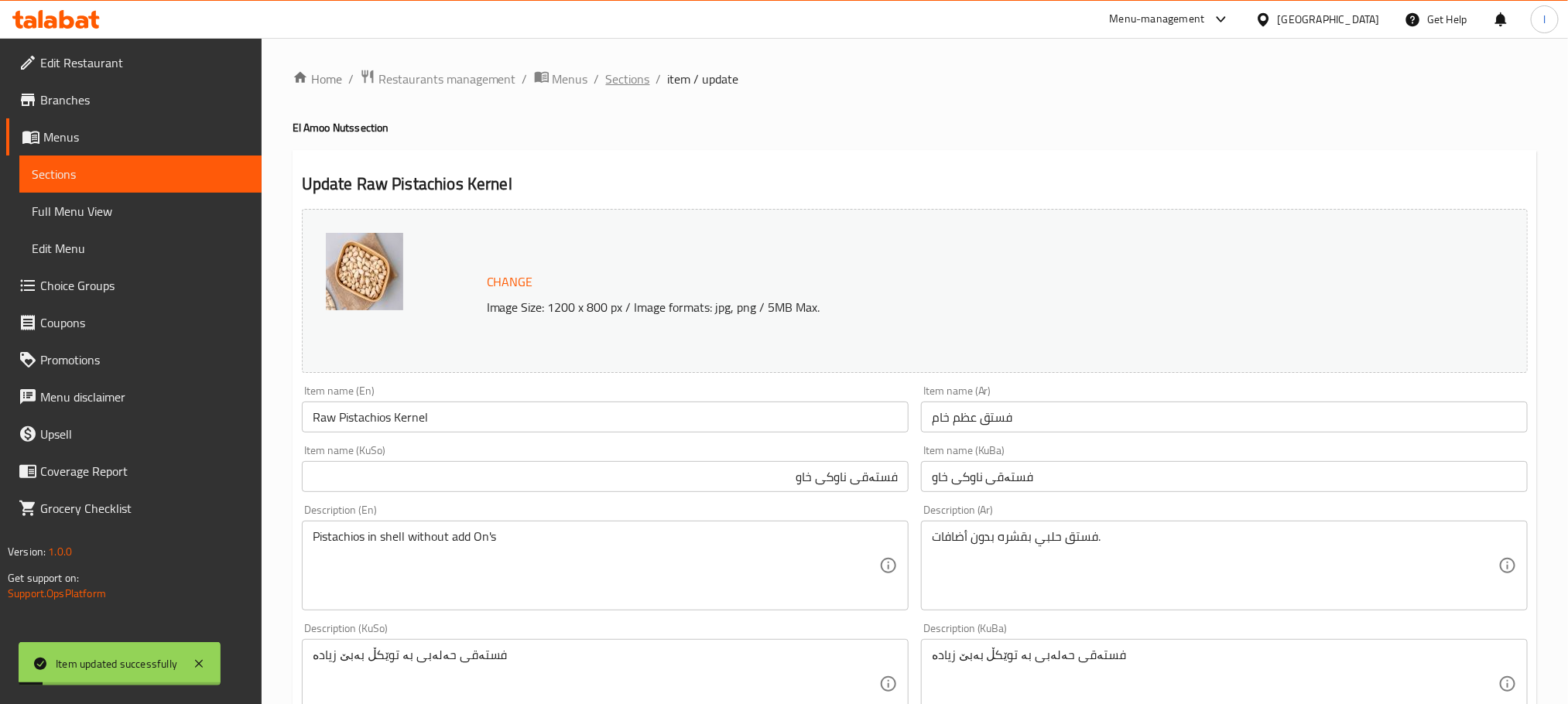
click at [642, 80] on span "Sections" at bounding box center [628, 79] width 44 height 19
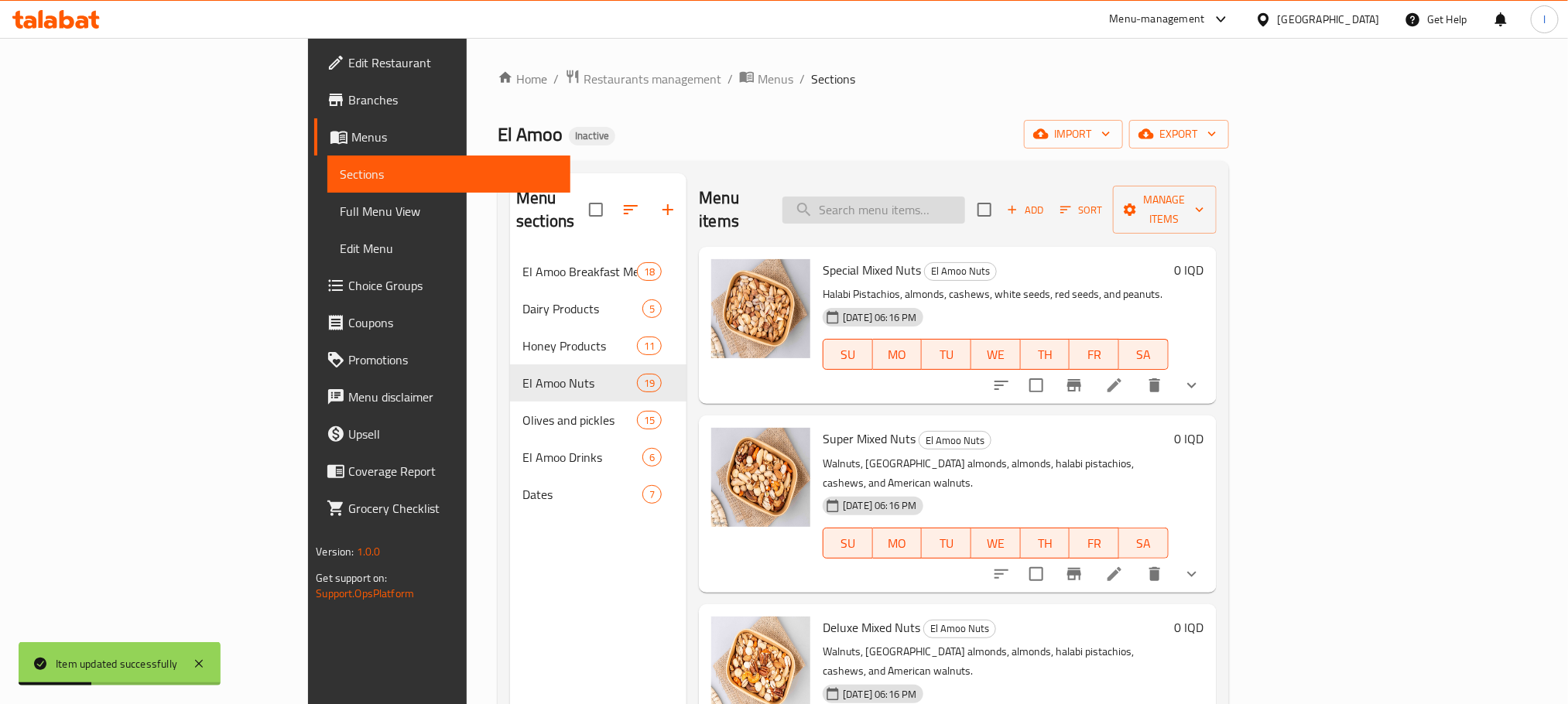
click at [965, 197] on input "search" at bounding box center [874, 210] width 182 height 27
paste input "Salted Pistachios"
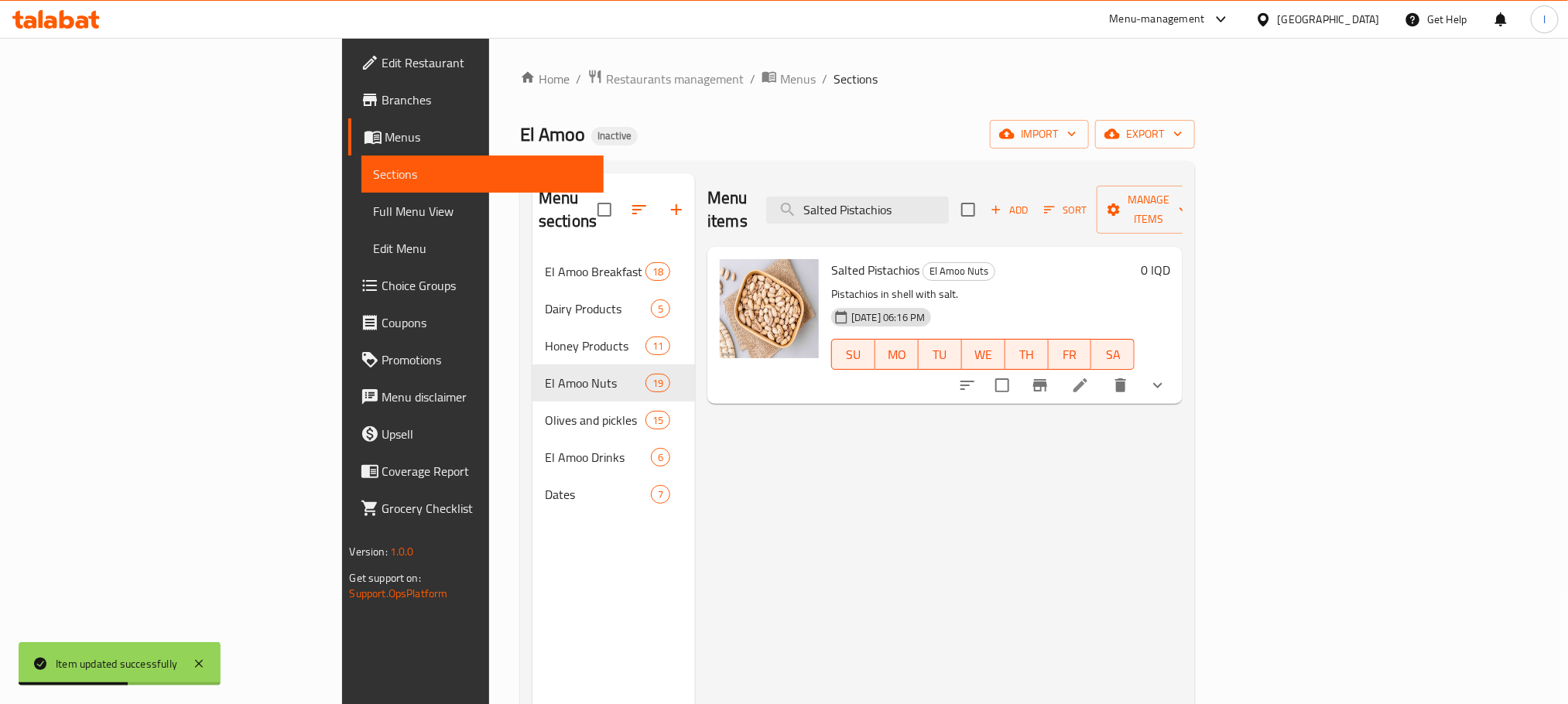
type input "Salted Pistachios"
click at [1103, 371] on li at bounding box center [1080, 385] width 43 height 28
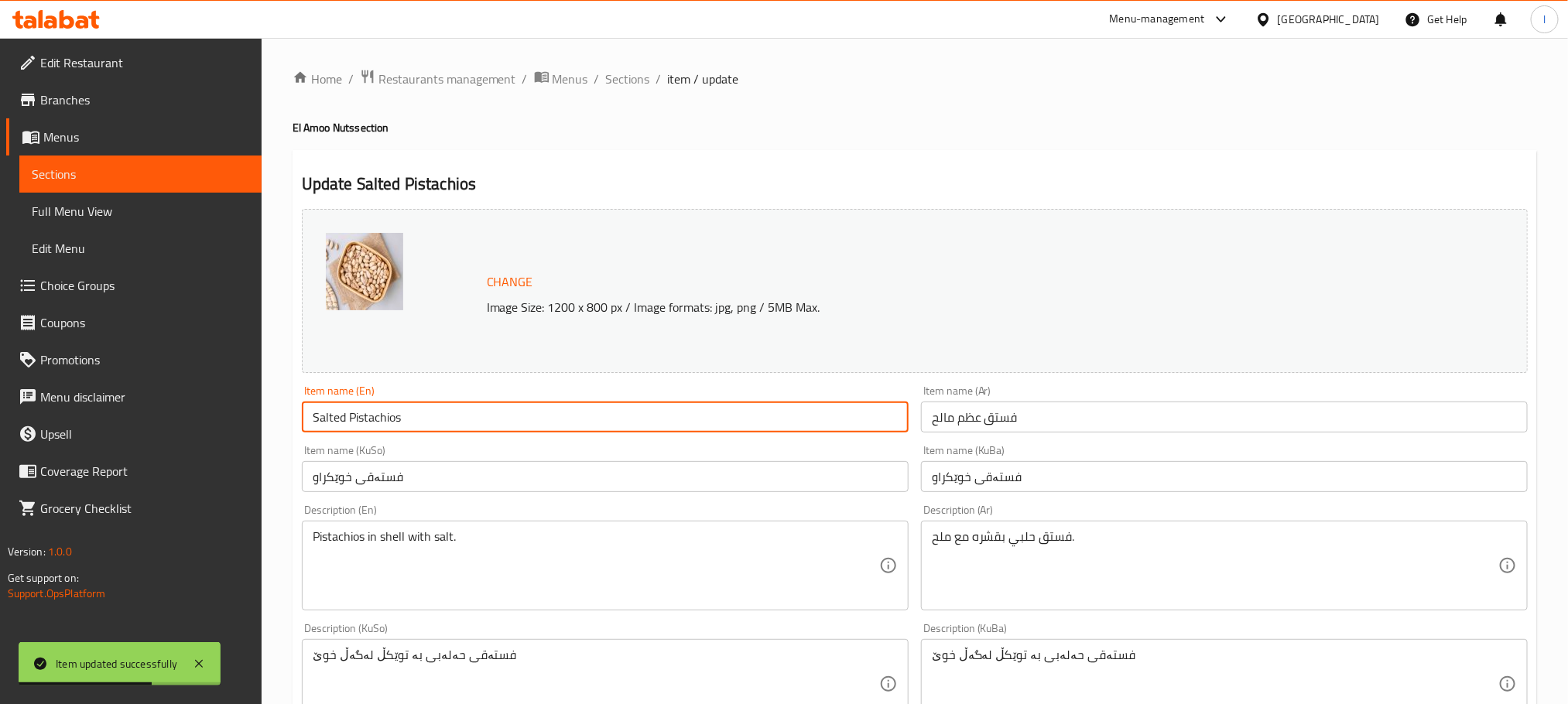
click at [437, 415] on input "Salted Pistachios" at bounding box center [606, 417] width 607 height 31
paste input "Kernel"
type input "Salted Pistachios Kernel"
click at [460, 483] on input "فستەقی خوێکراو" at bounding box center [606, 476] width 607 height 31
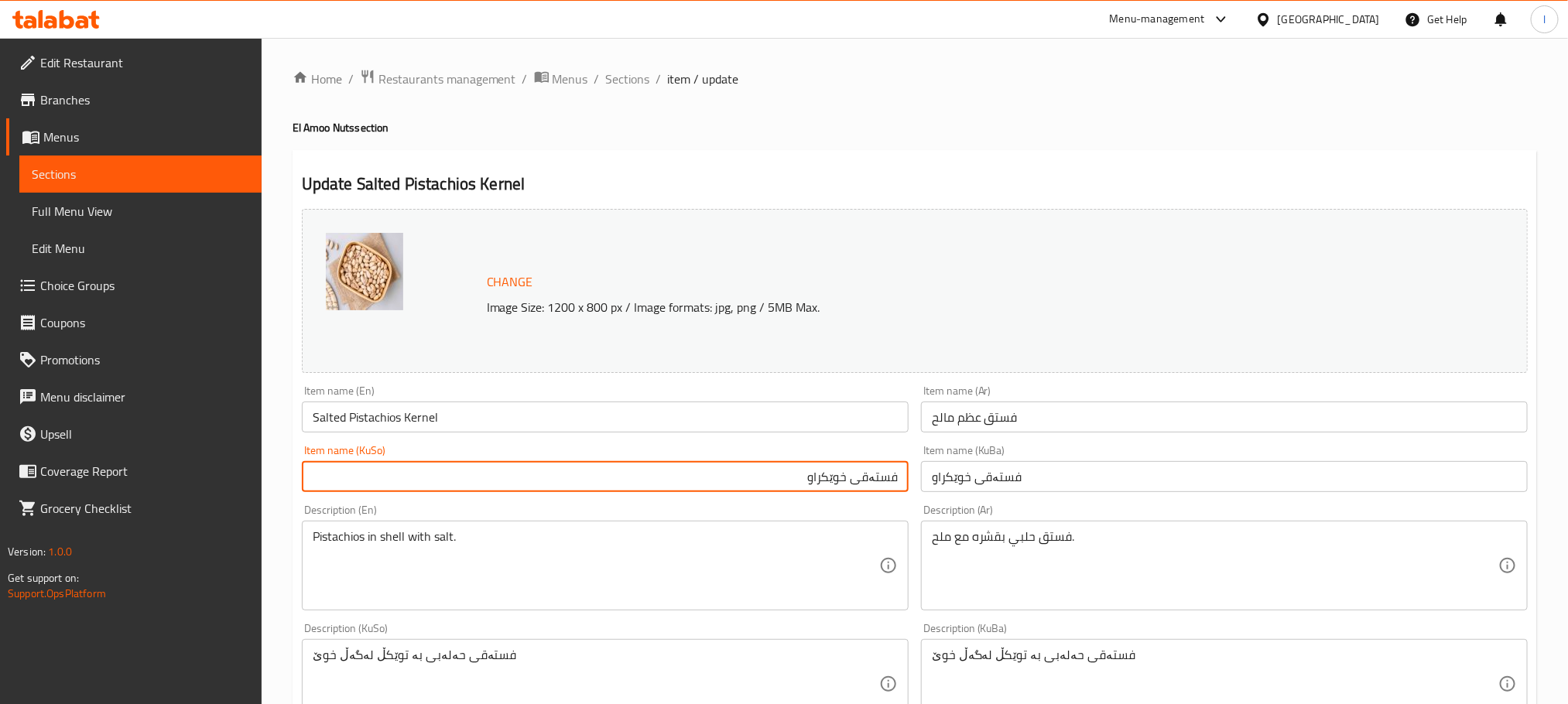
click at [846, 471] on input "فستەقی خوێکراو" at bounding box center [606, 476] width 607 height 31
click at [839, 465] on input "فستەقی ناوکی خوێکراو" at bounding box center [606, 476] width 607 height 31
type input "فستەقی ناوکی خوێکراو"
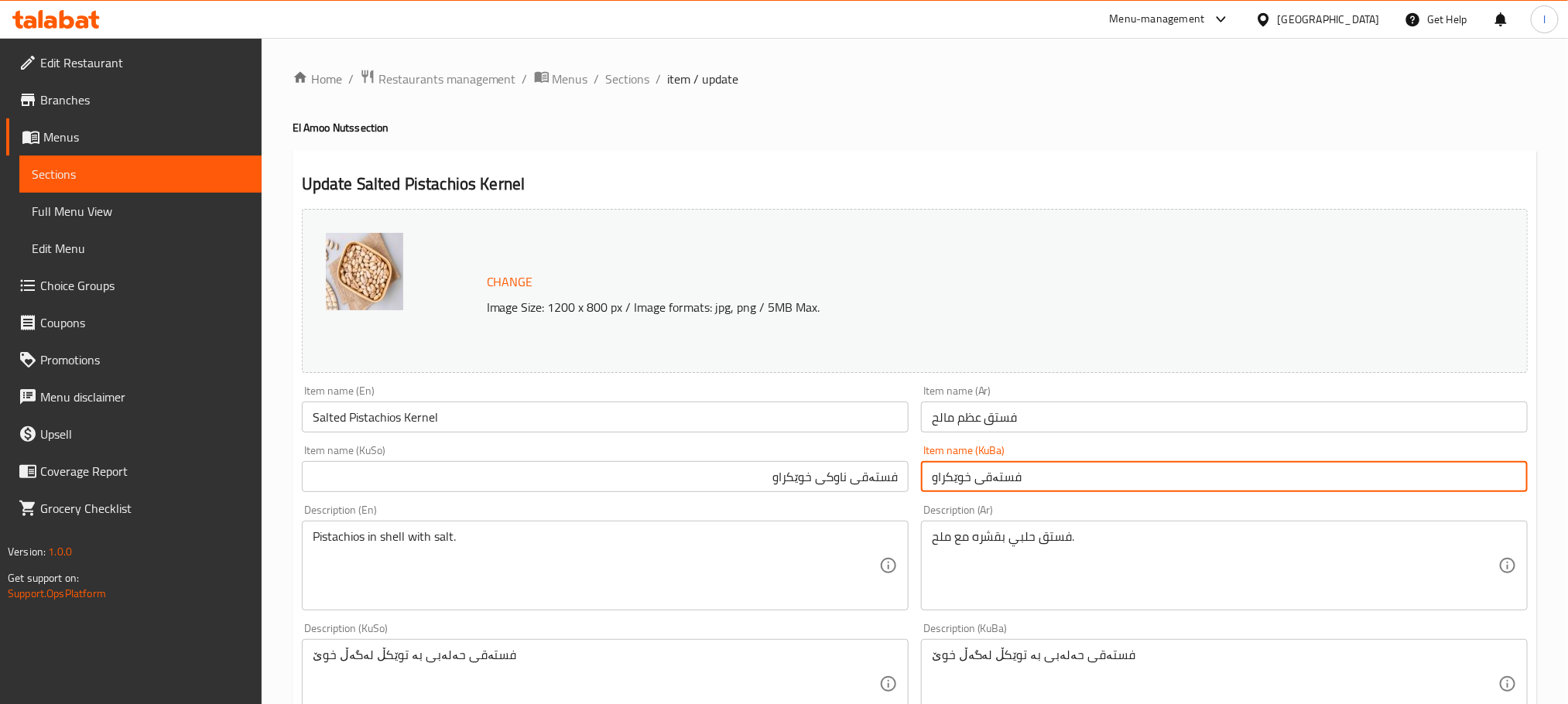
click at [982, 481] on input "فستەقی خوێکراو" at bounding box center [1225, 476] width 607 height 31
paste input "ناوکی"
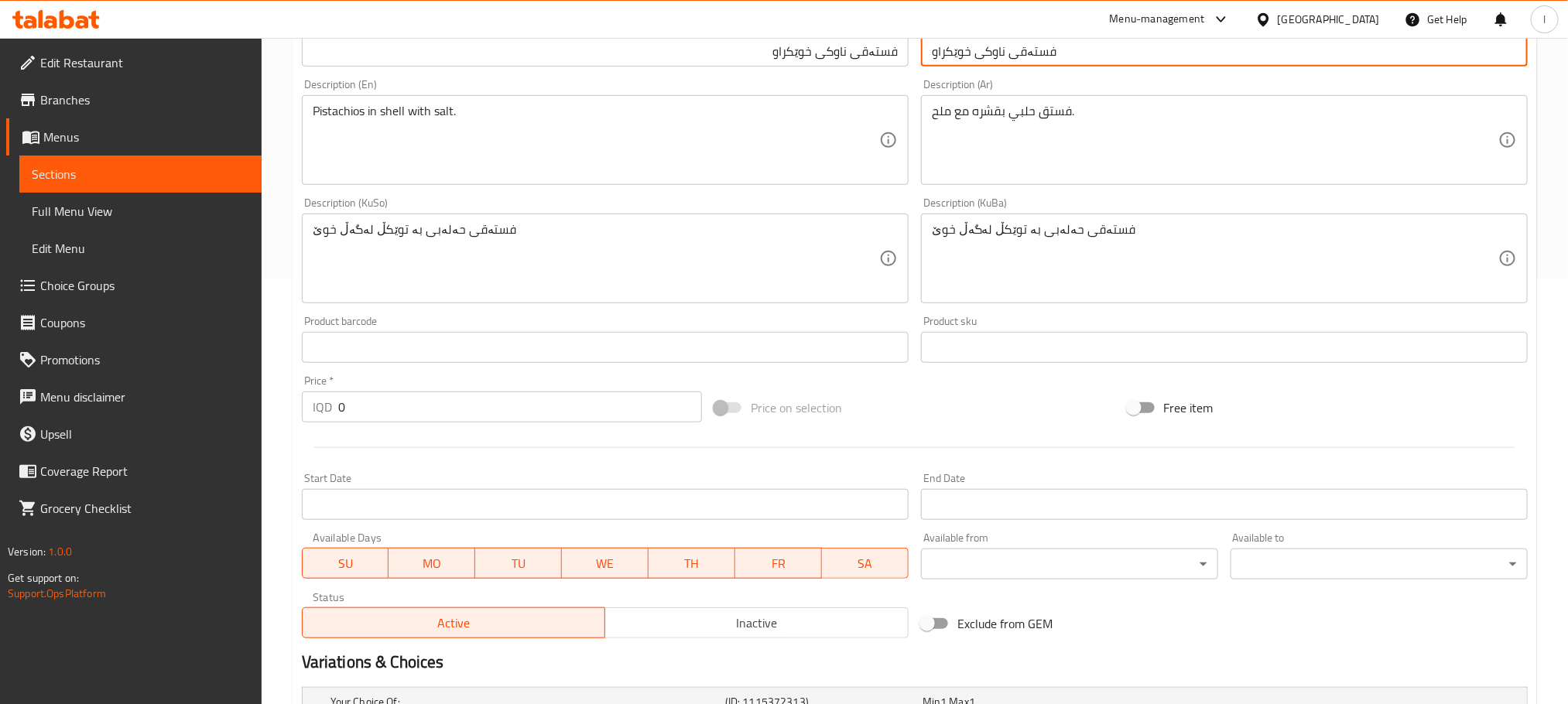
scroll to position [671, 0]
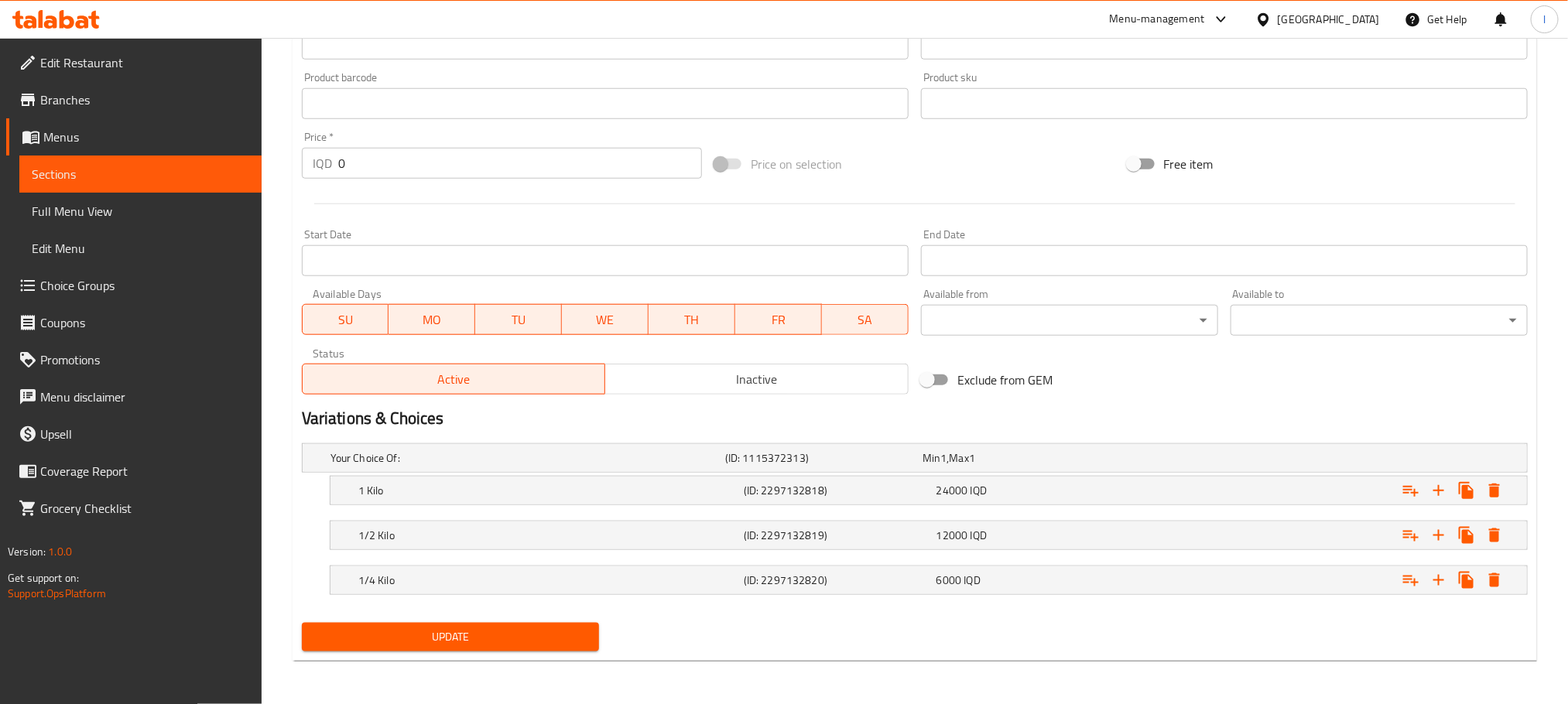
type input "فستەقی ناوکی خوێکراو"
click at [519, 624] on button "Update" at bounding box center [451, 636] width 298 height 28
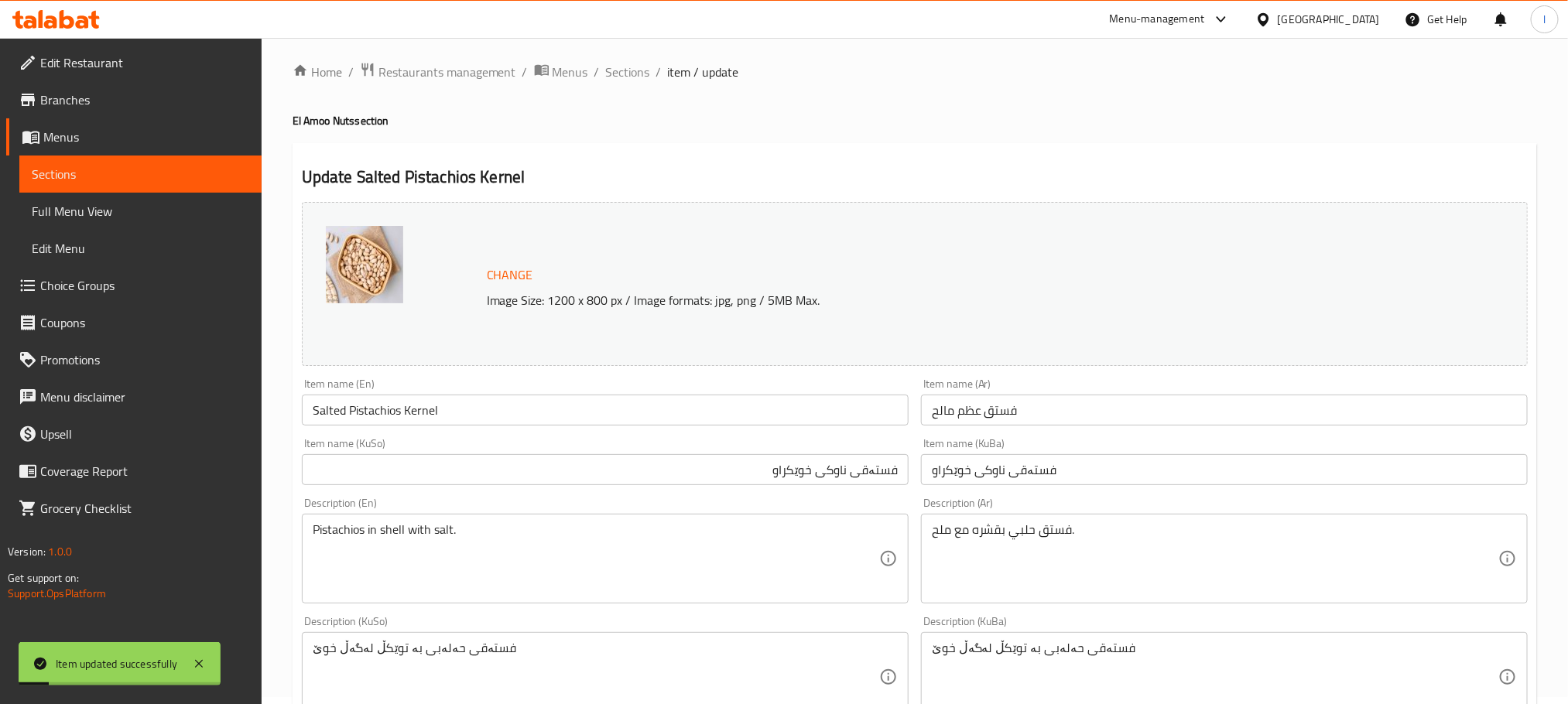
scroll to position [0, 0]
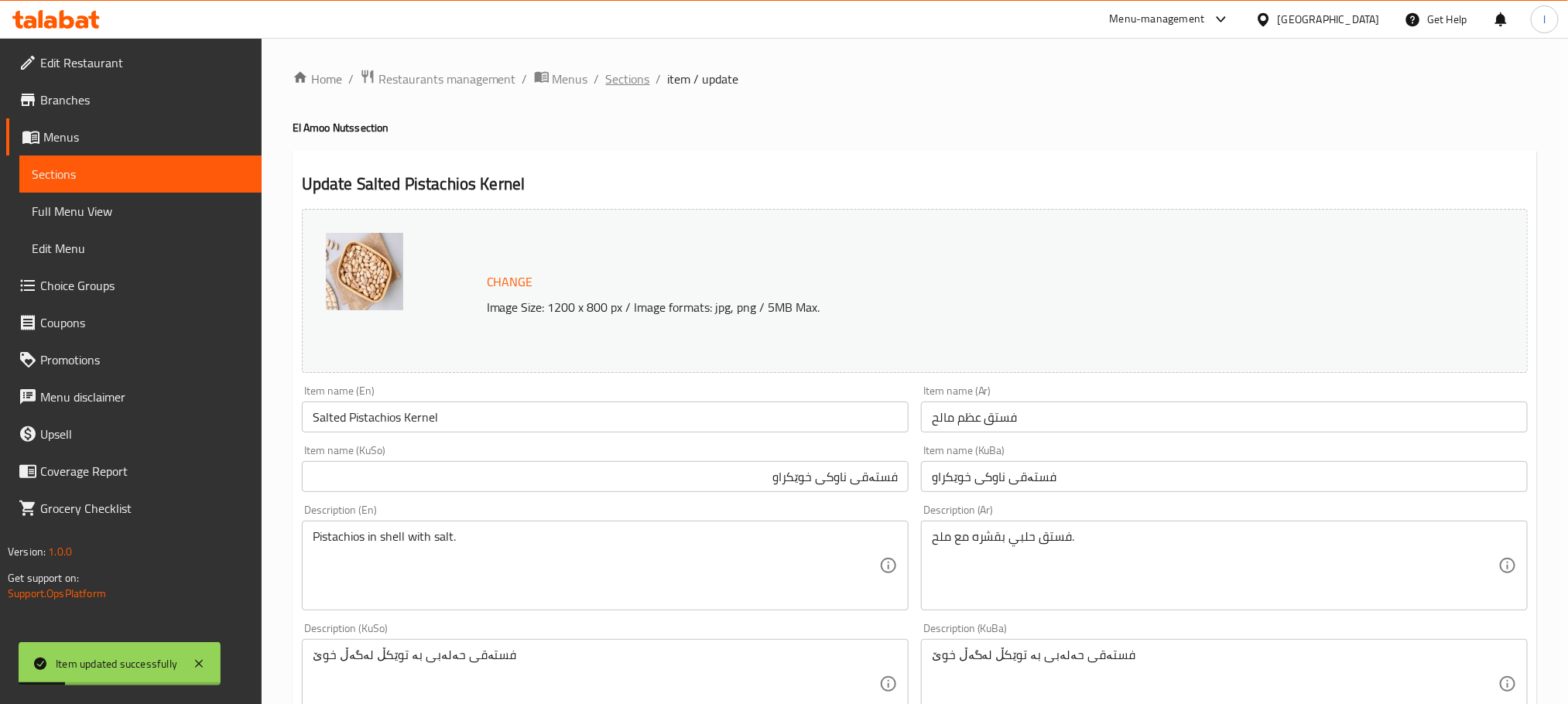
click at [621, 79] on span "Sections" at bounding box center [628, 79] width 44 height 19
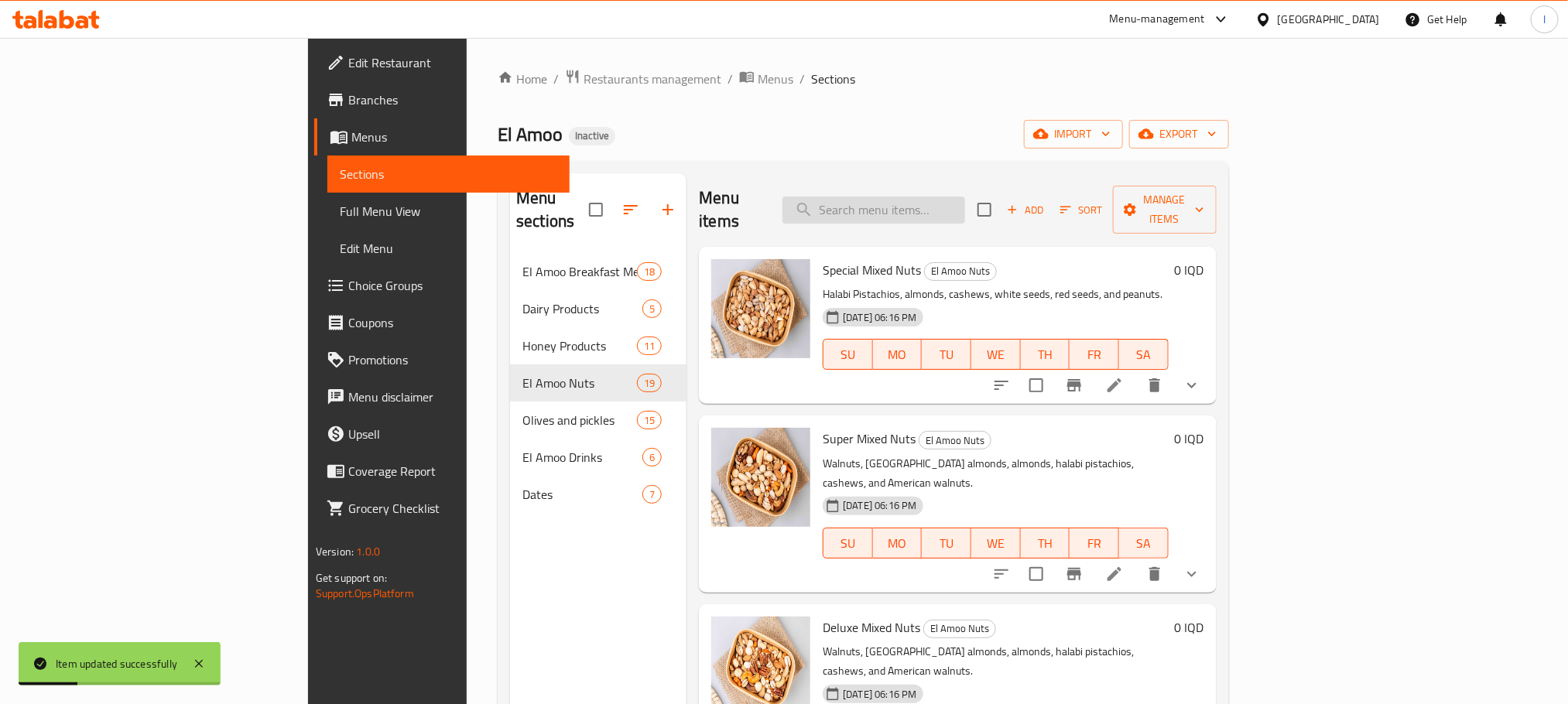
click at [956, 198] on input "search" at bounding box center [874, 210] width 182 height 27
paste input "فستق عظم خام"
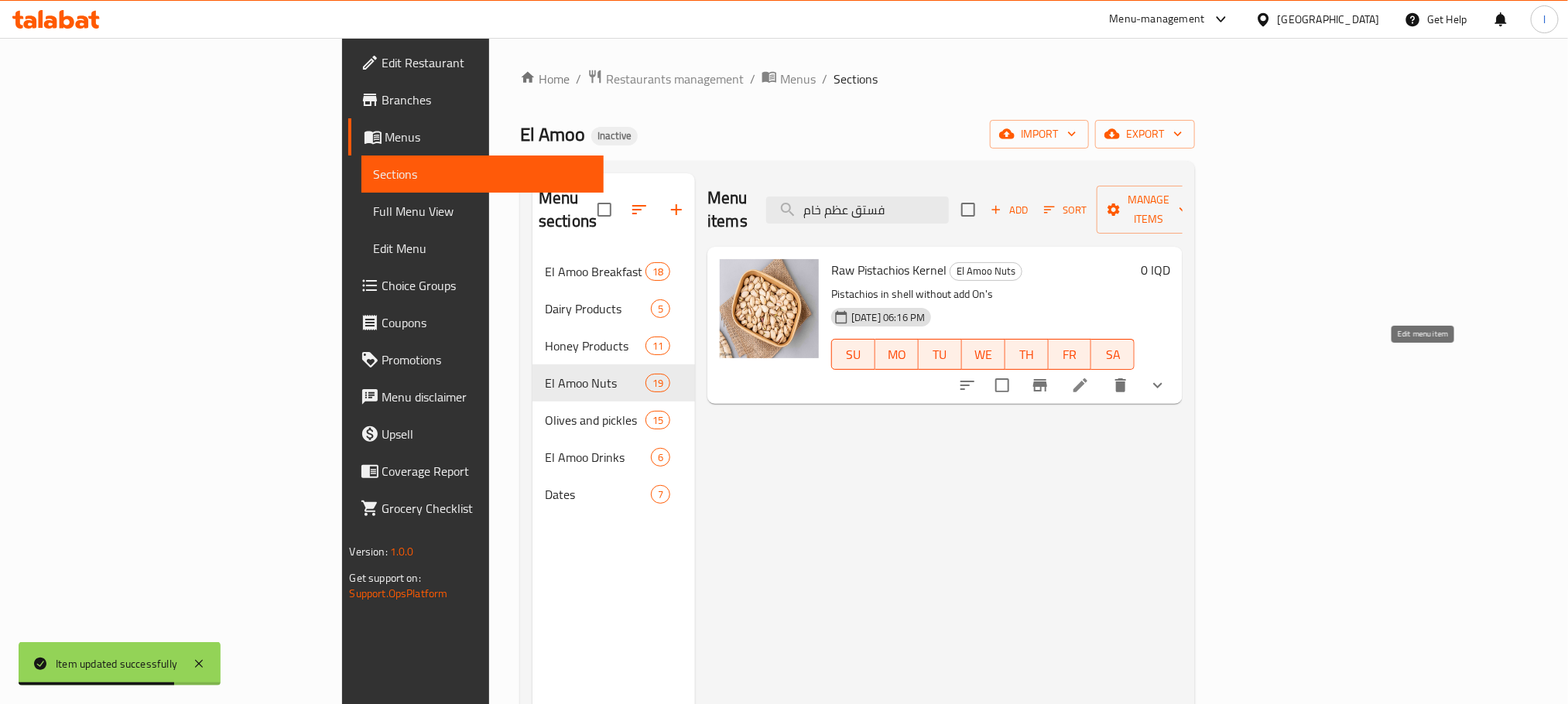
type input "فستق عظم خام"
click at [1090, 376] on icon at bounding box center [1081, 385] width 19 height 19
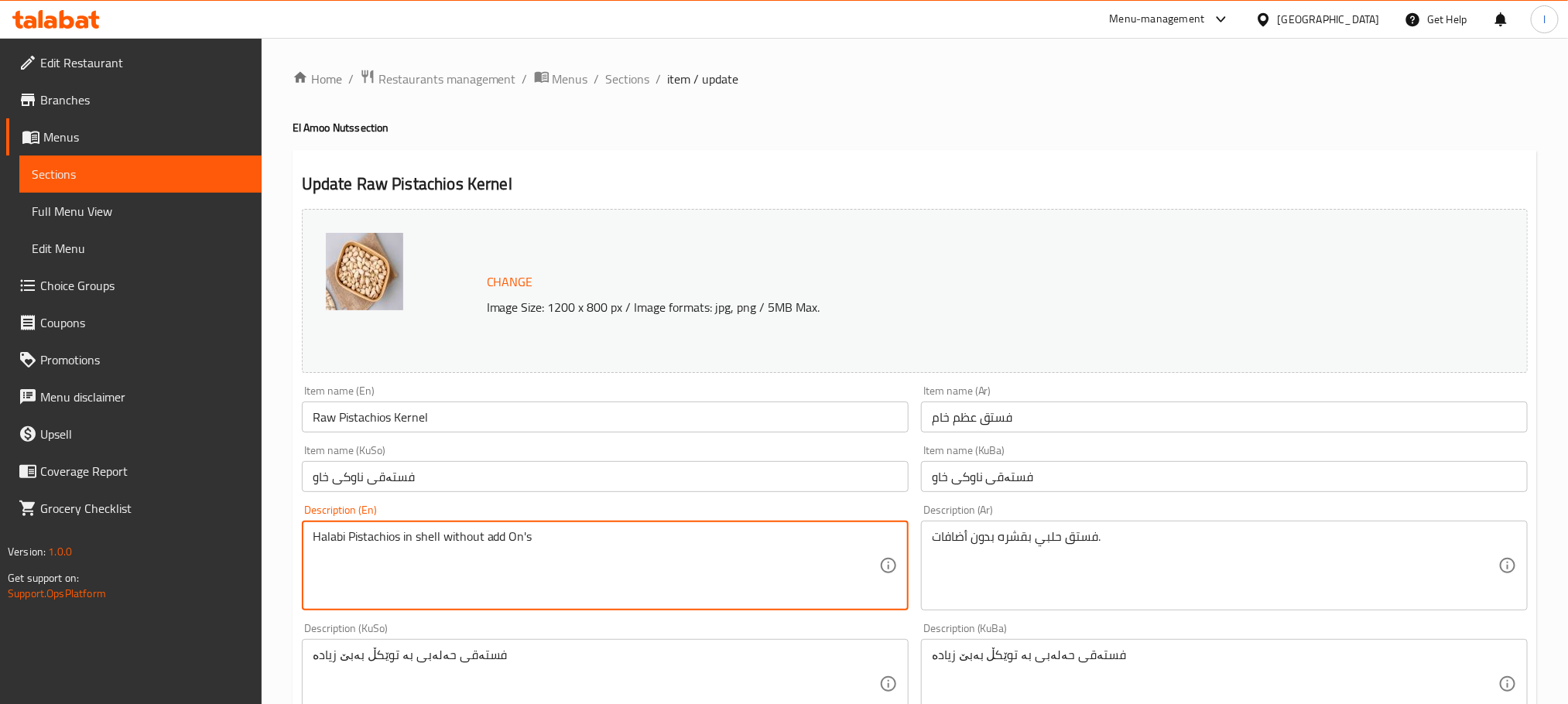
scroll to position [671, 0]
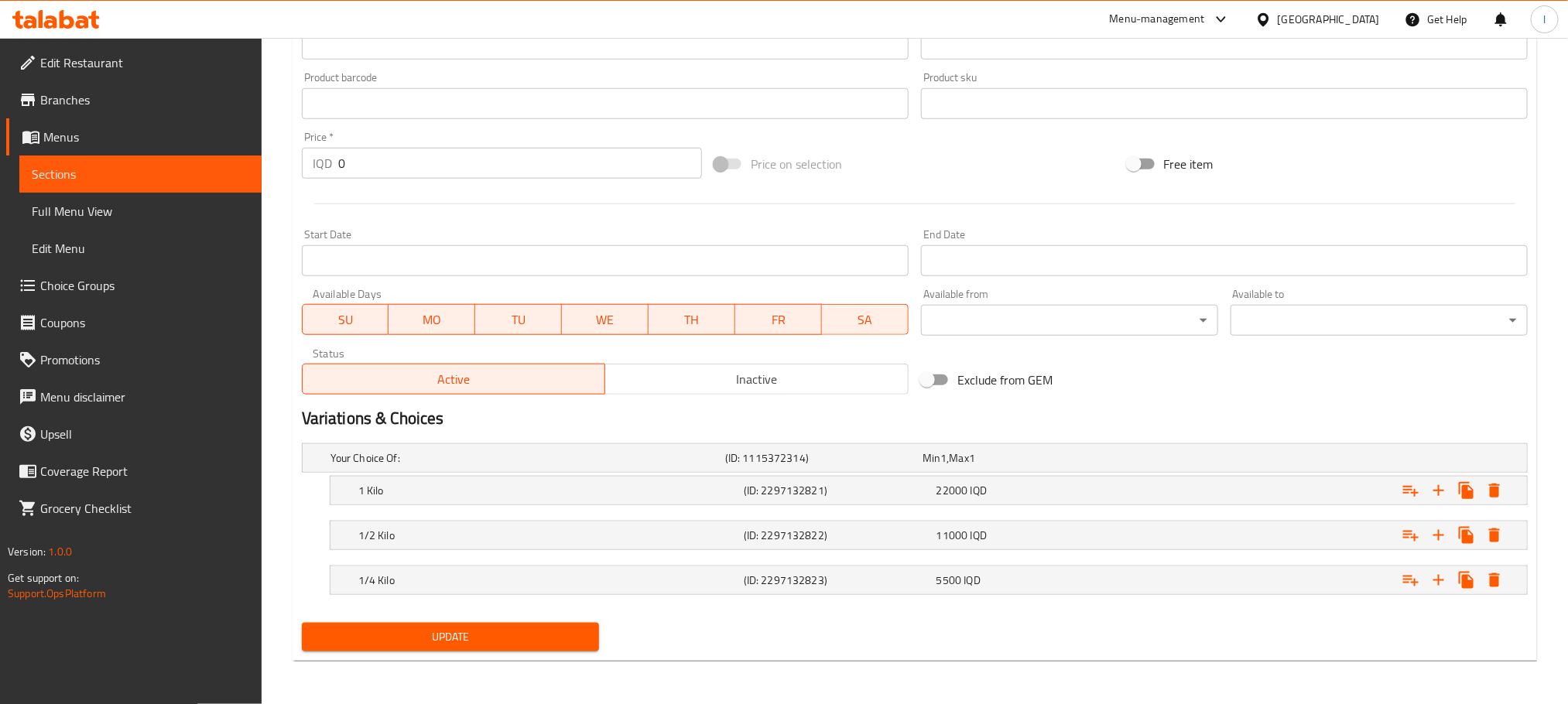
type textarea "Halabi Pistachios in shell without add On's"
click at [492, 640] on span "Update" at bounding box center [450, 637] width 273 height 19
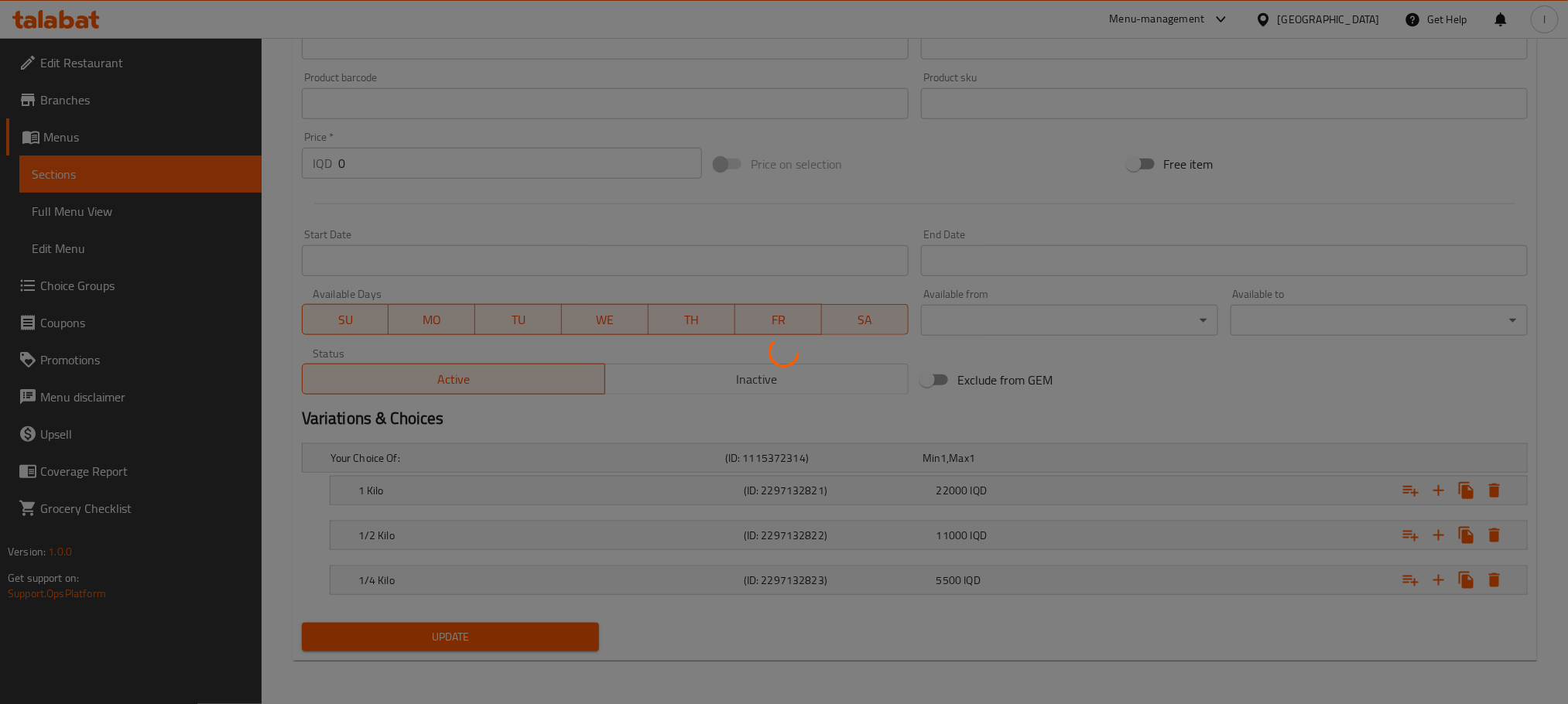
scroll to position [0, 0]
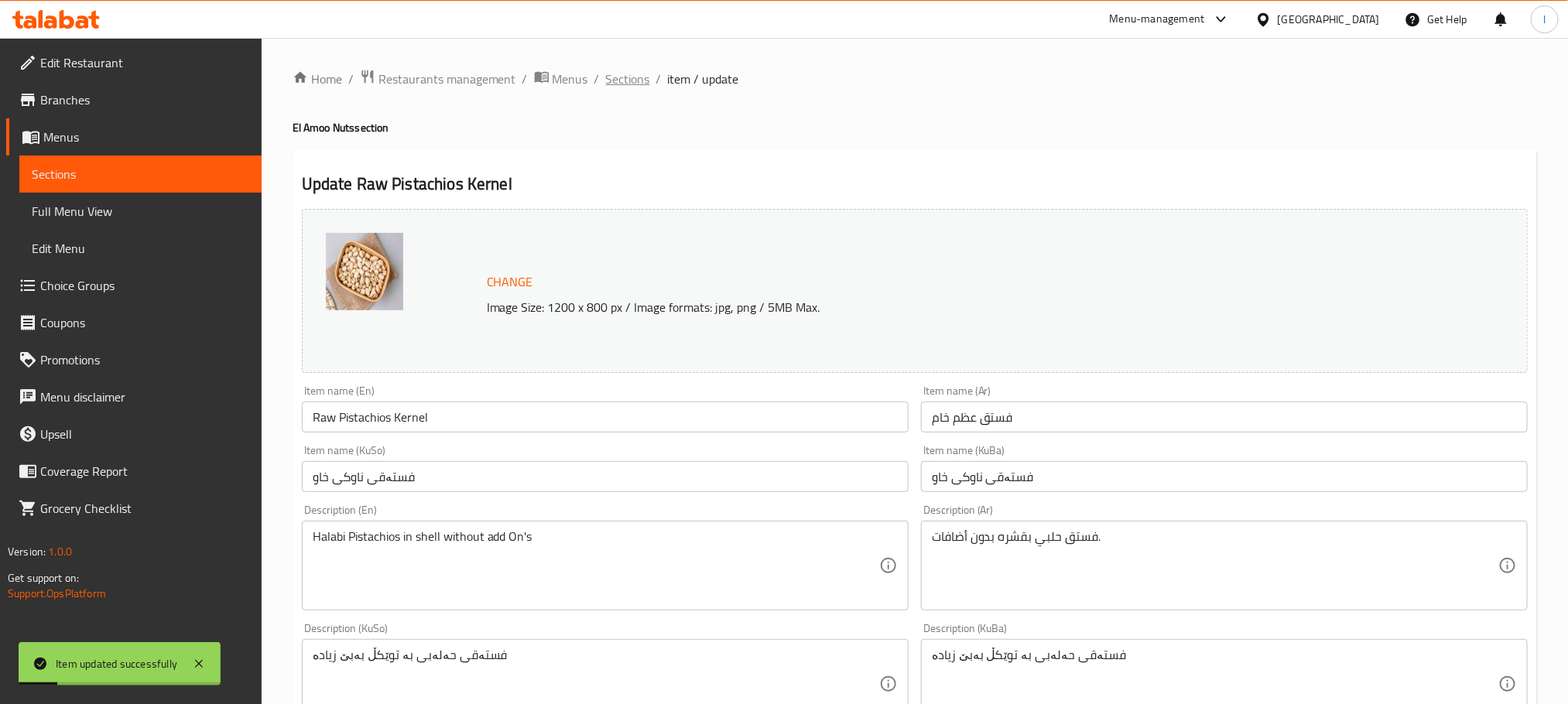
click at [624, 77] on span "Sections" at bounding box center [628, 79] width 44 height 19
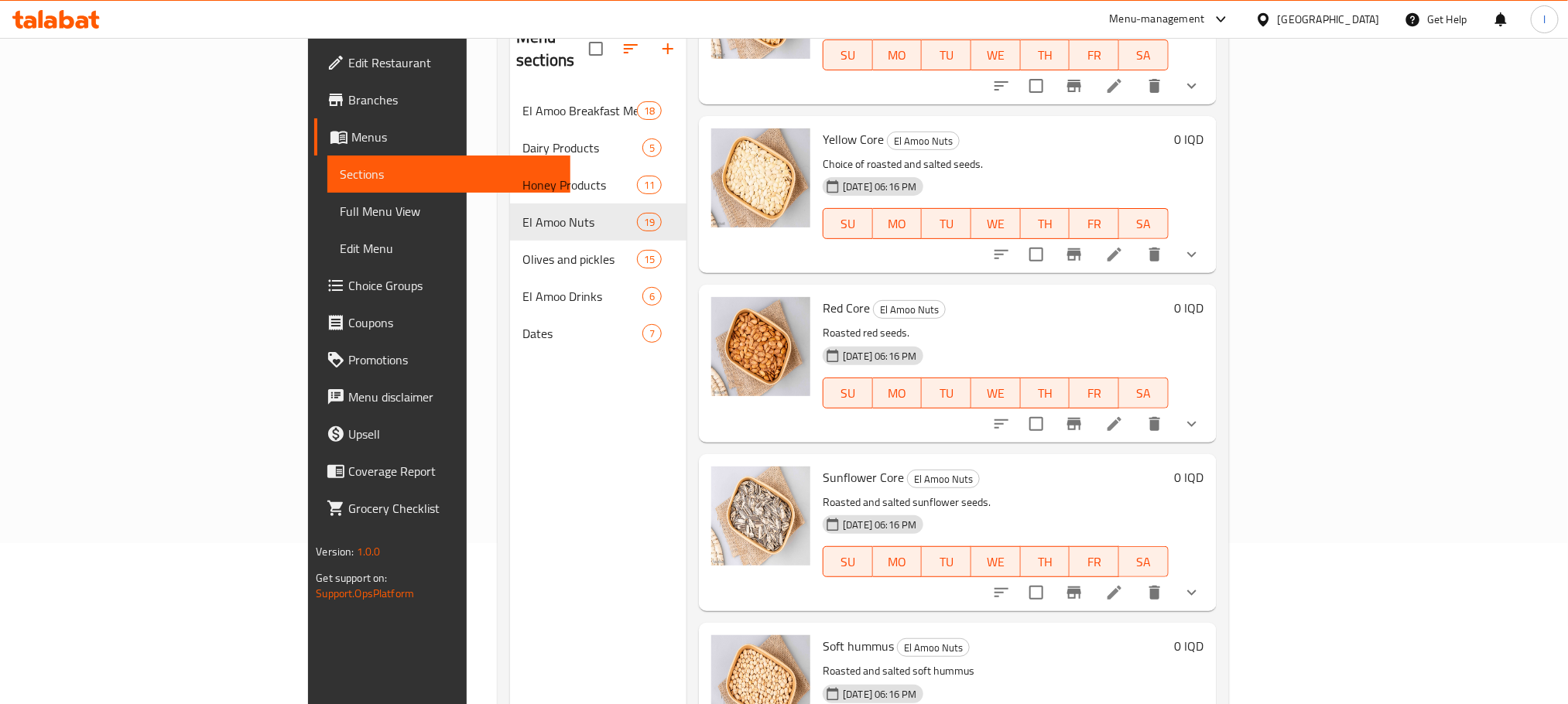
scroll to position [217, 0]
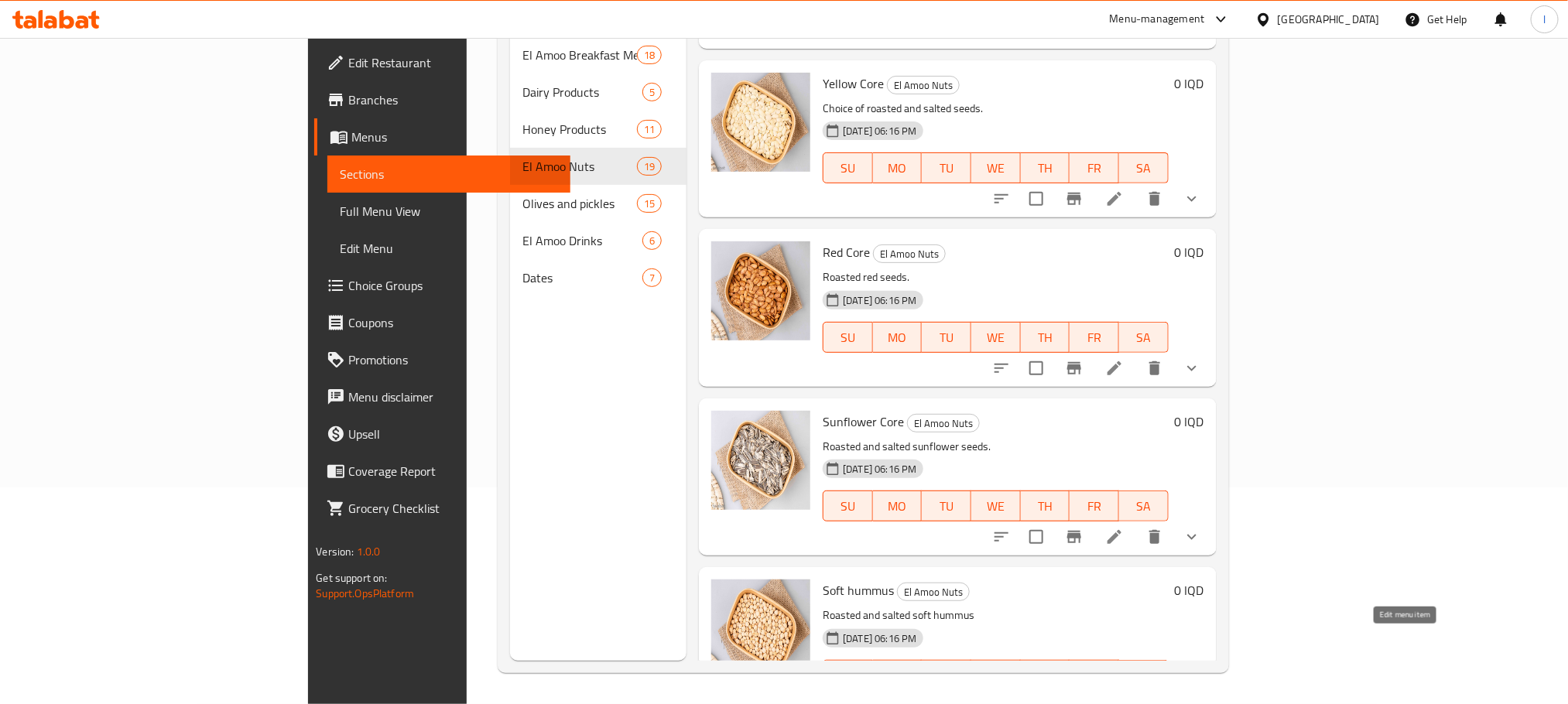
click at [1122, 700] on icon at bounding box center [1115, 707] width 14 height 14
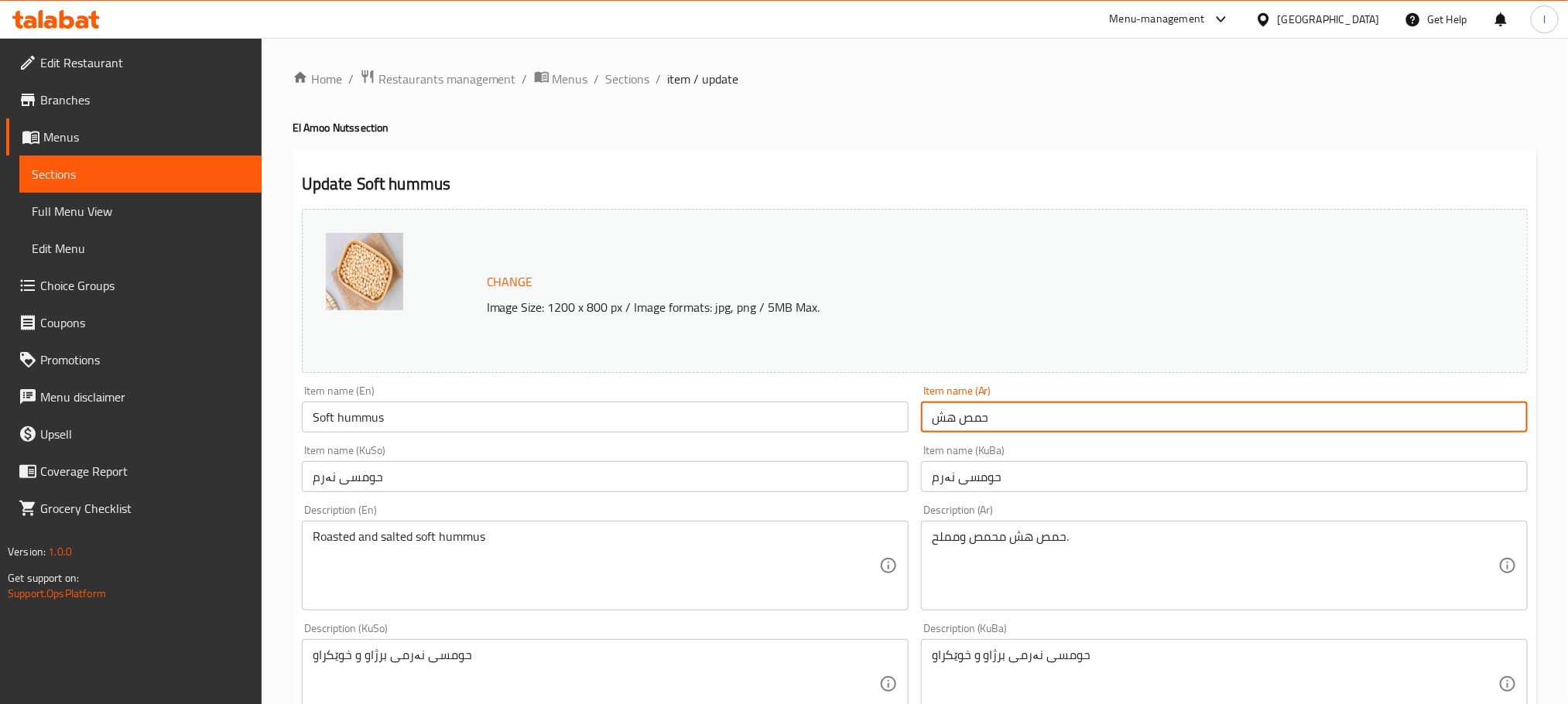
drag, startPoint x: 953, startPoint y: 425, endPoint x: 843, endPoint y: 412, distance: 110.8
click at [843, 412] on div "Change Image Size: 1200 x 800 px / Image formats: jpg, png / 5MB Max. Item name…" at bounding box center [915, 636] width 1239 height 867
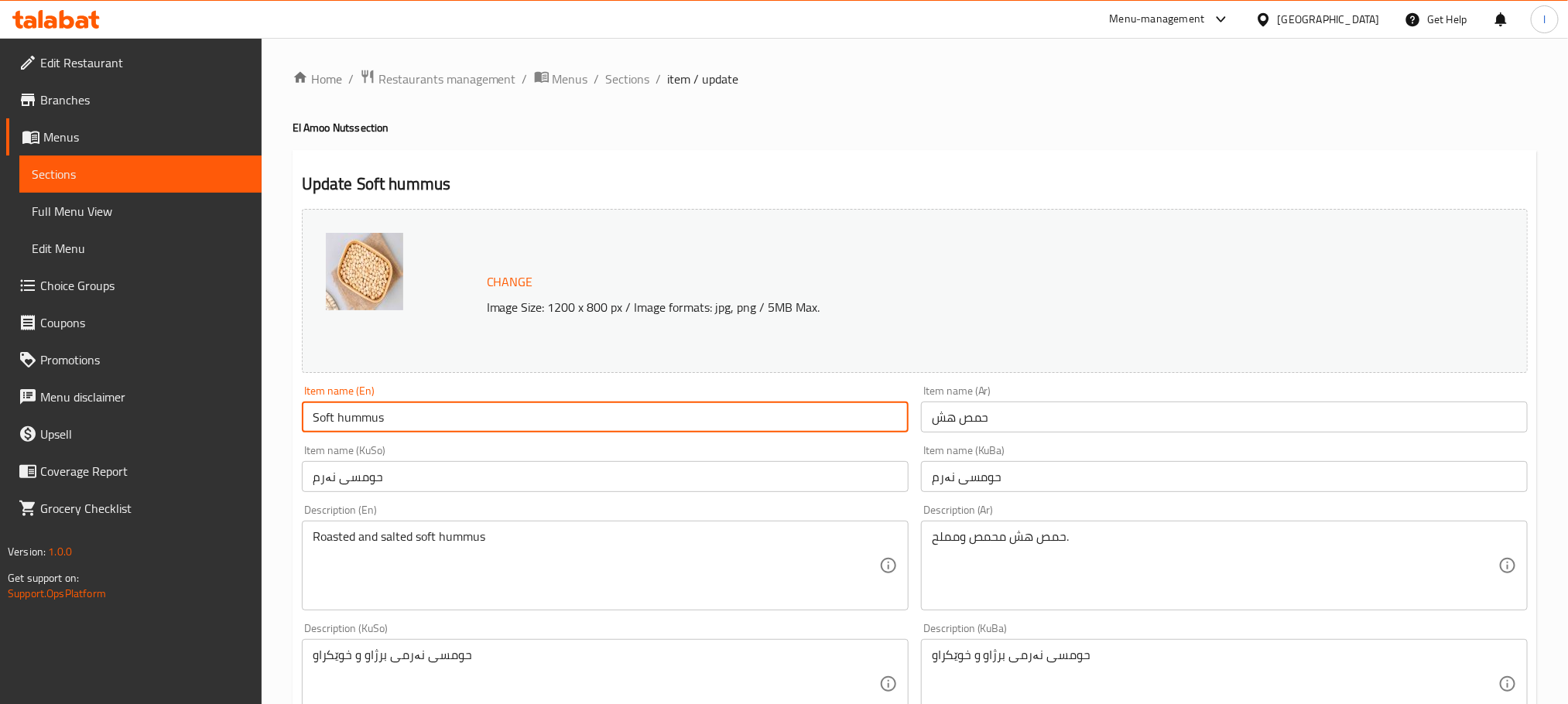
drag, startPoint x: 333, startPoint y: 416, endPoint x: 153, endPoint y: 398, distance: 180.9
click at [154, 399] on div "Edit Restaurant Branches Menus Sections Full Menu View Edit Menu Choice Groups …" at bounding box center [784, 705] width 1568 height 1335
paste input "crisp"
click at [317, 425] on input "crisp hummus" at bounding box center [606, 417] width 607 height 31
click at [347, 415] on input "Crisp hummus" at bounding box center [606, 417] width 607 height 31
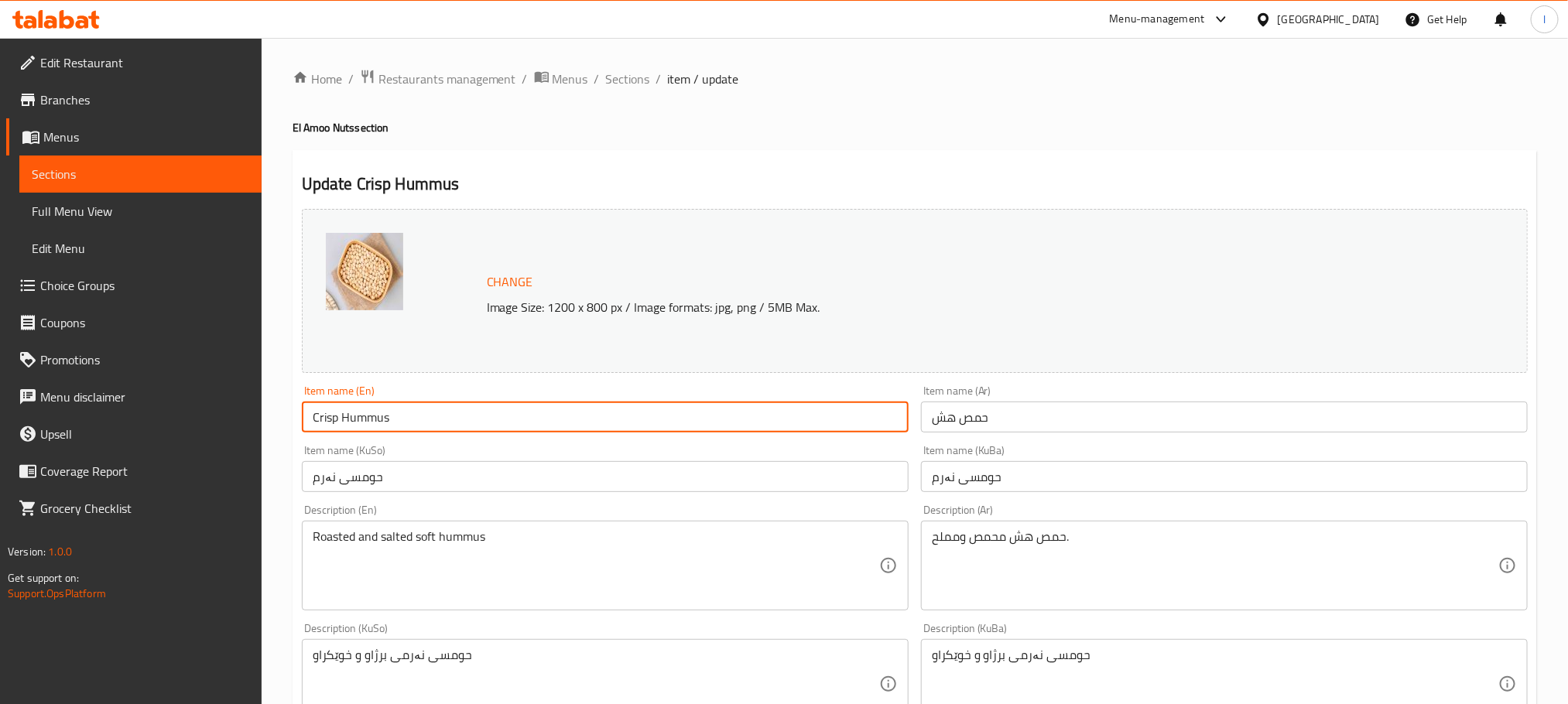
type input "Crisp Hummus"
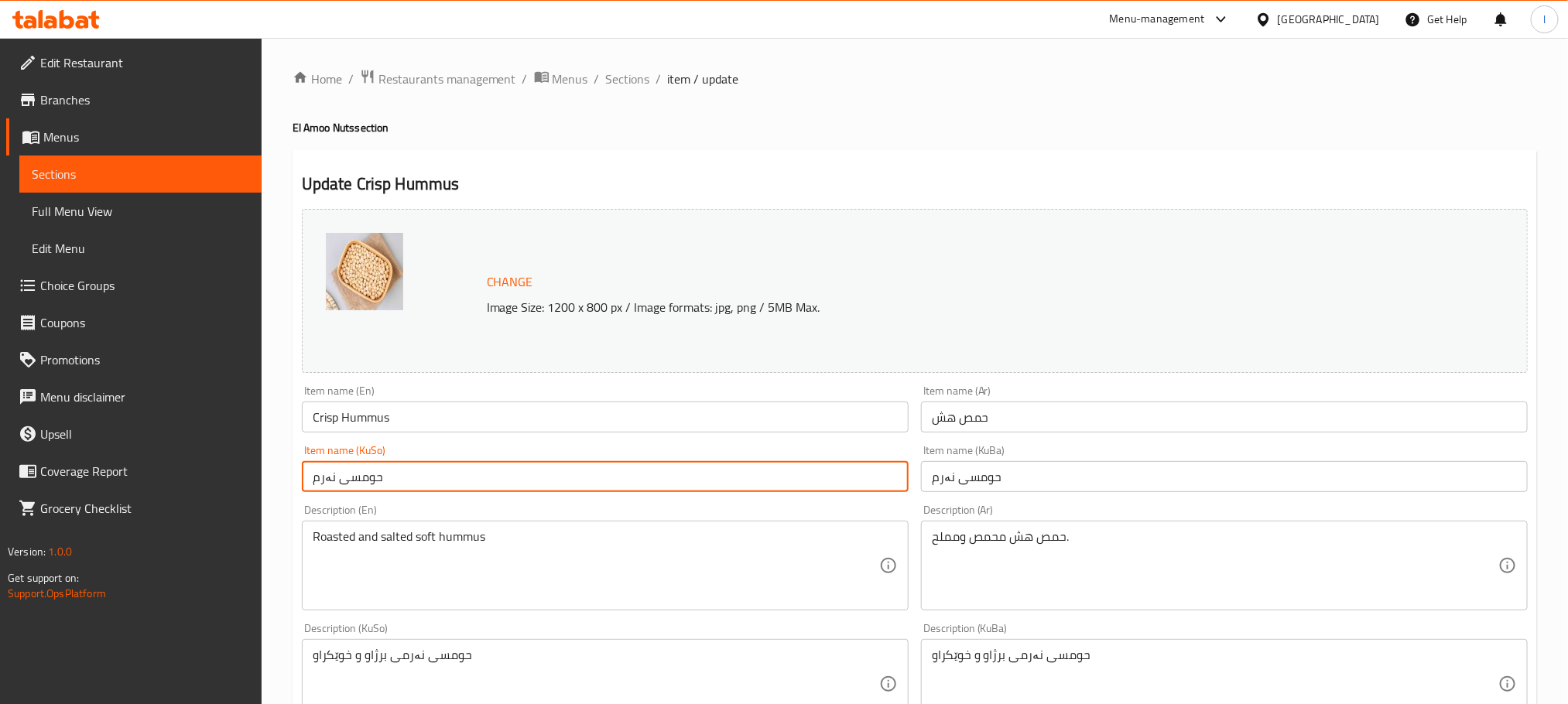
click at [397, 486] on input "حومسی نەرم" at bounding box center [606, 476] width 607 height 31
click at [406, 462] on input "حومسی کریسپ" at bounding box center [606, 476] width 607 height 31
click at [404, 462] on input "حومسی کریسپ" at bounding box center [606, 476] width 607 height 31
type input "حومسی کریسپ"
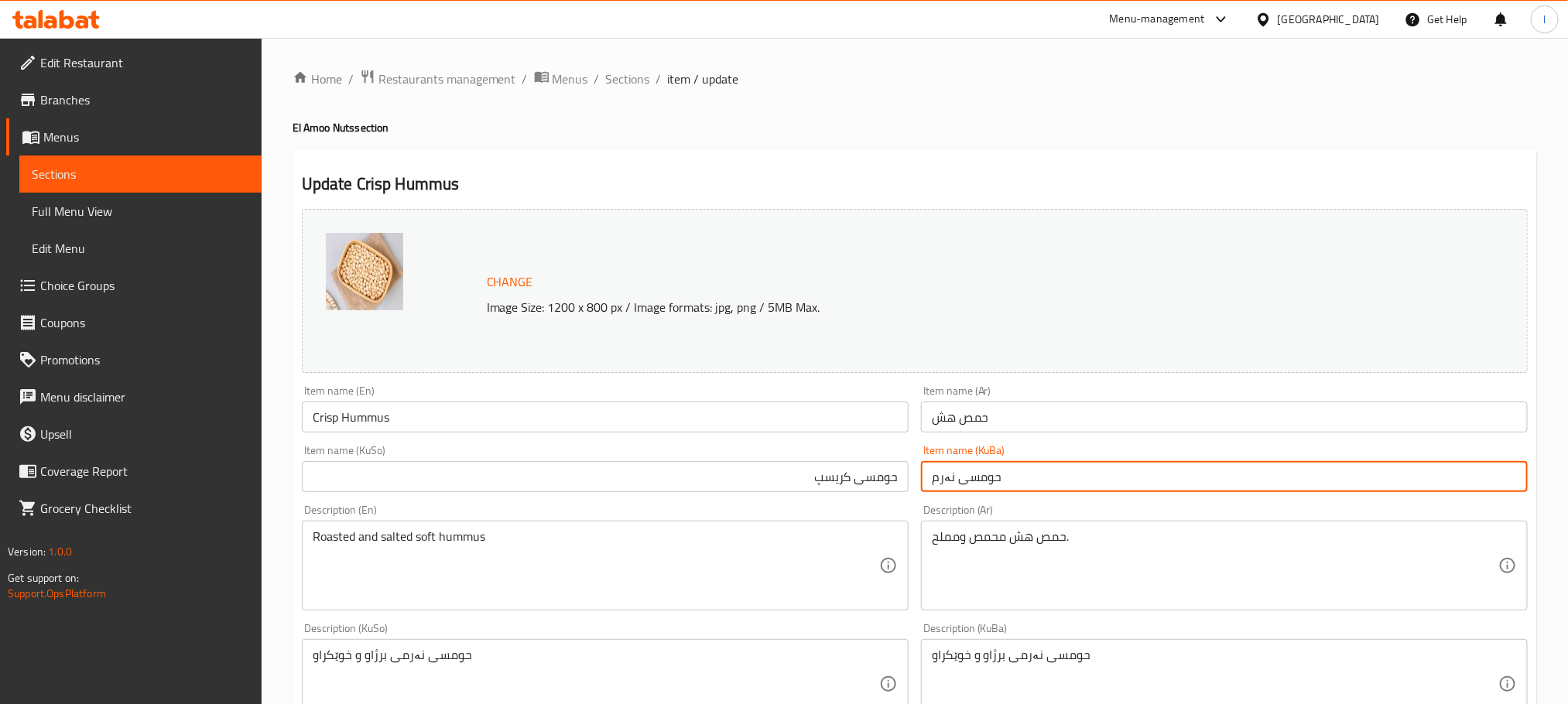
click at [944, 481] on input "حومسی نەرم" at bounding box center [1225, 476] width 607 height 31
click at [946, 481] on input "حومسی نەرم" at bounding box center [1225, 476] width 607 height 31
paste input "کریسپ"
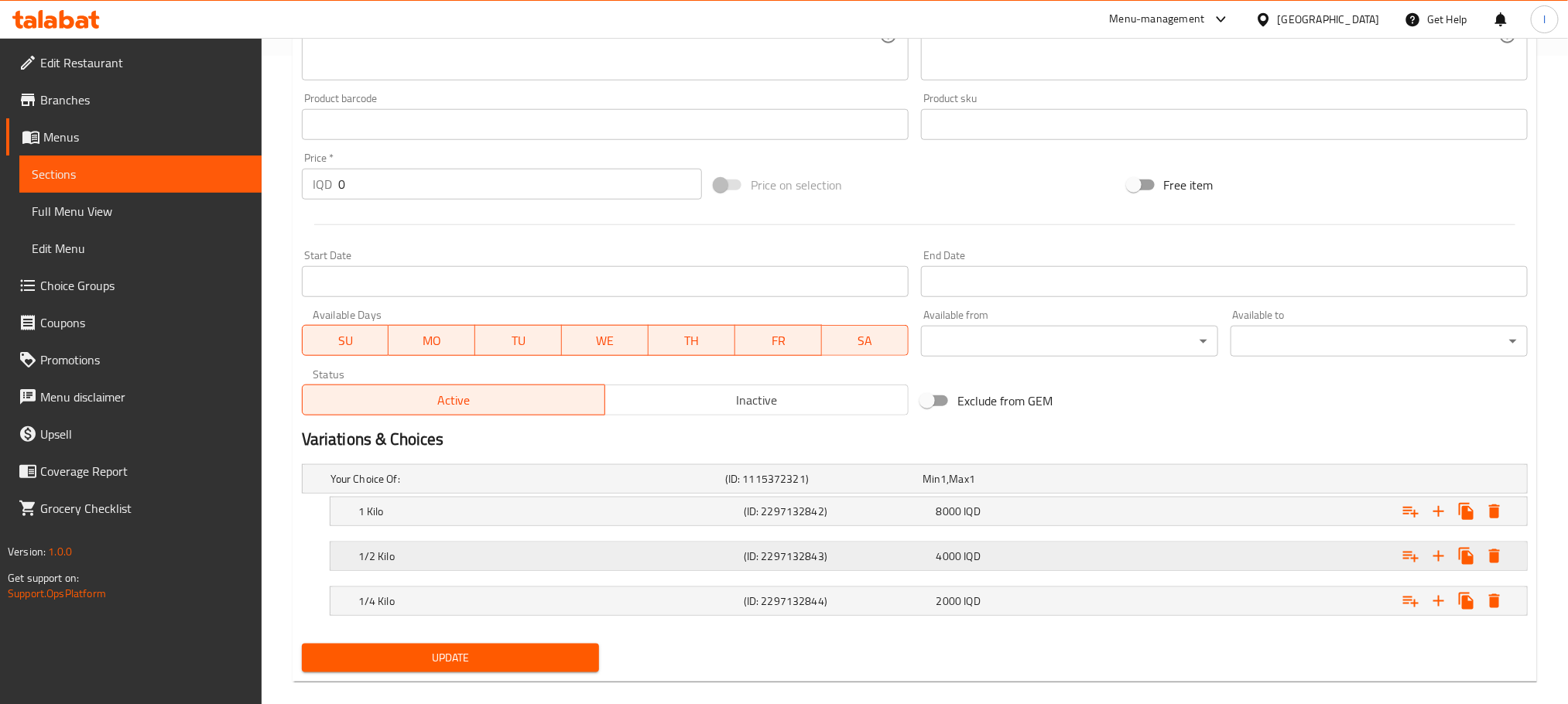
scroll to position [671, 0]
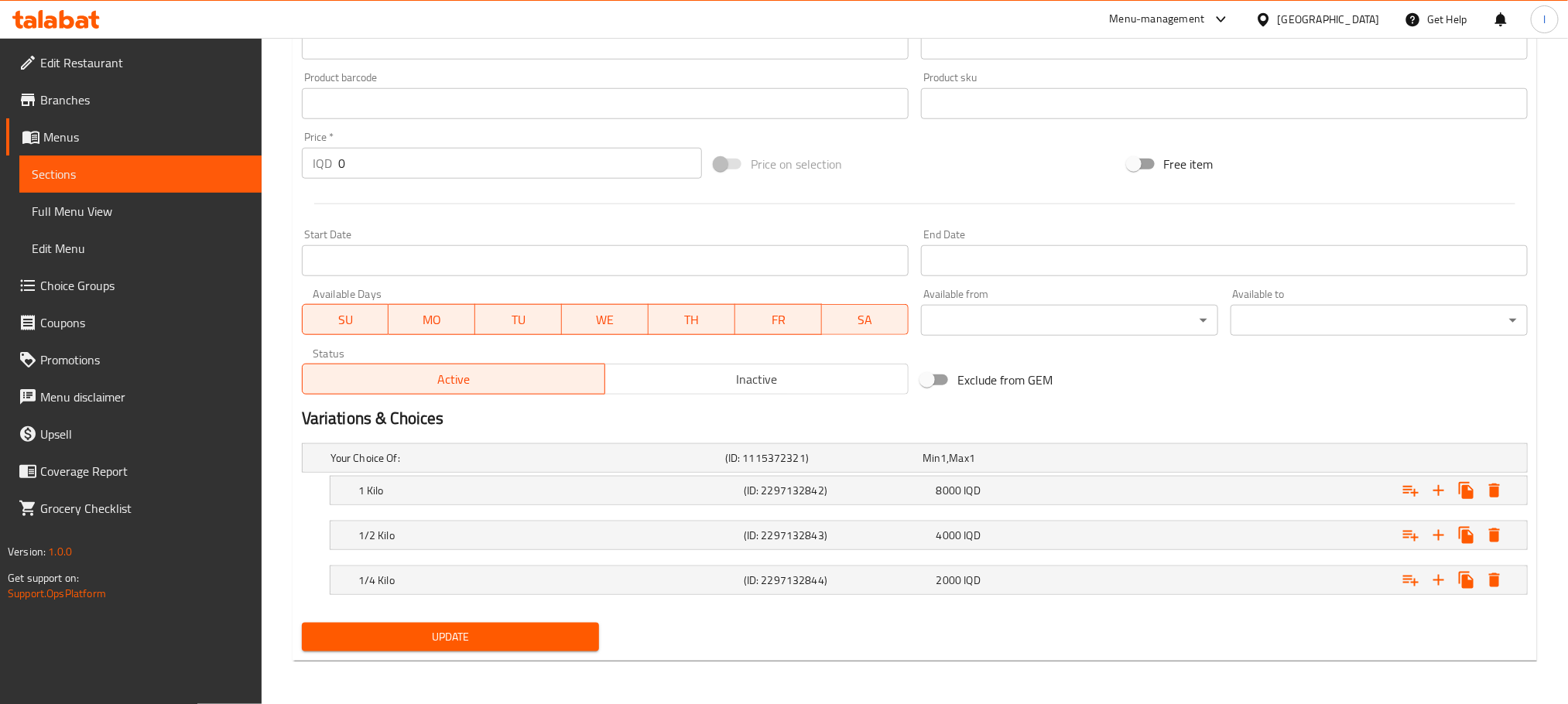
type input "حومسی کریسپ"
click at [464, 640] on span "Update" at bounding box center [450, 637] width 273 height 19
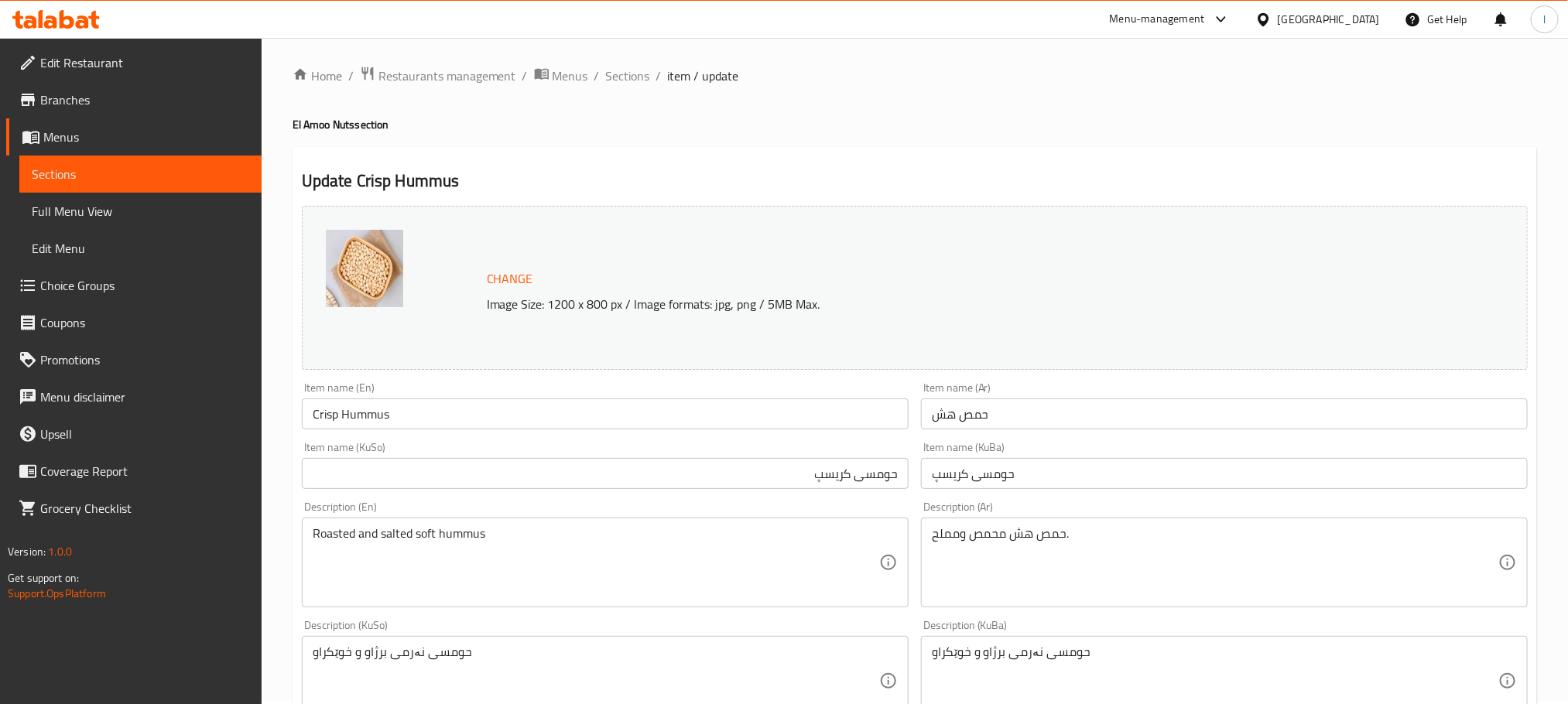
scroll to position [0, 0]
click at [613, 80] on span "Sections" at bounding box center [628, 79] width 44 height 19
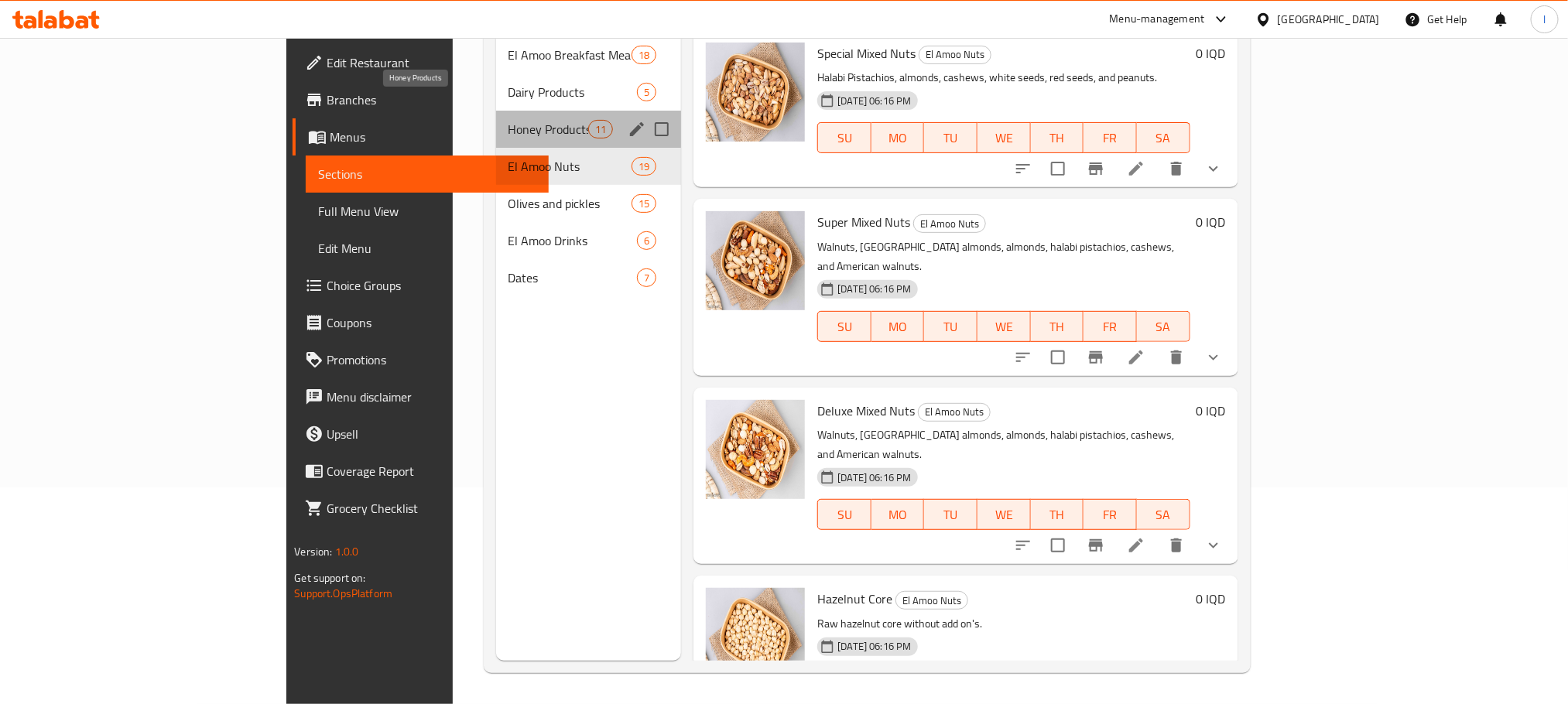
click at [508, 119] on span "Honey Products" at bounding box center [548, 129] width 80 height 19
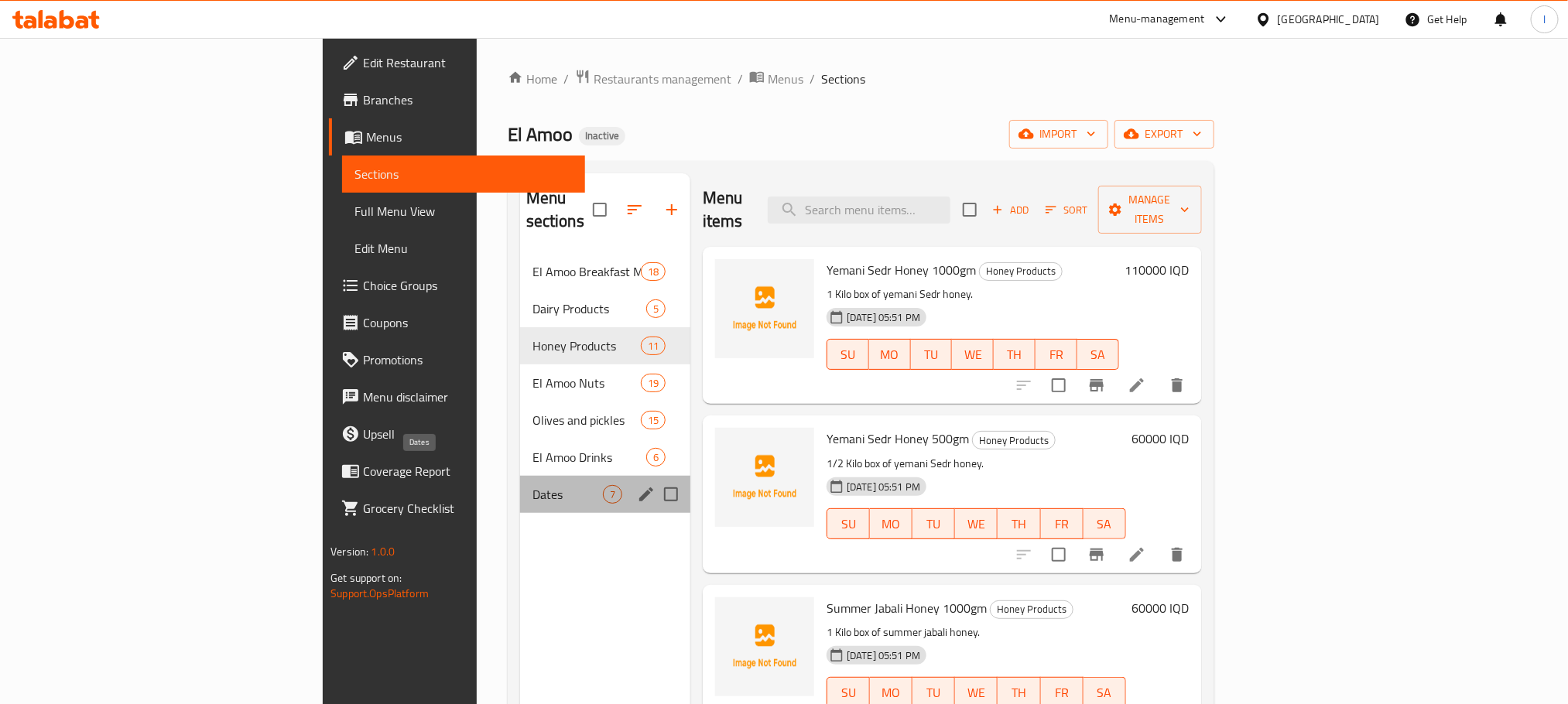
click at [532, 485] on span "Dates" at bounding box center [568, 494] width 71 height 19
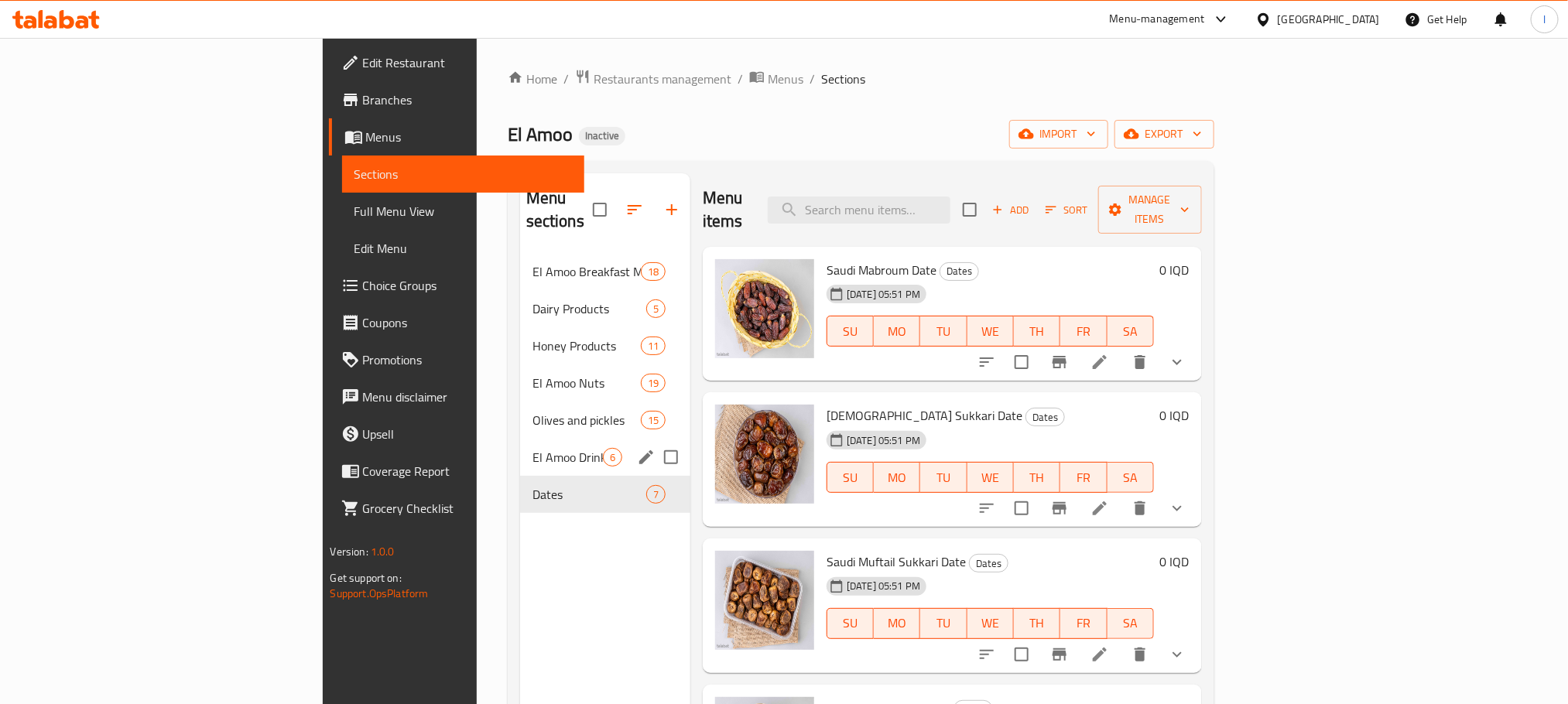
click at [520, 438] on div "El Amoo Drinks 6" at bounding box center [606, 456] width 170 height 37
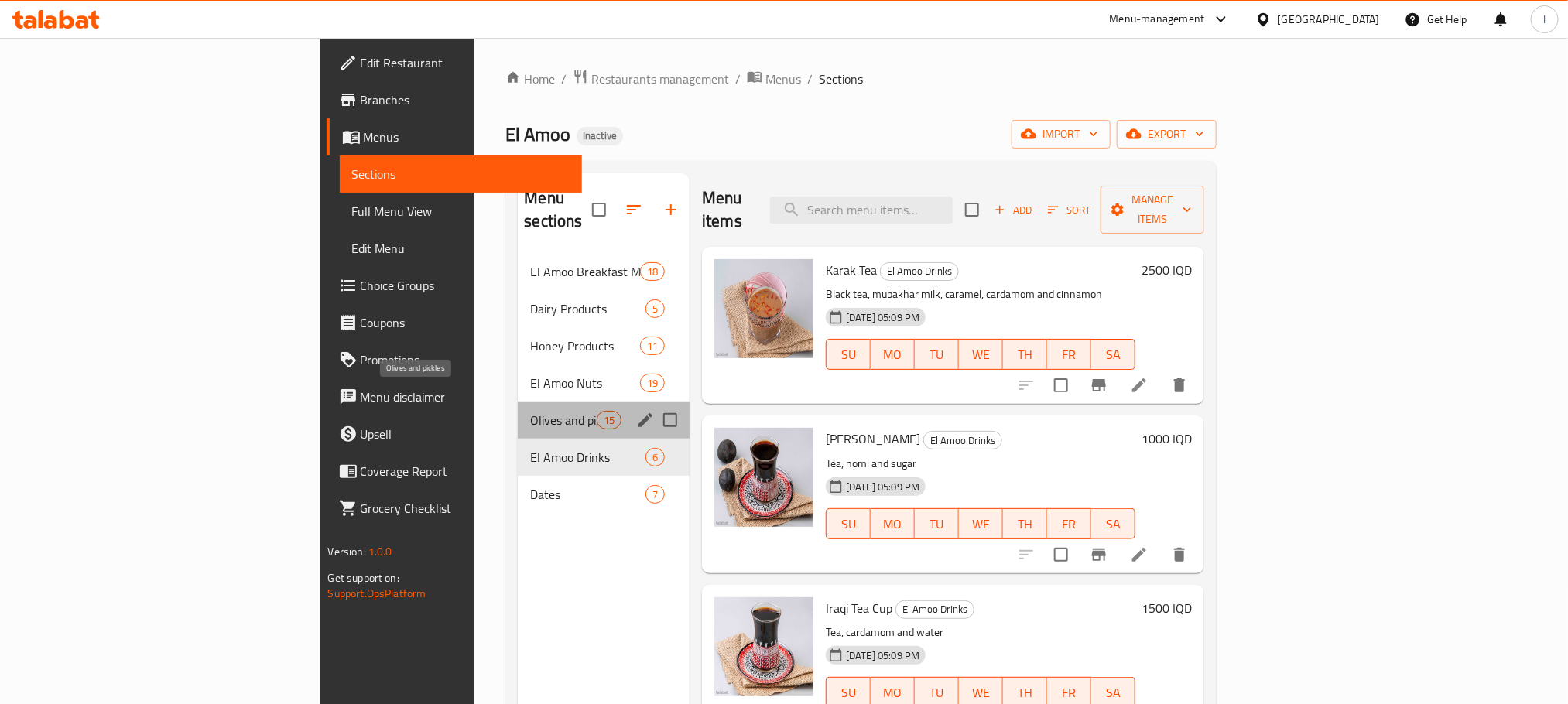
click at [530, 411] on span "Olives and pickles" at bounding box center [563, 420] width 65 height 19
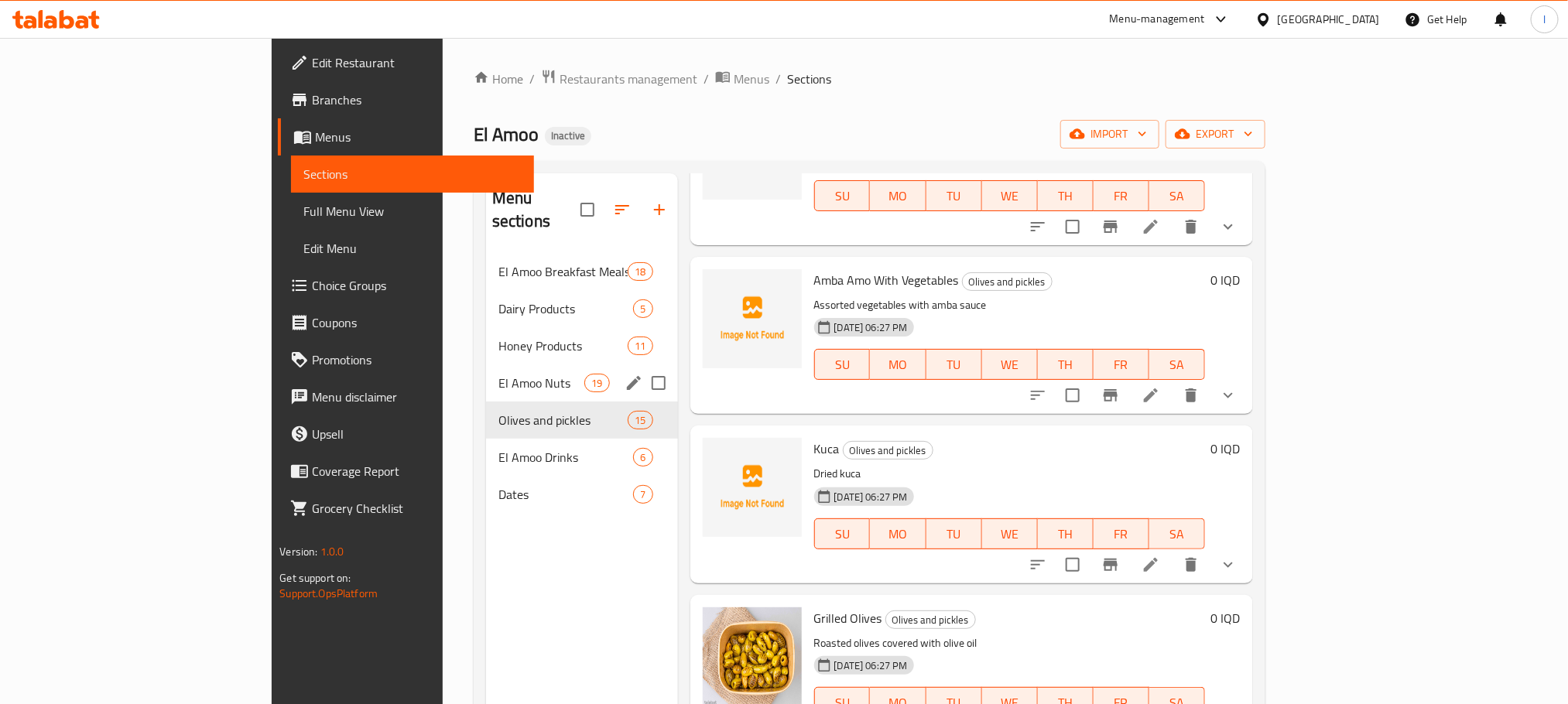
click at [499, 374] on span "El Amoo Nuts" at bounding box center [542, 383] width 86 height 19
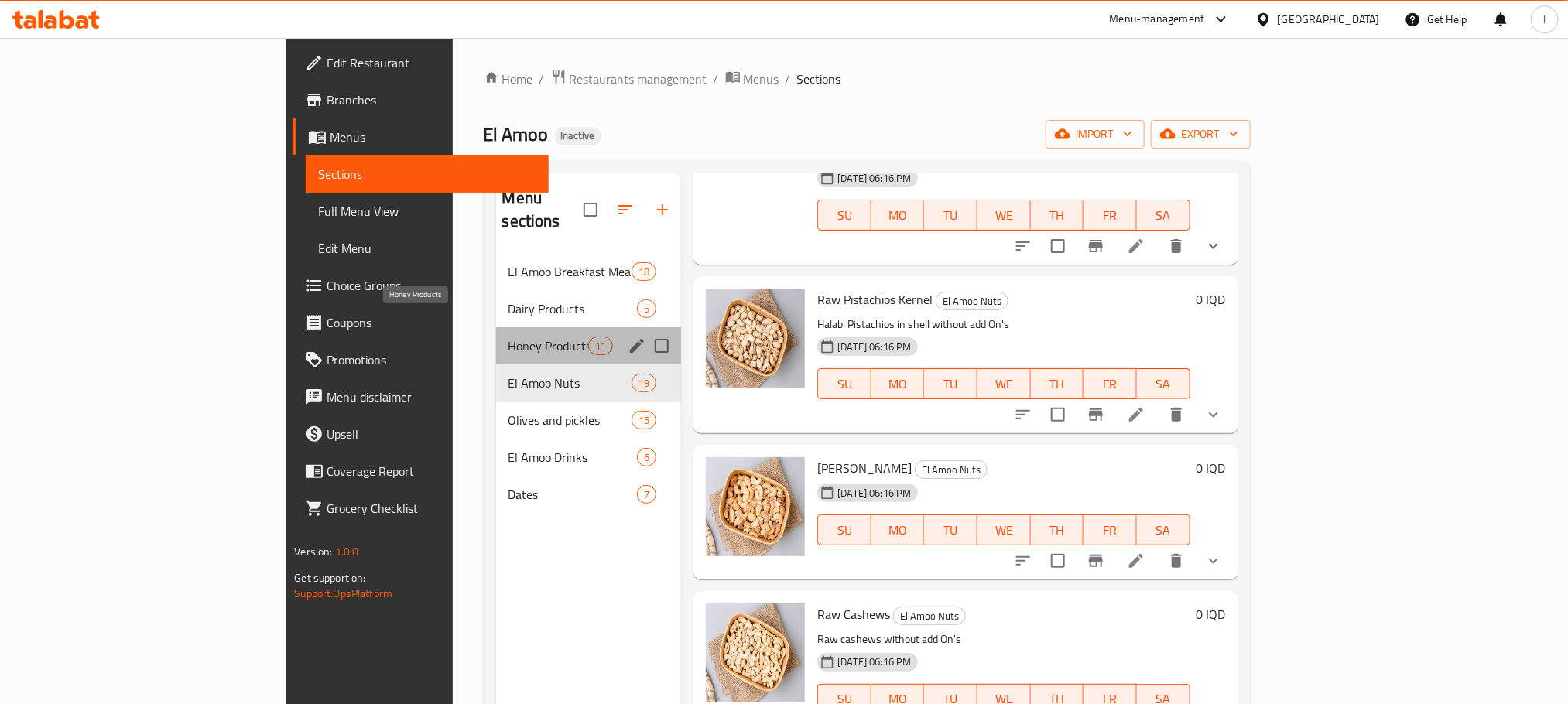
click at [508, 336] on span "Honey Products" at bounding box center [548, 346] width 80 height 19
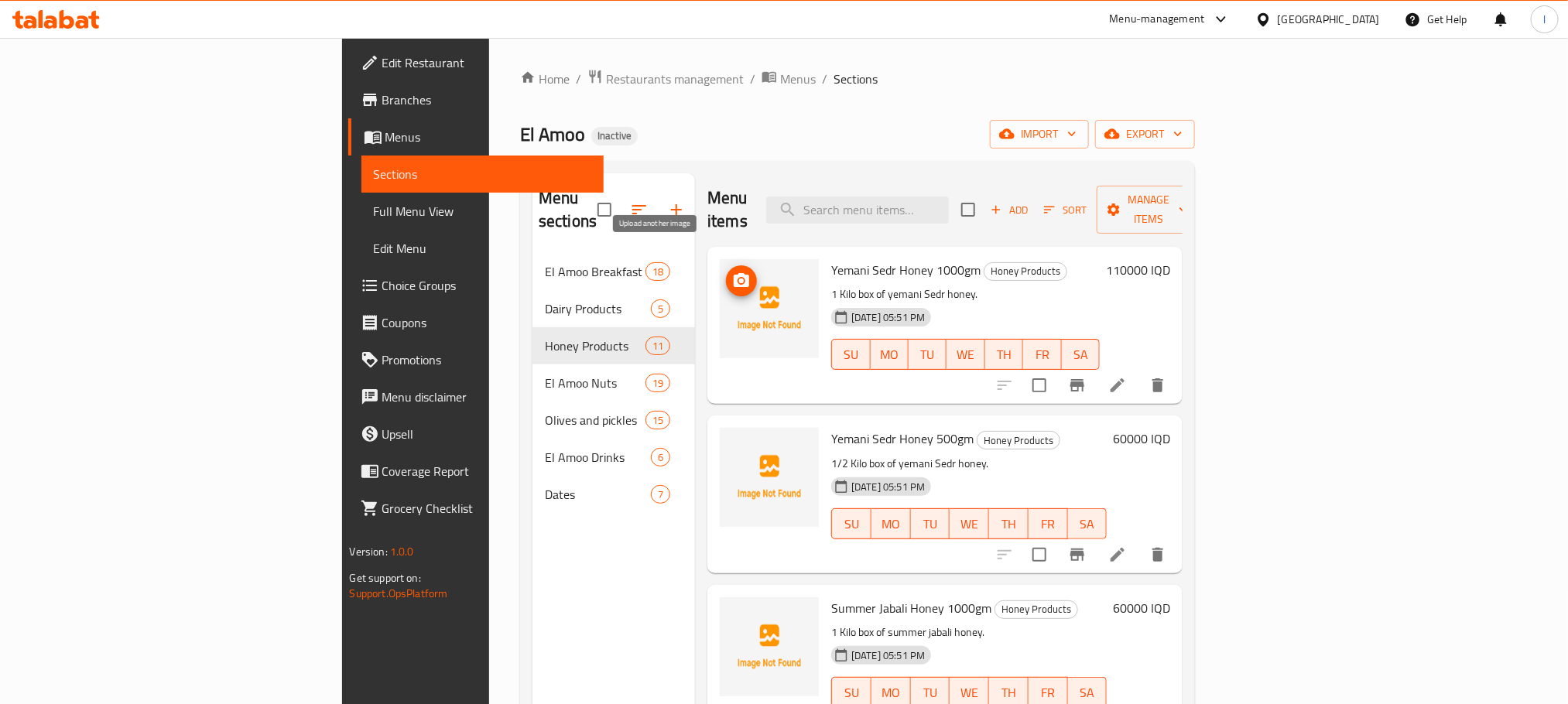
click at [734, 273] on icon "upload picture" at bounding box center [741, 280] width 15 height 14
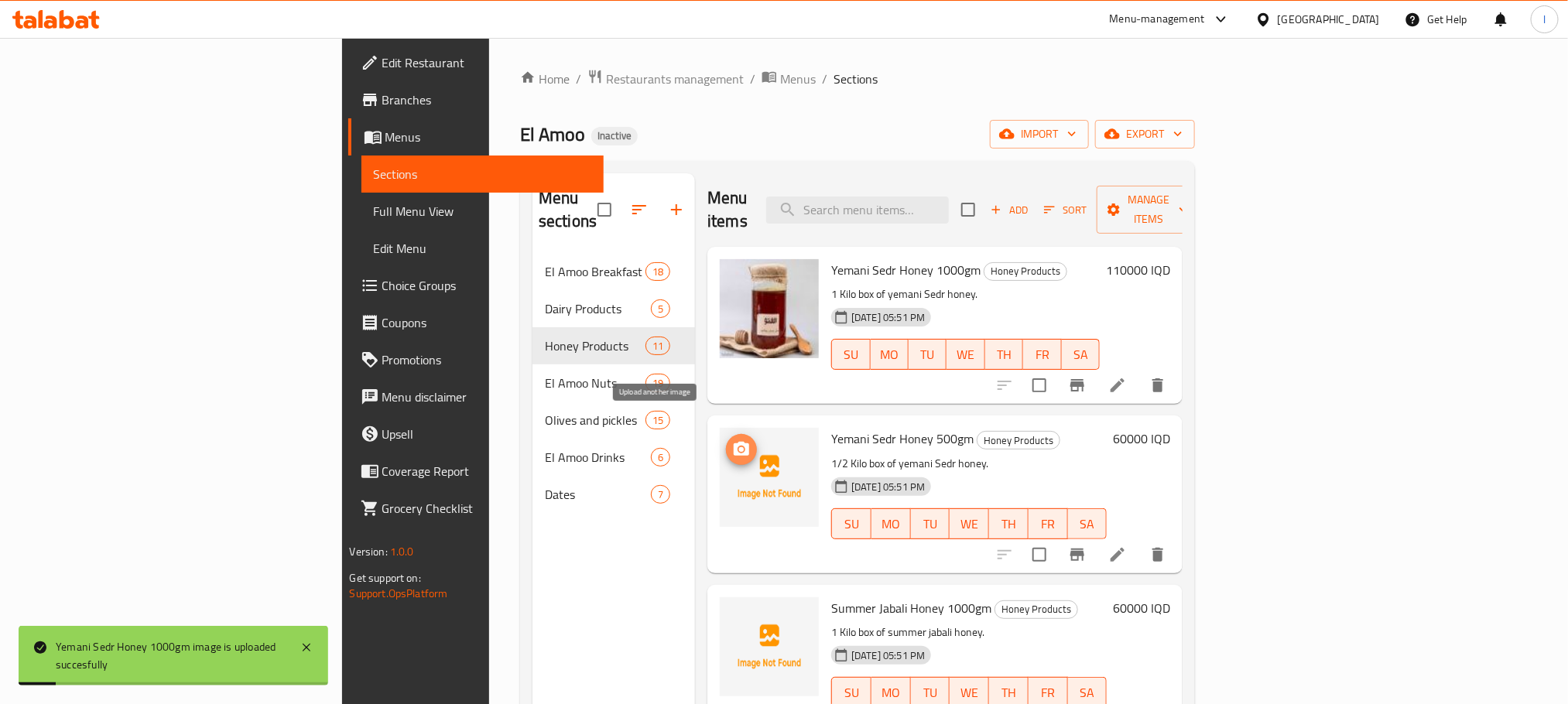
click at [732, 440] on icon "upload picture" at bounding box center [741, 450] width 19 height 19
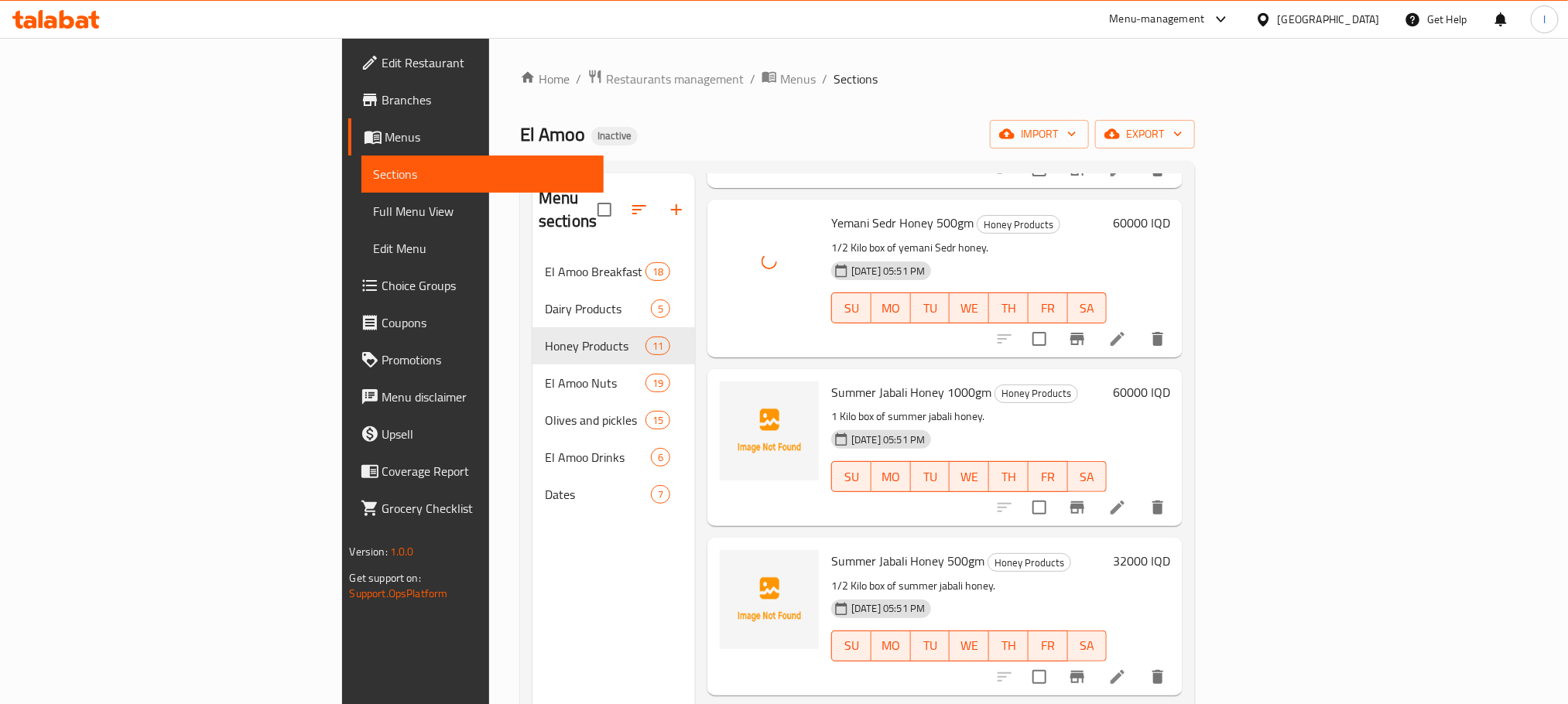
scroll to position [223, 0]
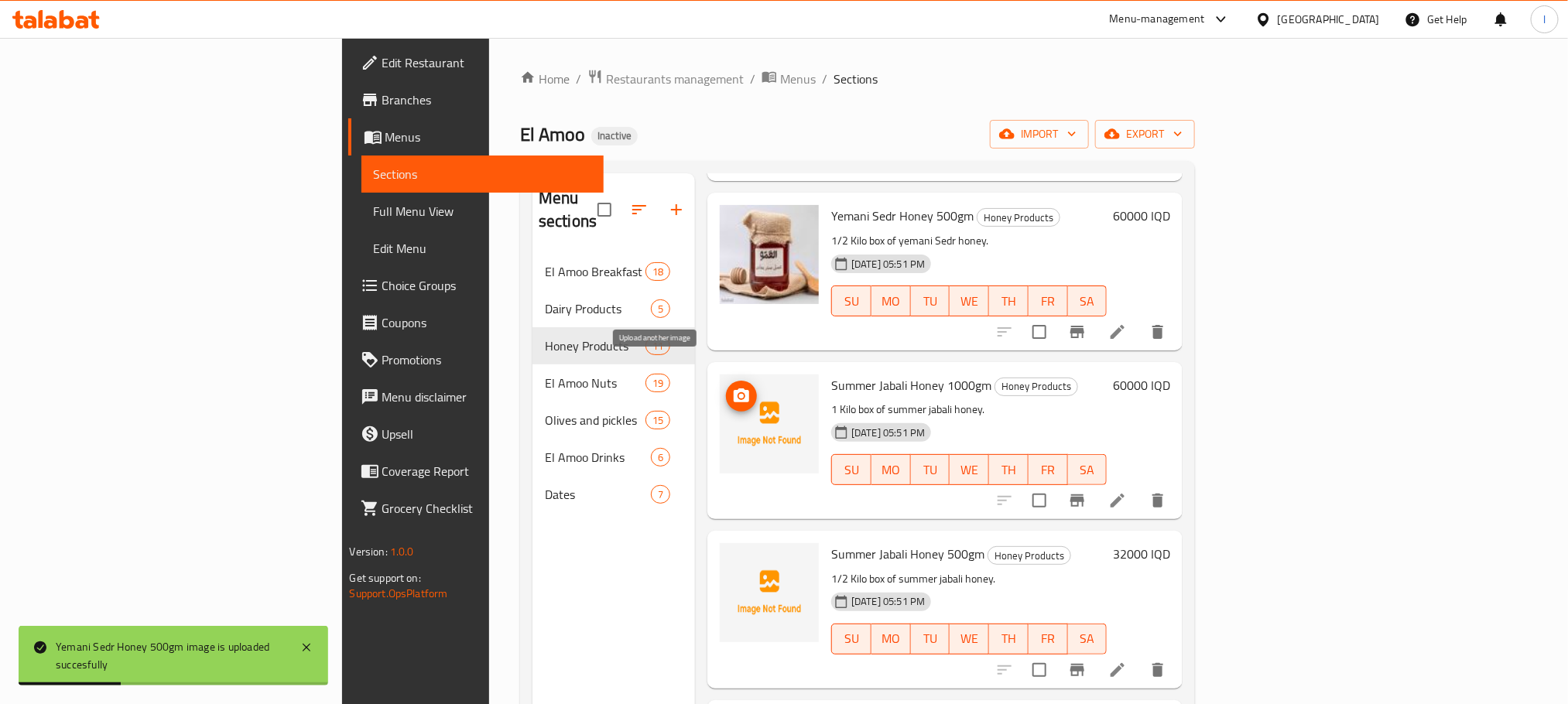
click at [732, 387] on icon "upload picture" at bounding box center [741, 396] width 19 height 19
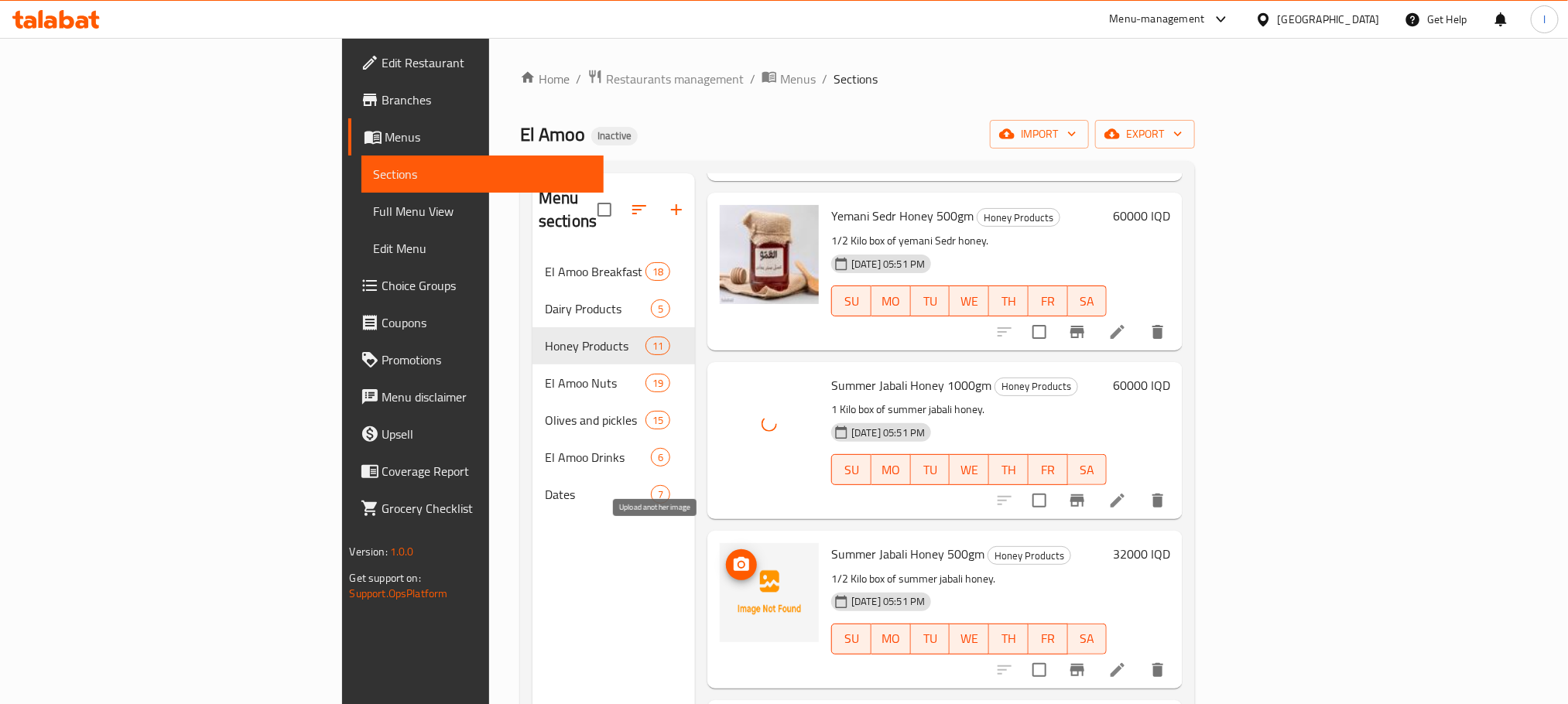
click at [732, 555] on icon "upload picture" at bounding box center [741, 565] width 19 height 19
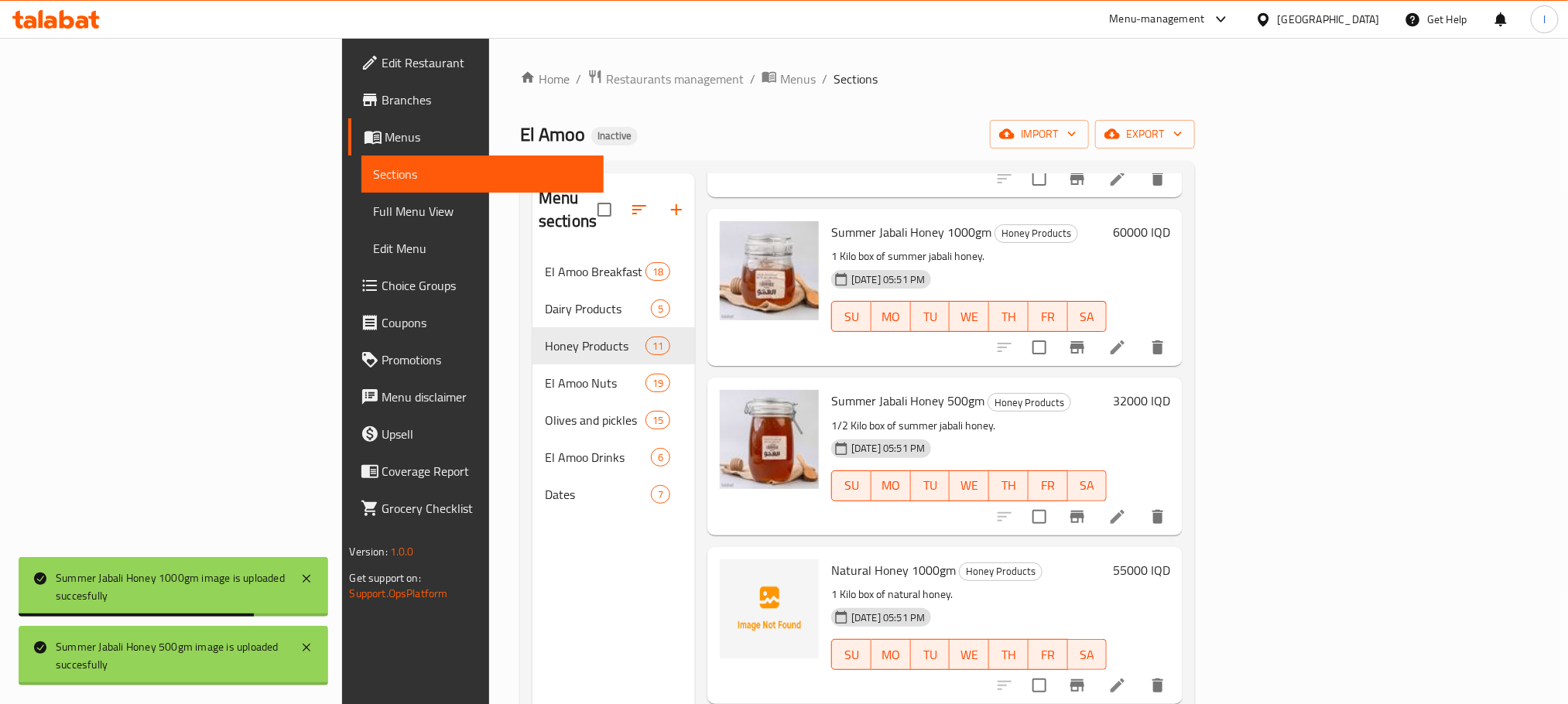
scroll to position [468, 0]
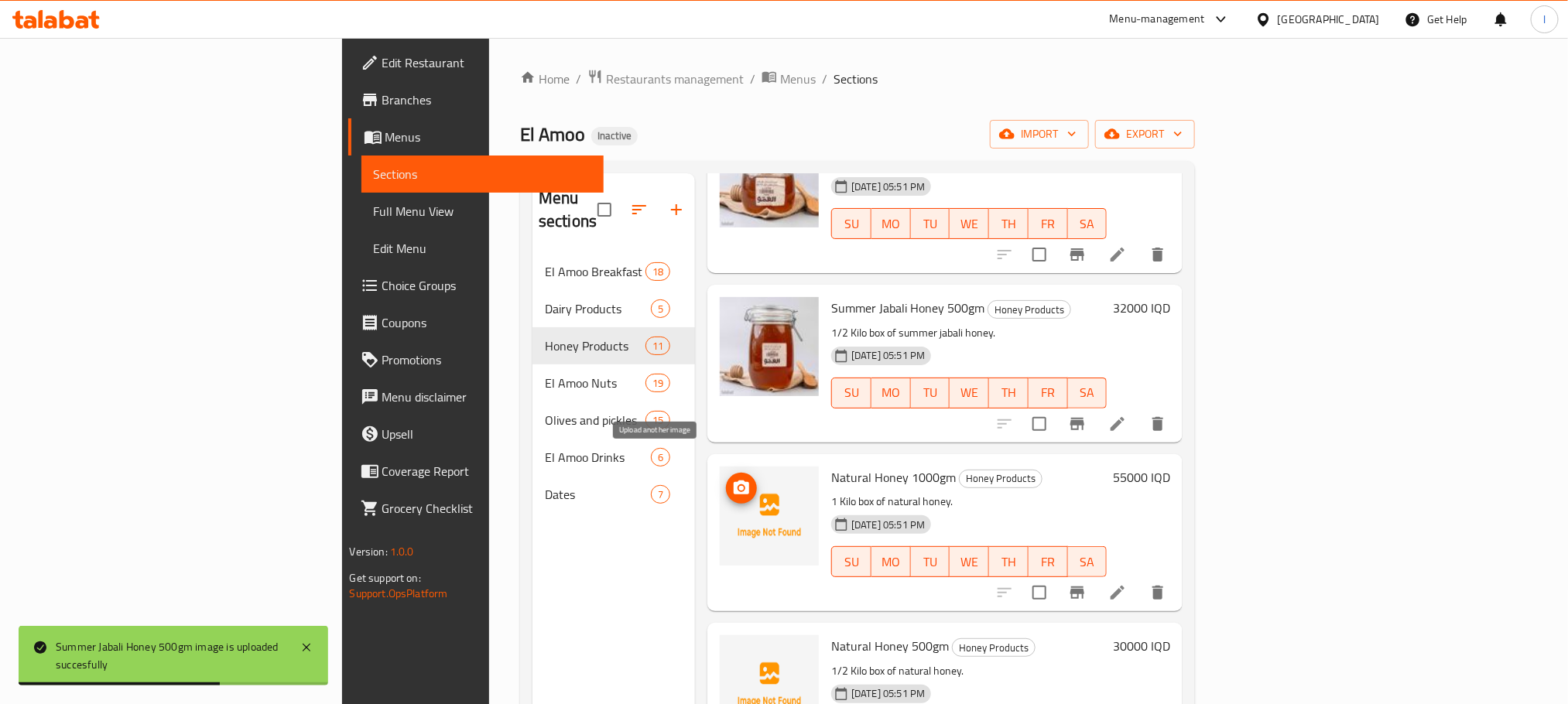
click at [732, 479] on icon "upload picture" at bounding box center [741, 488] width 19 height 19
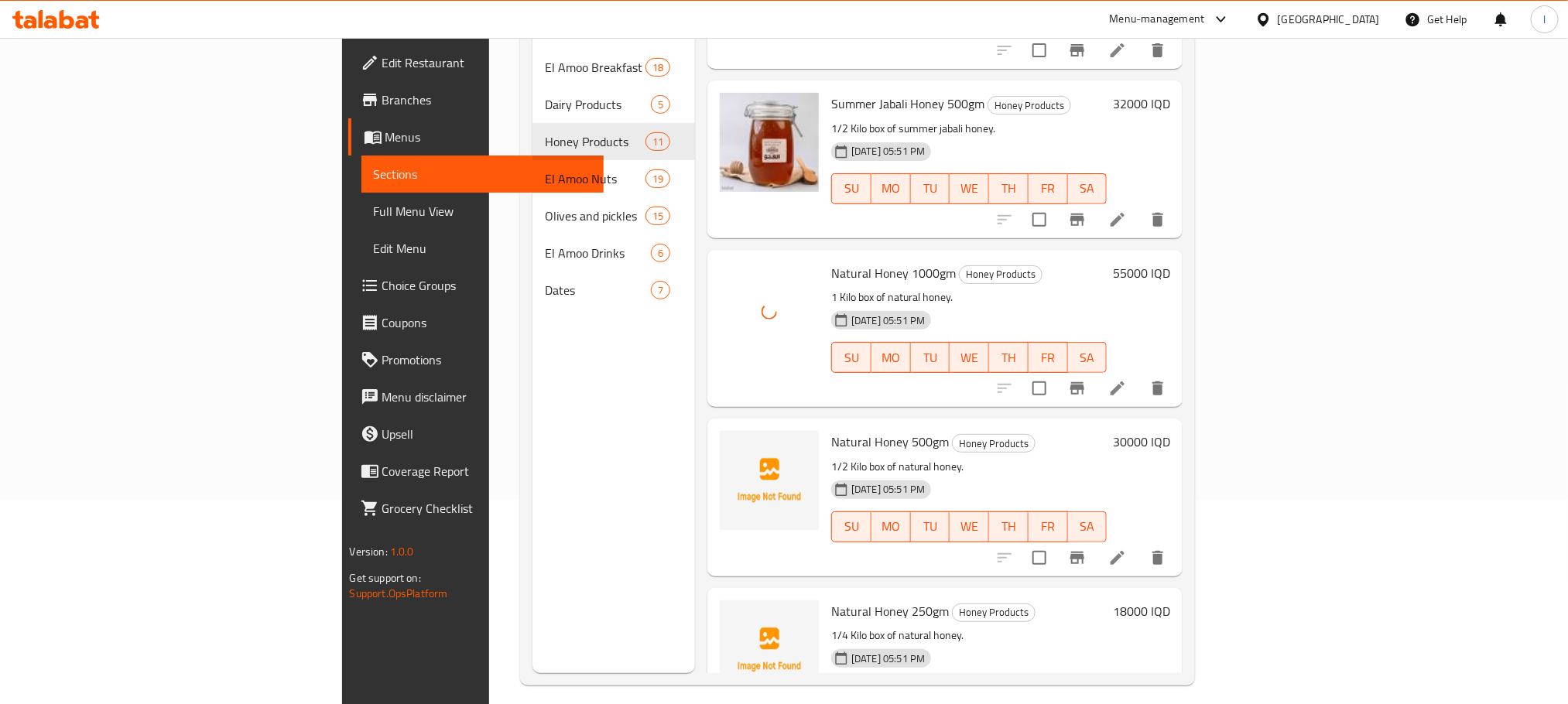
scroll to position [212, 0]
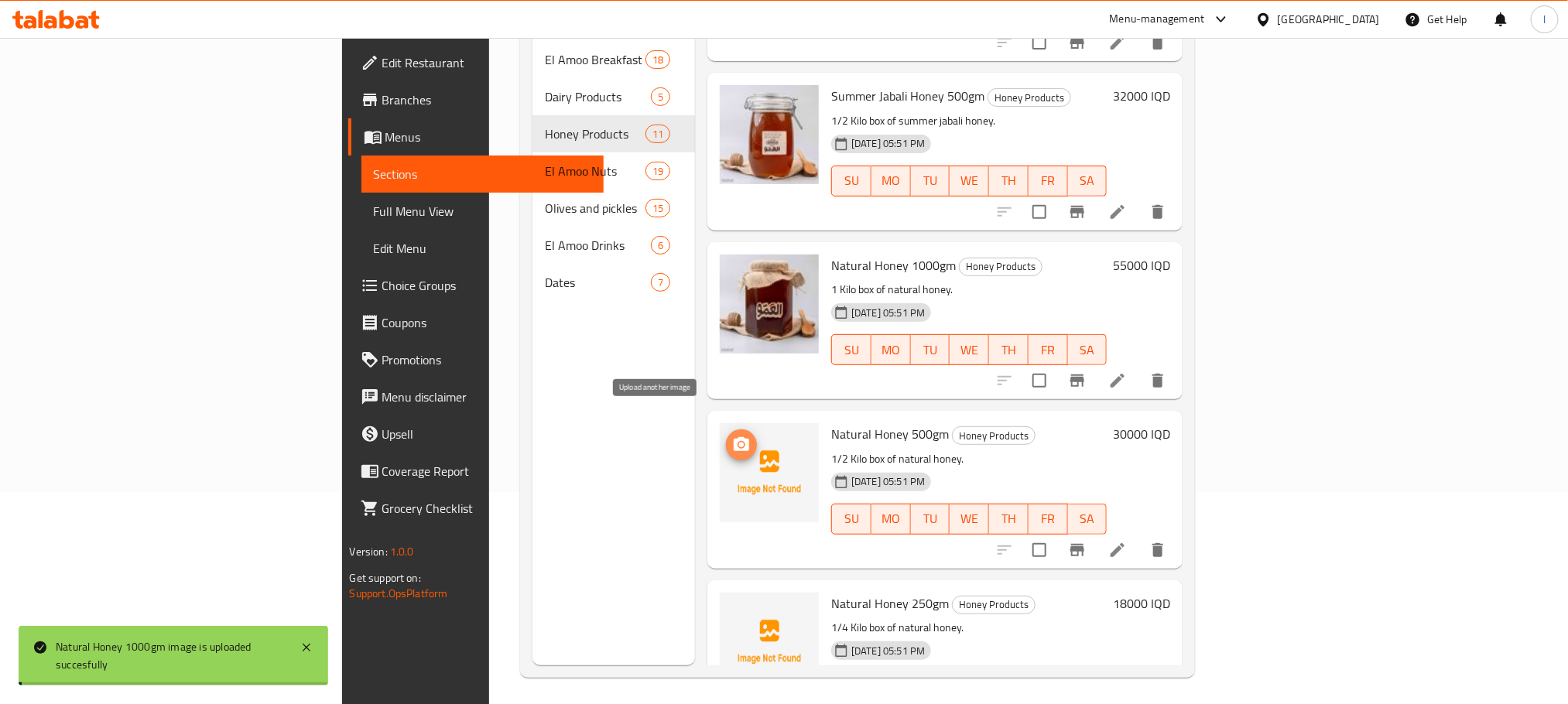
click at [734, 437] on icon "upload picture" at bounding box center [741, 444] width 15 height 14
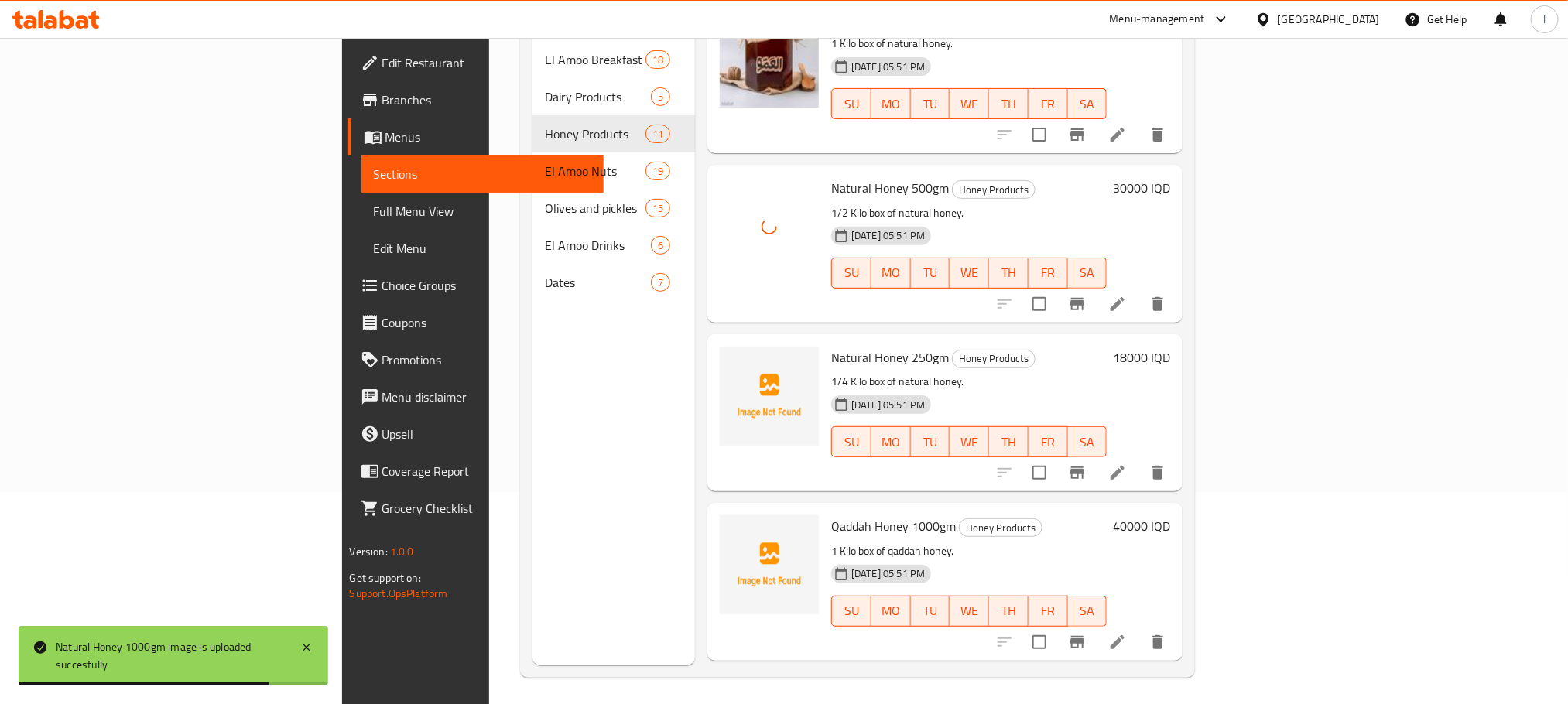
scroll to position [797, 0]
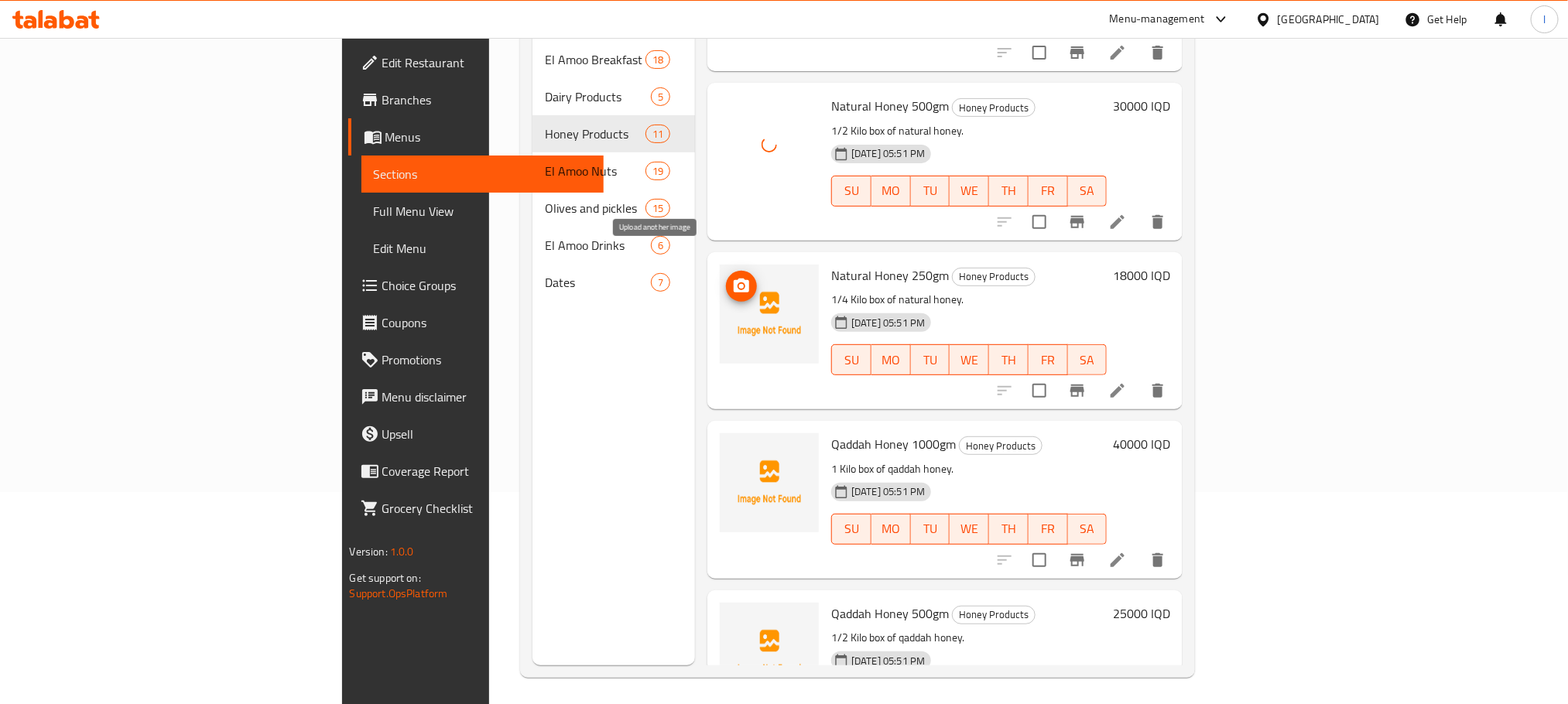
click at [732, 277] on icon "upload picture" at bounding box center [741, 286] width 19 height 19
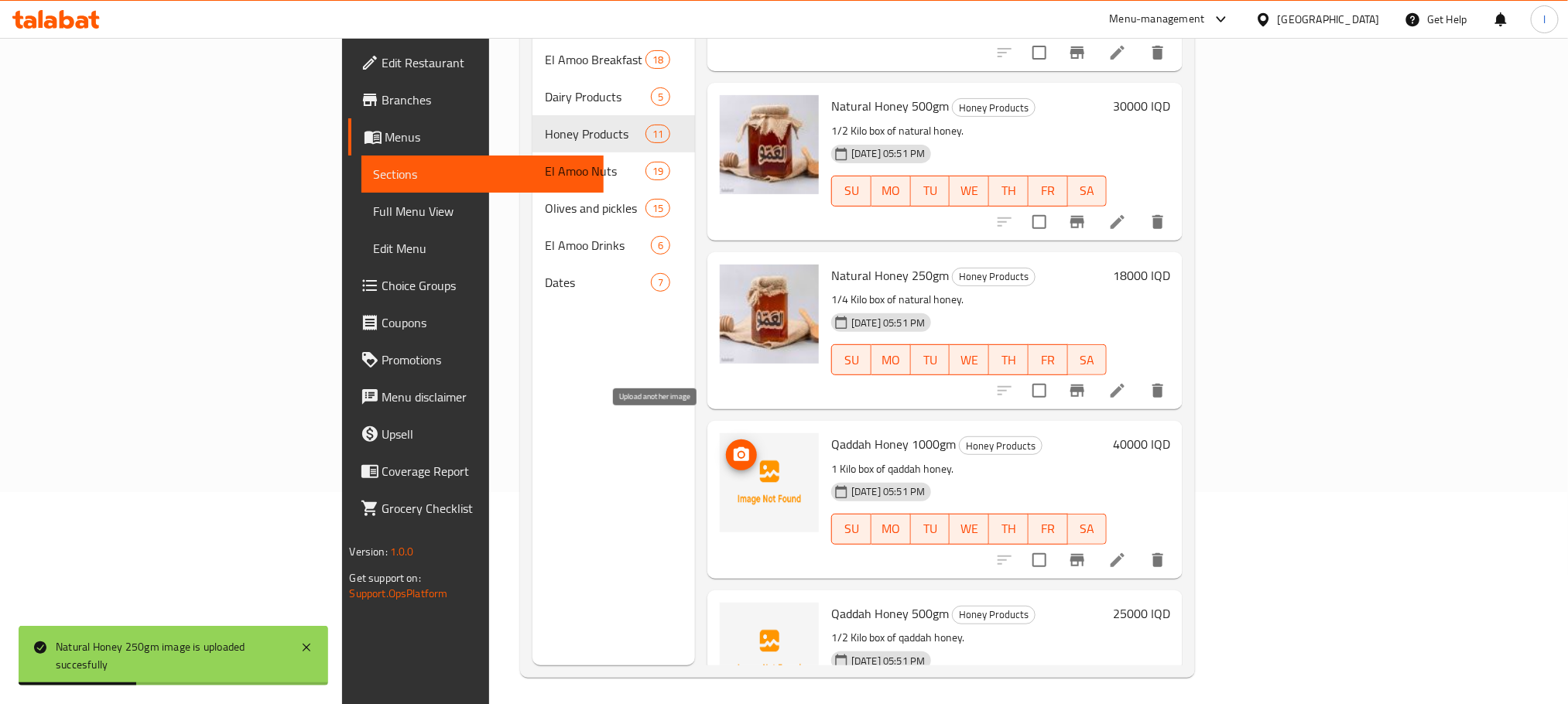
click at [732, 445] on icon "upload picture" at bounding box center [741, 455] width 19 height 19
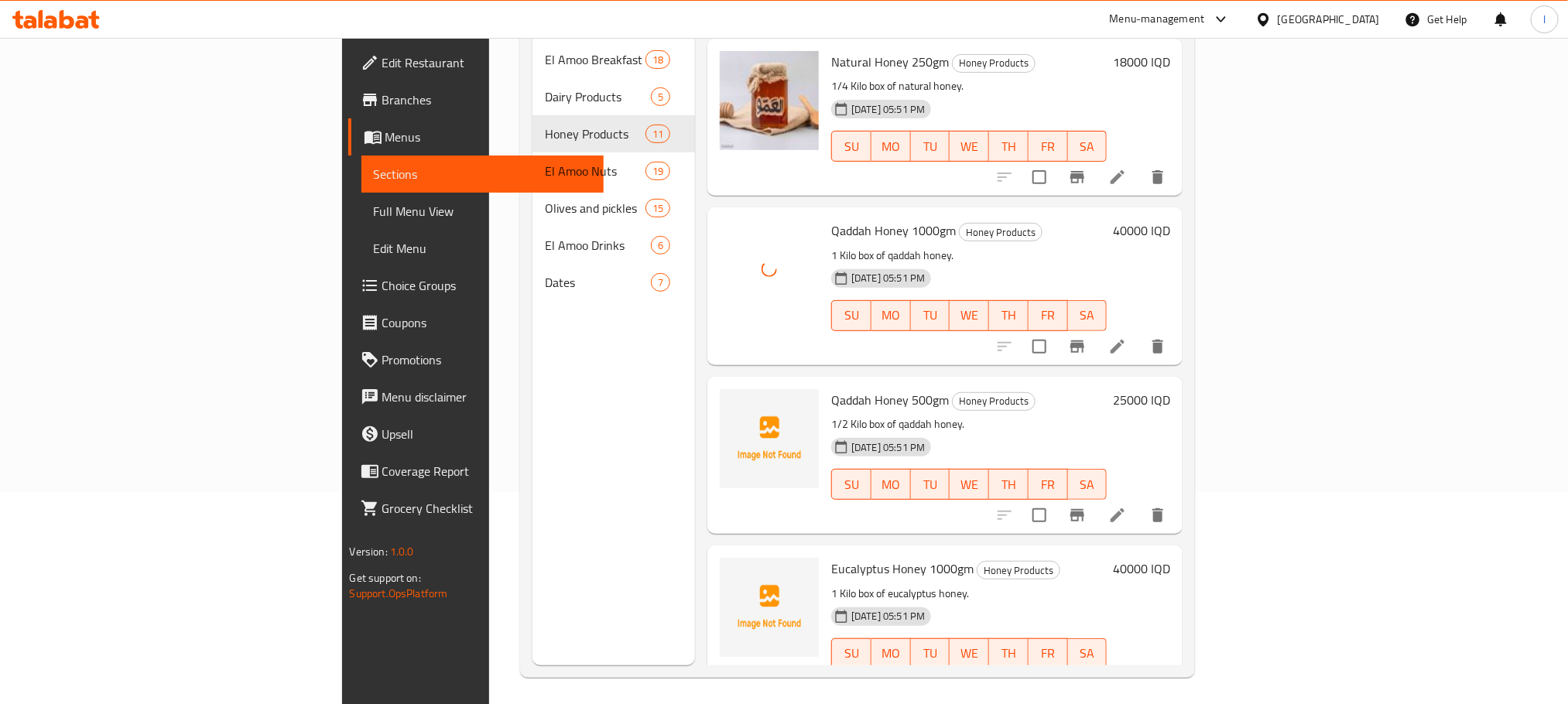
scroll to position [1070, 0]
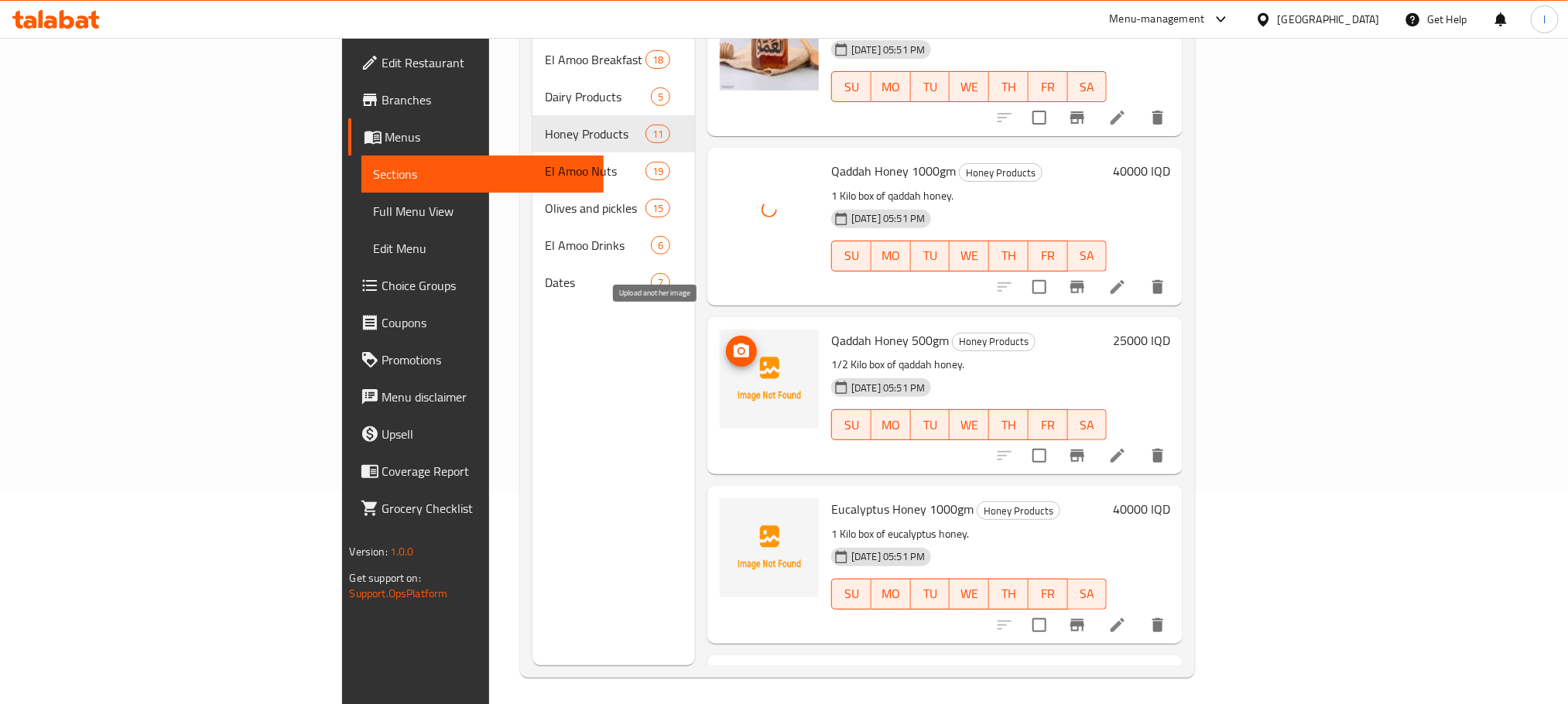
click at [732, 342] on icon "upload picture" at bounding box center [741, 352] width 19 height 19
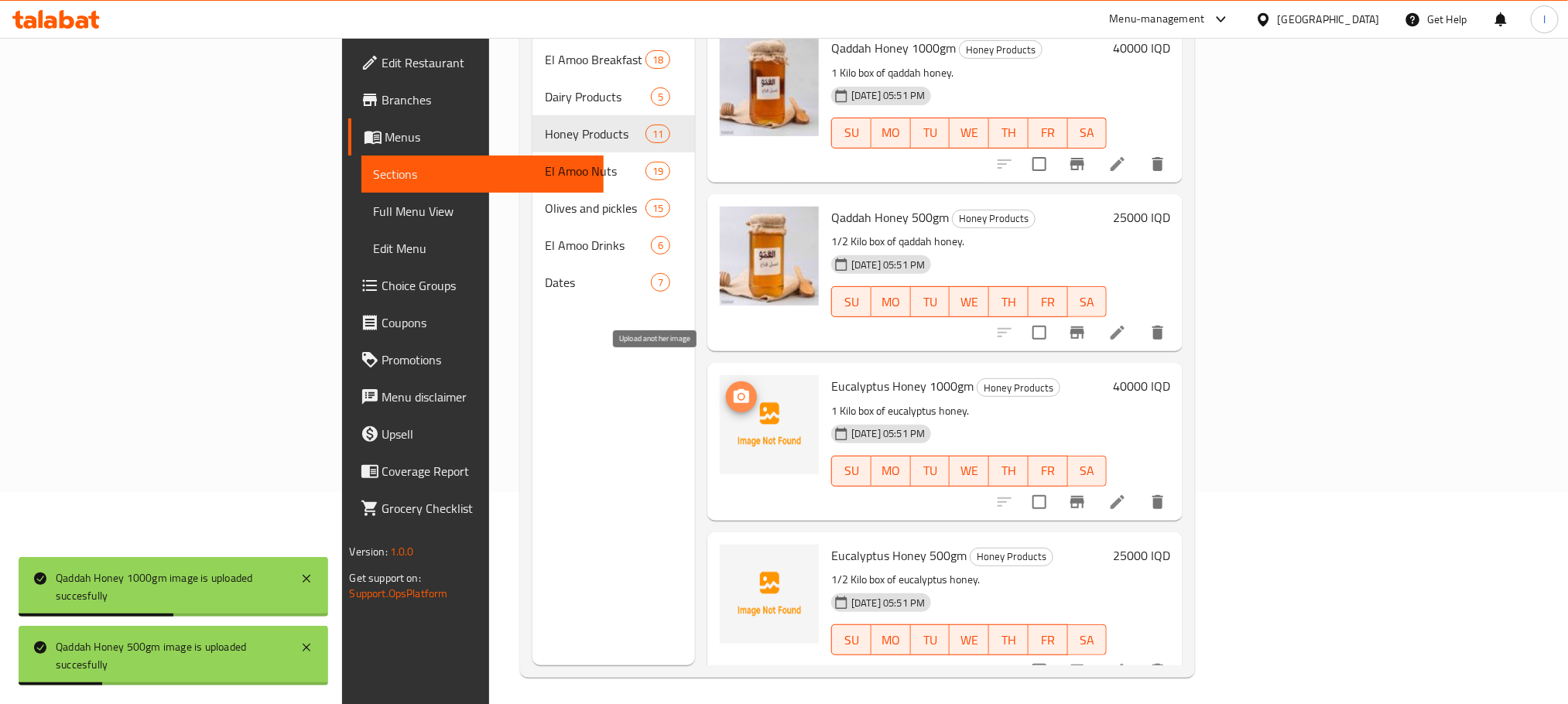
click at [734, 389] on icon "upload picture" at bounding box center [741, 396] width 15 height 14
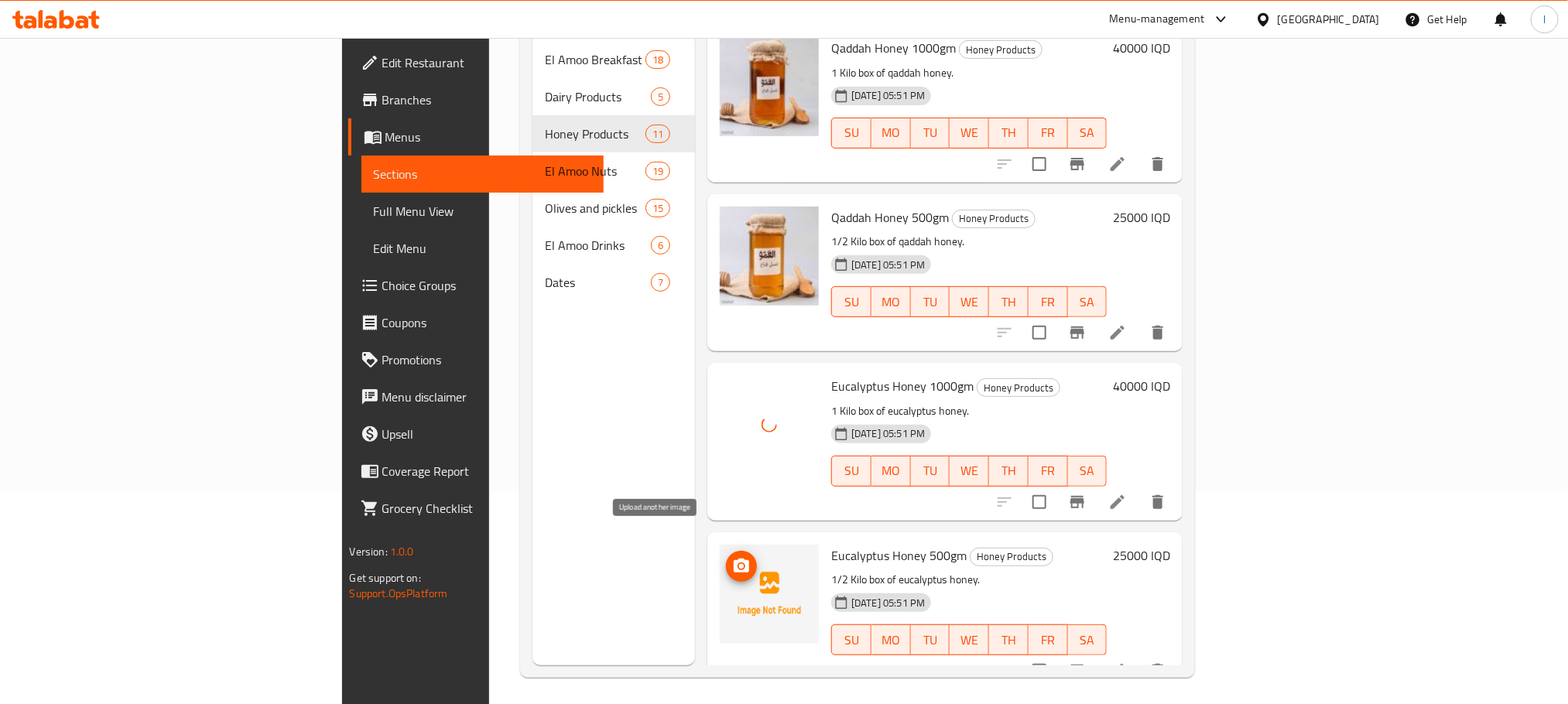
click at [732, 557] on icon "upload picture" at bounding box center [741, 566] width 19 height 19
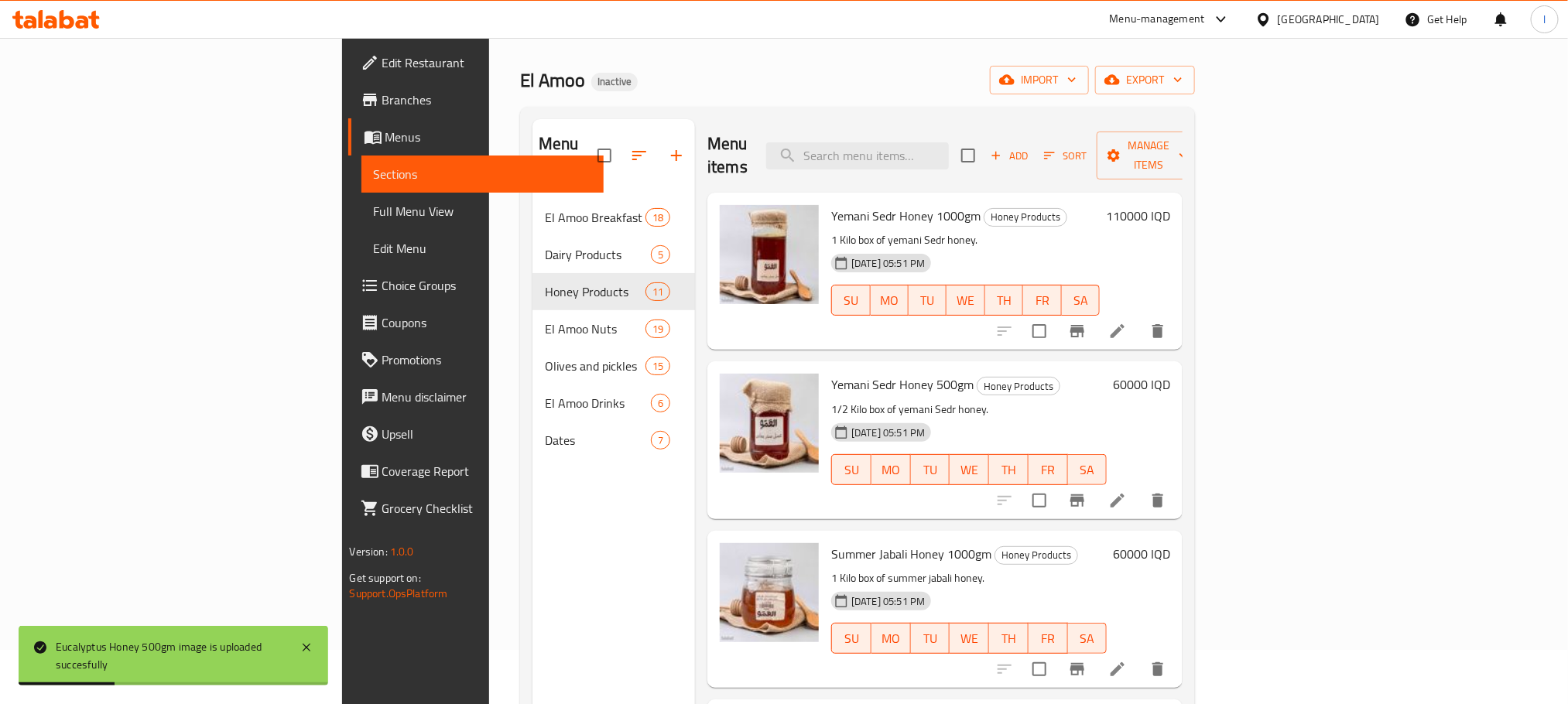
scroll to position [0, 0]
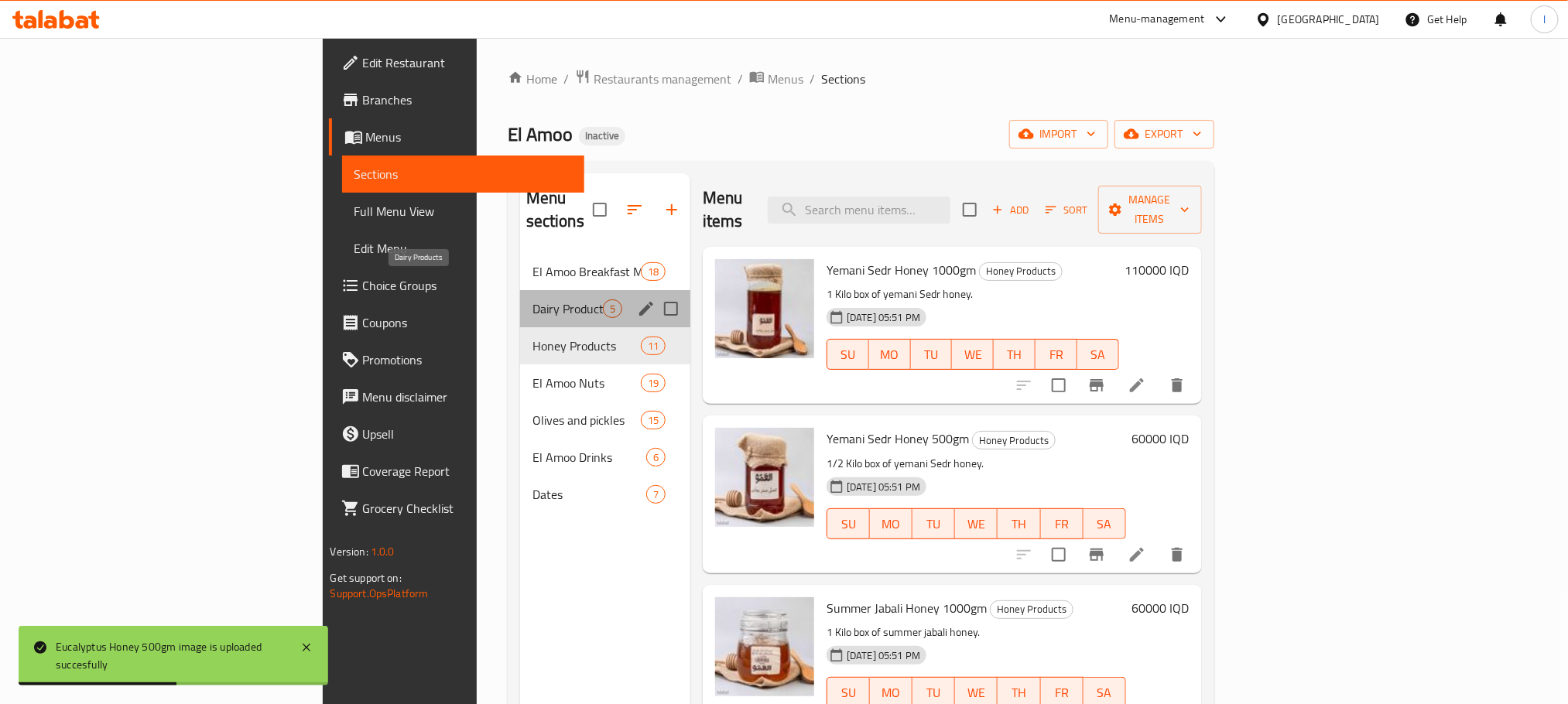
click at [532, 299] on span "Dairy Products" at bounding box center [568, 309] width 71 height 19
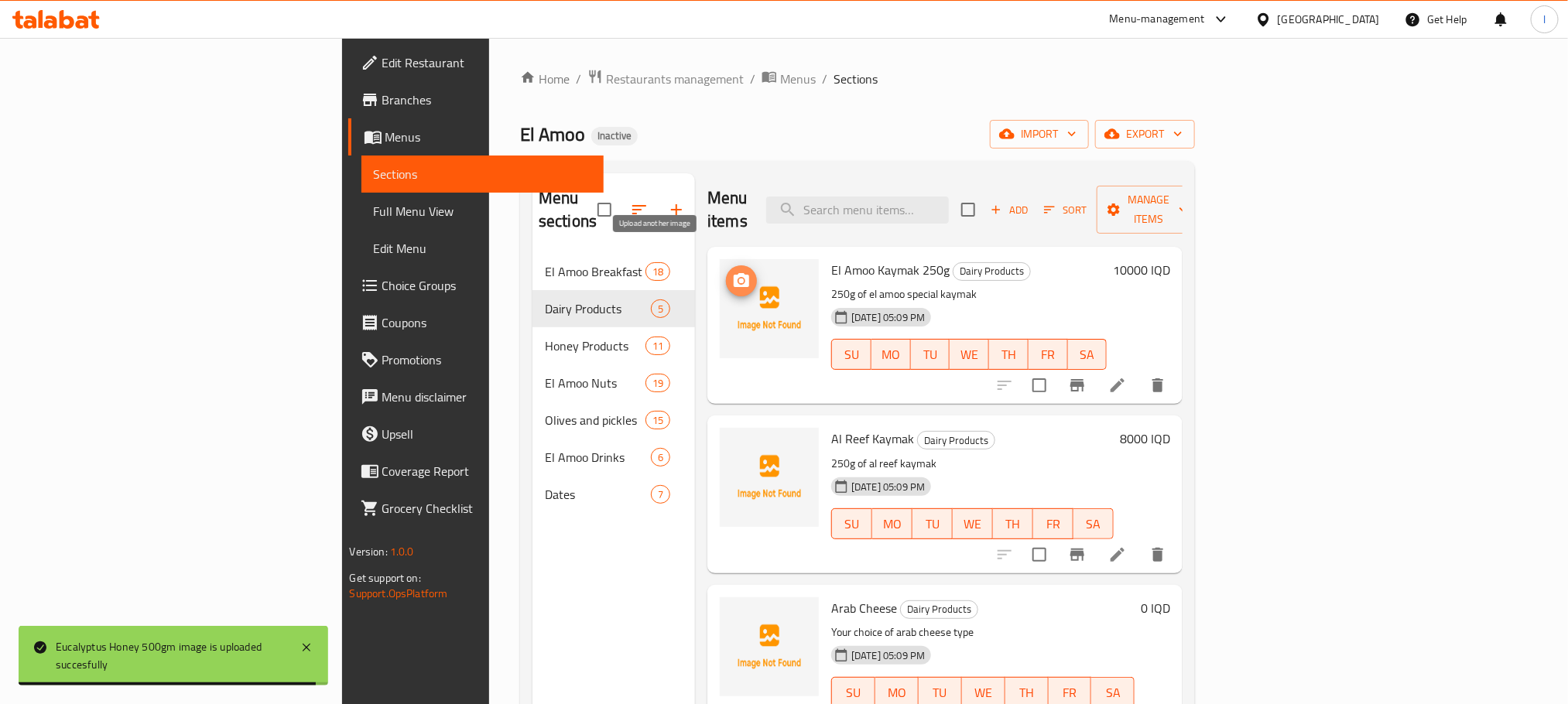
click at [734, 273] on icon "upload picture" at bounding box center [741, 280] width 15 height 14
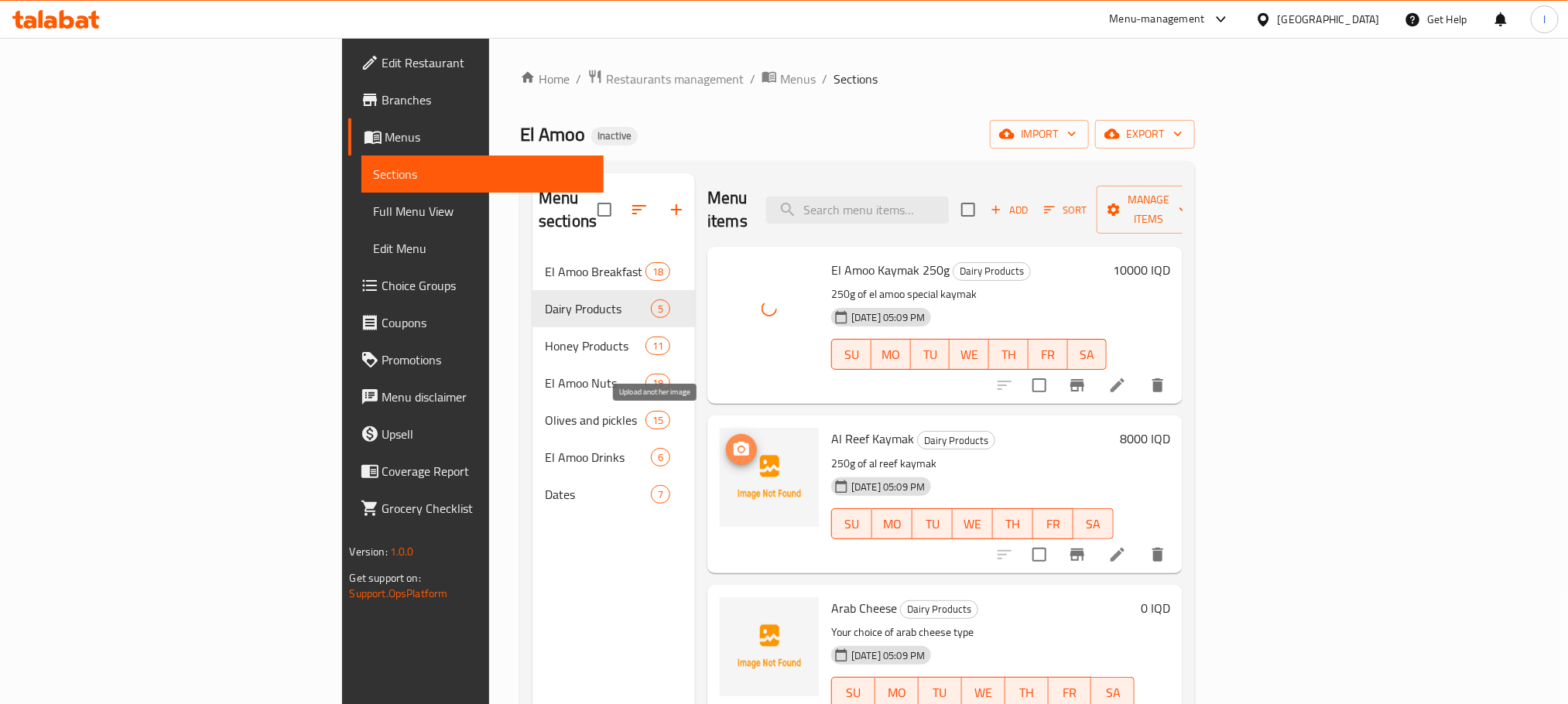
click at [732, 440] on icon "upload picture" at bounding box center [741, 450] width 19 height 19
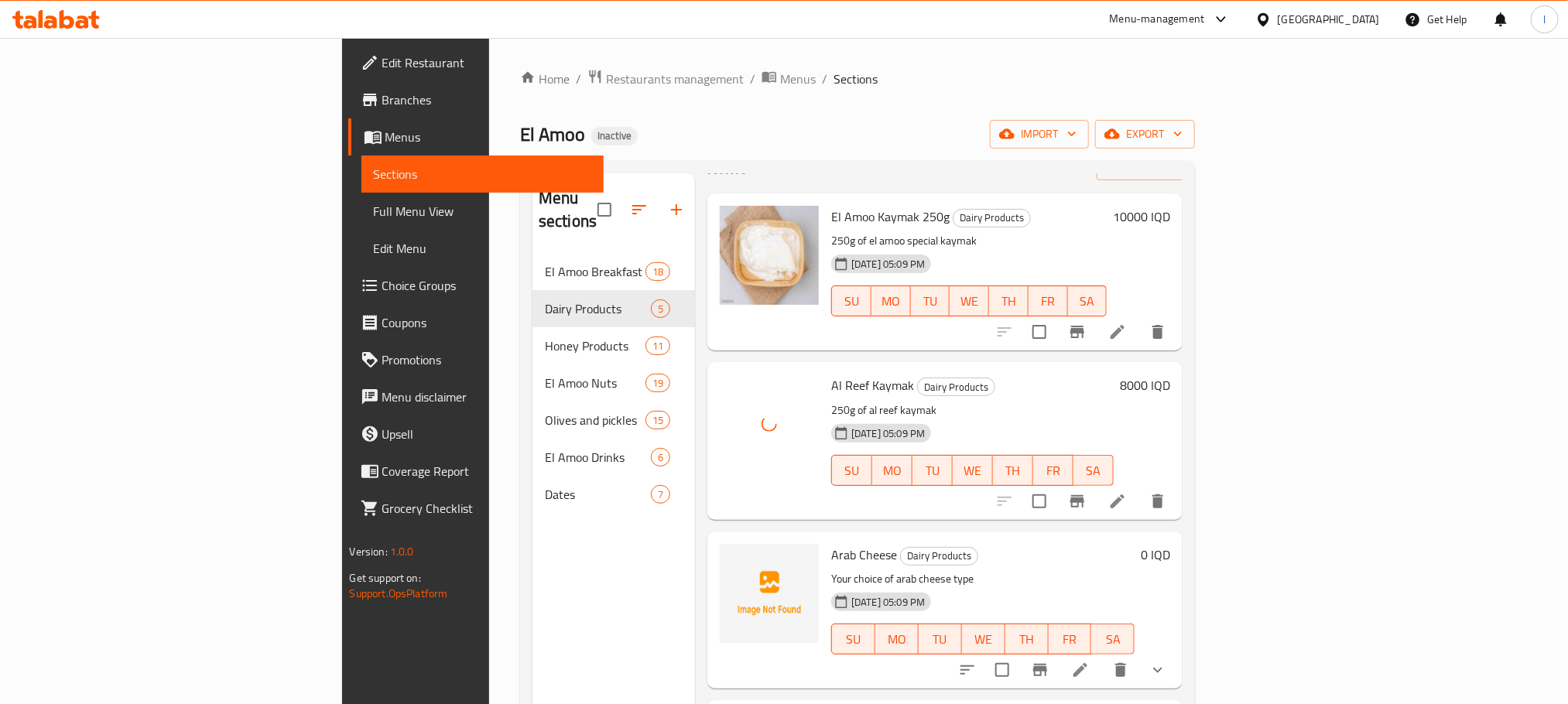
scroll to position [160, 0]
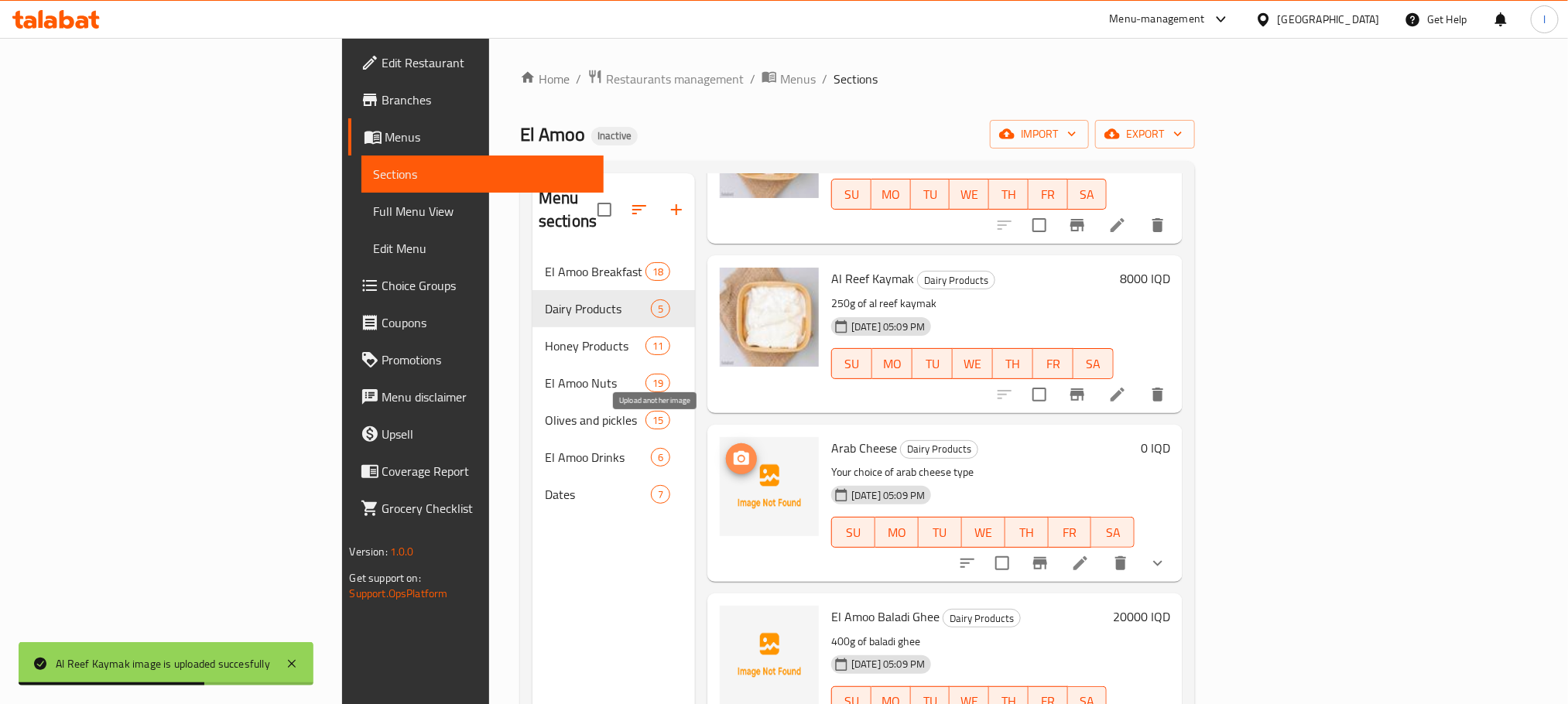
click at [734, 451] on icon "upload picture" at bounding box center [741, 458] width 15 height 14
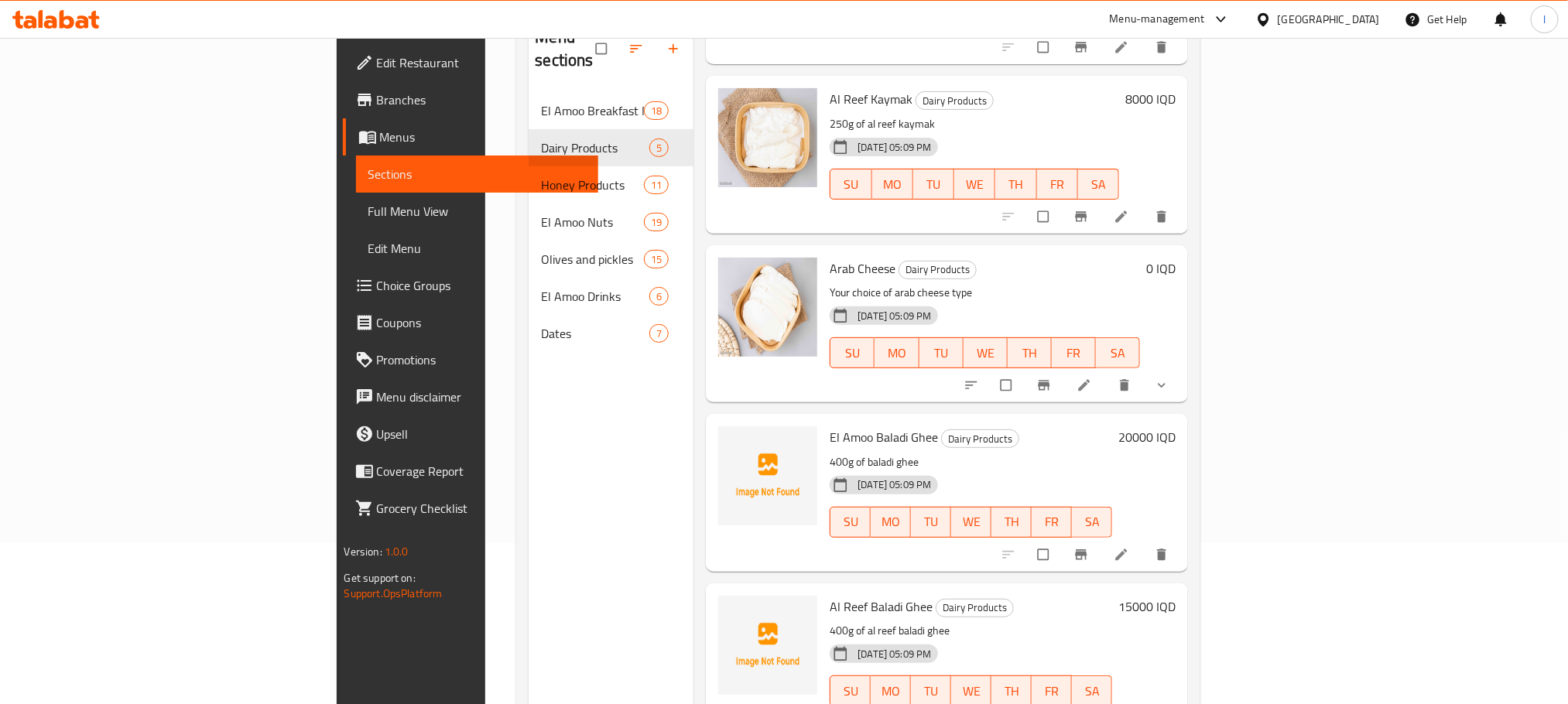
scroll to position [217, 0]
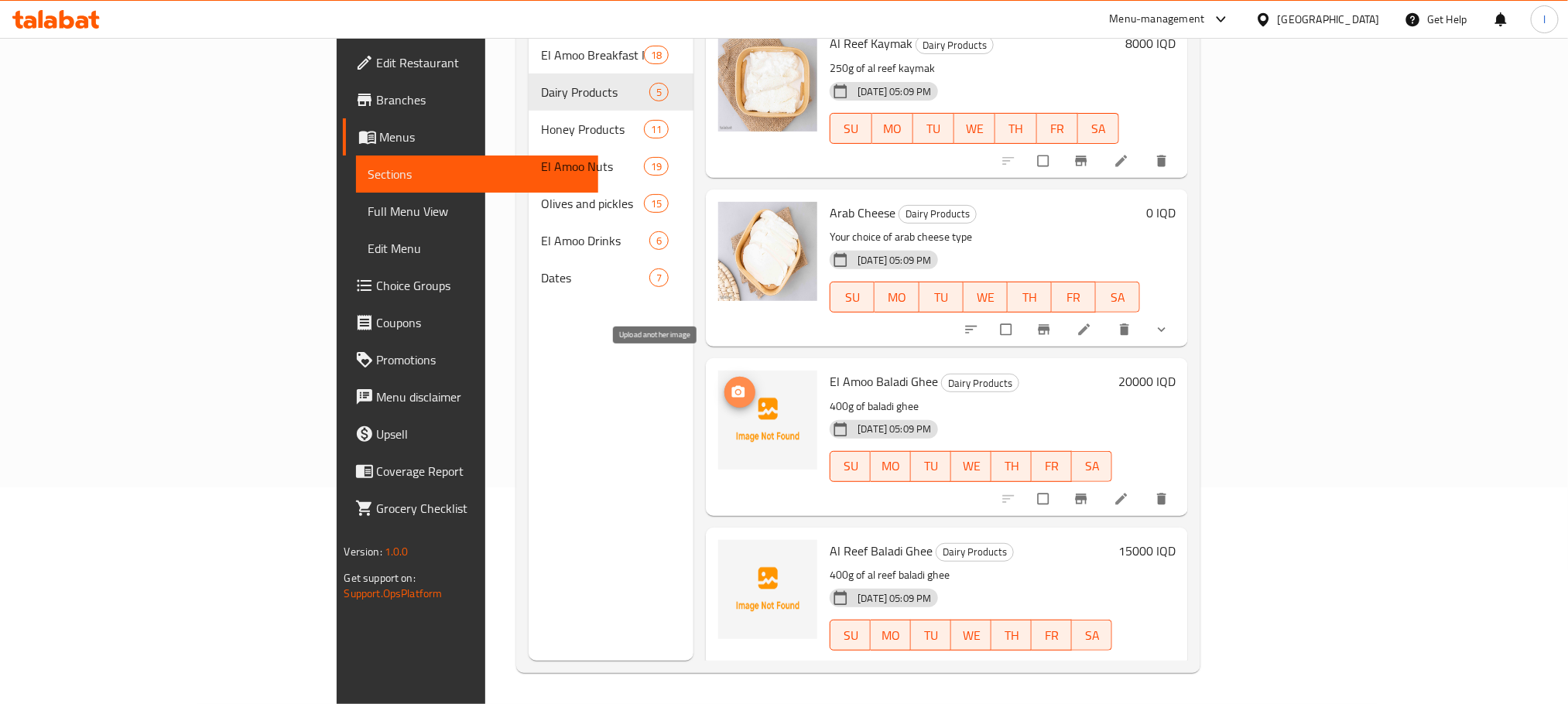
click at [724, 384] on span "upload picture" at bounding box center [740, 392] width 31 height 15
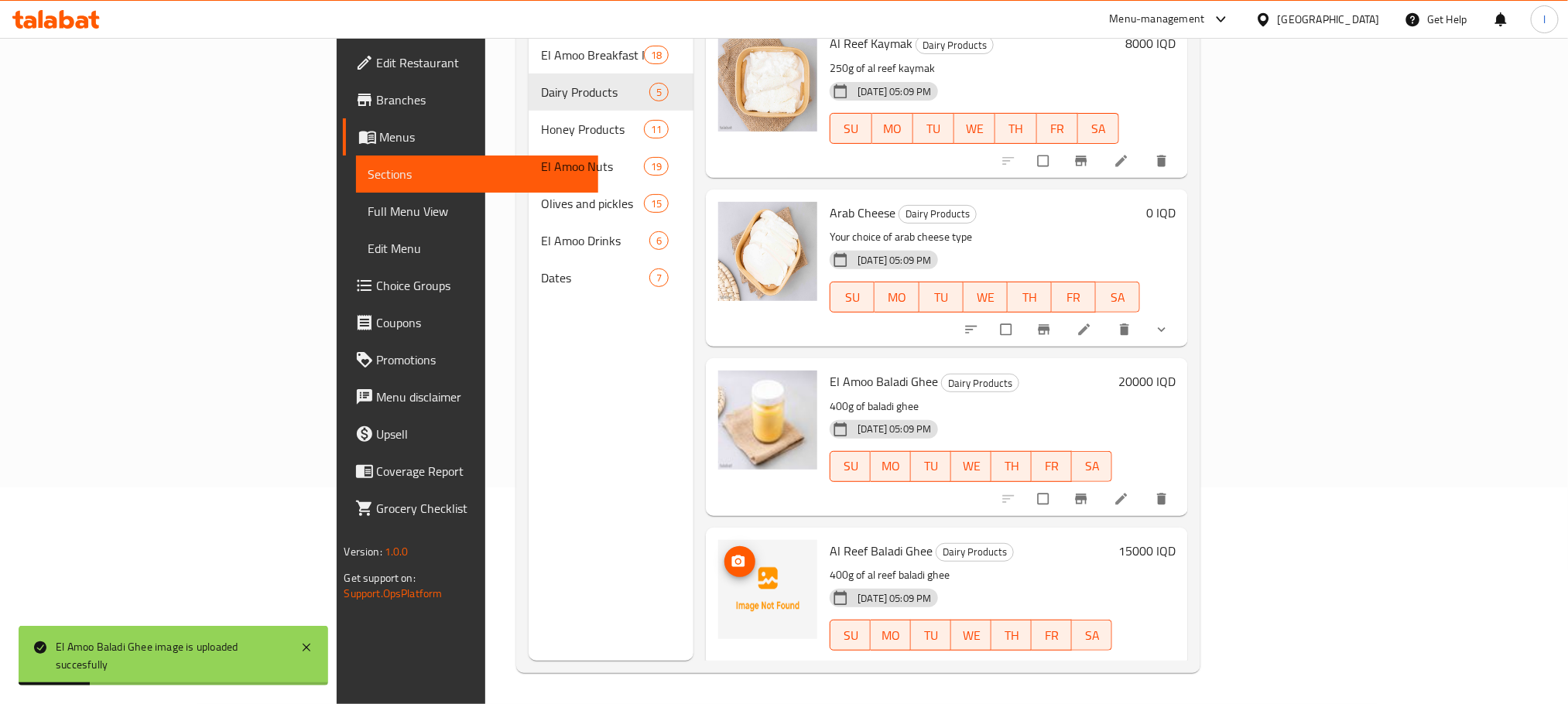
click at [732, 554] on icon "upload picture" at bounding box center [738, 560] width 13 height 11
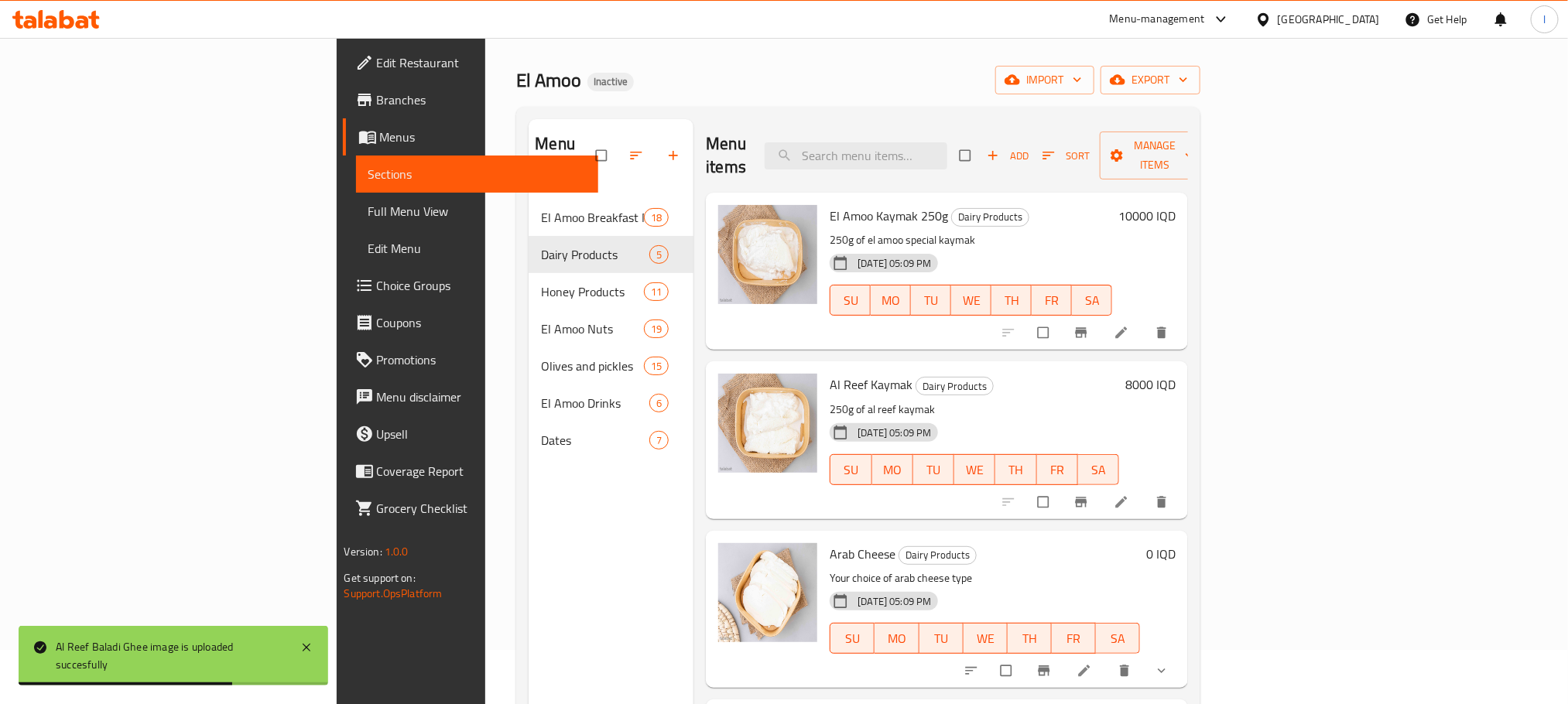
scroll to position [0, 0]
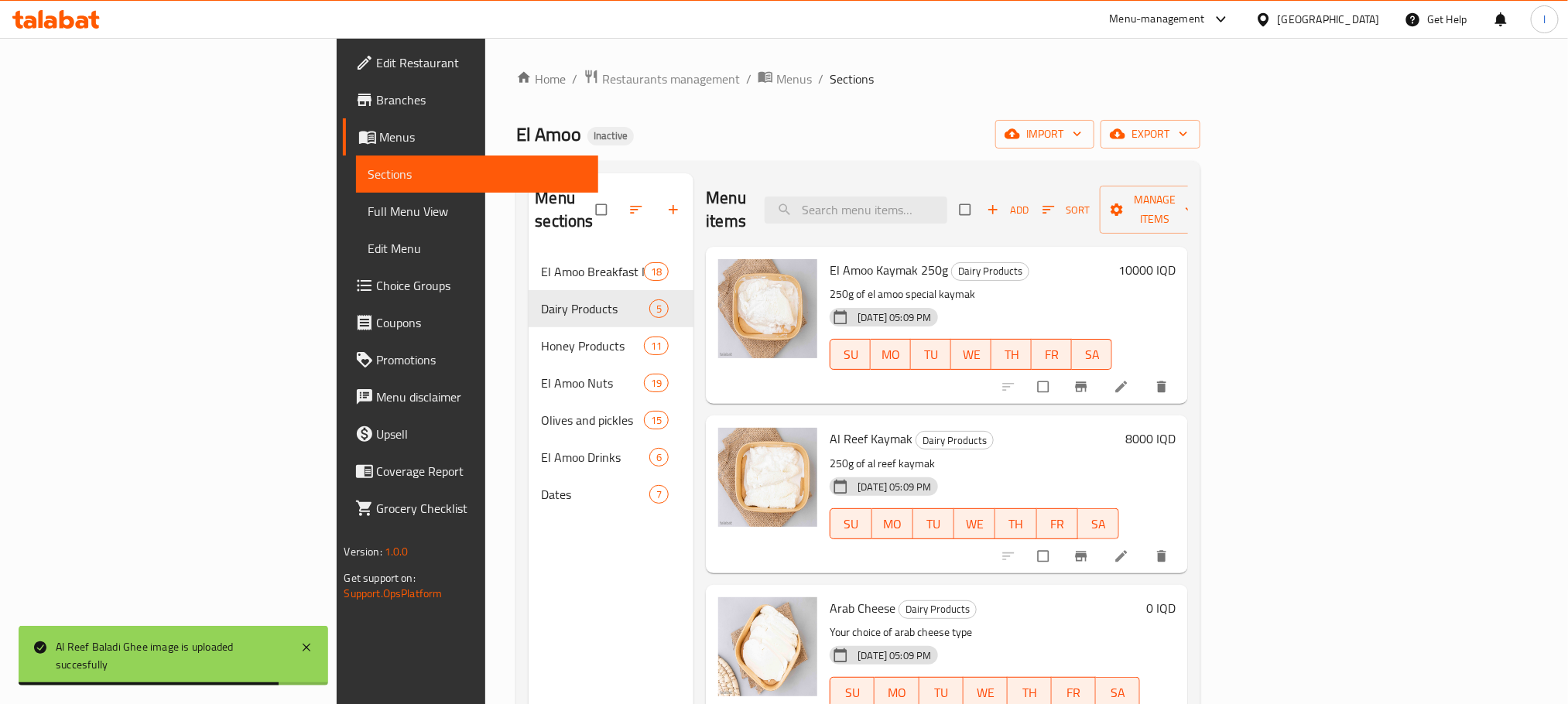
click at [529, 247] on nav "El Amoo Breakfast Meals 18 Dairy Products 5 Honey Products 11 El Amoo Nuts 19 O…" at bounding box center [612, 383] width 165 height 272
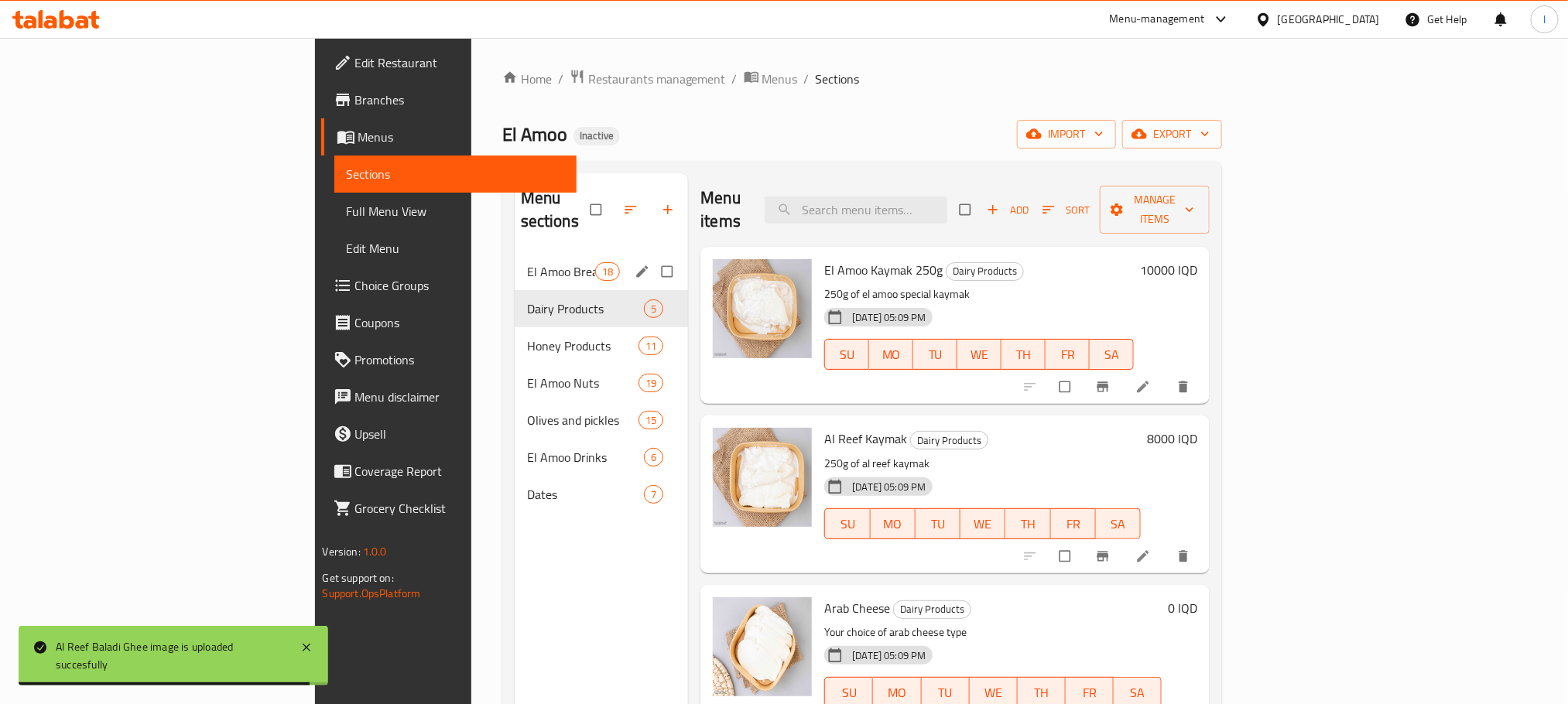
click at [527, 262] on span "El Amoo Breakfast Meals" at bounding box center [561, 272] width 68 height 19
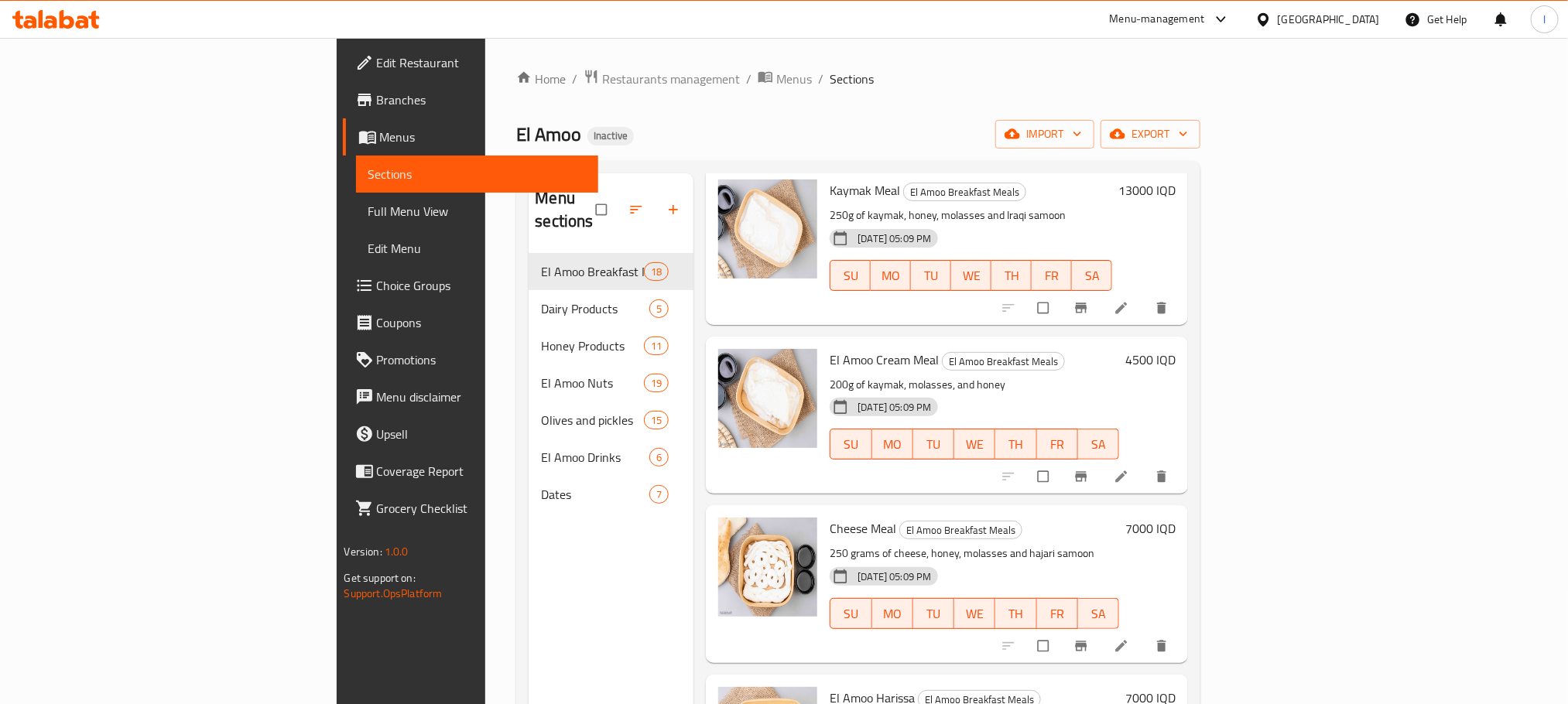
scroll to position [2375, 0]
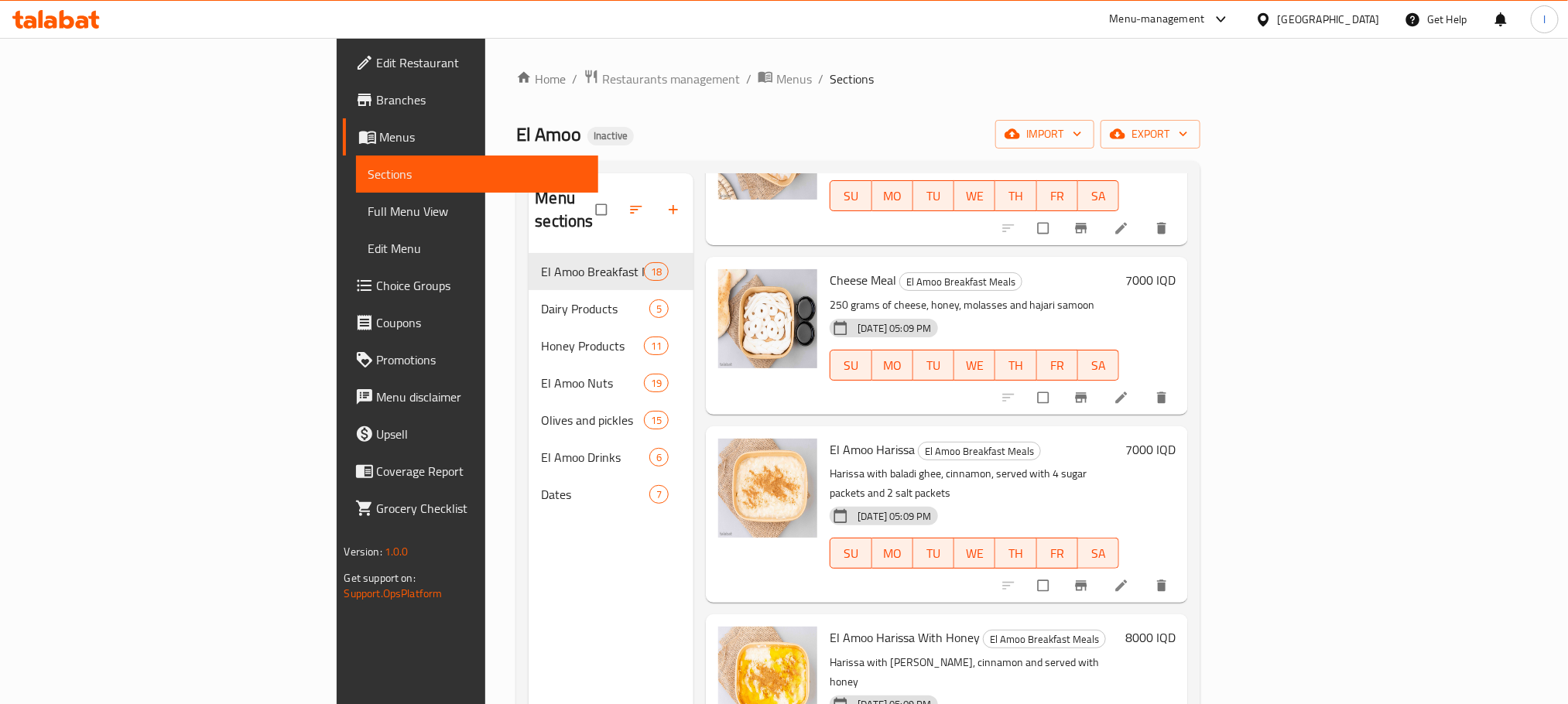
click at [368, 203] on span "Full Menu View" at bounding box center [477, 211] width 218 height 19
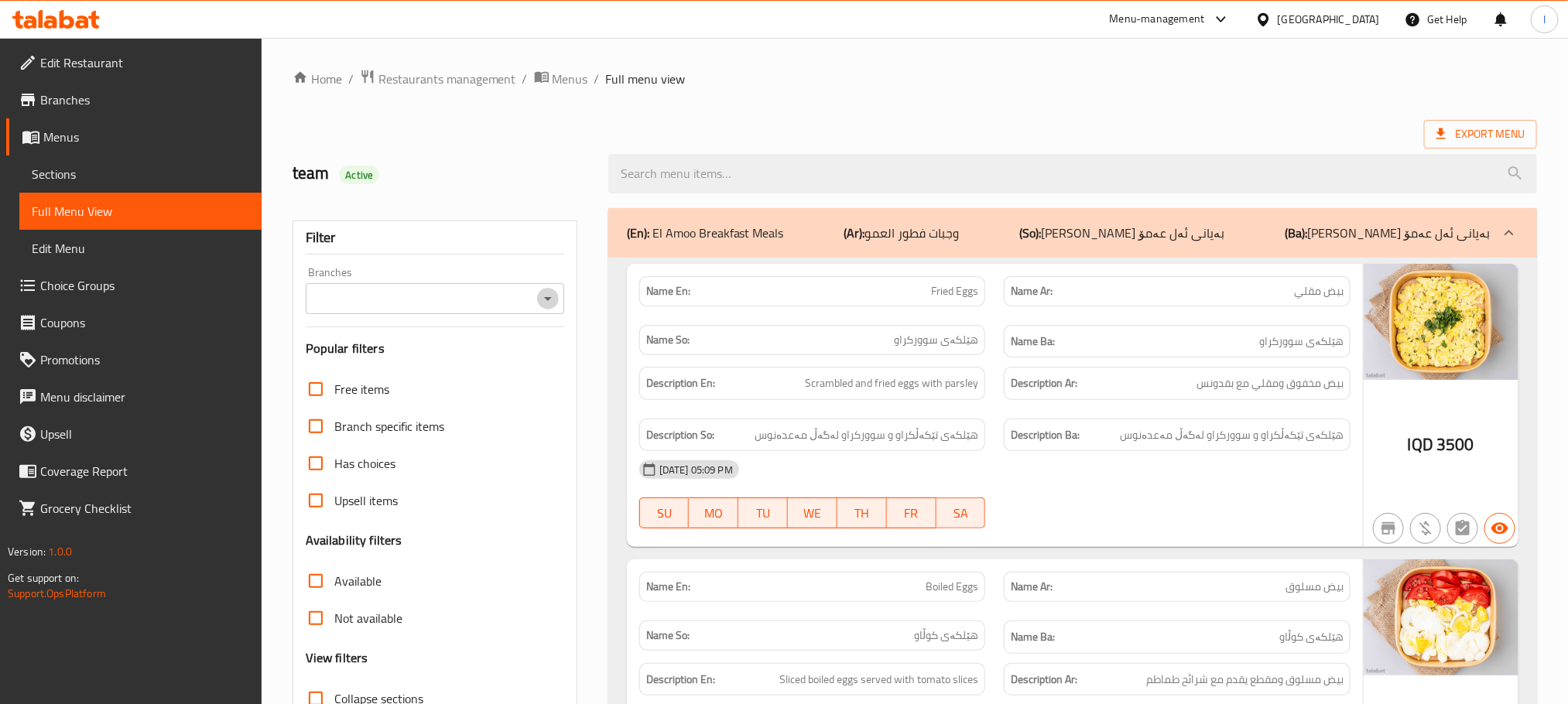
click at [553, 300] on icon "Open" at bounding box center [548, 299] width 19 height 19
click at [550, 289] on button "Close" at bounding box center [548, 298] width 22 height 21
click at [550, 289] on button "Open" at bounding box center [548, 298] width 22 height 21
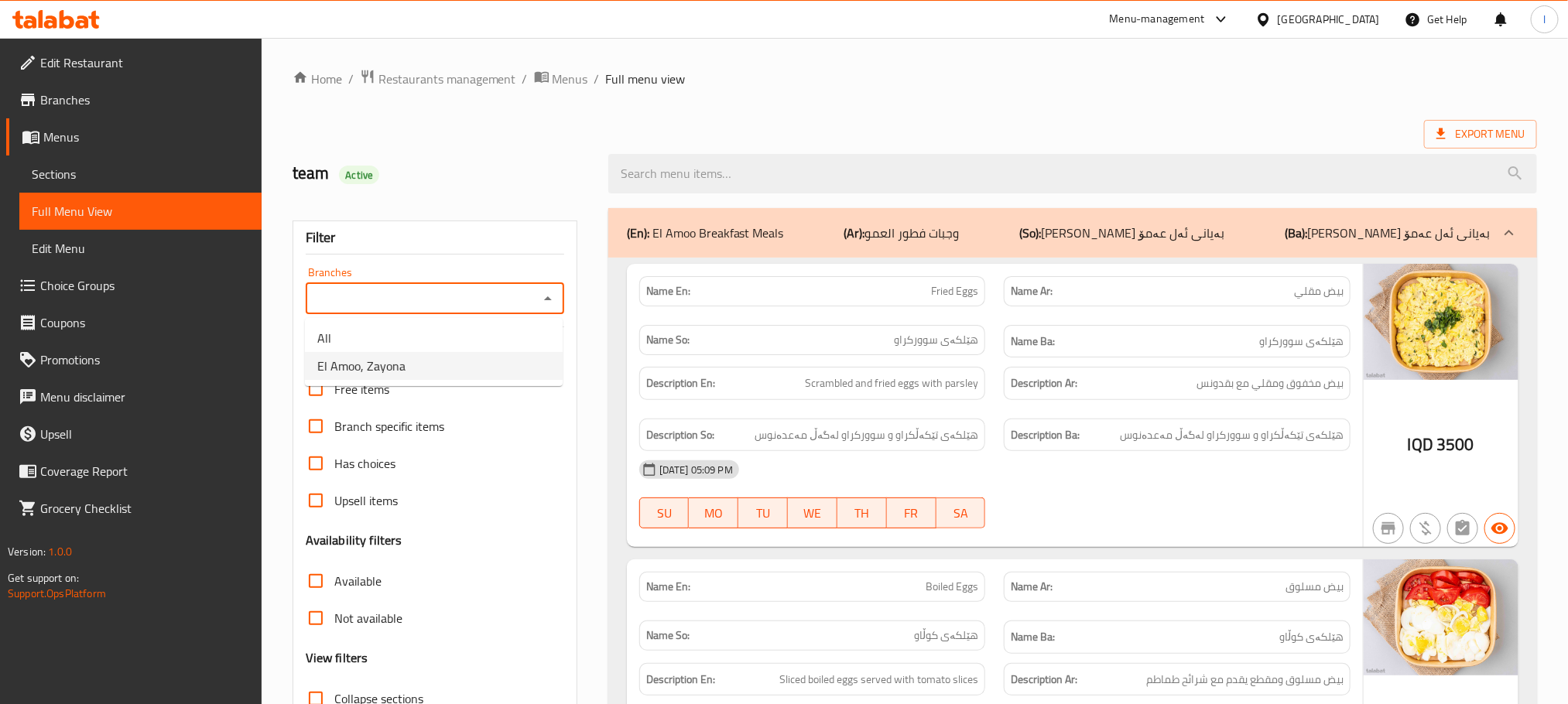
click at [469, 358] on li "El Amoo, Zayona" at bounding box center [434, 365] width 258 height 28
type input "El Amoo, Zayona"
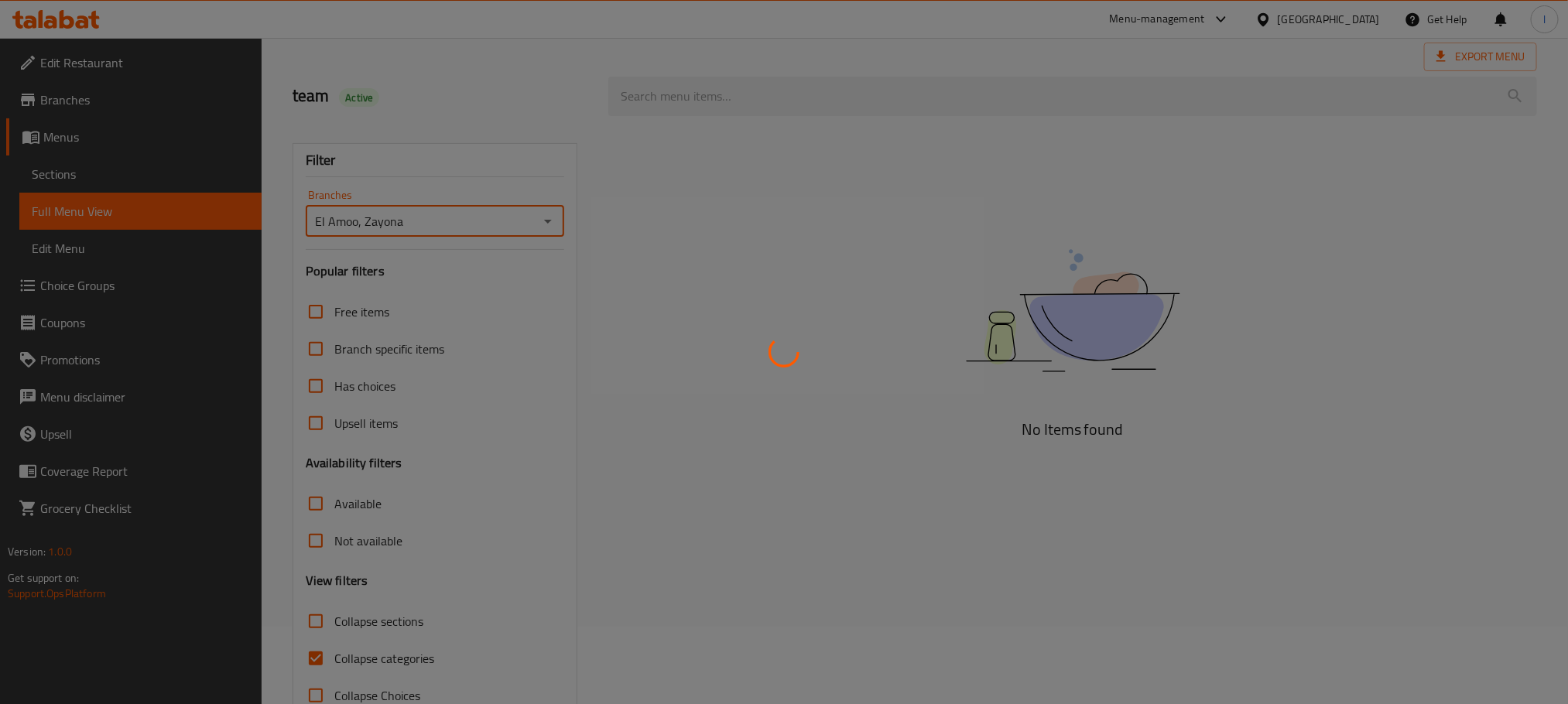
scroll to position [120, 0]
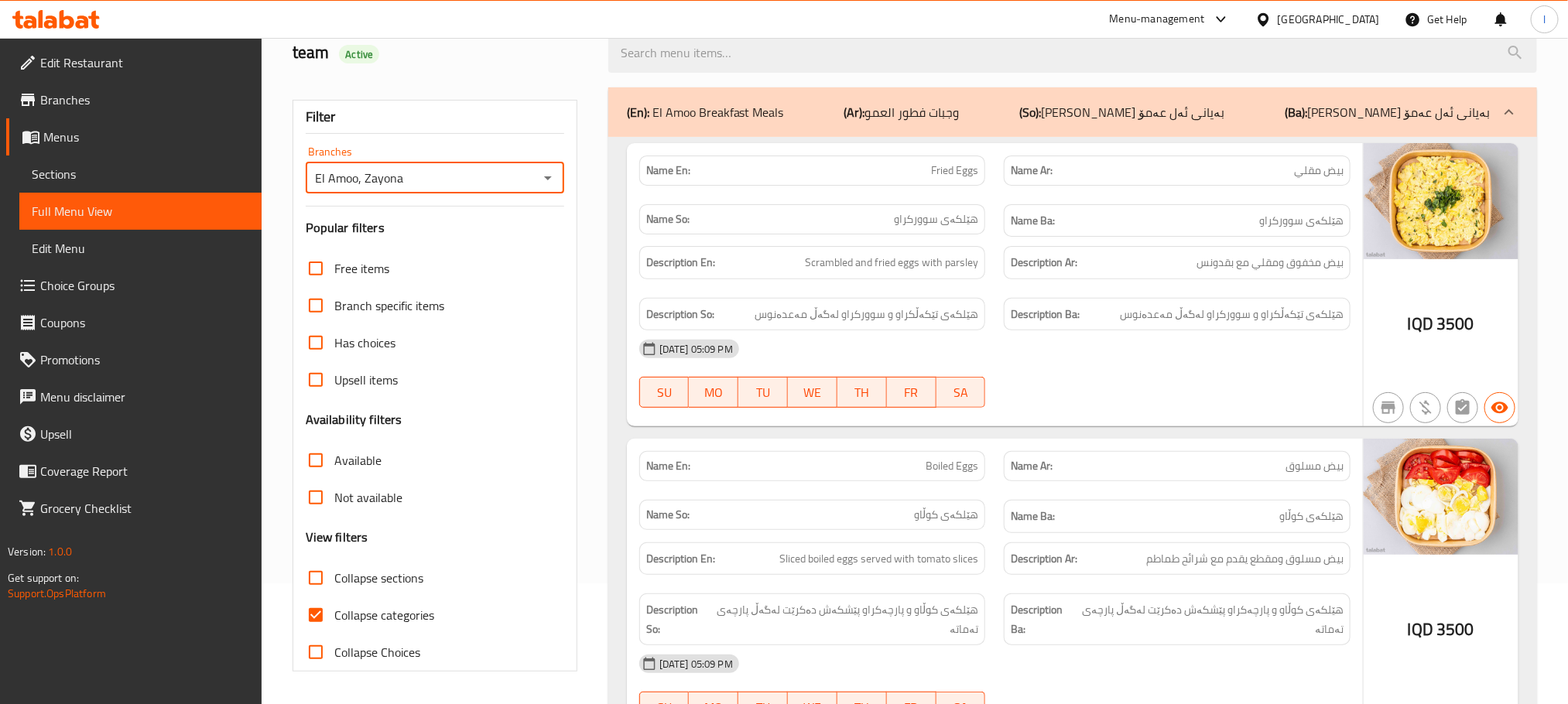
click at [325, 604] on input "Collapse categories" at bounding box center [316, 615] width 37 height 37
checkbox input "false"
click at [317, 581] on input "Collapse sections" at bounding box center [316, 578] width 37 height 37
checkbox input "true"
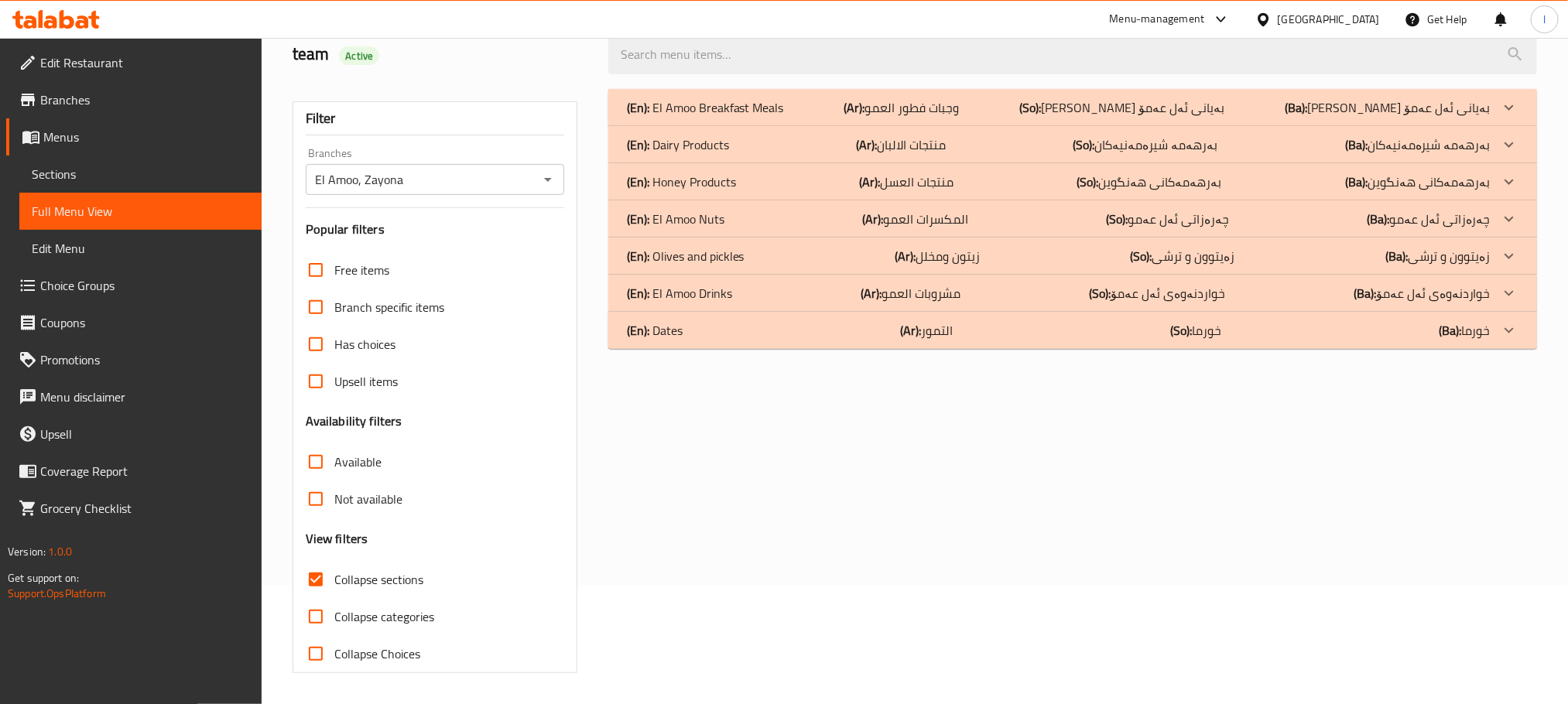
click at [765, 213] on div "(En): El Amoo Nuts (Ar): المكسرات العمو (So): چەرەزاتی ئەل عەمو (Ba): چەرەزاتی …" at bounding box center [1059, 219] width 864 height 19
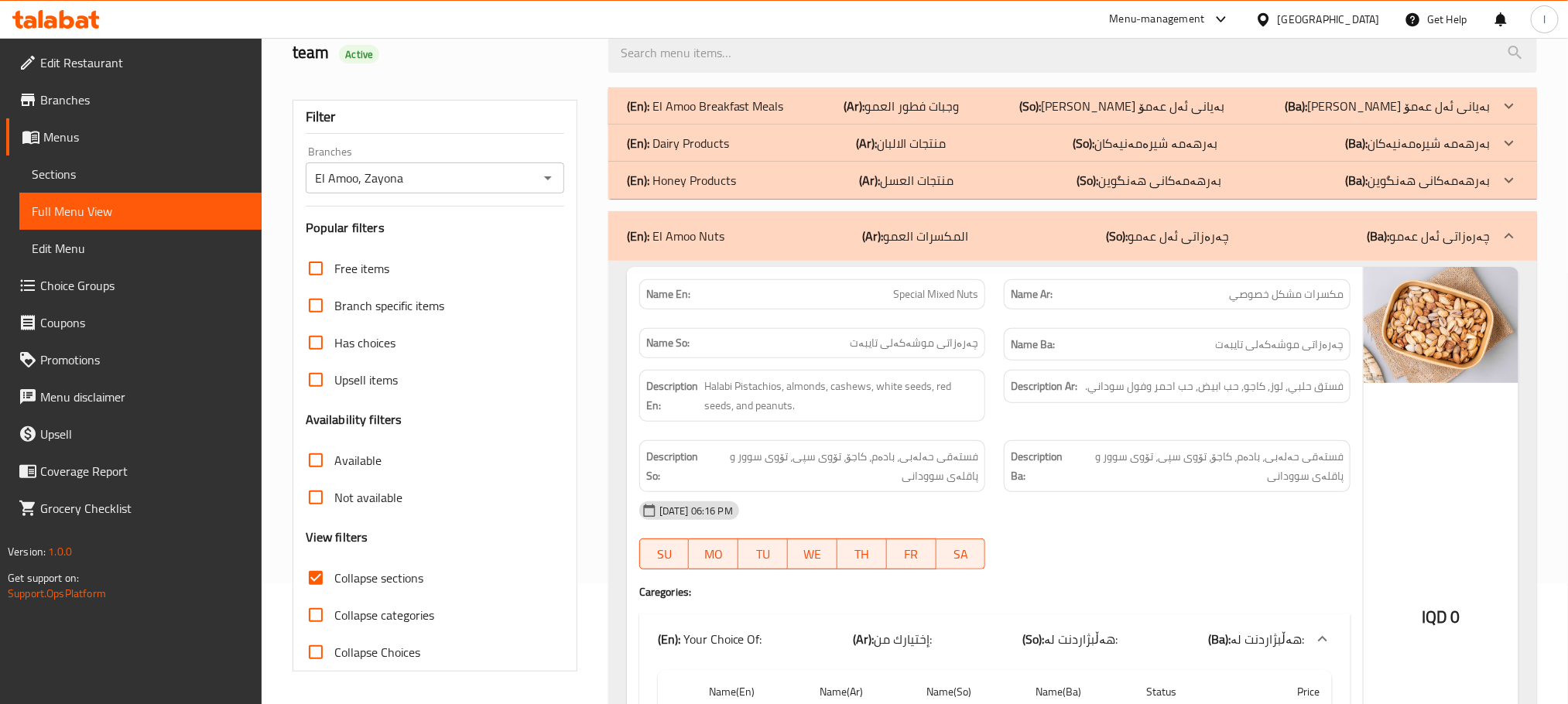
click at [795, 174] on div "(En): Honey Products (Ar): منتجات العسل (So): بەرهەمەکانی هەنگوین (Ba): بەرهەمە…" at bounding box center [1059, 181] width 864 height 19
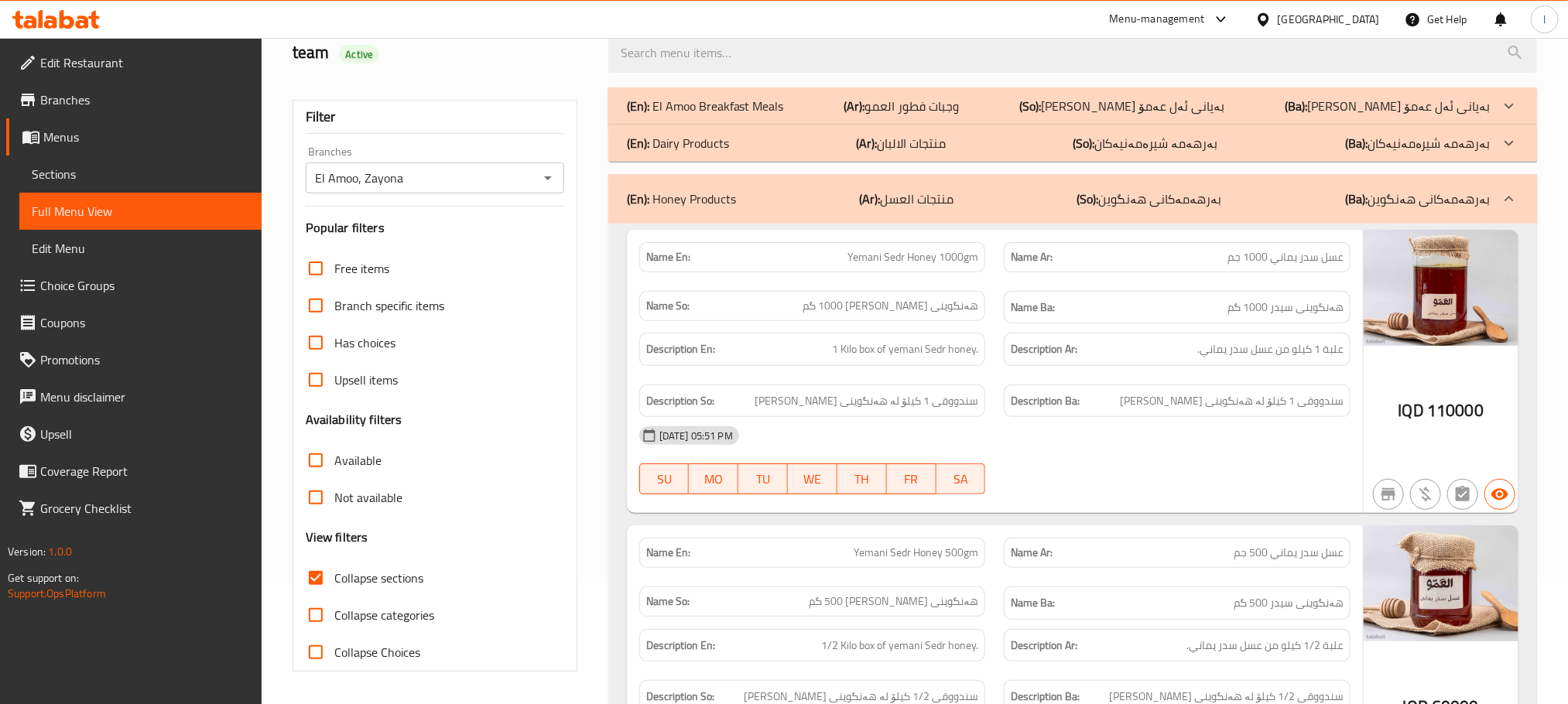
click at [815, 146] on div "(En): Dairy Products (Ar): منتجات الالبان (So): بەرهەمە شیرەمەنیەکان (Ba): بەره…" at bounding box center [1059, 144] width 864 height 19
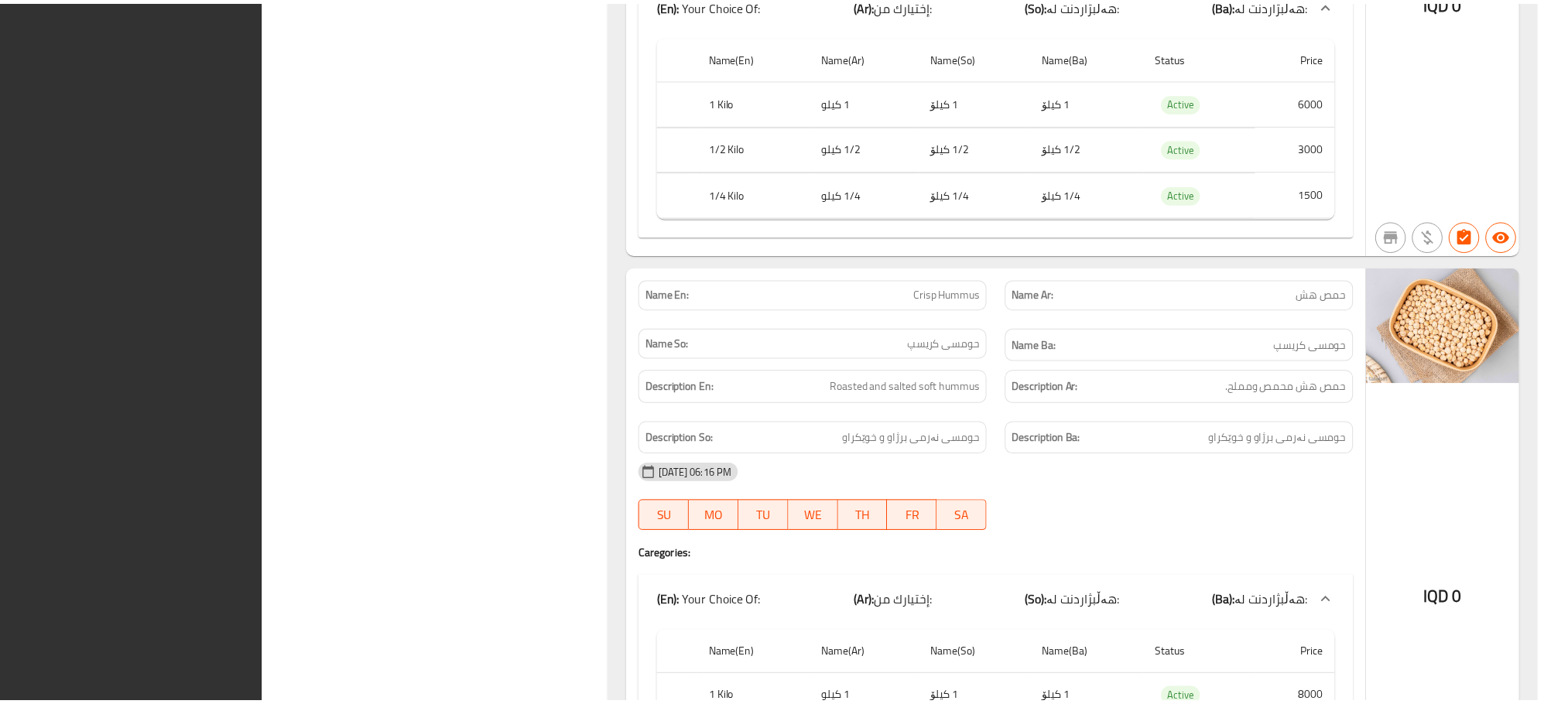
scroll to position [17448, 0]
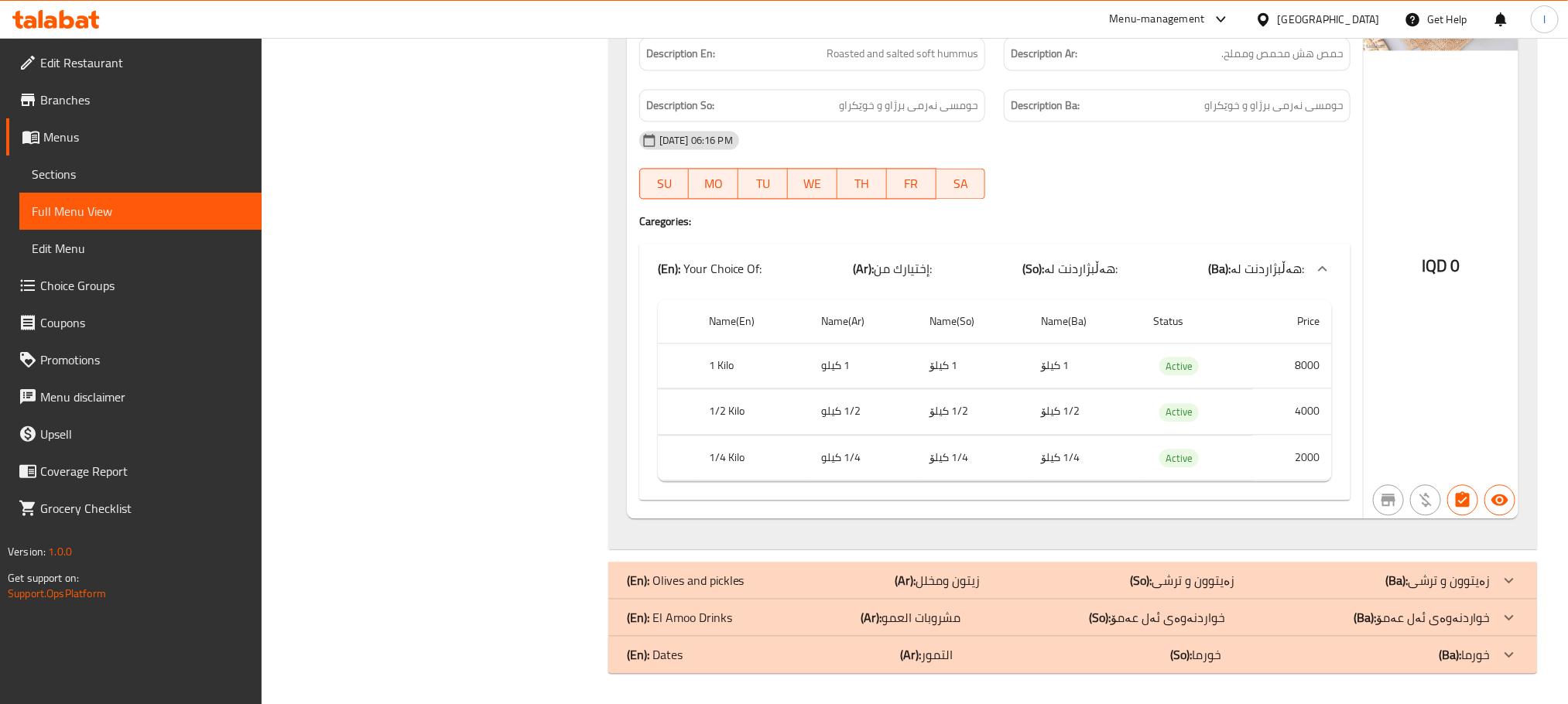
click at [93, 162] on link "Sections" at bounding box center [140, 174] width 243 height 37
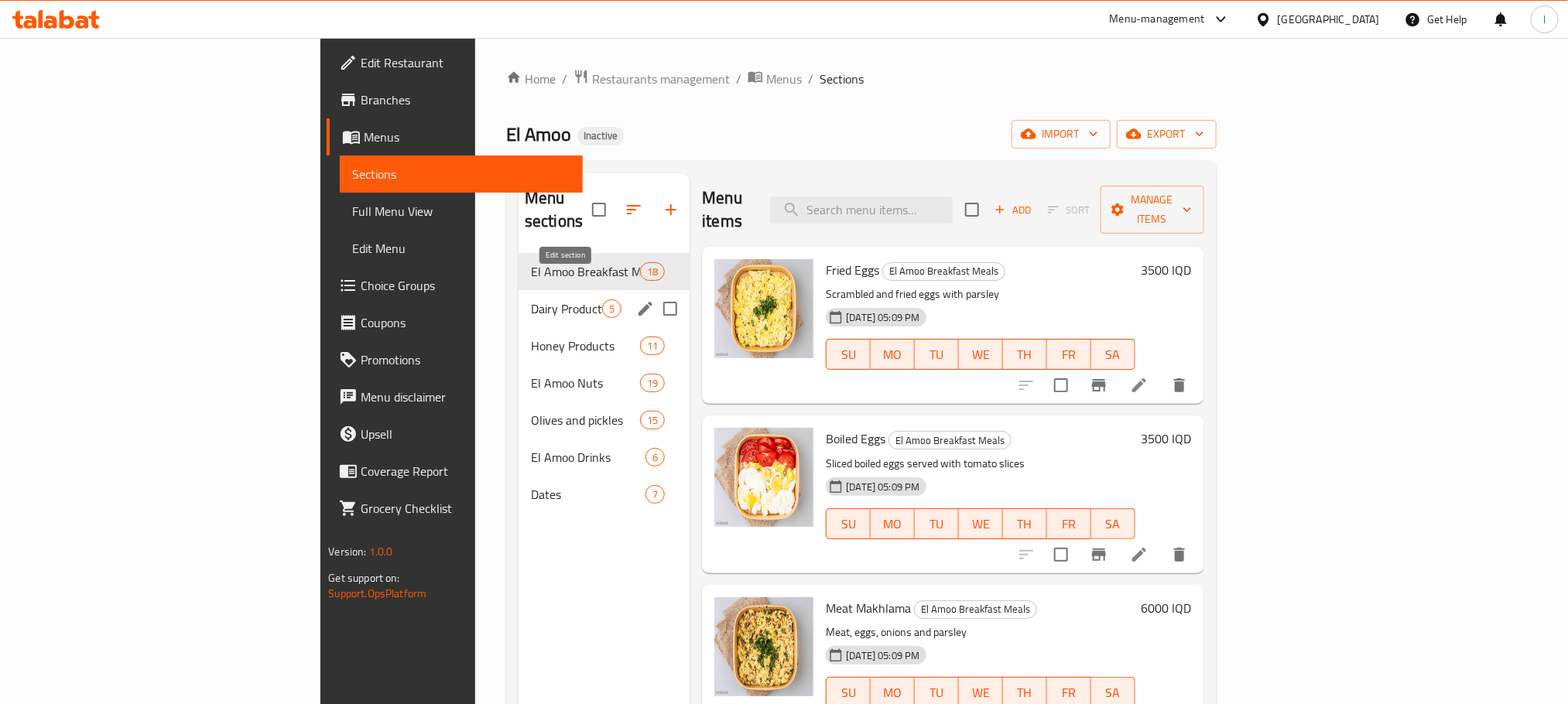
click at [636, 299] on icon "edit" at bounding box center [646, 309] width 19 height 19
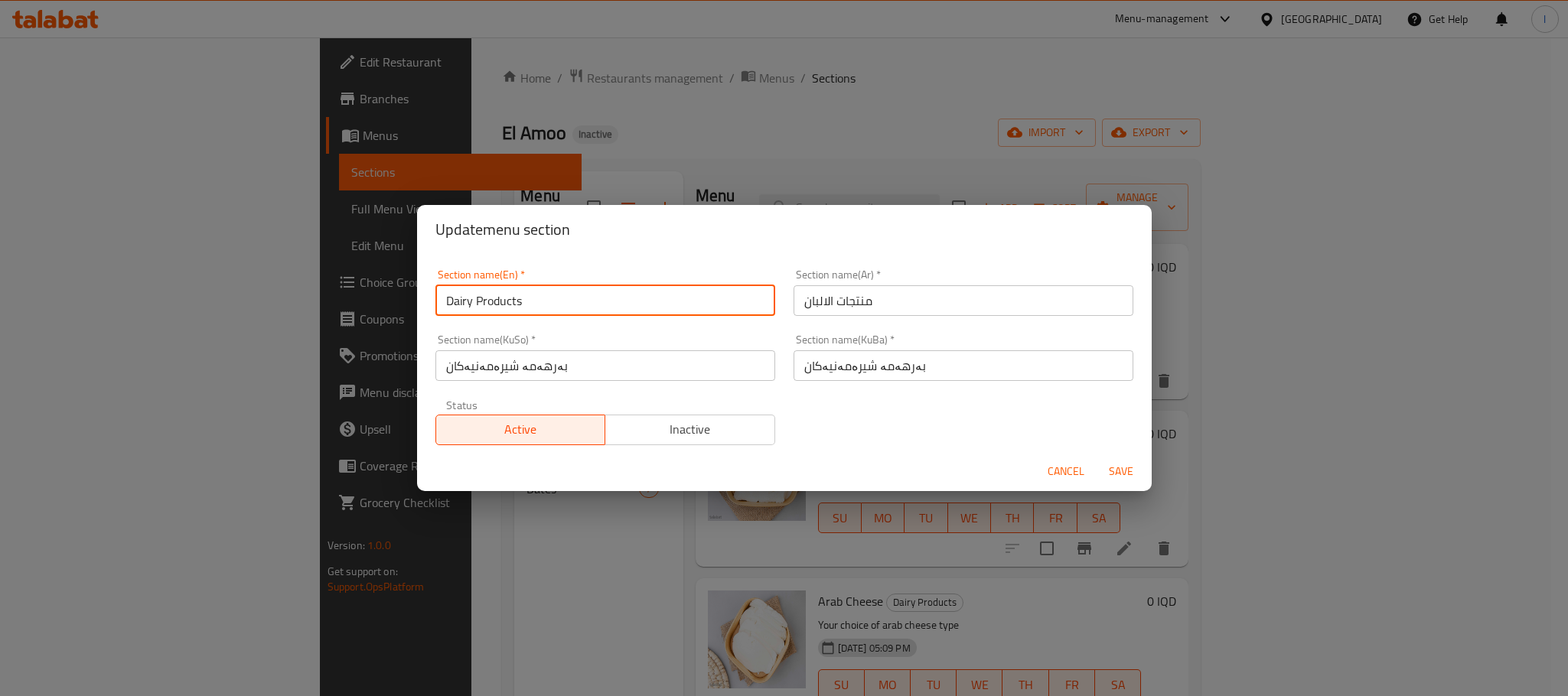
drag, startPoint x: 536, startPoint y: 303, endPoint x: 214, endPoint y: 269, distance: 323.8
click at [214, 269] on div "Update menu section Section name(En)   * Dairy Products Section name(En) * Sect…" at bounding box center [784, 348] width 1568 height 696
click at [1090, 467] on div "Cancel Save" at bounding box center [784, 472] width 735 height 41
click at [1057, 471] on span "Cancel" at bounding box center [1065, 472] width 37 height 19
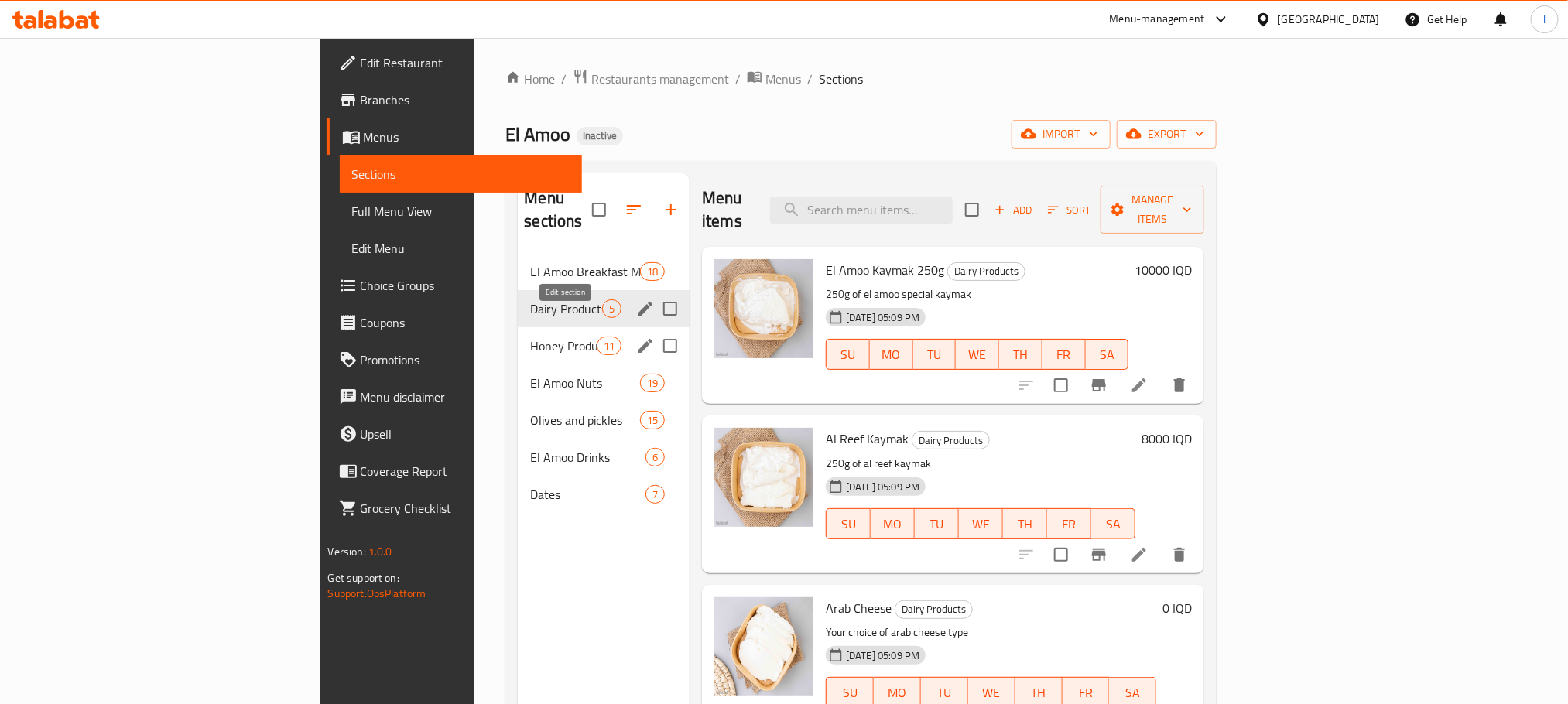
click at [636, 336] on icon "edit" at bounding box center [646, 346] width 19 height 19
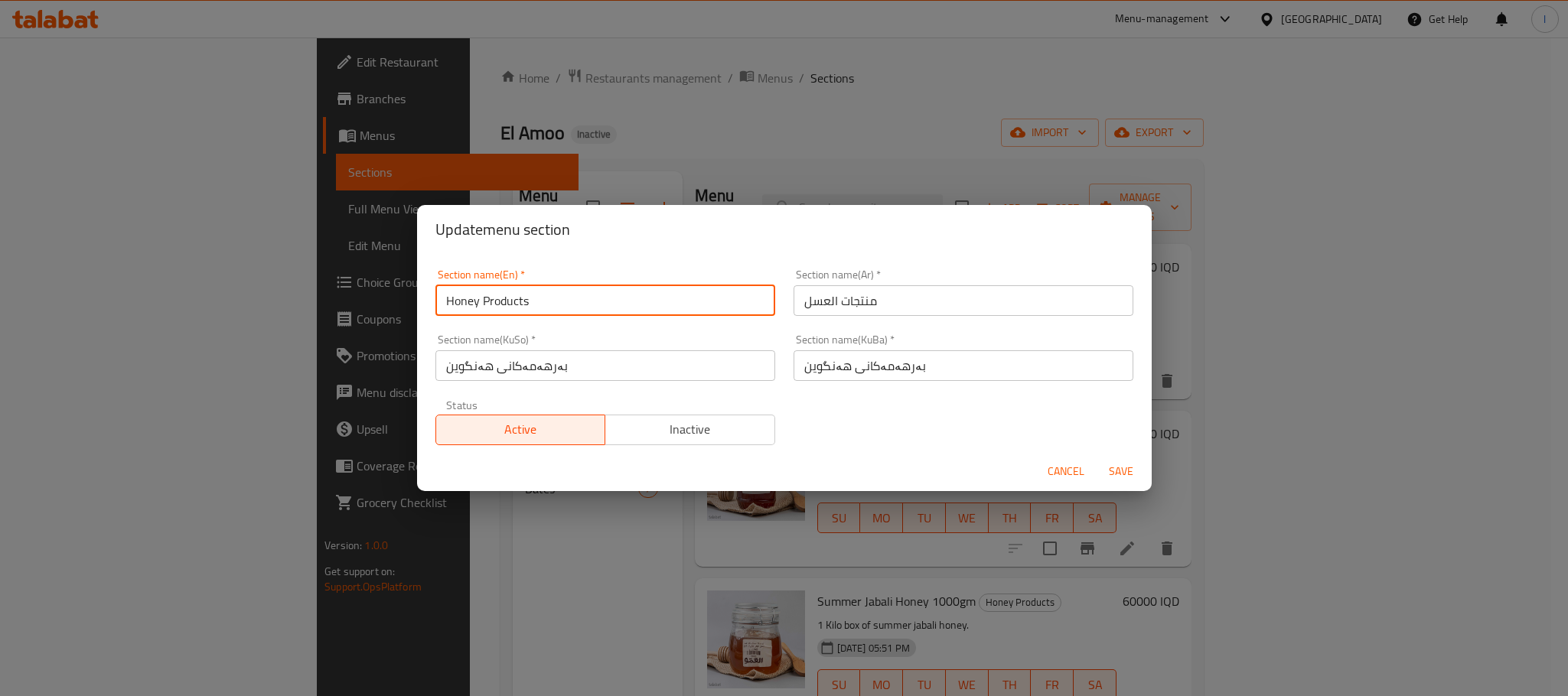
drag, startPoint x: 565, startPoint y: 302, endPoint x: 184, endPoint y: 256, distance: 383.8
click at [184, 256] on div "Update menu section Section name(En)   * Honey Products Section name(En) * Sect…" at bounding box center [784, 348] width 1568 height 696
click at [1070, 462] on span "Cancel" at bounding box center [1065, 472] width 37 height 19
